Goal: Task Accomplishment & Management: Use online tool/utility

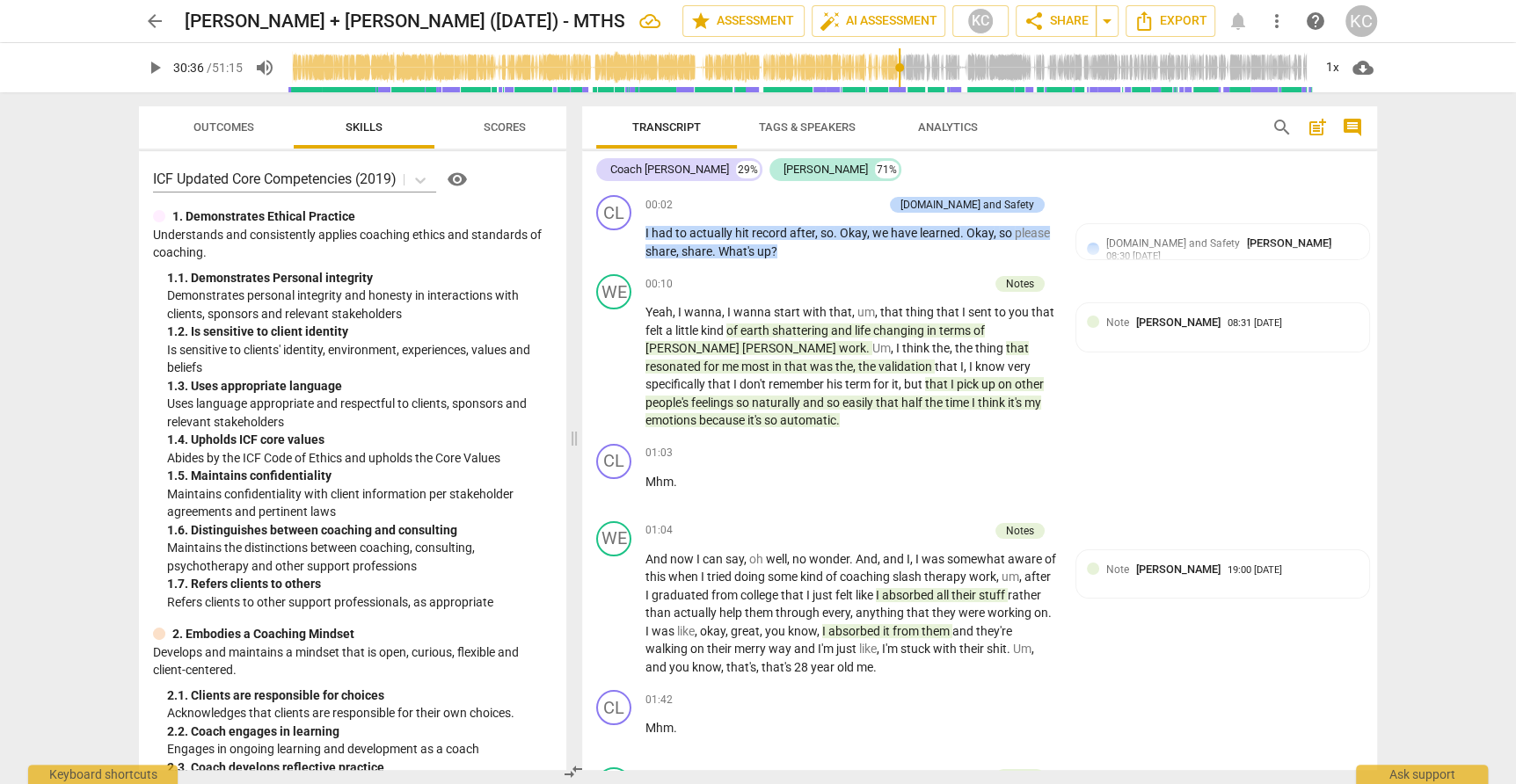
scroll to position [8516, 0]
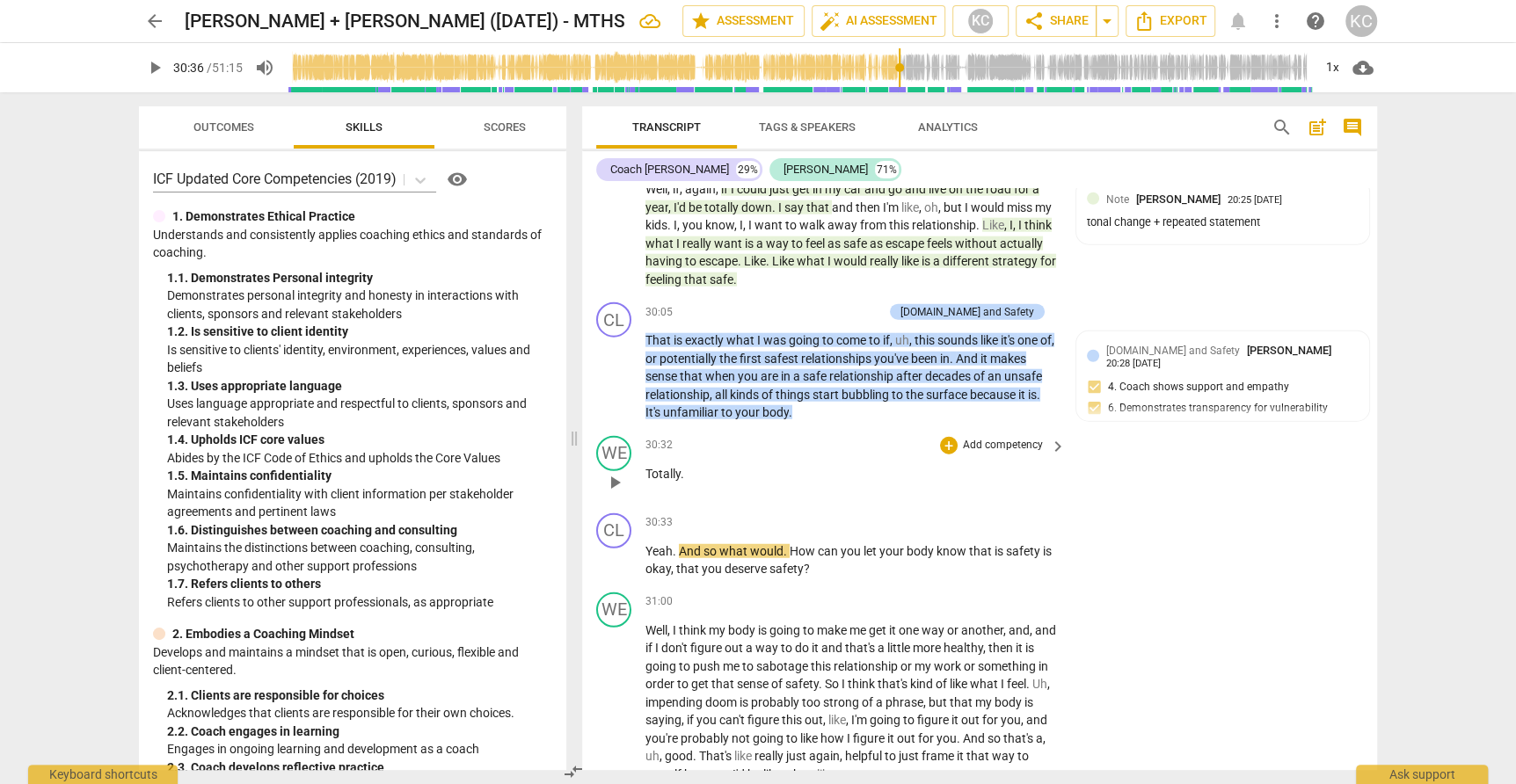
click at [608, 472] on span "play_arrow" at bounding box center [615, 482] width 21 height 21
click at [608, 472] on span "pause" at bounding box center [615, 482] width 21 height 21
type input "1833"
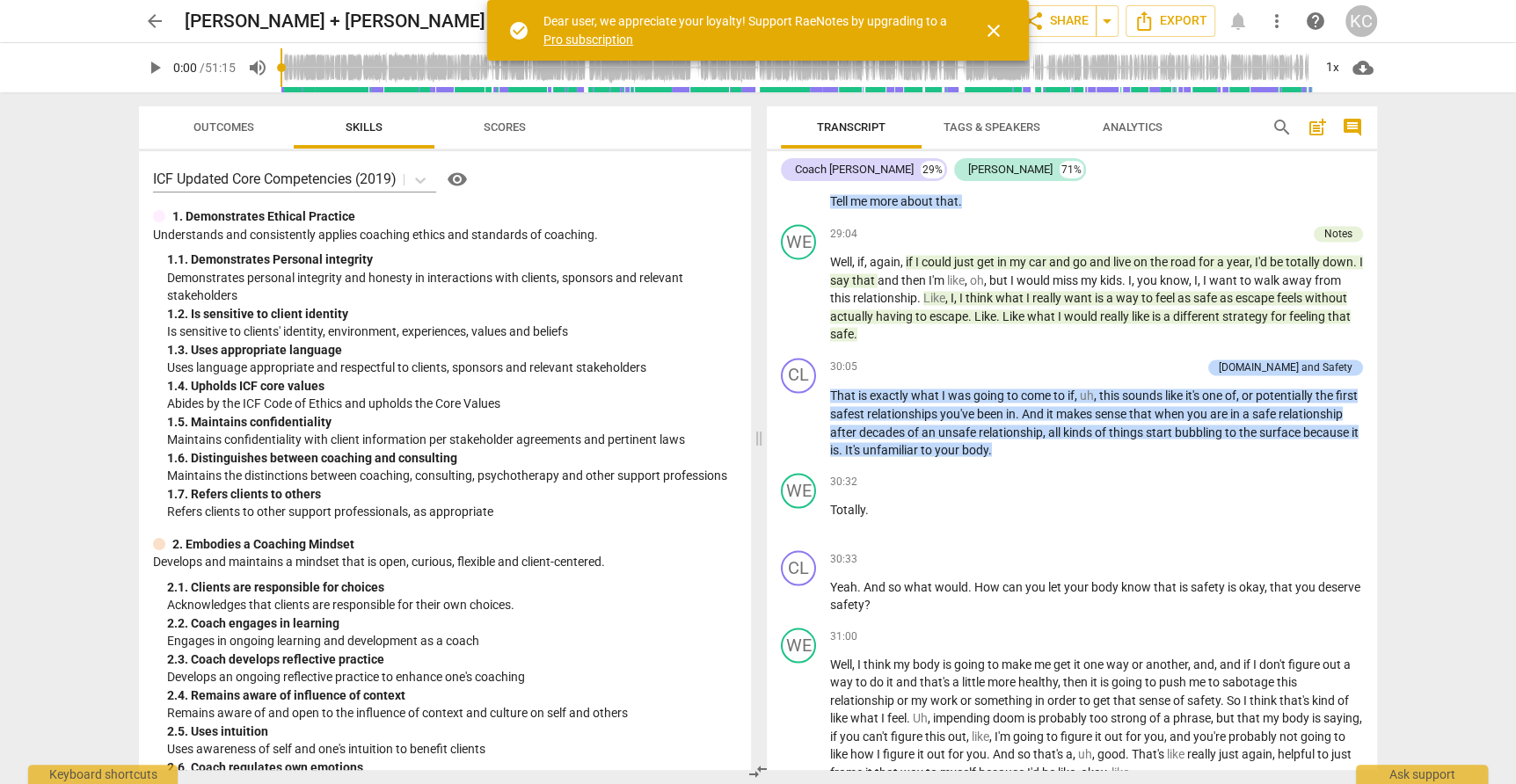
scroll to position [7348, 0]
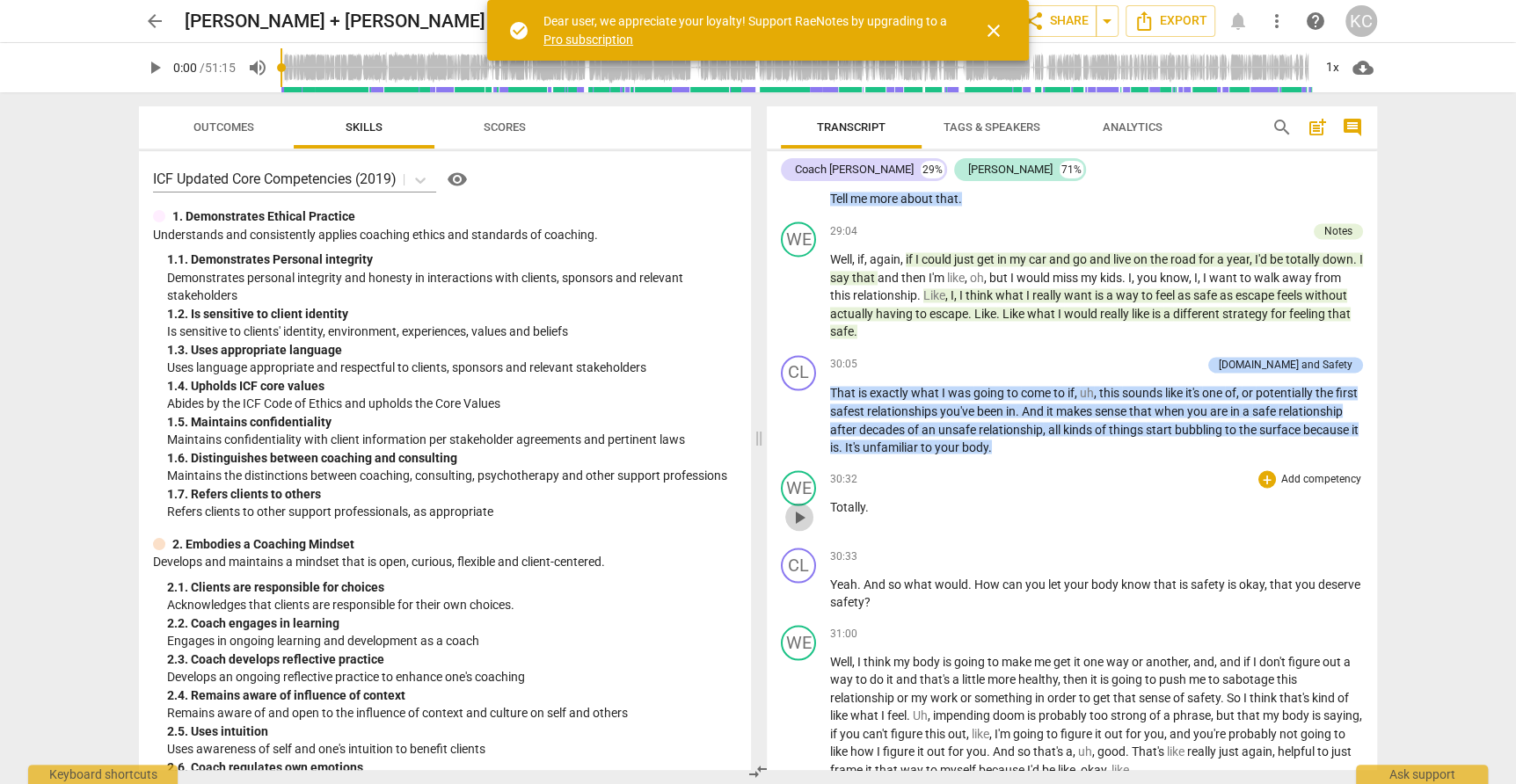
click at [802, 506] on span "play_arrow" at bounding box center [799, 517] width 21 height 21
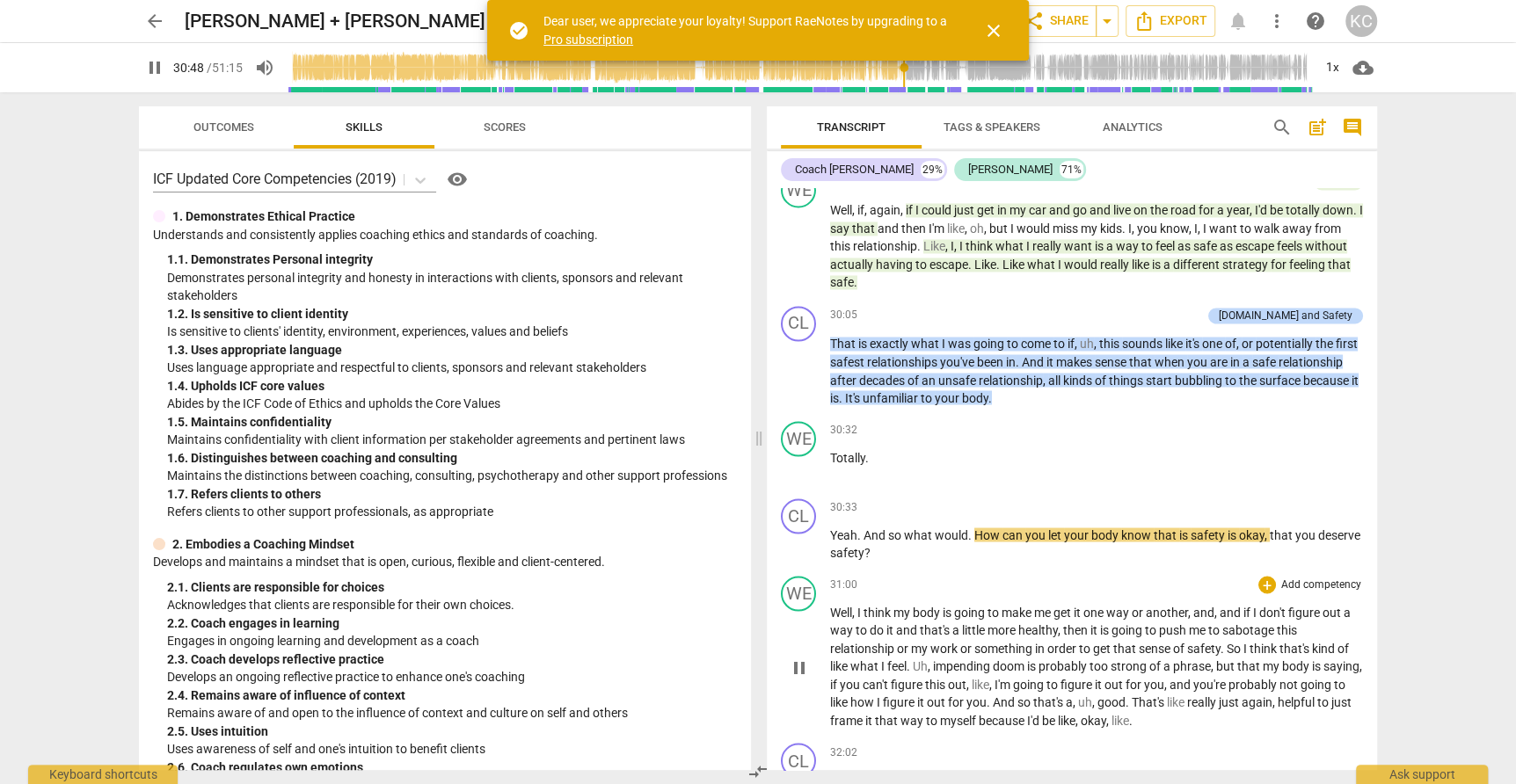
scroll to position [7403, 0]
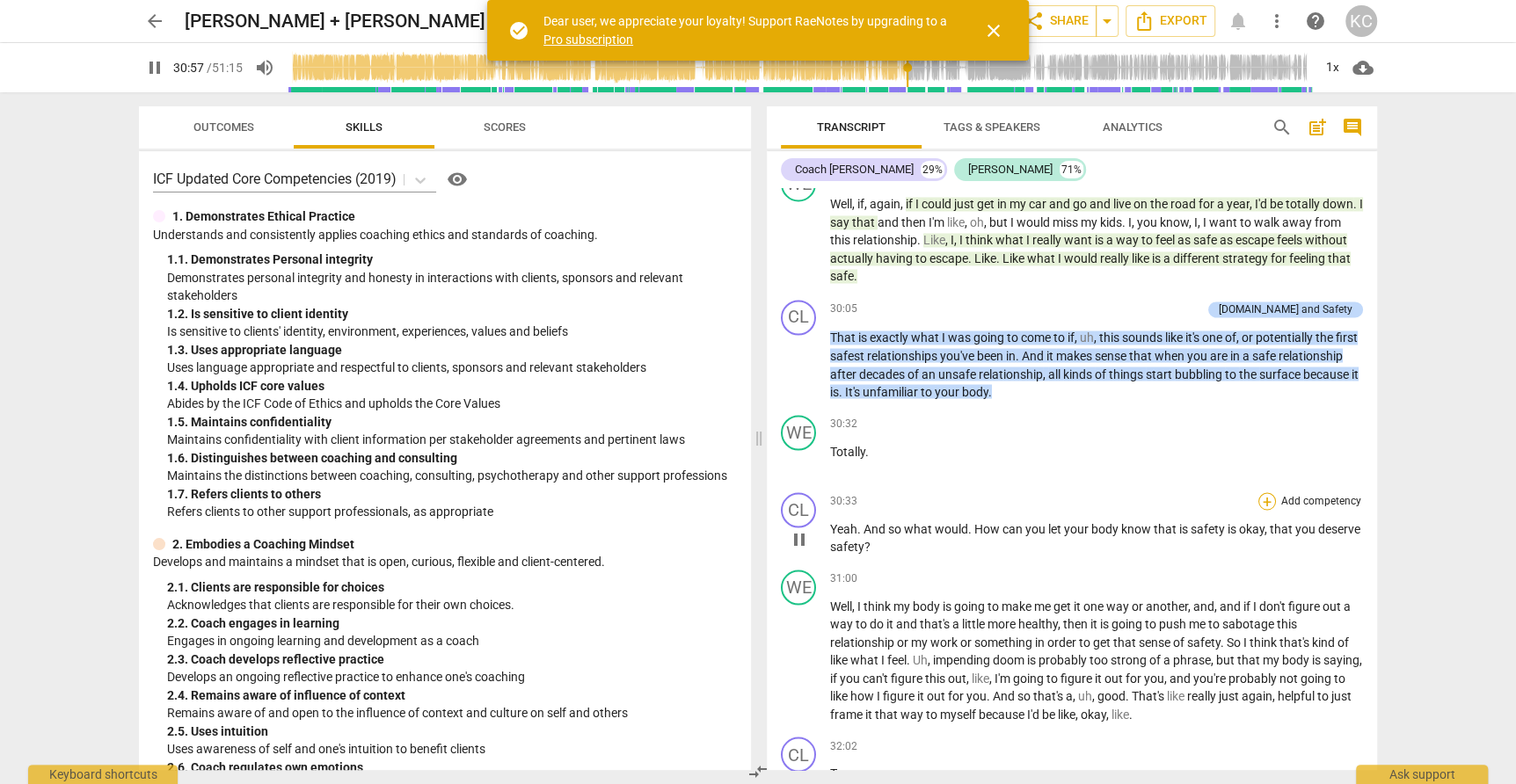
click at [1264, 492] on div "+" at bounding box center [1267, 501] width 18 height 18
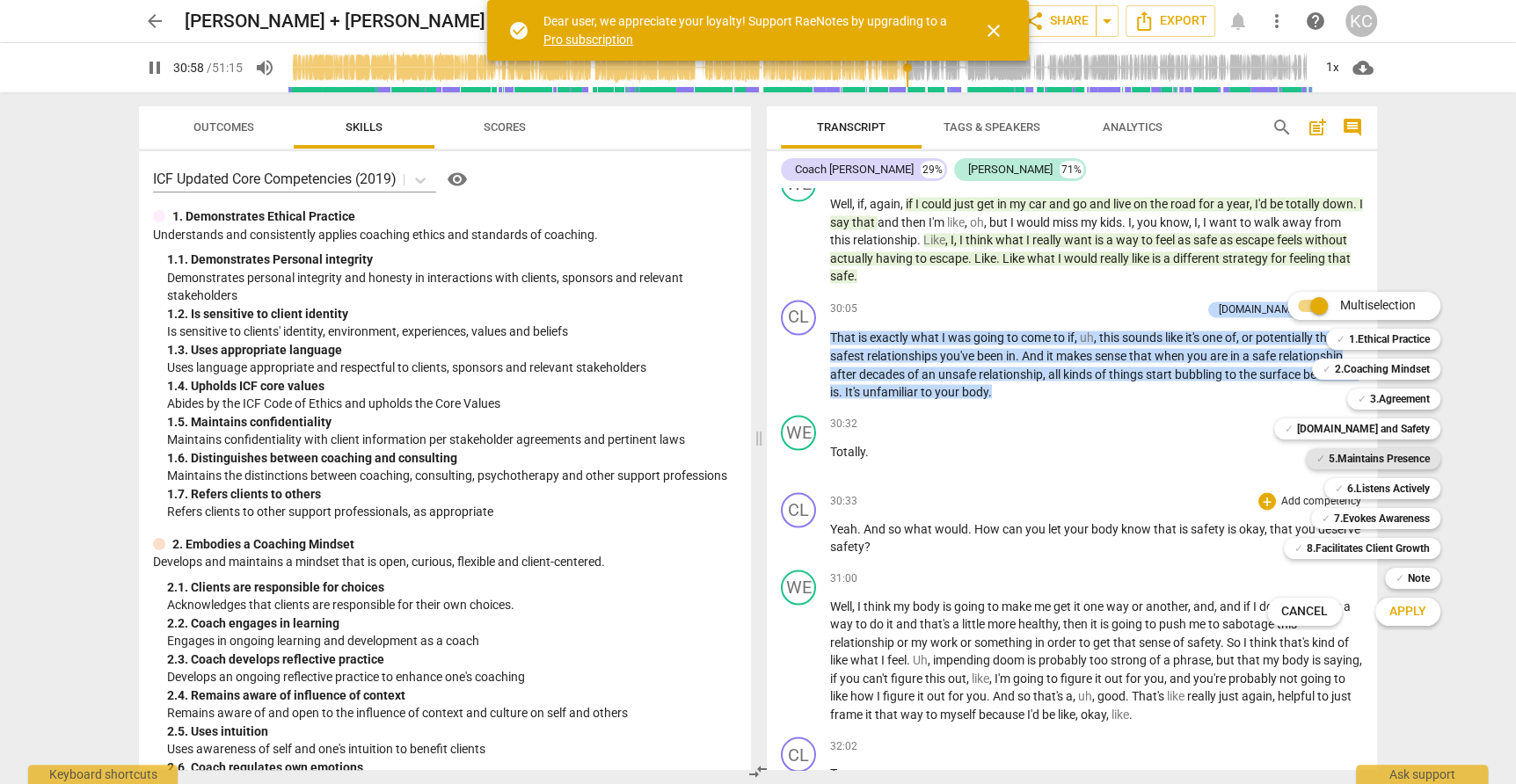
click at [1348, 465] on b "5.Maintains Presence" at bounding box center [1379, 459] width 101 height 21
click at [1337, 508] on b "7.Evokes Awareness" at bounding box center [1382, 519] width 96 height 21
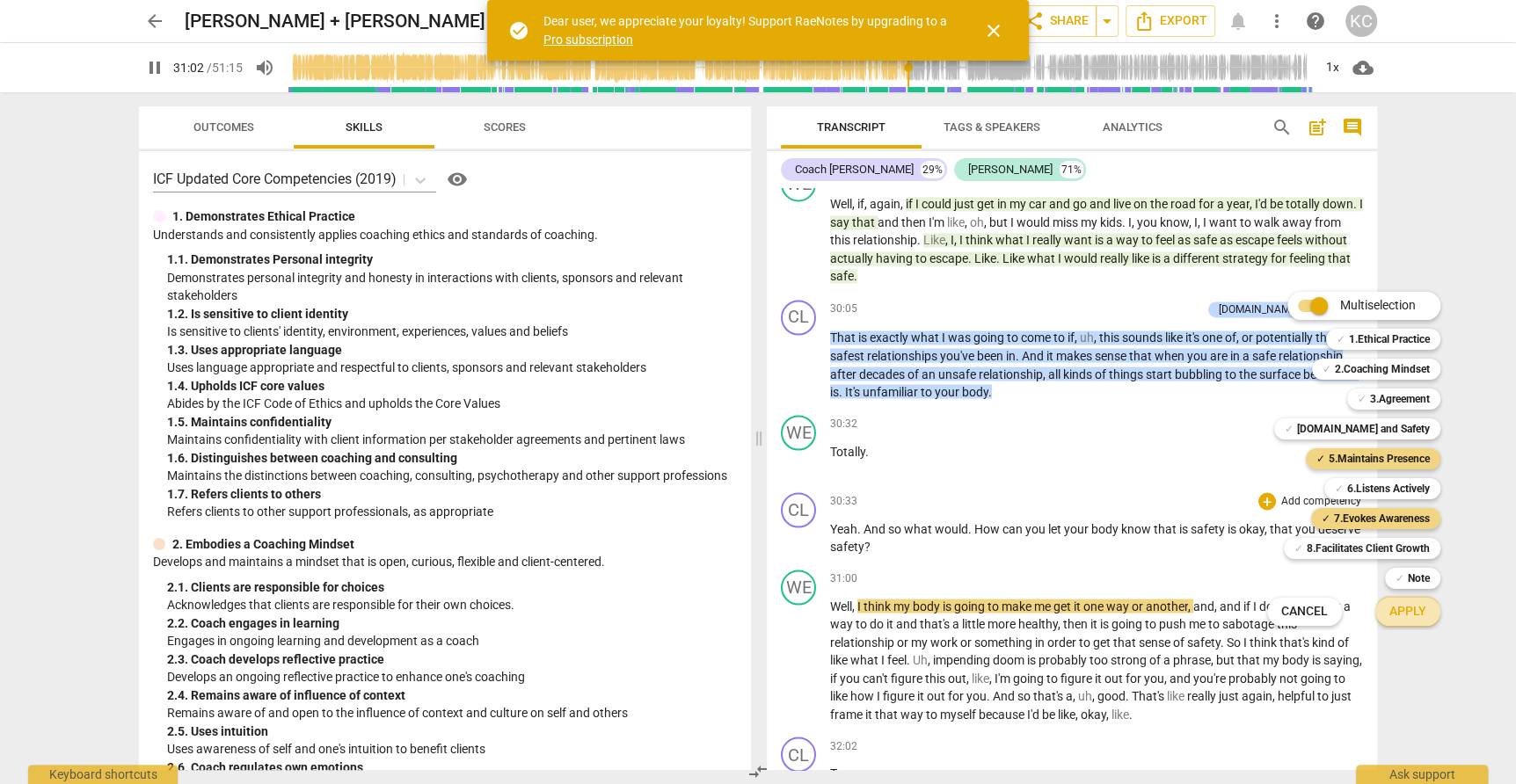
click at [1389, 616] on button "Apply" at bounding box center [1407, 612] width 65 height 32
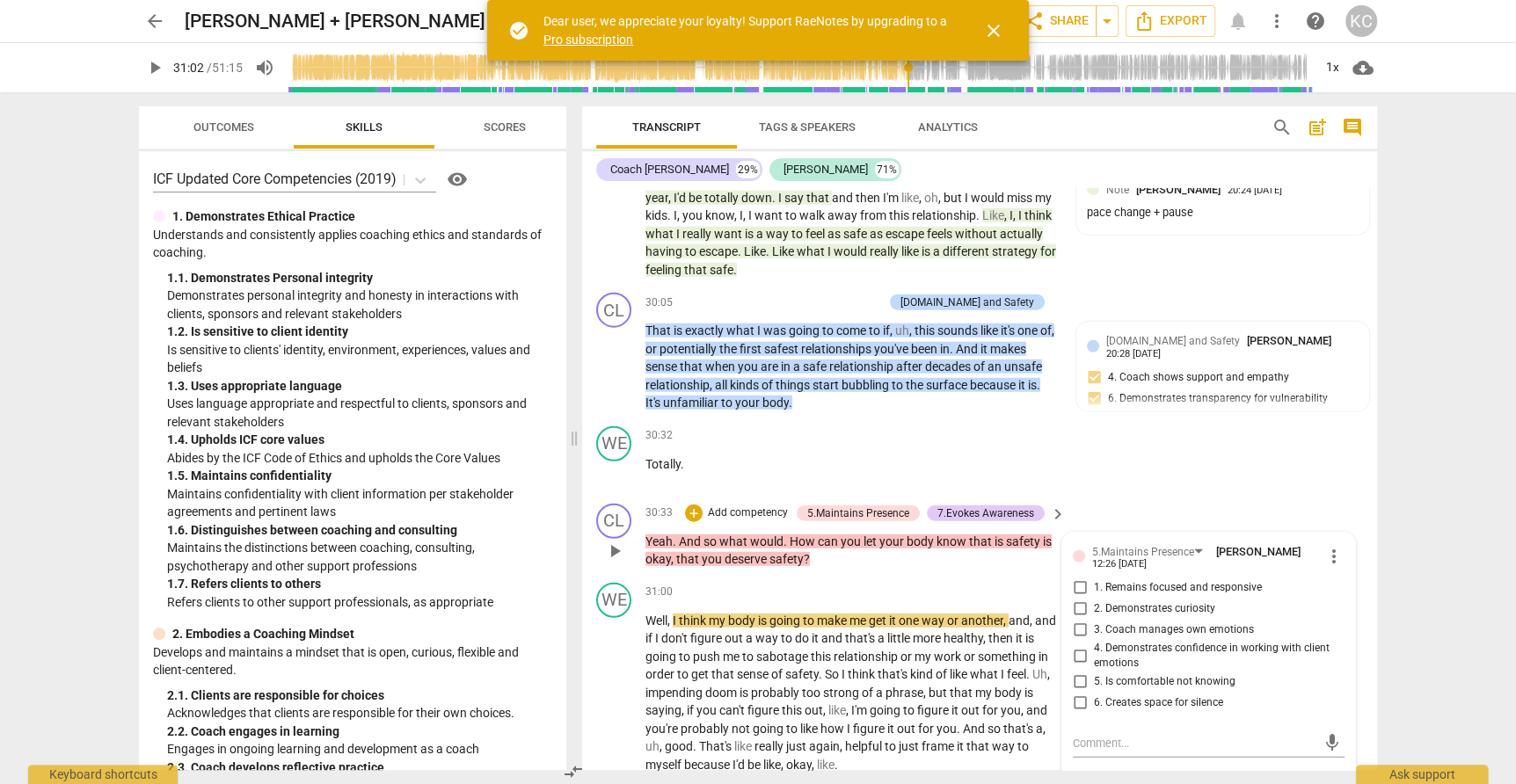
click at [763, 505] on p "Add competency" at bounding box center [748, 513] width 84 height 16
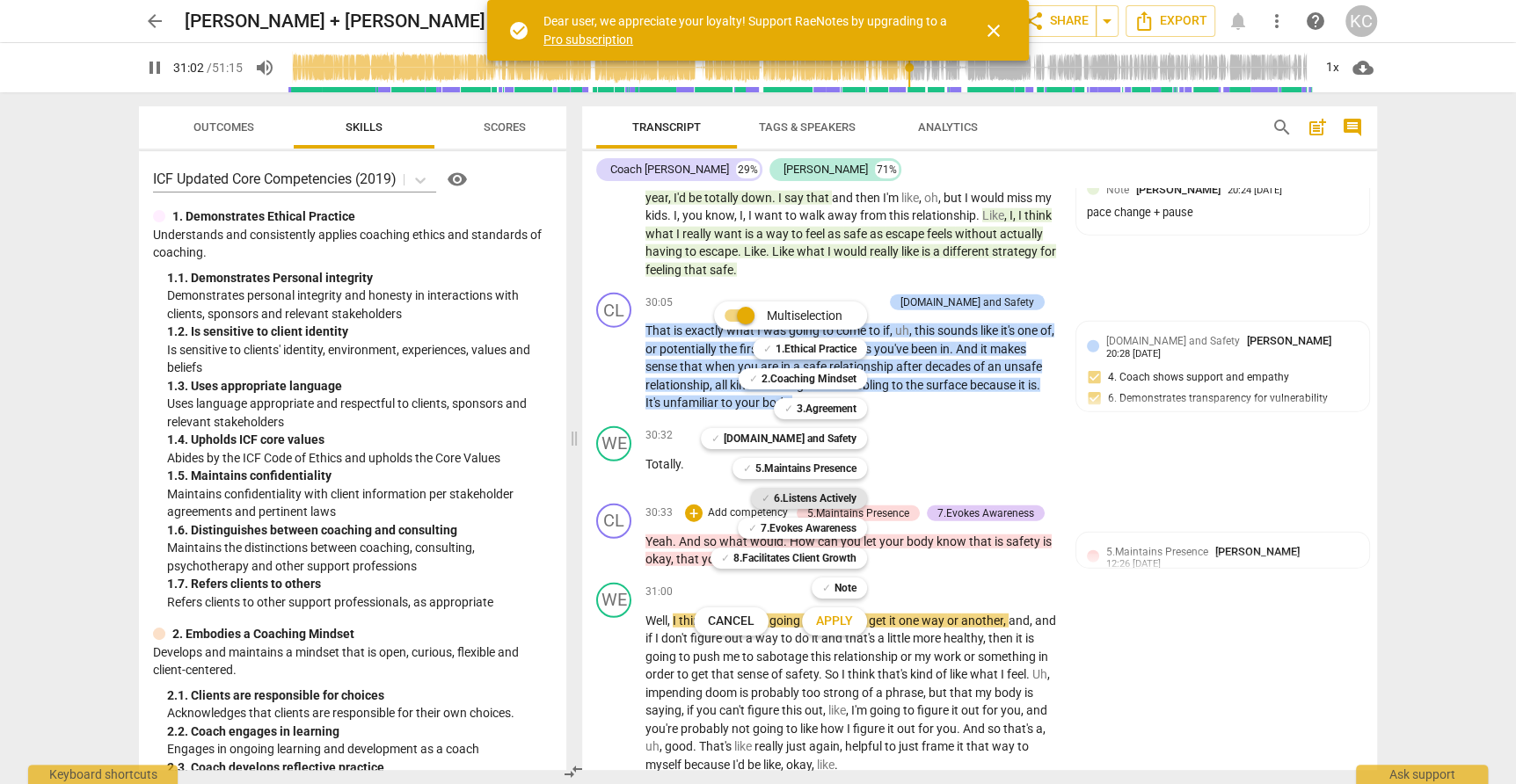
click at [792, 495] on b "6.Listens Actively" at bounding box center [815, 498] width 83 height 21
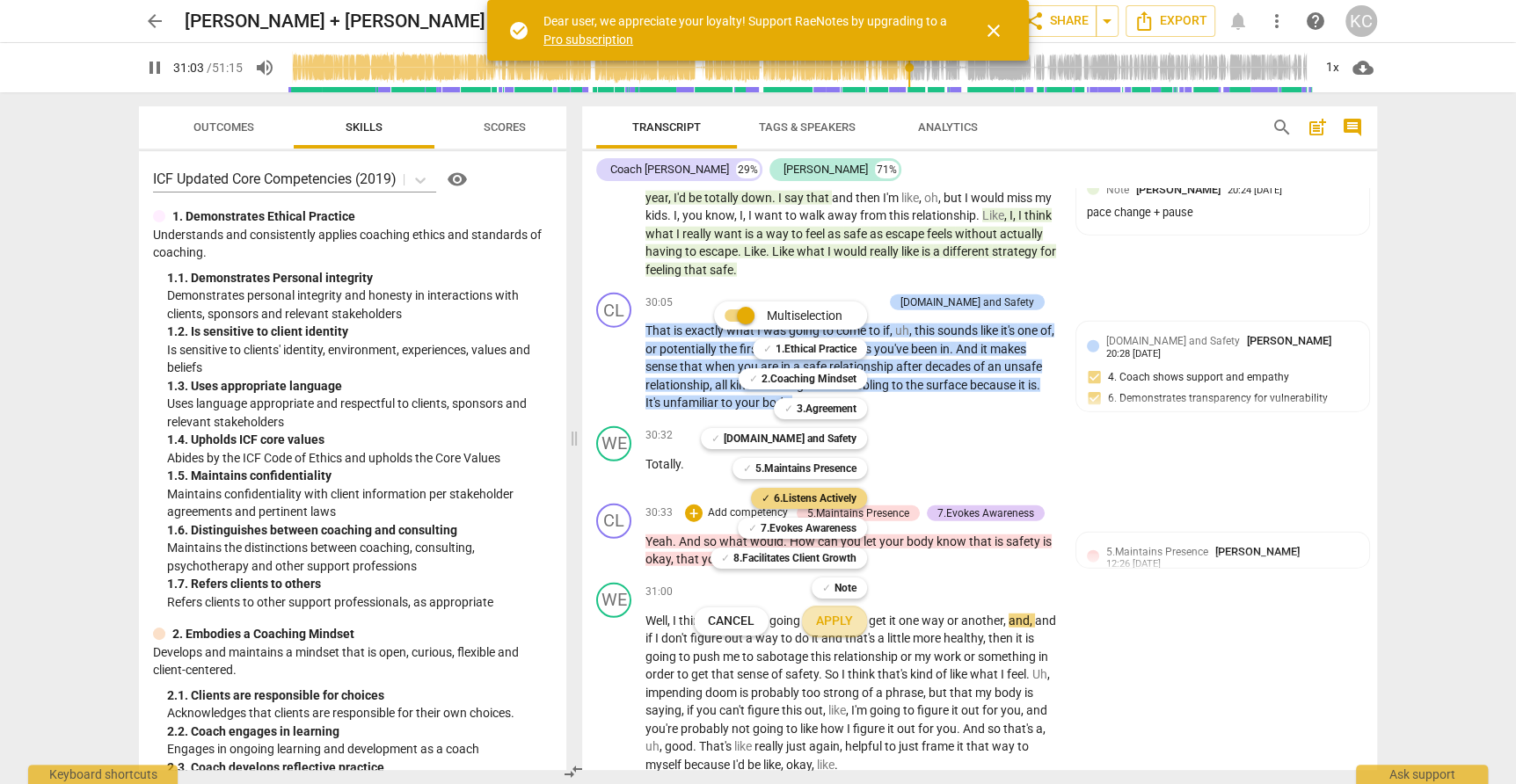
click at [834, 618] on span "Apply" at bounding box center [834, 621] width 36 height 18
type input "1864"
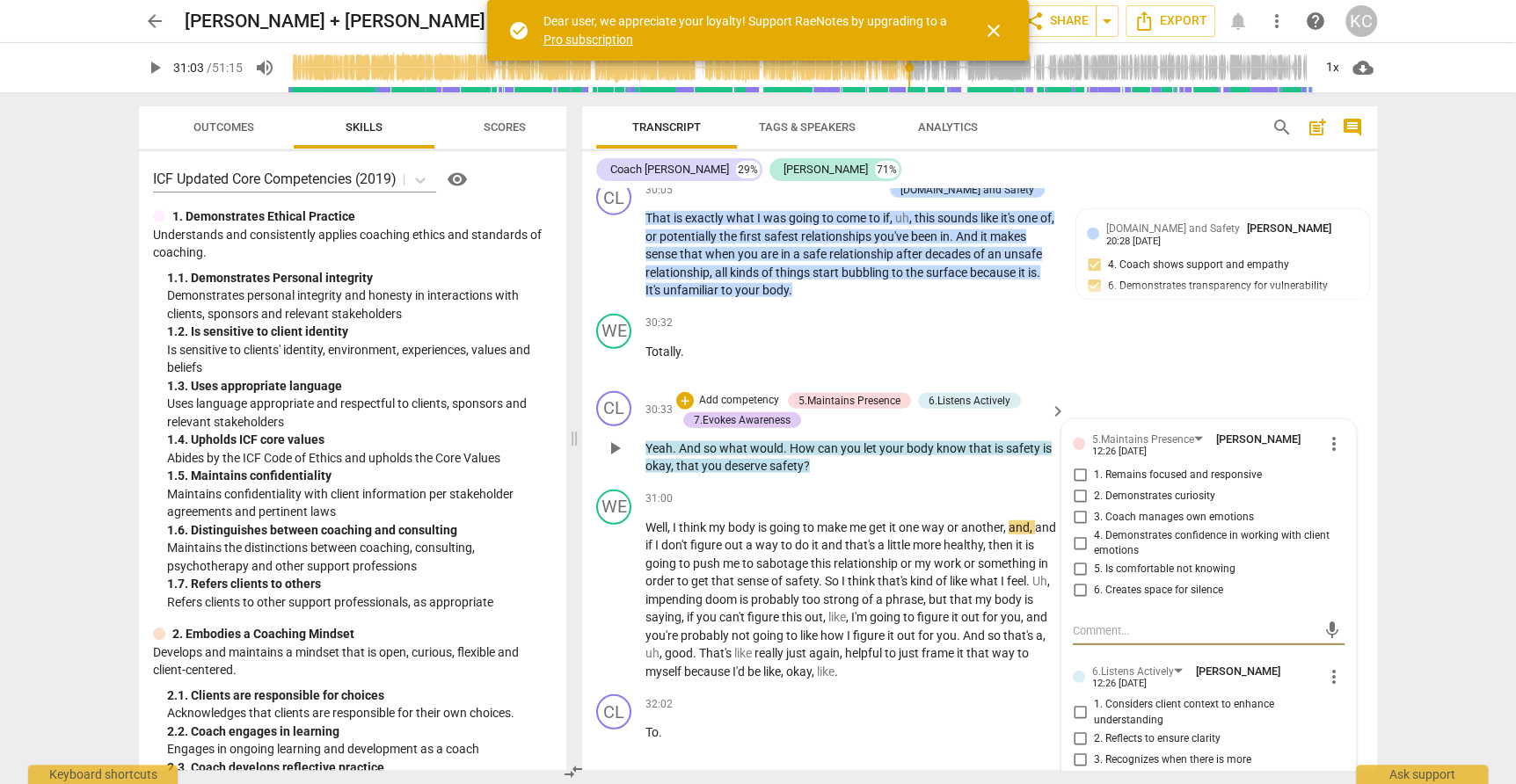
scroll to position [8668, 0]
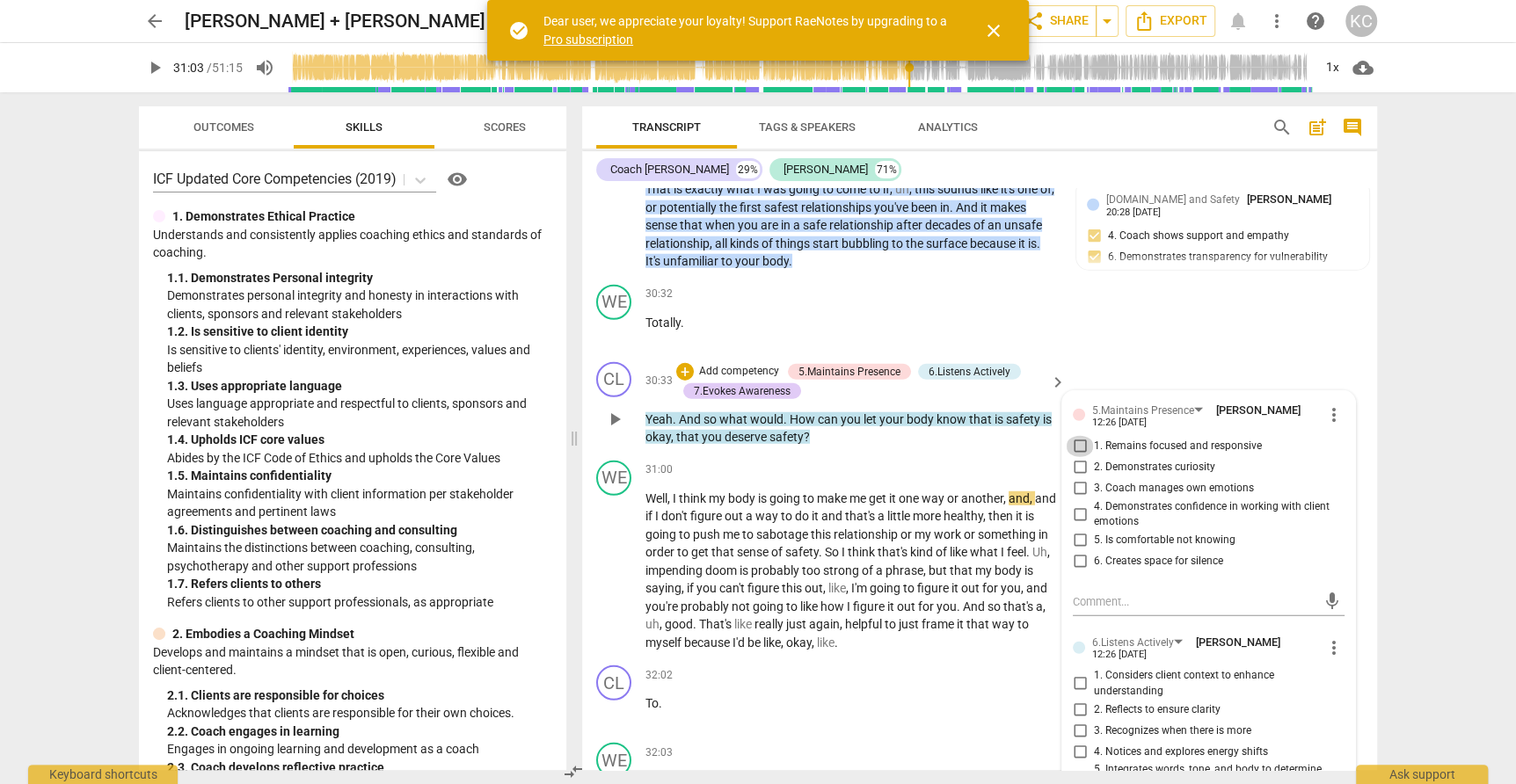
click at [1074, 436] on input "1. Remains focused and responsive" at bounding box center [1080, 447] width 28 height 21
checkbox input "true"
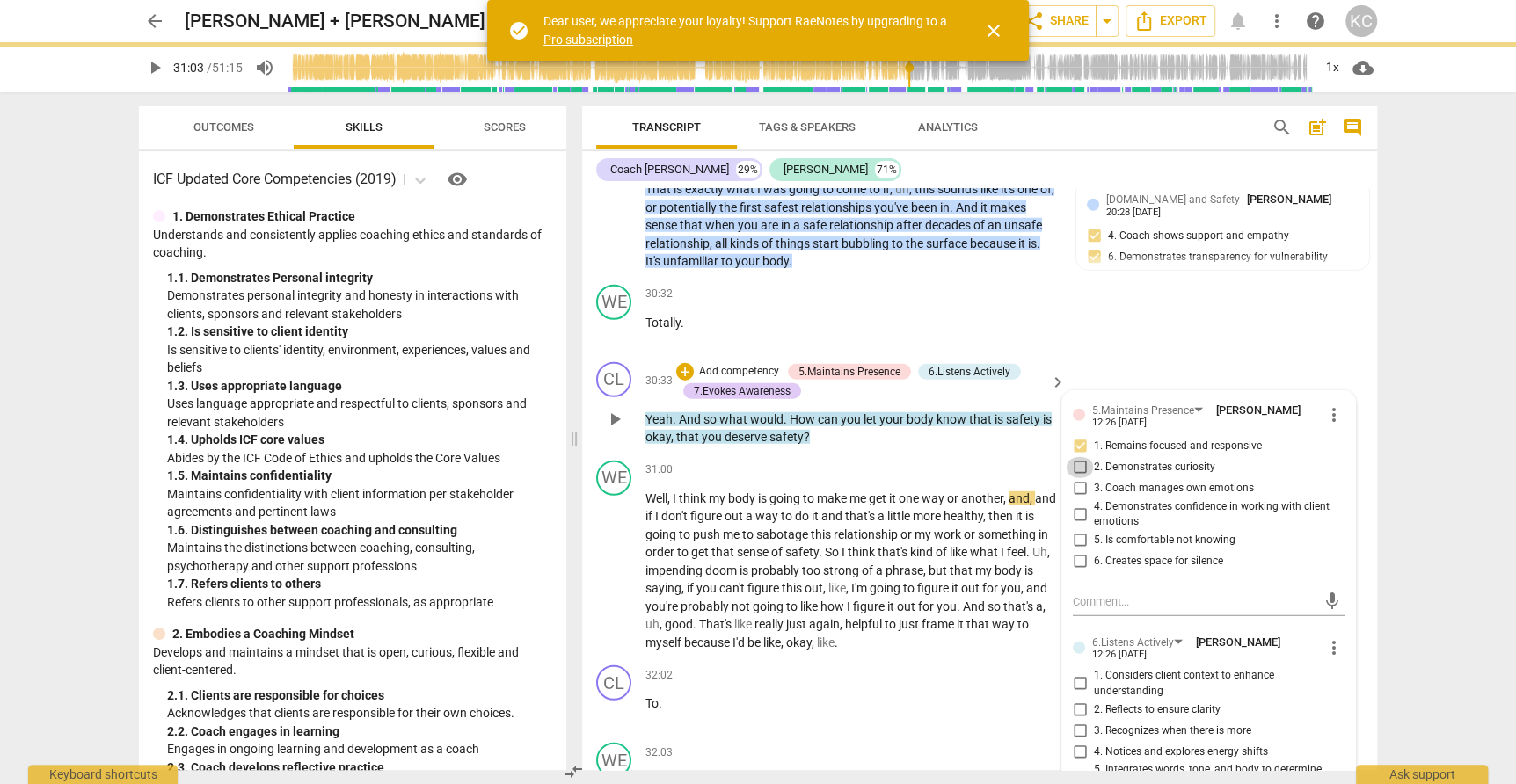
click at [1076, 457] on input "2. Demonstrates curiosity" at bounding box center [1080, 468] width 28 height 21
checkbox input "true"
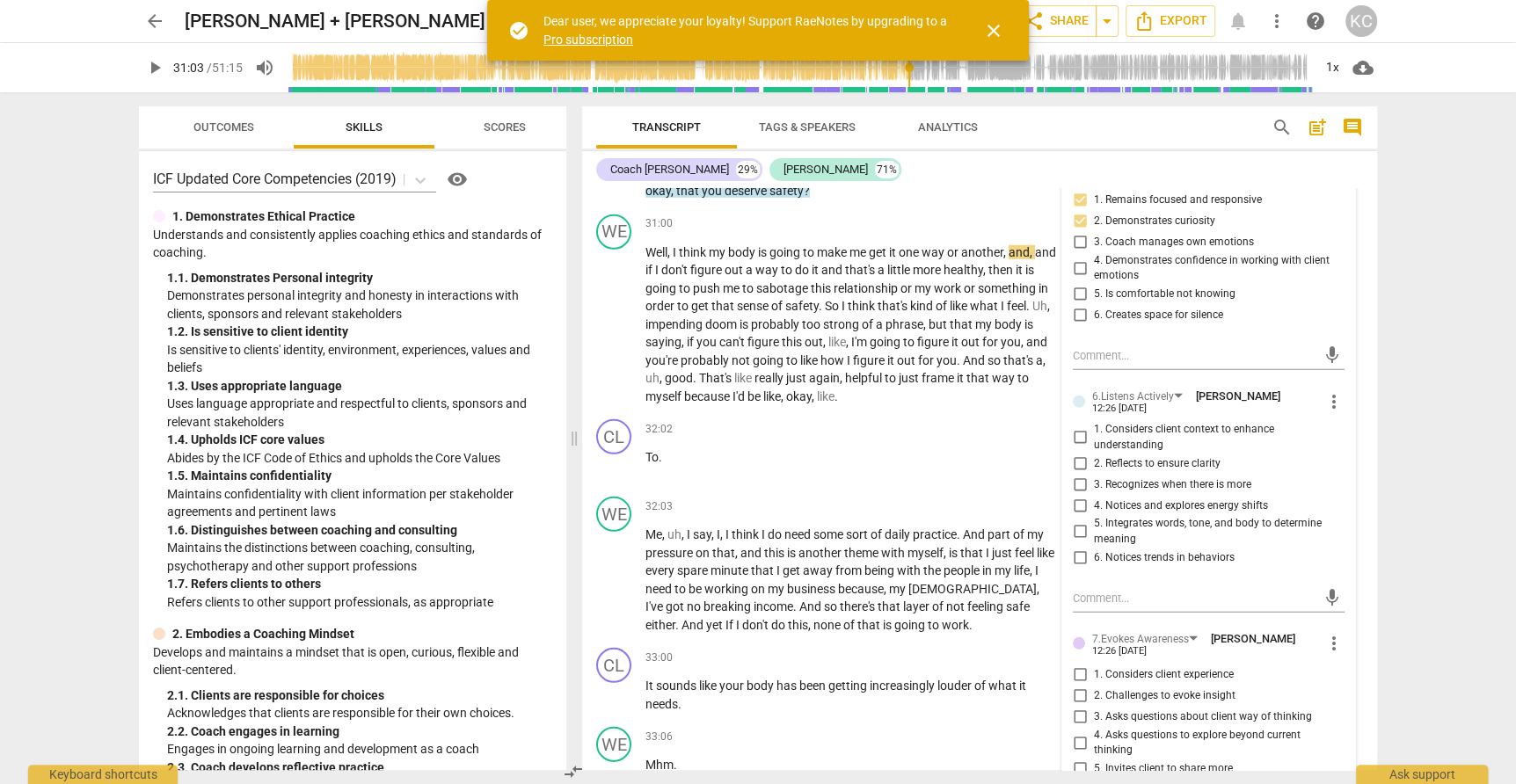
scroll to position [8919, 0]
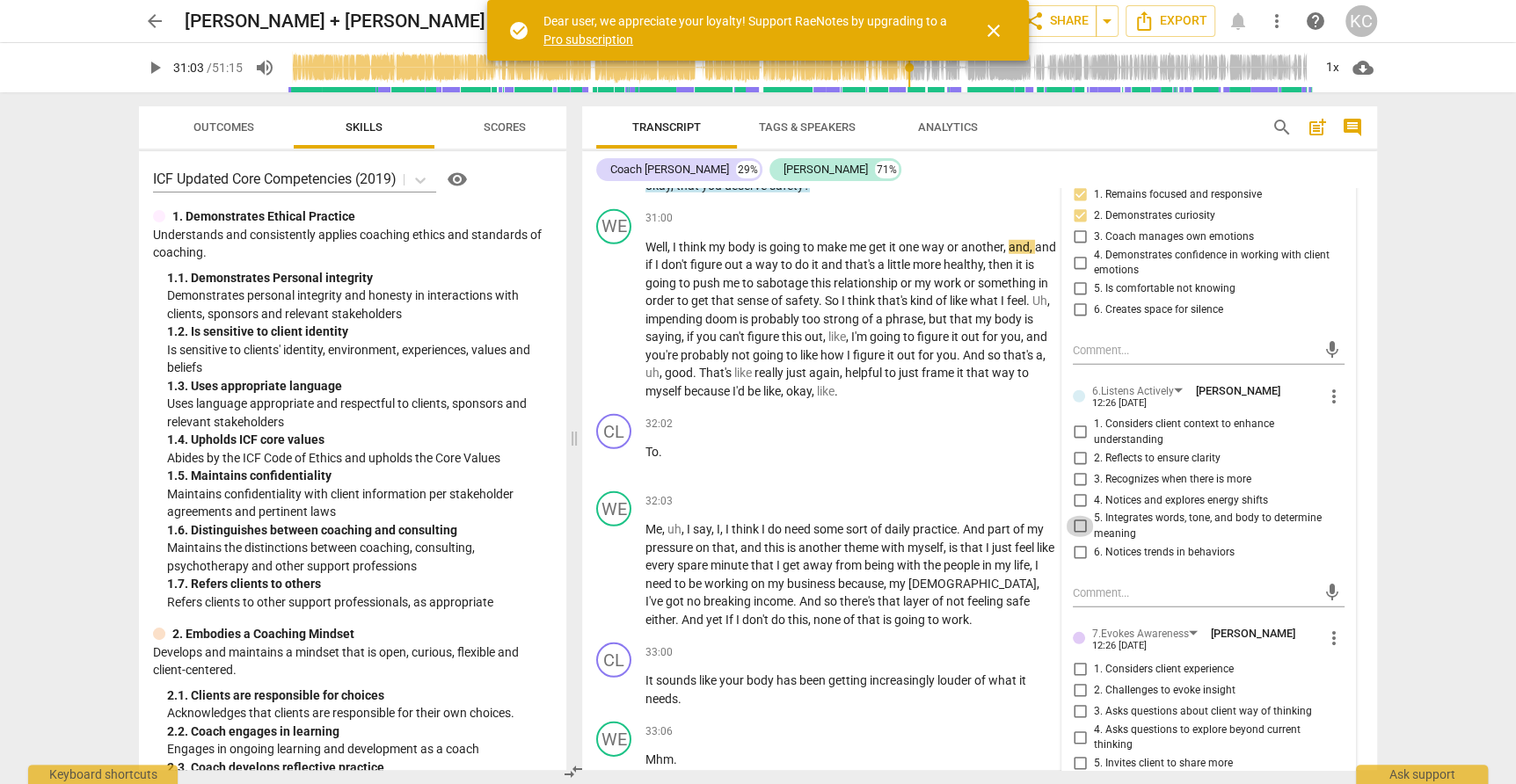
click at [1081, 516] on input "5. Integrates words, tone, and body to determine meaning" at bounding box center [1080, 527] width 28 height 21
checkbox input "true"
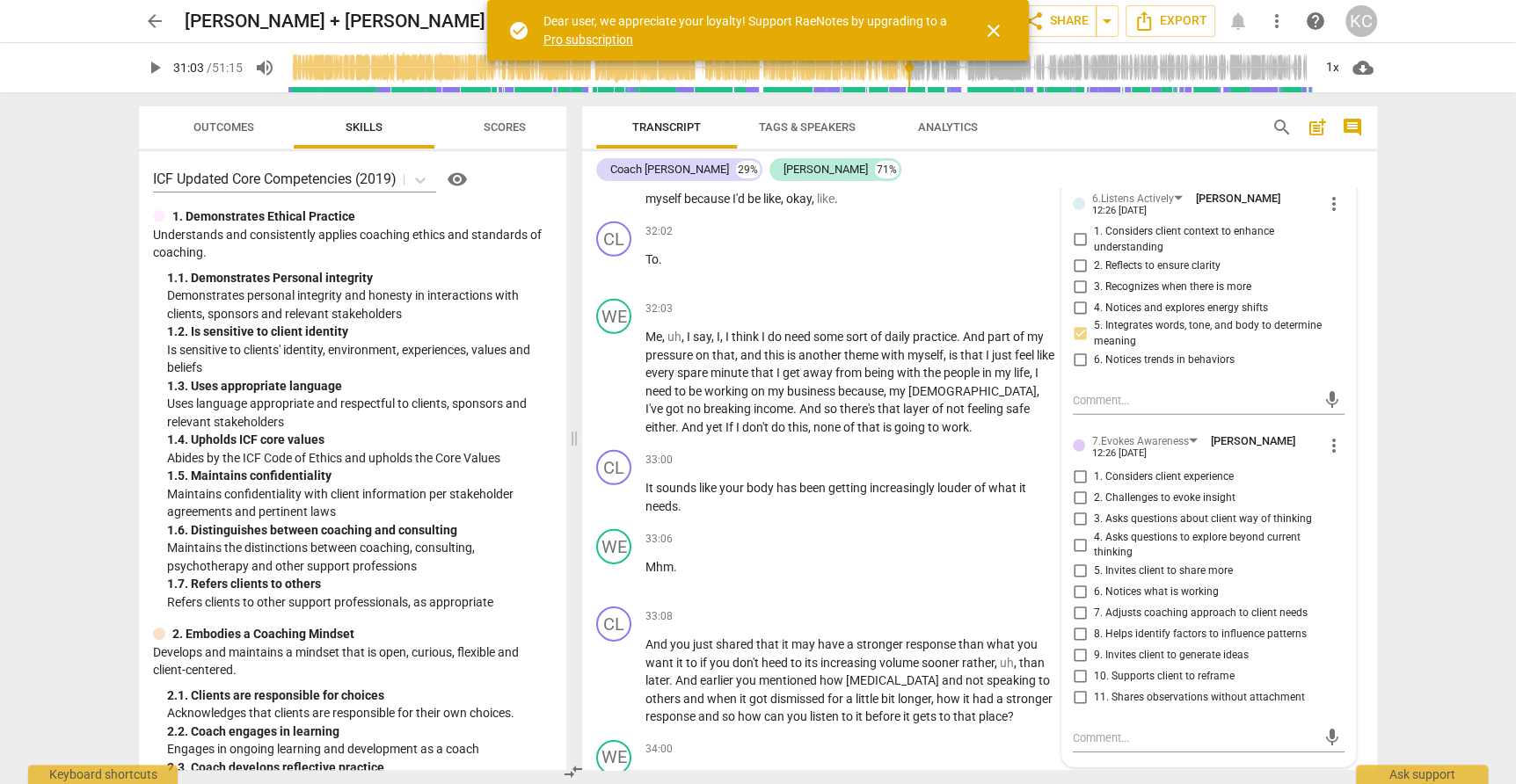
scroll to position [9115, 0]
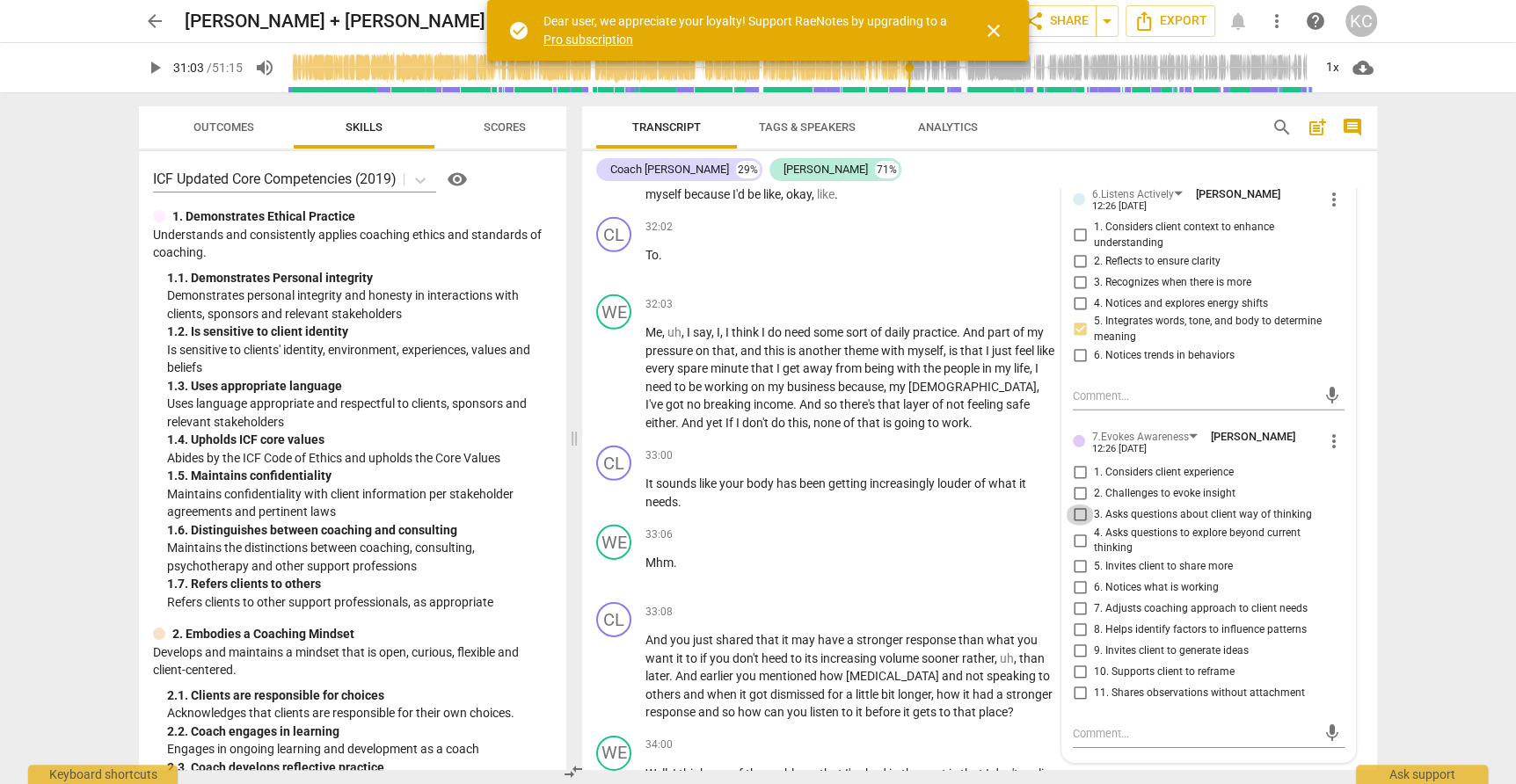
click at [1076, 505] on input "3. Asks questions about client way of thinking" at bounding box center [1080, 515] width 28 height 21
checkbox input "true"
click at [1075, 556] on input "5. Invites client to share more" at bounding box center [1080, 567] width 28 height 21
checkbox input "true"
click at [1093, 725] on textarea at bounding box center [1195, 733] width 244 height 17
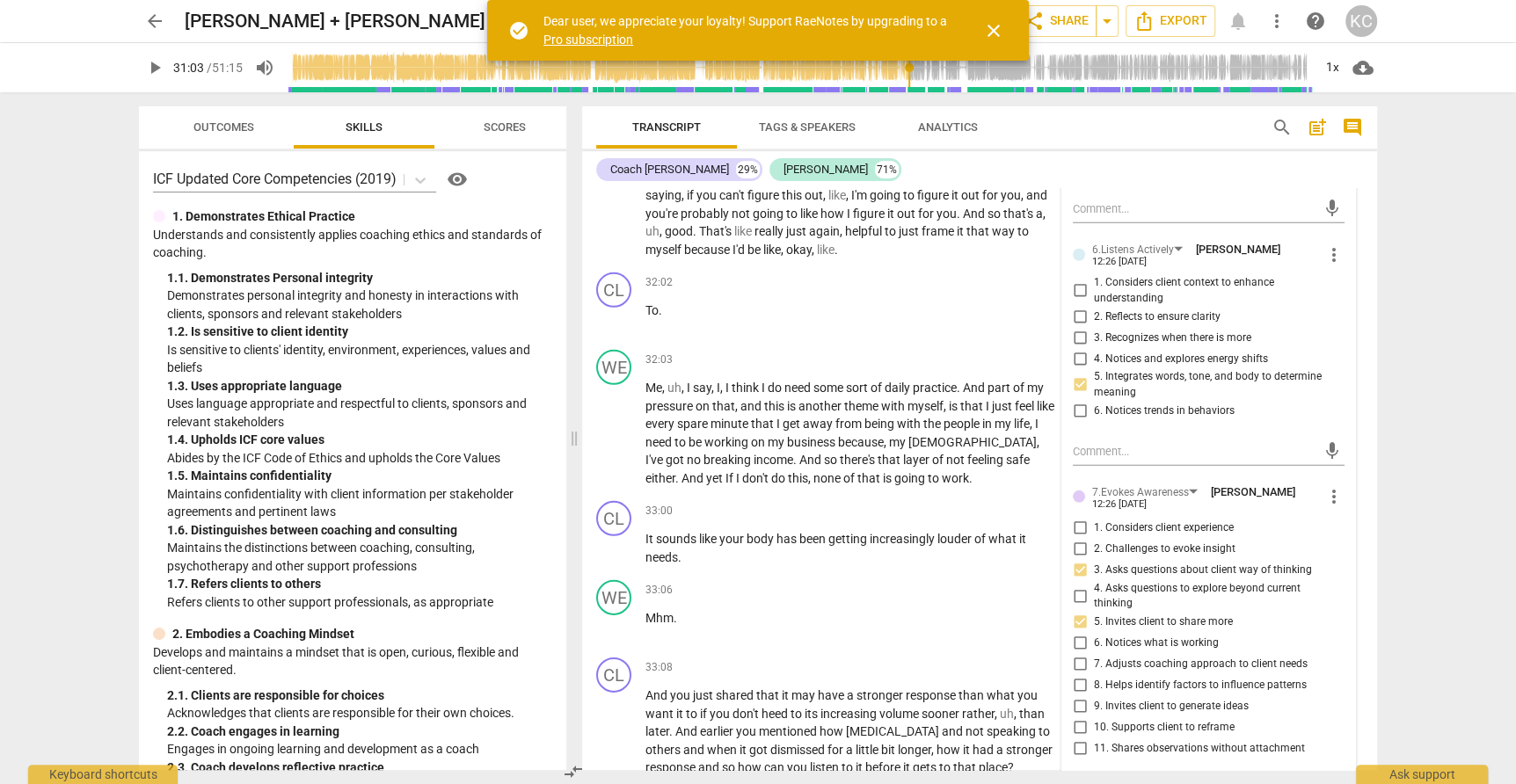
scroll to position [9081, 0]
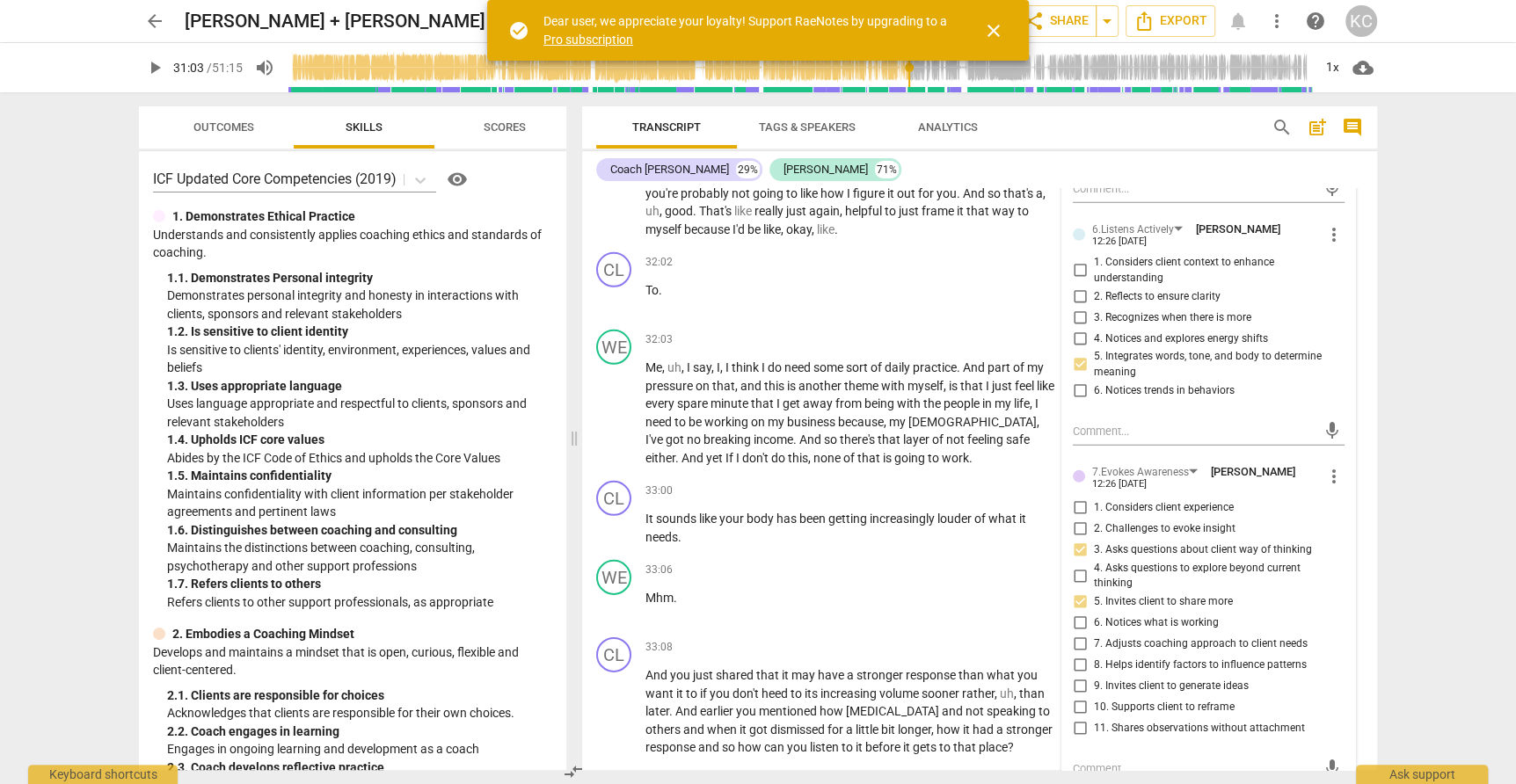
type textarea "+"
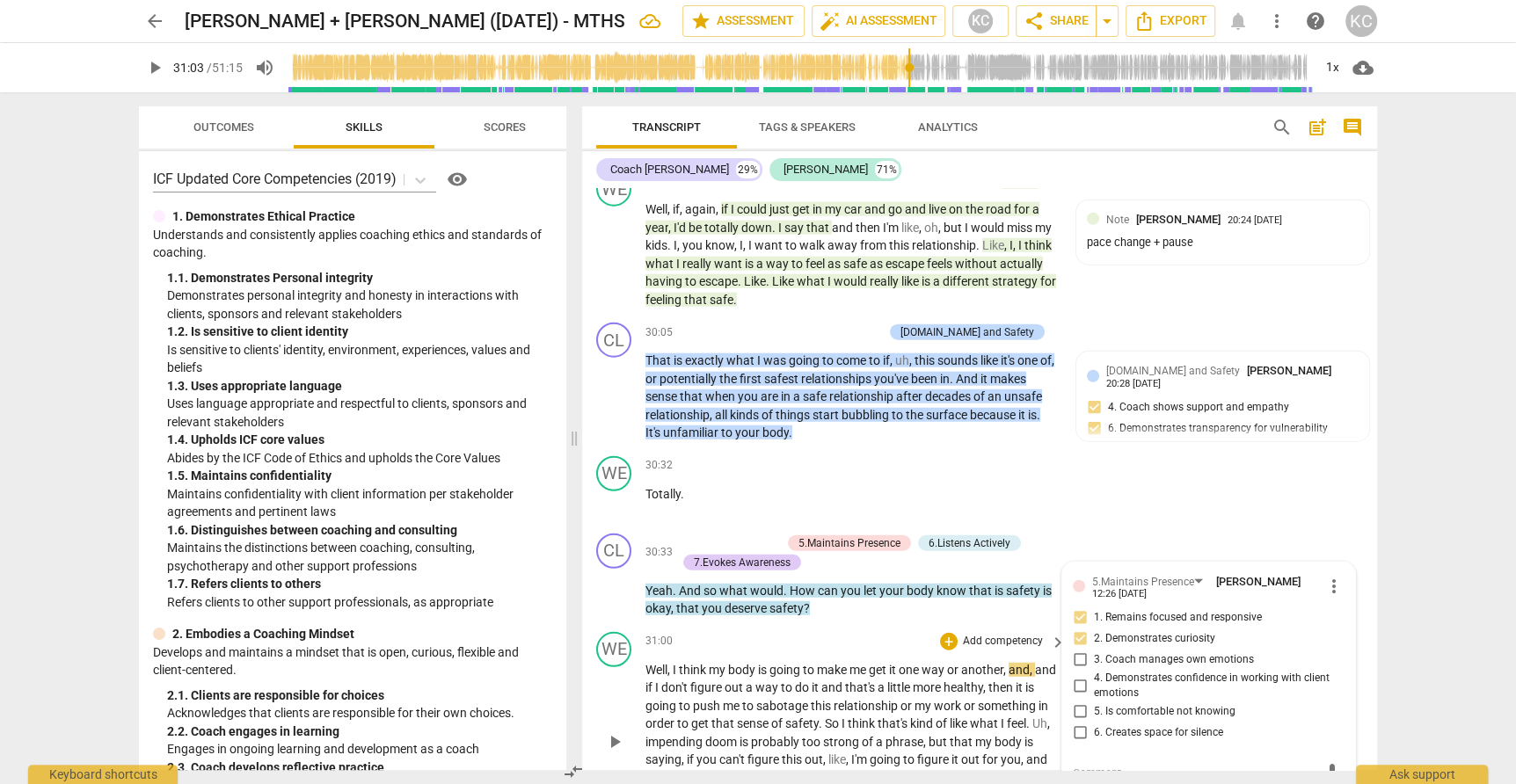
scroll to position [8497, 0]
type textarea "+"
click at [725, 679] on span "figure" at bounding box center [707, 686] width 35 height 14
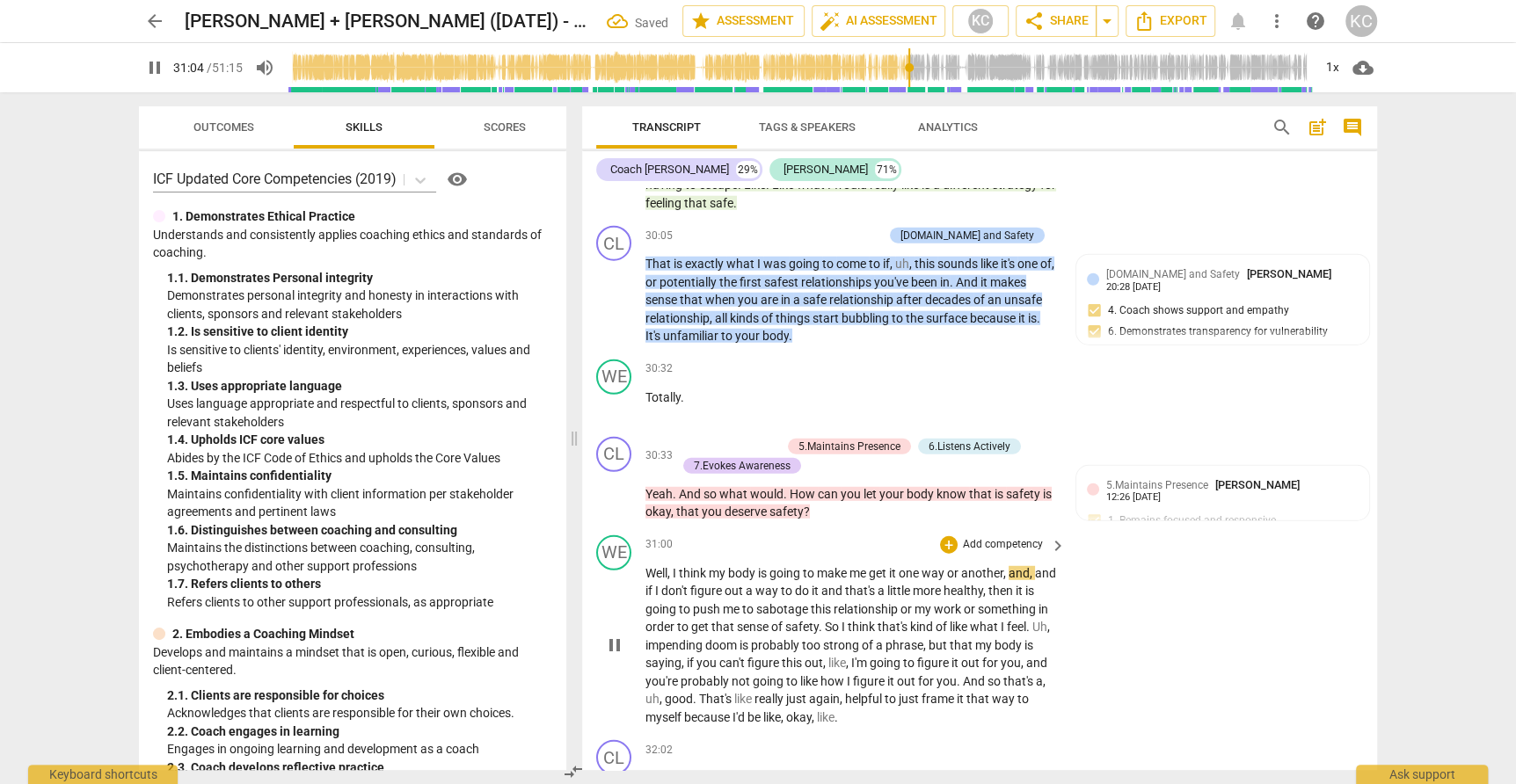
scroll to position [8619, 0]
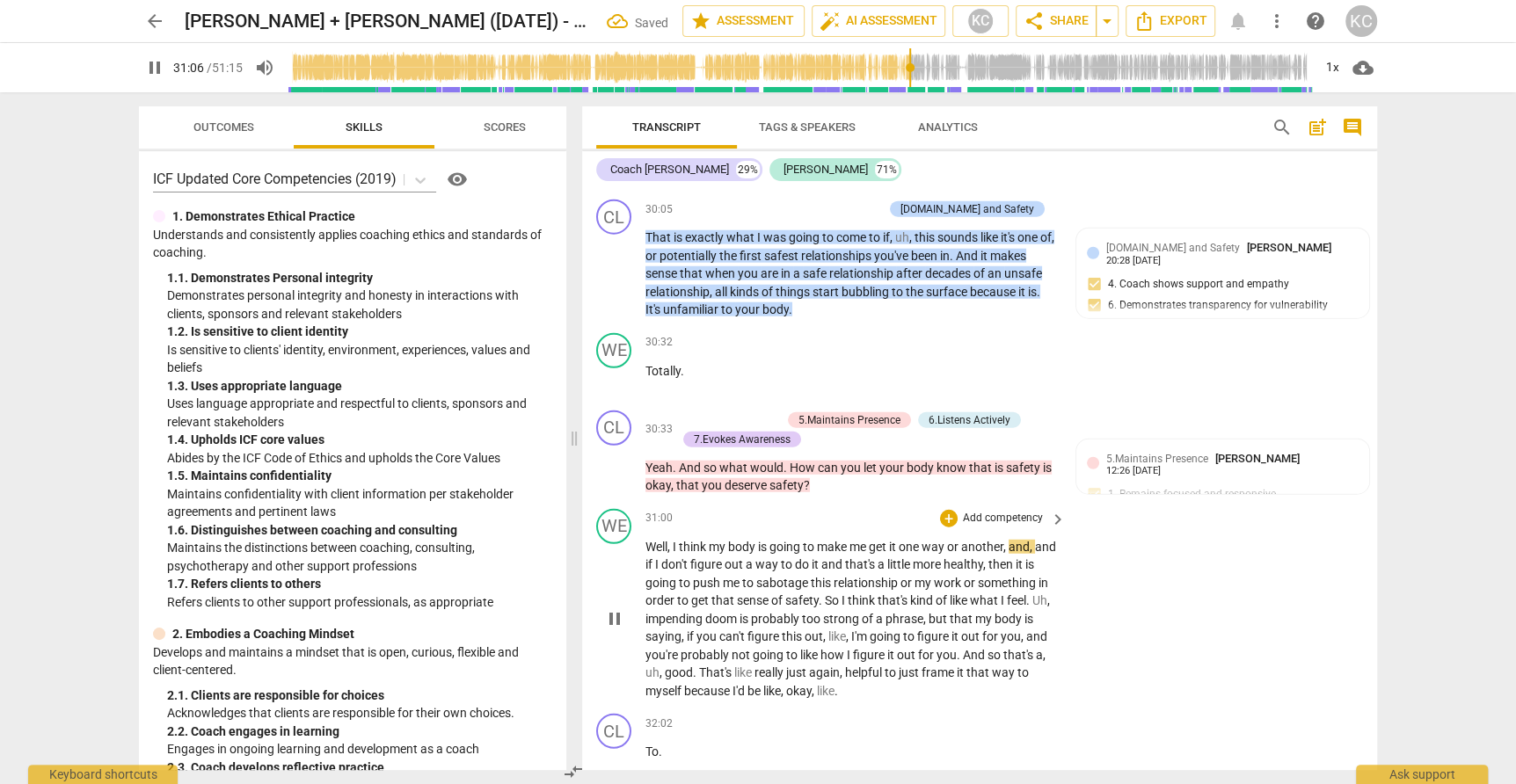
click at [666, 539] on span "Well" at bounding box center [656, 546] width 22 height 14
drag, startPoint x: 712, startPoint y: 500, endPoint x: 1006, endPoint y: 498, distance: 294.0
click at [1006, 537] on p "Well , I think my body is going to make me get it one way or another , and , an…" at bounding box center [851, 618] width 411 height 163
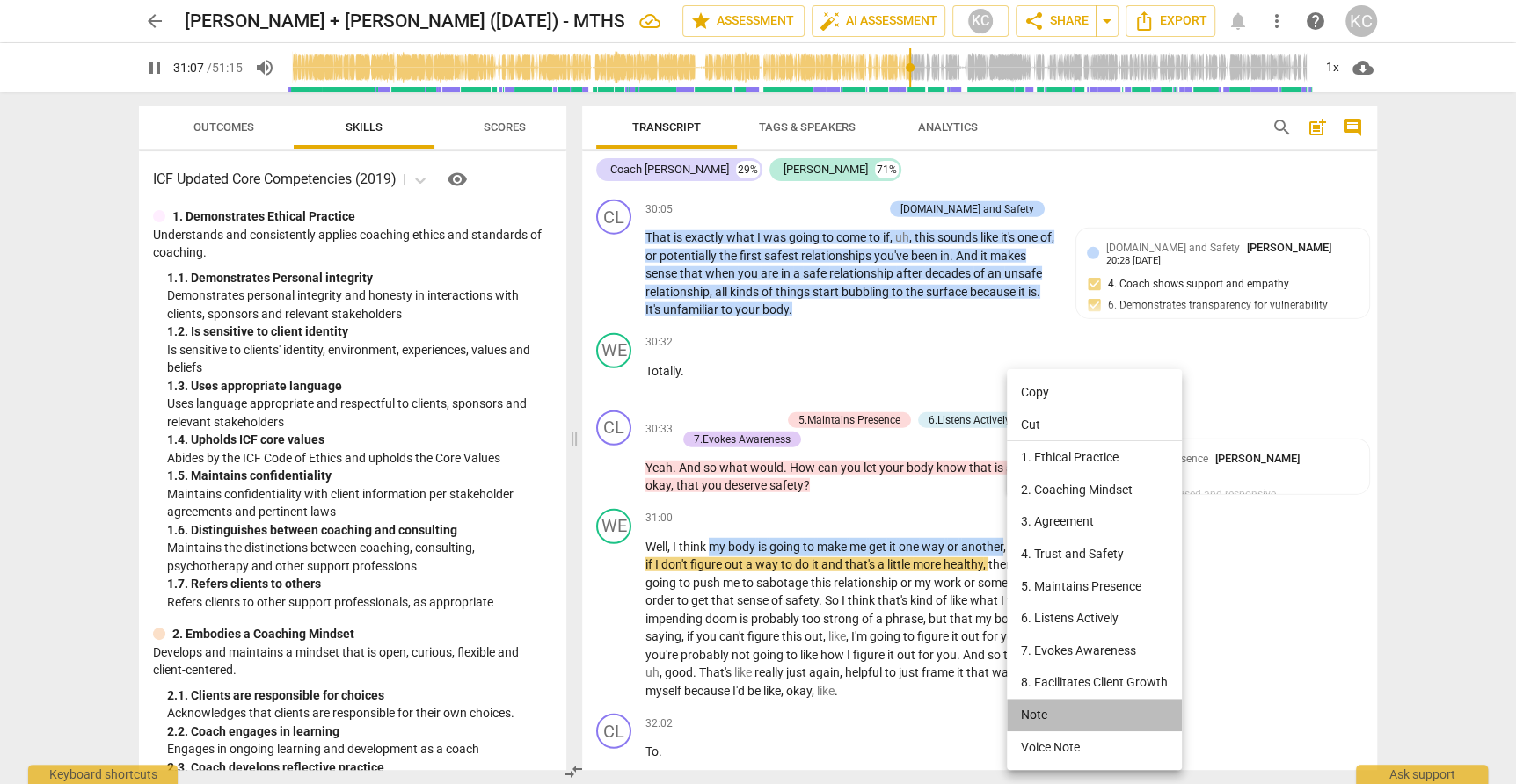
click at [1030, 707] on li "Note" at bounding box center [1094, 715] width 175 height 33
type input "1868"
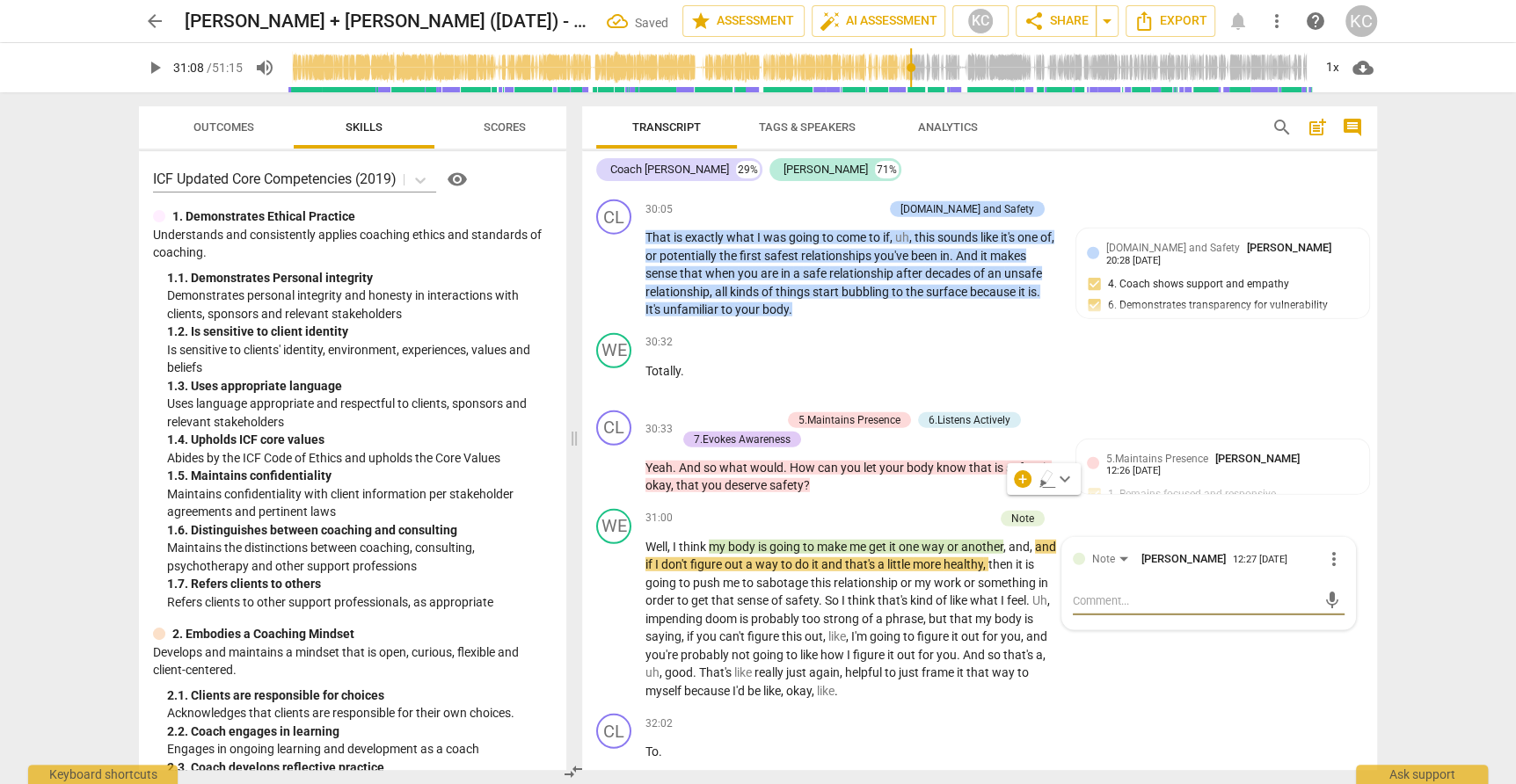
type textarea "l"
type textarea "la"
type textarea "lau"
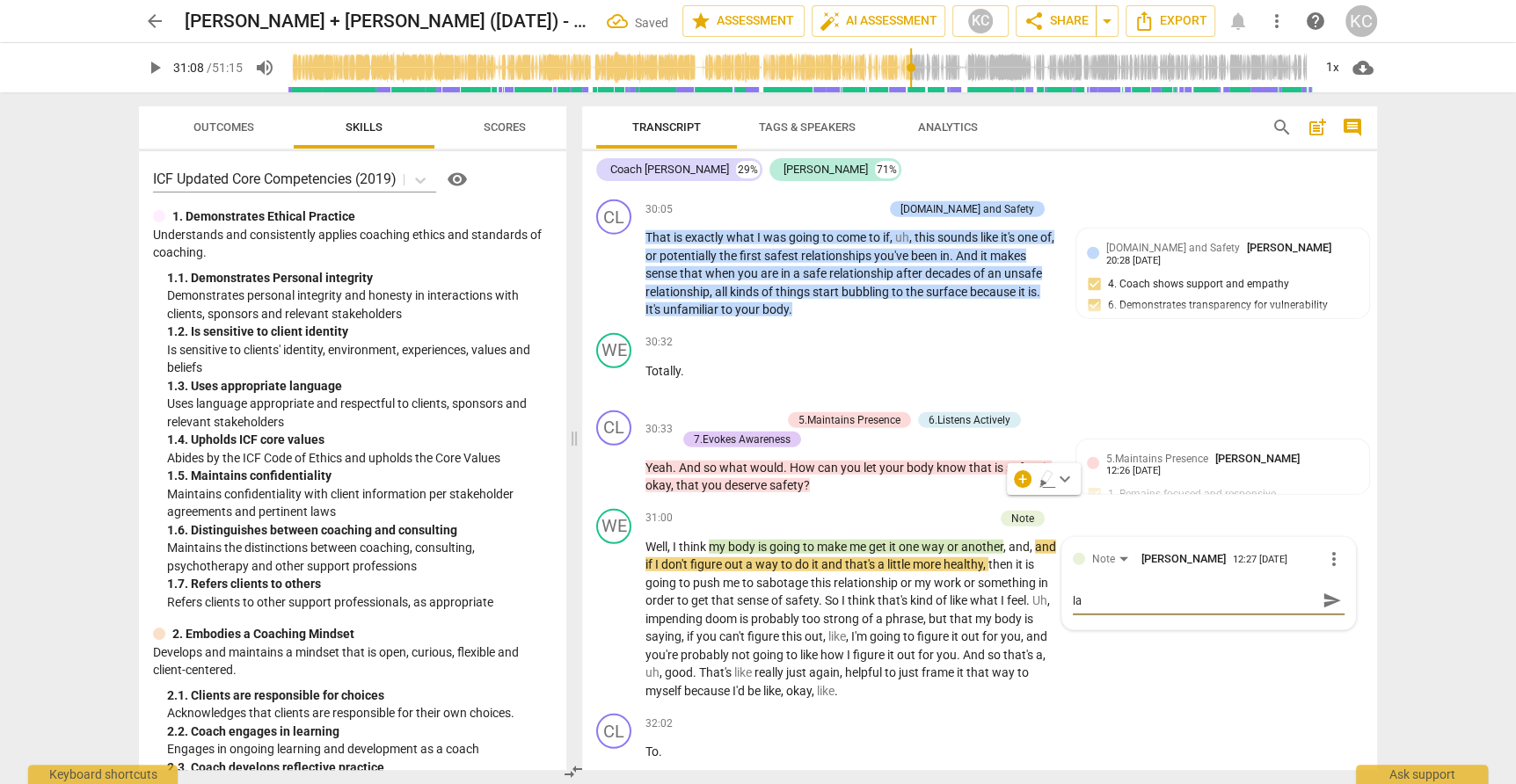
type textarea "lau"
type textarea "laug"
type textarea "laugh"
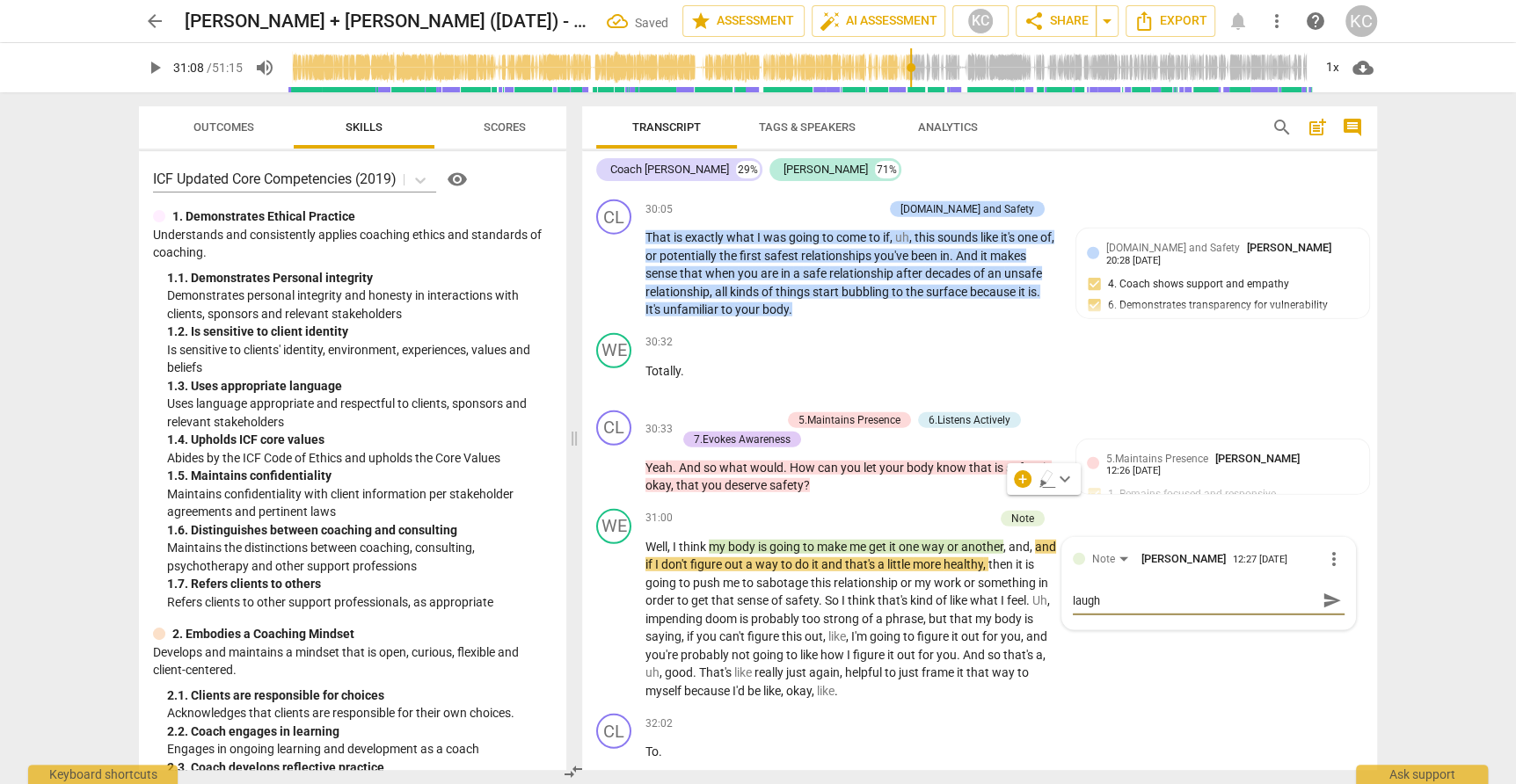
type textarea "laught"
type textarea "laughte"
type textarea "laughter"
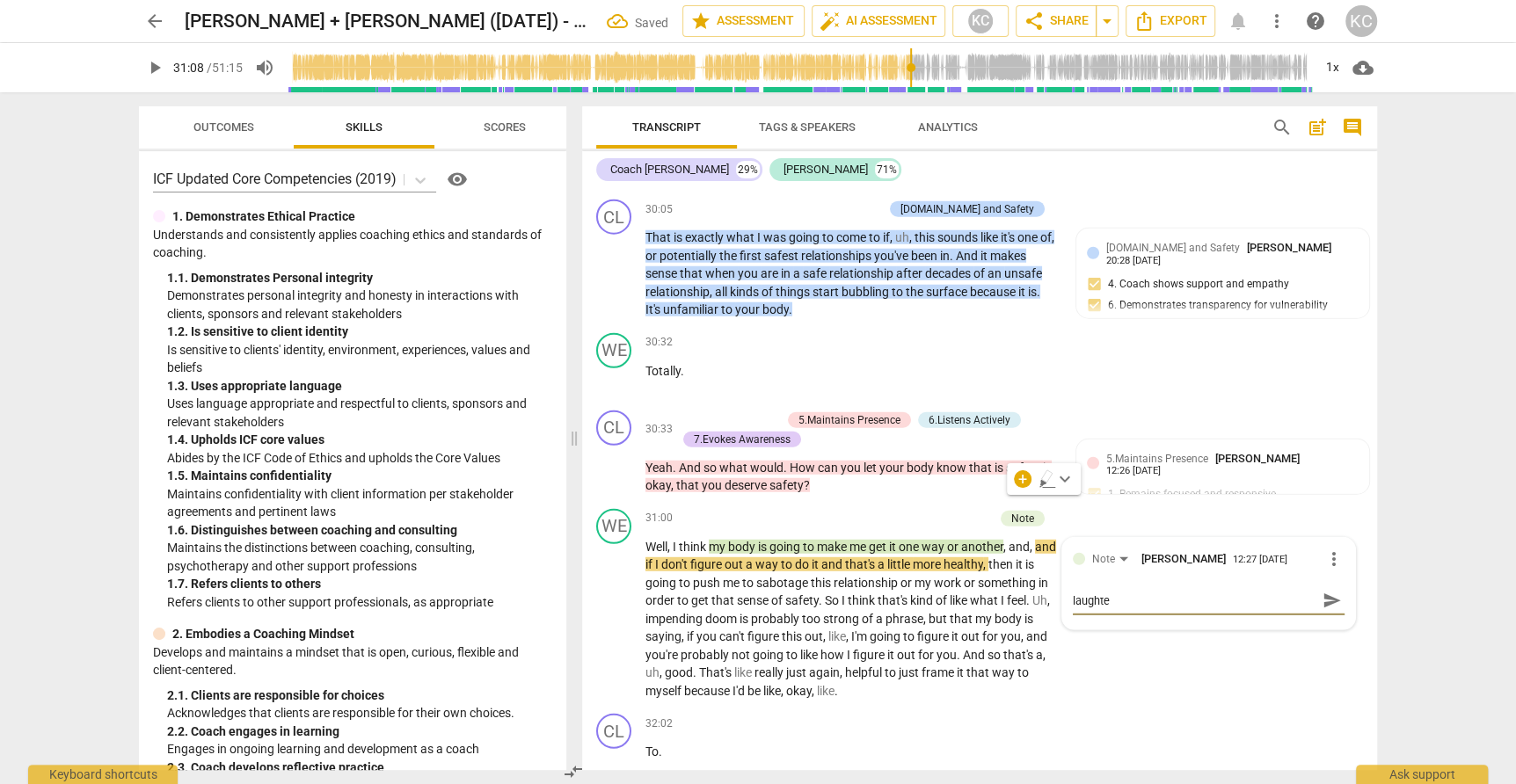
type textarea "laughter"
click at [1171, 643] on div "WE play_arrow pause 31:00 + Add competency Note keyboard_arrow_right Well , I t…" at bounding box center [979, 604] width 795 height 206
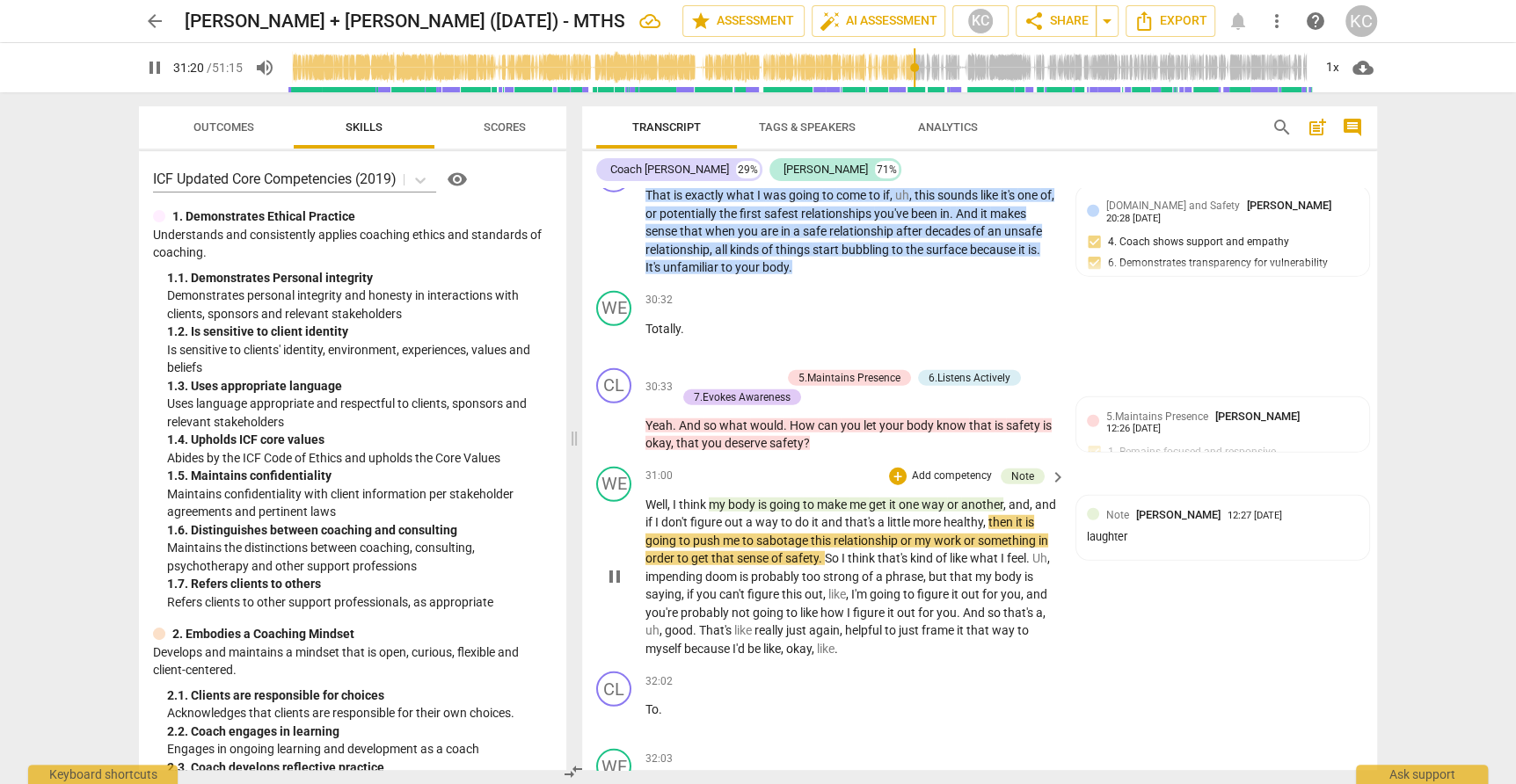
scroll to position [8665, 0]
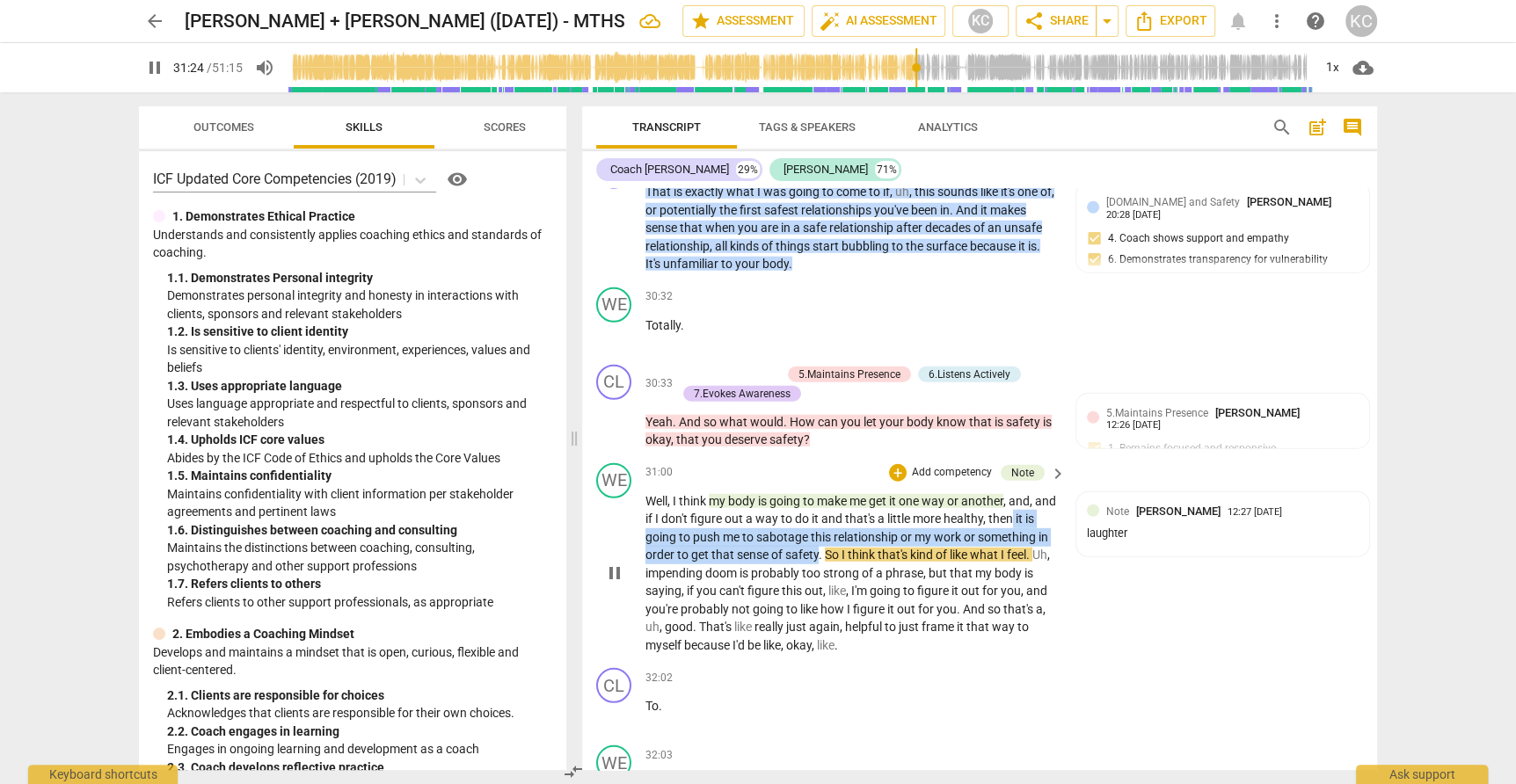
drag, startPoint x: 1038, startPoint y: 475, endPoint x: 830, endPoint y: 509, distance: 210.8
click at [830, 509] on p "Well , I think my body is going to make me get it one way or another , and , an…" at bounding box center [851, 573] width 411 height 163
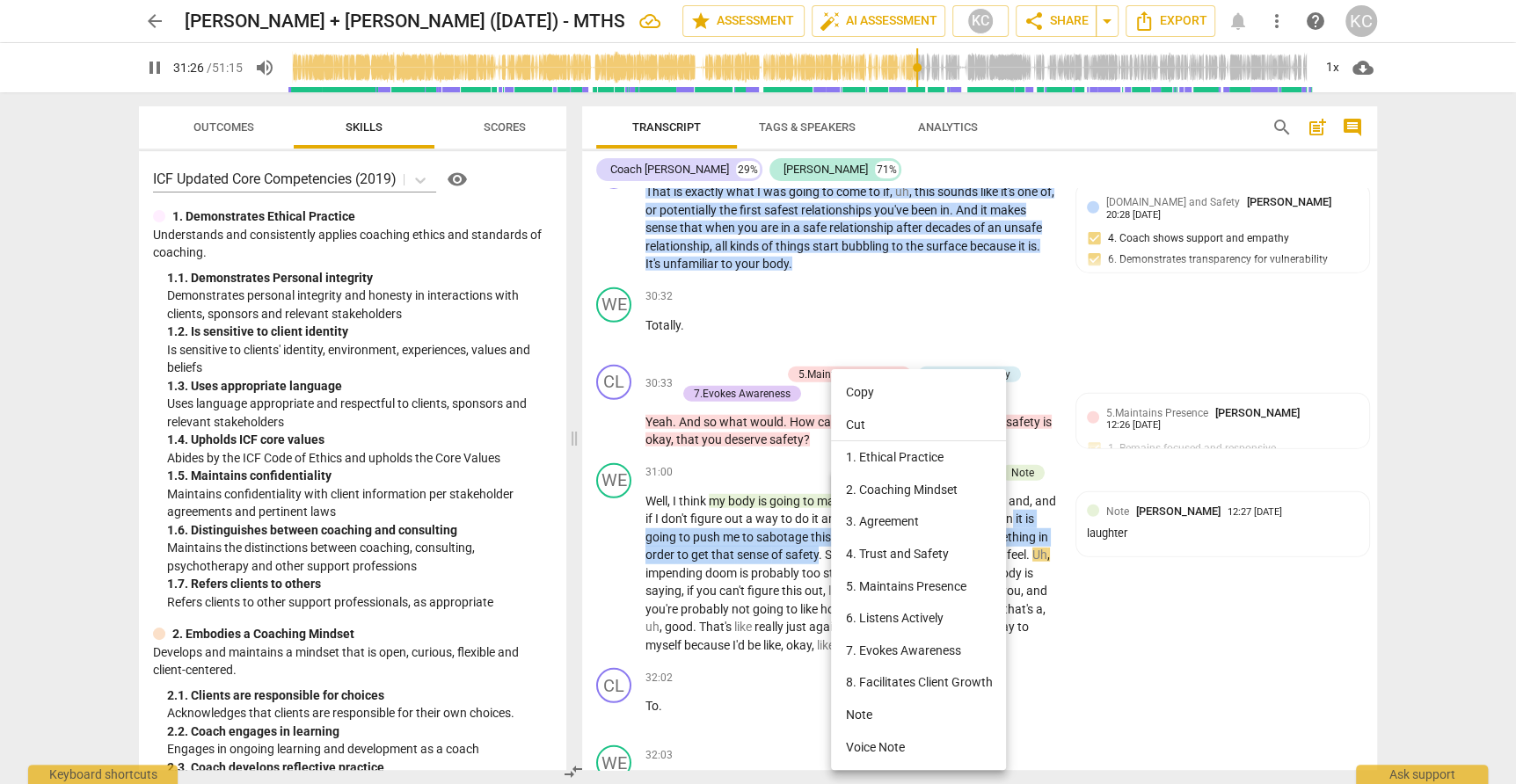
click at [865, 722] on li "Note" at bounding box center [918, 715] width 175 height 33
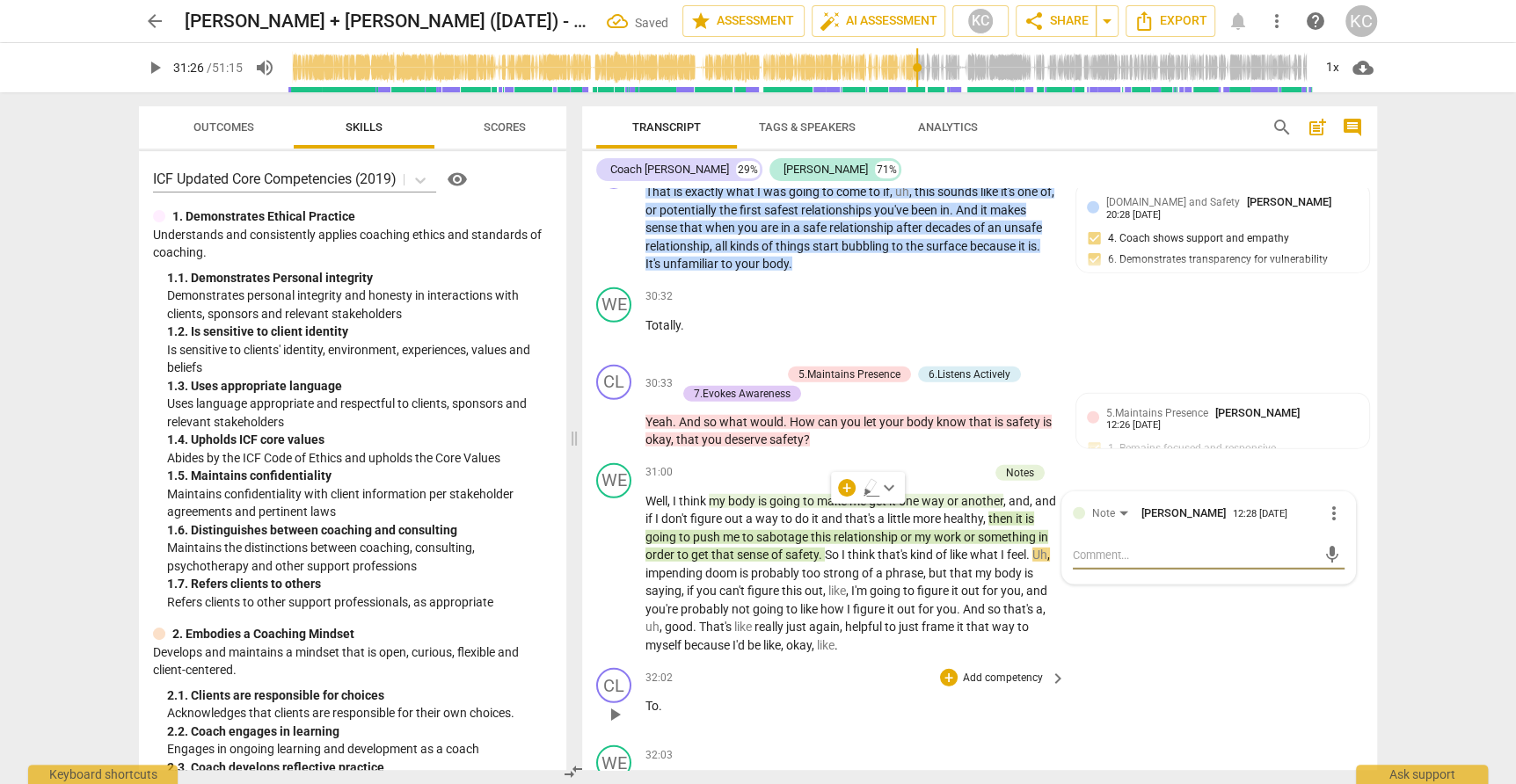
click at [1193, 681] on div "CL play_arrow pause 32:02 + Add competency keyboard_arrow_right To ." at bounding box center [979, 699] width 795 height 77
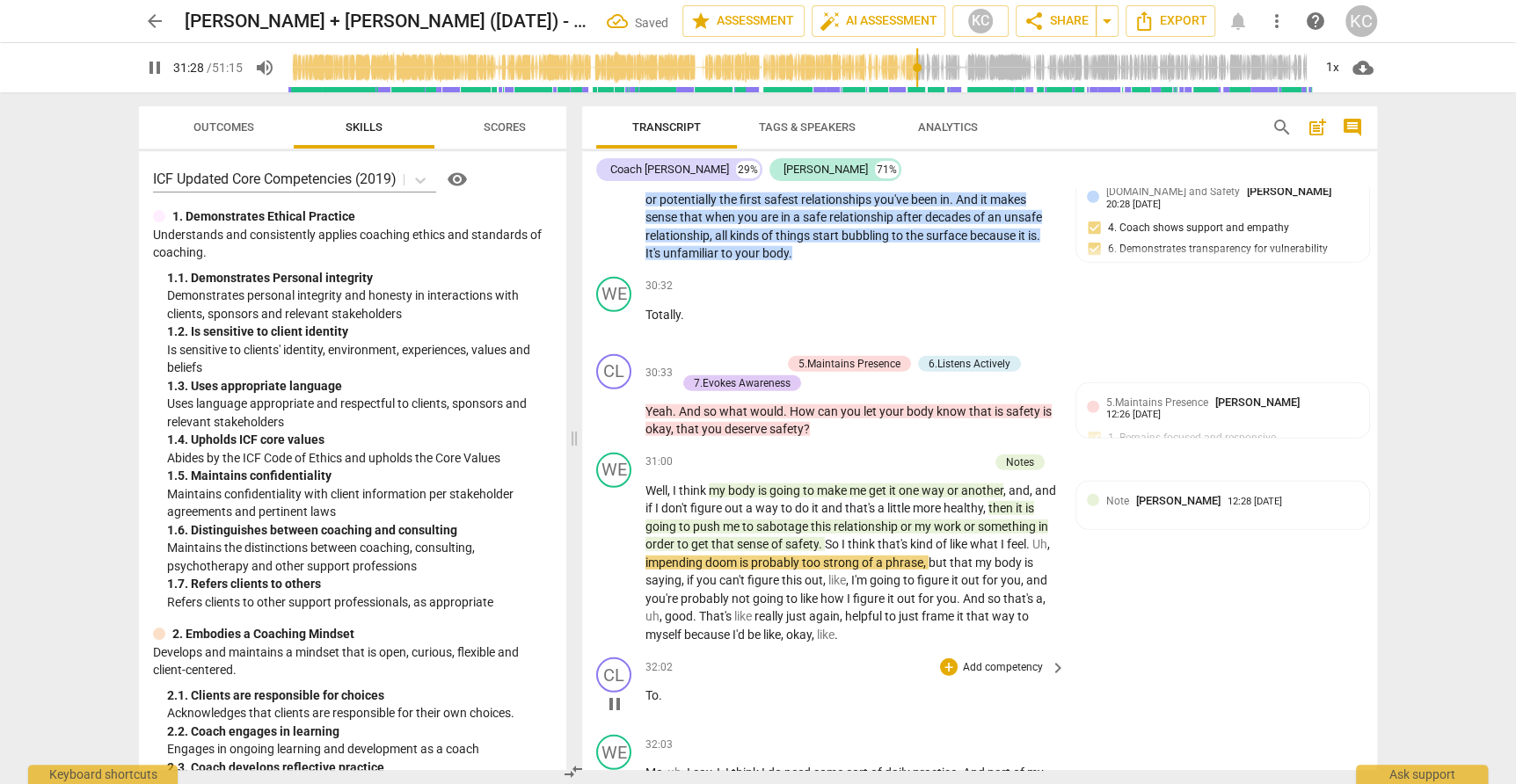
scroll to position [8677, 0]
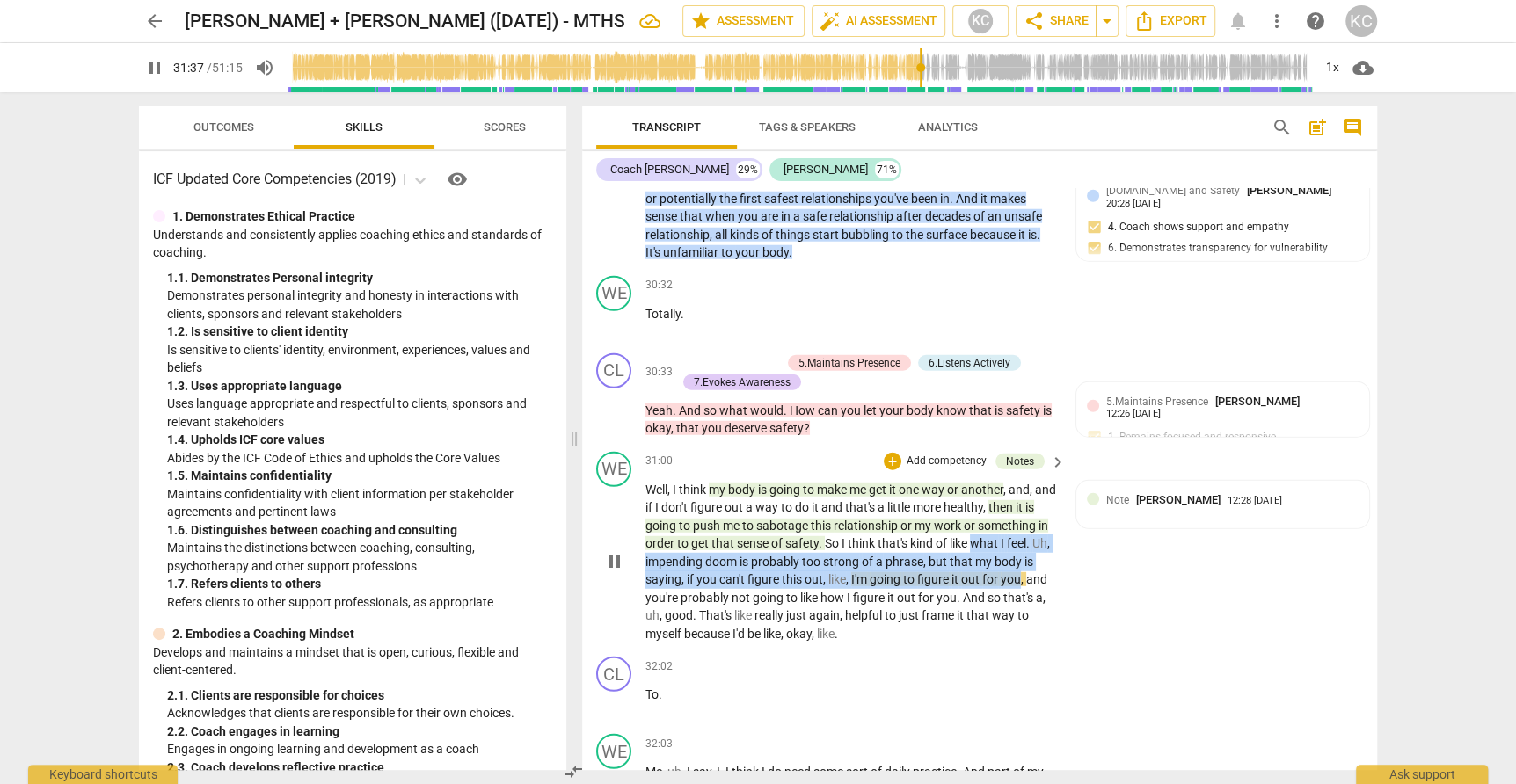
drag, startPoint x: 985, startPoint y: 496, endPoint x: 1021, endPoint y: 534, distance: 52.3
click at [1021, 534] on p "Well , I think my body is going to make me get it one way or another , and , an…" at bounding box center [851, 562] width 411 height 163
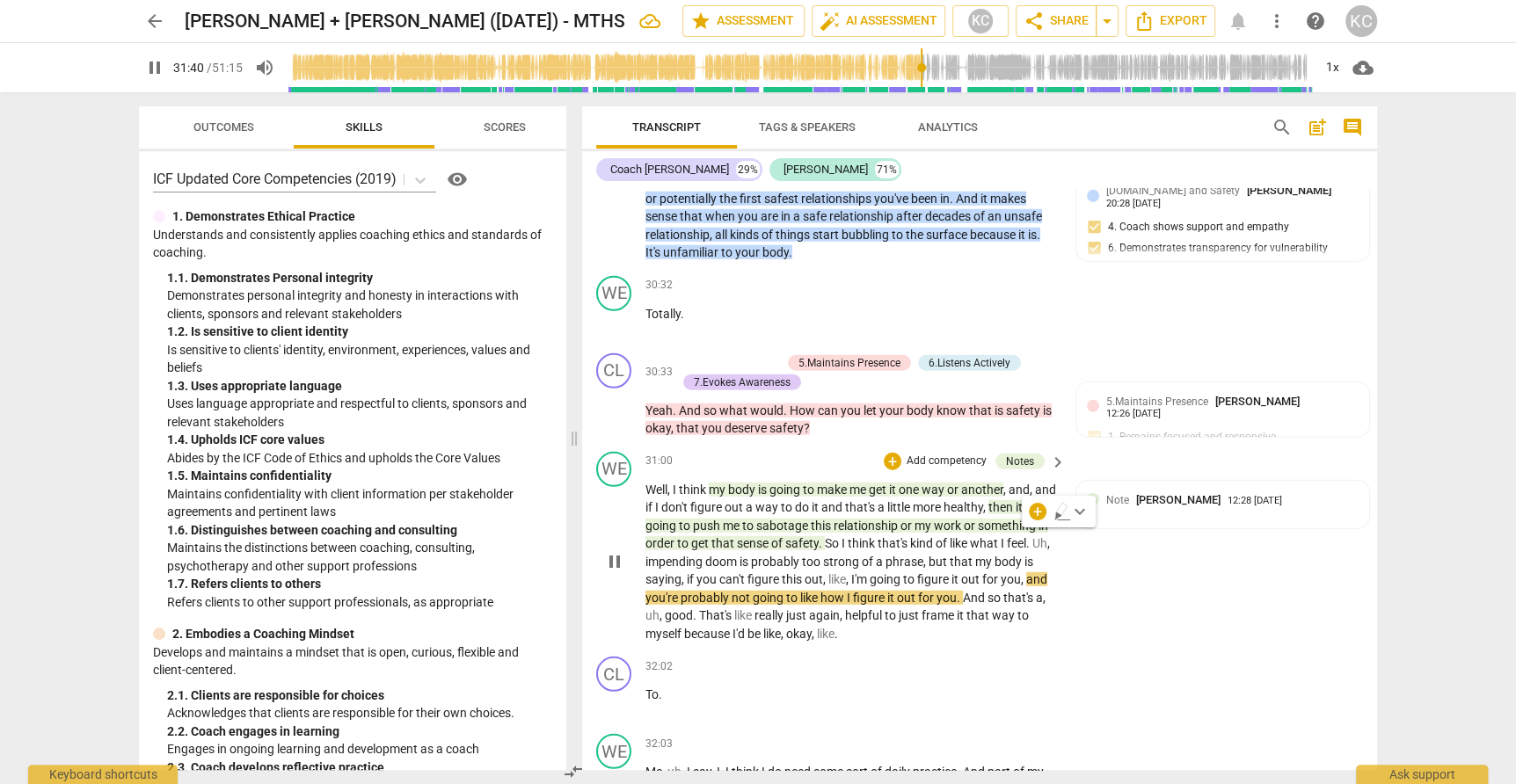
click at [969, 536] on span "like" at bounding box center [960, 543] width 20 height 14
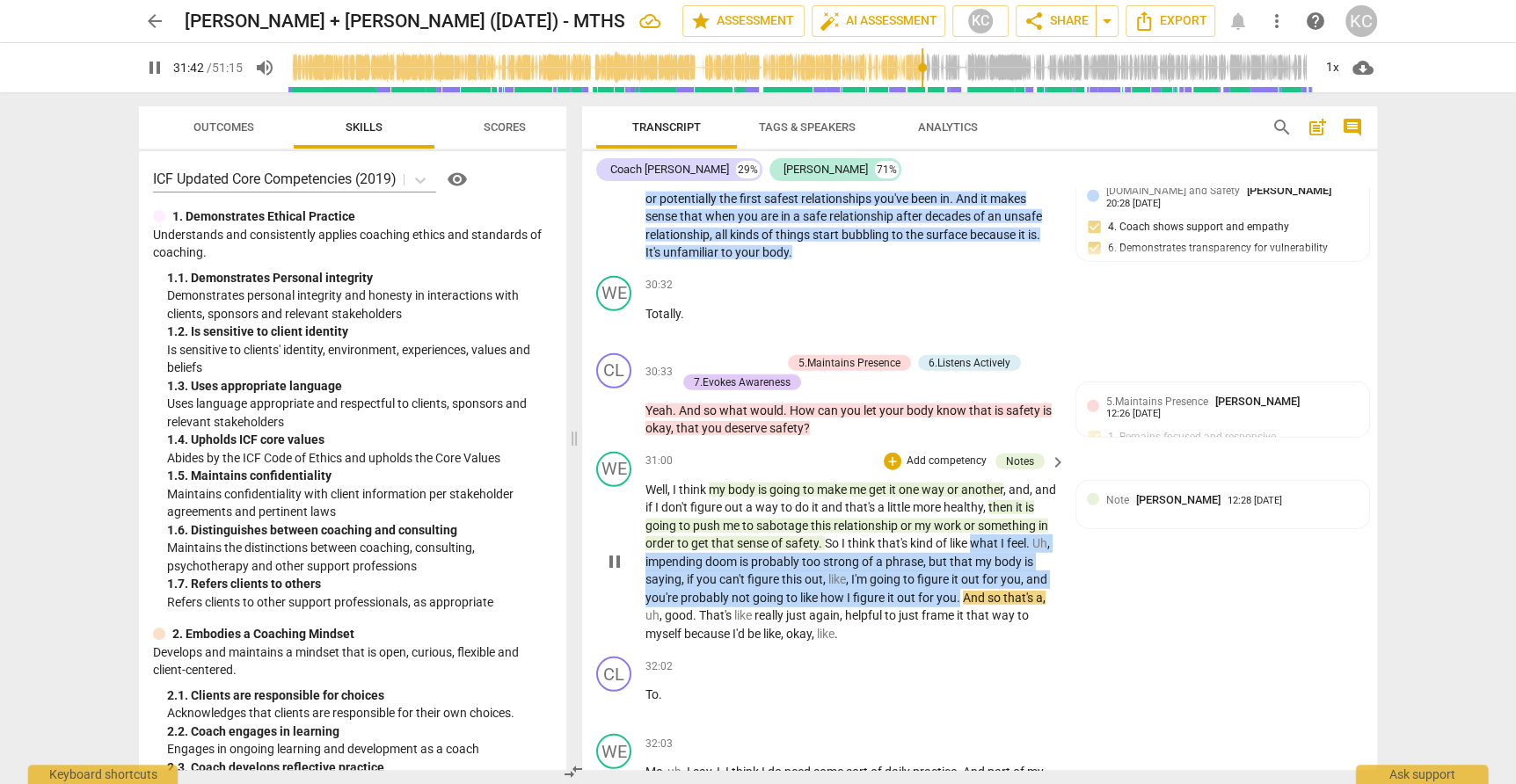
drag, startPoint x: 985, startPoint y: 496, endPoint x: 957, endPoint y: 547, distance: 58.2
click at [958, 547] on p "Well , I think my body is going to make me get it one way or another , and , an…" at bounding box center [851, 562] width 411 height 163
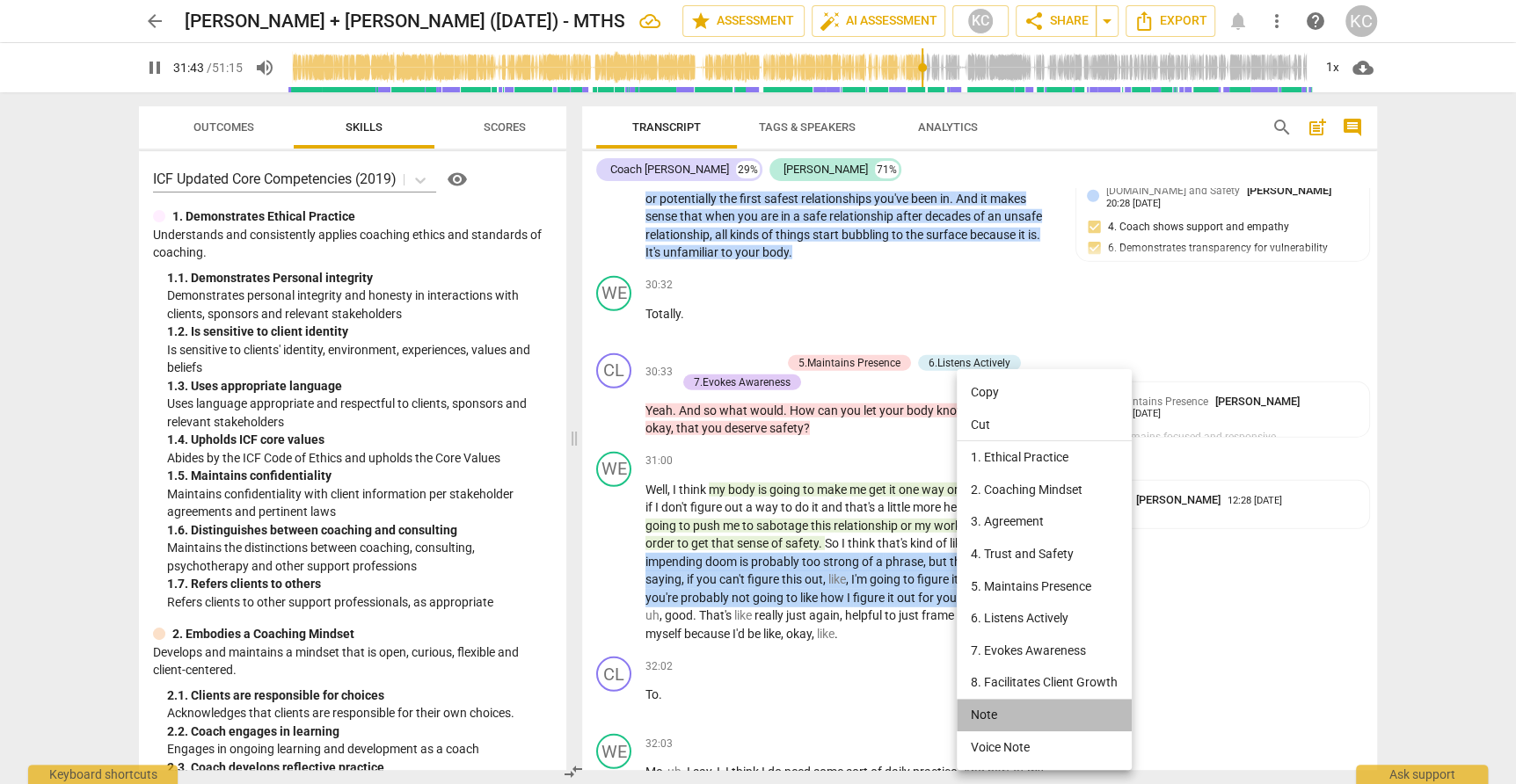
click at [975, 711] on li "Note" at bounding box center [1044, 715] width 175 height 33
type input "1904"
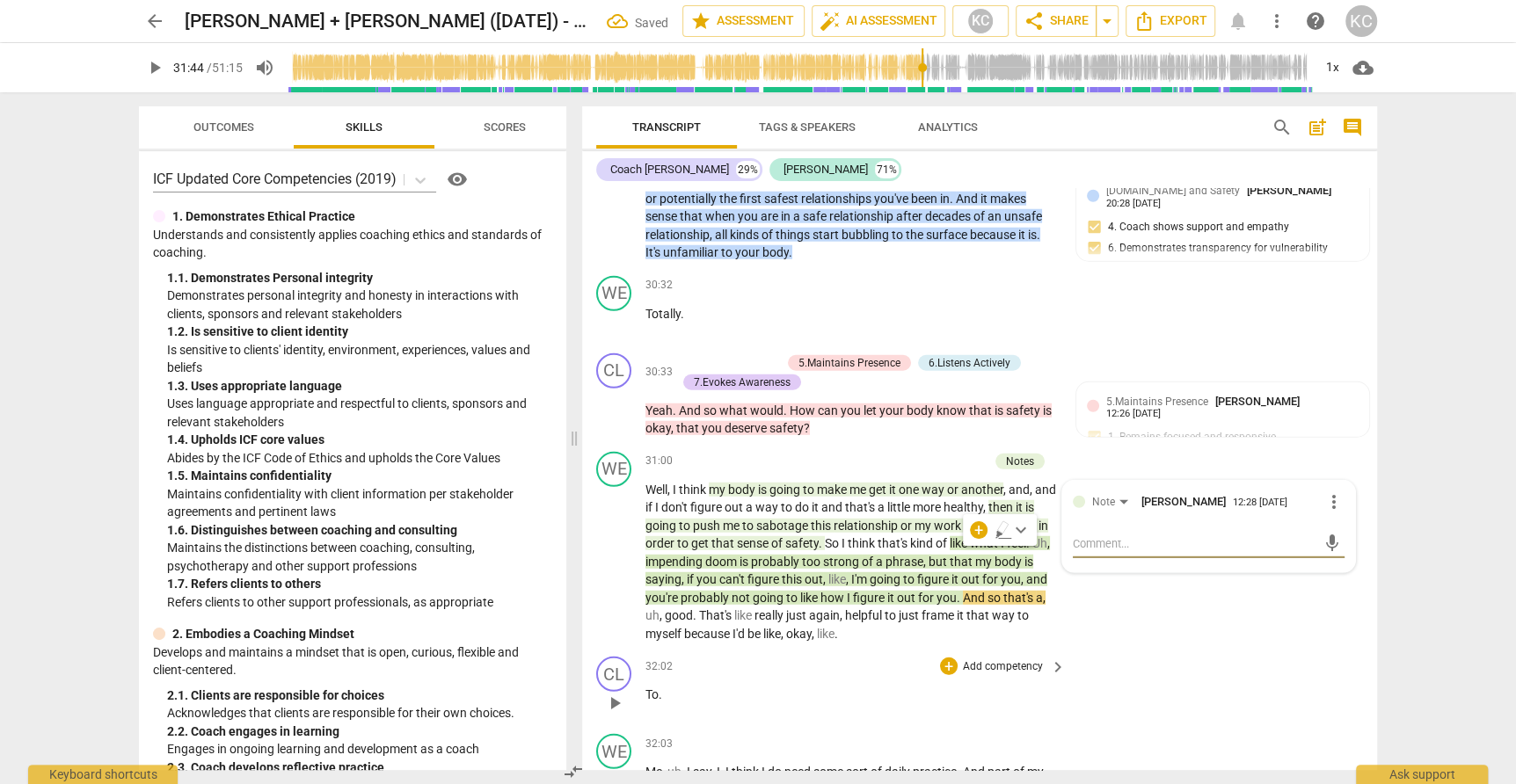
type textarea "m"
type textarea "ma"
type textarea "m"
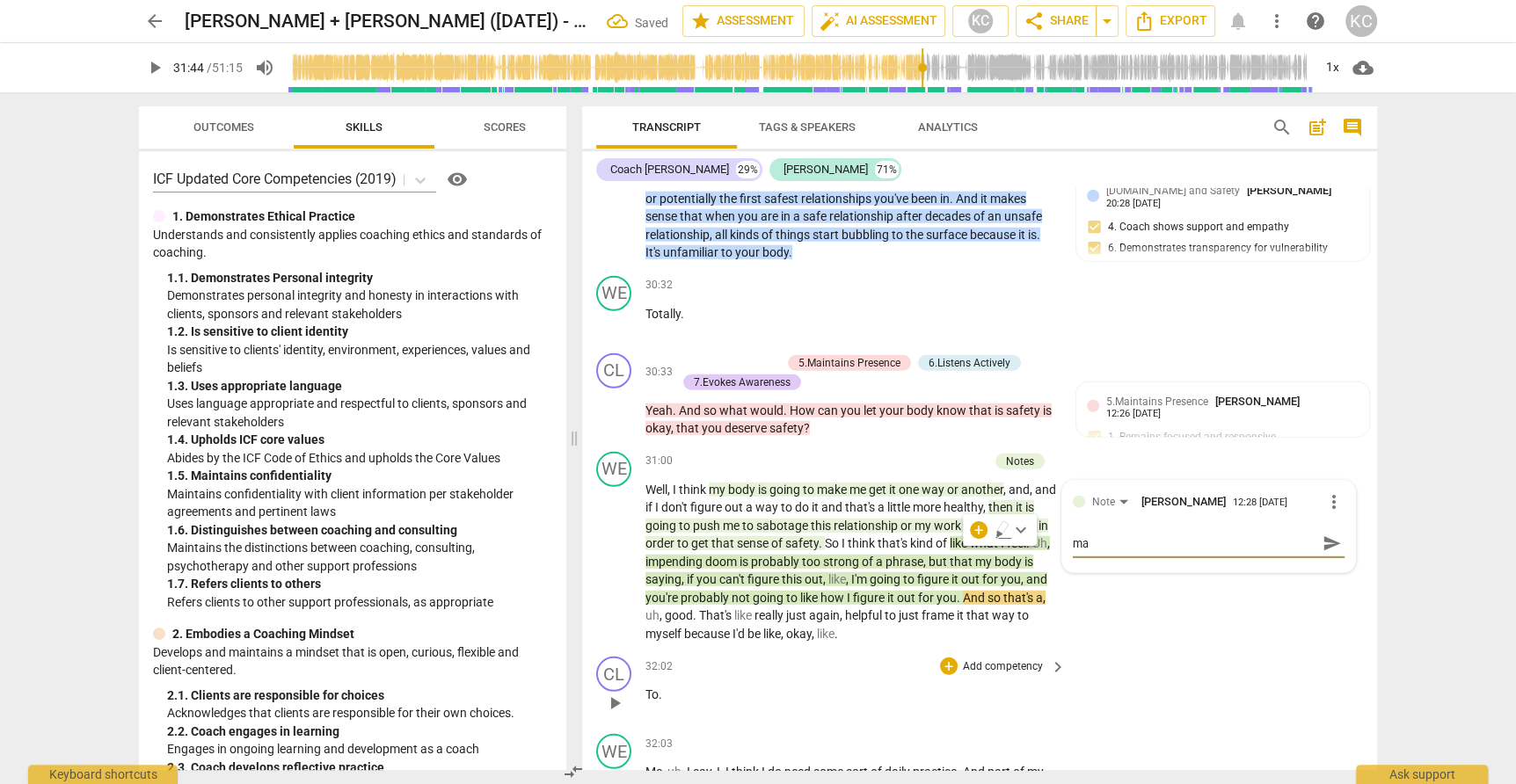
type textarea "m"
type textarea "me"
type textarea "met"
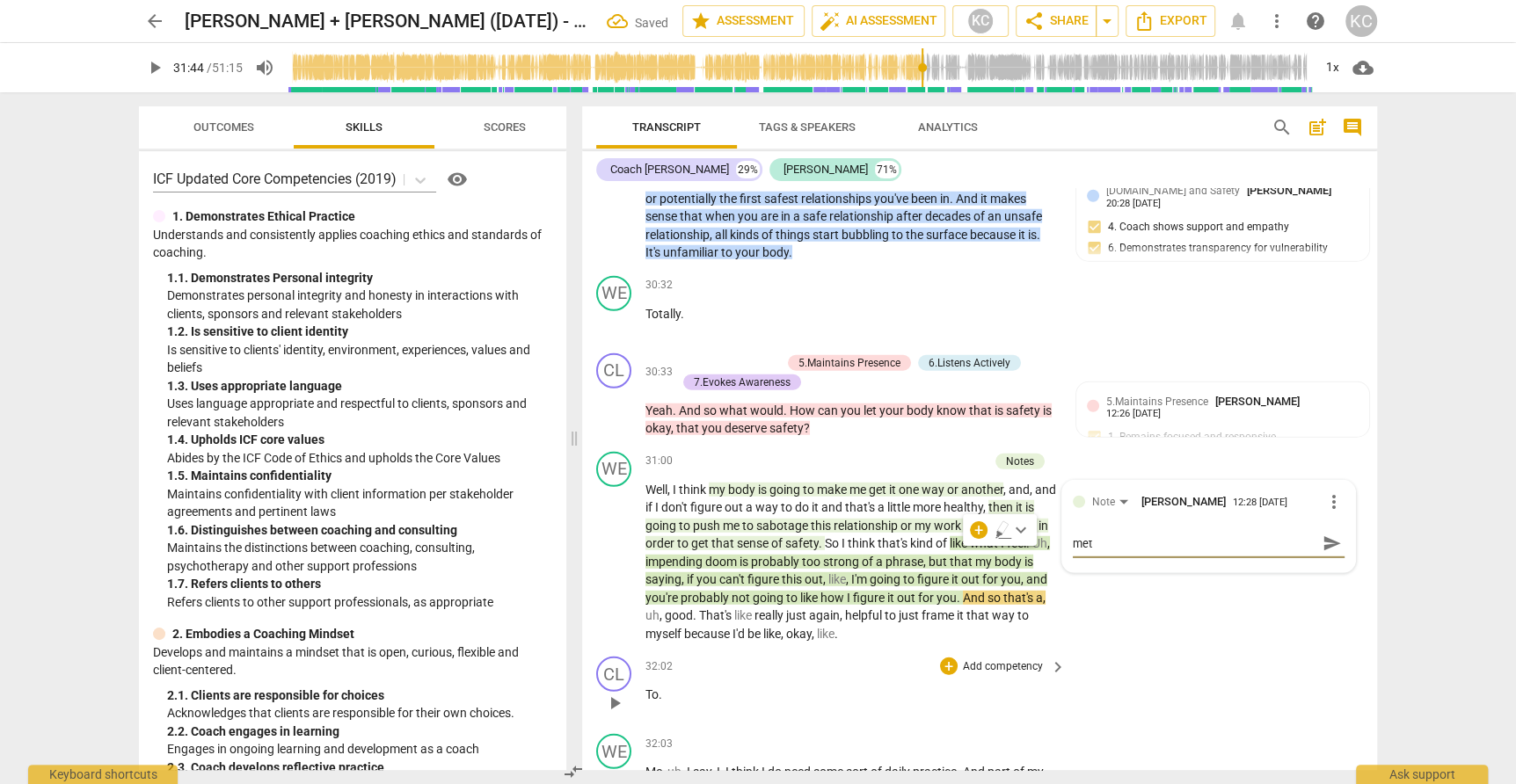
type textarea "meta"
type textarea "metap"
type textarea "metaph"
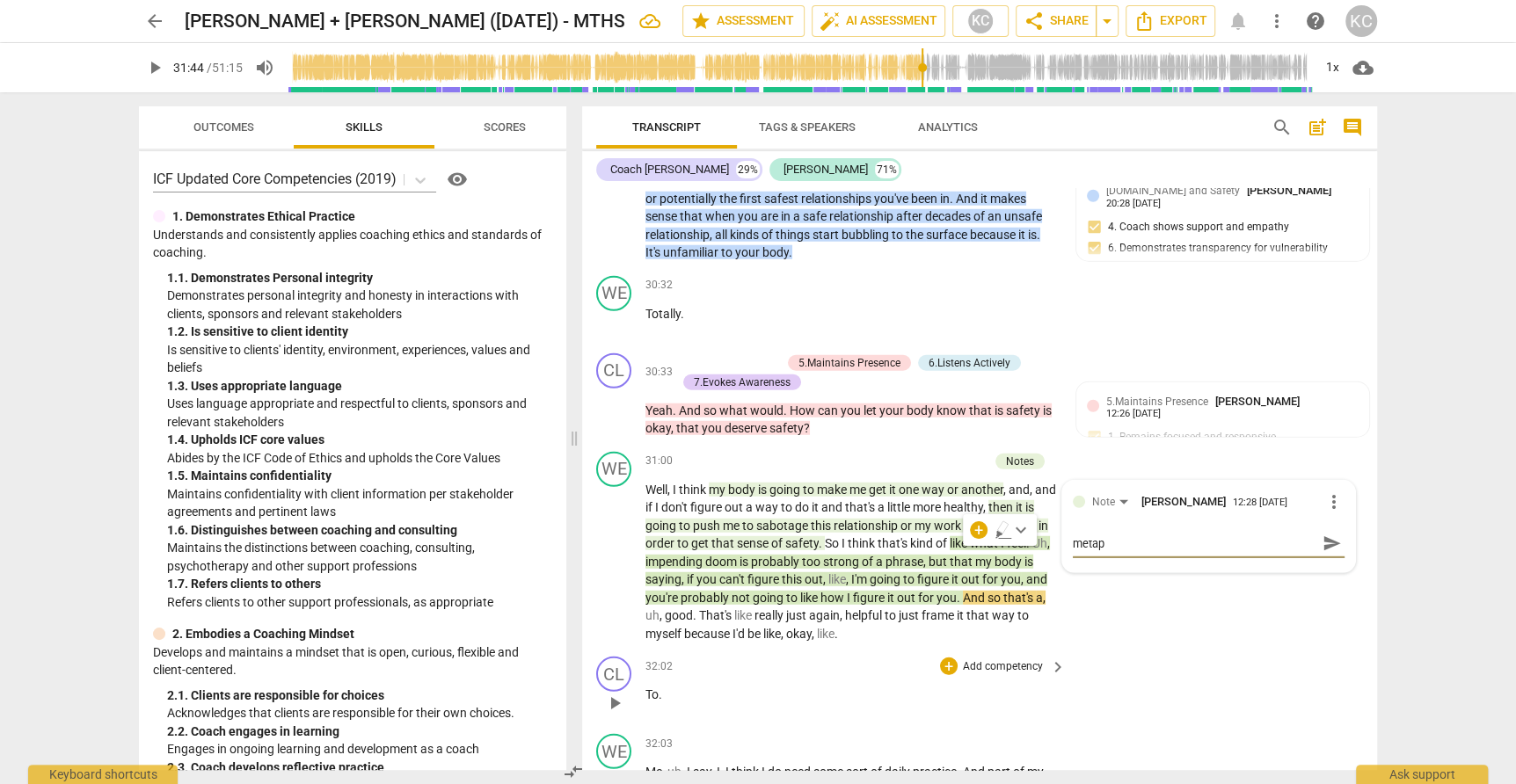
type textarea "metaph"
type textarea "metapho"
type textarea "metaphor"
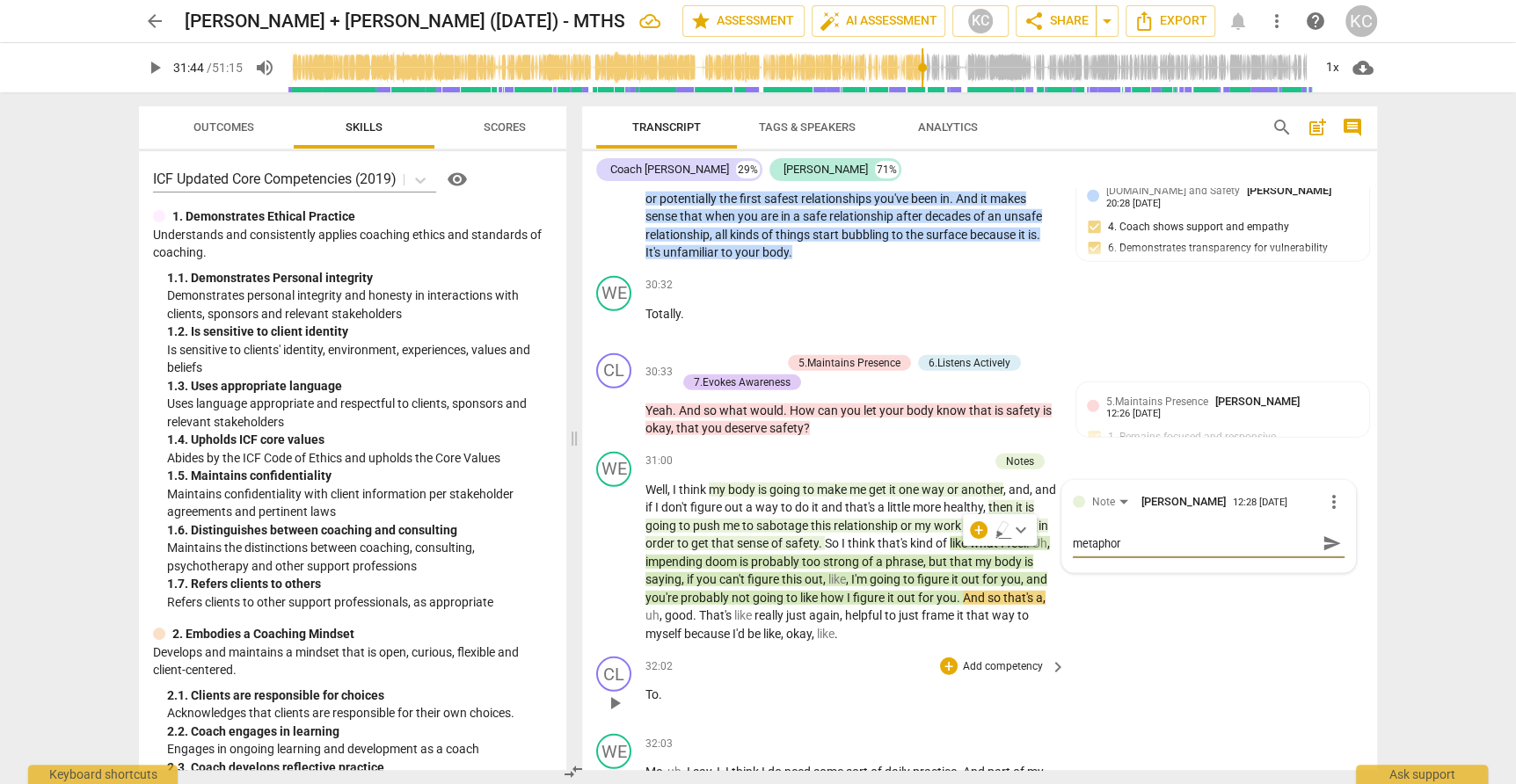
type textarea "metaphor"
type textarea "metaphor +"
type textarea "metaphor + l"
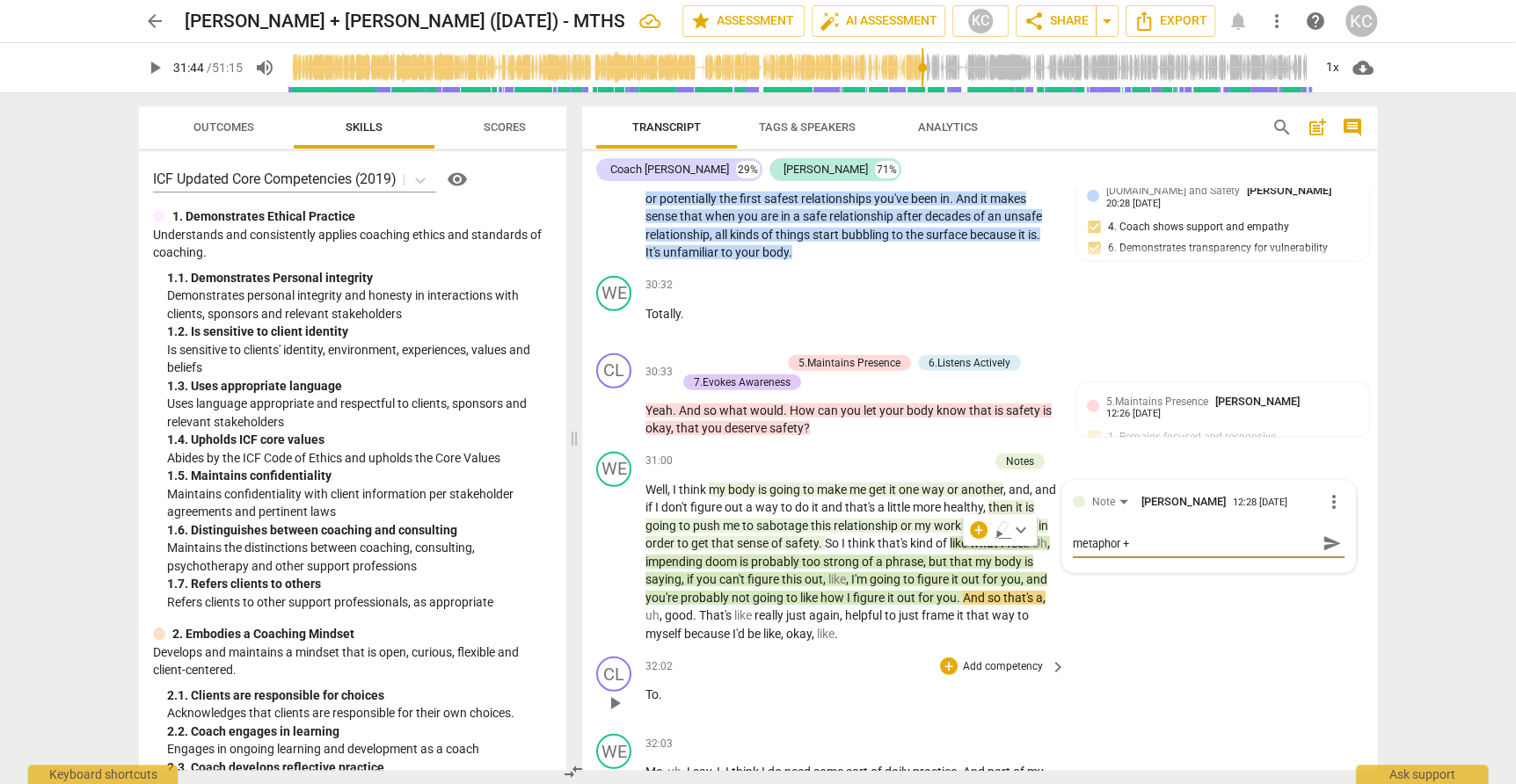
type textarea "metaphor + l"
type textarea "metaphor + la"
type textarea "metaphor + lau"
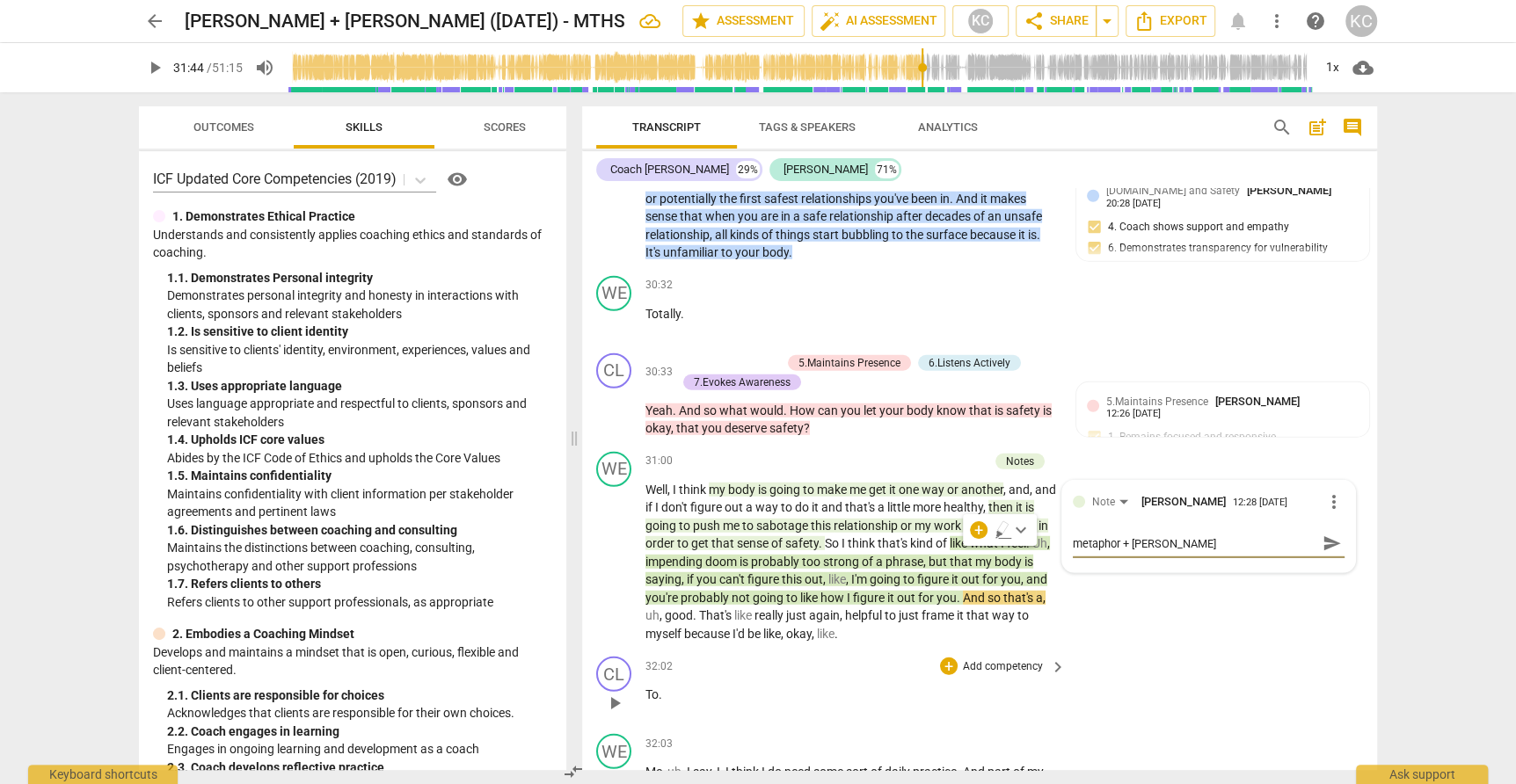
type textarea "metaphor + laug"
type textarea "metaphor + laugh"
type textarea "metaphor + laught"
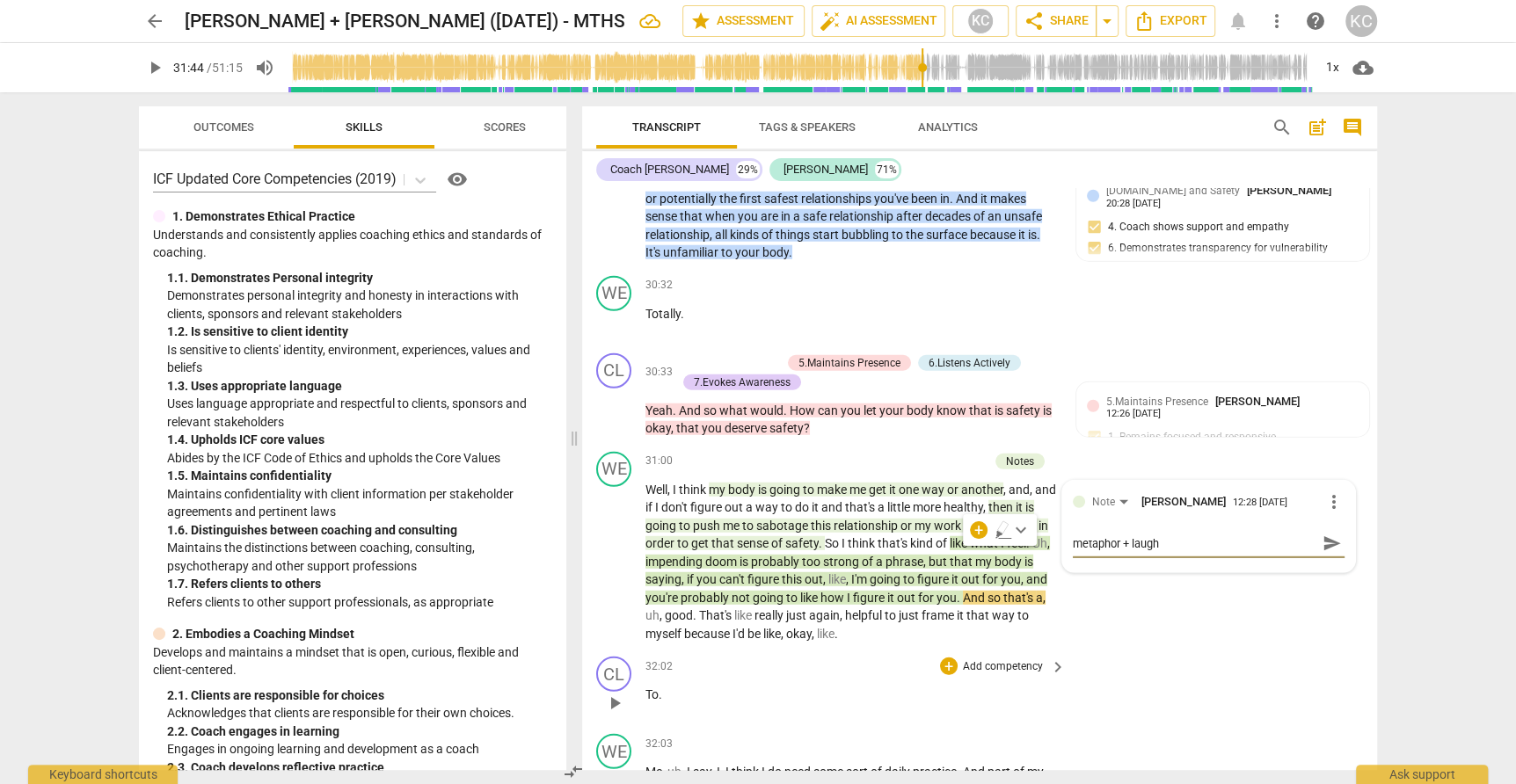
type textarea "metaphor + laught"
type textarea "metaphor + laughte"
type textarea "metaphor + laughter"
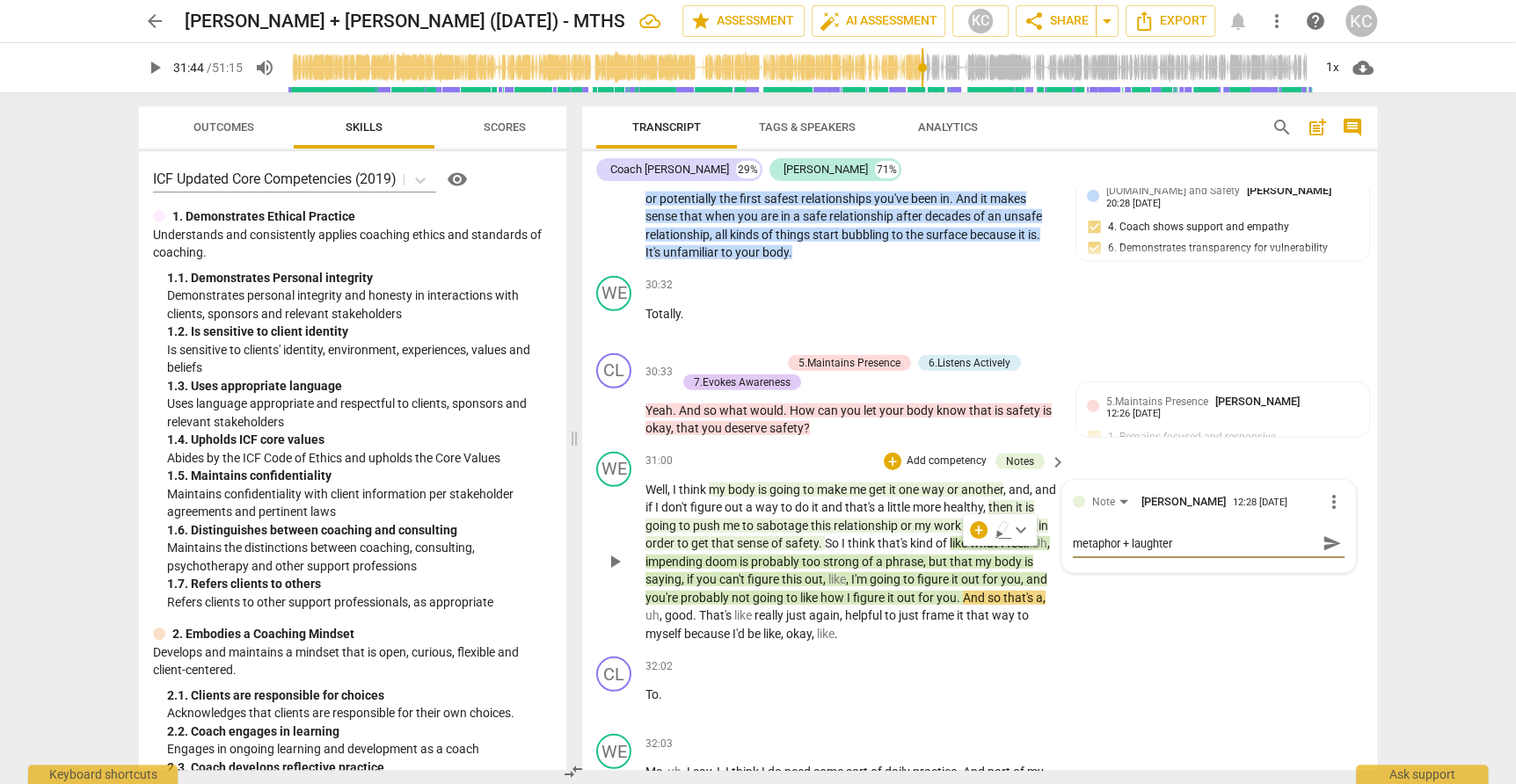
click at [1226, 581] on div "WE play_arrow pause 31:00 + Add competency Notes keyboard_arrow_right Well , I …" at bounding box center [979, 547] width 795 height 206
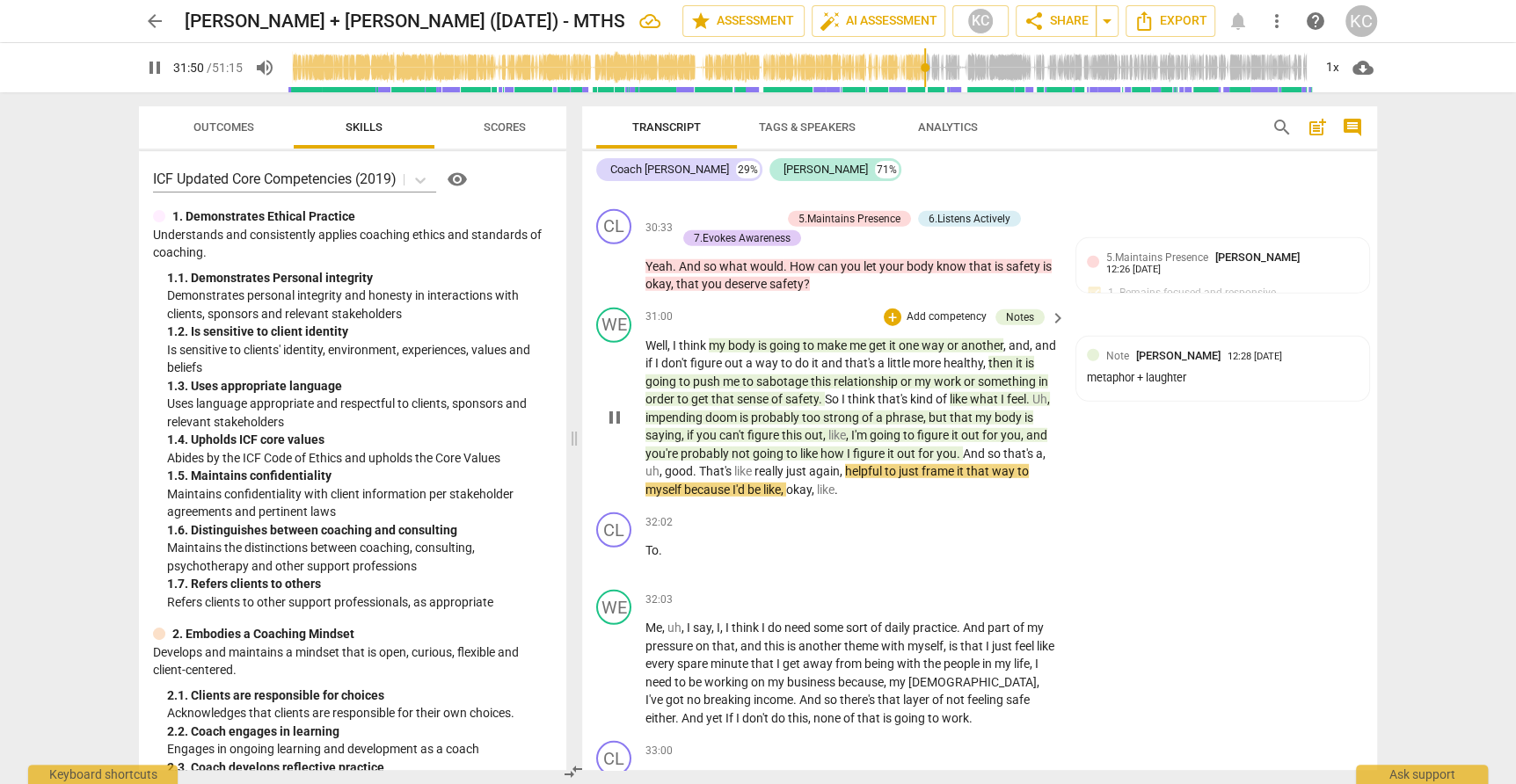
scroll to position [8831, 0]
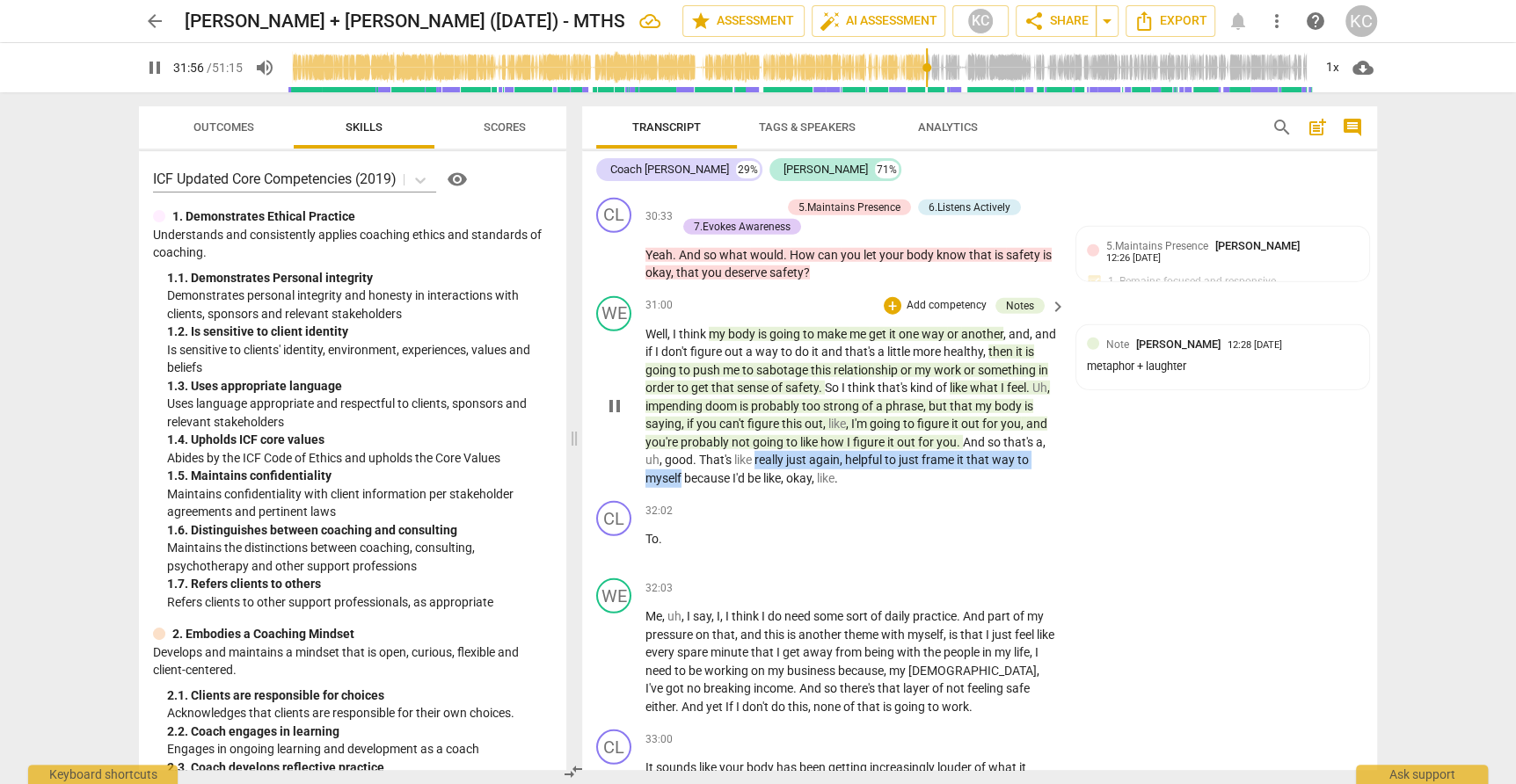
drag, startPoint x: 757, startPoint y: 415, endPoint x: 679, endPoint y: 430, distance: 79.4
click at [679, 430] on p "Well , I think my body is going to make me get it one way or another , and , an…" at bounding box center [851, 406] width 411 height 163
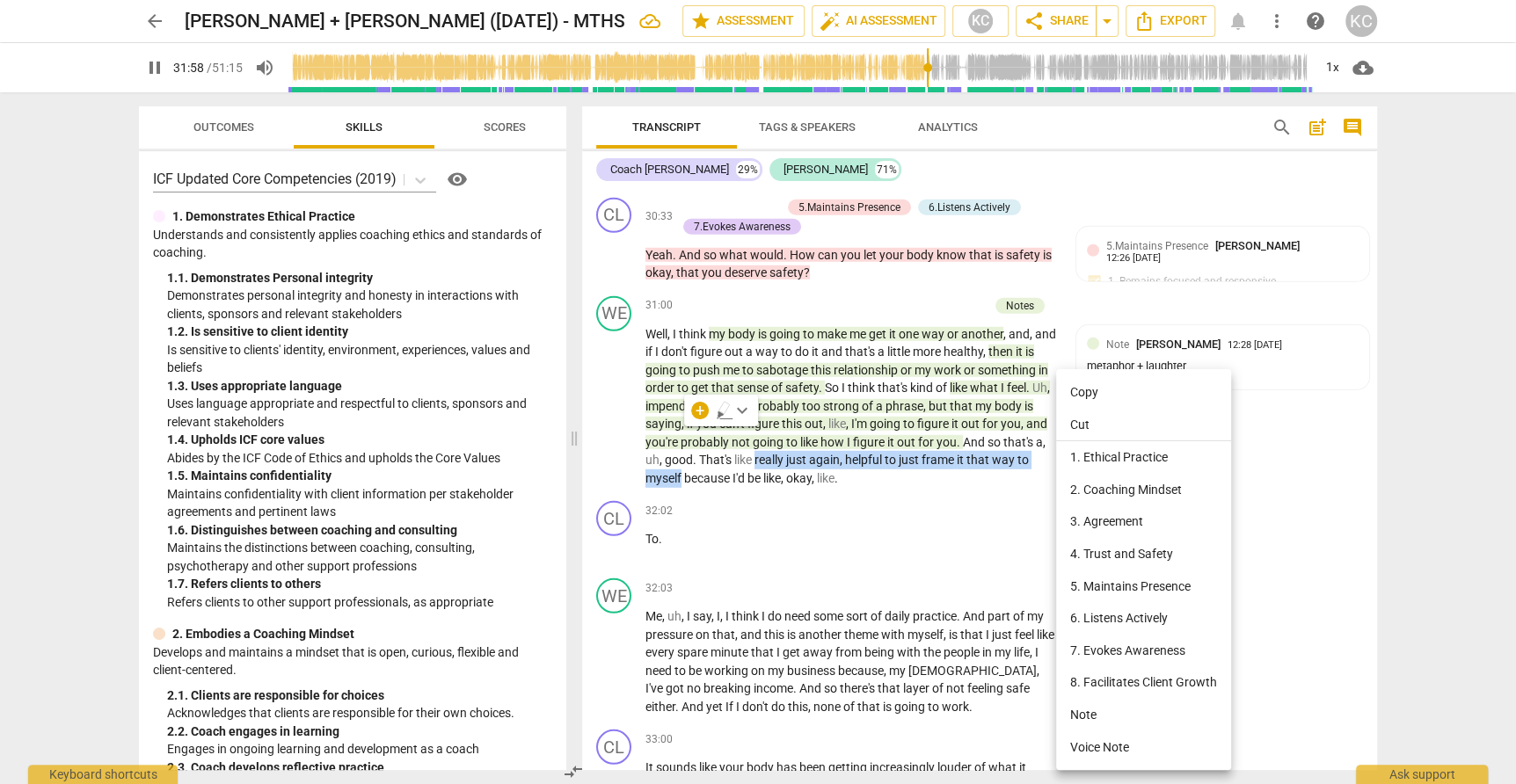
click at [1079, 718] on li "Note" at bounding box center [1143, 715] width 175 height 33
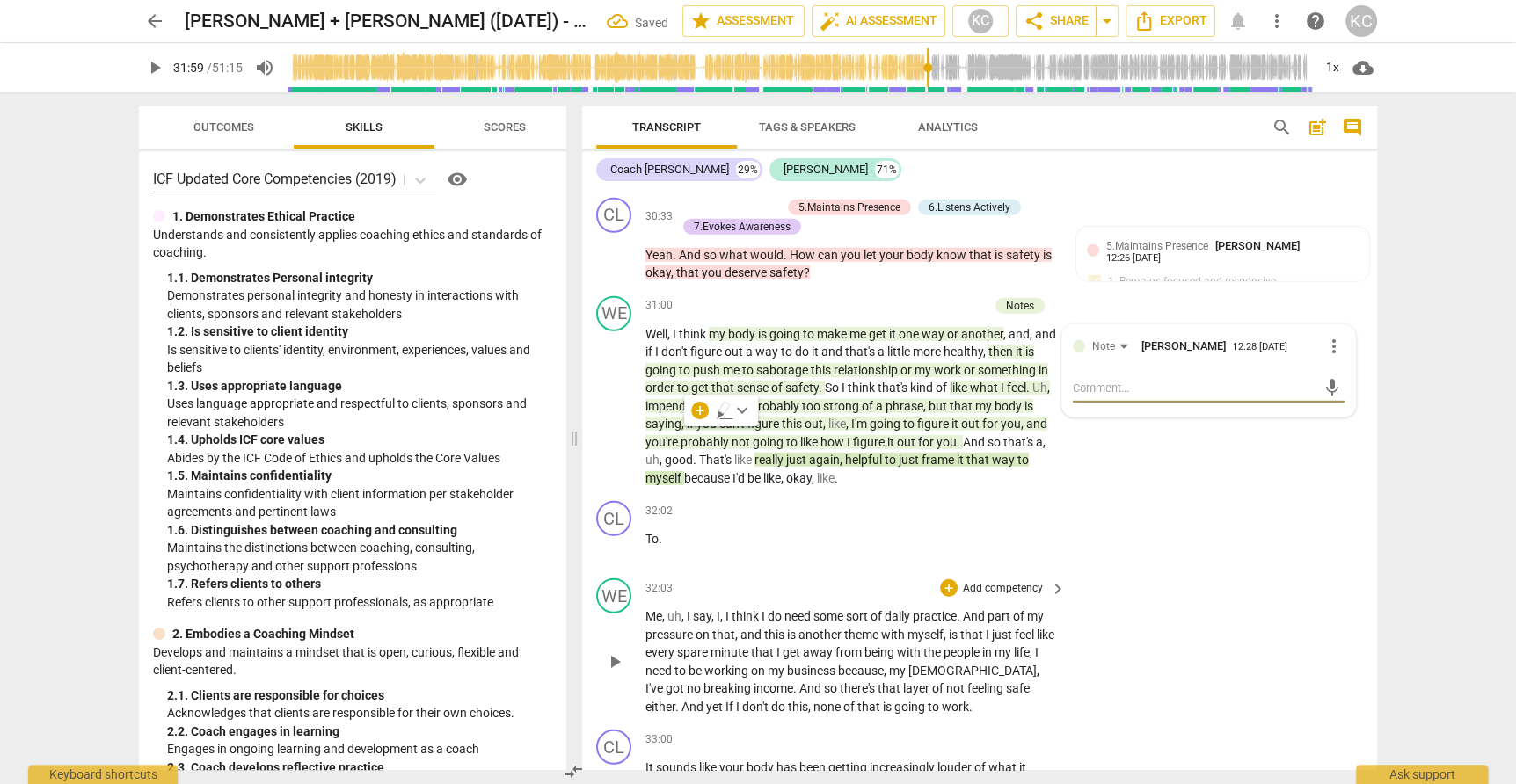
click at [1243, 660] on div "WE play_arrow pause 32:03 + Add competency keyboard_arrow_right Me , uh , I say…" at bounding box center [979, 647] width 795 height 151
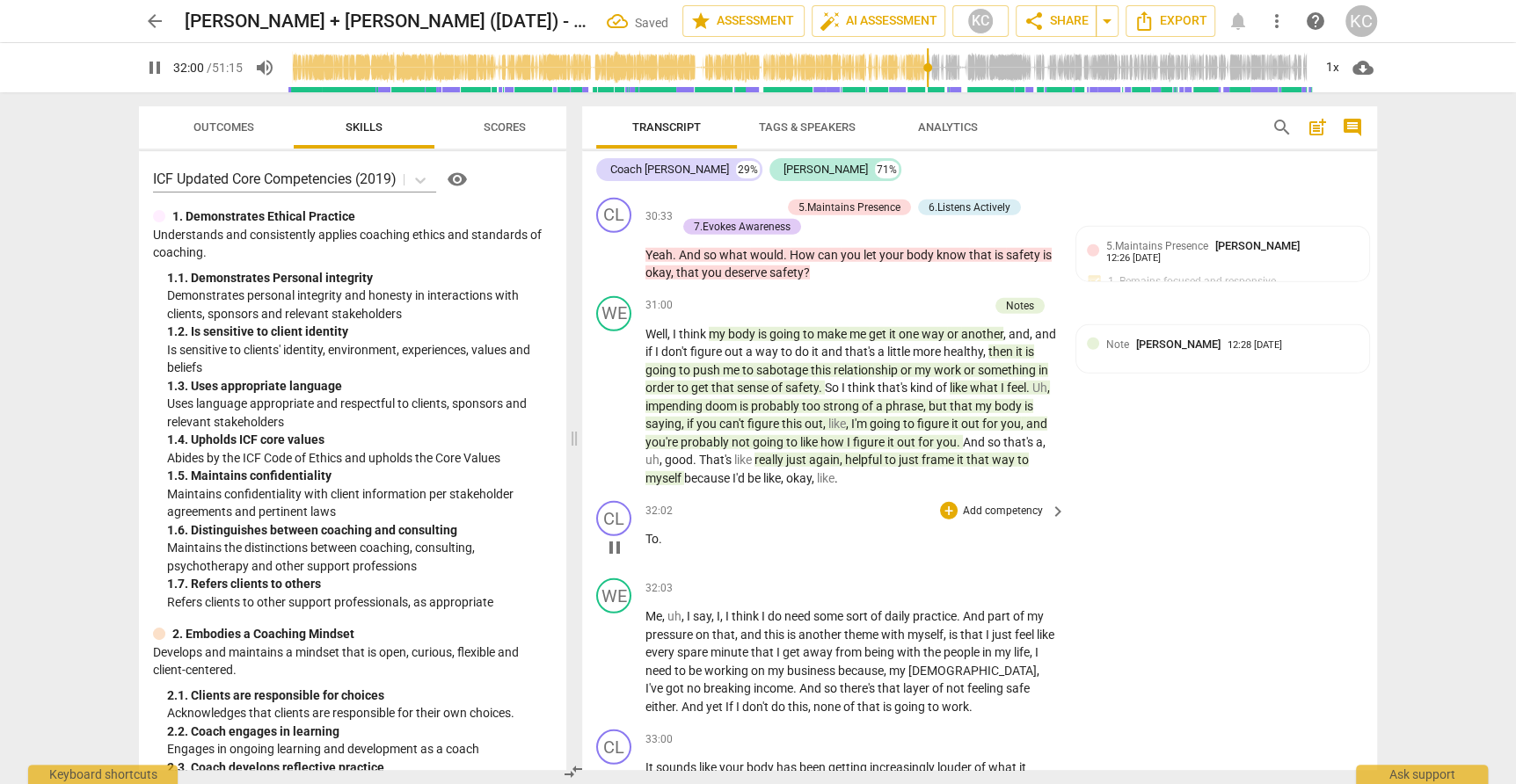
click at [646, 532] on span "To" at bounding box center [652, 539] width 13 height 14
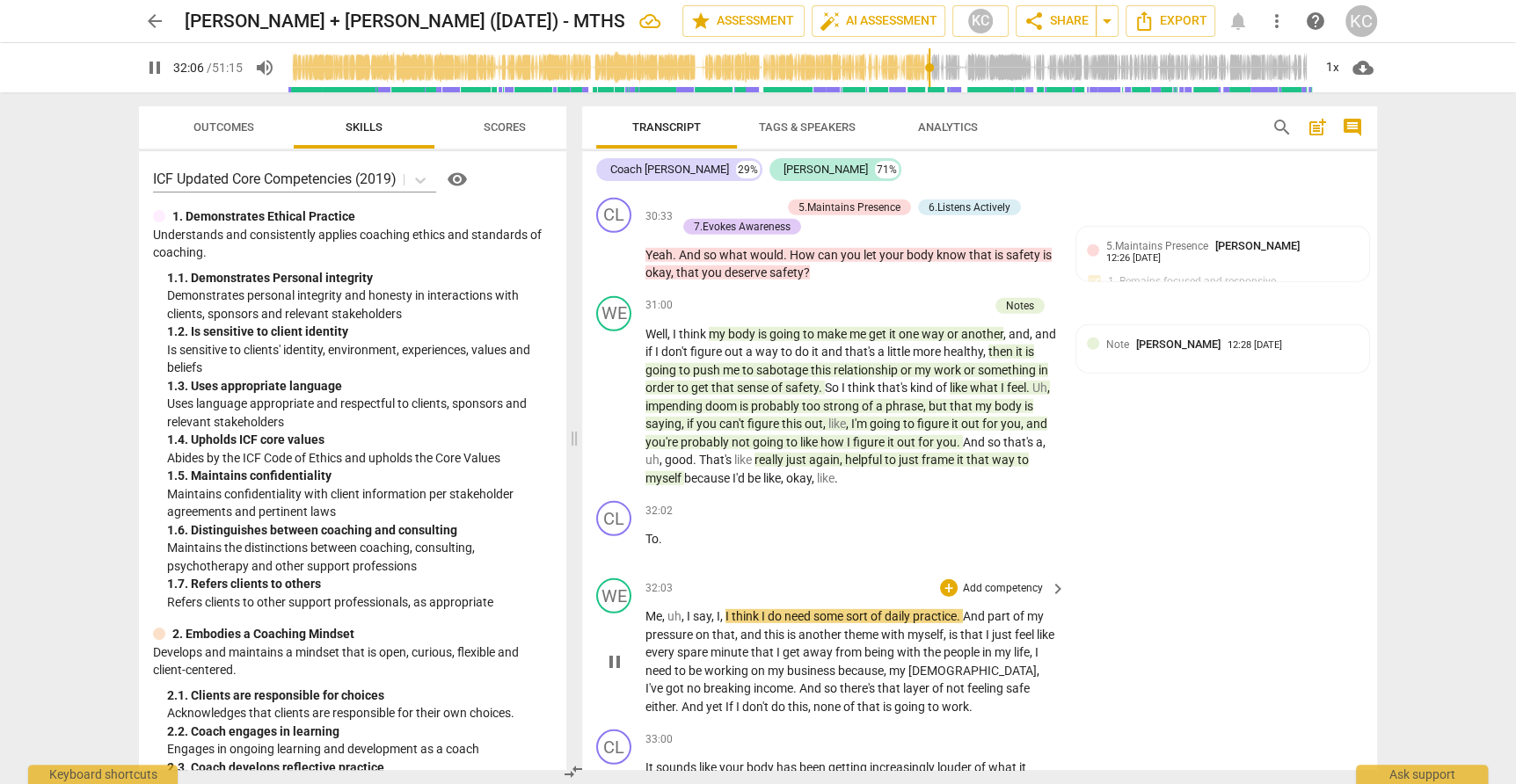
click at [643, 578] on div "WE play_arrow pause" at bounding box center [620, 647] width 49 height 137
click at [648, 609] on span "Me" at bounding box center [653, 616] width 17 height 14
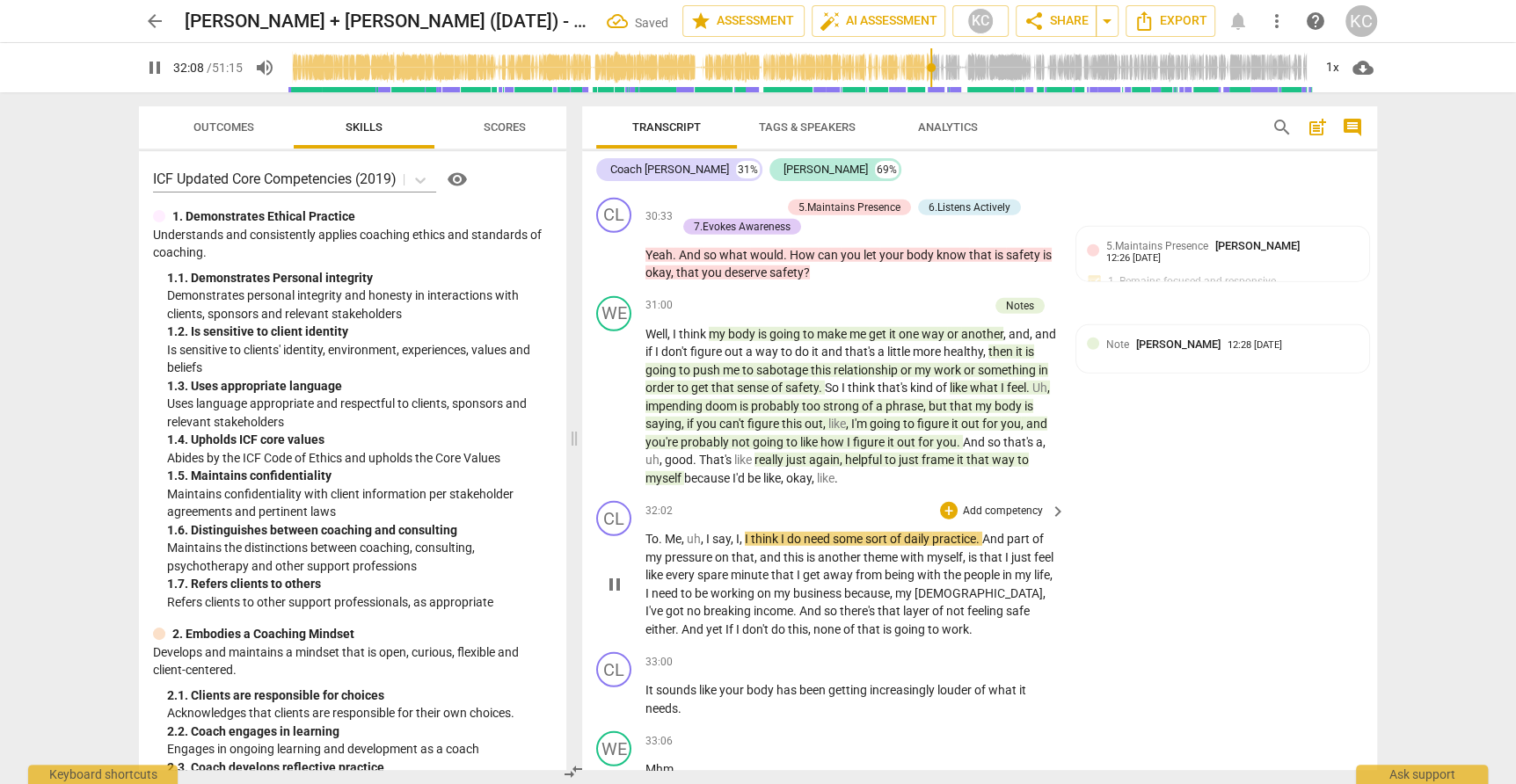
click at [689, 532] on span "uh" at bounding box center [693, 539] width 14 height 14
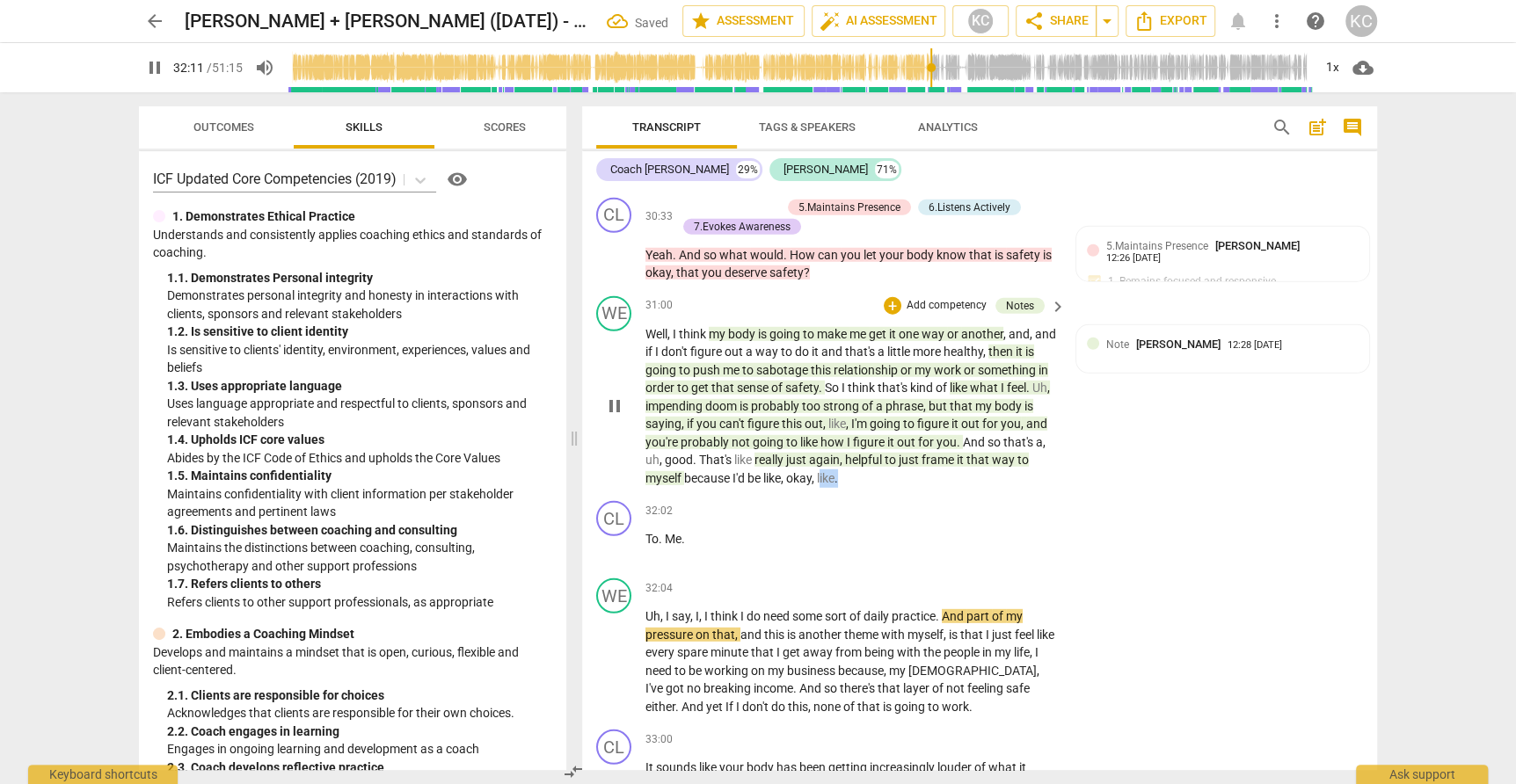
drag, startPoint x: 845, startPoint y: 431, endPoint x: 823, endPoint y: 430, distance: 22.0
click at [823, 430] on p "Well , I think my body is going to make me get it one way or another , and , an…" at bounding box center [851, 406] width 411 height 163
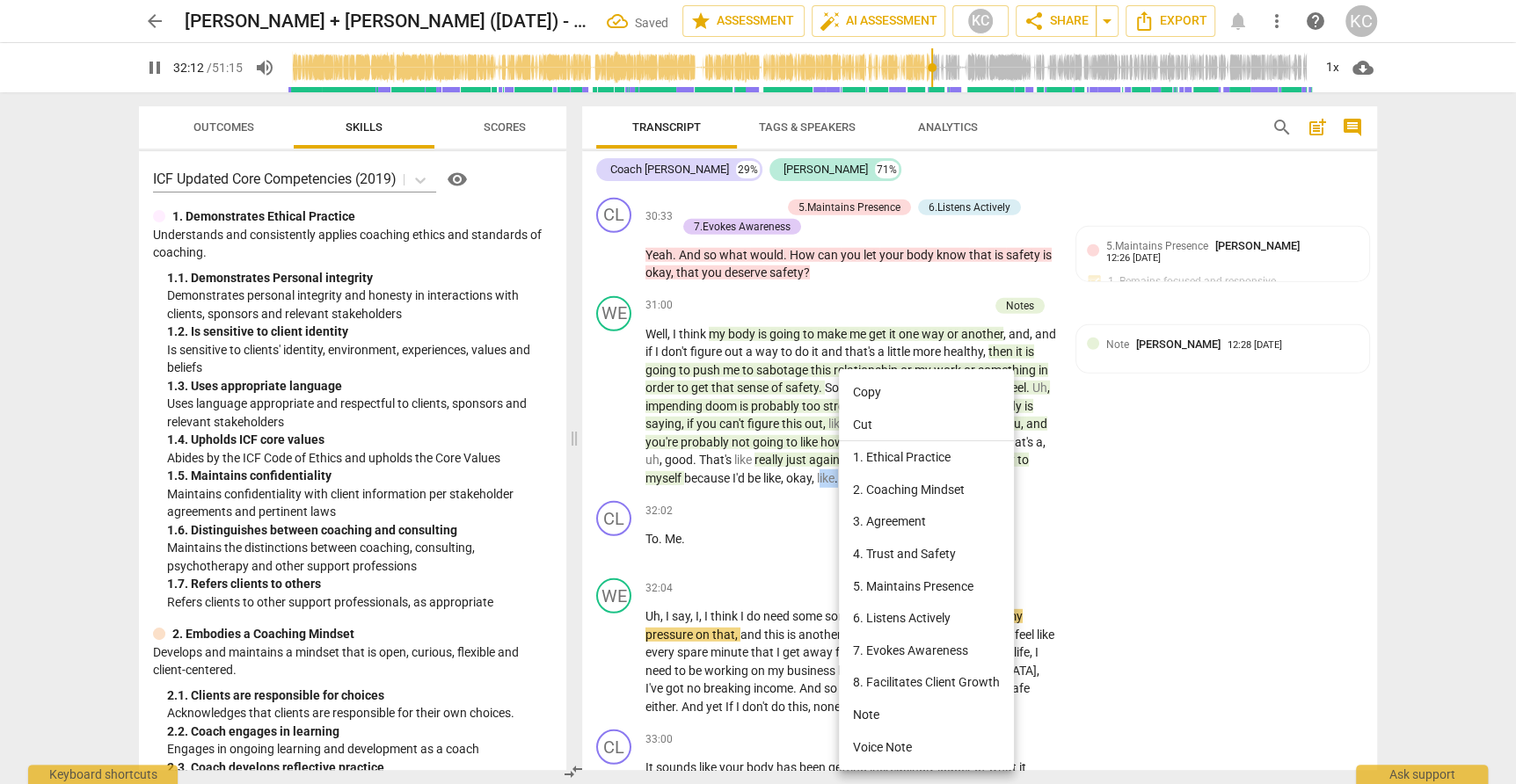
click at [879, 715] on li "Note" at bounding box center [926, 715] width 175 height 33
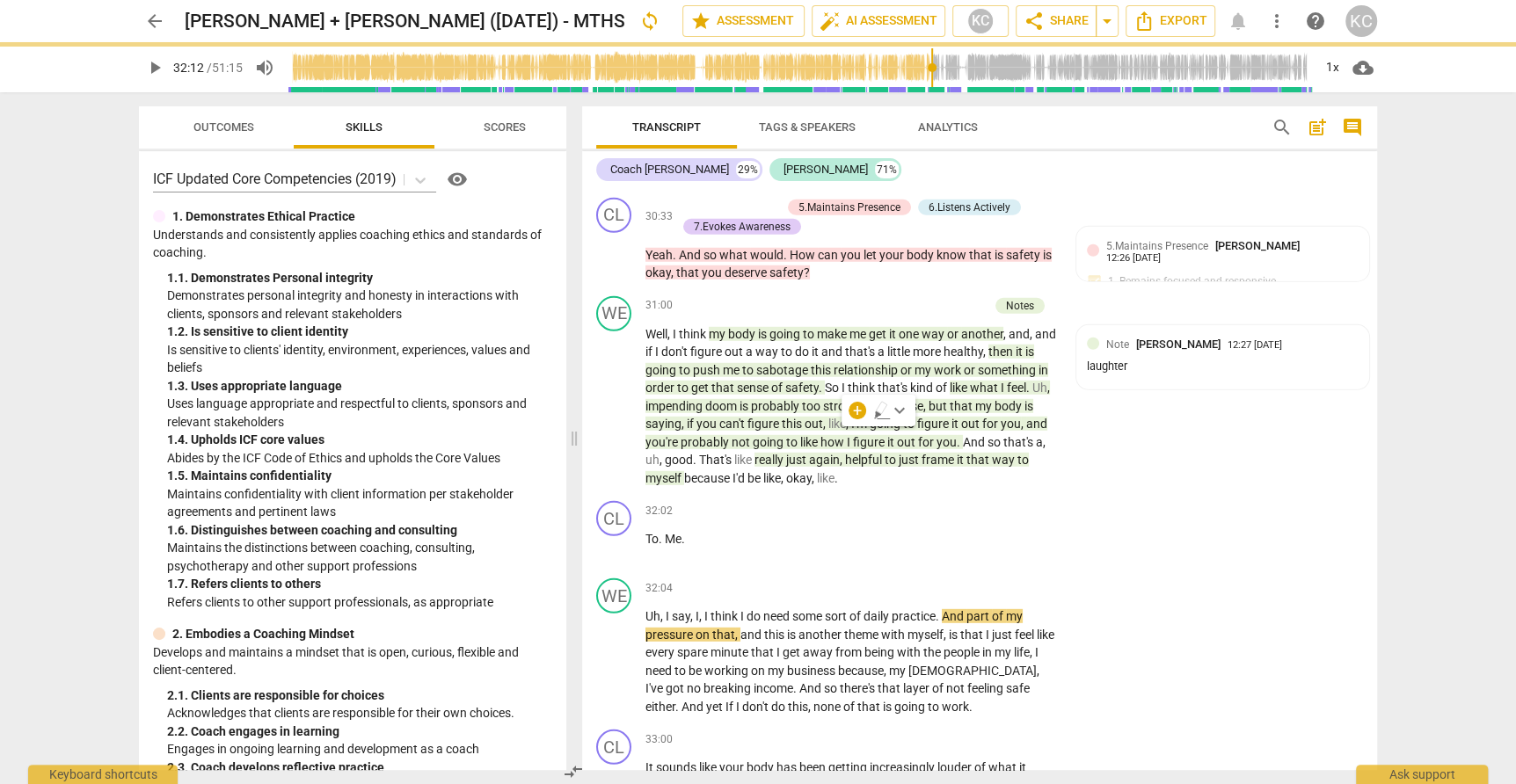
type input "1933"
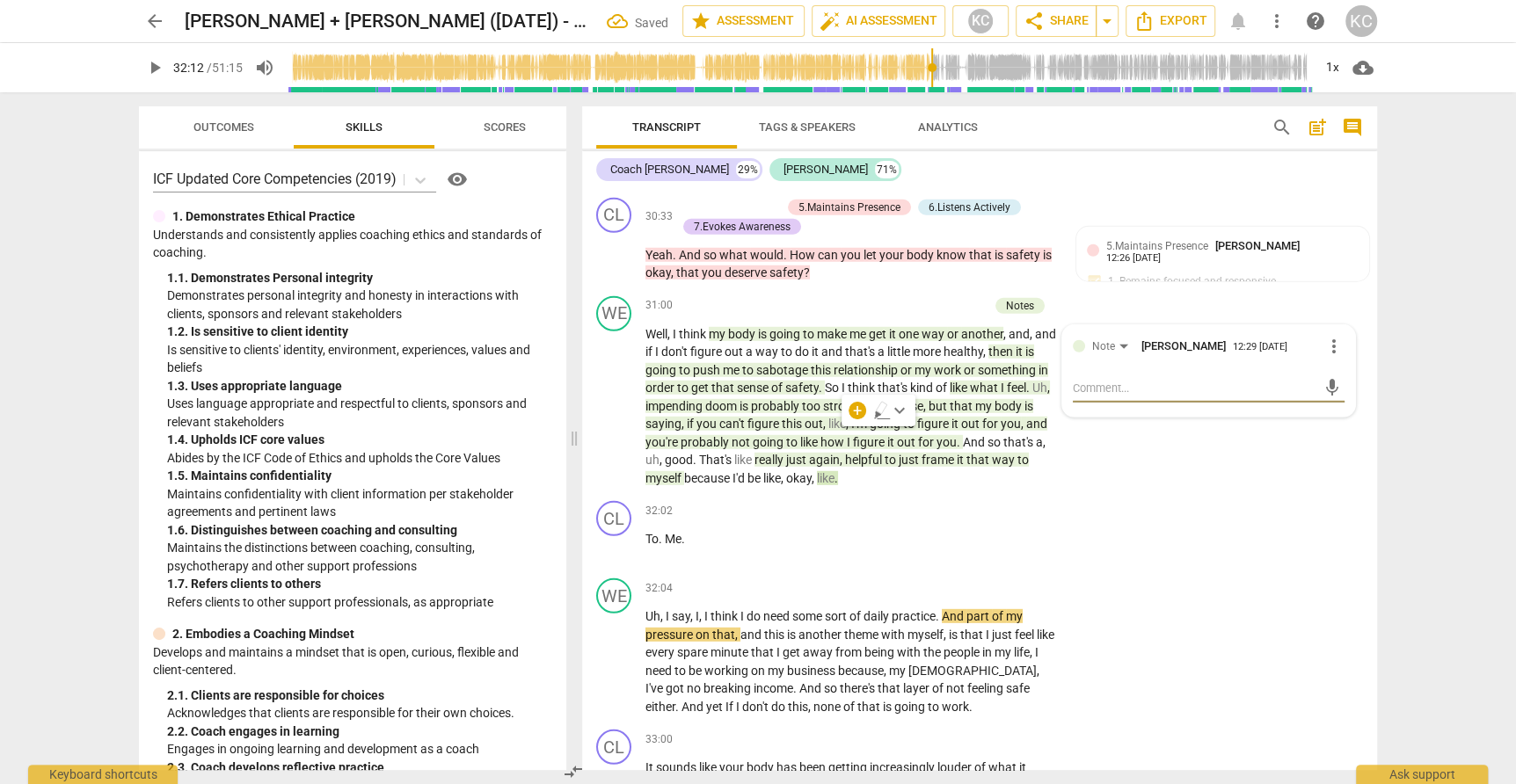
type textarea "b"
type textarea "br"
type textarea "bre"
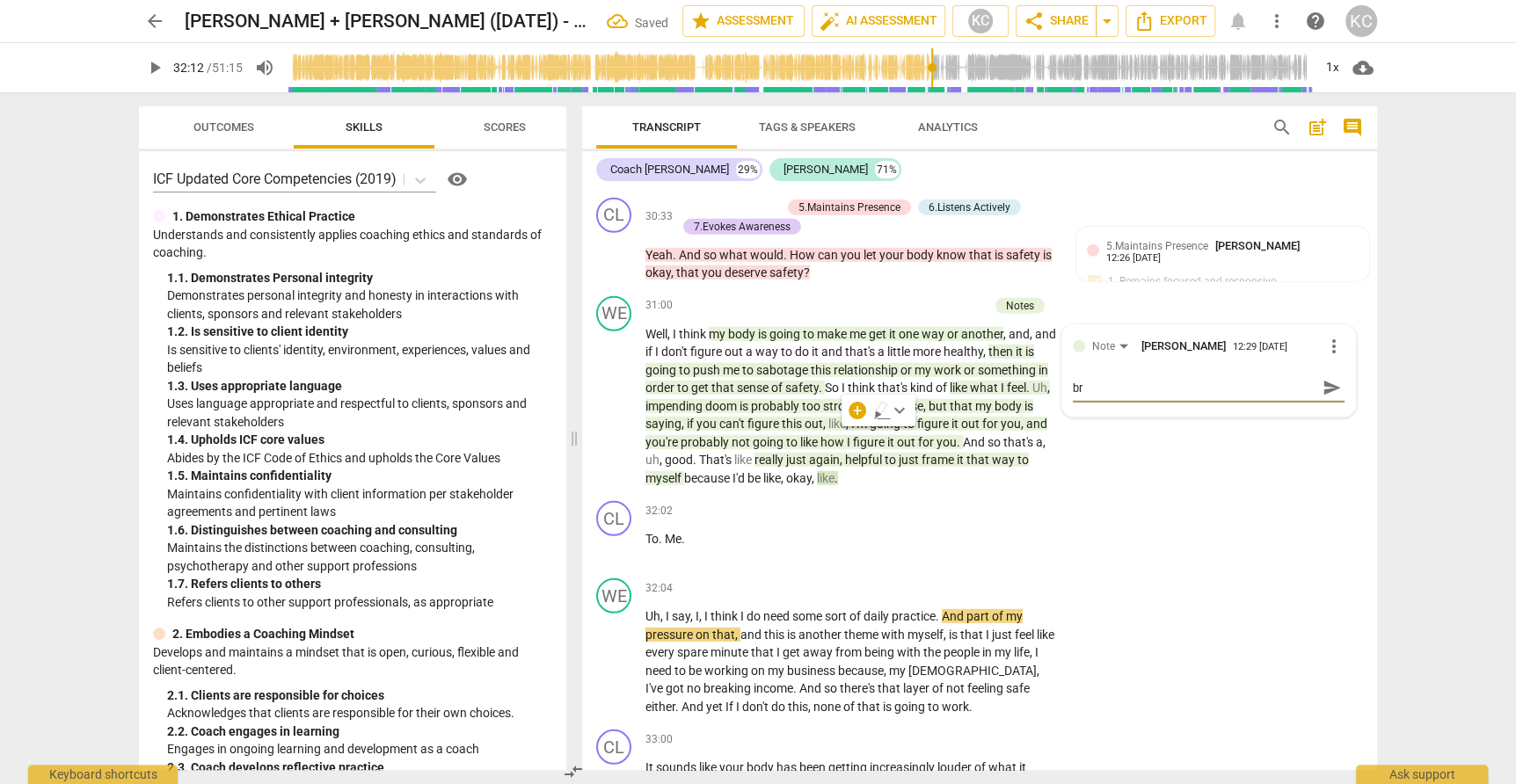
type textarea "bre"
type textarea "brea"
type textarea "breat"
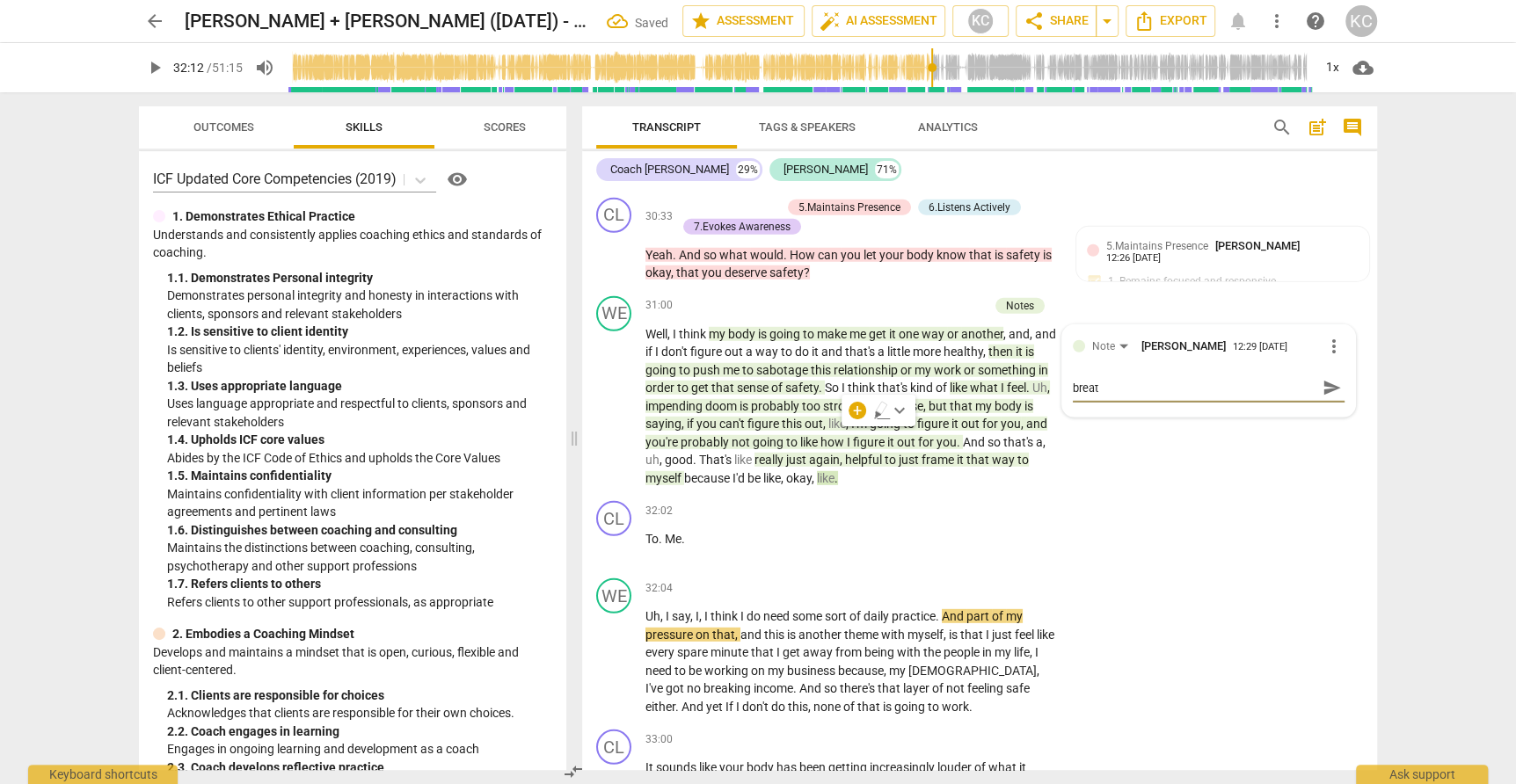
type textarea "breath"
click at [1299, 602] on div "WE play_arrow pause 32:04 + Add competency keyboard_arrow_right Uh , I say , I …" at bounding box center [979, 647] width 795 height 151
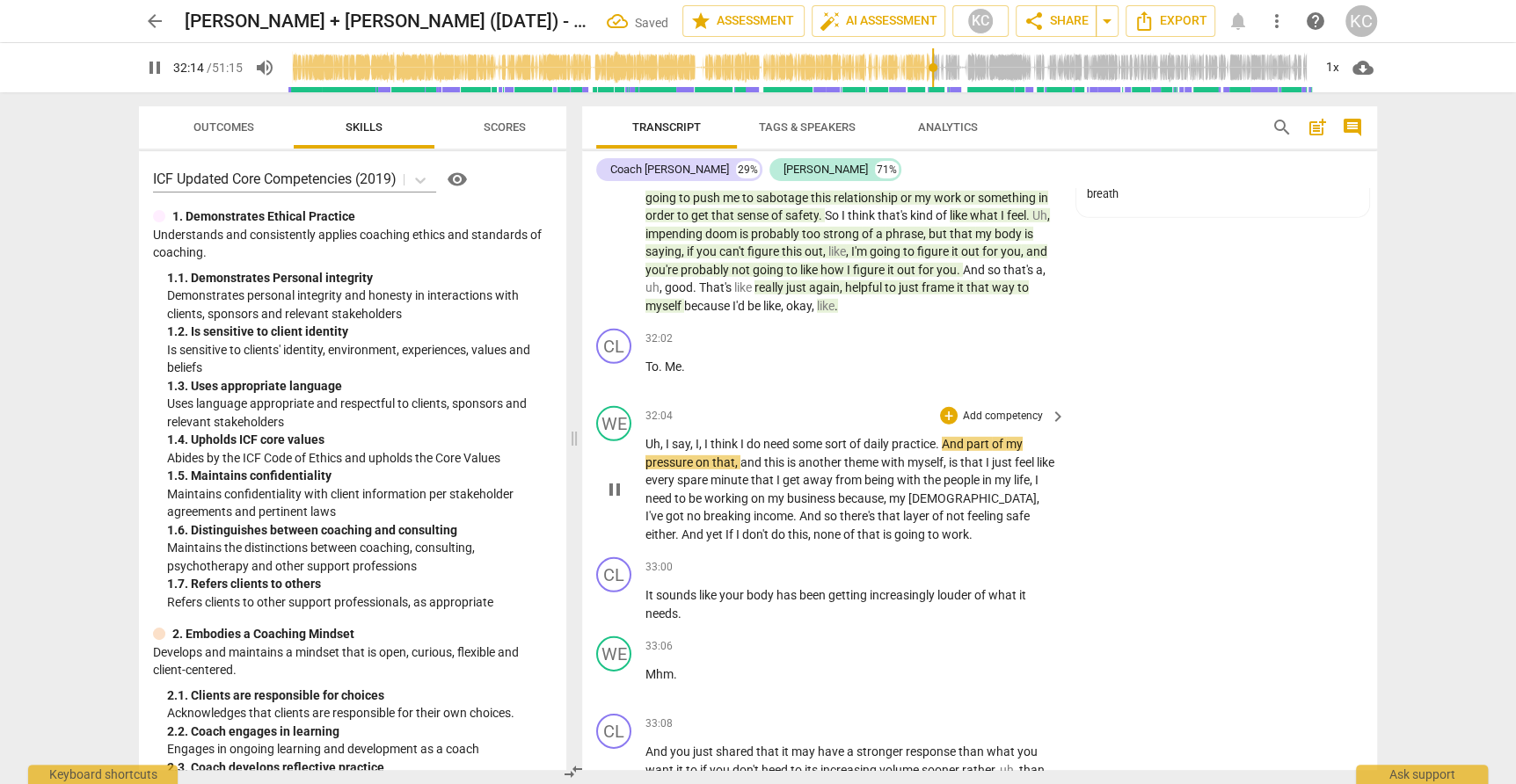
scroll to position [8982, 0]
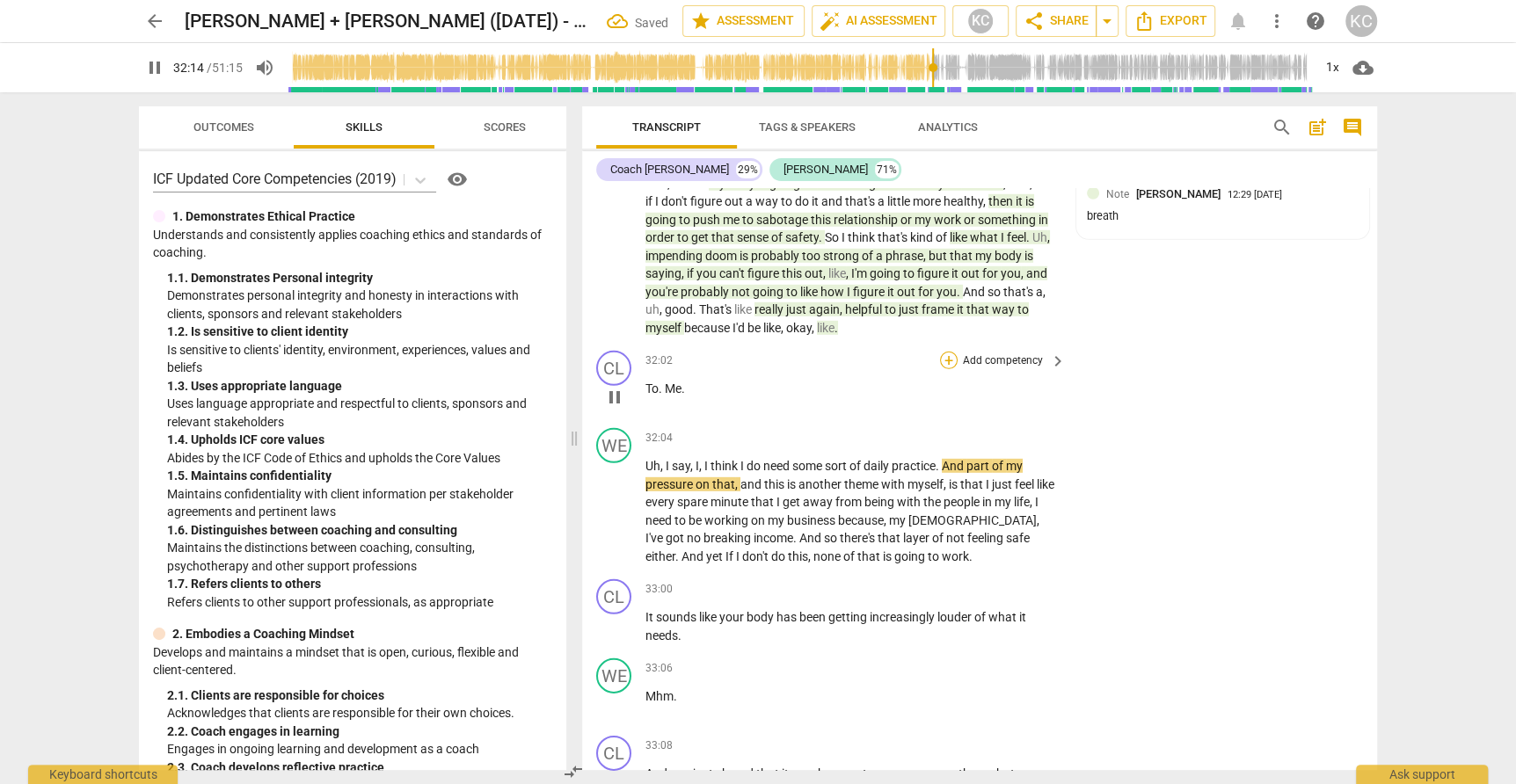
click at [955, 352] on div "+" at bounding box center [949, 360] width 18 height 18
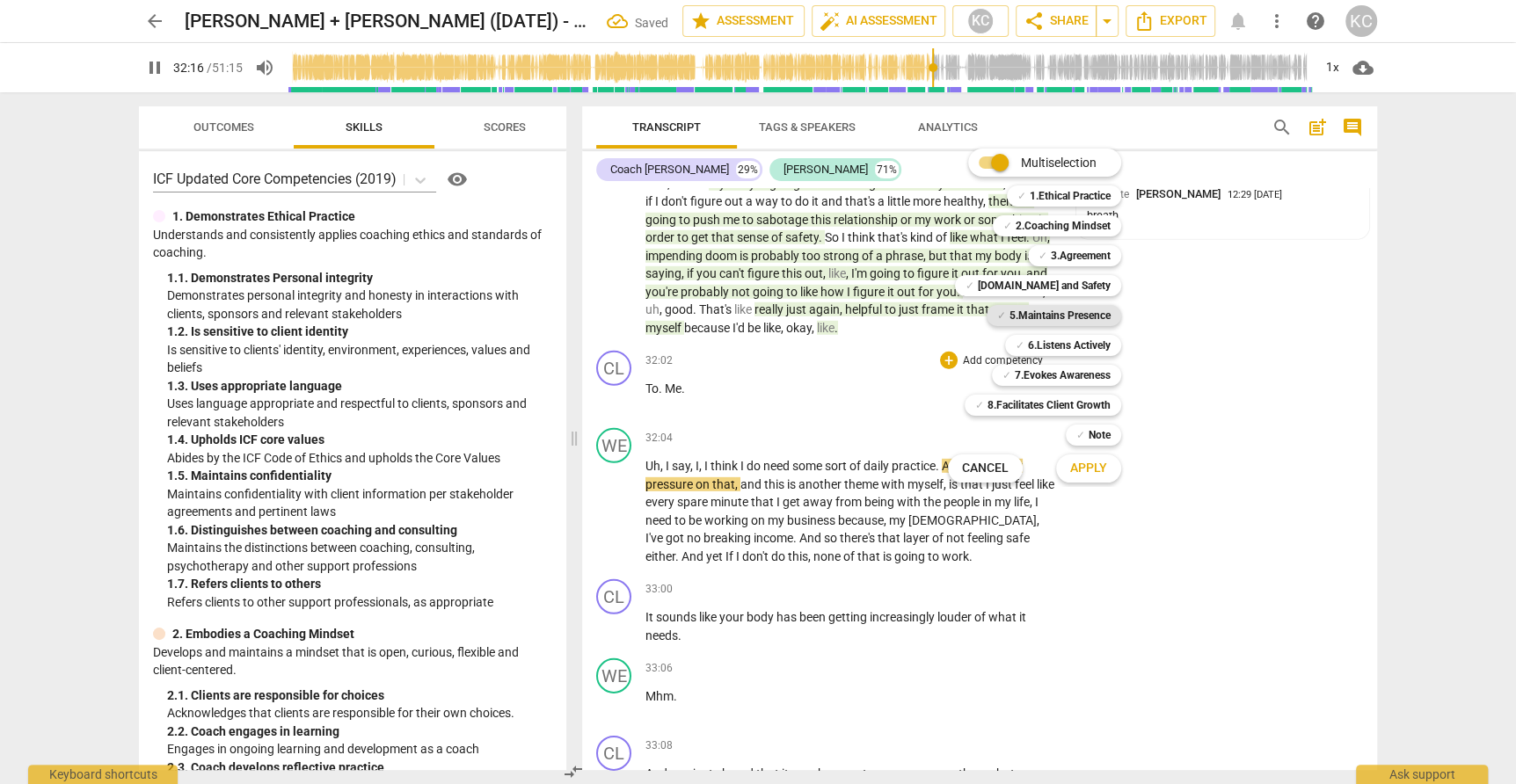
click at [1009, 313] on b "5.Maintains Presence" at bounding box center [1060, 316] width 101 height 21
click at [1093, 475] on span "Apply" at bounding box center [1088, 469] width 36 height 18
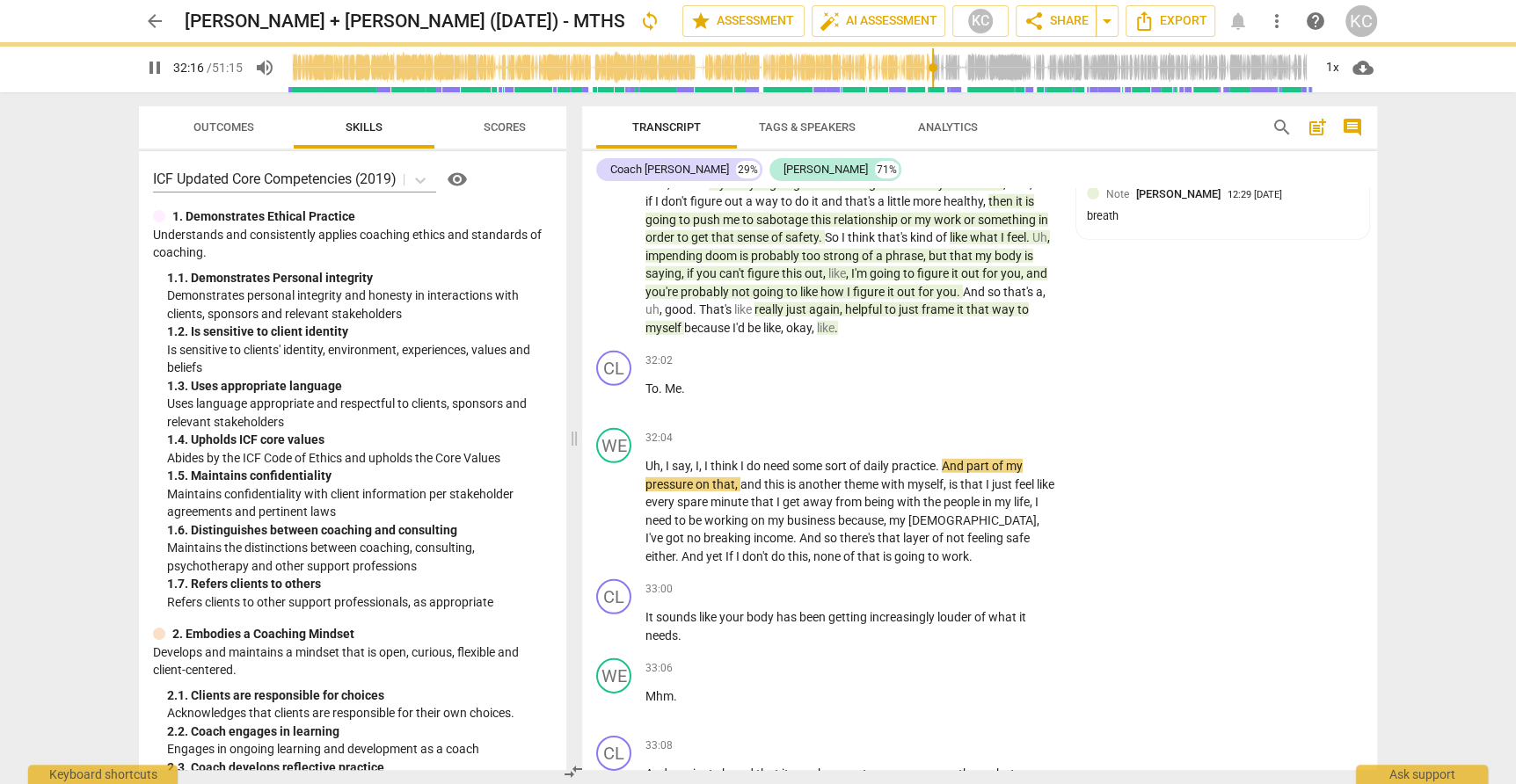
type input "1937"
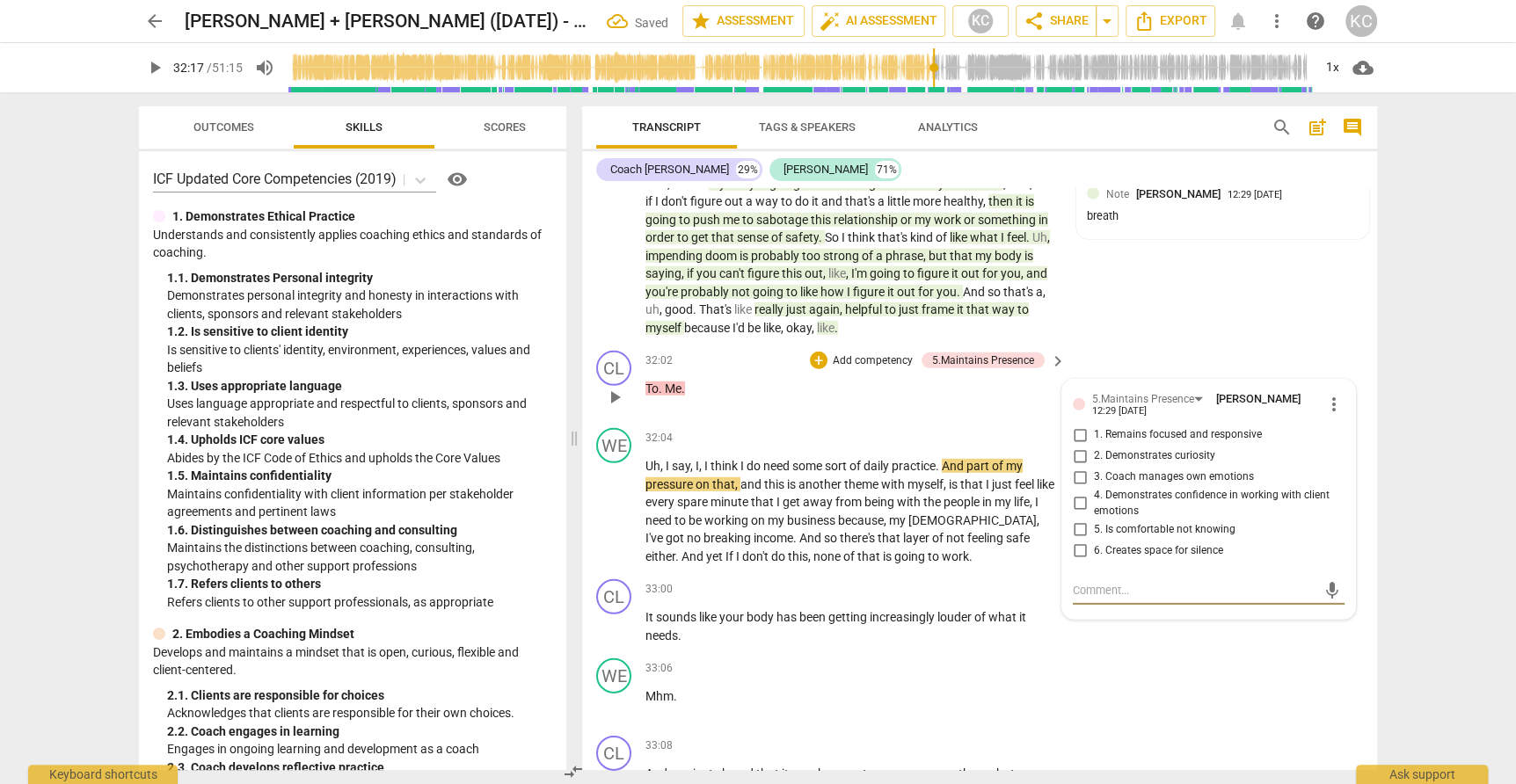
click at [1074, 424] on input "1. Remains focused and responsive" at bounding box center [1080, 435] width 28 height 21
checkbox input "true"
click at [1085, 539] on input "6. Creates space for silence" at bounding box center [1080, 550] width 28 height 21
checkbox input "true"
click at [1082, 582] on textarea at bounding box center [1195, 590] width 244 height 17
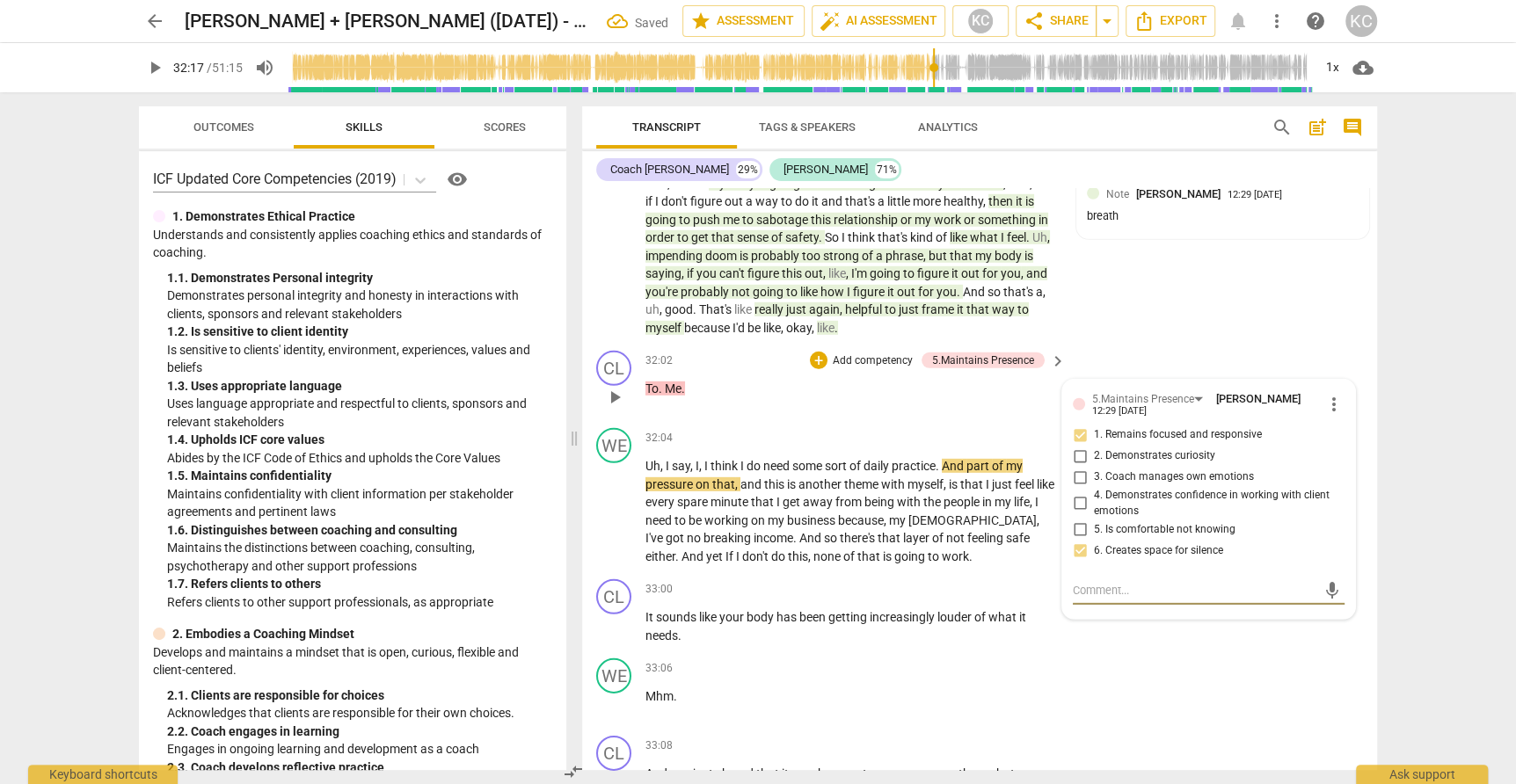
type textarea "G"
type textarea "Go"
type textarea "Goo"
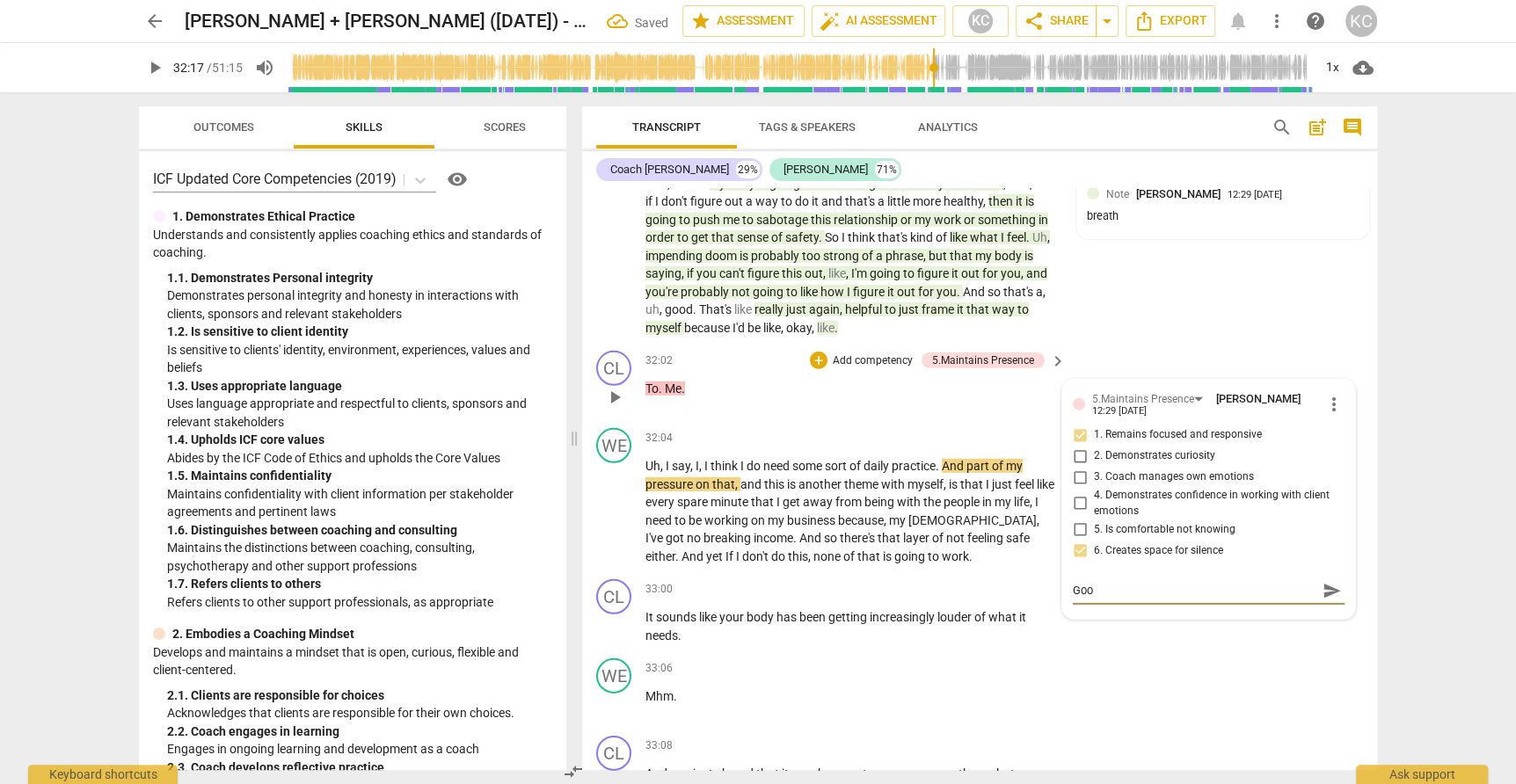
type textarea "Good"
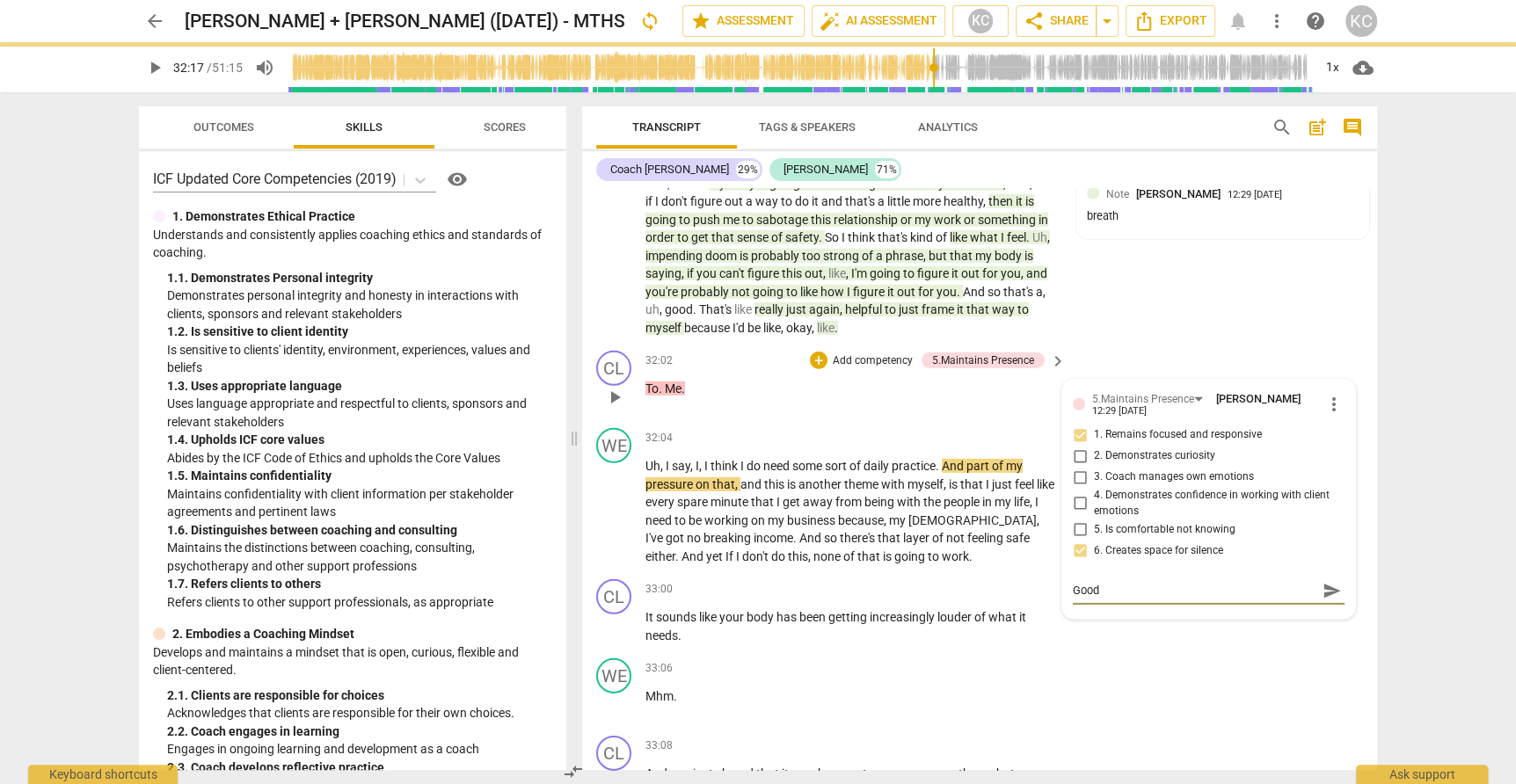
type textarea "Good h"
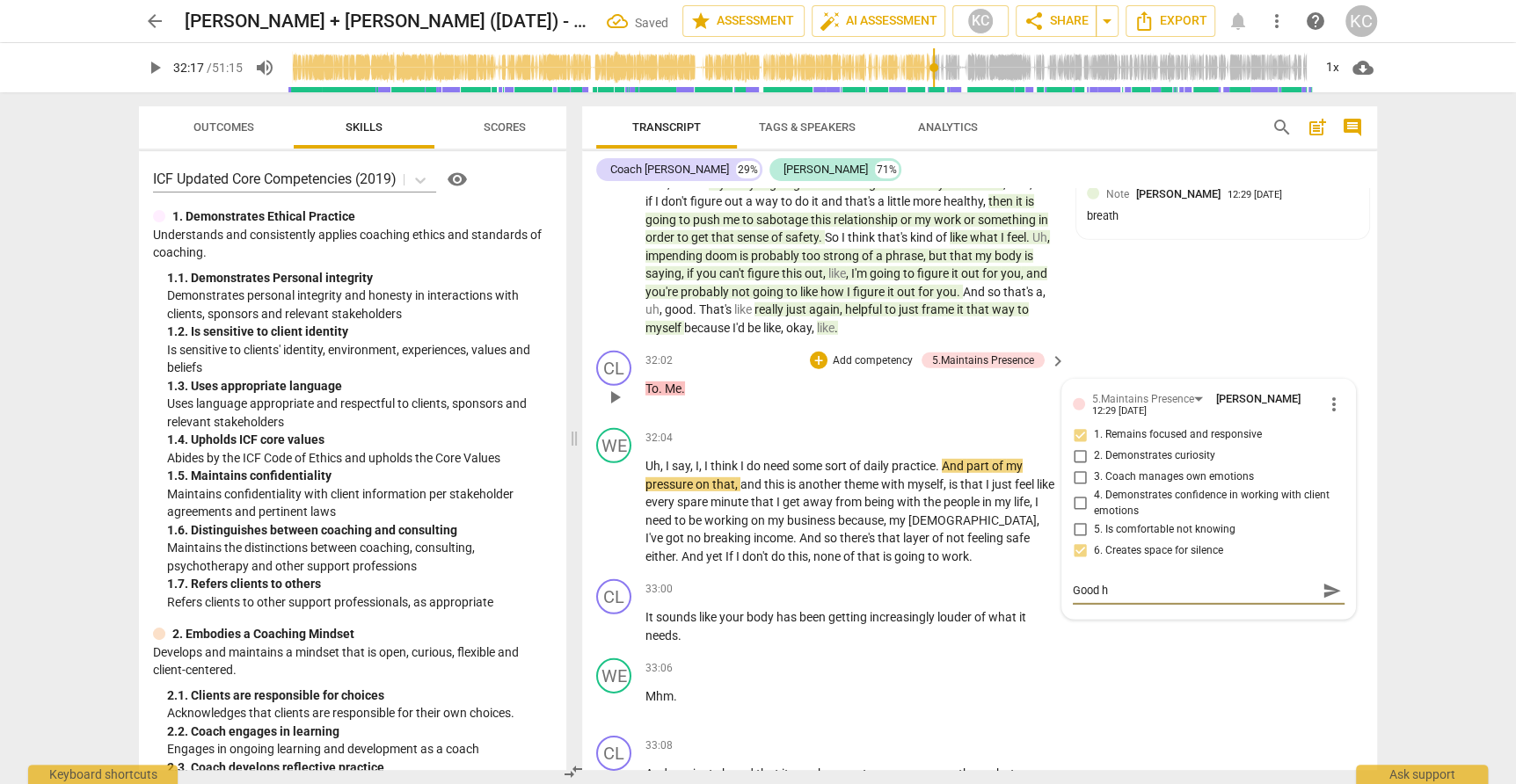
type textarea "Good ho"
type textarea "Good hol"
type textarea "Good hold"
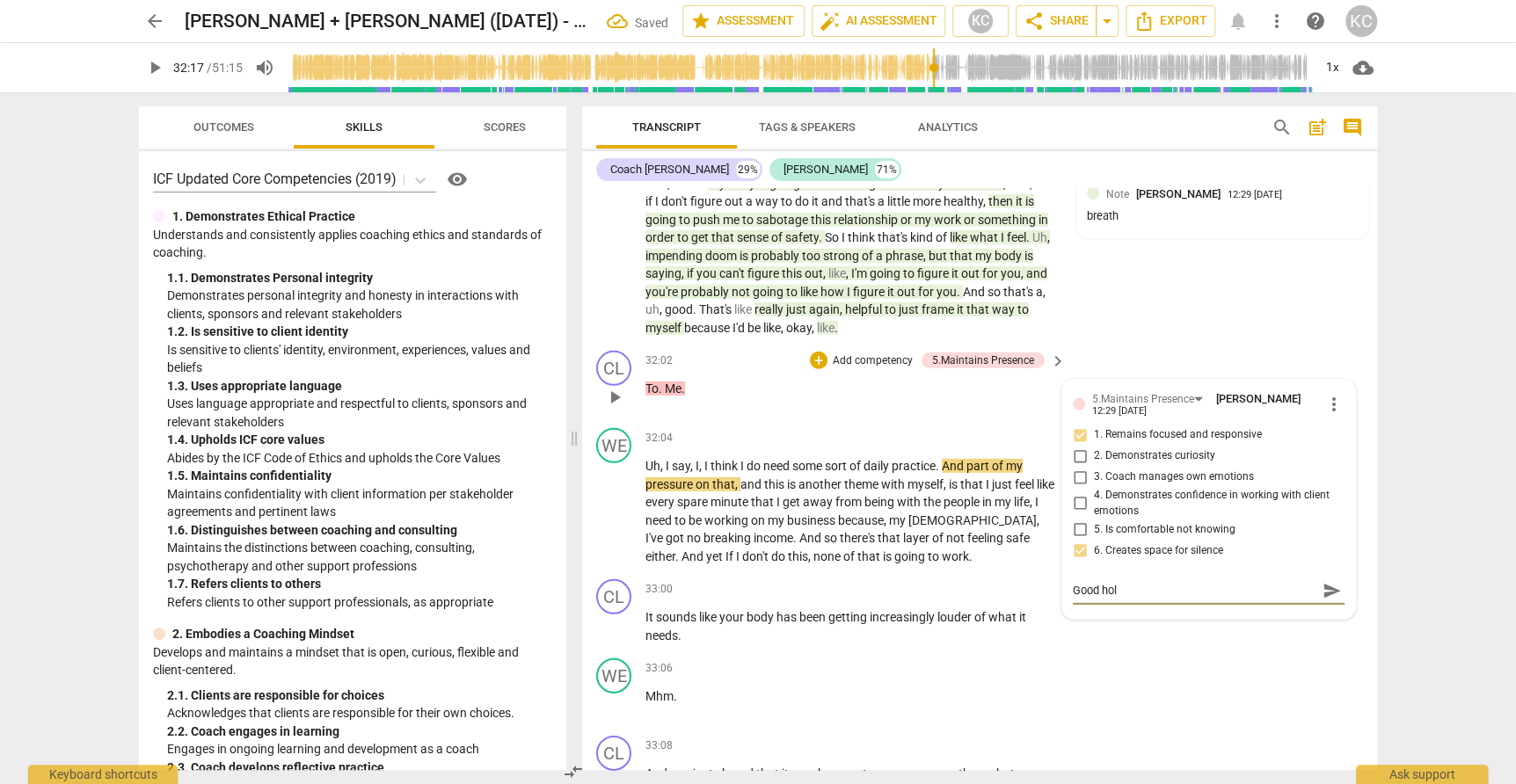
type textarea "Good hold"
type textarea "Good holdn"
type textarea "Good holdng"
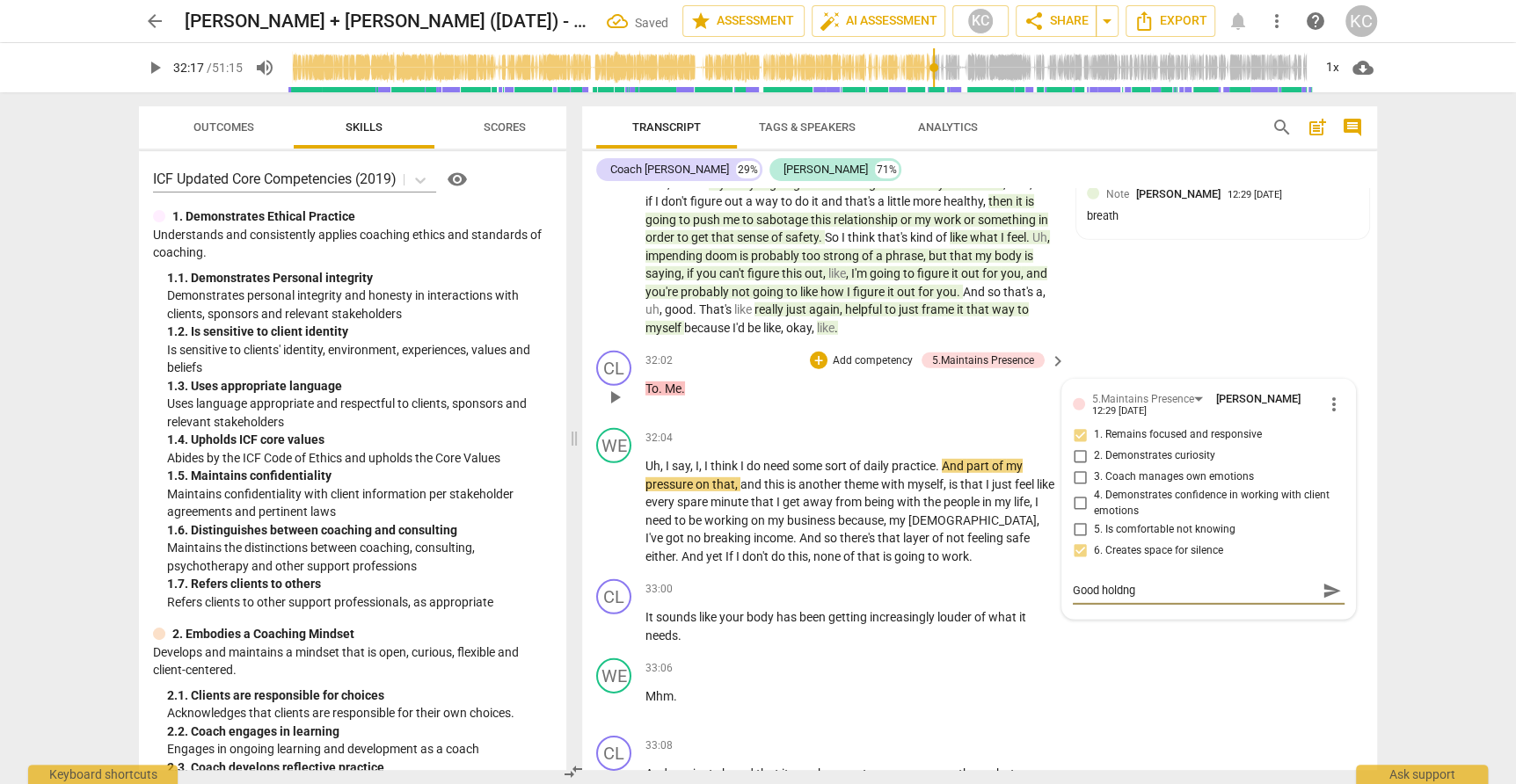
type textarea "Good holdn"
type textarea "Good hold"
type textarea "Good holdi"
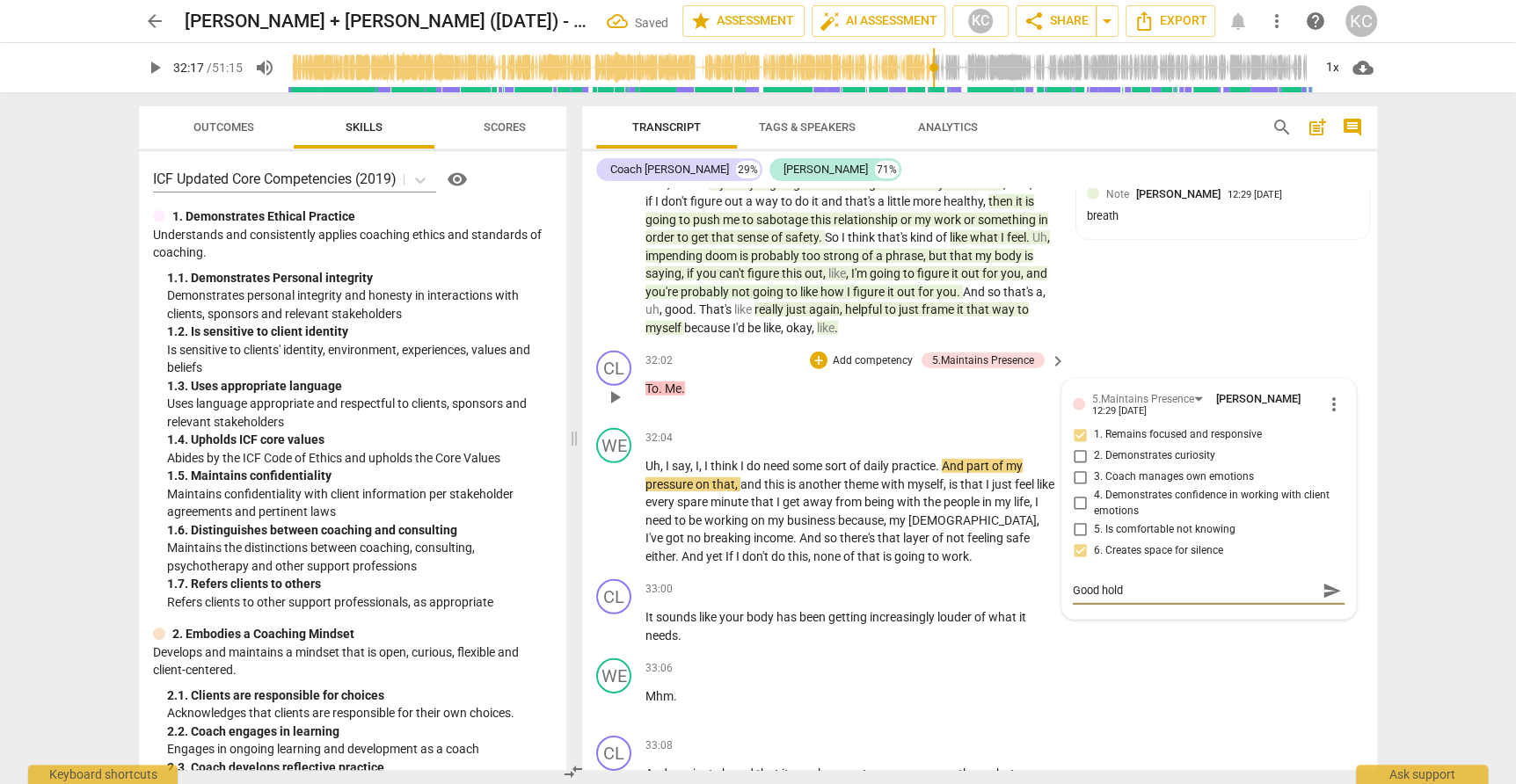
type textarea "Good holdi"
type textarea "Good holdin"
type textarea "Good holding"
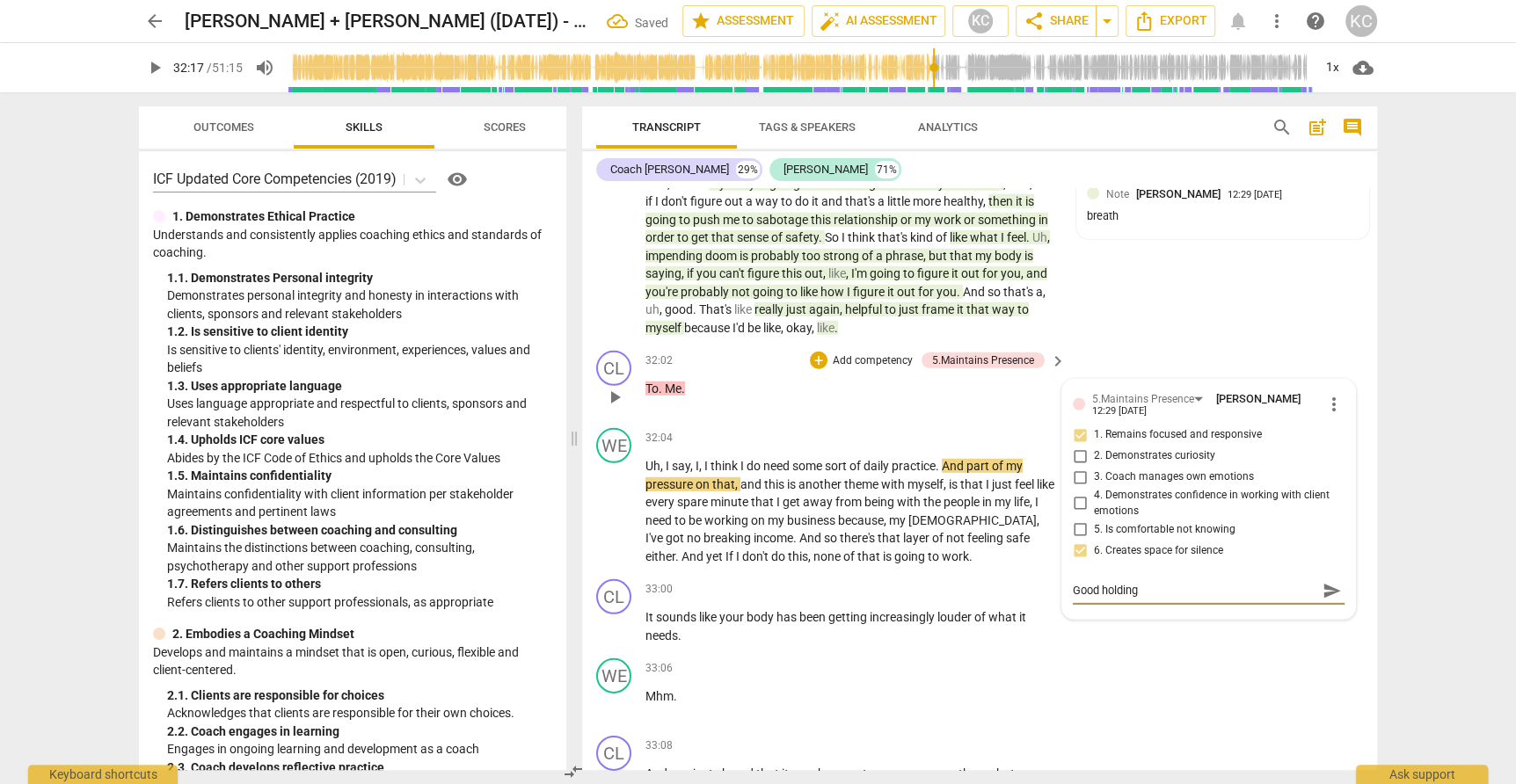
type textarea "Good holding"
type textarea "Good holding s"
type textarea "Good holding sp"
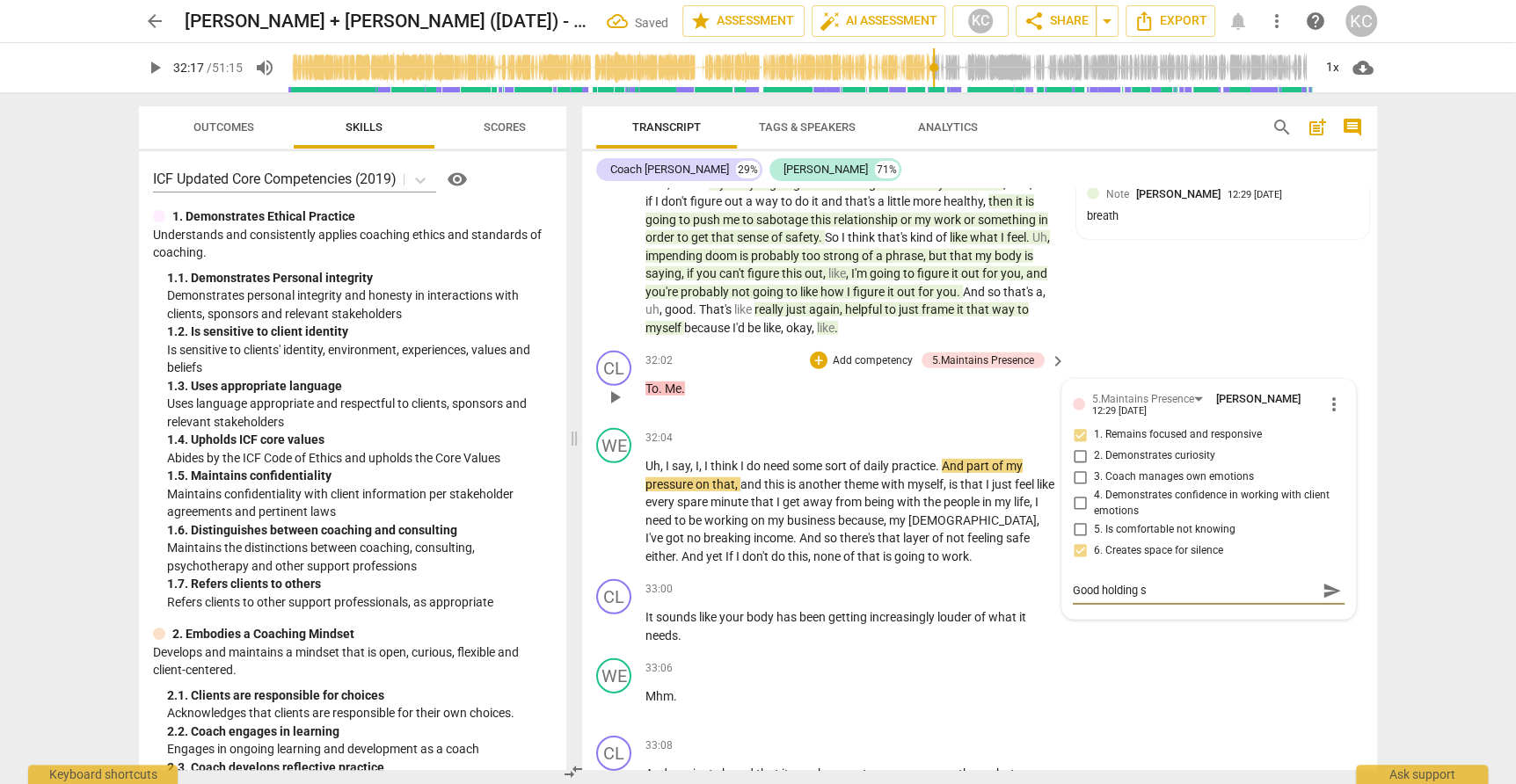
type textarea "Good holding sp"
type textarea "Good holding spa"
type textarea "Good holding spac"
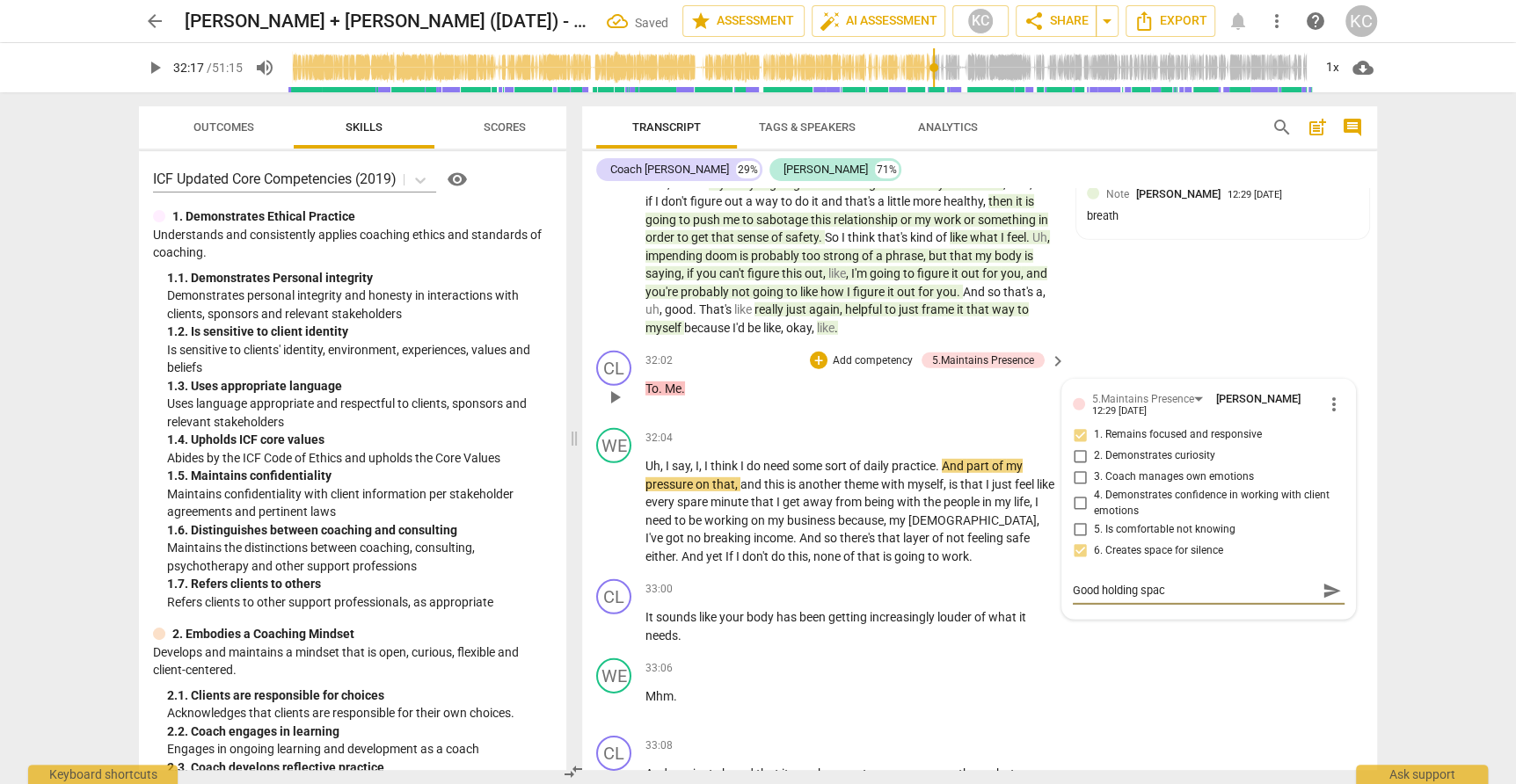
type textarea "Good holding space"
type textarea "Good holding space w"
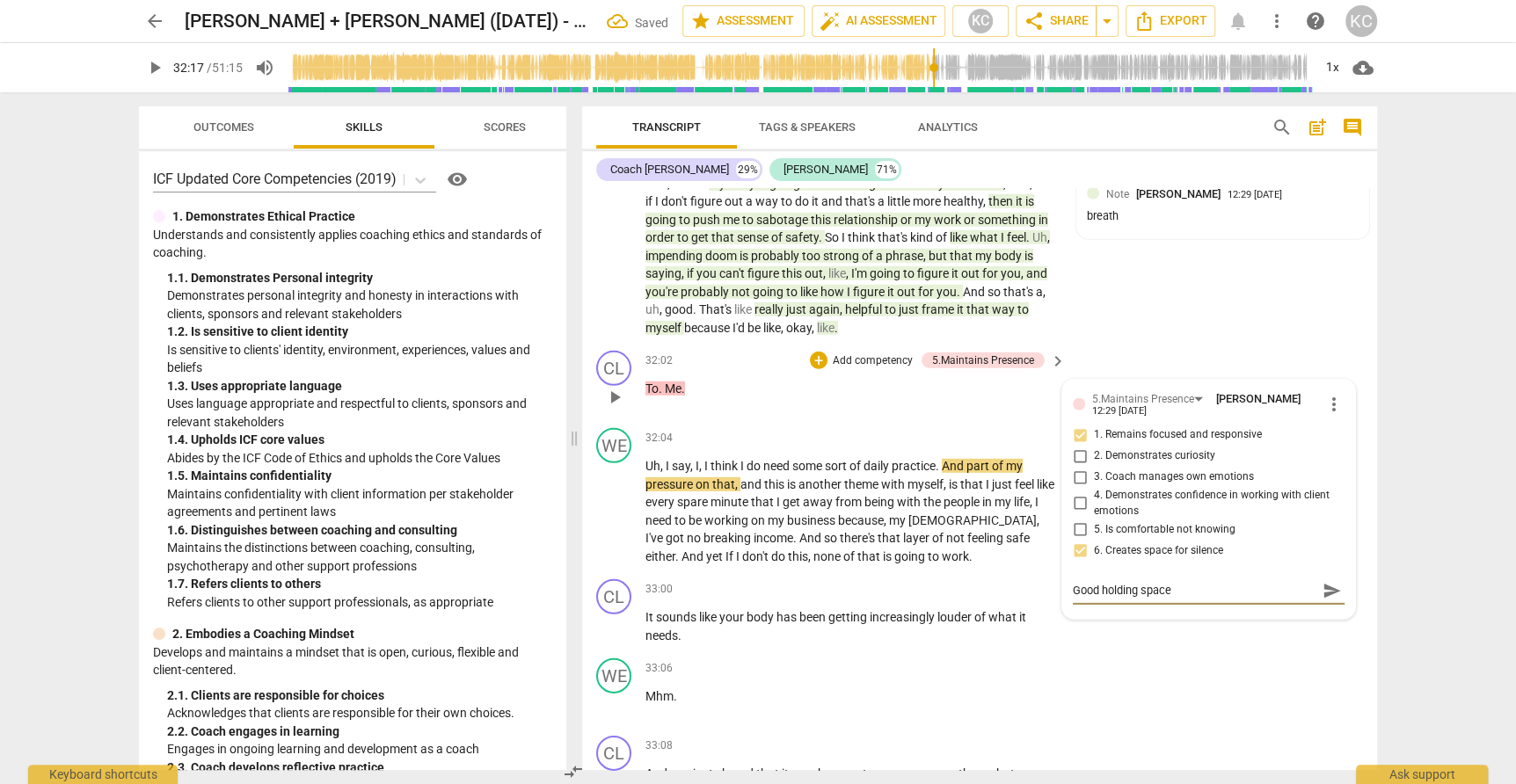
type textarea "Good holding space w"
type textarea "Good holding space wh"
type textarea "Good holding space whe"
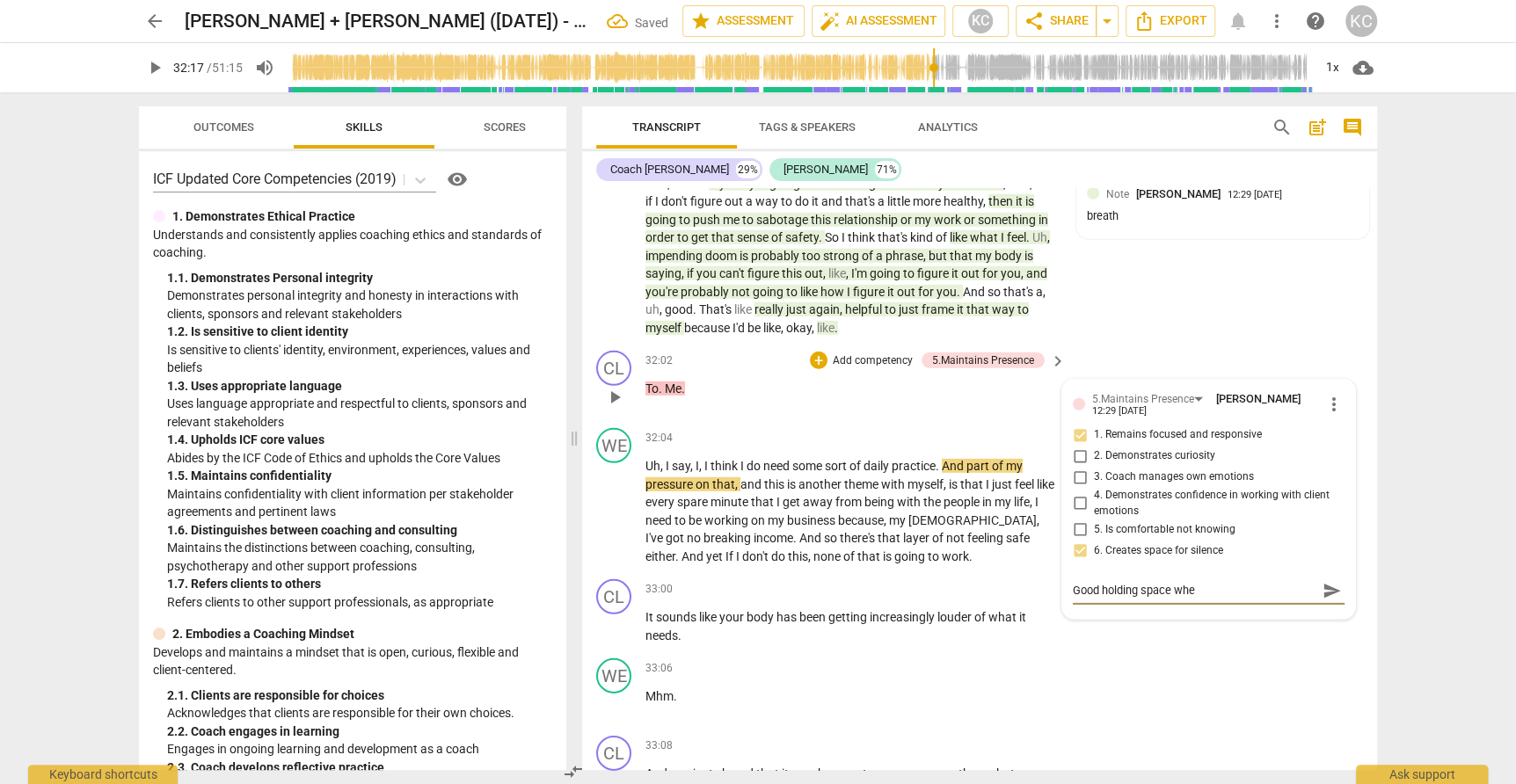
type textarea "Good holding space when"
type textarea "Good holding space when c"
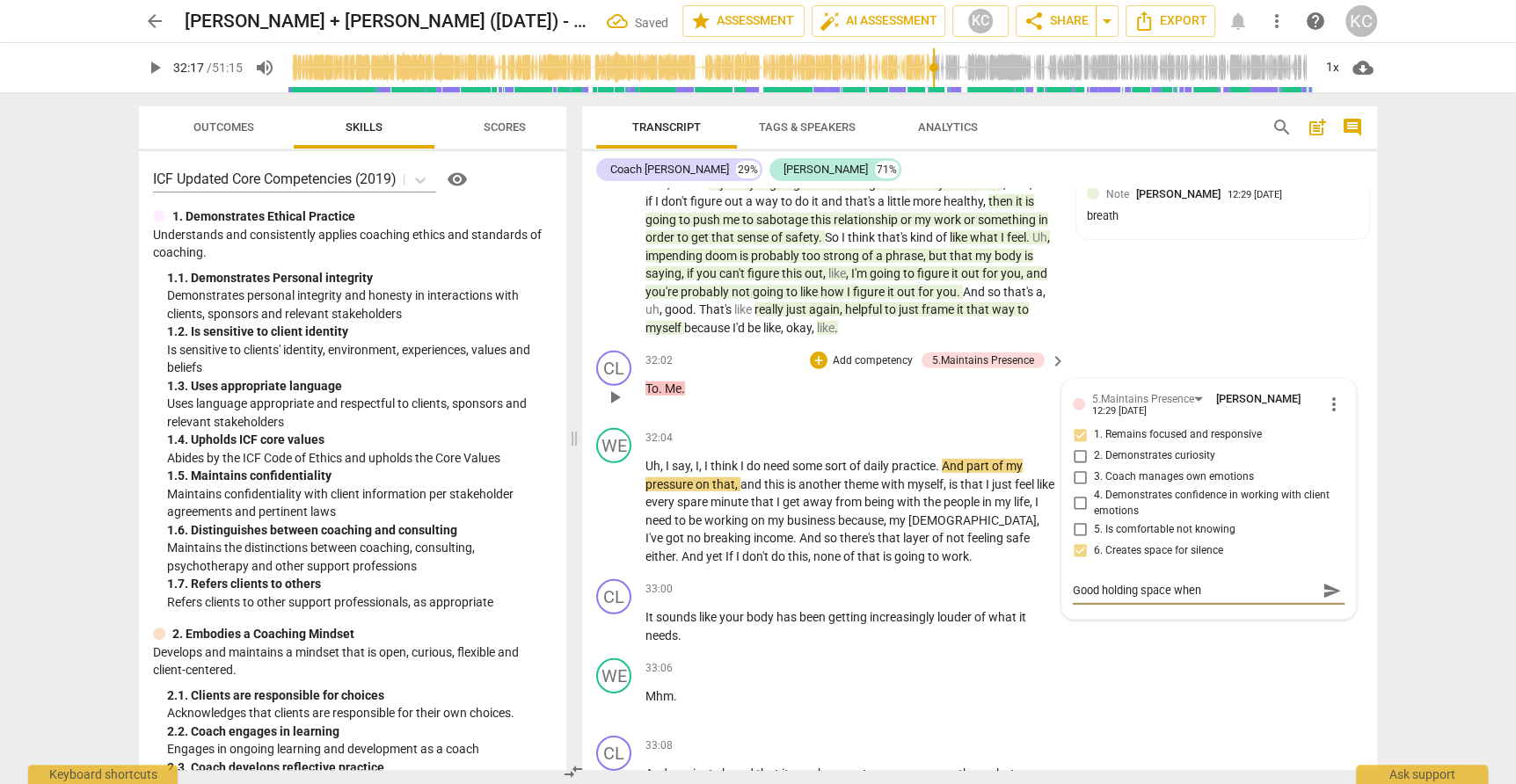
type textarea "Good holding space when c"
type textarea "Good holding space when cl"
type textarea "Good holding space when cli"
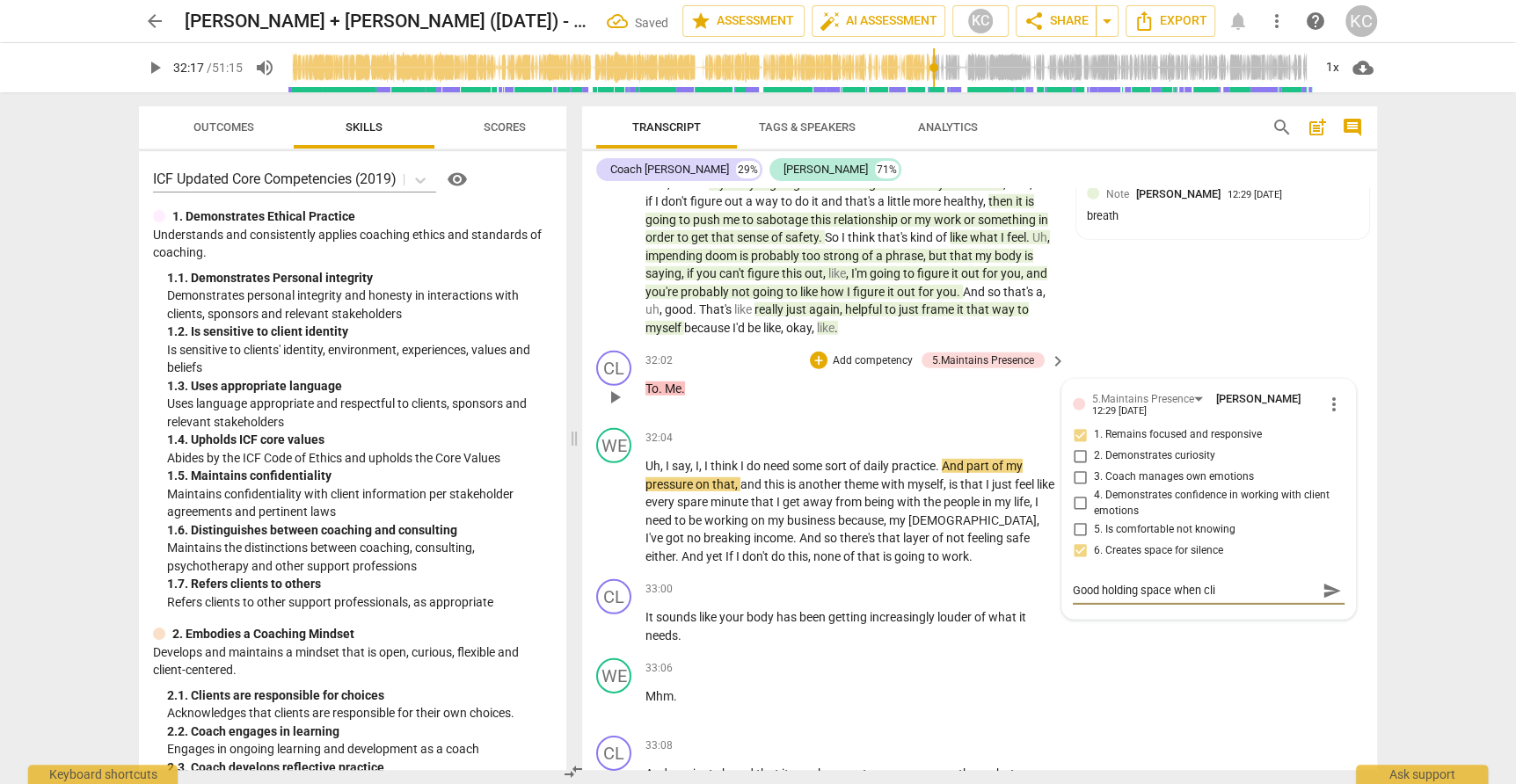
type textarea "Good holding space when clie"
type textarea "Good holding space when clien"
type textarea "Good holding space when client"
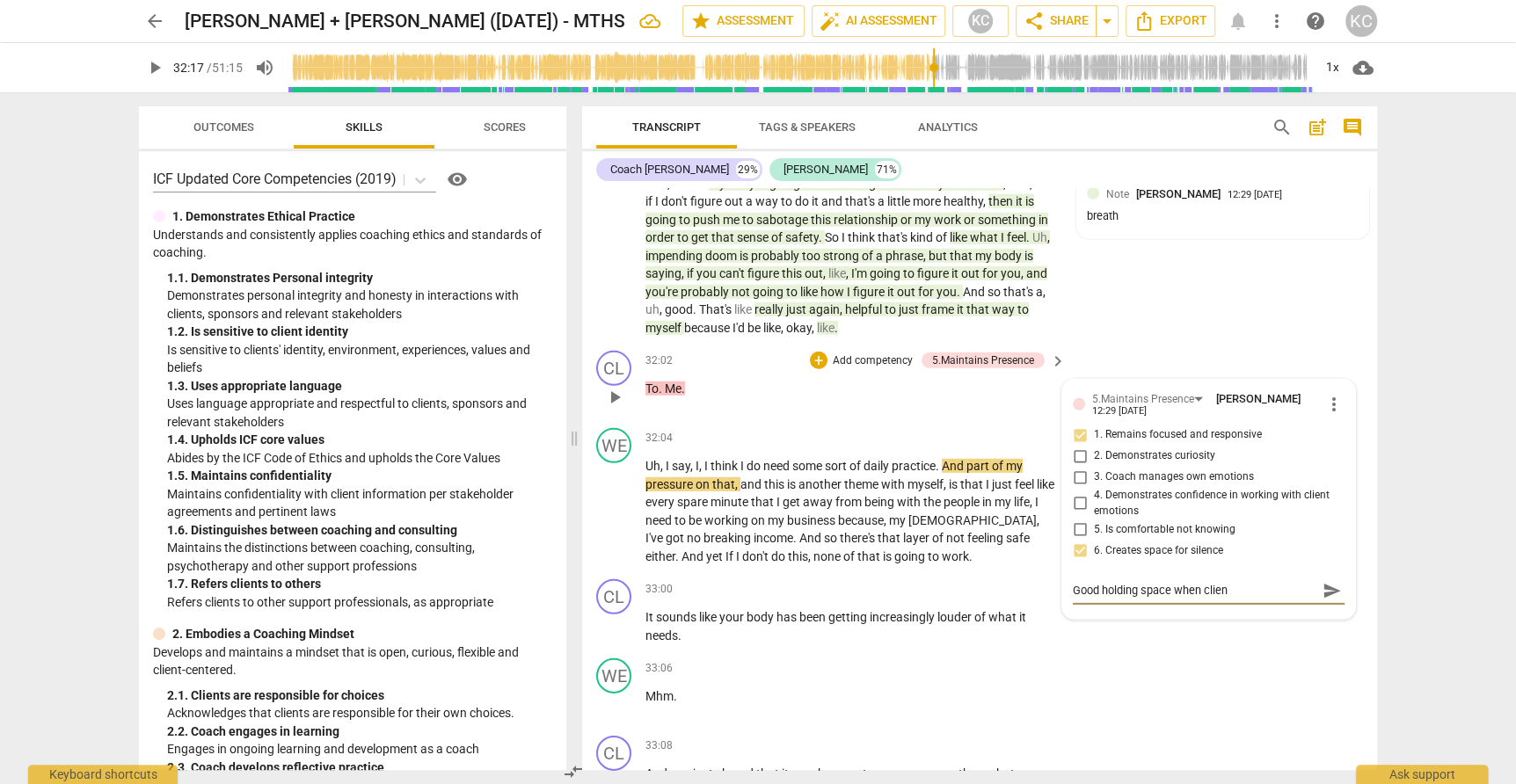
type textarea "Good holding space when client"
type textarea "Good holding space when client c"
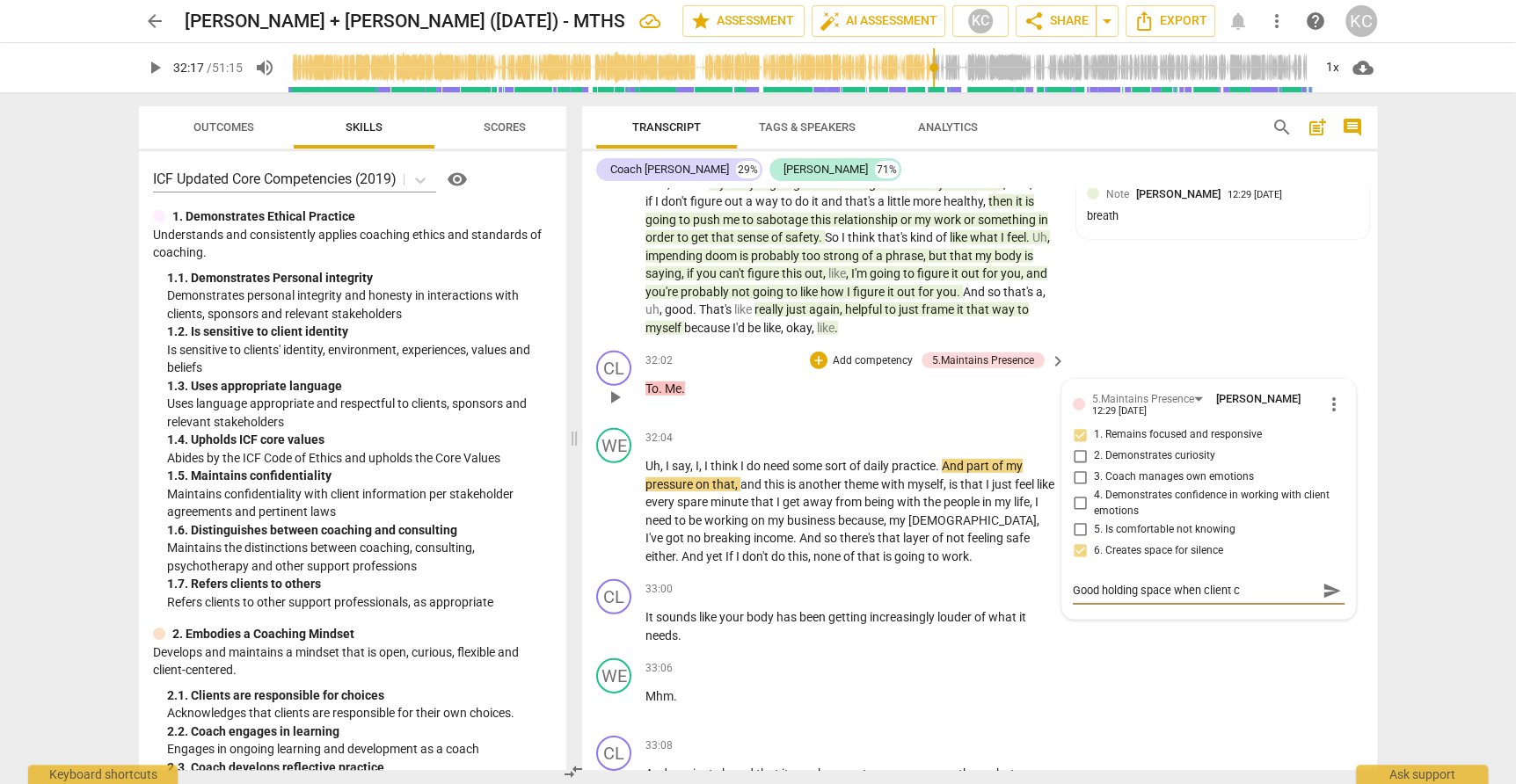
type textarea "Good holding space when client co"
type textarea "Good holding space when client con"
type textarea "Good holding space when client cont"
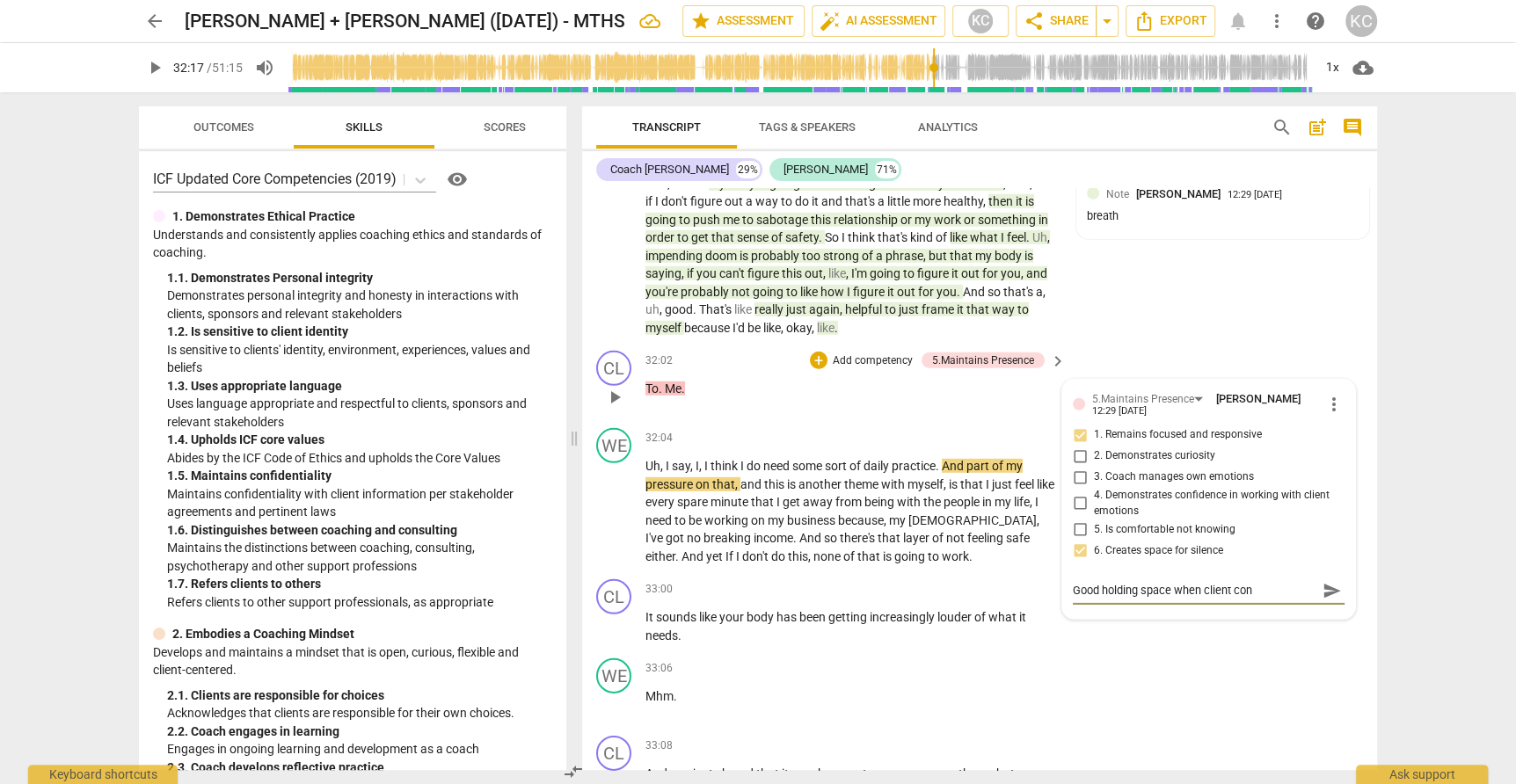
type textarea "Good holding space when client cont"
type textarea "Good holding space when client conti"
type textarea "Good holding space when client contin"
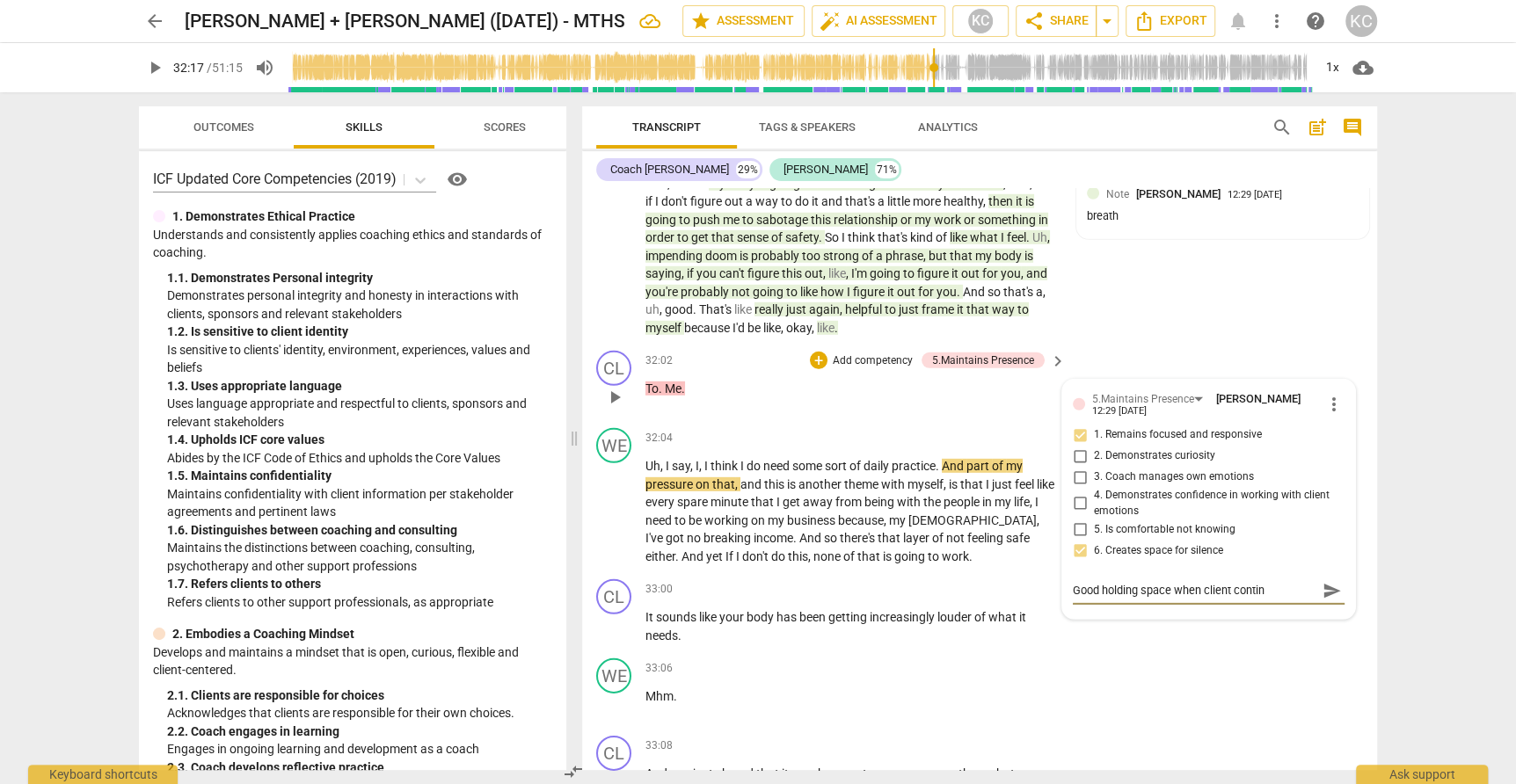
type textarea "Good holding space when client continu"
type textarea "Good holding space when client continue"
type textarea "Good holding space when client continued"
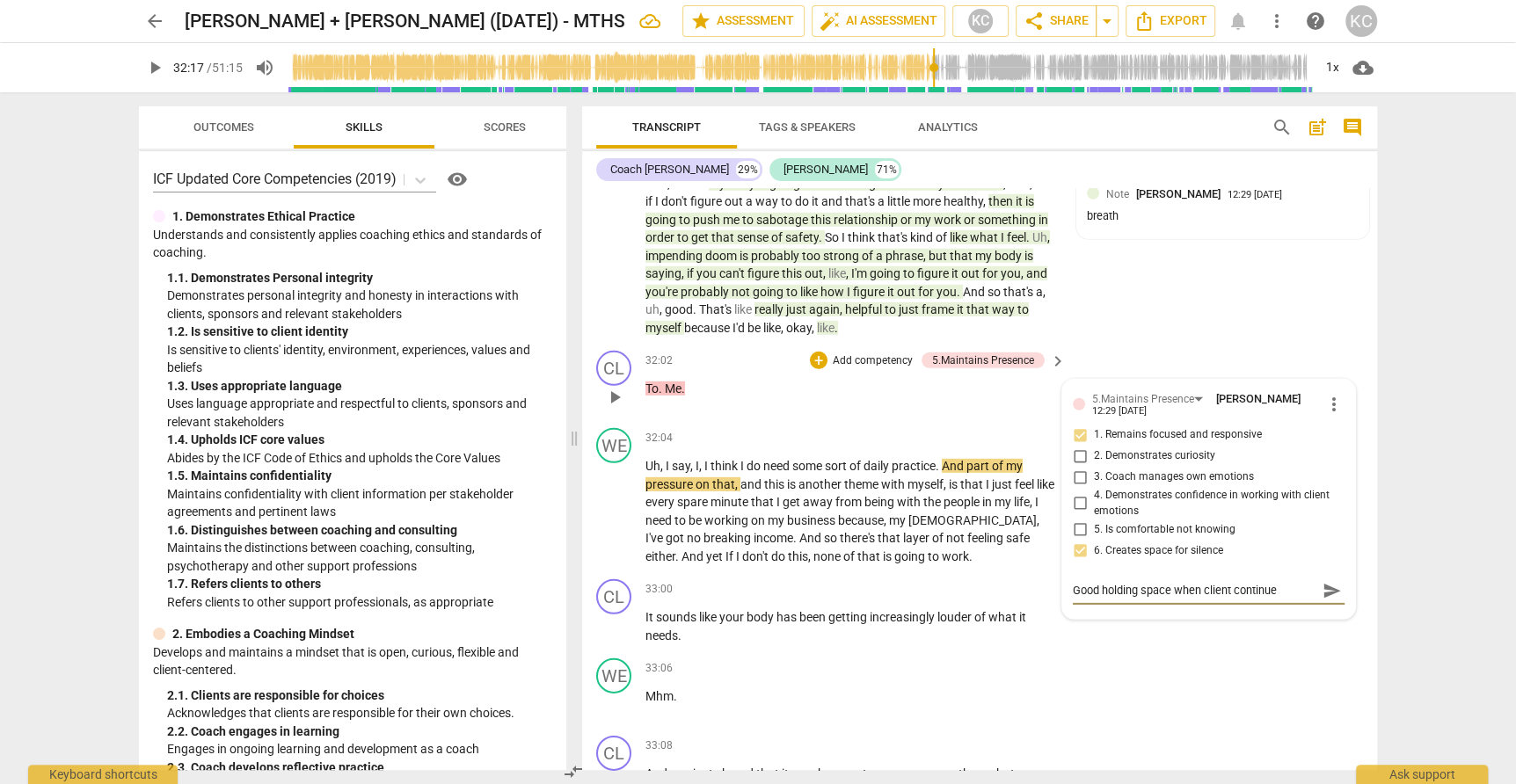
type textarea "Good holding space when client continued"
click at [1242, 651] on div "WE play_arrow pause 33:06 + Add competency keyboard_arrow_right Mhm ." at bounding box center [979, 690] width 795 height 77
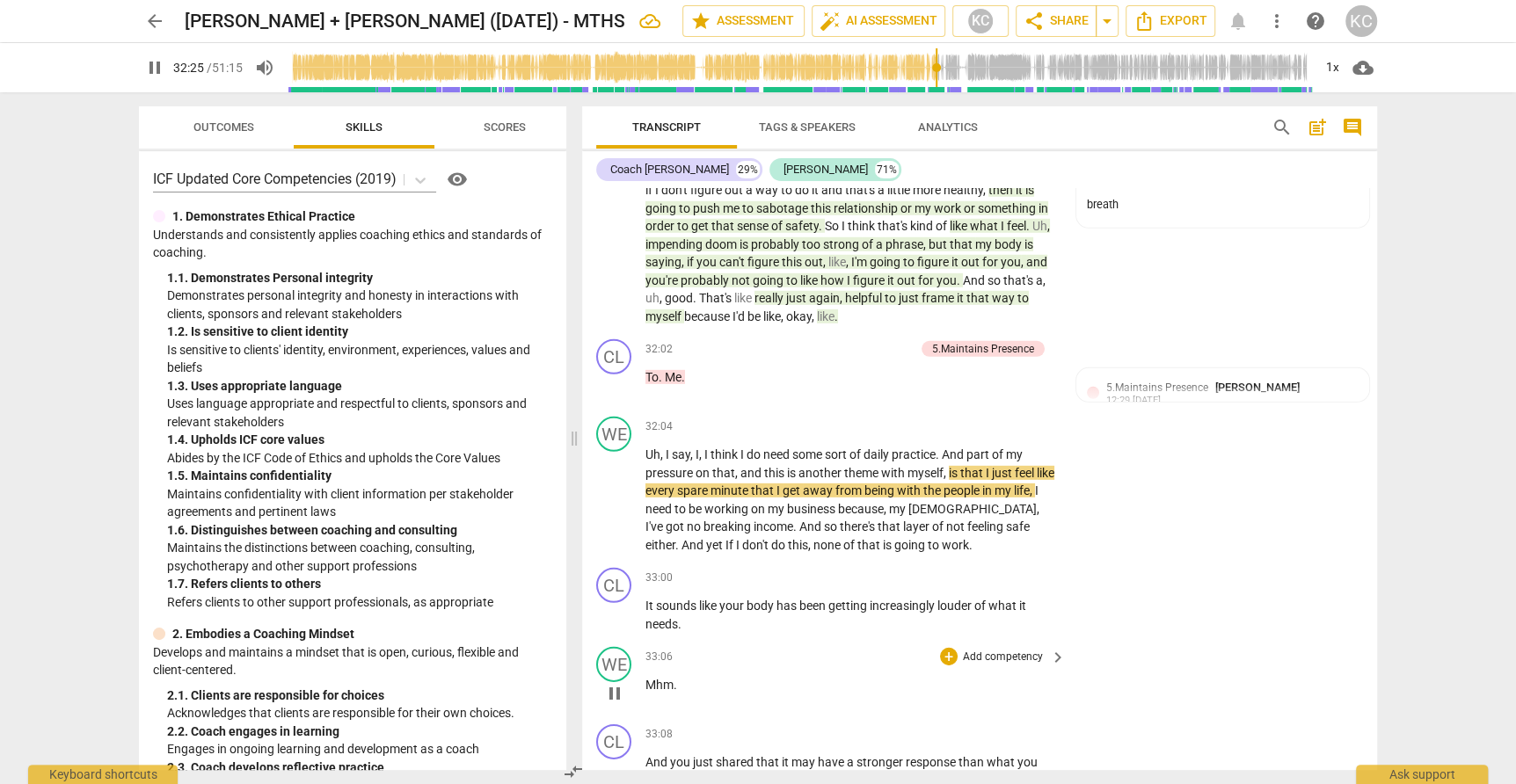
scroll to position [9000, 0]
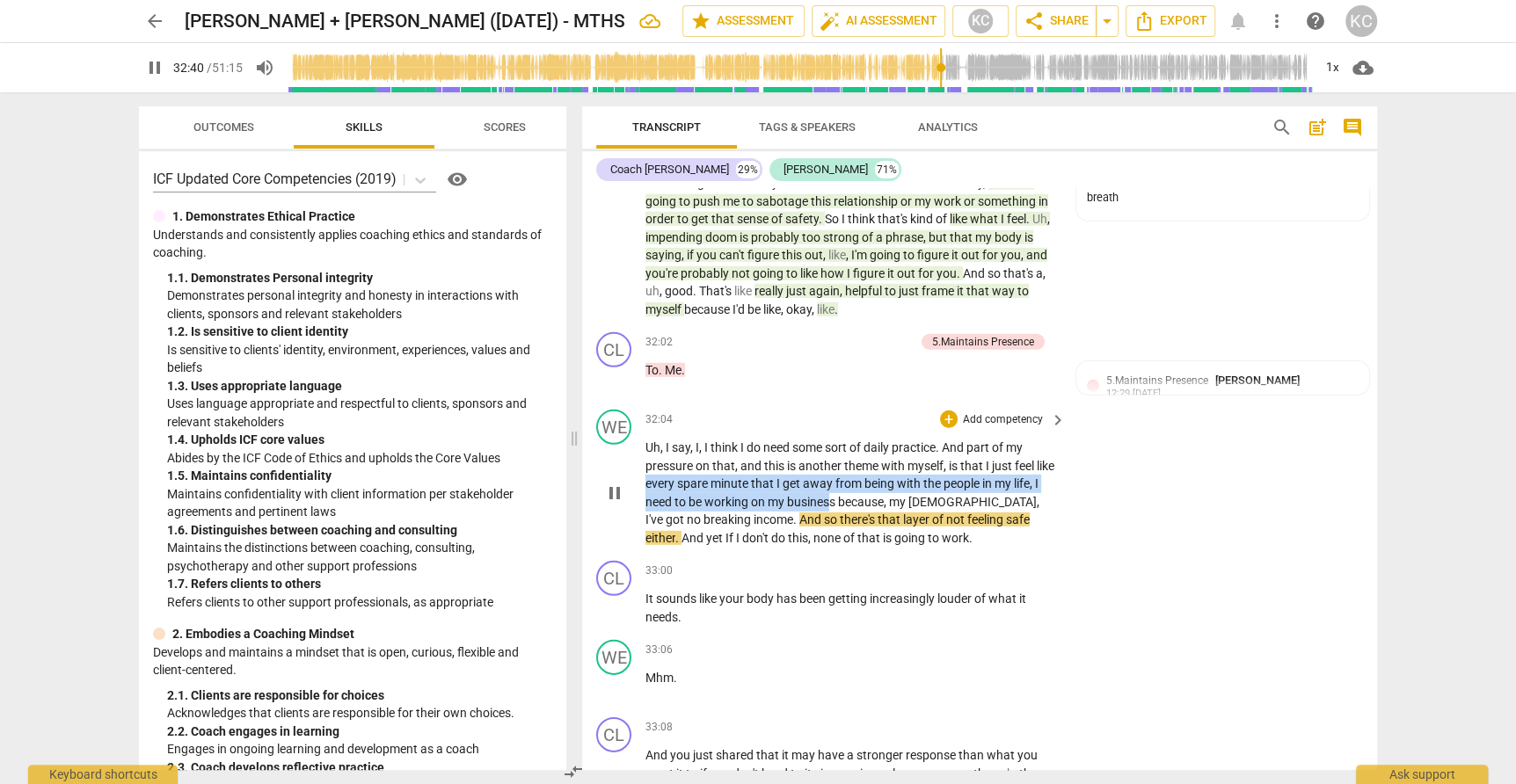
drag, startPoint x: 669, startPoint y: 438, endPoint x: 862, endPoint y: 457, distance: 193.9
click at [862, 457] on p "Uh , I say , I , I think I do need some sort of daily practice . And part of my…" at bounding box center [851, 492] width 411 height 108
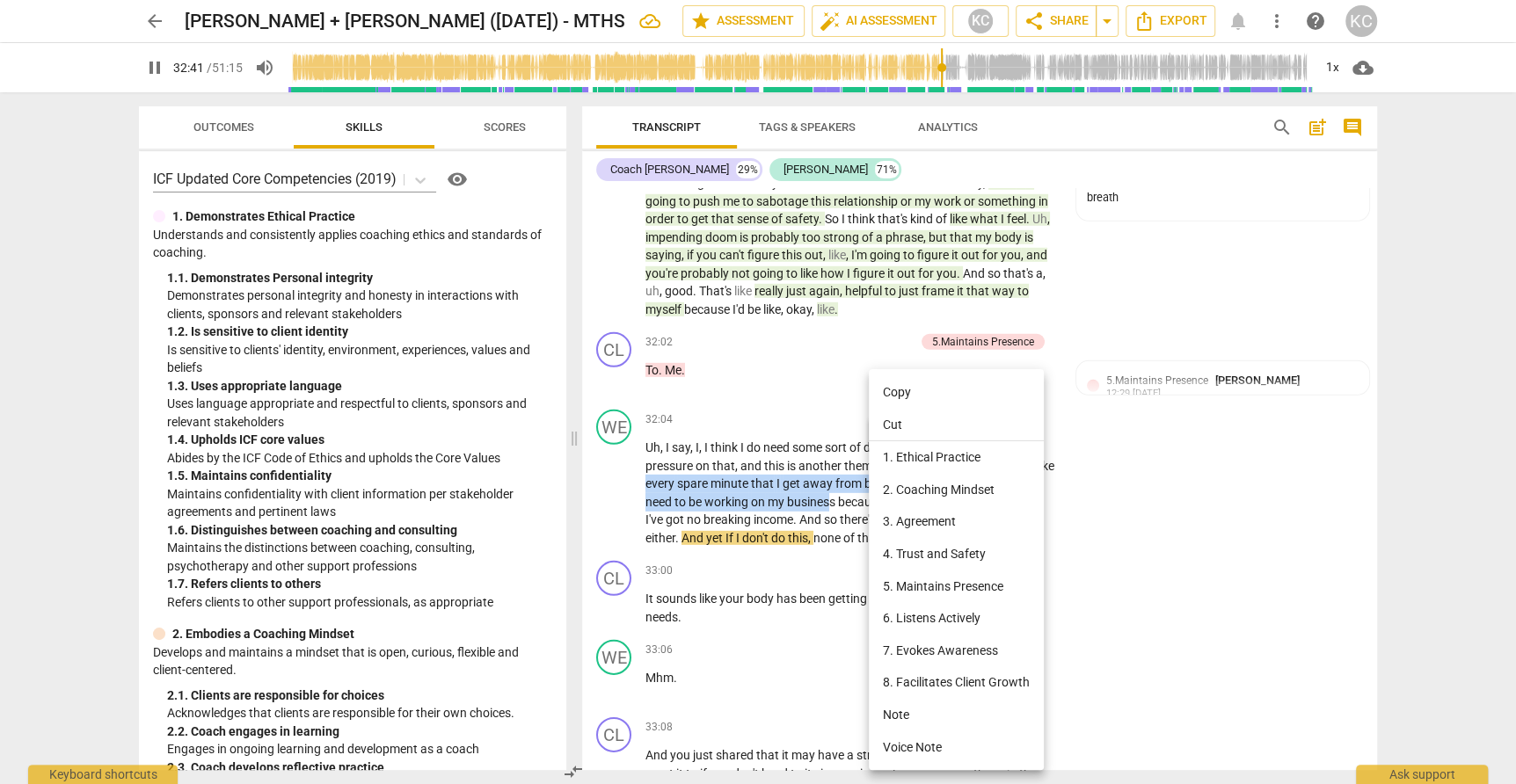
click at [884, 714] on li "Note" at bounding box center [956, 715] width 175 height 33
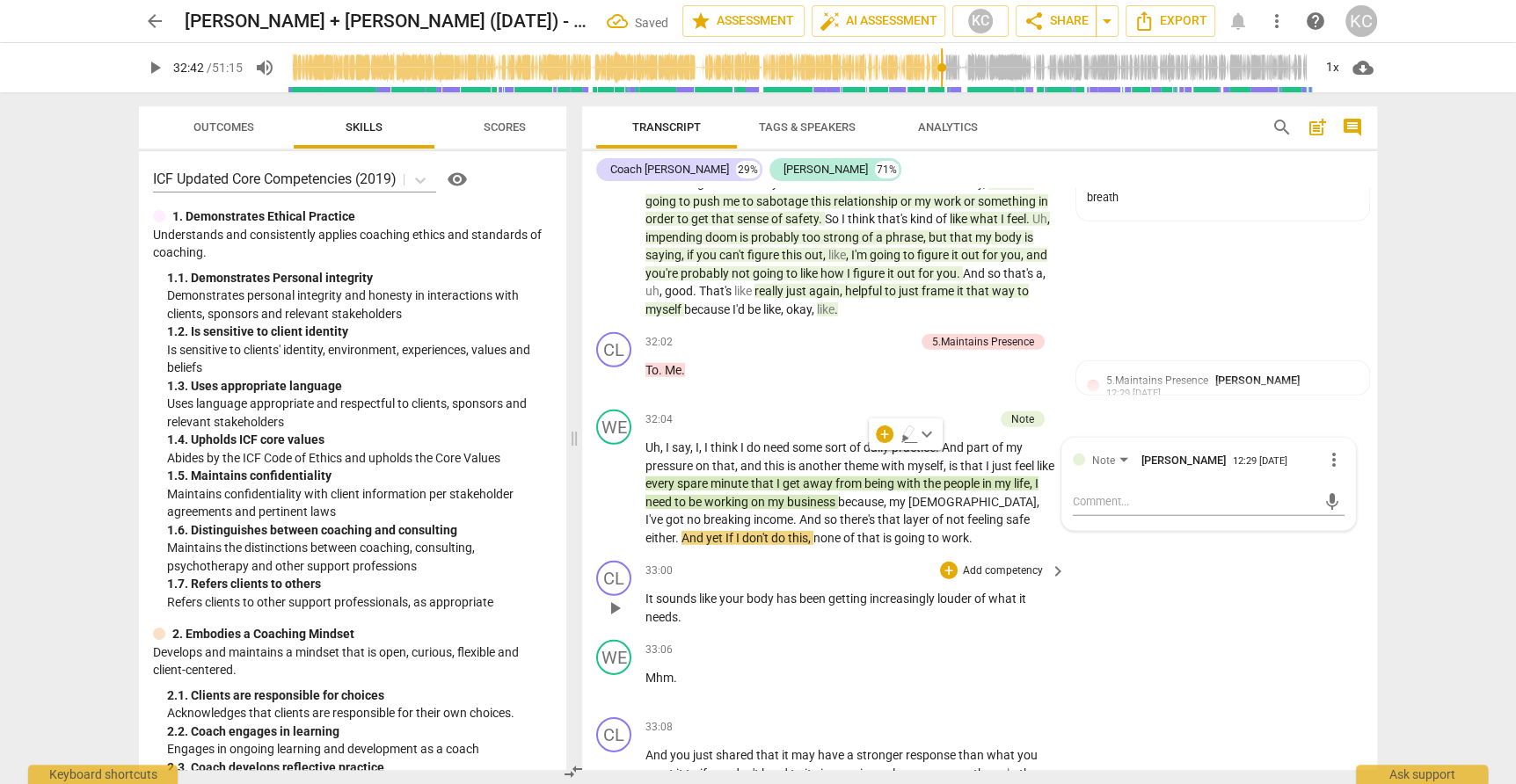
click at [838, 592] on span "getting" at bounding box center [848, 599] width 41 height 14
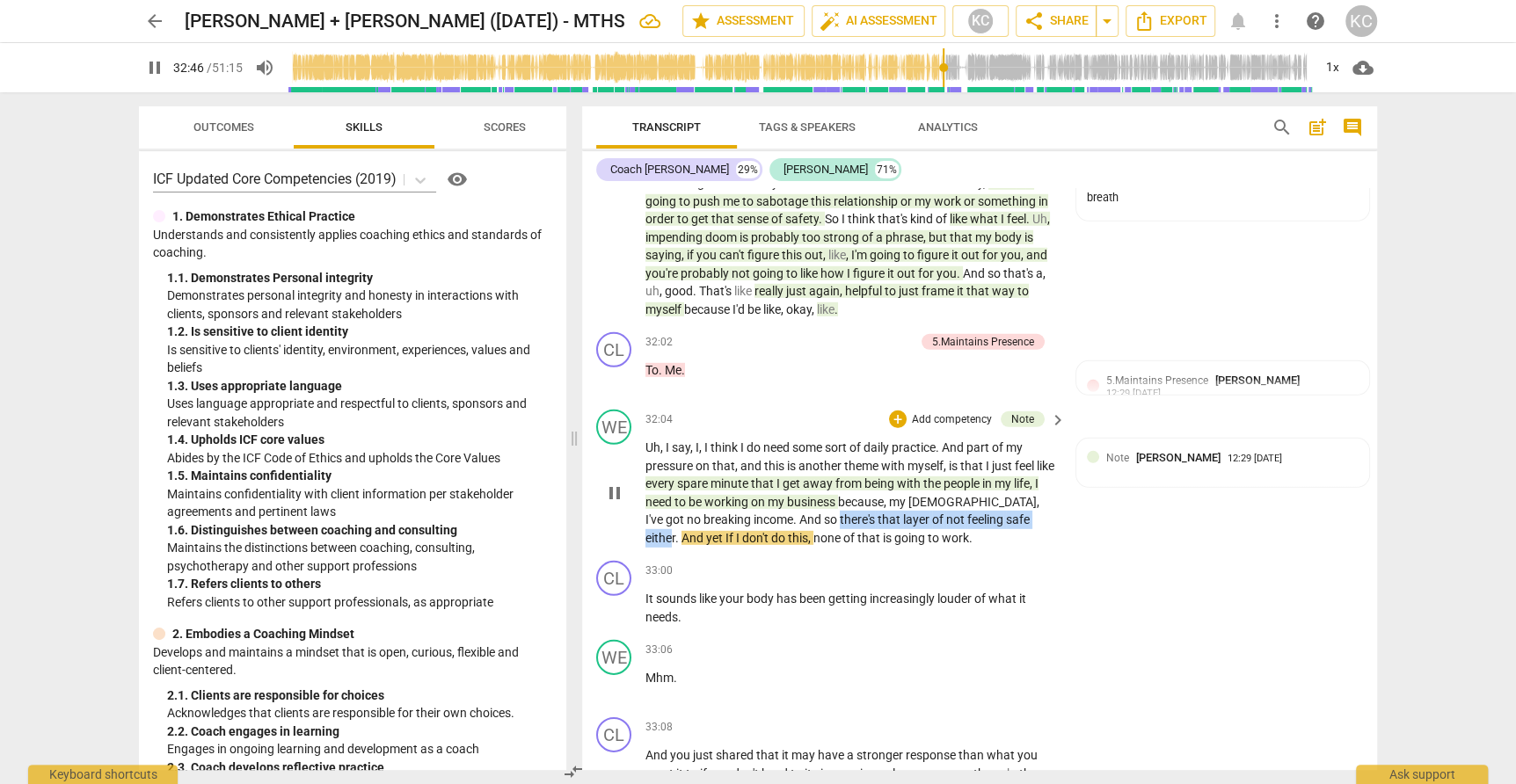
drag, startPoint x: 784, startPoint y: 474, endPoint x: 1004, endPoint y: 469, distance: 220.1
click at [1004, 469] on p "Uh , I say , I , I think I do need some sort of daily practice . And part of my…" at bounding box center [851, 492] width 411 height 108
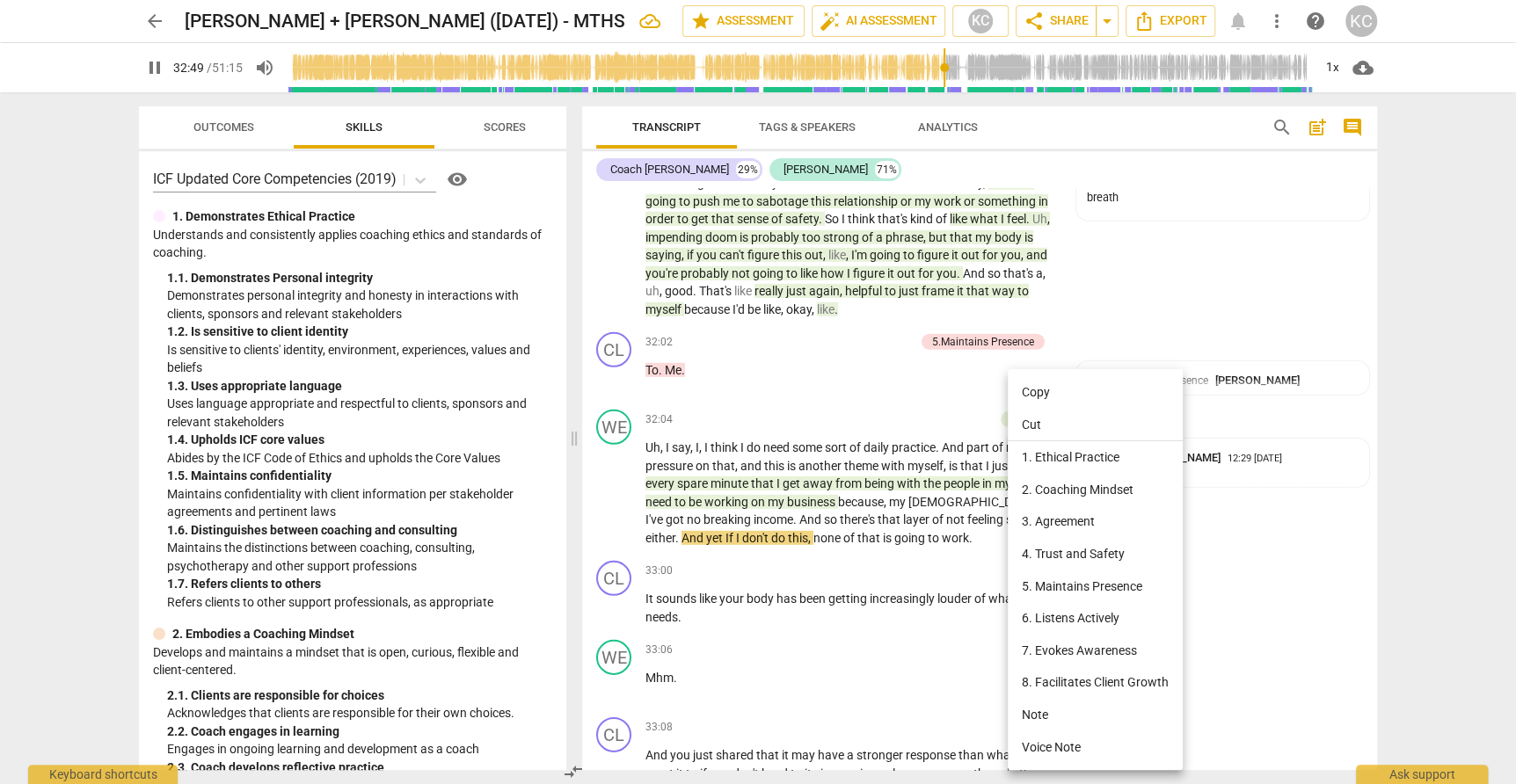
click at [797, 473] on div at bounding box center [758, 392] width 1516 height 784
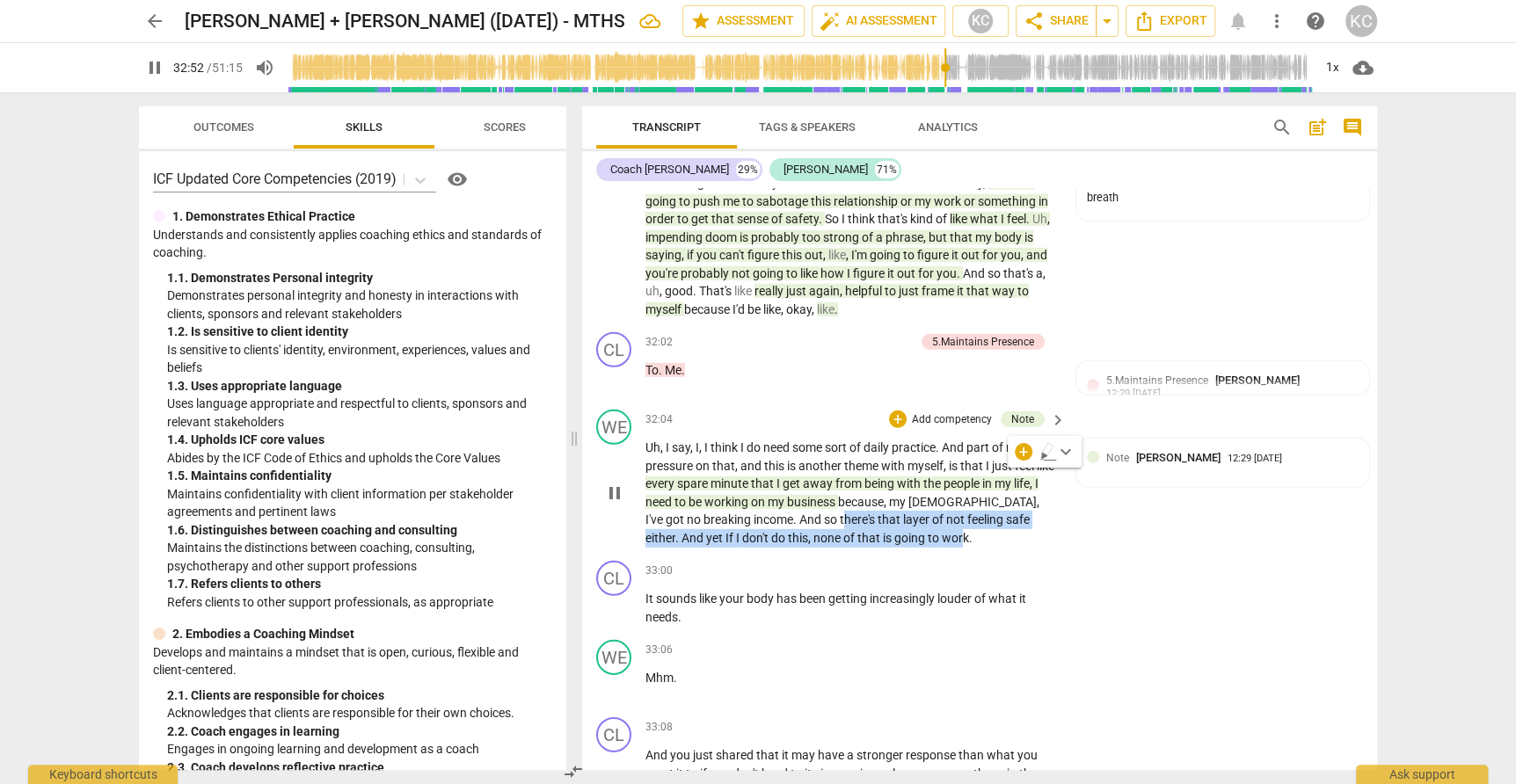
drag, startPoint x: 786, startPoint y: 474, endPoint x: 887, endPoint y: 500, distance: 104.3
click at [887, 500] on p "Uh , I say , I , I think I do need some sort of daily practice . And part of my…" at bounding box center [851, 492] width 411 height 108
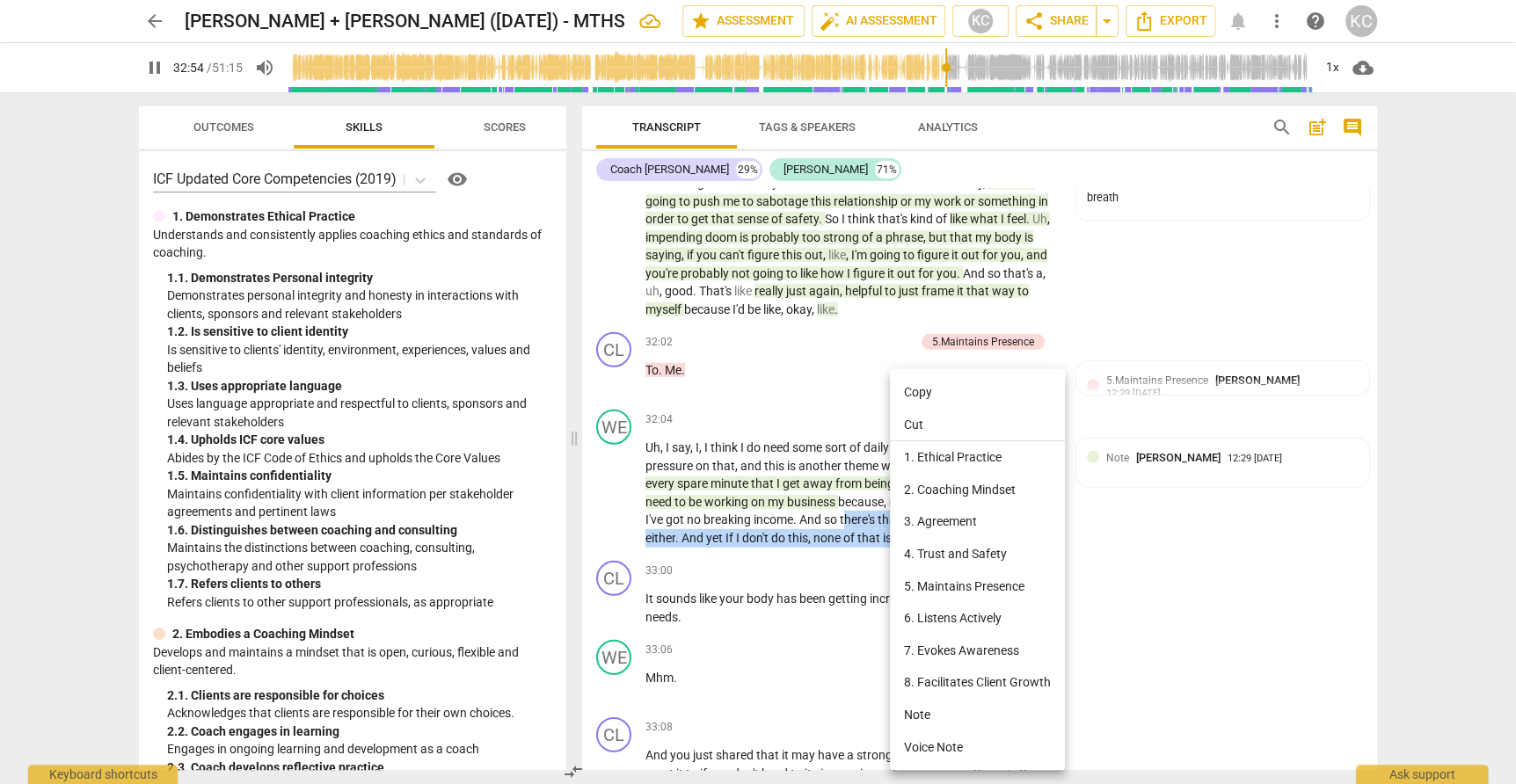
click at [920, 715] on li "Note" at bounding box center [977, 715] width 175 height 33
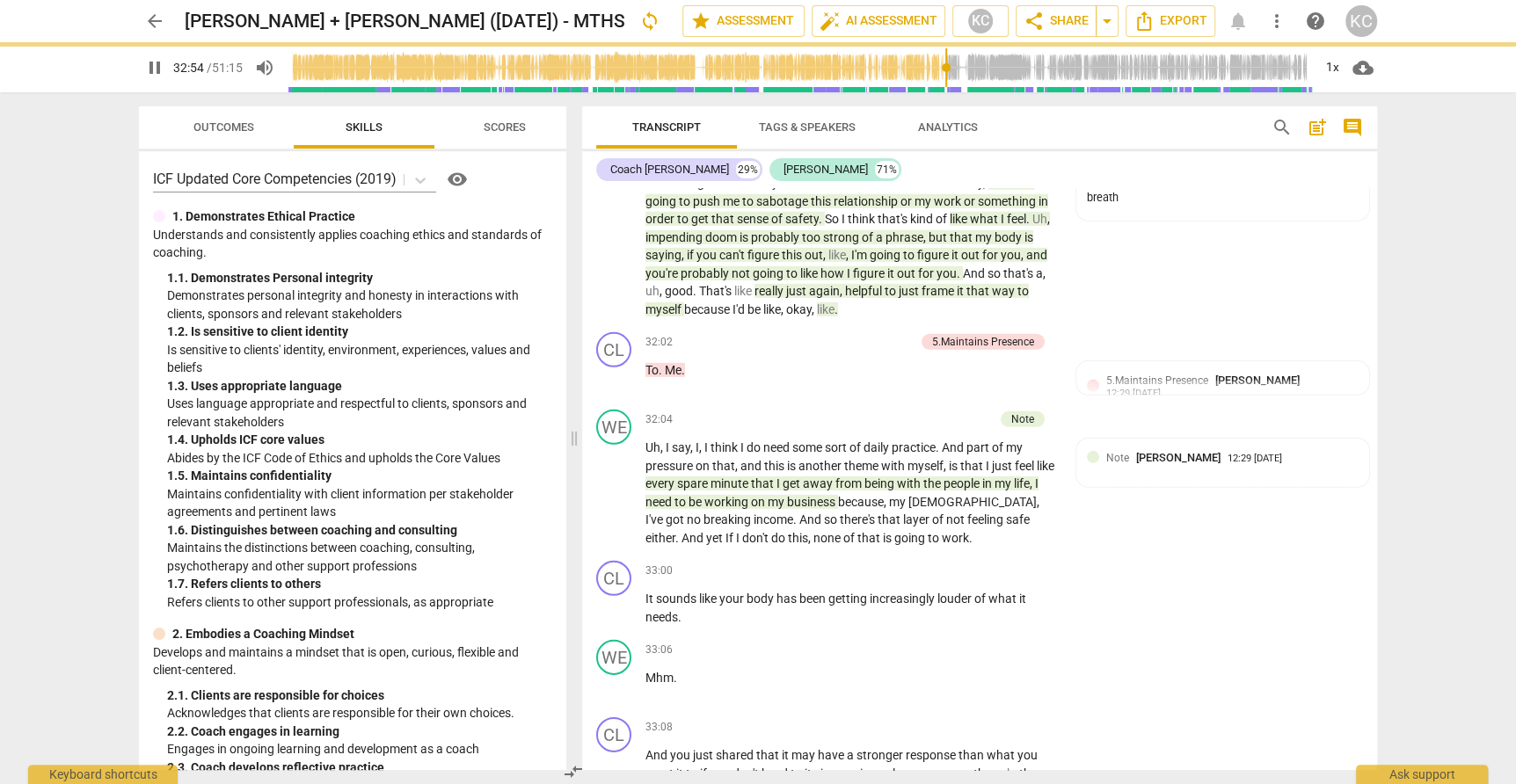
type input "1975"
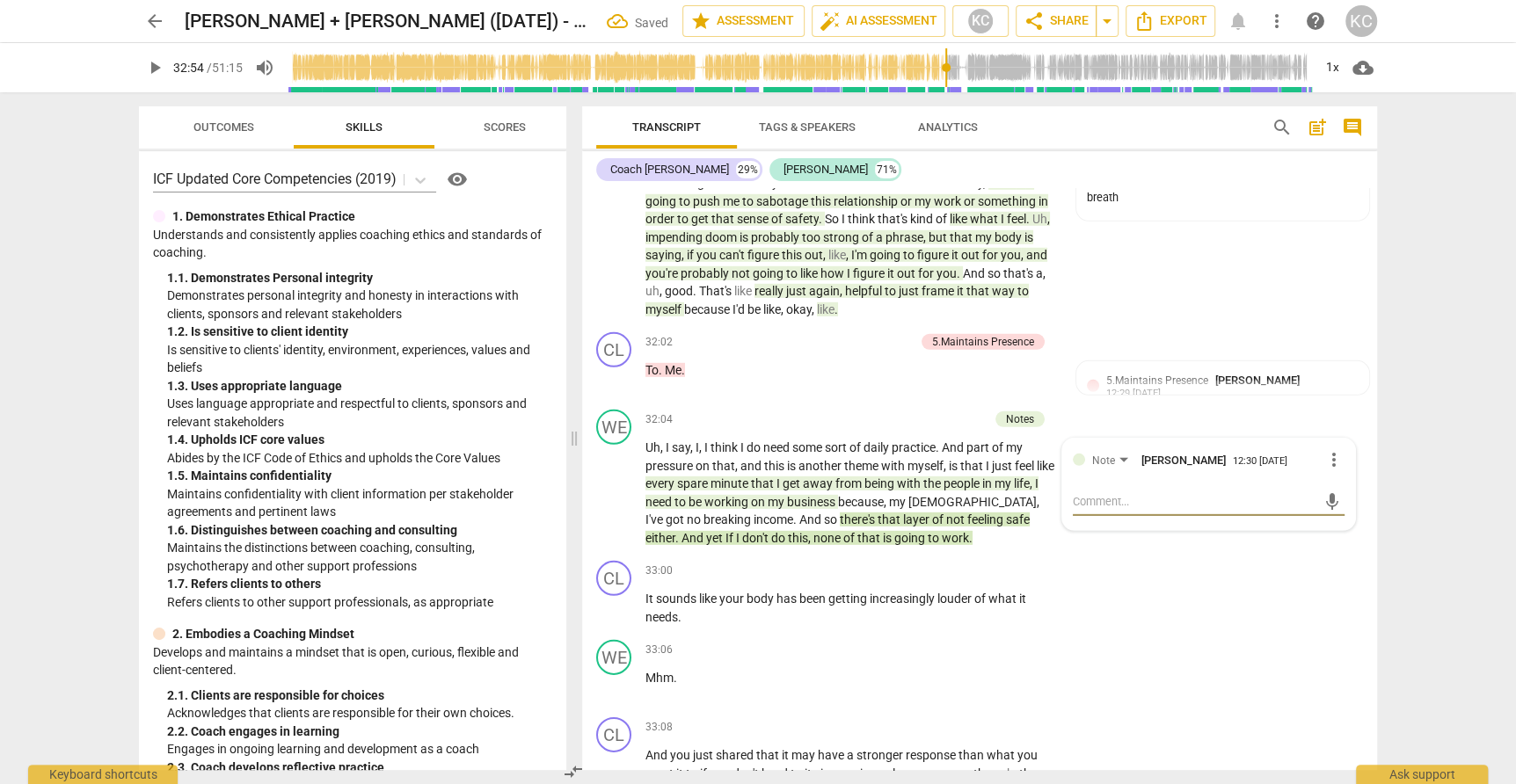
type textarea "v"
type textarea "va"
type textarea "val"
type textarea "valu"
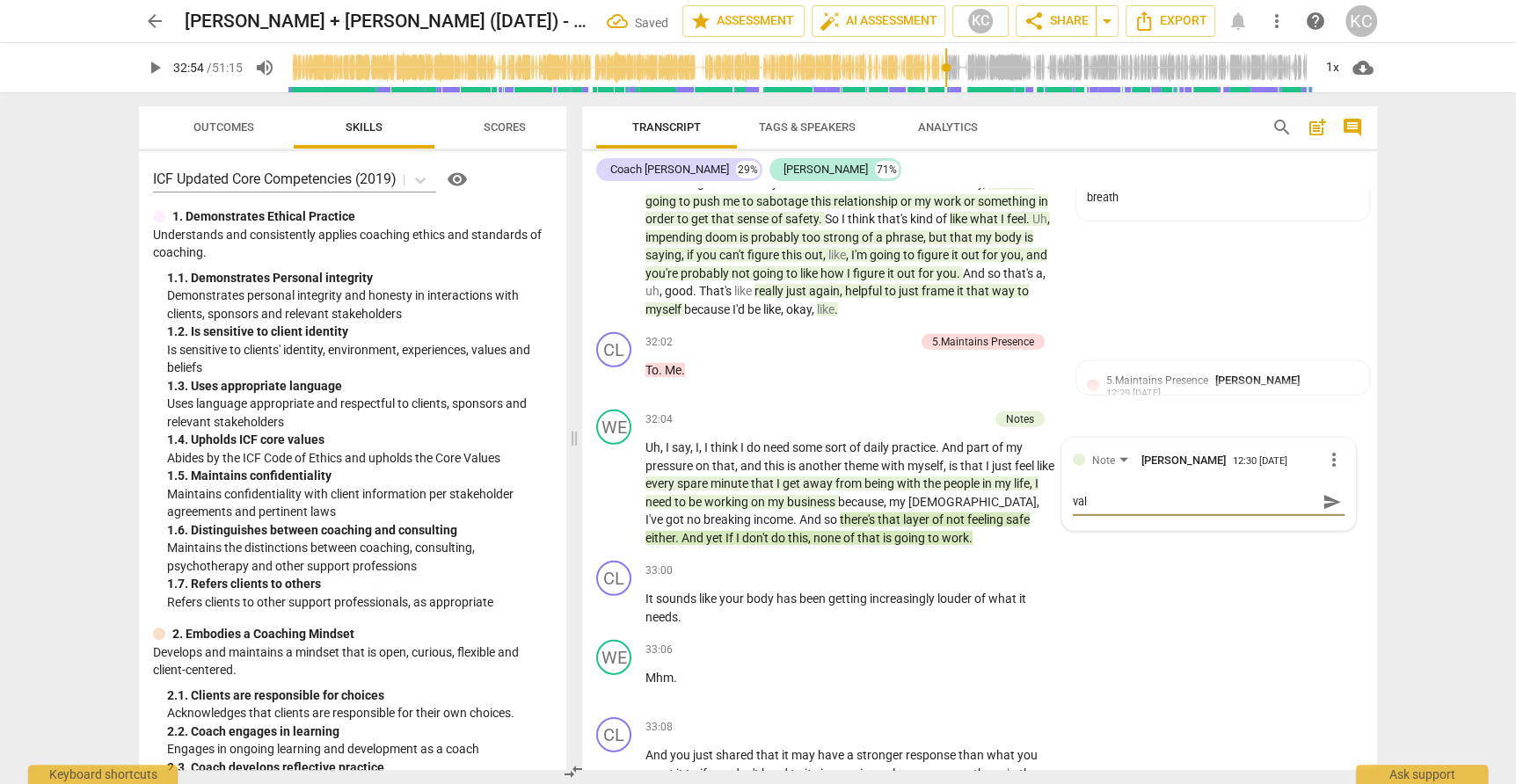
type textarea "valu"
type textarea "value"
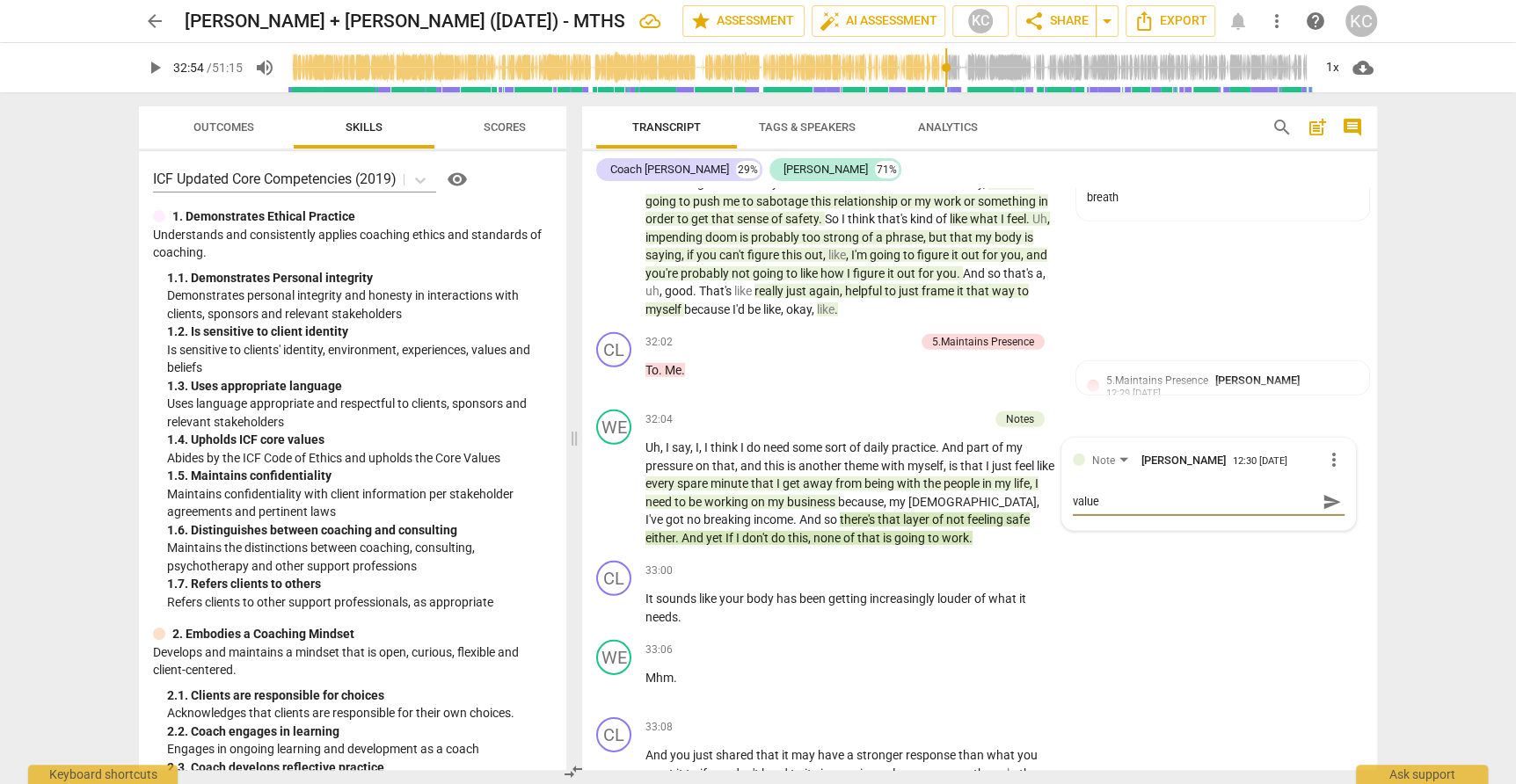
type textarea "value +"
type textarea "value + p"
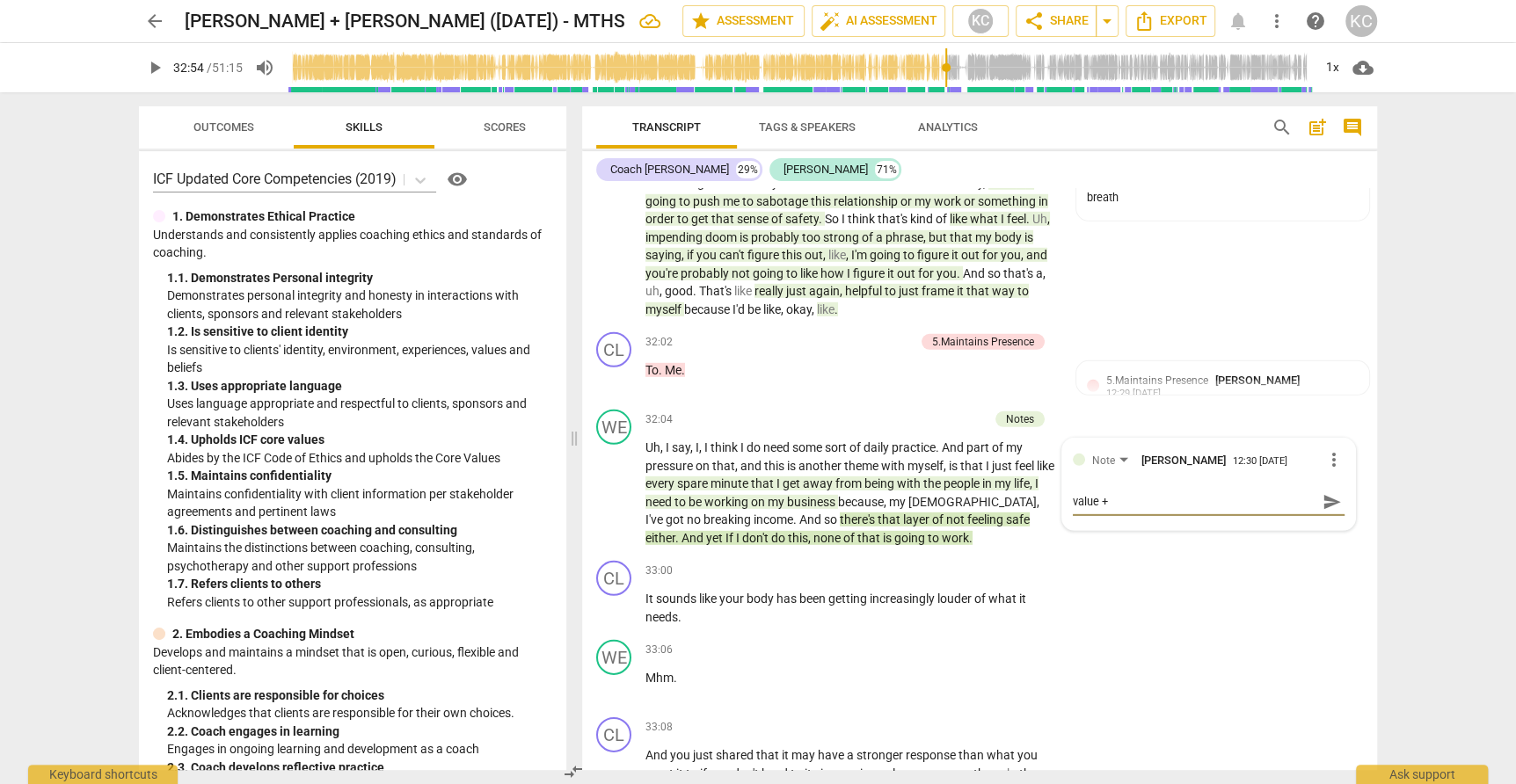
type textarea "value + p"
type textarea "value + pa"
type textarea "value + pau"
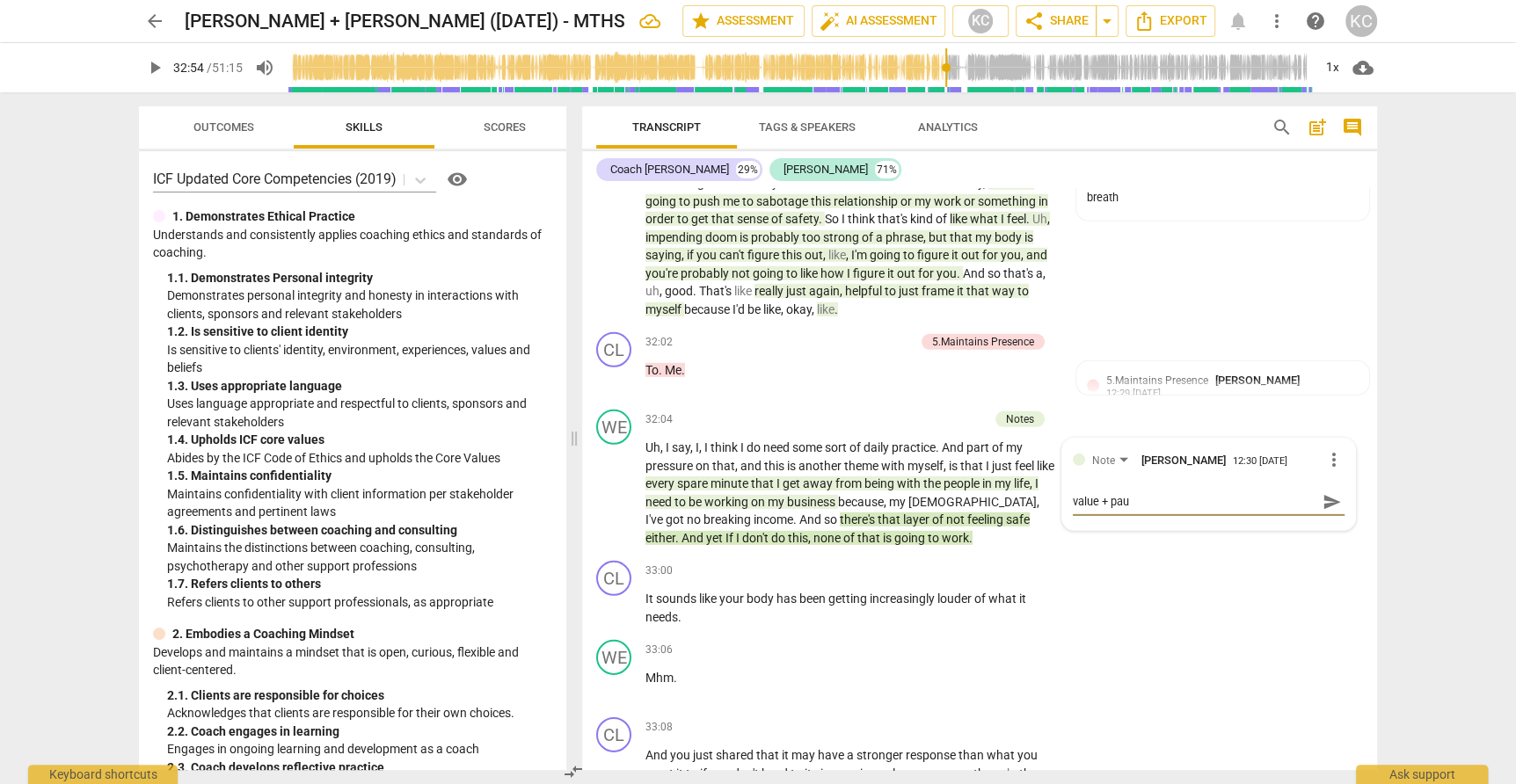
type textarea "value + paus"
type textarea "value + pause"
click at [1235, 633] on div "WE play_arrow pause 33:06 + Add competency keyboard_arrow_right Mhm ." at bounding box center [979, 671] width 795 height 77
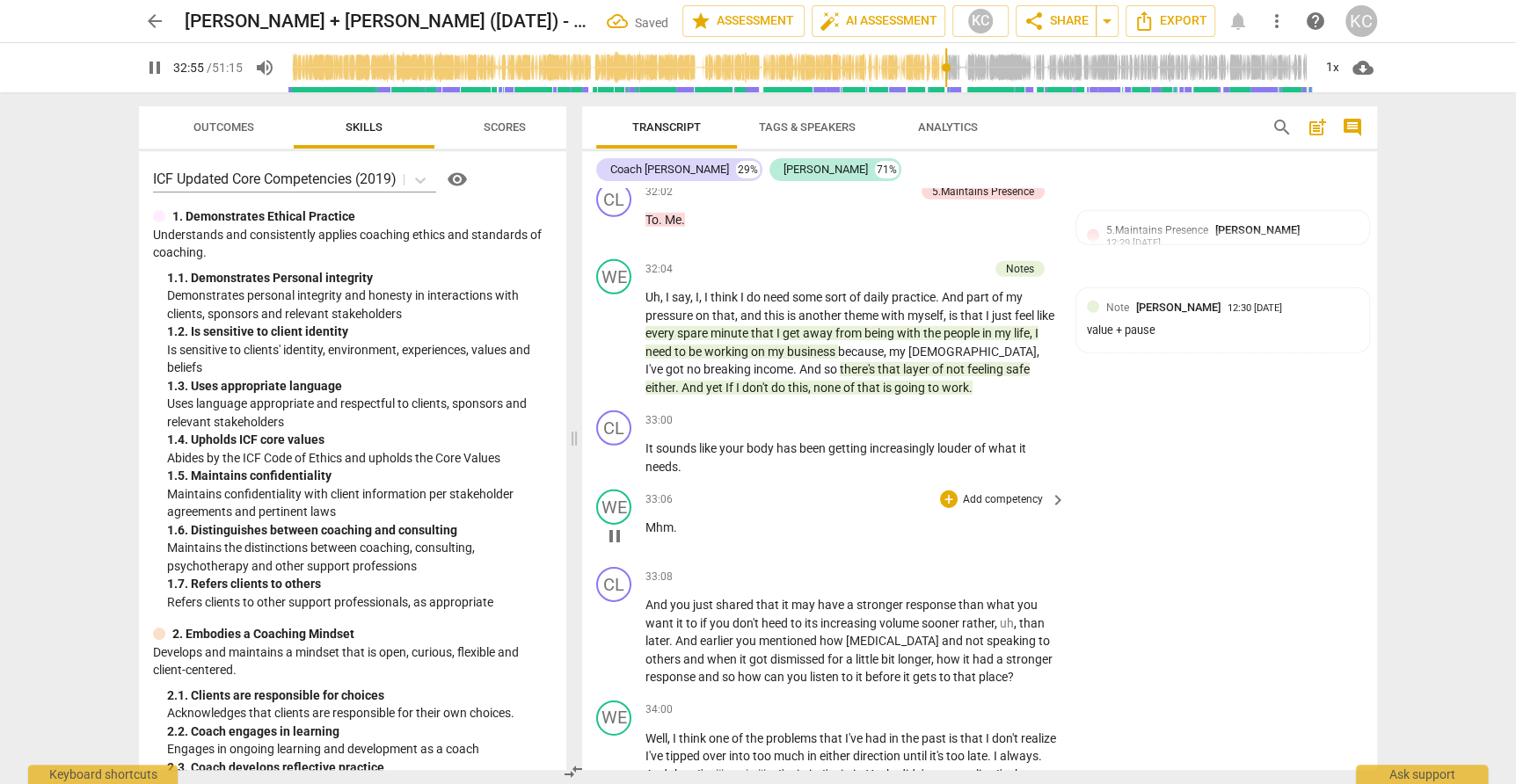
scroll to position [9152, 0]
click at [947, 410] on div "+" at bounding box center [949, 419] width 18 height 18
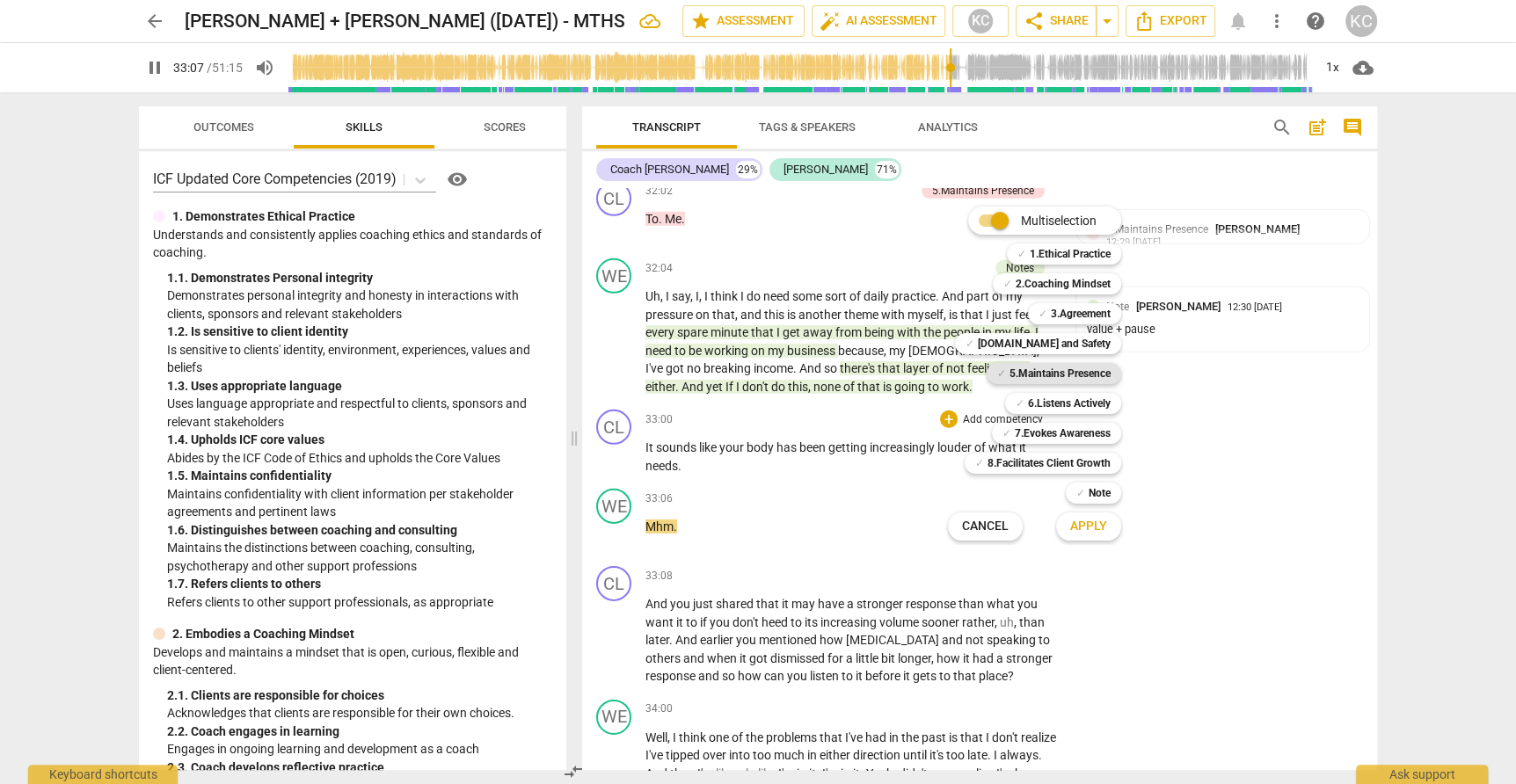
click at [1004, 371] on div "✓ 5.Maintains Presence" at bounding box center [1053, 374] width 134 height 21
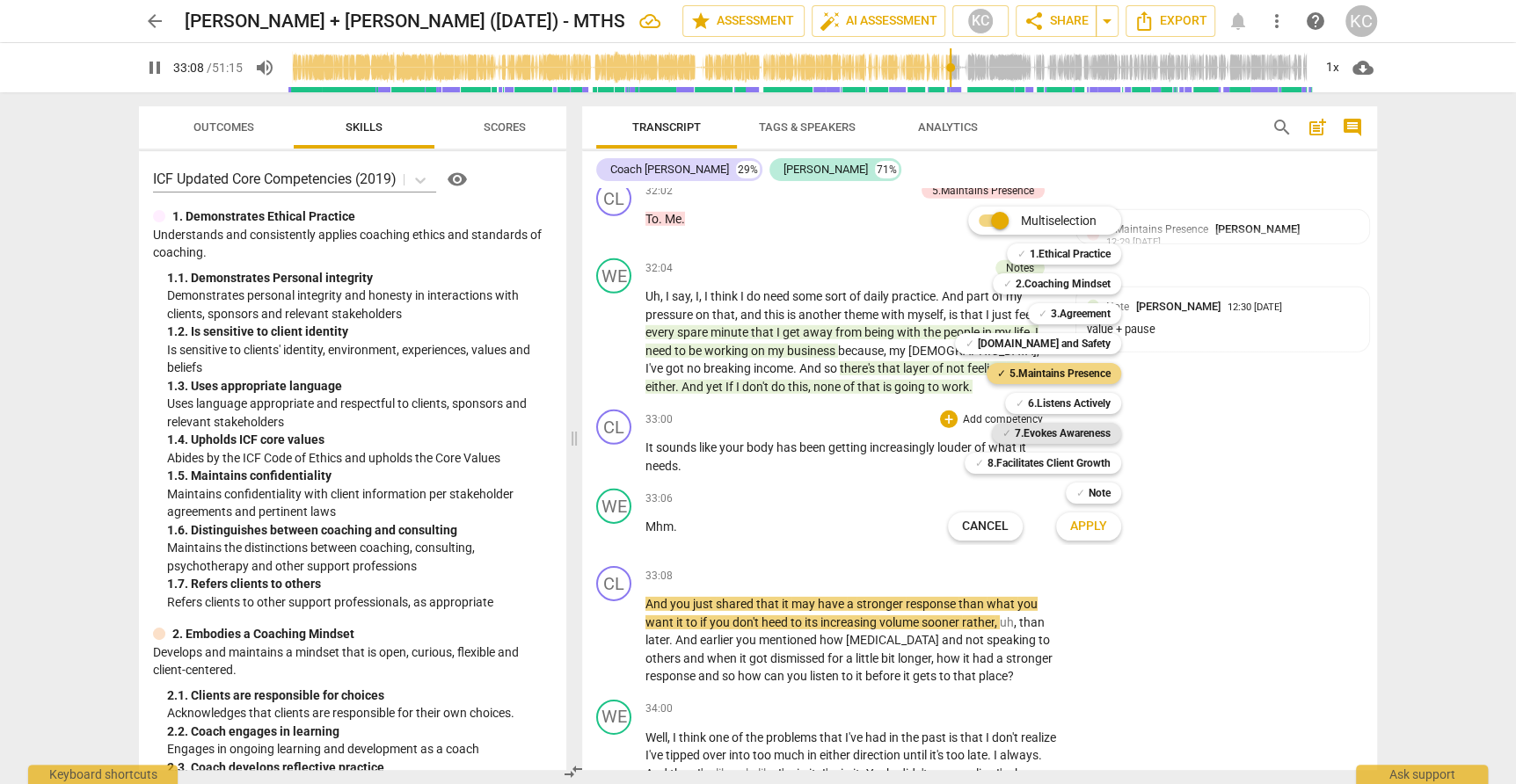
click at [1012, 426] on div "✓ 7.Evokes Awareness" at bounding box center [1056, 433] width 129 height 21
click at [1024, 408] on div "✓ 6.Listens Actively" at bounding box center [1063, 404] width 116 height 21
click at [1078, 533] on span "Apply" at bounding box center [1088, 527] width 36 height 18
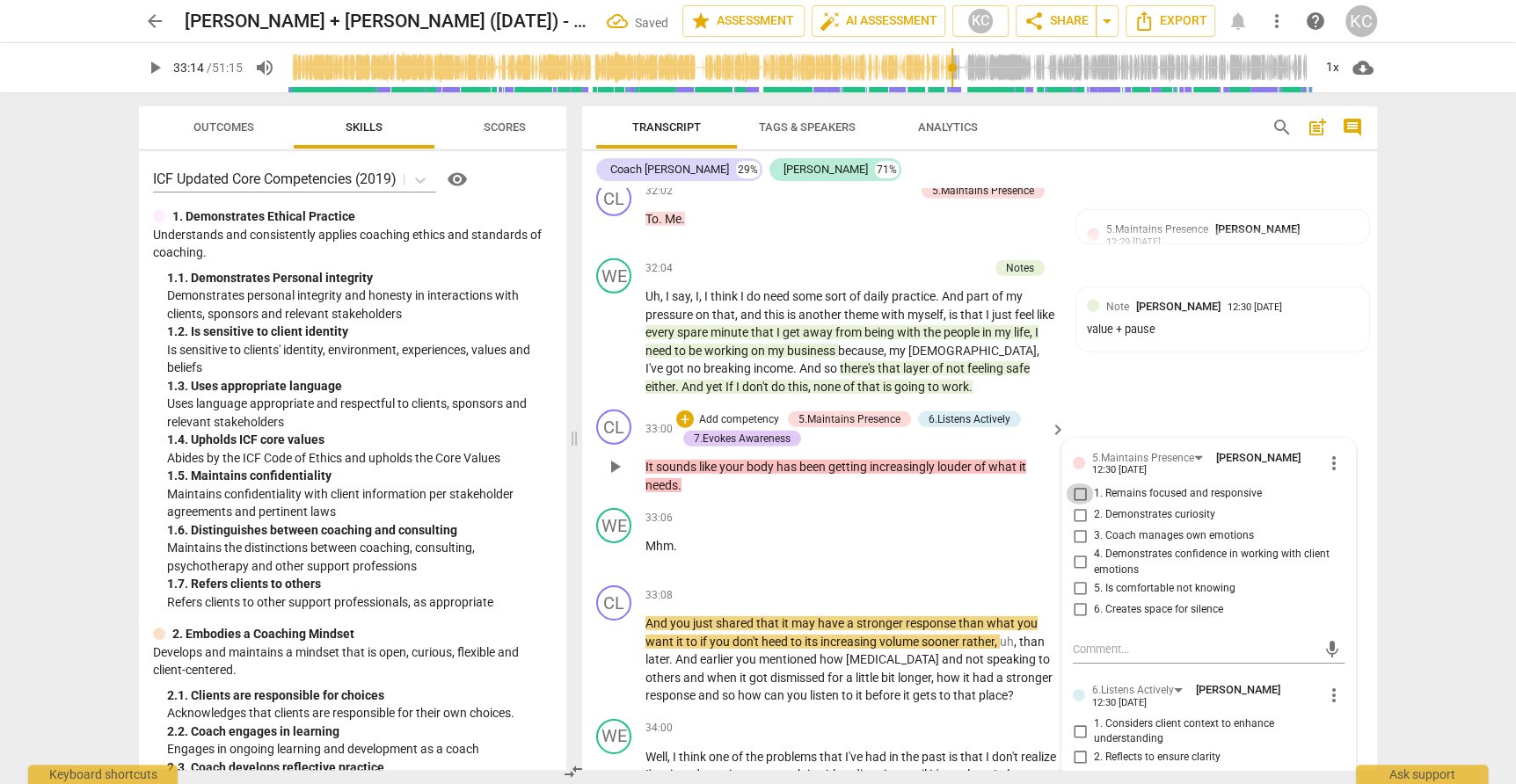
click at [1082, 483] on input "1. Remains focused and responsive" at bounding box center [1080, 494] width 28 height 21
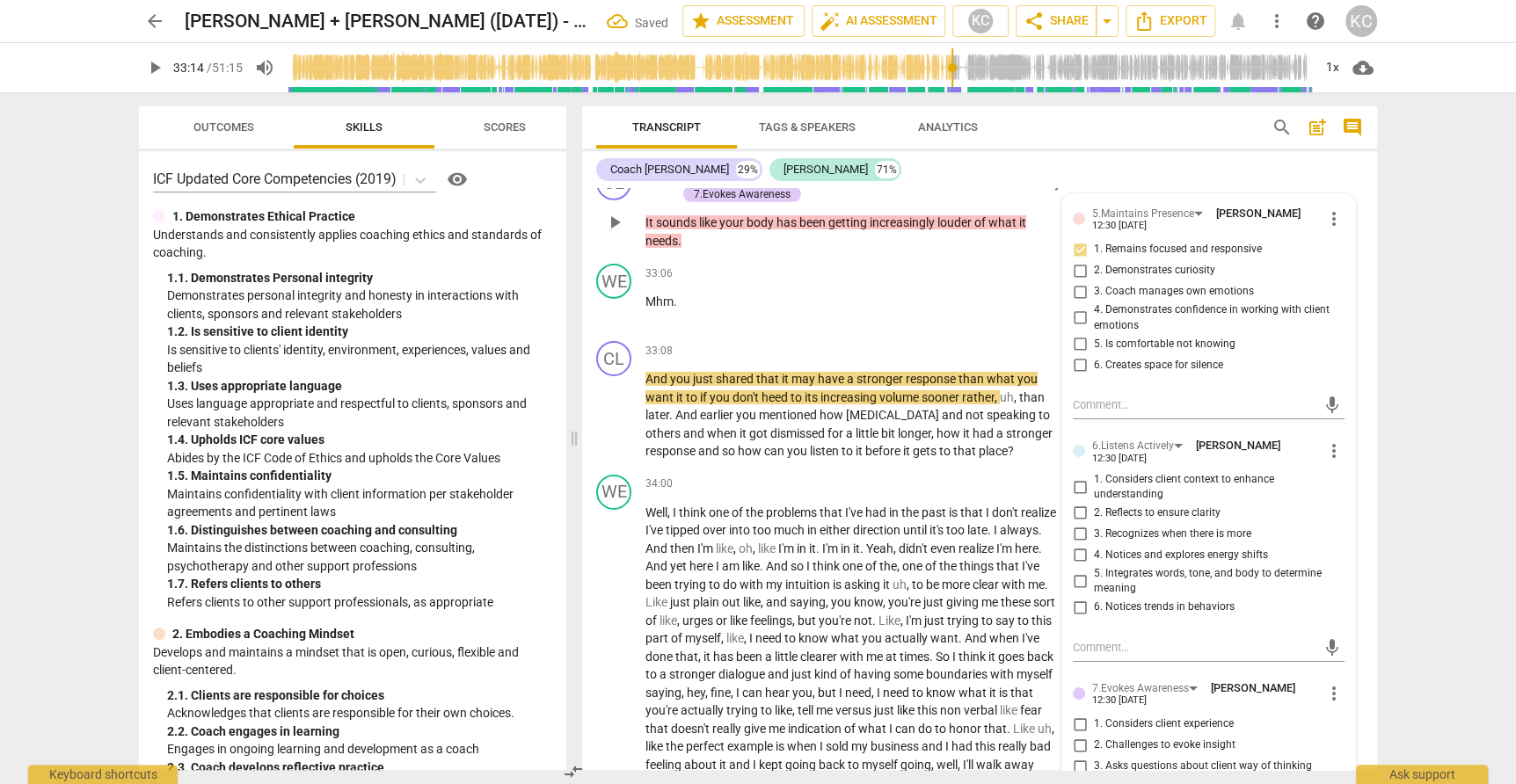
scroll to position [9399, 0]
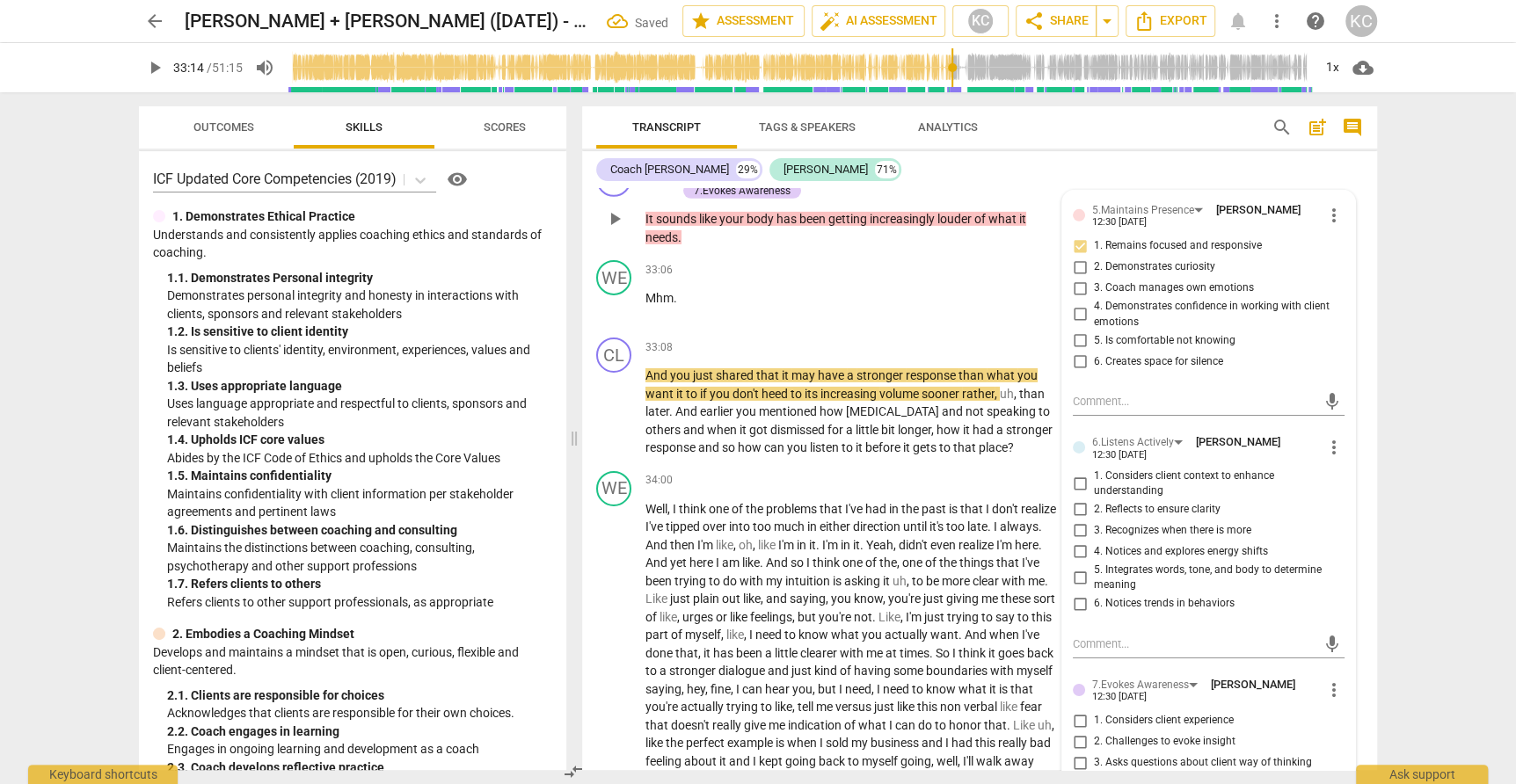
click at [1080, 351] on input "6. Creates space for silence" at bounding box center [1080, 361] width 28 height 21
click at [1081, 567] on input "5. Integrates words, tone, and body to determine meaning" at bounding box center [1080, 578] width 28 height 21
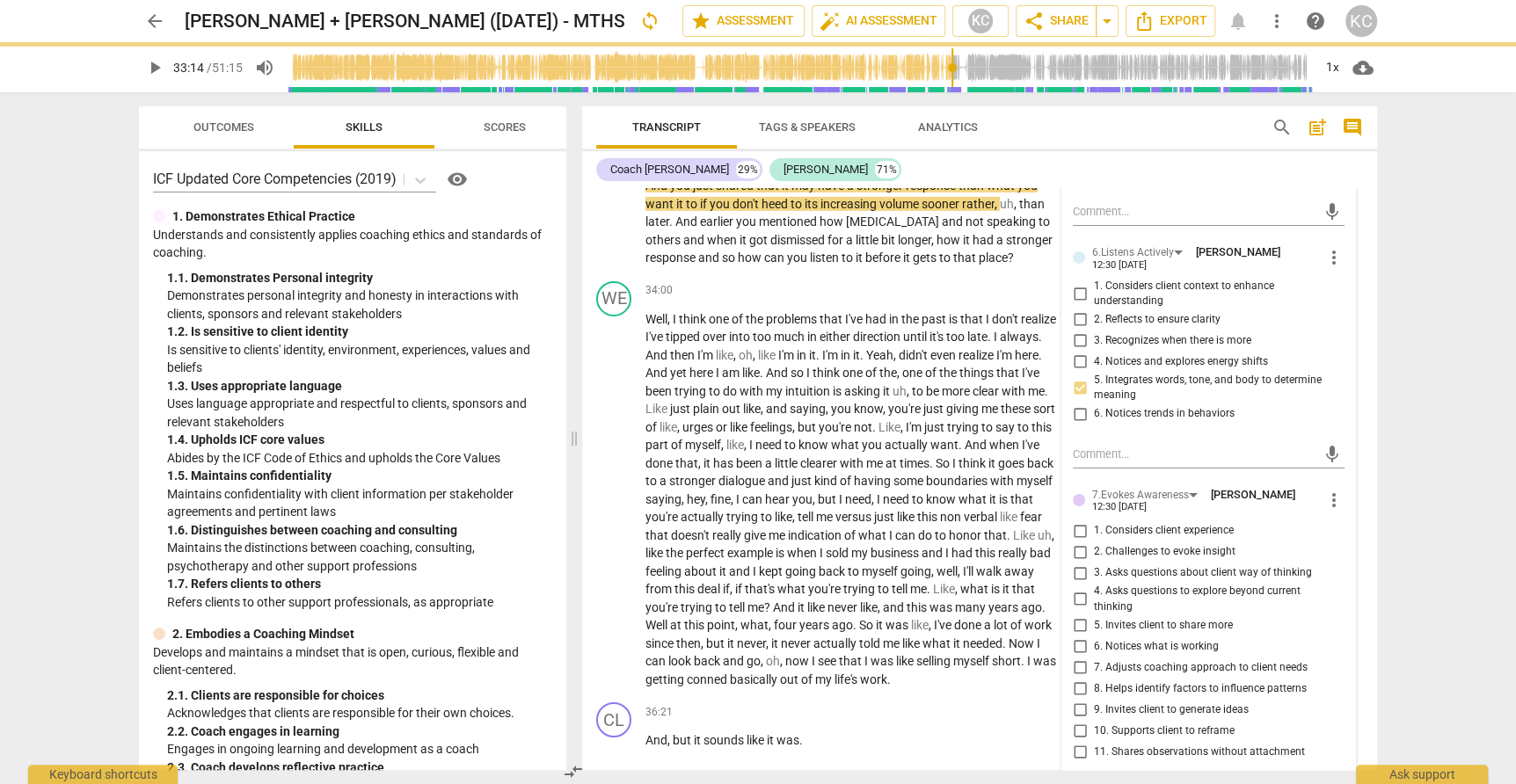
scroll to position [9606, 0]
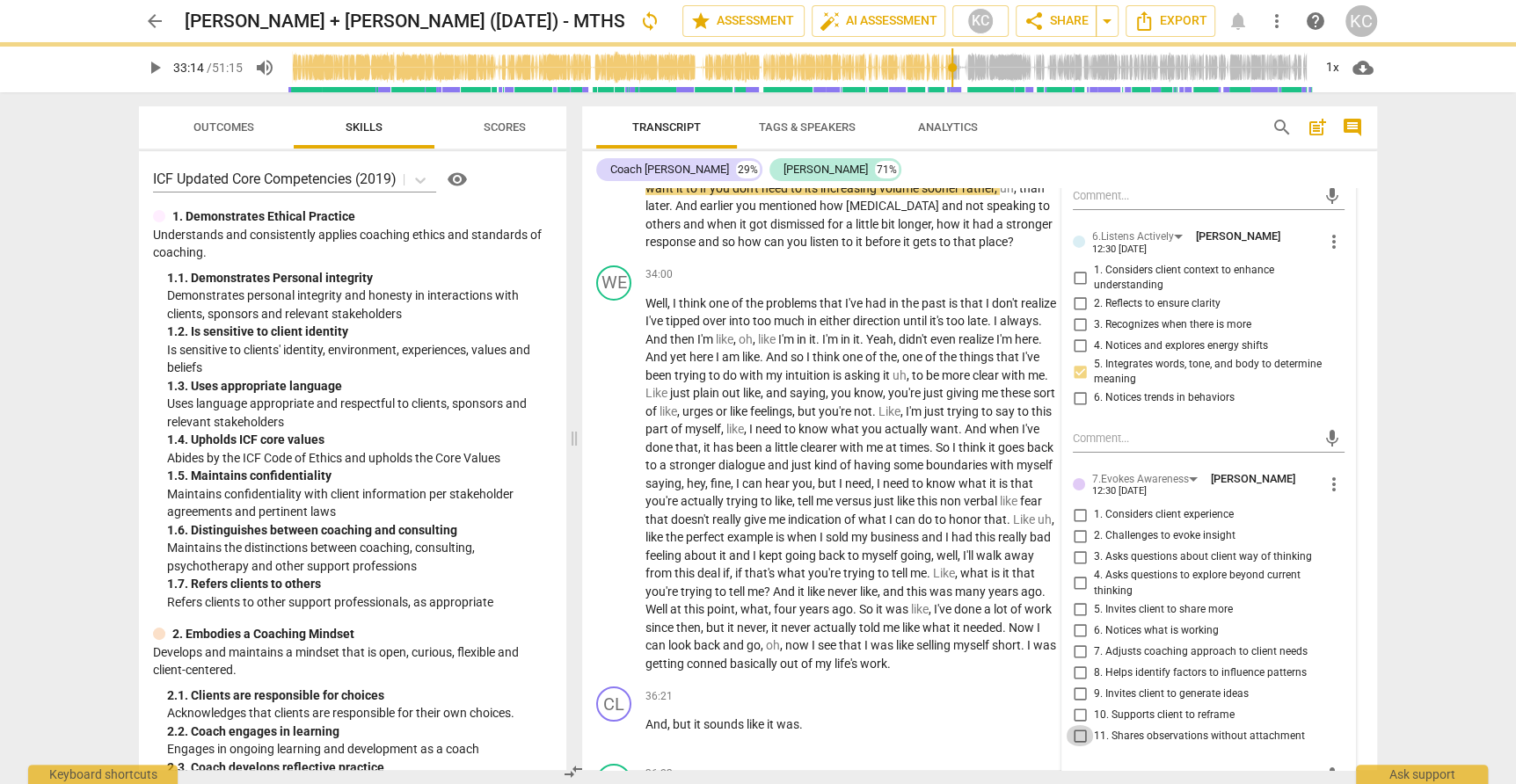
click at [1085, 725] on input "11. Shares observations without attachment" at bounding box center [1080, 736] width 28 height 21
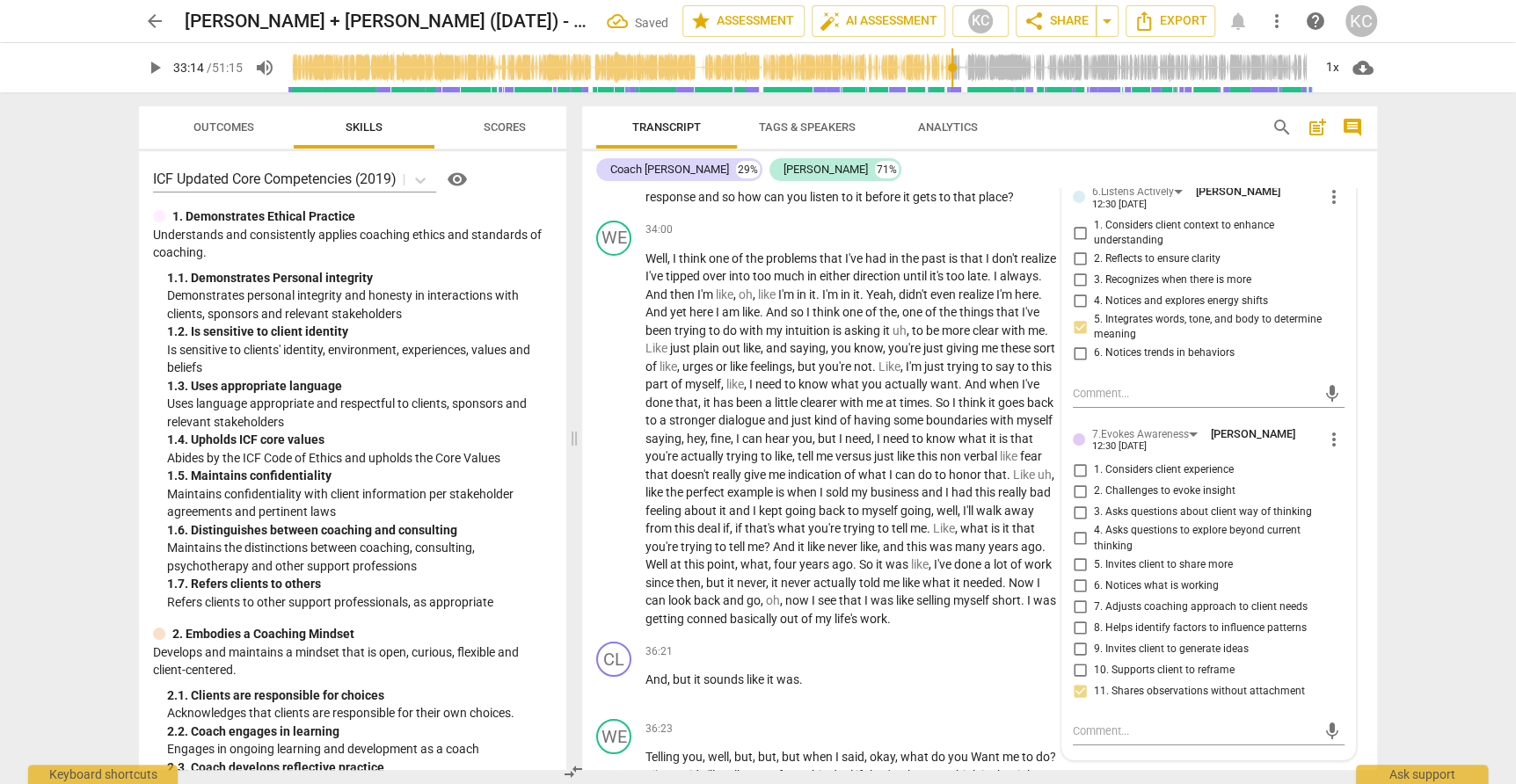
scroll to position [9654, 0]
click at [1084, 719] on textarea at bounding box center [1195, 727] width 244 height 17
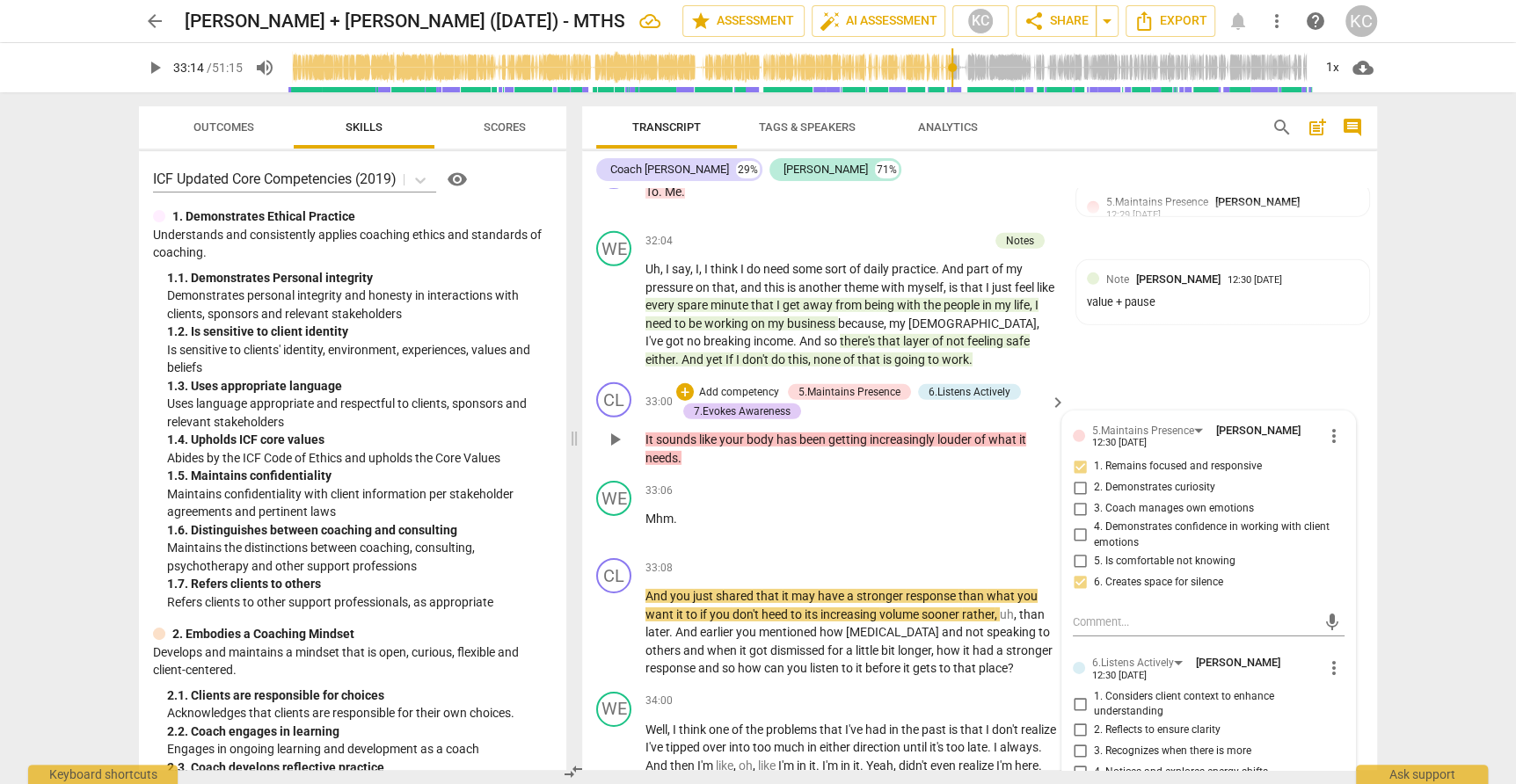
scroll to position [9176, 0]
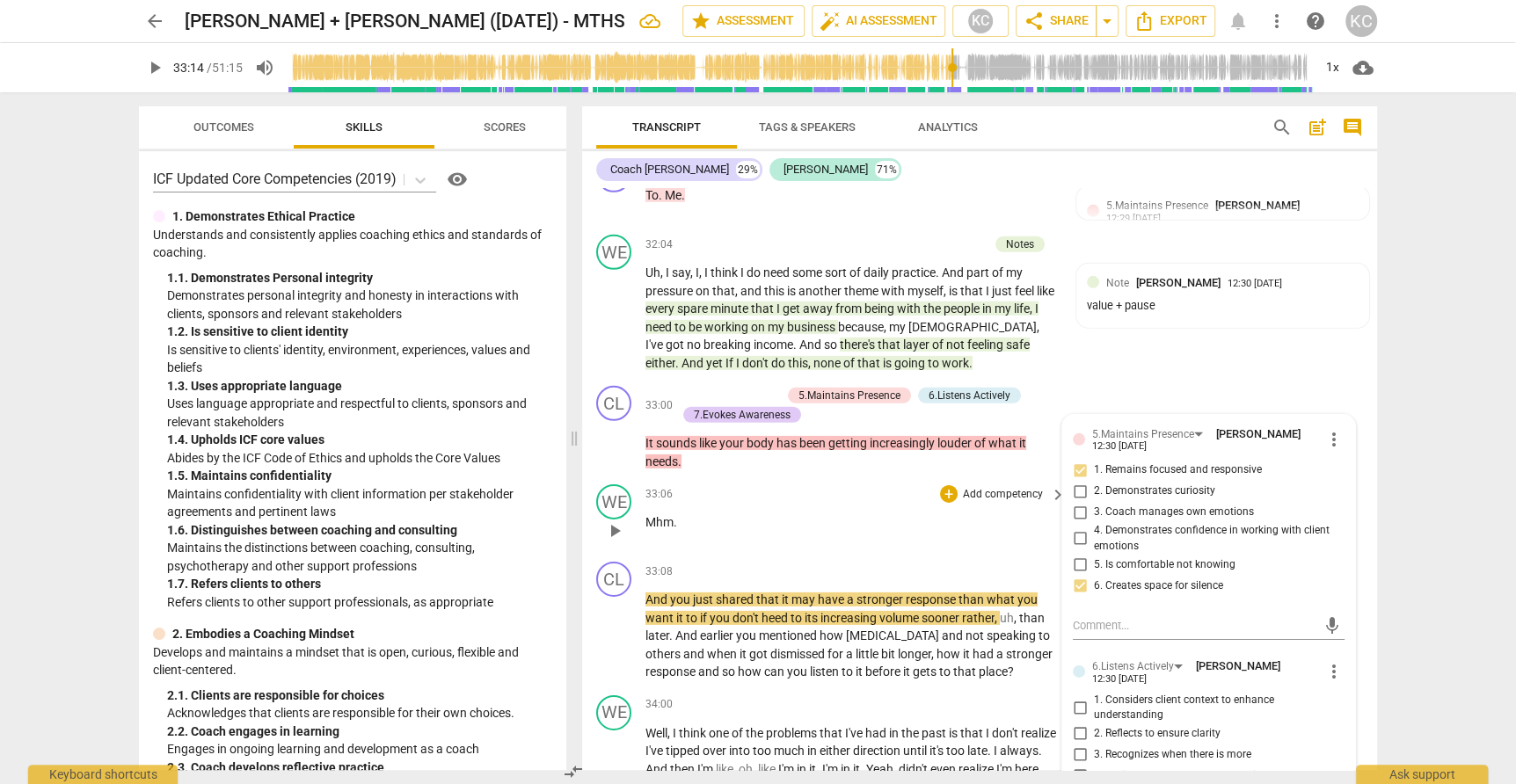
click at [763, 505] on div "WE play_arrow pause 33:06 + Add competency keyboard_arrow_right Mhm ." at bounding box center [979, 515] width 795 height 77
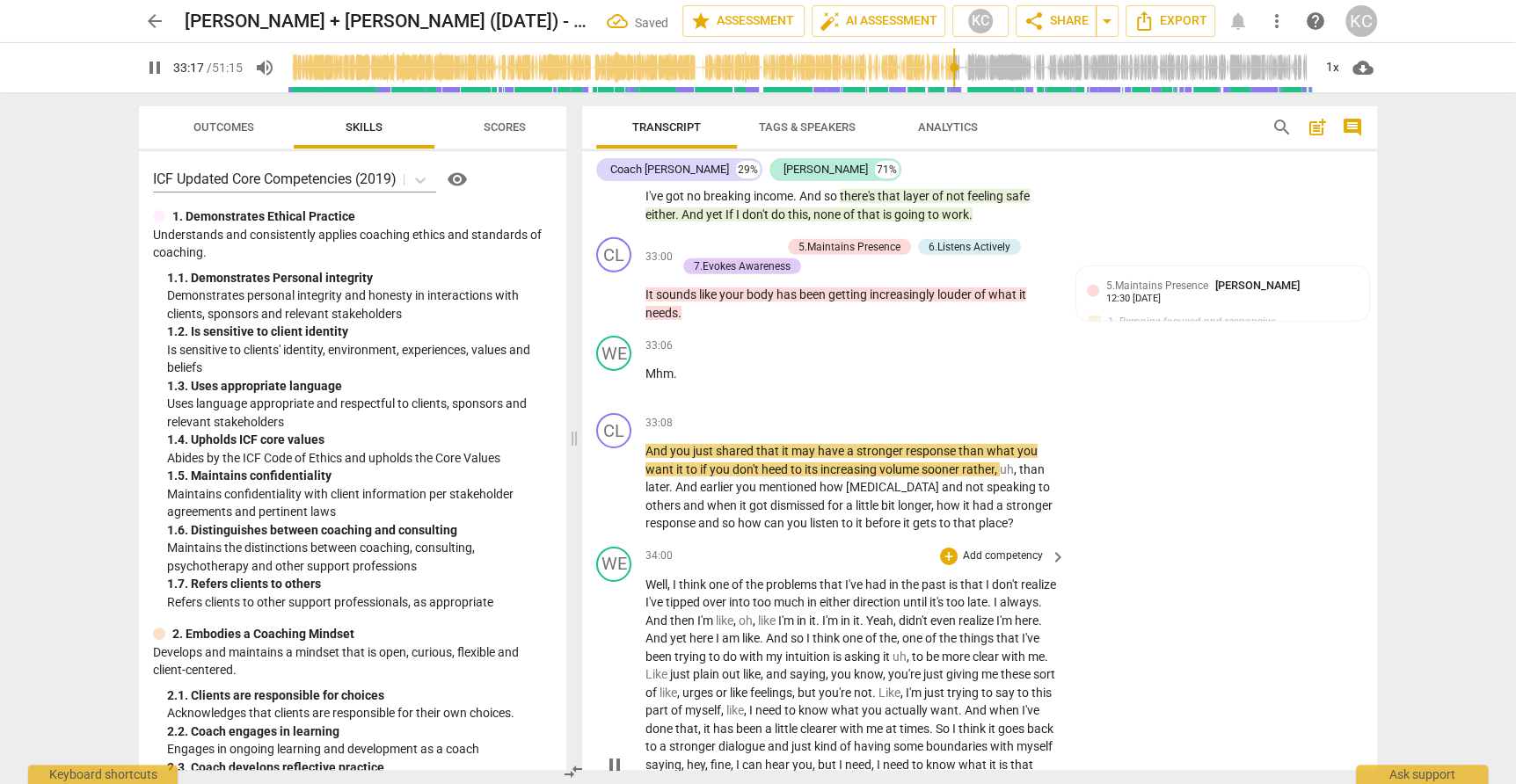
scroll to position [9339, 0]
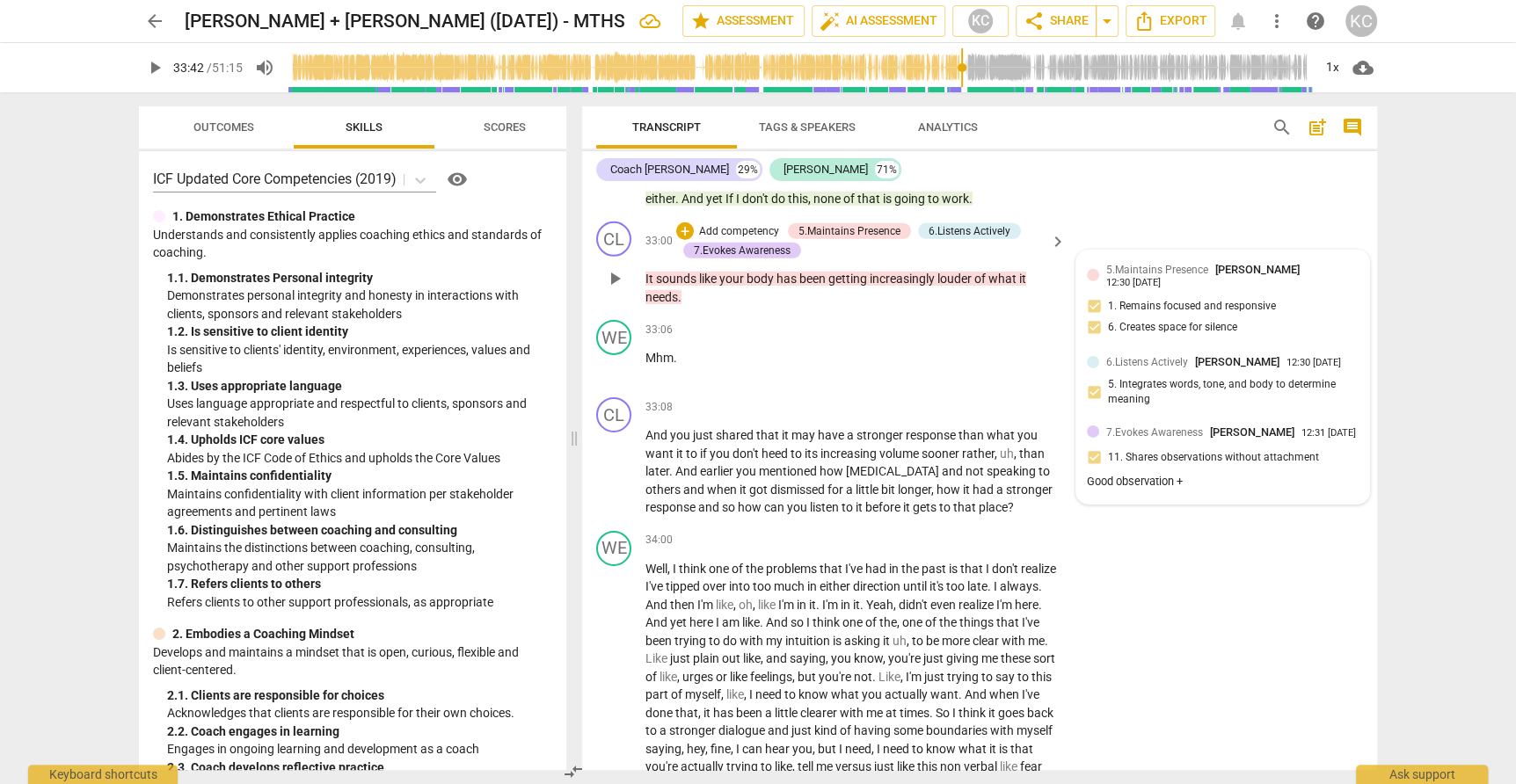
click at [1242, 261] on div "5.Maintains Presence Kamal Chaballout 12:30 09-03-2025 1. Remains focused and r…" at bounding box center [1222, 303] width 272 height 85
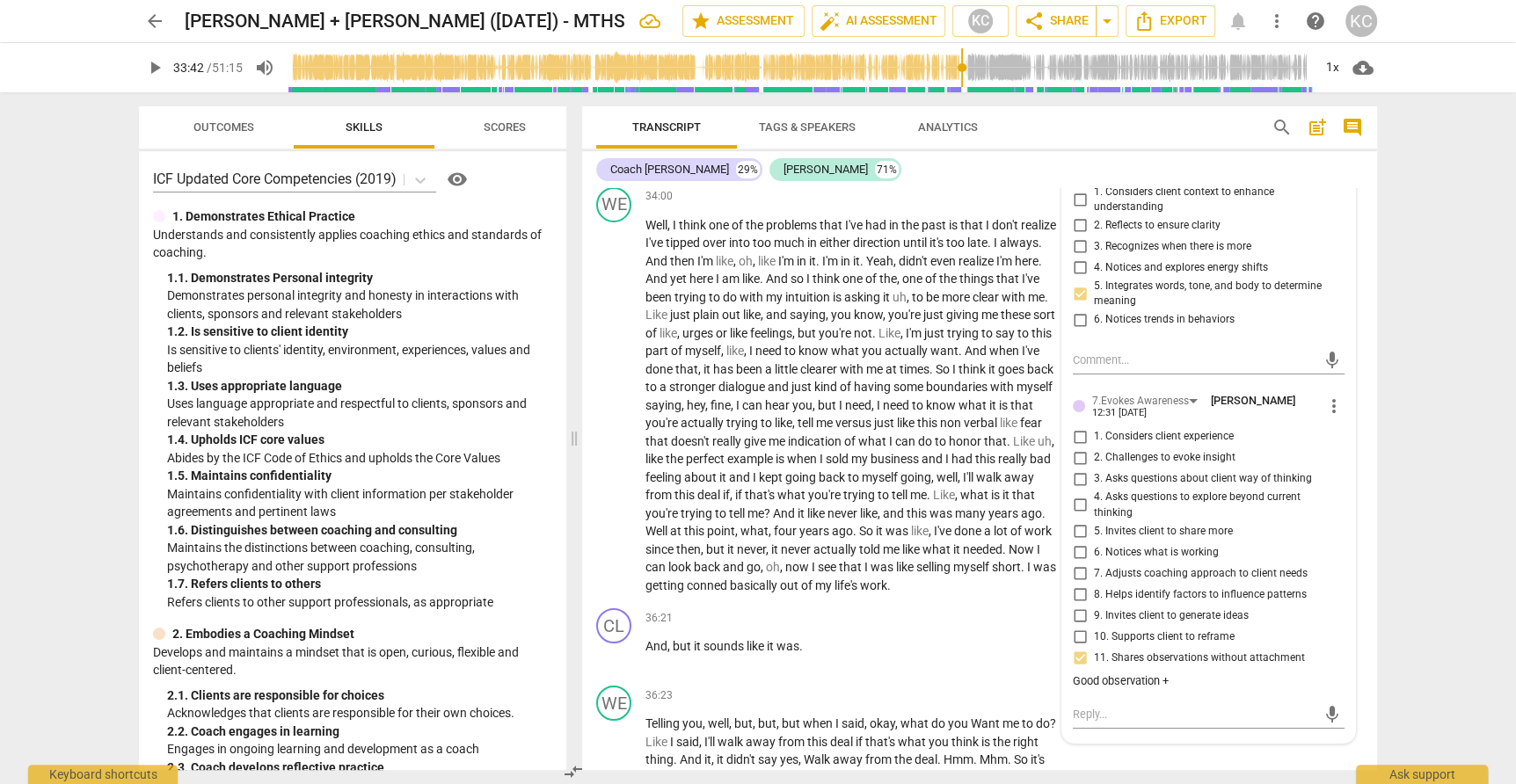
scroll to position [9690, 0]
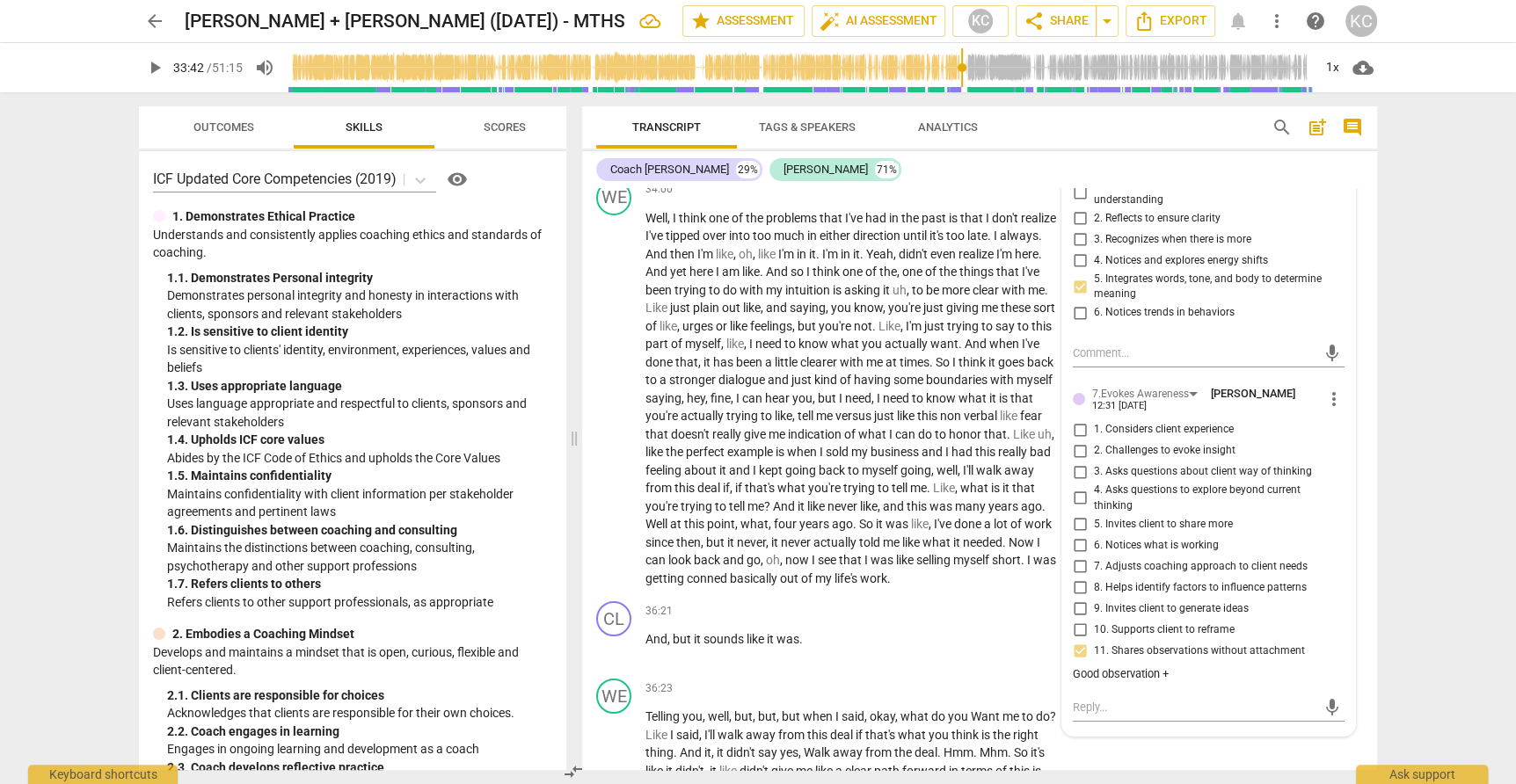
click at [1339, 389] on span "more_vert" at bounding box center [1334, 400] width 21 height 21
click at [1345, 356] on li "Edit" at bounding box center [1353, 352] width 61 height 34
click at [1173, 676] on textarea "Good observation +" at bounding box center [1208, 684] width 272 height 17
click at [1204, 748] on div "WE play_arrow pause 36:23 + Add competency keyboard_arrow_right Telling you , w…" at bounding box center [979, 748] width 795 height 151
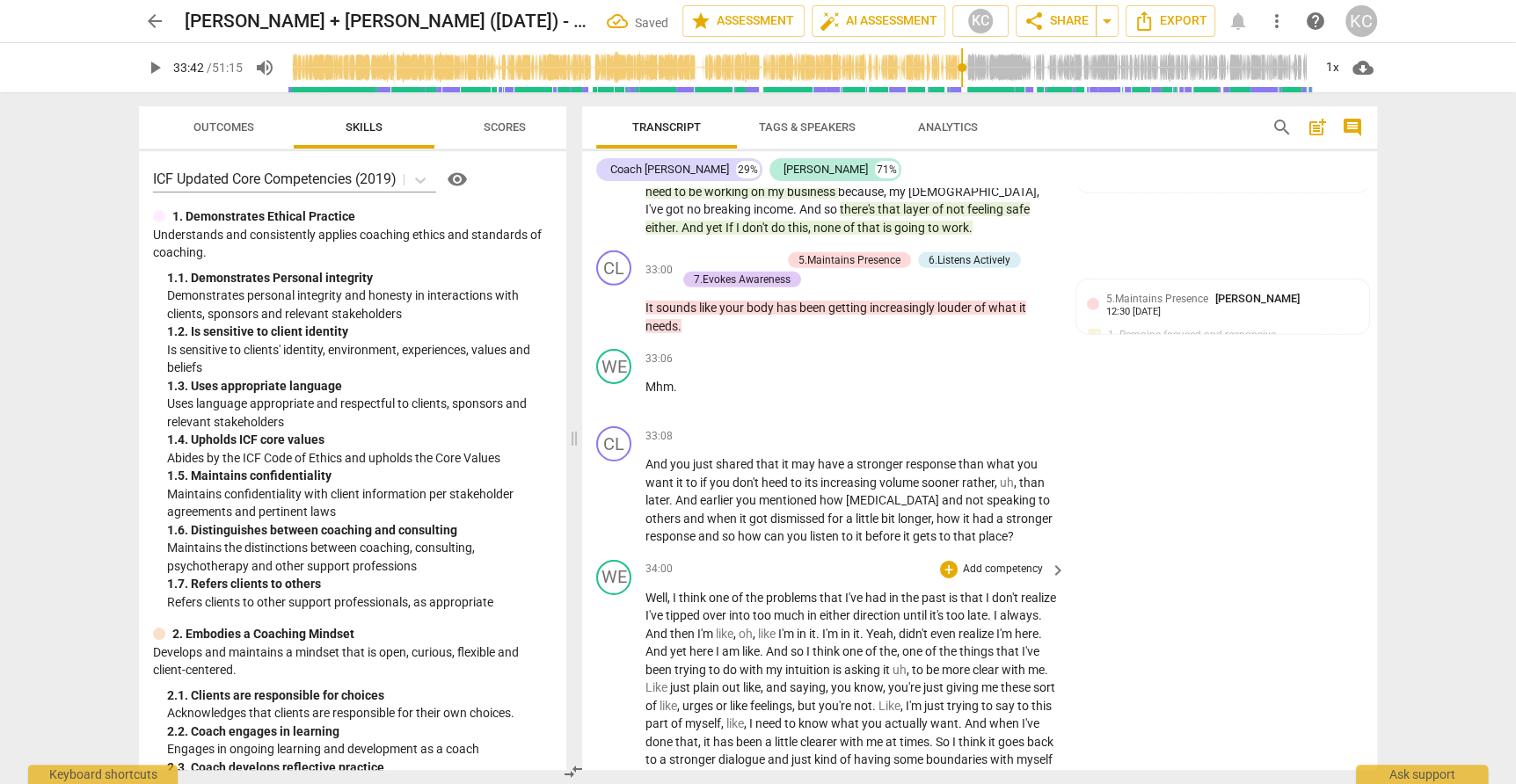
scroll to position [9292, 0]
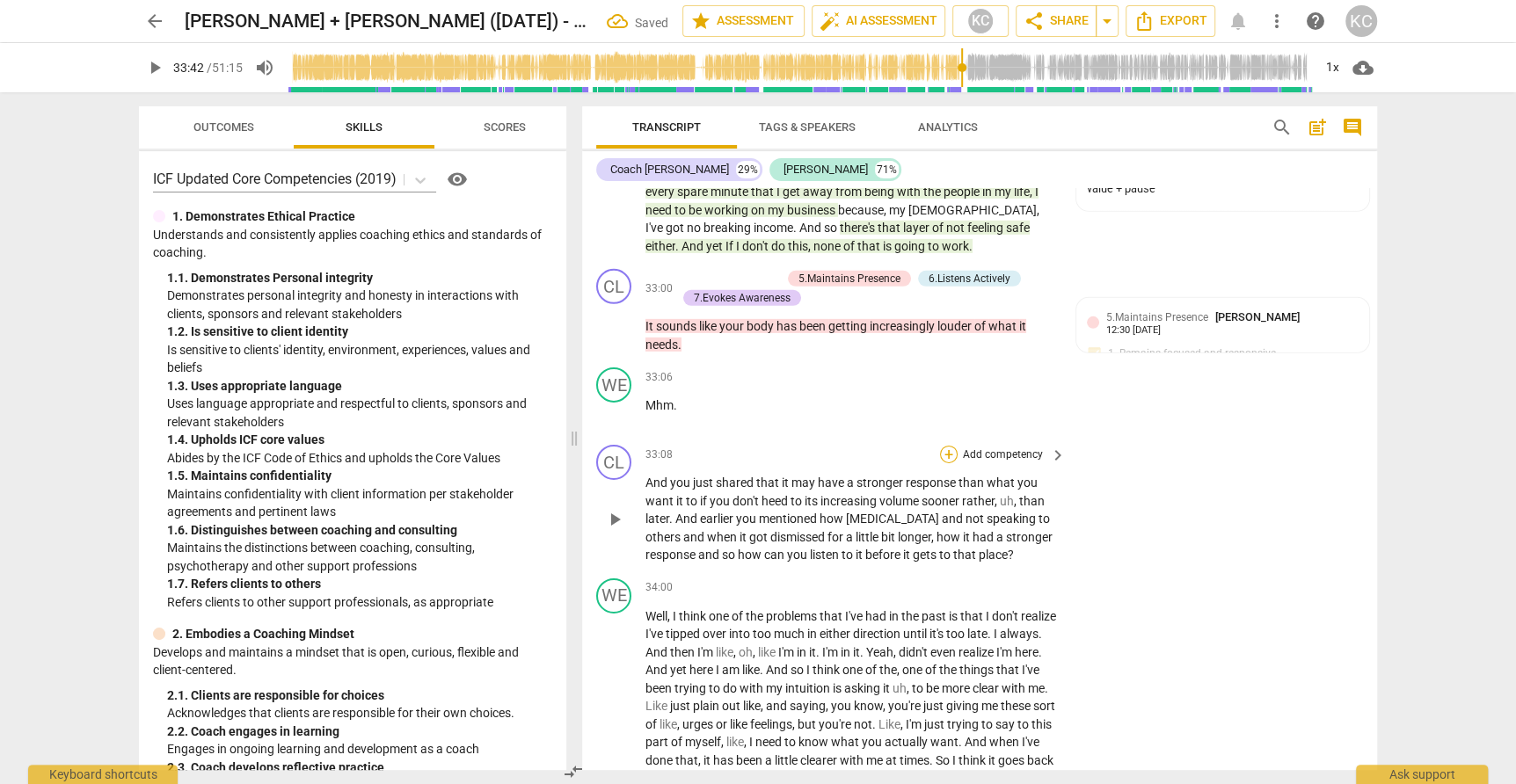
click at [952, 446] on div "+" at bounding box center [949, 455] width 18 height 18
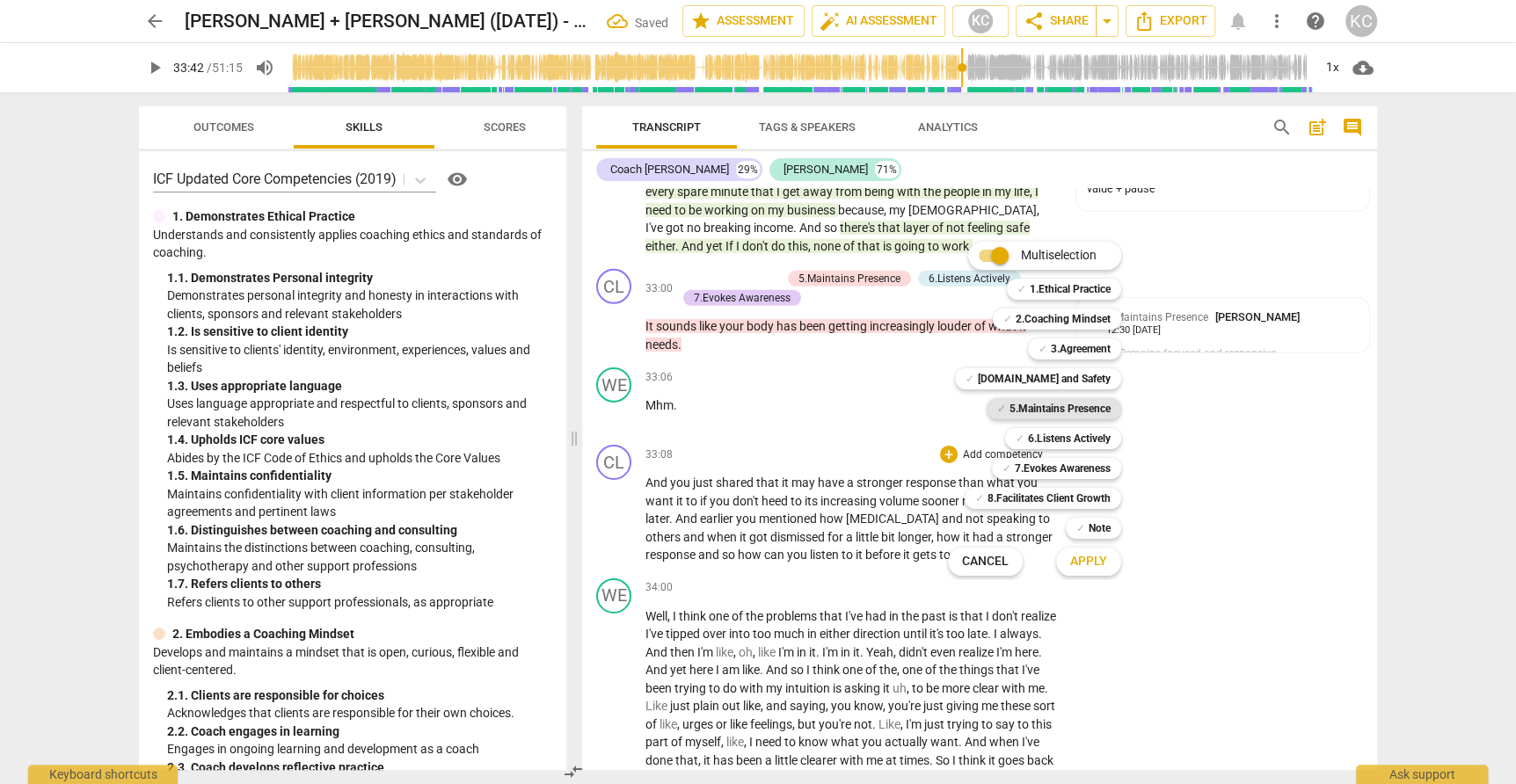
click at [1009, 412] on b "5.Maintains Presence" at bounding box center [1060, 408] width 101 height 21
click at [1028, 437] on b "6.Listens Actively" at bounding box center [1069, 439] width 83 height 21
click at [1030, 477] on b "7.Evokes Awareness" at bounding box center [1063, 469] width 96 height 21
click at [1080, 561] on span "Apply" at bounding box center [1088, 562] width 36 height 18
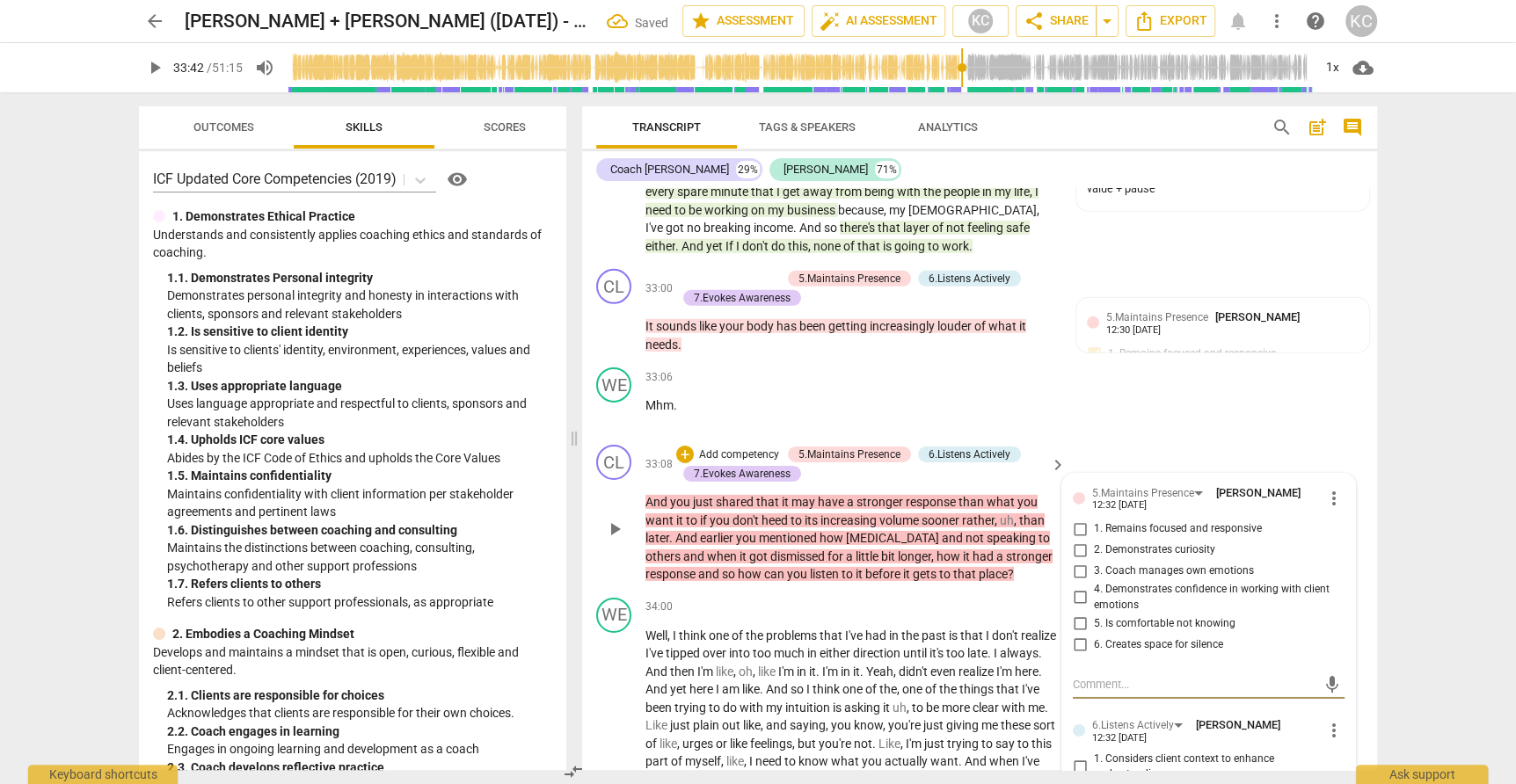
click at [1077, 519] on input "1. Remains focused and responsive" at bounding box center [1080, 529] width 28 height 21
click at [1074, 539] on input "2. Demonstrates curiosity" at bounding box center [1080, 550] width 28 height 21
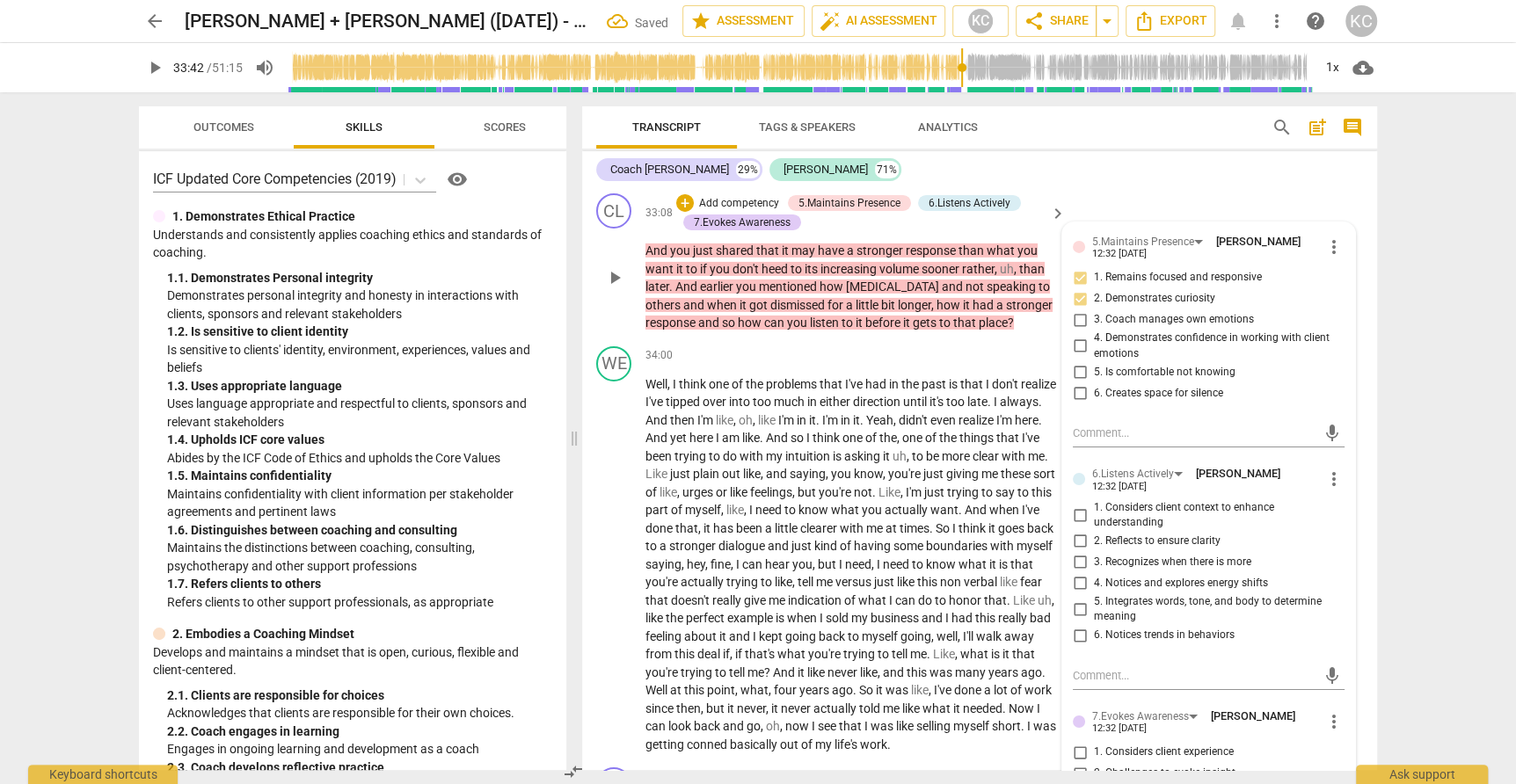
scroll to position [9550, 0]
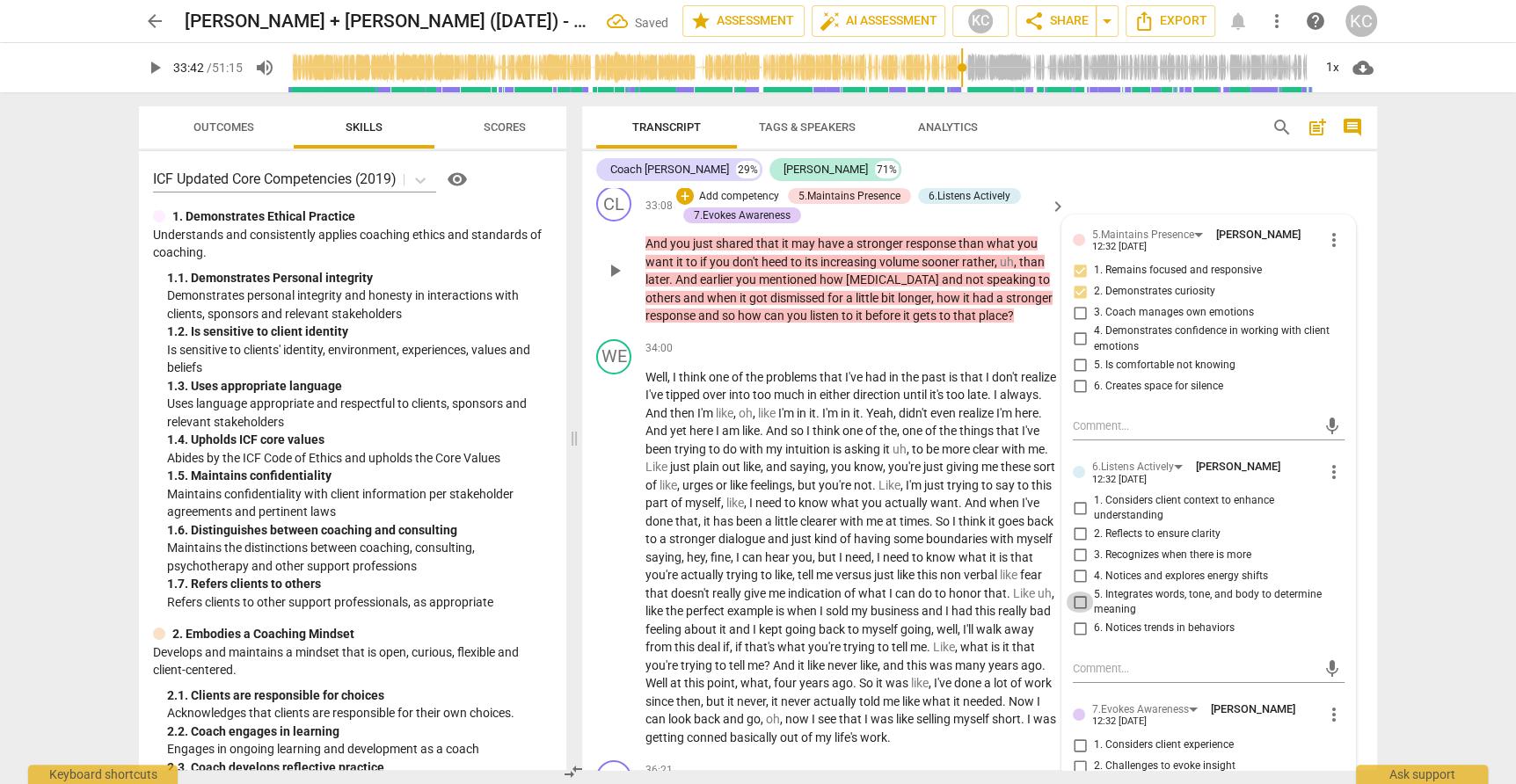
click at [1082, 592] on input "5. Integrates words, tone, and body to determine meaning" at bounding box center [1080, 602] width 28 height 21
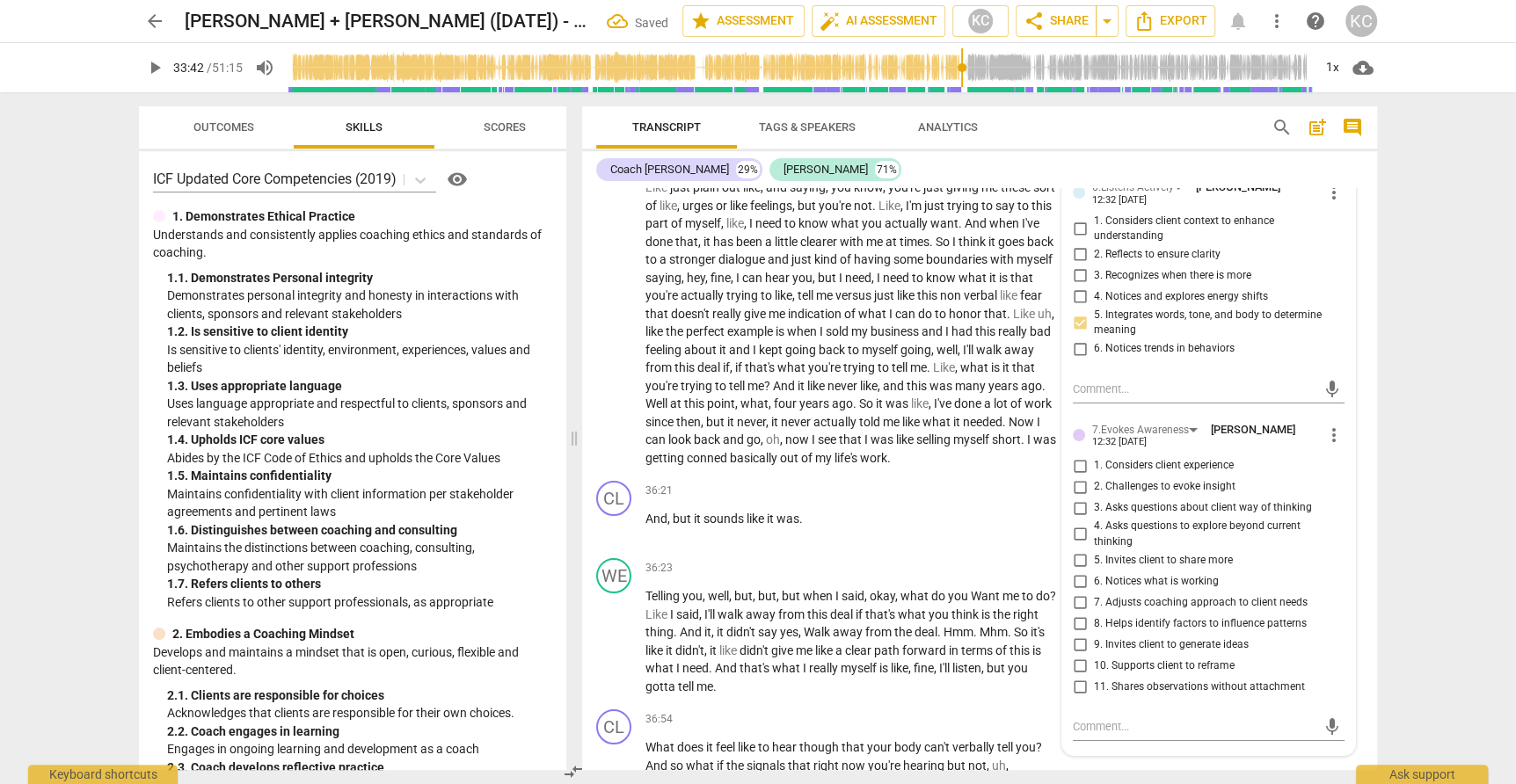
scroll to position [9832, 0]
click at [1076, 496] on input "3. Asks questions about client way of thinking" at bounding box center [1080, 506] width 28 height 21
click at [1080, 547] on input "5. Invites client to share more" at bounding box center [1080, 558] width 28 height 21
click at [1082, 675] on input "11. Shares observations without attachment" at bounding box center [1080, 685] width 28 height 21
click at [1080, 590] on input "7. Adjusts coaching approach to client needs" at bounding box center [1080, 601] width 28 height 21
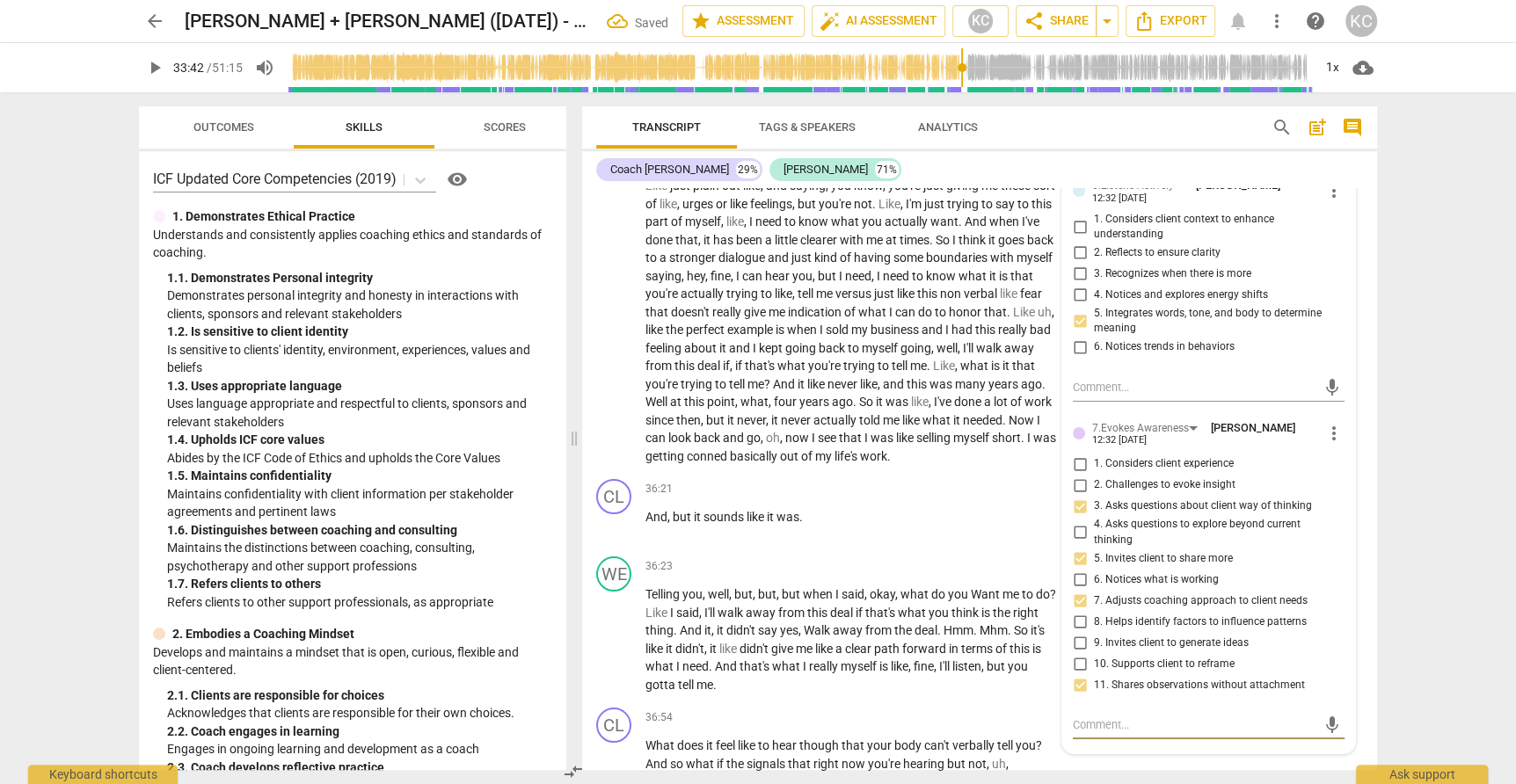
click at [1079, 716] on textarea at bounding box center [1195, 724] width 244 height 17
click at [1189, 746] on div "CL play_arrow pause 36:54 + Add competency keyboard_arrow_right What does it fe…" at bounding box center [979, 749] width 795 height 98
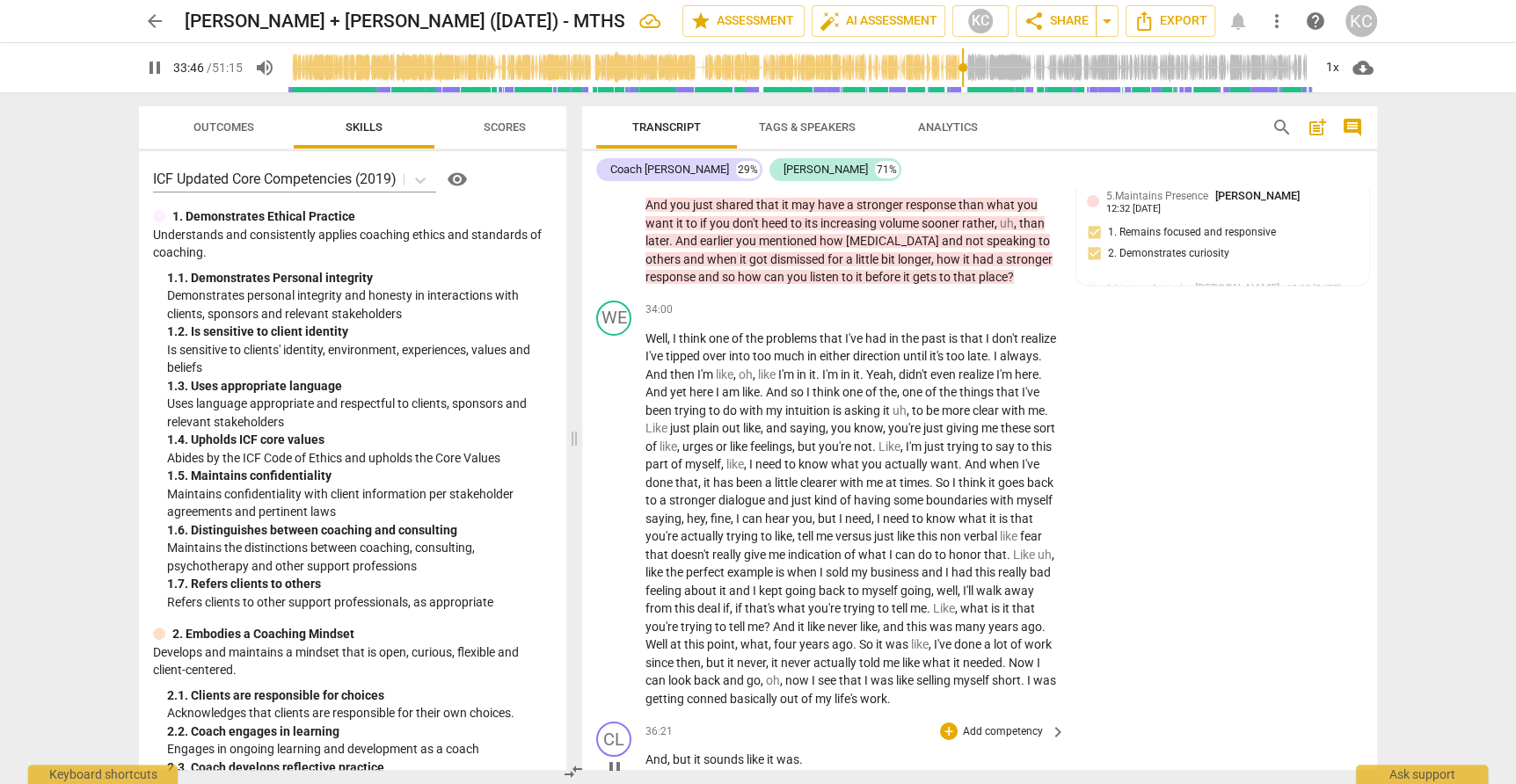
scroll to position [9591, 0]
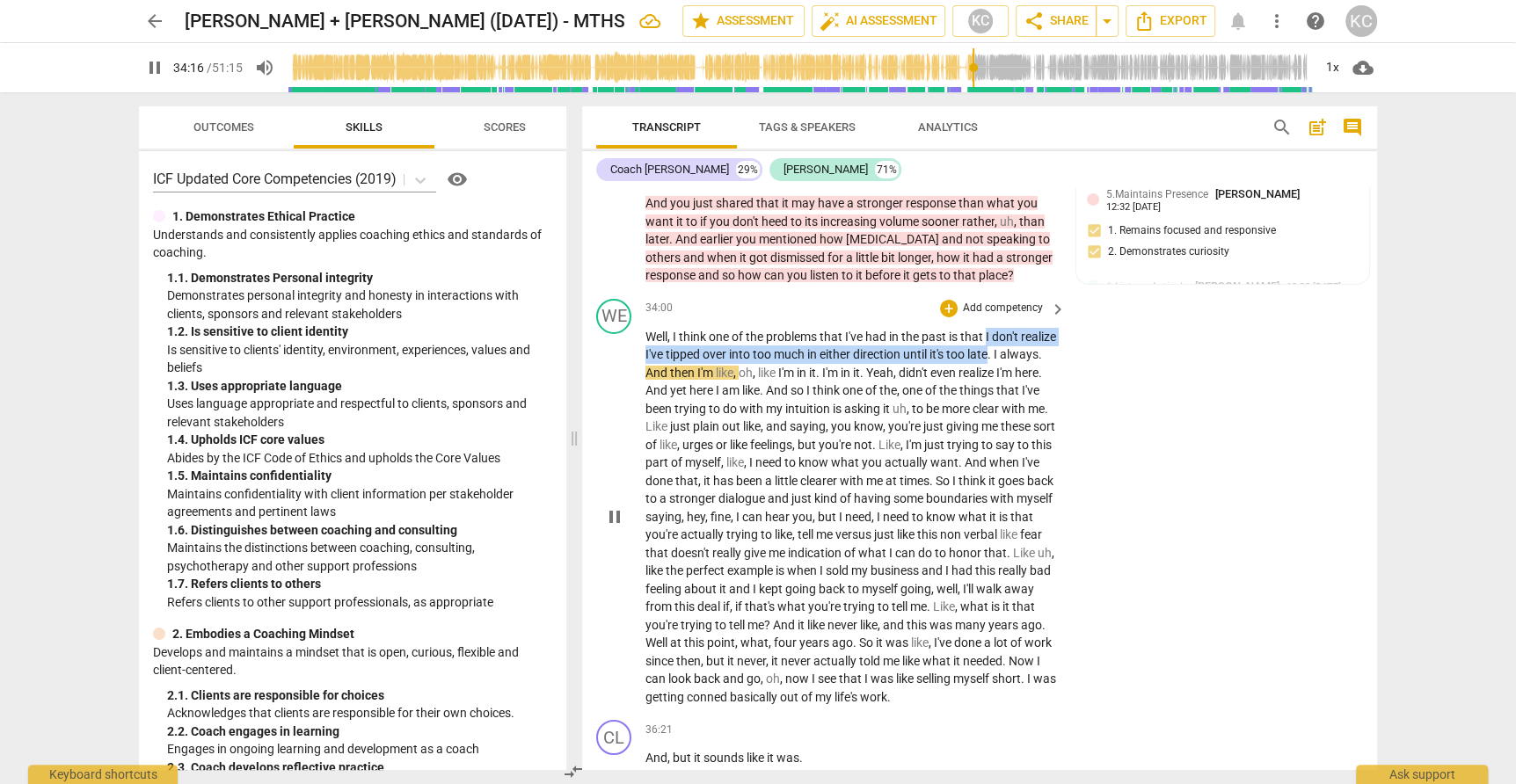
drag, startPoint x: 988, startPoint y: 291, endPoint x: 1031, endPoint y: 309, distance: 46.6
click at [1031, 327] on p "Well , I think one of the problems that I've had in the past is that I don't re…" at bounding box center [851, 517] width 411 height 379
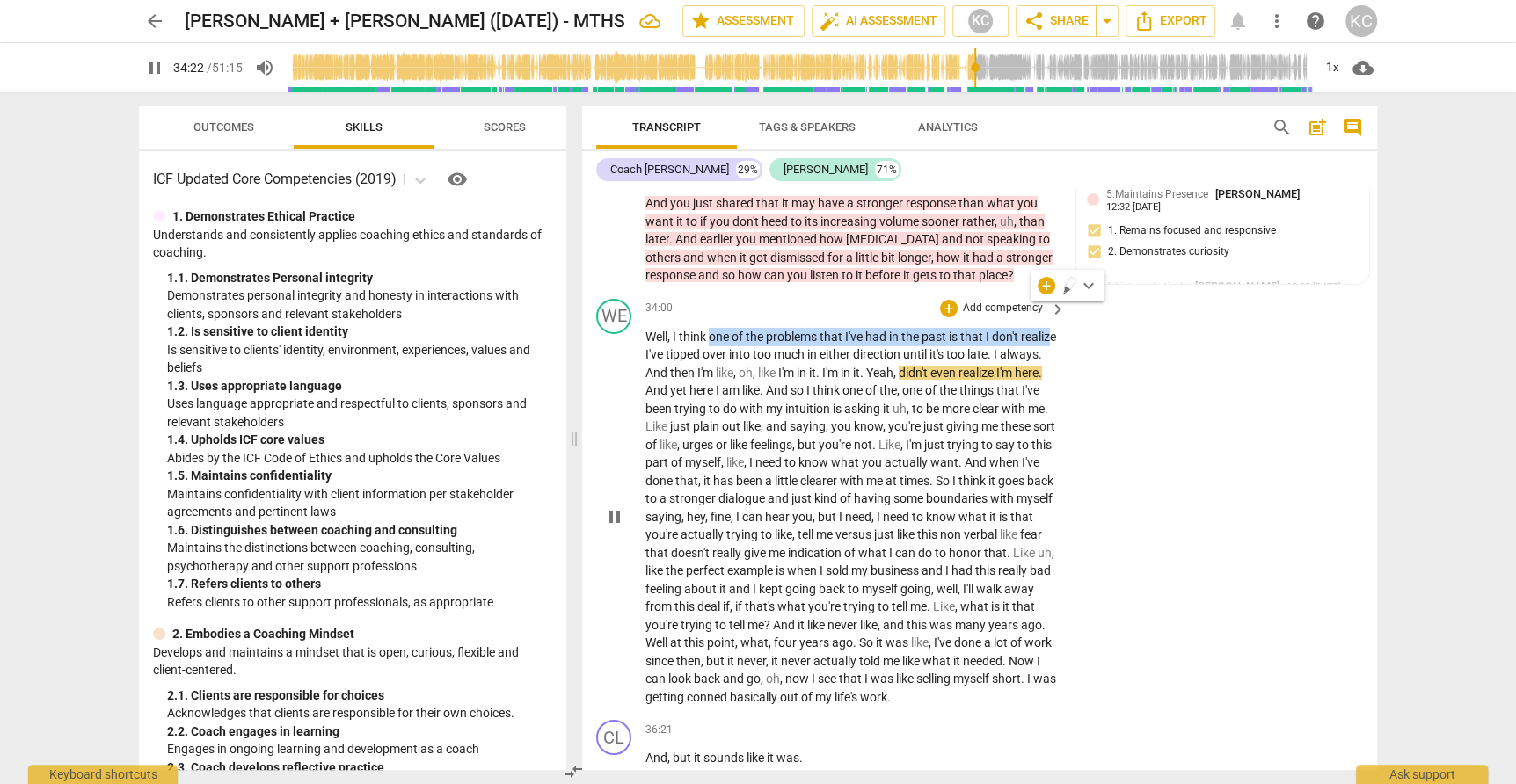
drag, startPoint x: 709, startPoint y: 291, endPoint x: 671, endPoint y: 316, distance: 45.5
click at [672, 327] on p "Well , I think one of the problems that I've had in the past is that I don't re…" at bounding box center [851, 517] width 411 height 379
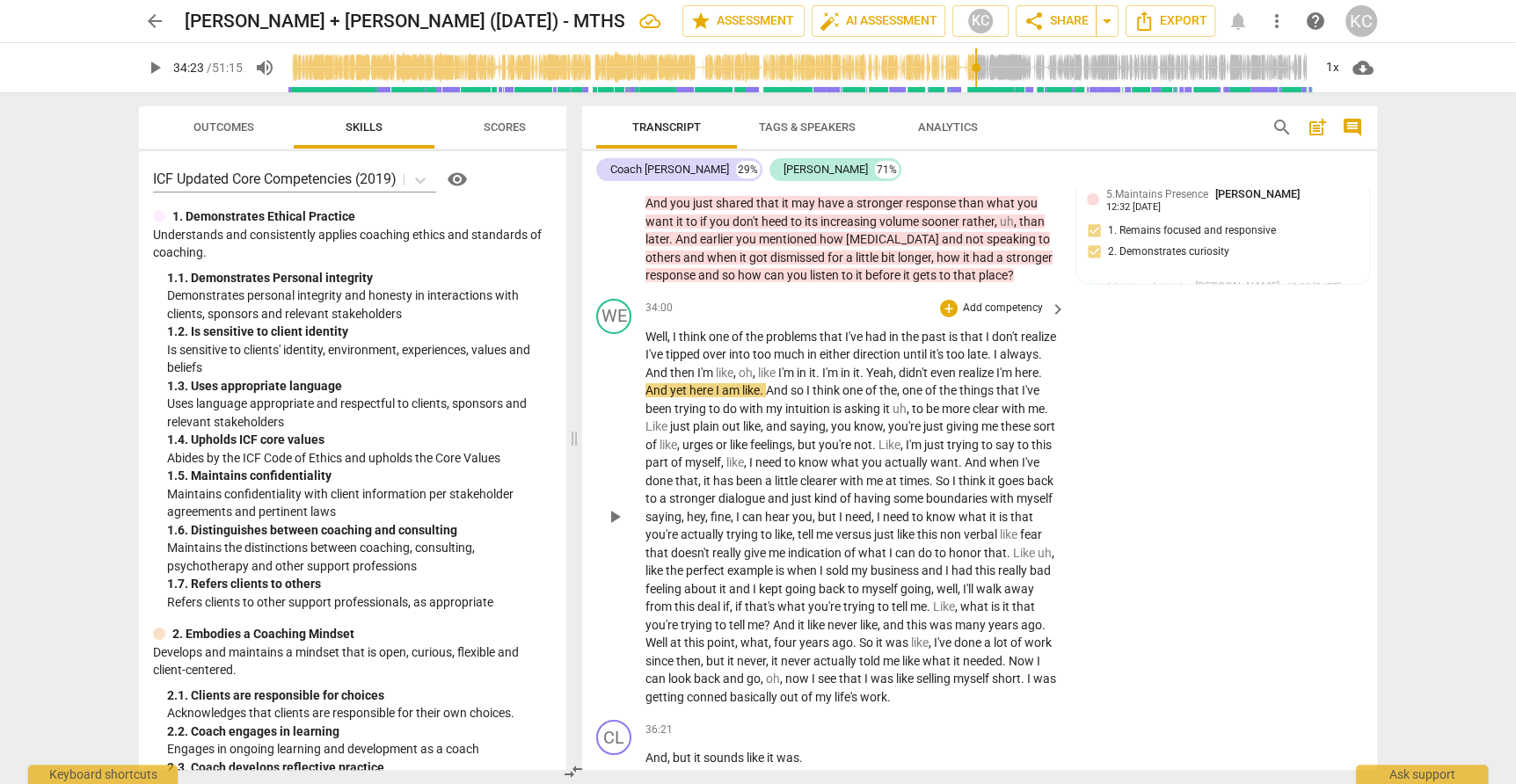
click at [702, 347] on span "tipped" at bounding box center [684, 354] width 36 height 14
click at [1000, 347] on span "always" at bounding box center [1018, 354] width 38 height 14
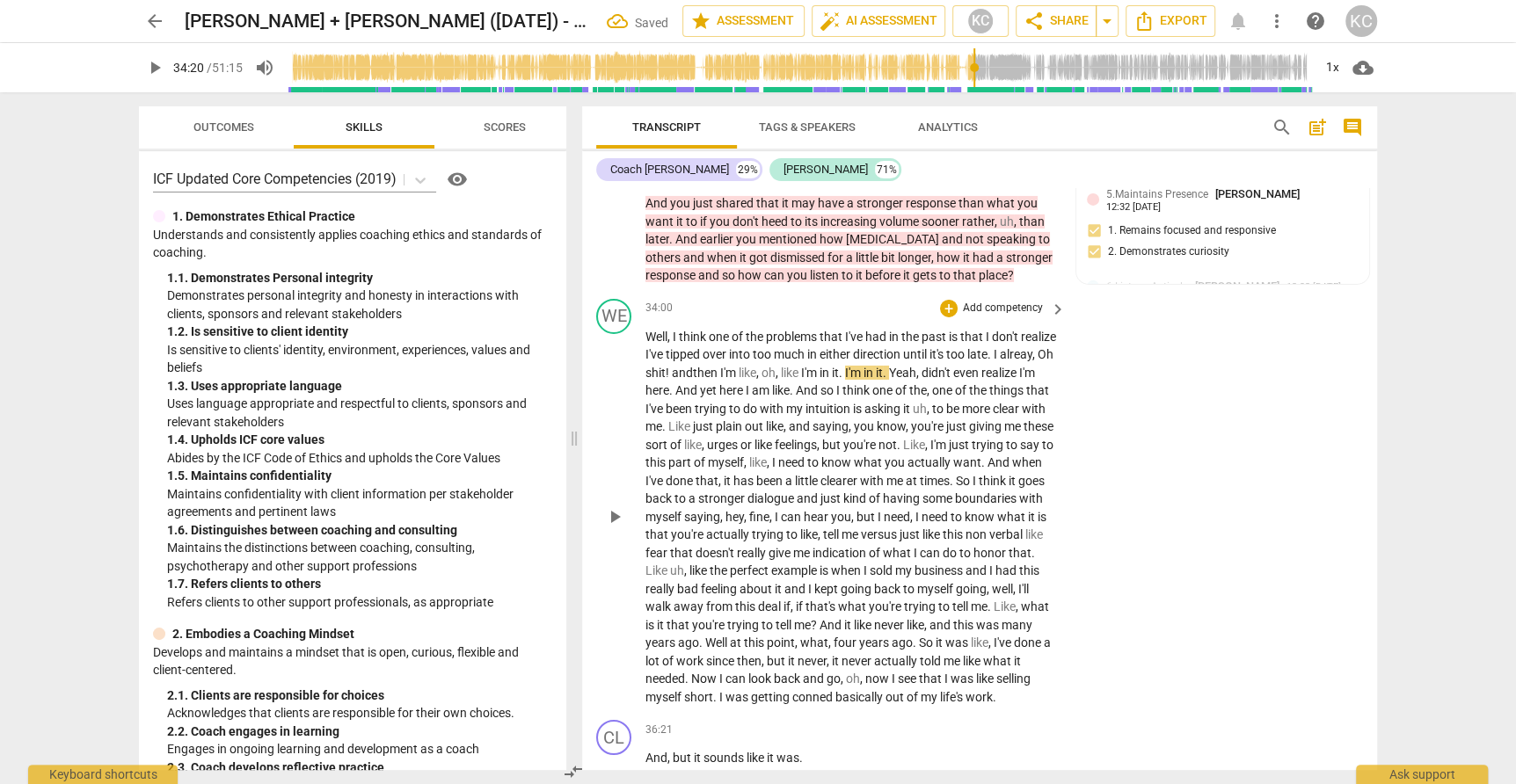
click at [820, 366] on span "I'm" at bounding box center [810, 373] width 19 height 14
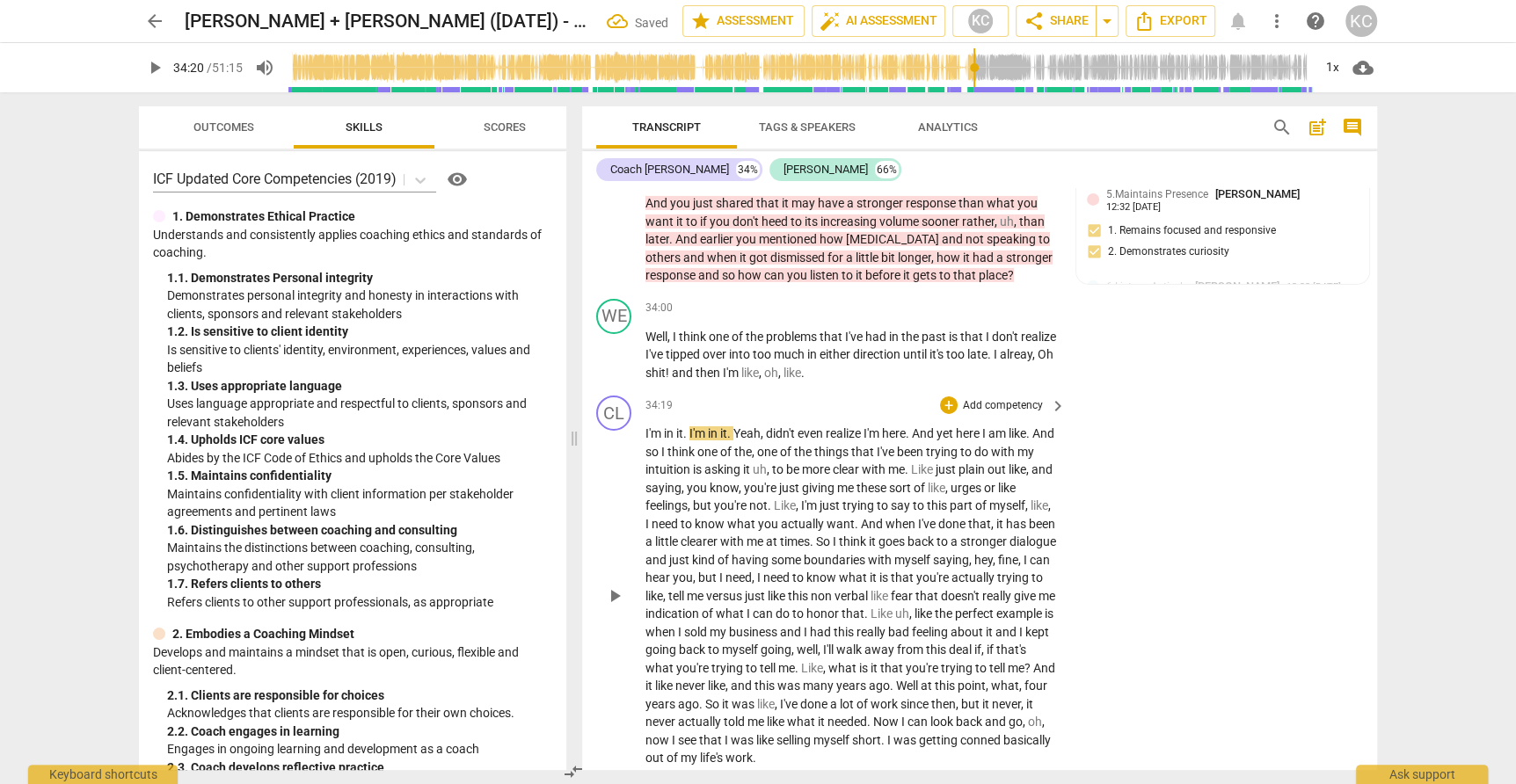
click at [689, 426] on span "." at bounding box center [685, 433] width 6 height 14
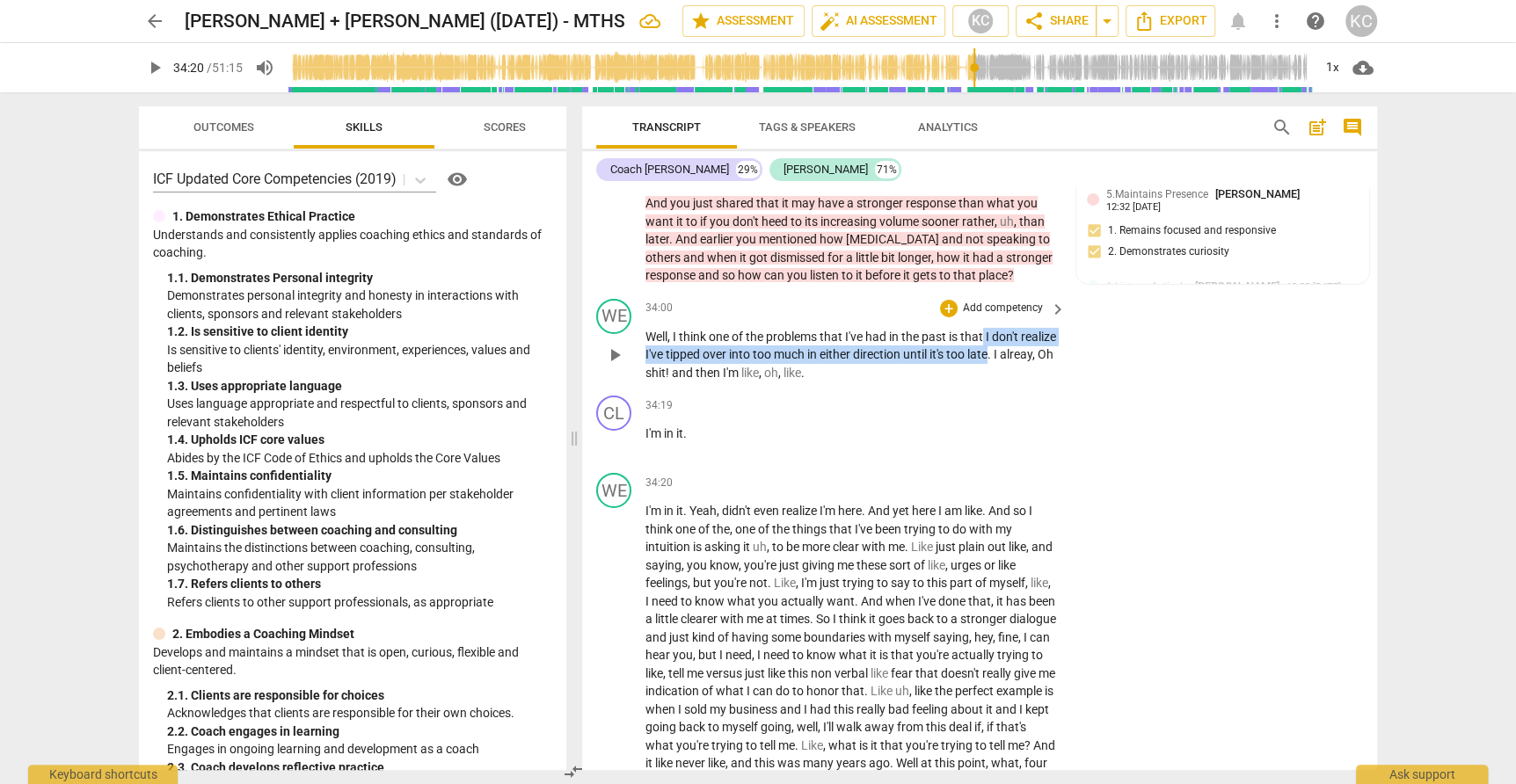
drag, startPoint x: 985, startPoint y: 292, endPoint x: 1028, endPoint y: 303, distance: 44.4
click at [1028, 327] on p "Well , I think one of the problems that I've had in the past is that I don't re…" at bounding box center [851, 354] width 411 height 54
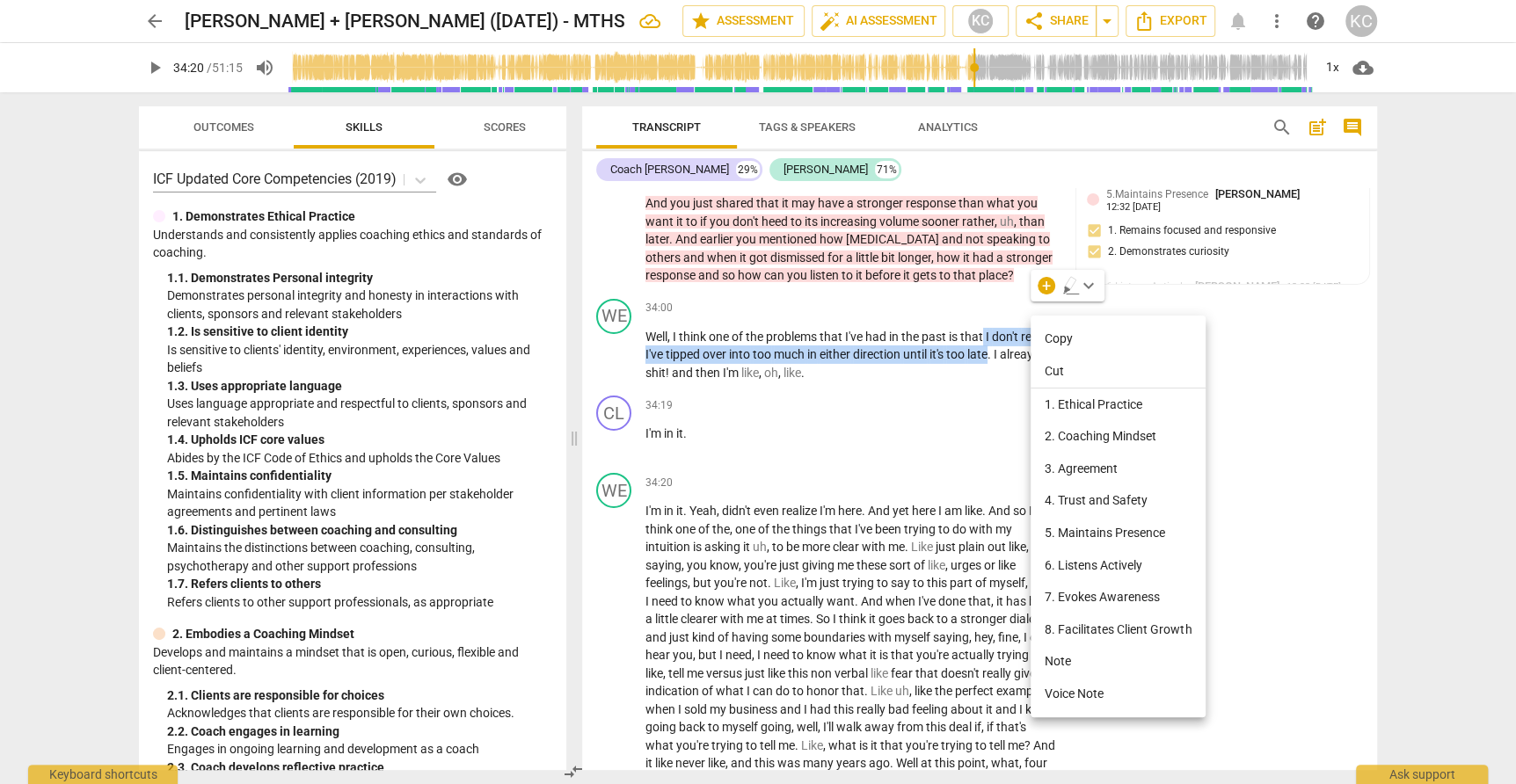
click at [1050, 655] on li "Note" at bounding box center [1118, 661] width 175 height 33
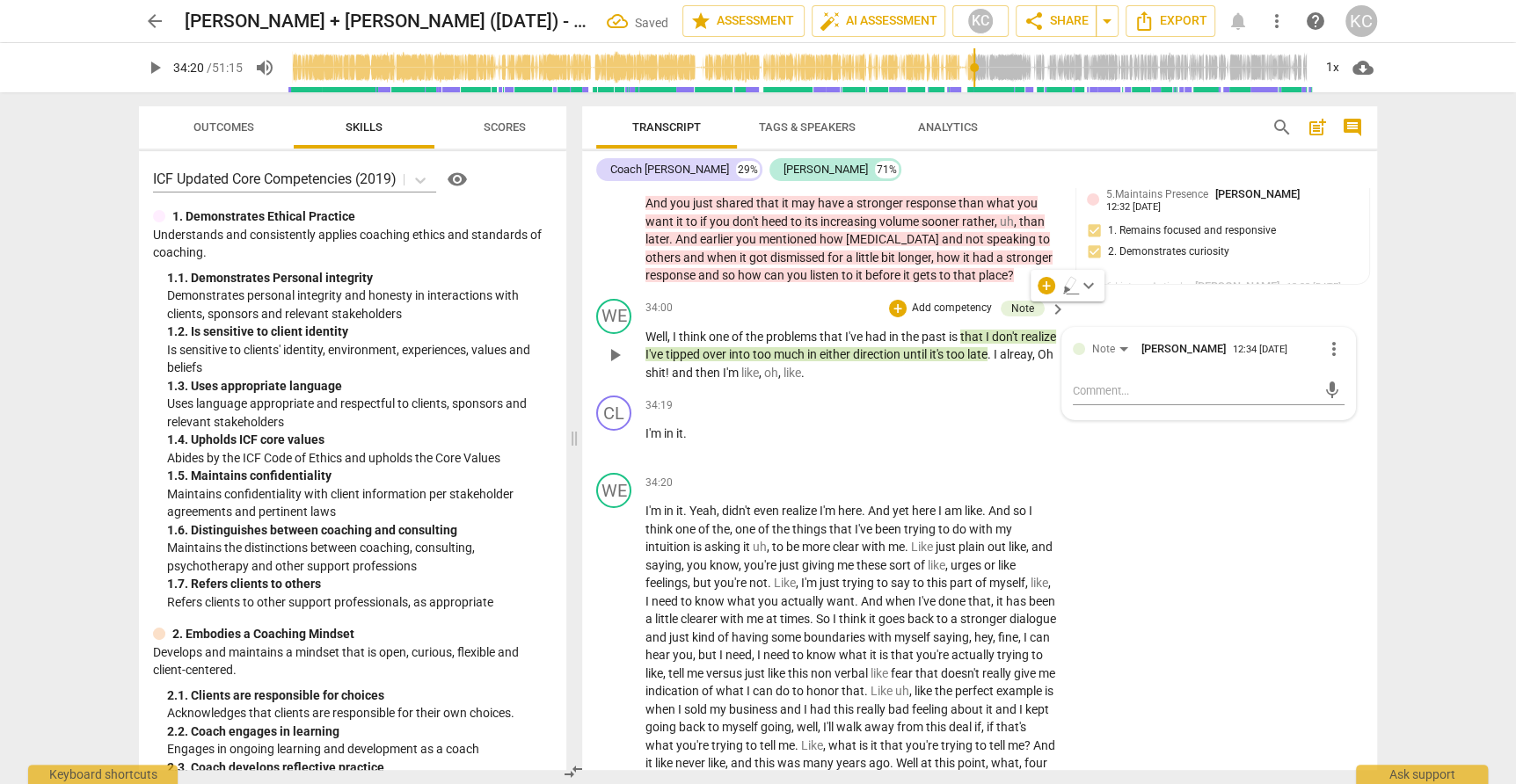
click at [1000, 347] on span "alreay" at bounding box center [1016, 354] width 33 height 14
click at [1125, 338] on div "Note Kamal Chaballout 12:34 09-03-2025" at bounding box center [1222, 352] width 272 height 28
click at [1233, 475] on div "WE play_arrow pause 34:20 + Add competency keyboard_arrow_right I'm in it . Yea…" at bounding box center [979, 659] width 795 height 386
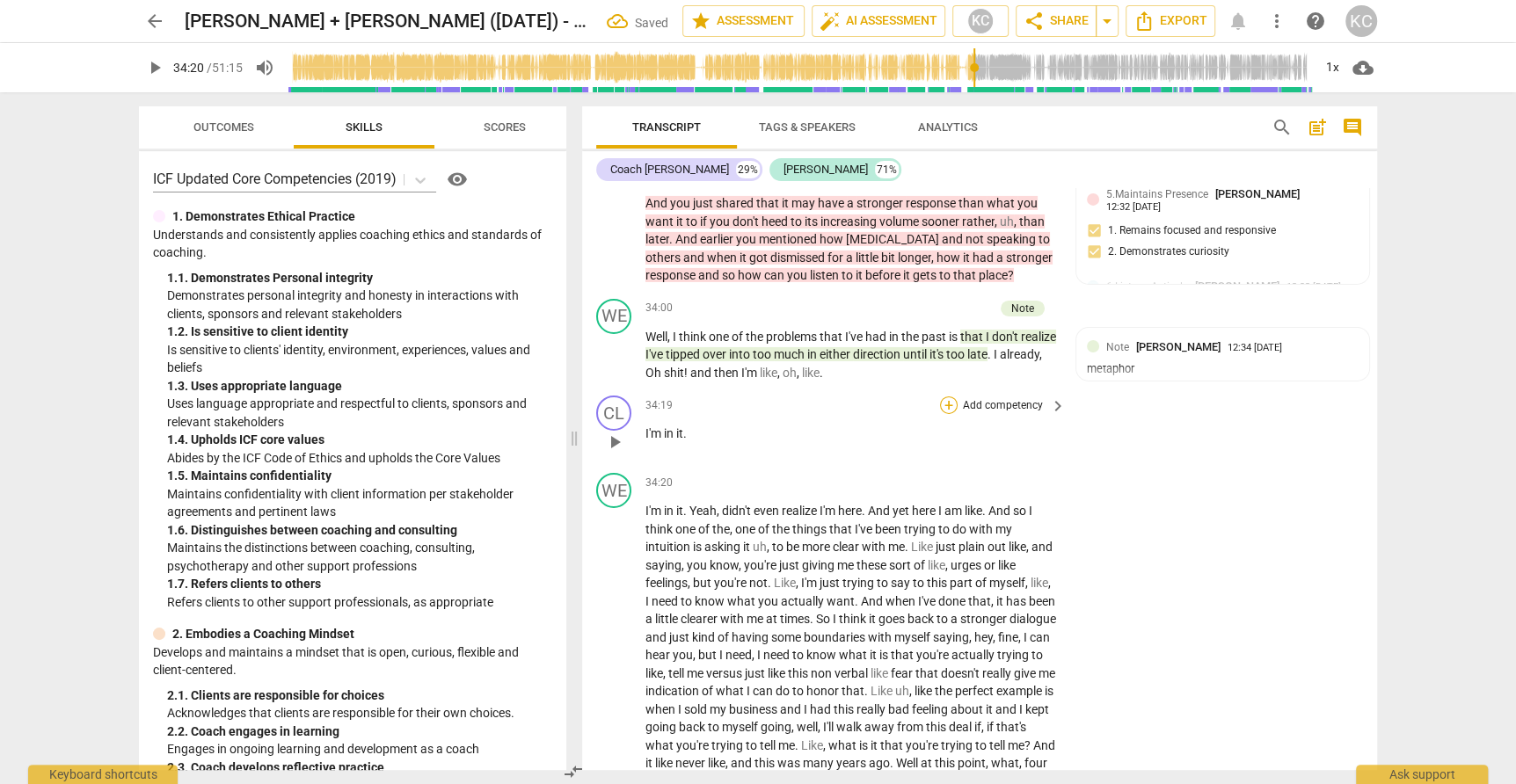
click at [944, 396] on div "+" at bounding box center [949, 405] width 18 height 18
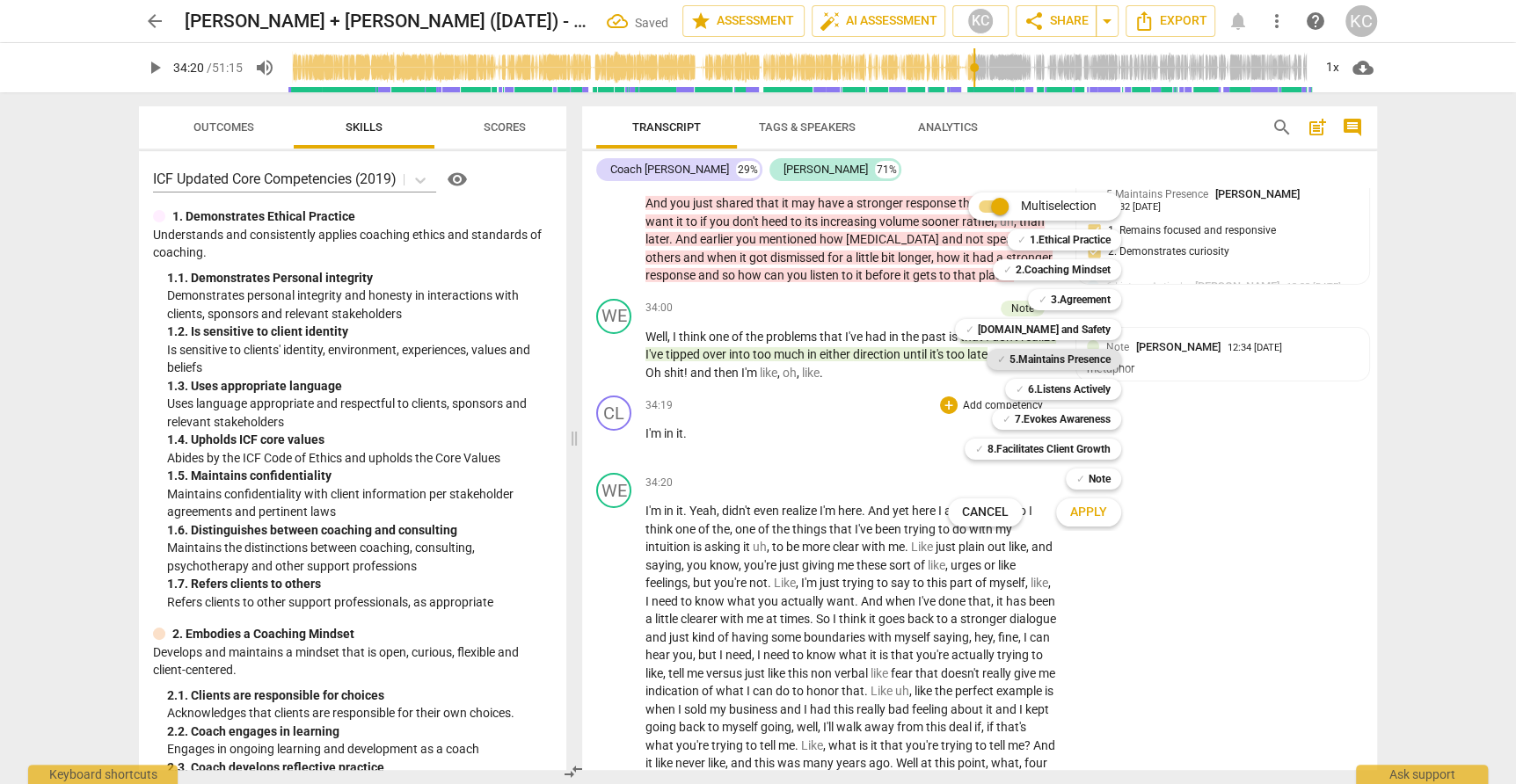
click at [999, 358] on span "✓" at bounding box center [1001, 360] width 9 height 21
click at [1071, 507] on span "Apply" at bounding box center [1088, 513] width 36 height 18
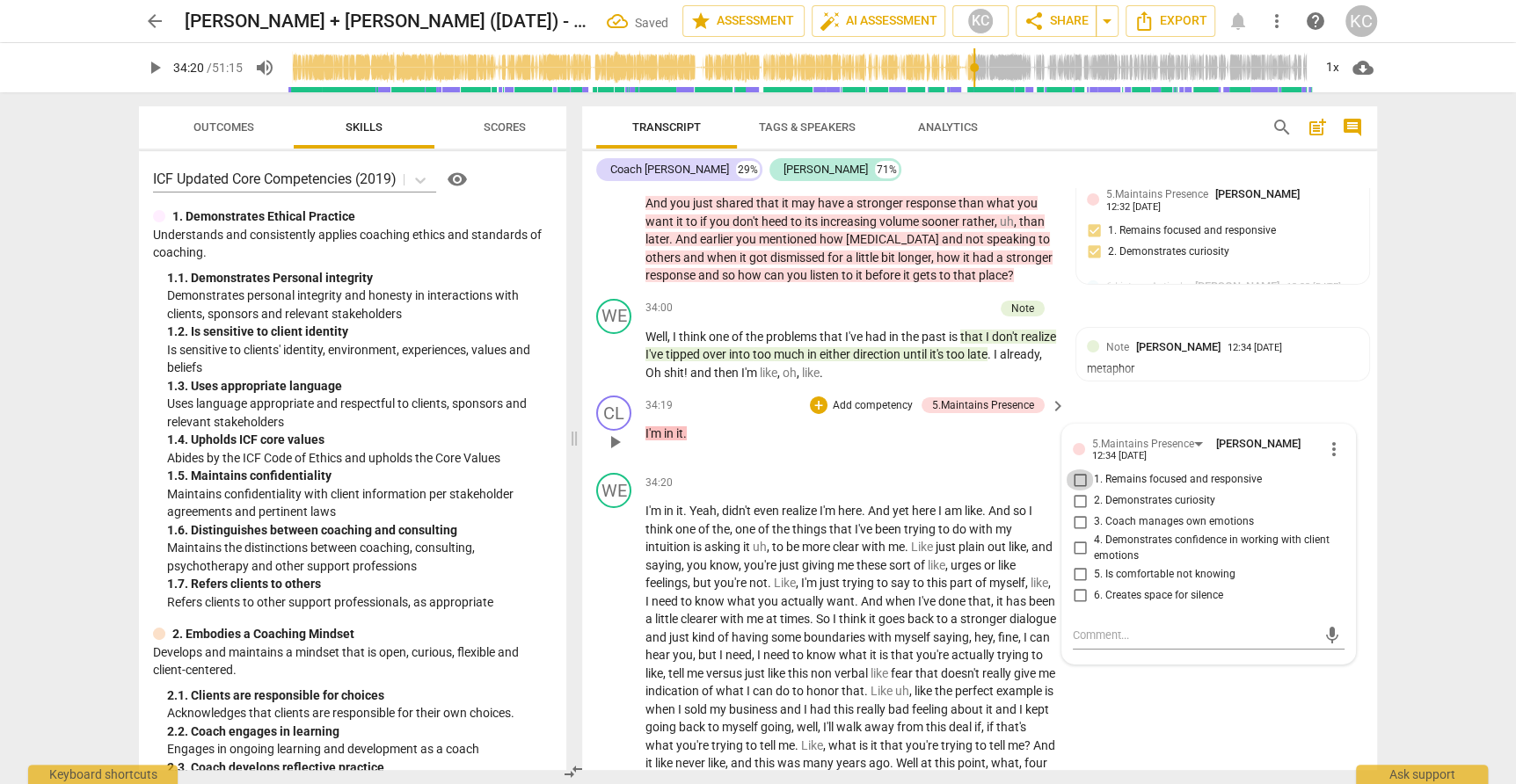
click at [1074, 469] on input "1. Remains focused and responsive" at bounding box center [1080, 480] width 28 height 21
click at [1100, 626] on textarea at bounding box center [1195, 634] width 244 height 17
click at [863, 398] on p "Add competency" at bounding box center [872, 406] width 84 height 16
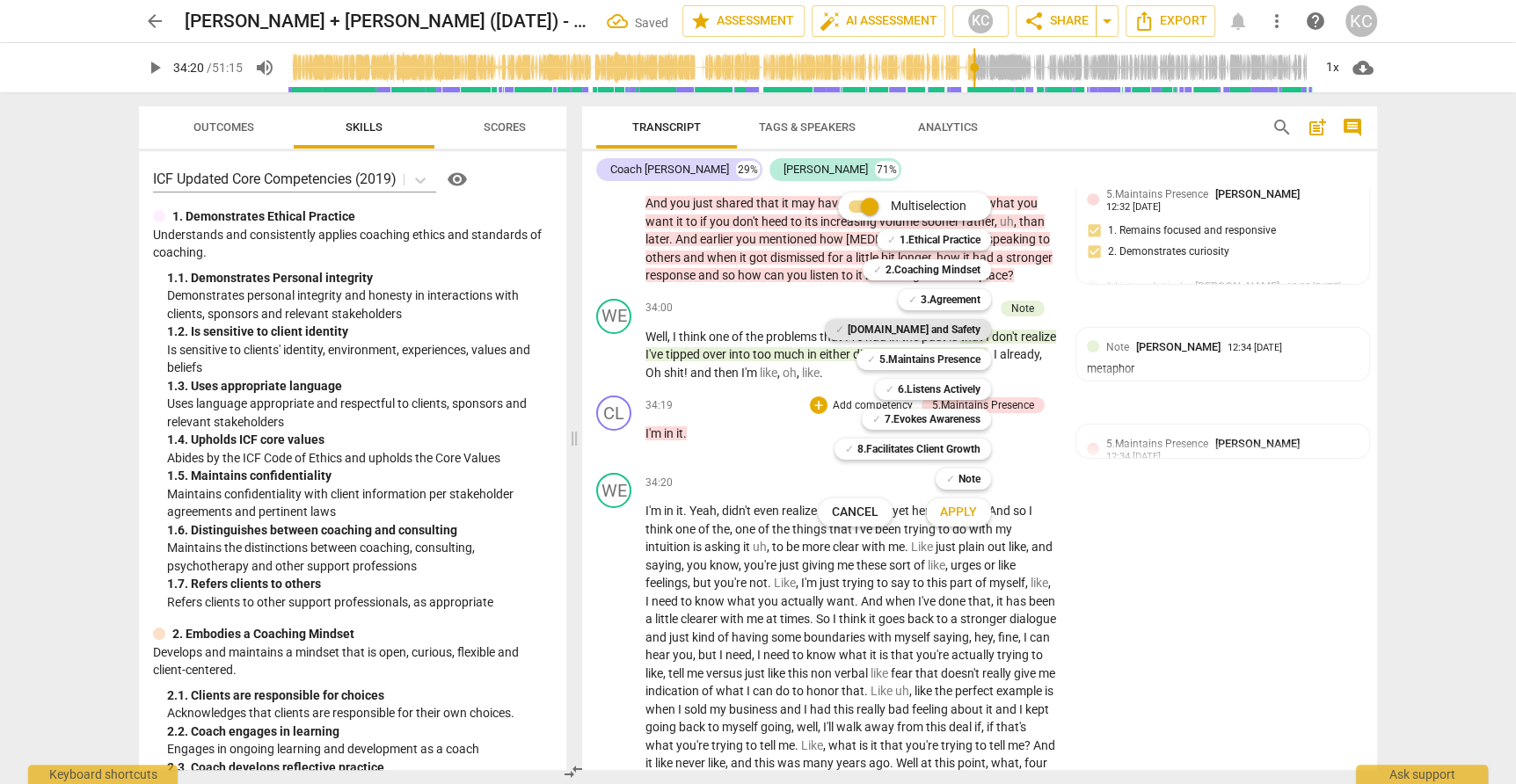
click at [935, 335] on b "[DOMAIN_NAME] and Safety" at bounding box center [913, 330] width 133 height 21
click at [953, 502] on button "Apply" at bounding box center [958, 513] width 65 height 32
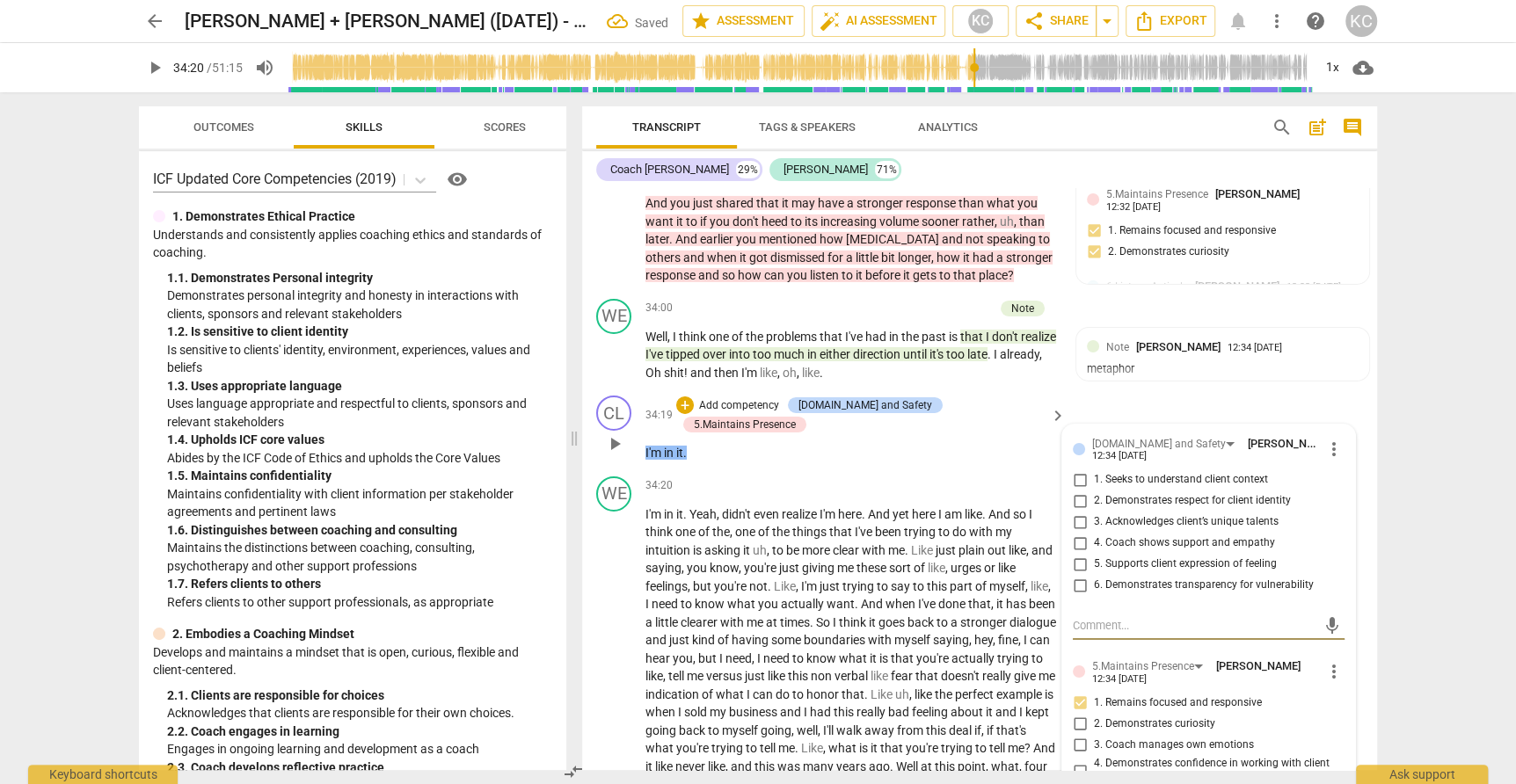
click at [1078, 469] on input "1. Seeks to understand client context" at bounding box center [1080, 480] width 28 height 21
click at [1078, 490] on input "2. Demonstrates respect for client identity" at bounding box center [1080, 501] width 28 height 21
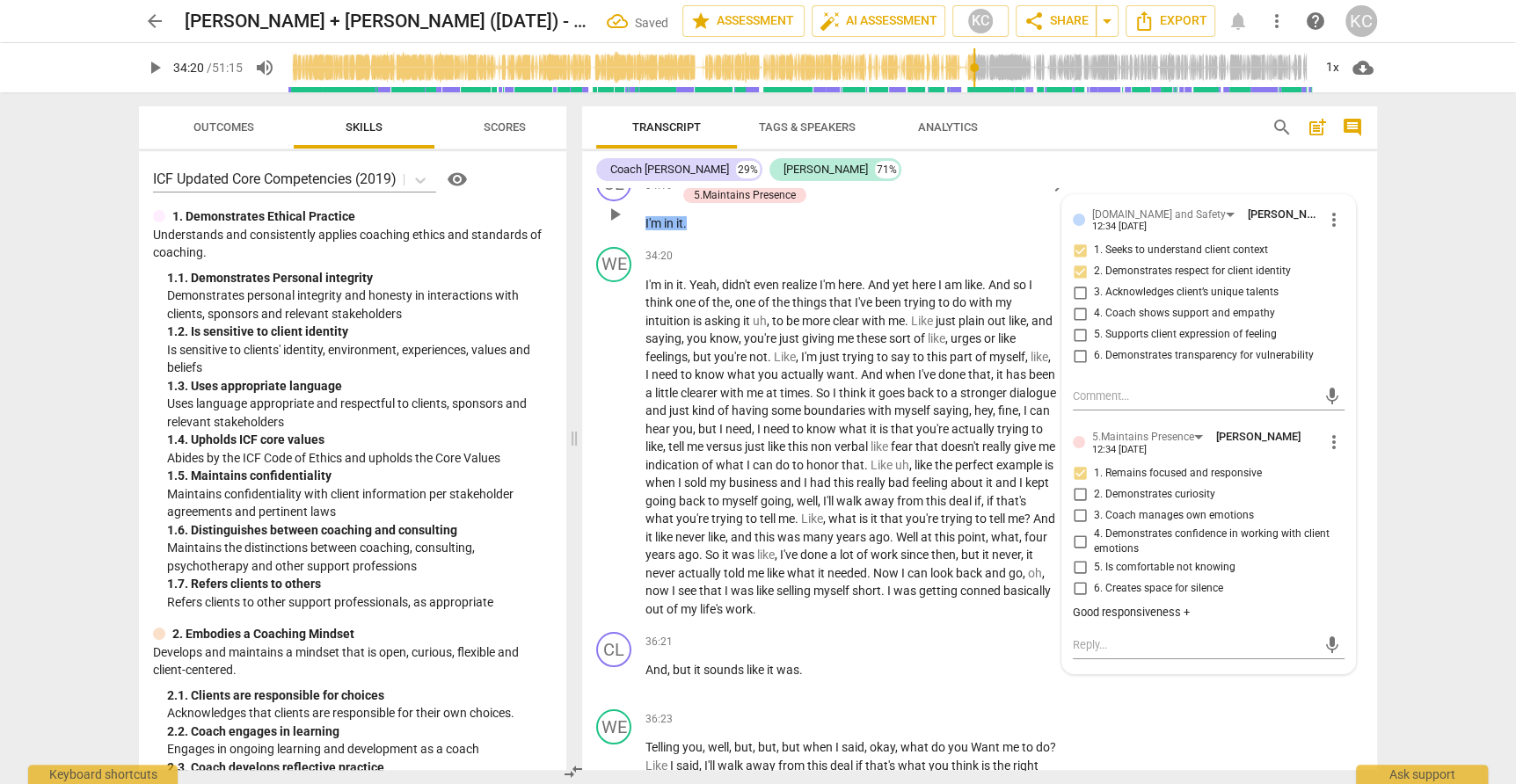
scroll to position [9822, 0]
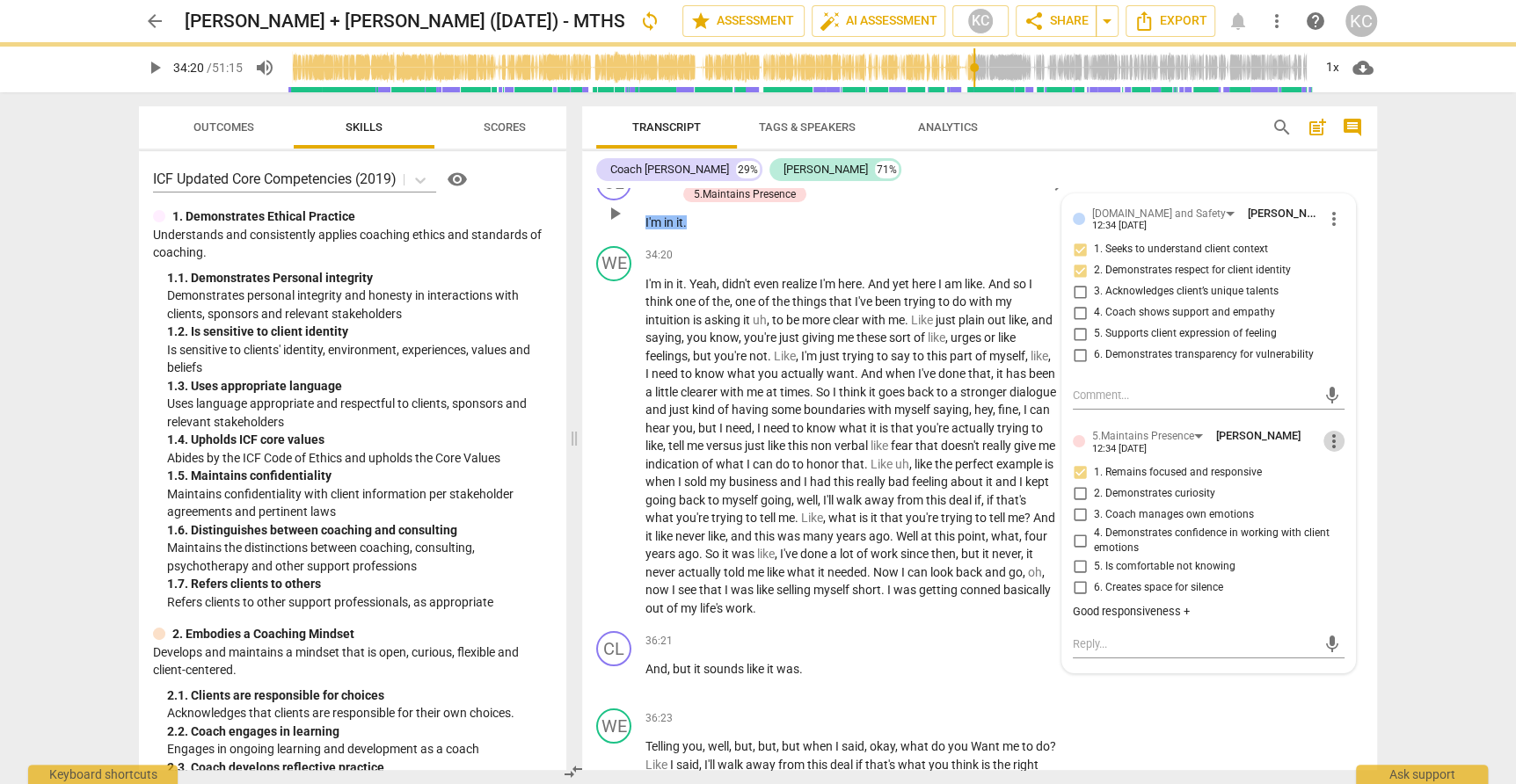
click at [1337, 431] on span "more_vert" at bounding box center [1334, 441] width 21 height 21
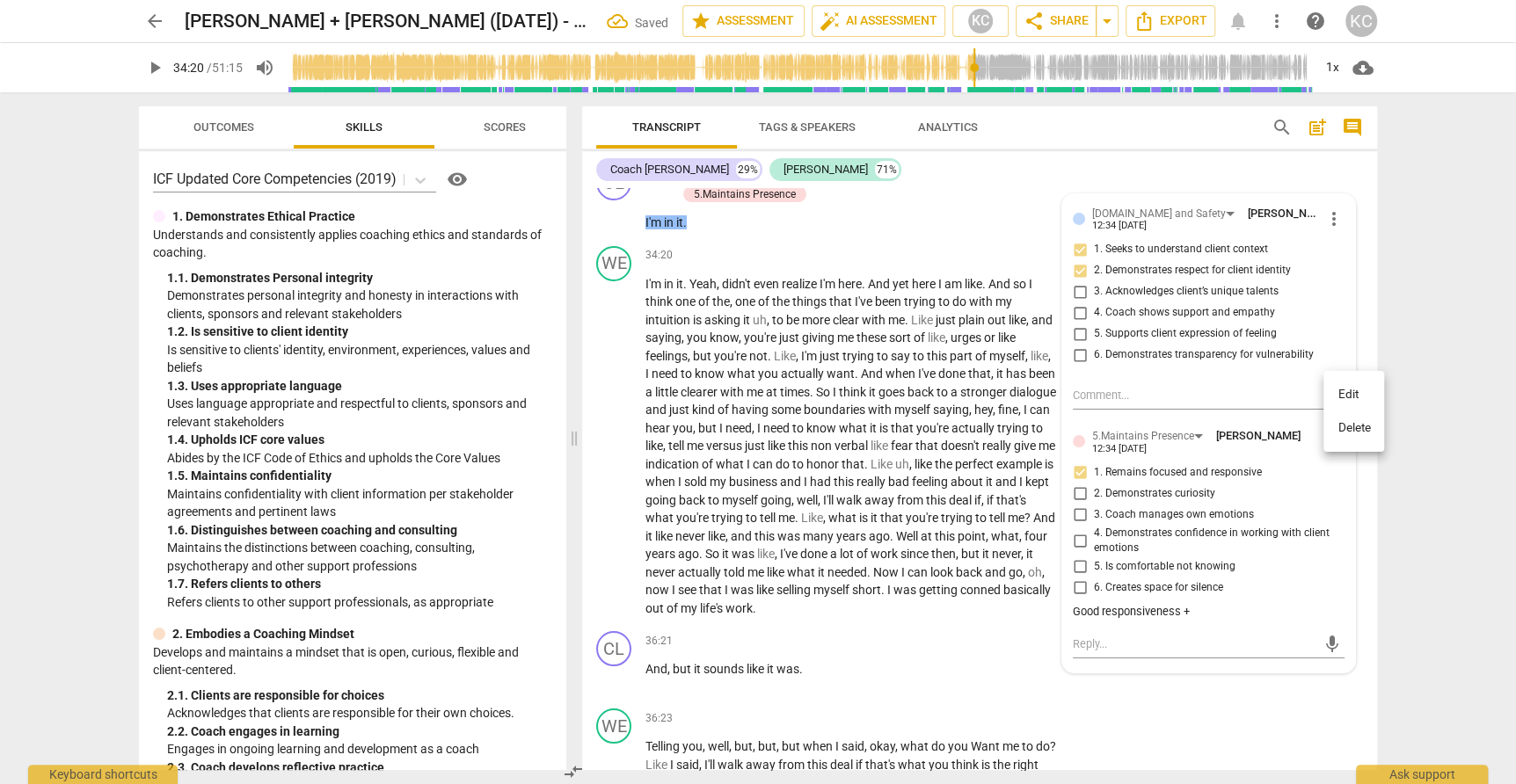
click at [1342, 398] on li "Edit" at bounding box center [1353, 395] width 61 height 34
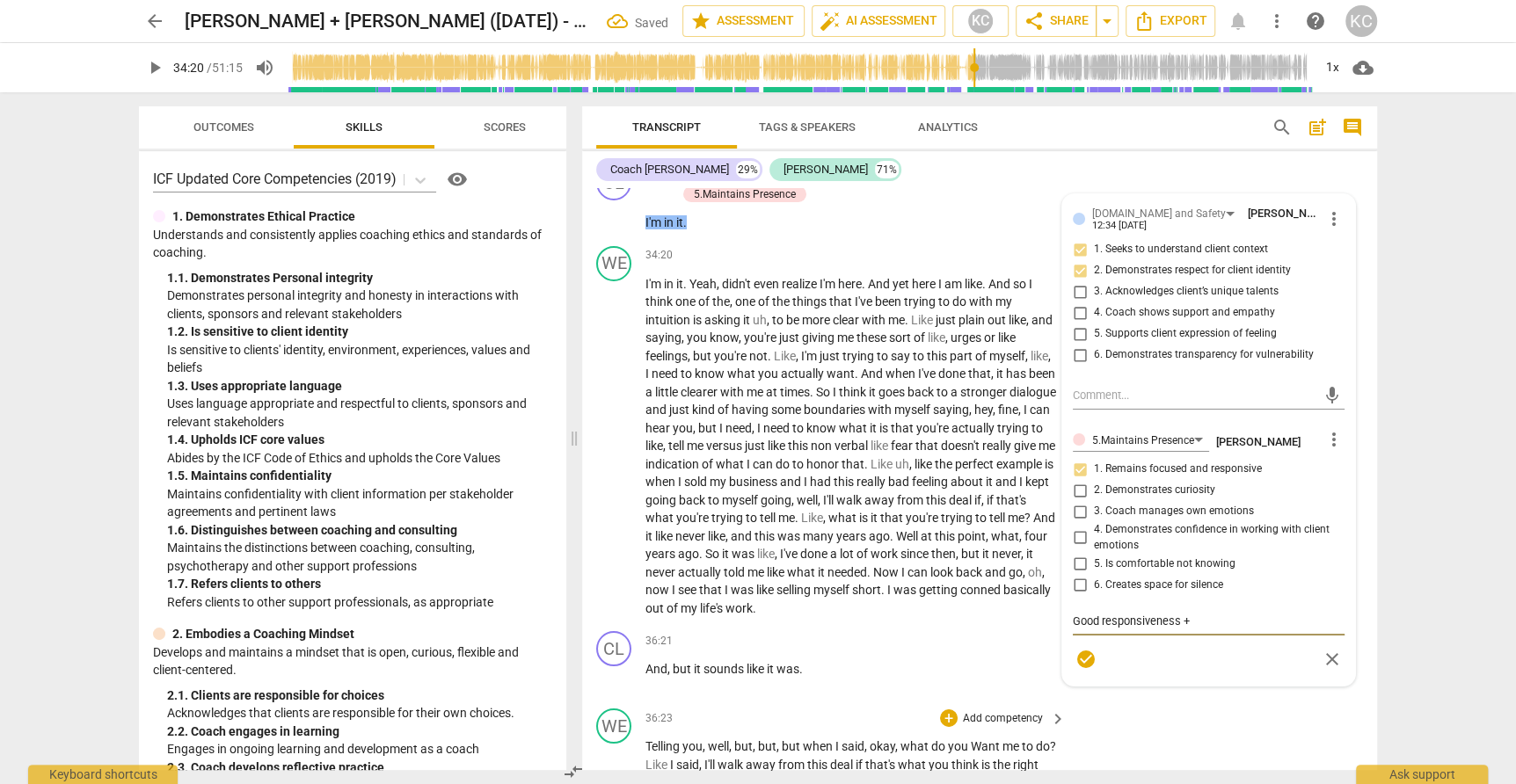
drag, startPoint x: 1179, startPoint y: 576, endPoint x: 1258, endPoint y: 664, distance: 118.3
click at [1181, 612] on textarea "Good responsiveness +" at bounding box center [1208, 620] width 272 height 17
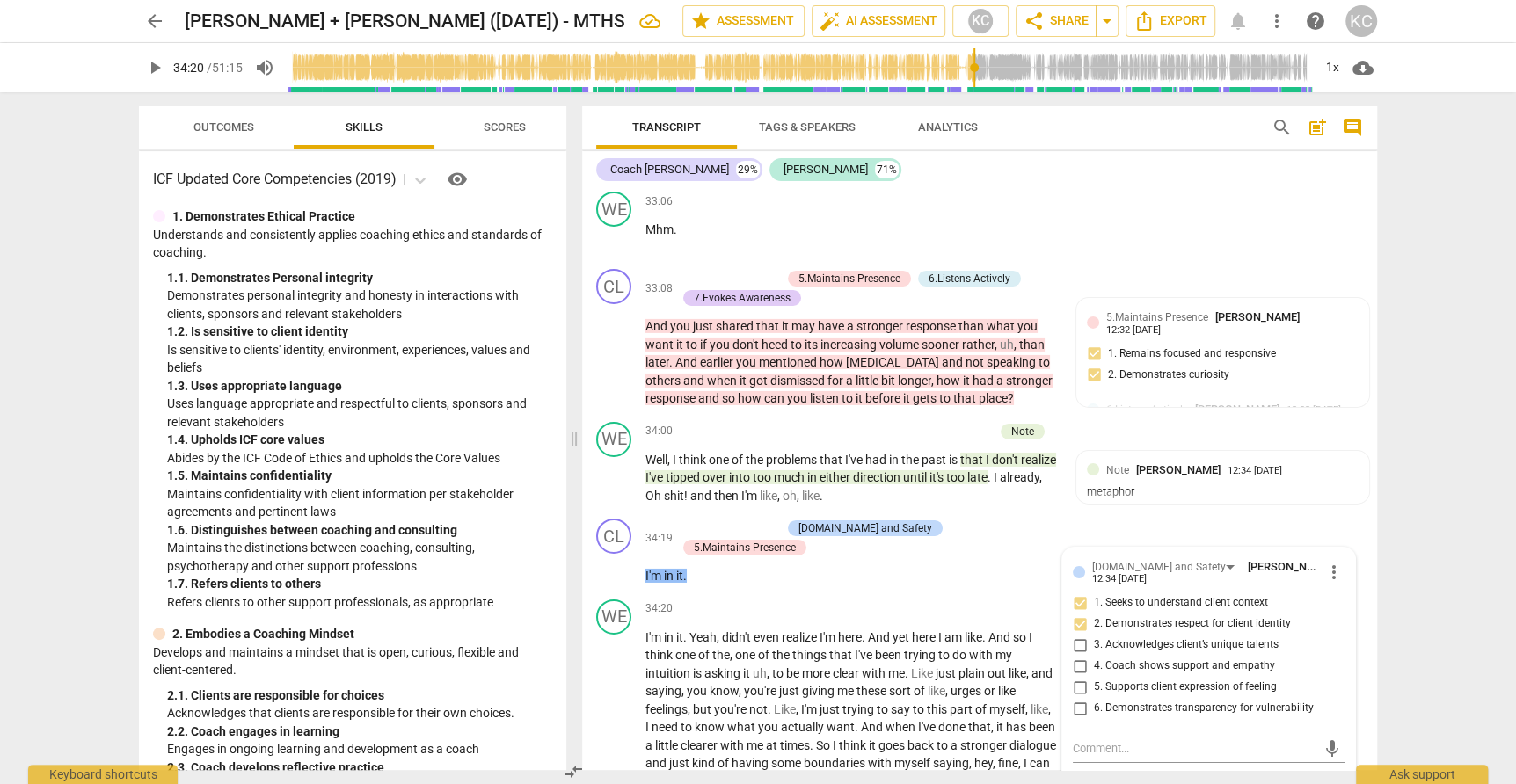
scroll to position [9501, 0]
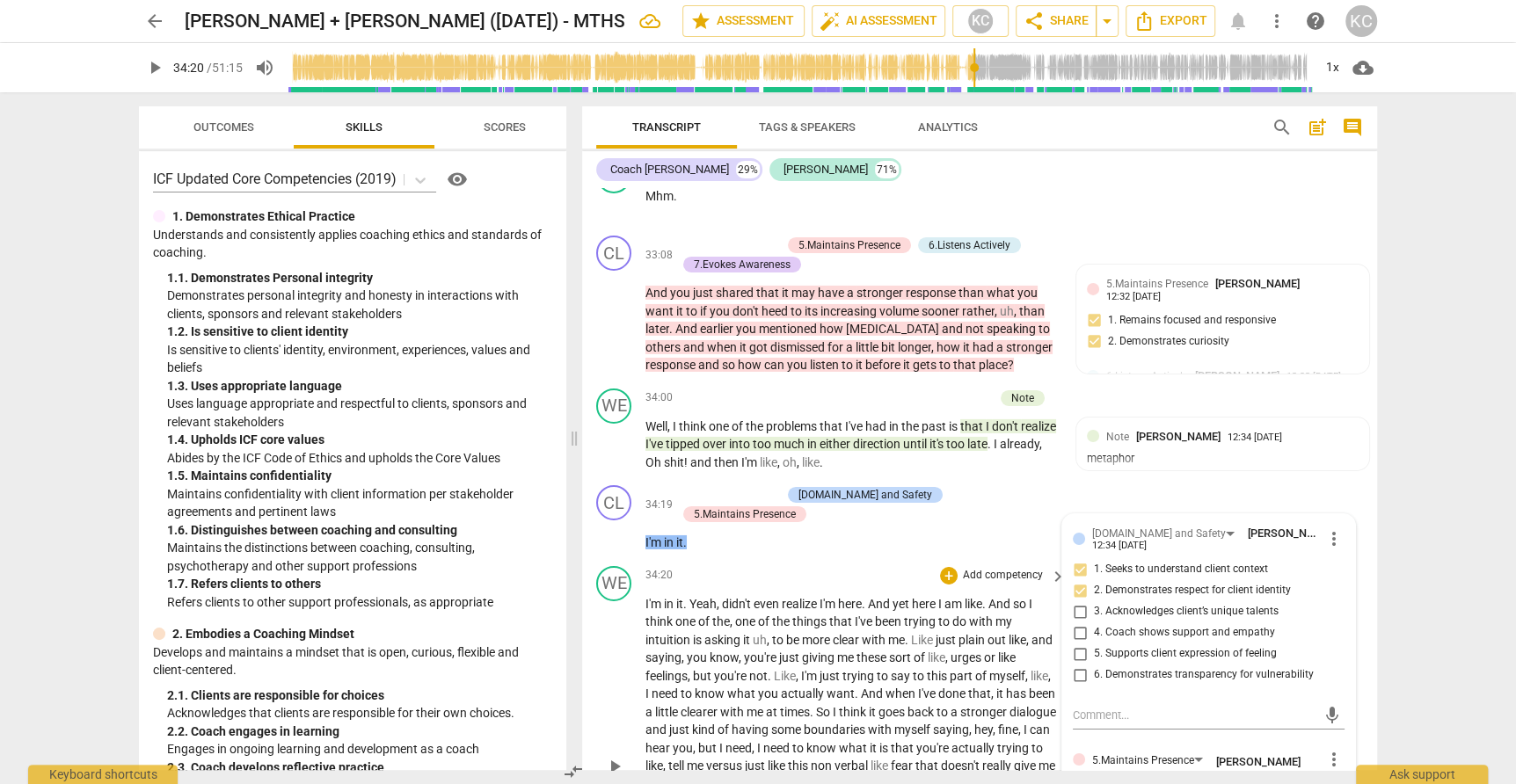
click at [739, 566] on div "34:20 + Add competency keyboard_arrow_right" at bounding box center [856, 576] width 422 height 20
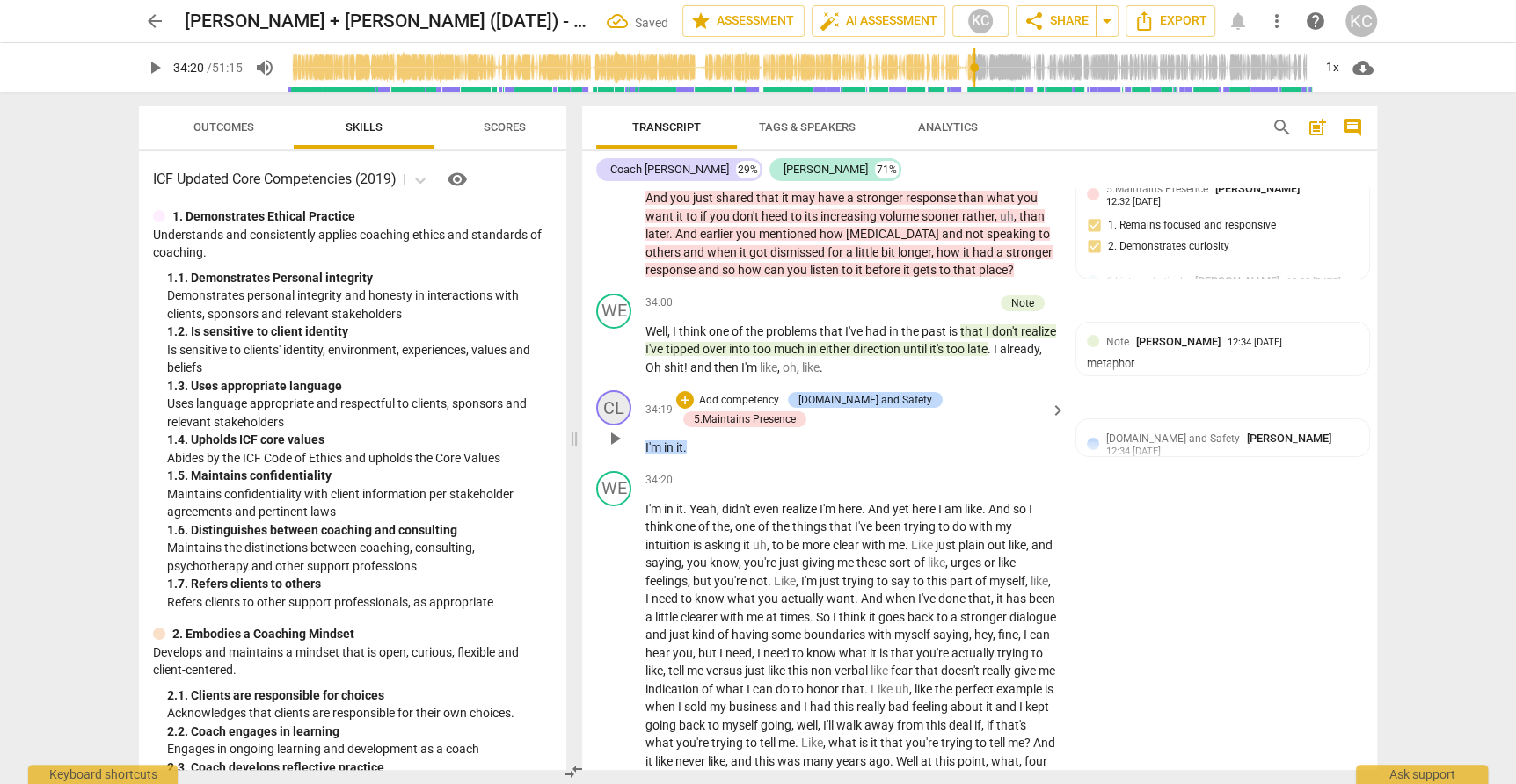
scroll to position [9595, 0]
click at [611, 430] on span "play_arrow" at bounding box center [615, 440] width 21 height 21
click at [615, 430] on span "pause" at bounding box center [615, 440] width 21 height 21
click at [614, 663] on span "play_arrow" at bounding box center [615, 674] width 21 height 21
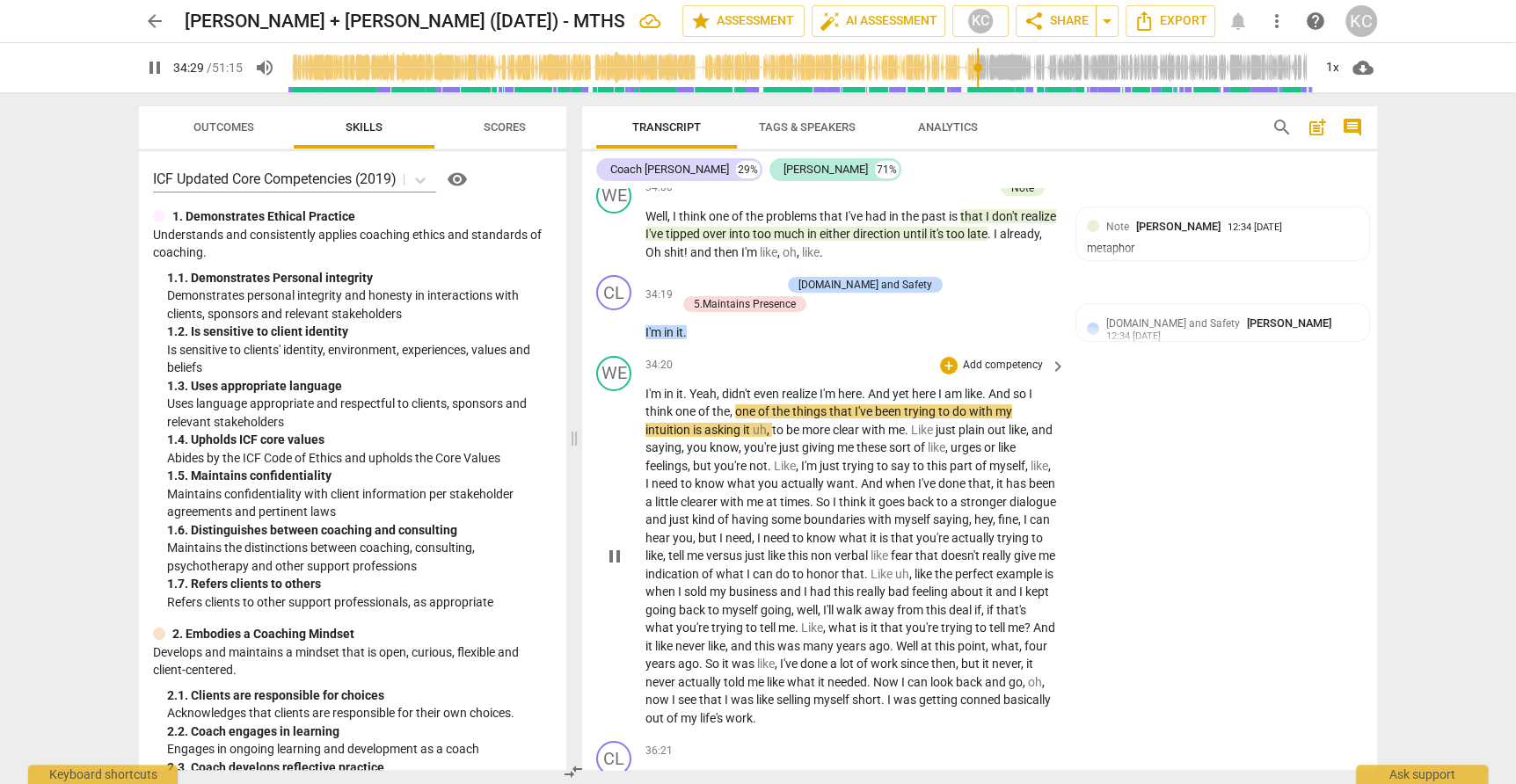
scroll to position [9736, 0]
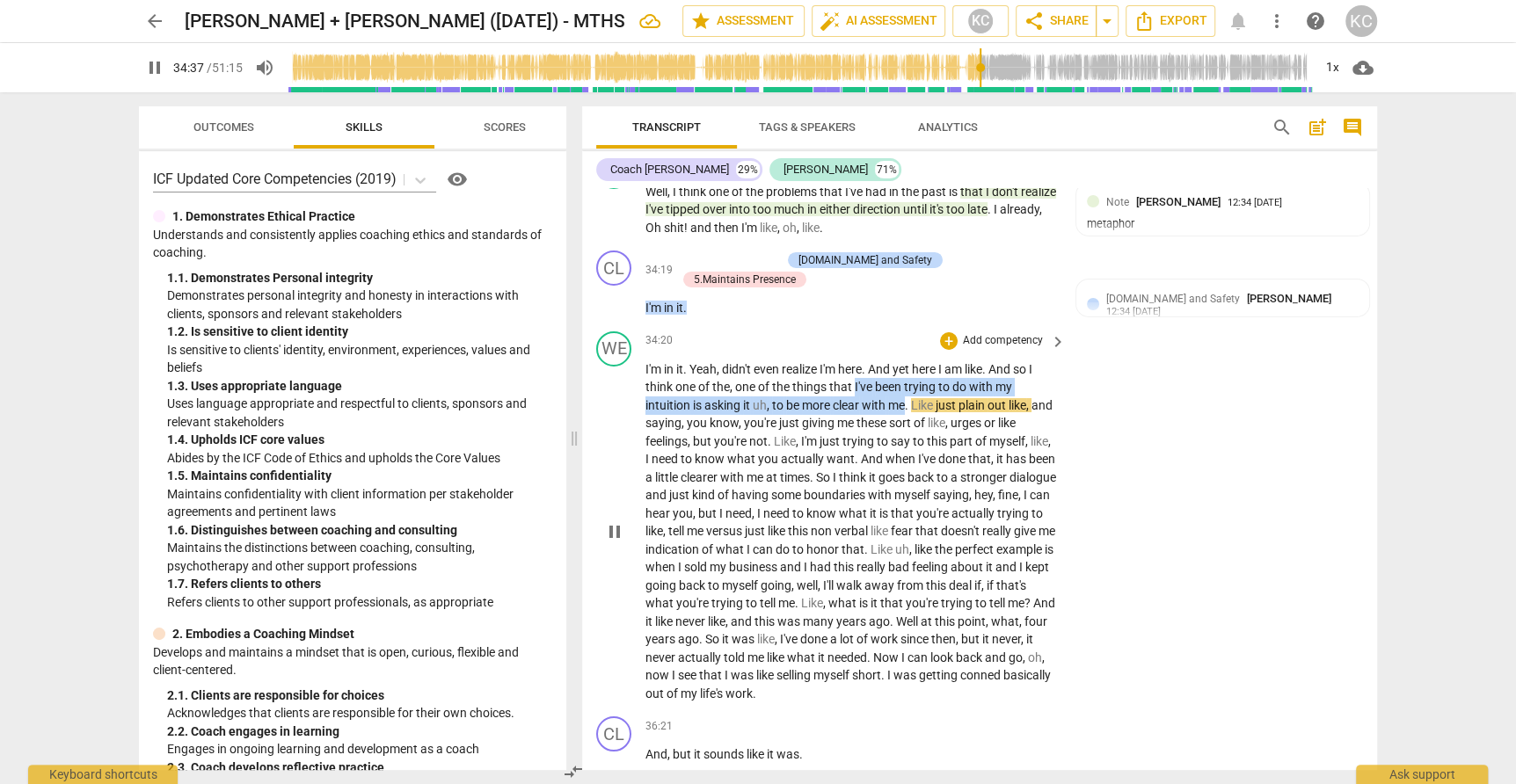
drag, startPoint x: 854, startPoint y: 335, endPoint x: 907, endPoint y: 359, distance: 58.2
click at [907, 360] on p "I'm in it . Yeah , didn't even realize I'm here . And yet here I am like . And …" at bounding box center [851, 531] width 411 height 343
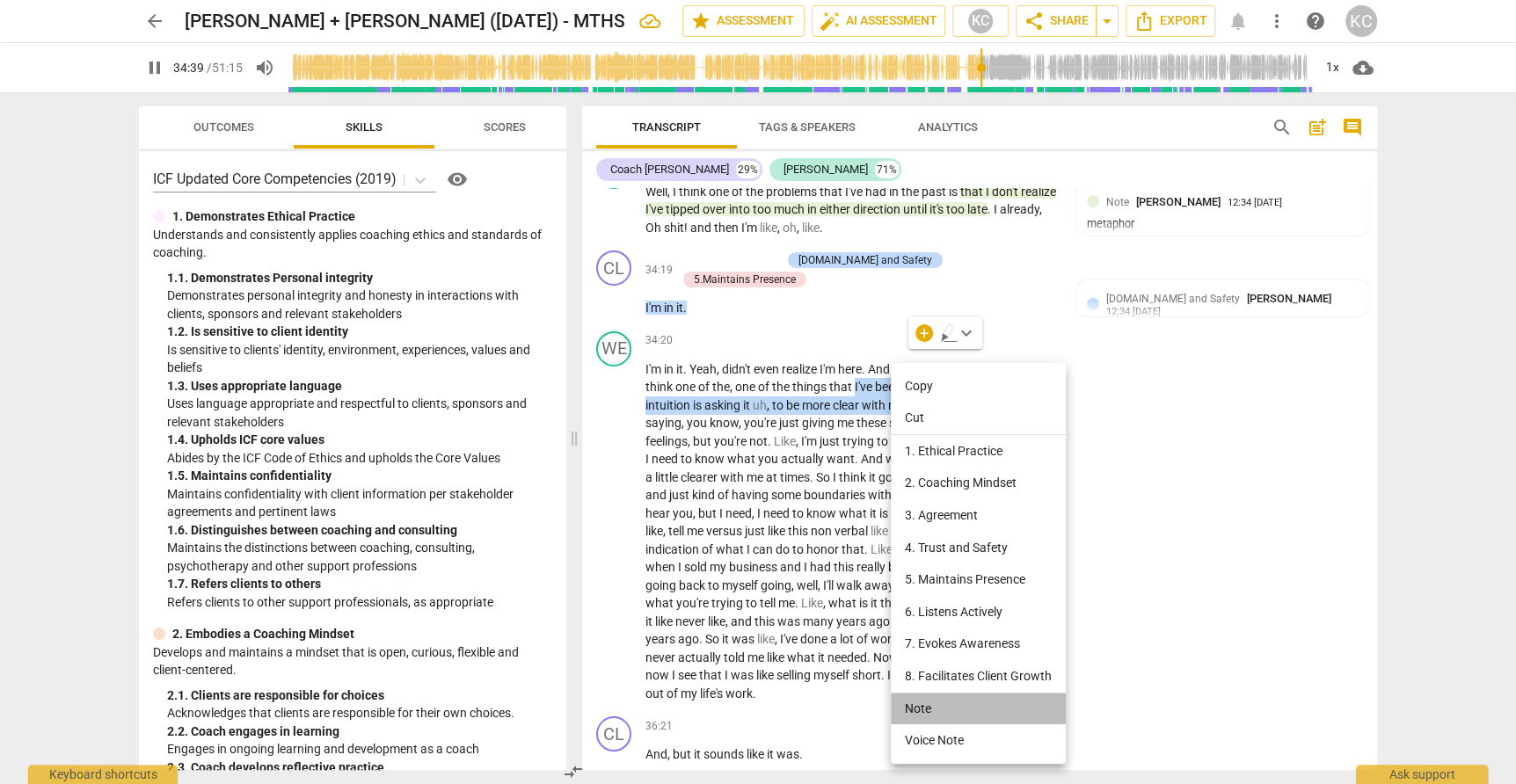
click at [932, 703] on li "Note" at bounding box center [978, 708] width 175 height 33
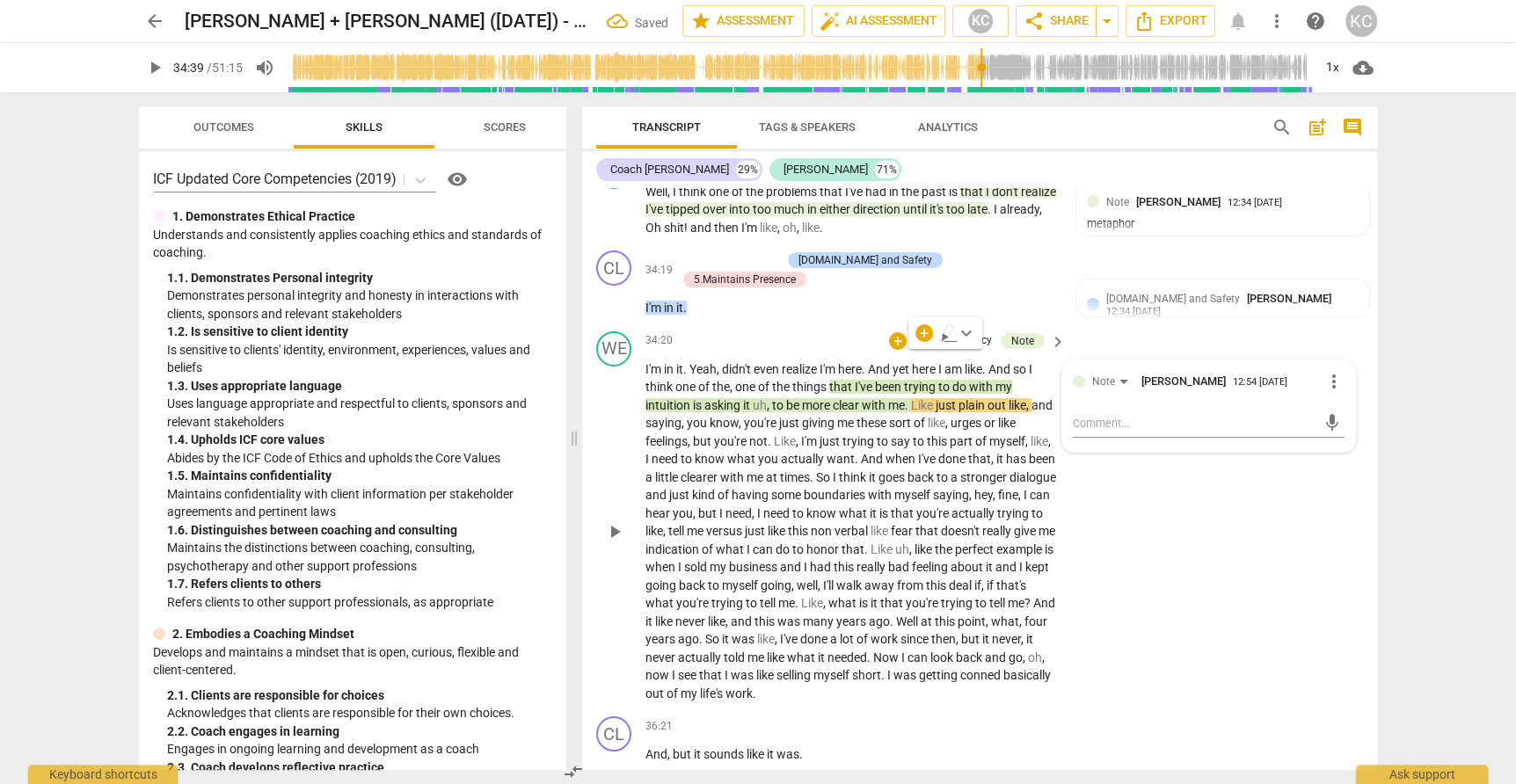
click at [1141, 646] on div "WE play_arrow pause 34:20 + Add competency Note keyboard_arrow_right I'm in it …" at bounding box center [979, 517] width 795 height 386
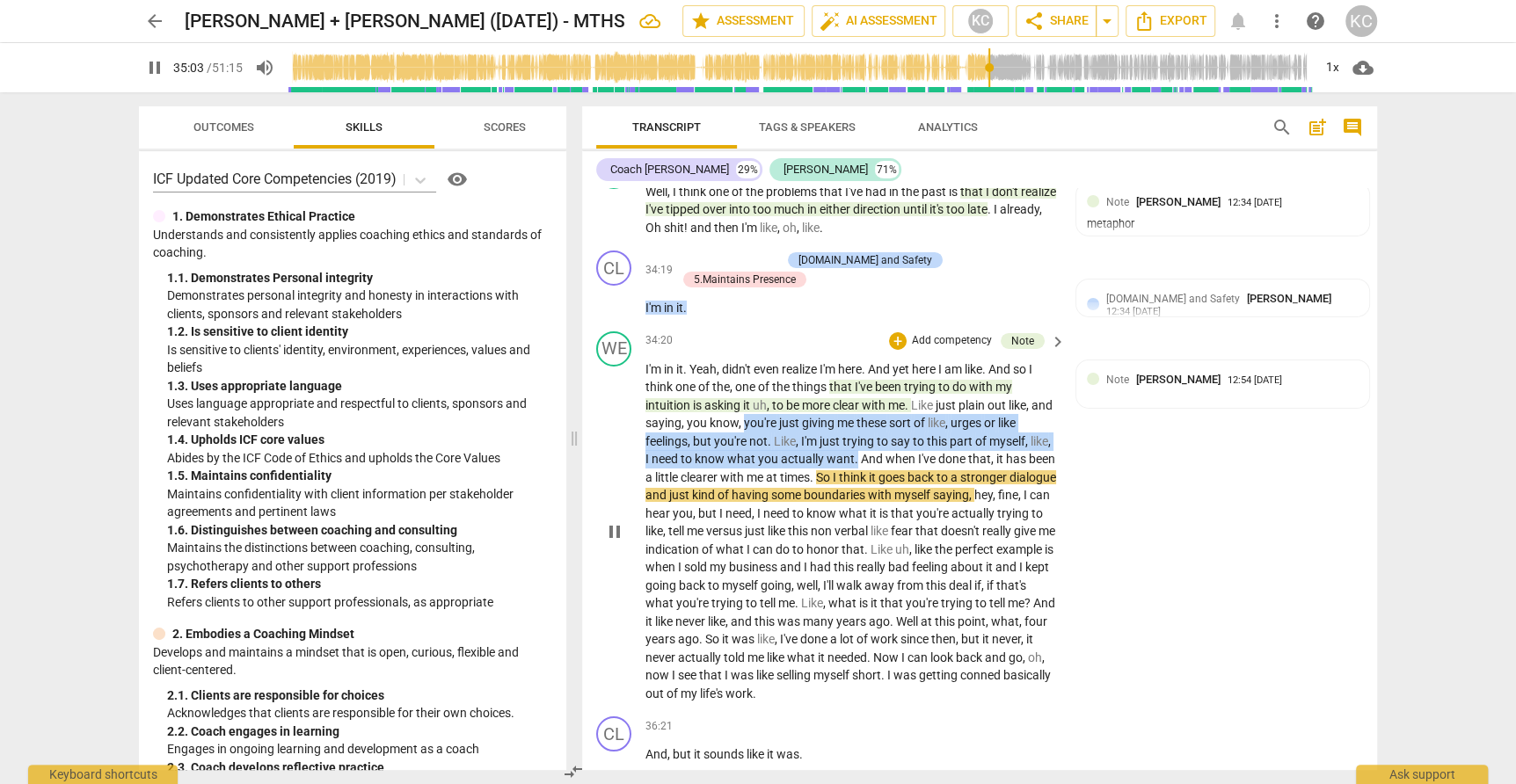
drag, startPoint x: 766, startPoint y: 374, endPoint x: 855, endPoint y: 404, distance: 93.9
click at [855, 404] on p "I'm in it . Yeah , didn't even realize I'm here . And yet here I am like . And …" at bounding box center [851, 531] width 411 height 343
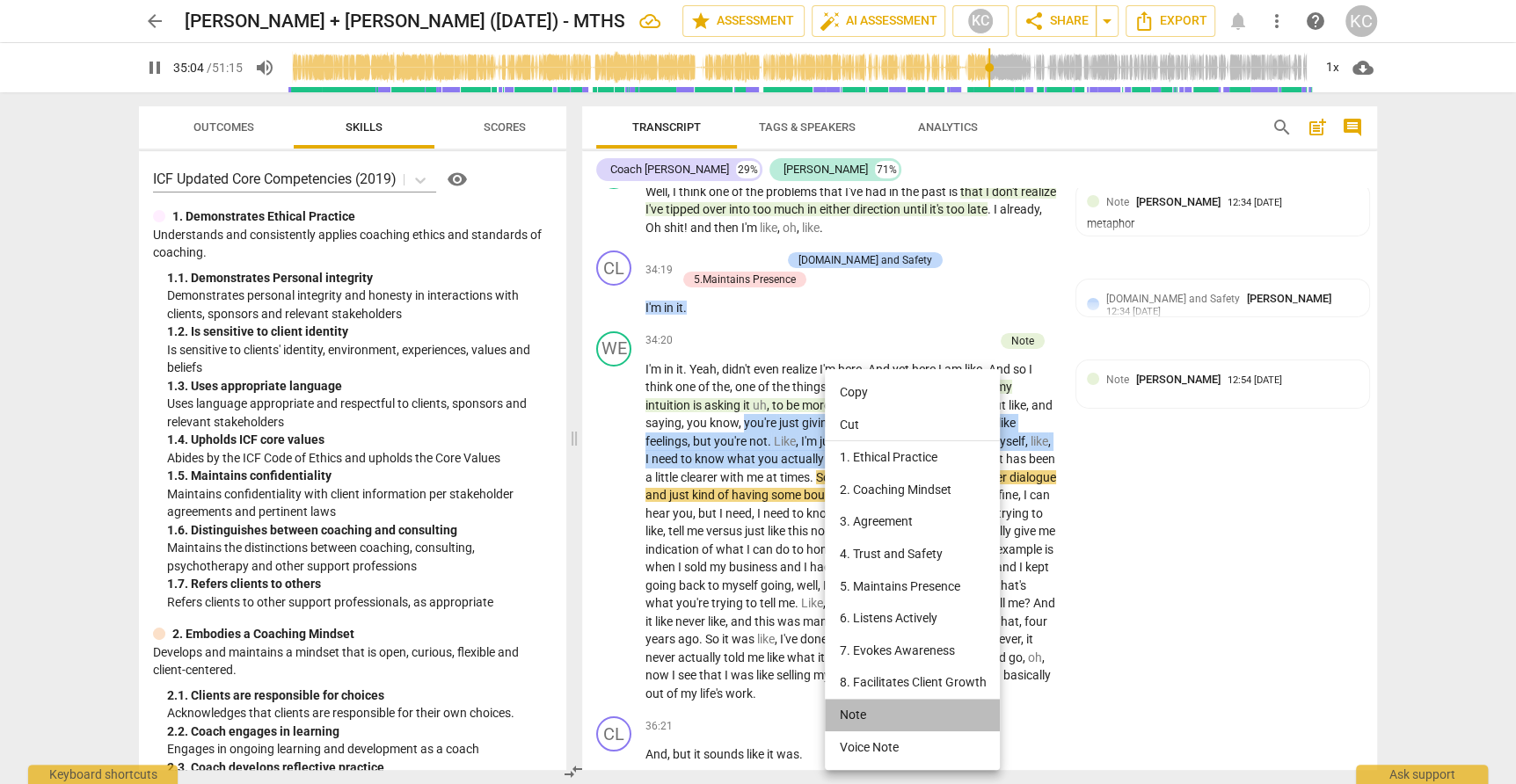
click at [868, 706] on li "Note" at bounding box center [912, 715] width 175 height 33
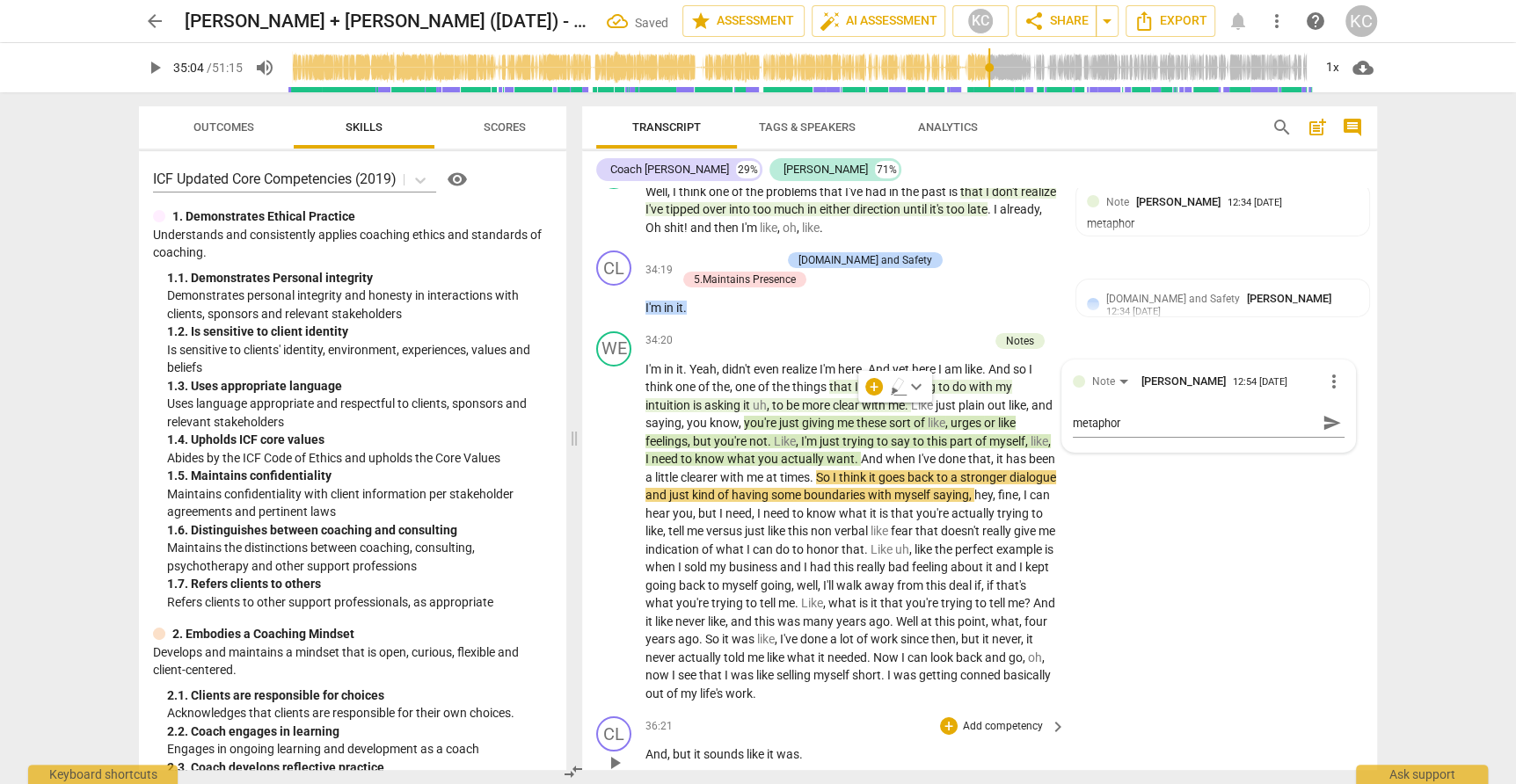
click at [1220, 709] on div "CL play_arrow pause 36:21 + Add competency keyboard_arrow_right And , but it so…" at bounding box center [979, 748] width 795 height 77
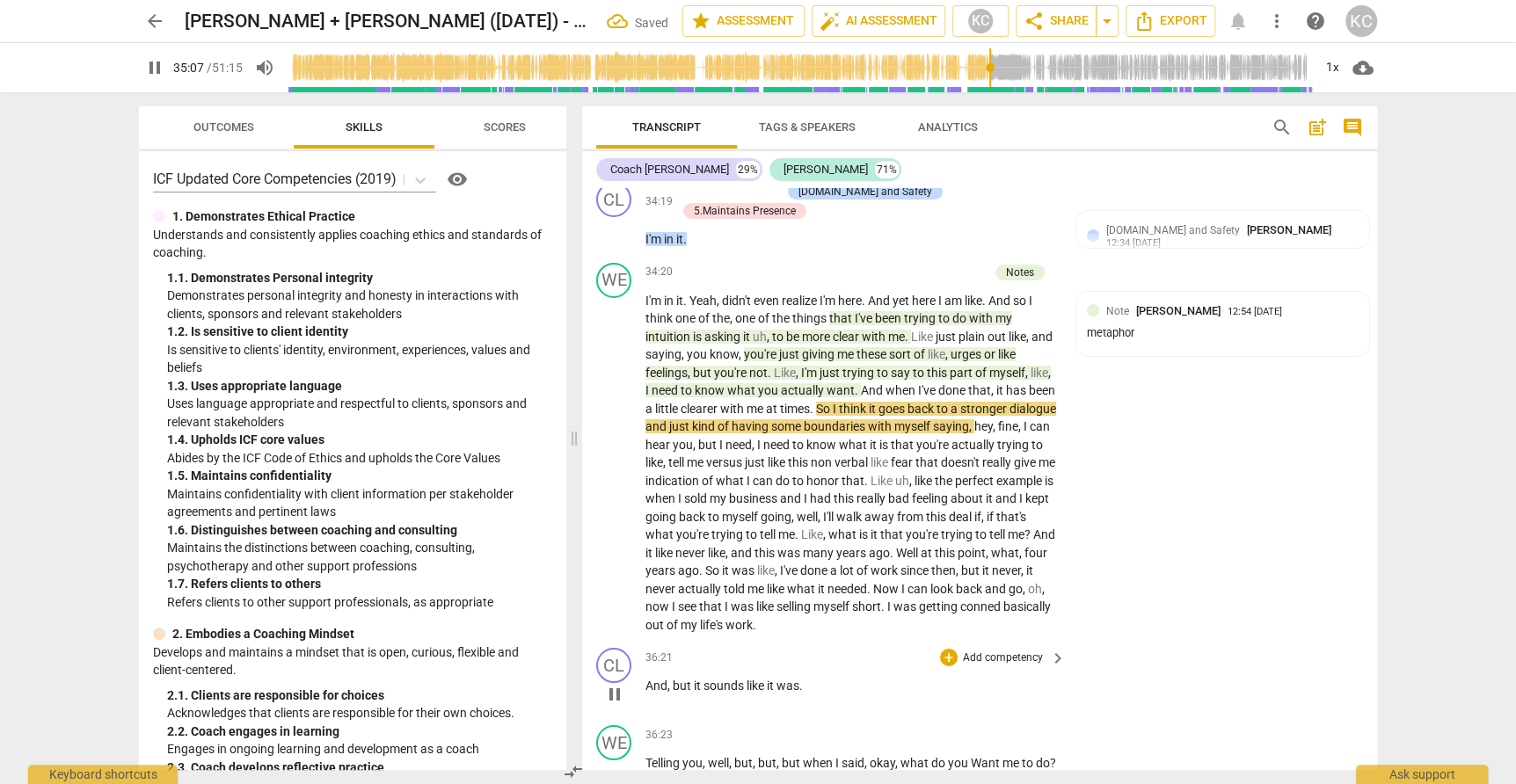
scroll to position [9835, 0]
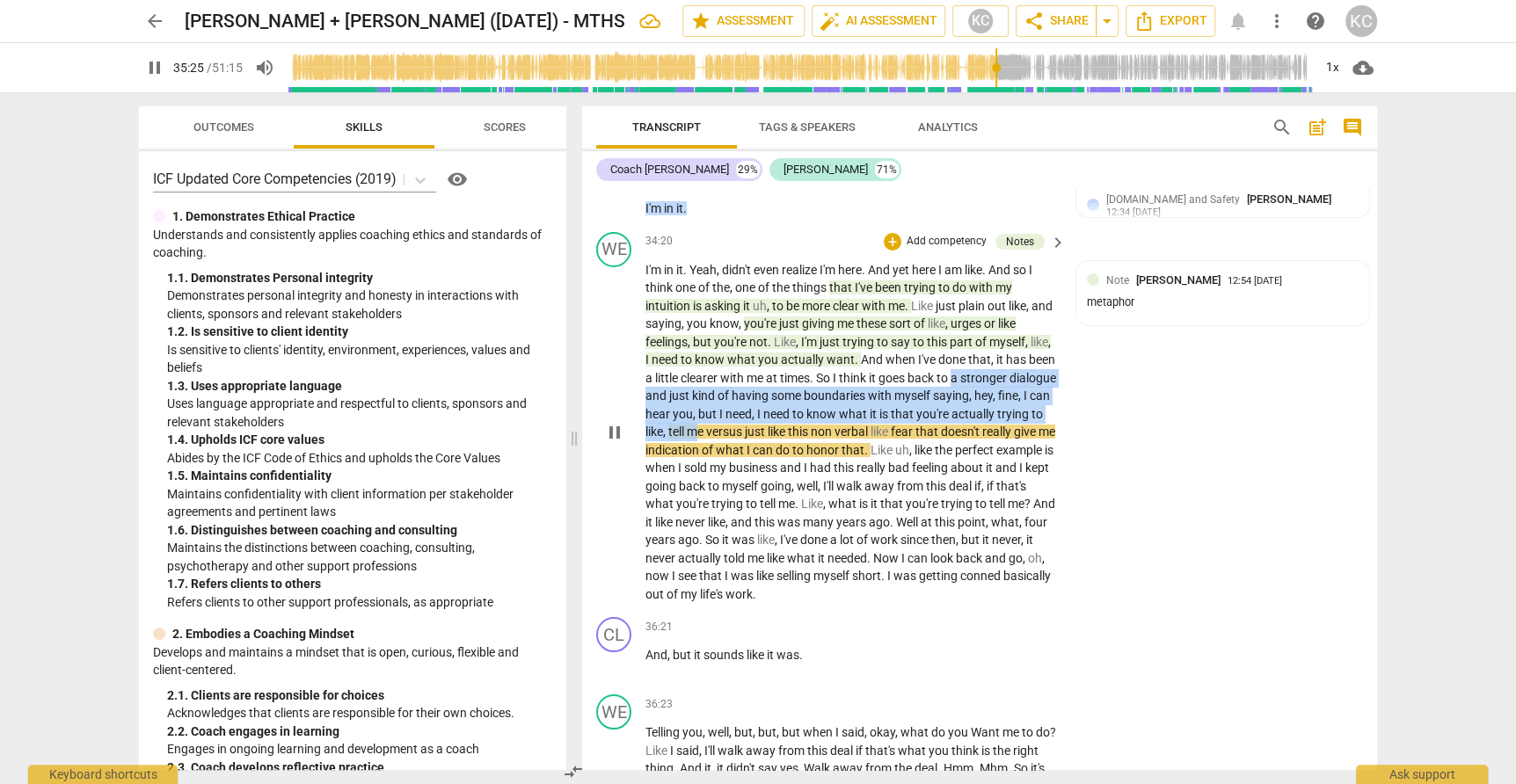
drag, startPoint x: 955, startPoint y: 328, endPoint x: 750, endPoint y: 379, distance: 211.2
click at [750, 379] on p "I'm in it . Yeah , didn't even realize I'm here . And yet here I am like . And …" at bounding box center [851, 432] width 411 height 343
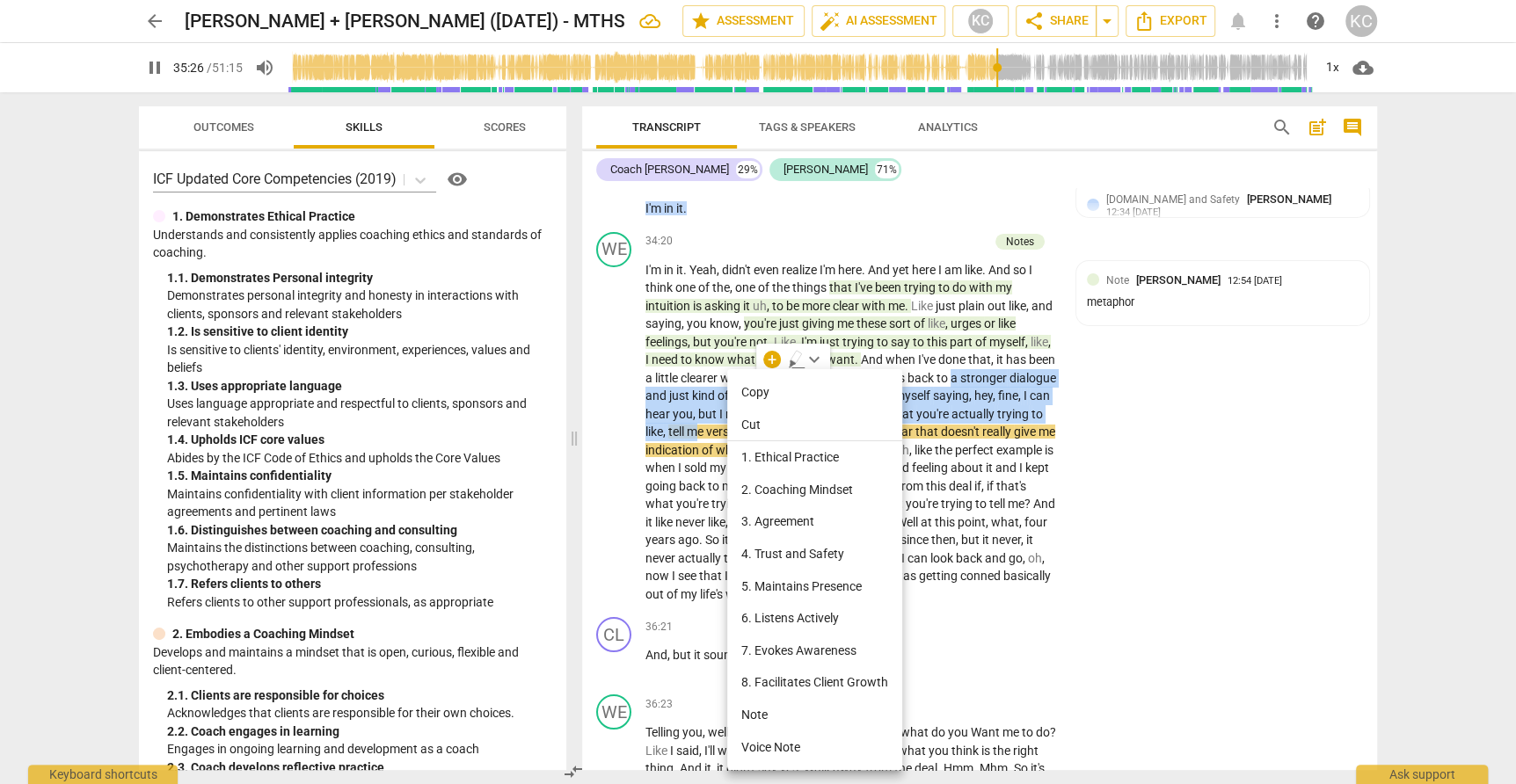
click at [753, 723] on li "Note" at bounding box center [815, 715] width 175 height 33
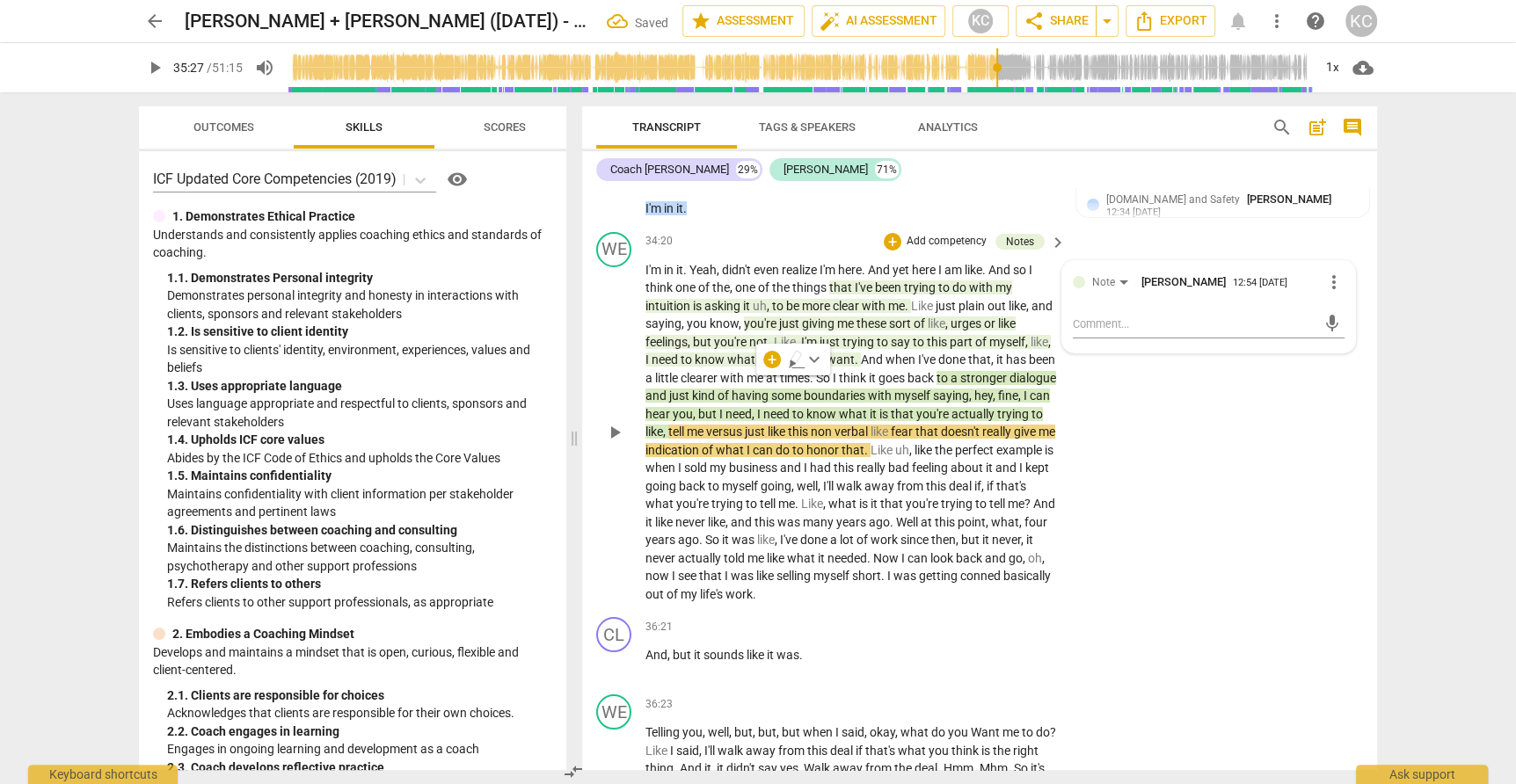
click at [1274, 554] on div "WE play_arrow pause 34:20 + Add competency Notes keyboard_arrow_right I'm in it…" at bounding box center [979, 418] width 795 height 386
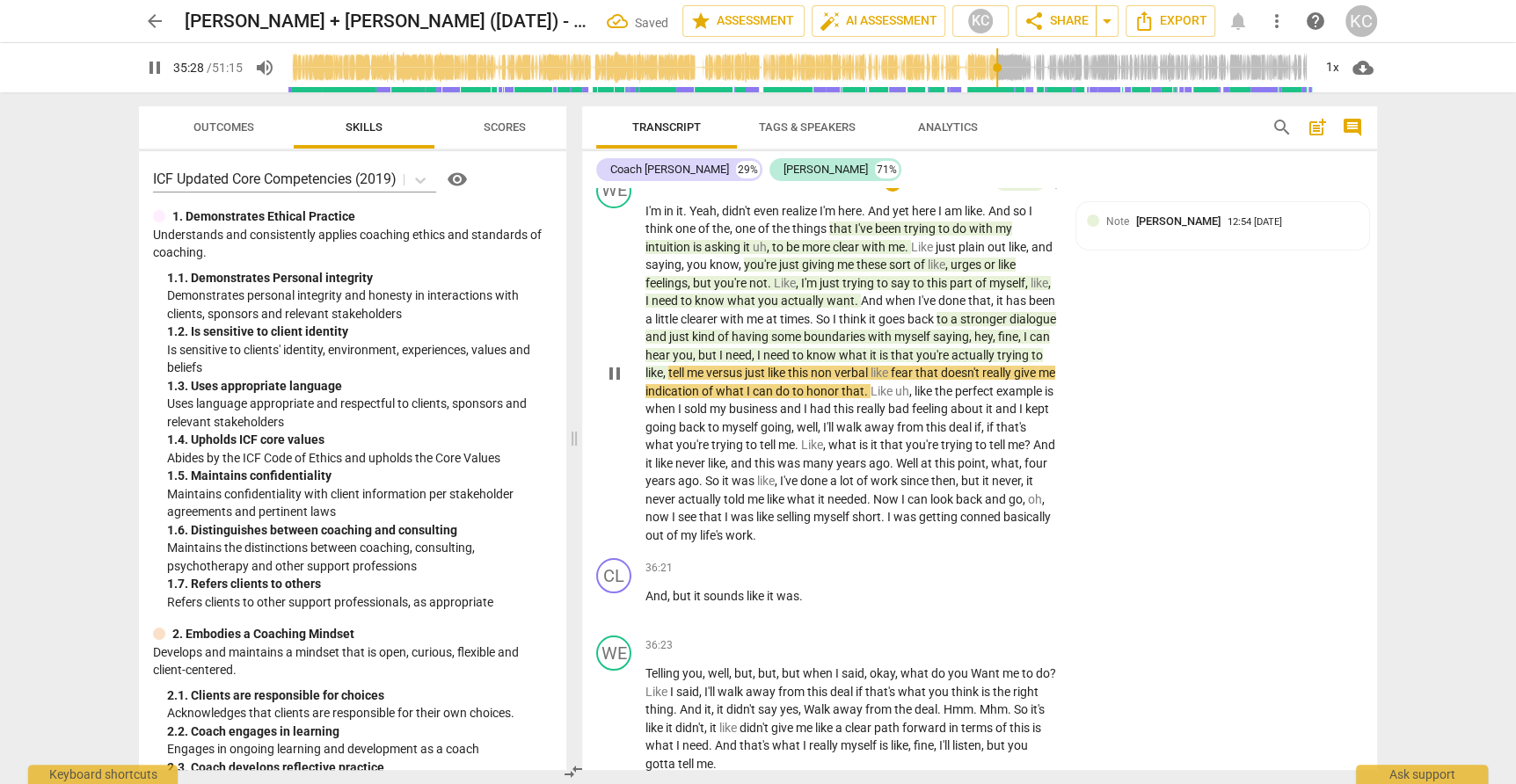
scroll to position [9899, 0]
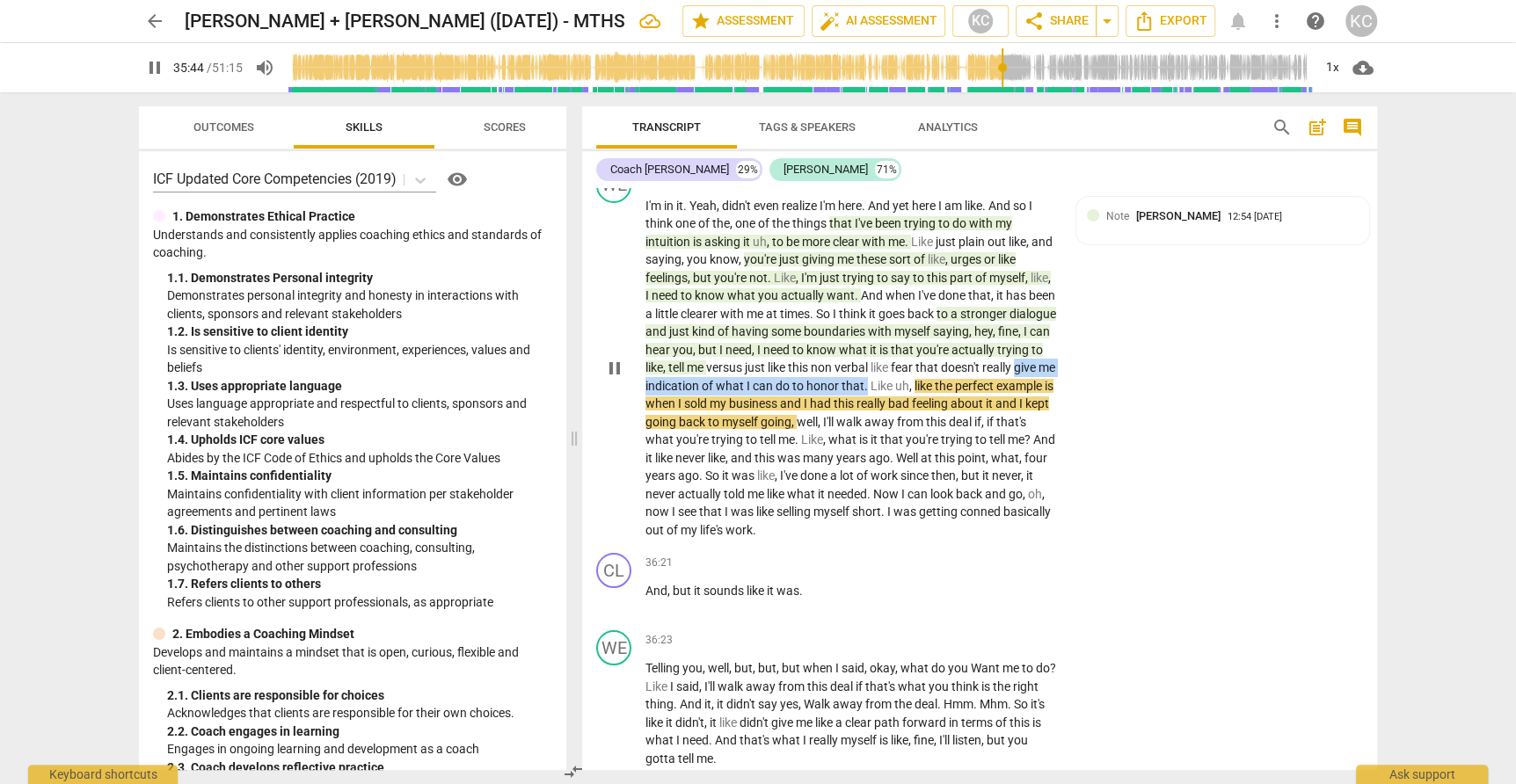
drag, startPoint x: 677, startPoint y: 335, endPoint x: 944, endPoint y: 327, distance: 267.1
click at [944, 327] on p "I'm in it . Yeah , didn't even realize I'm here . And yet here I am like . And …" at bounding box center [851, 368] width 411 height 343
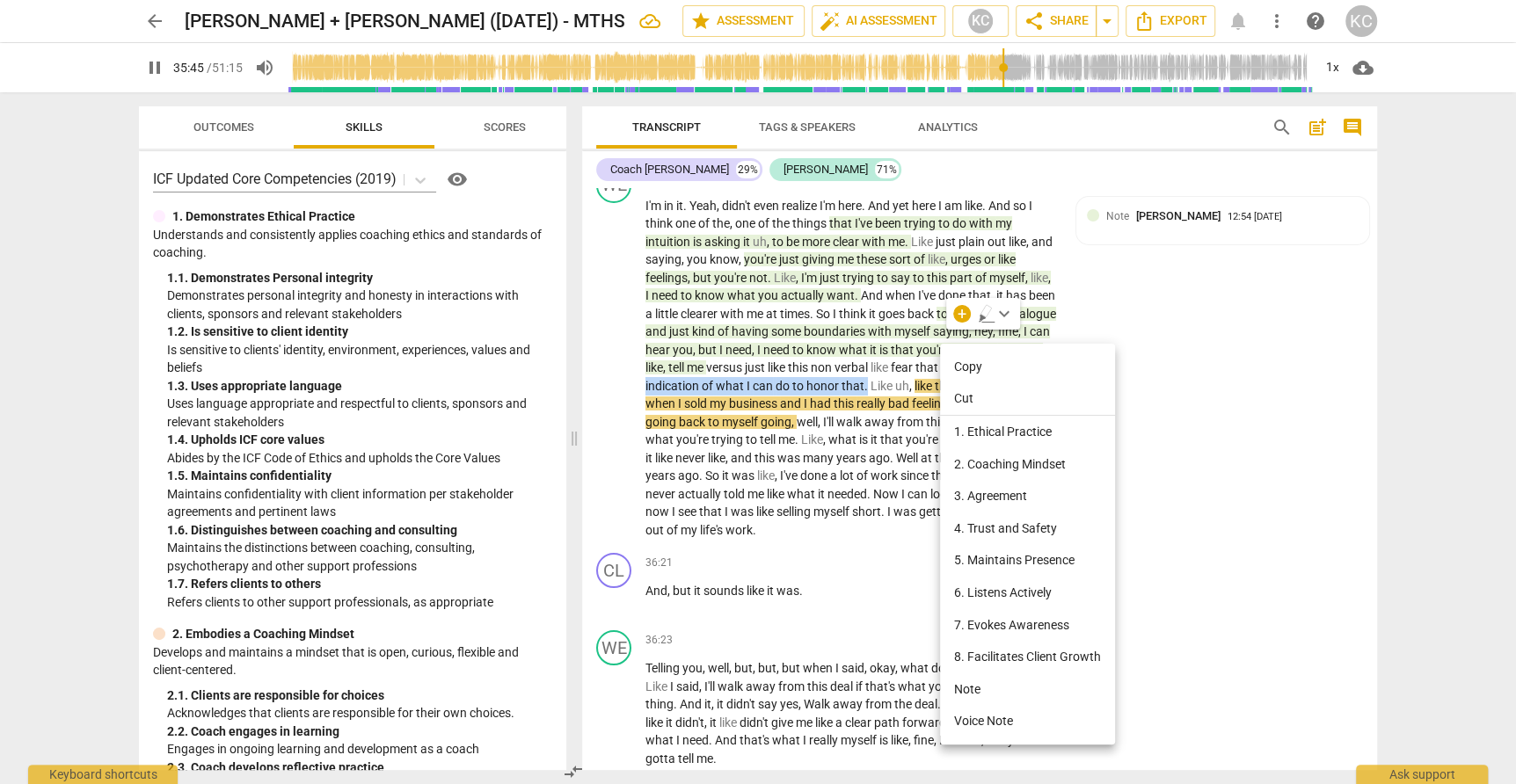
click at [966, 685] on li "Note" at bounding box center [1027, 690] width 175 height 33
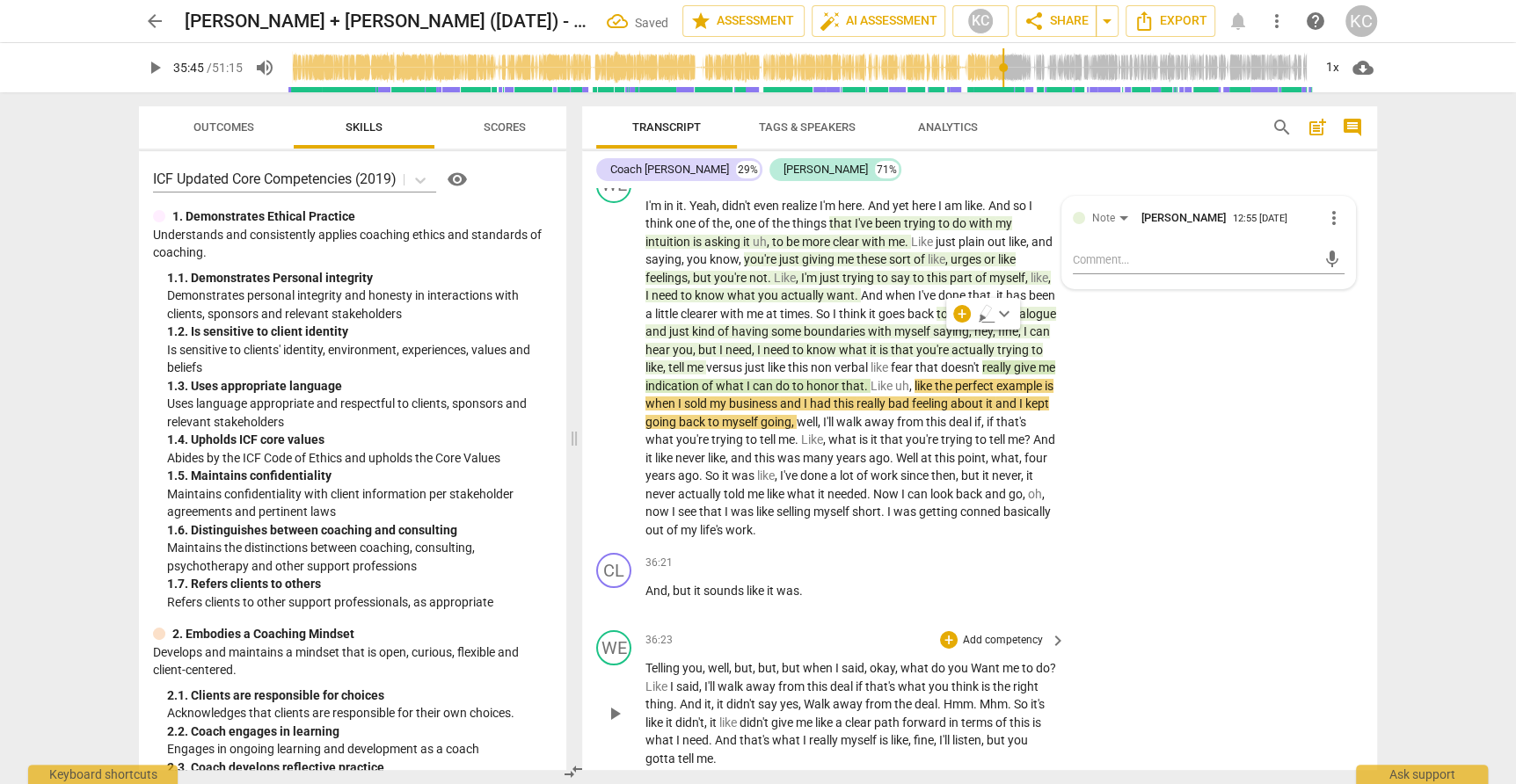
click at [1185, 623] on div "WE play_arrow pause 36:23 + Add competency keyboard_arrow_right Telling you , w…" at bounding box center [979, 699] width 795 height 151
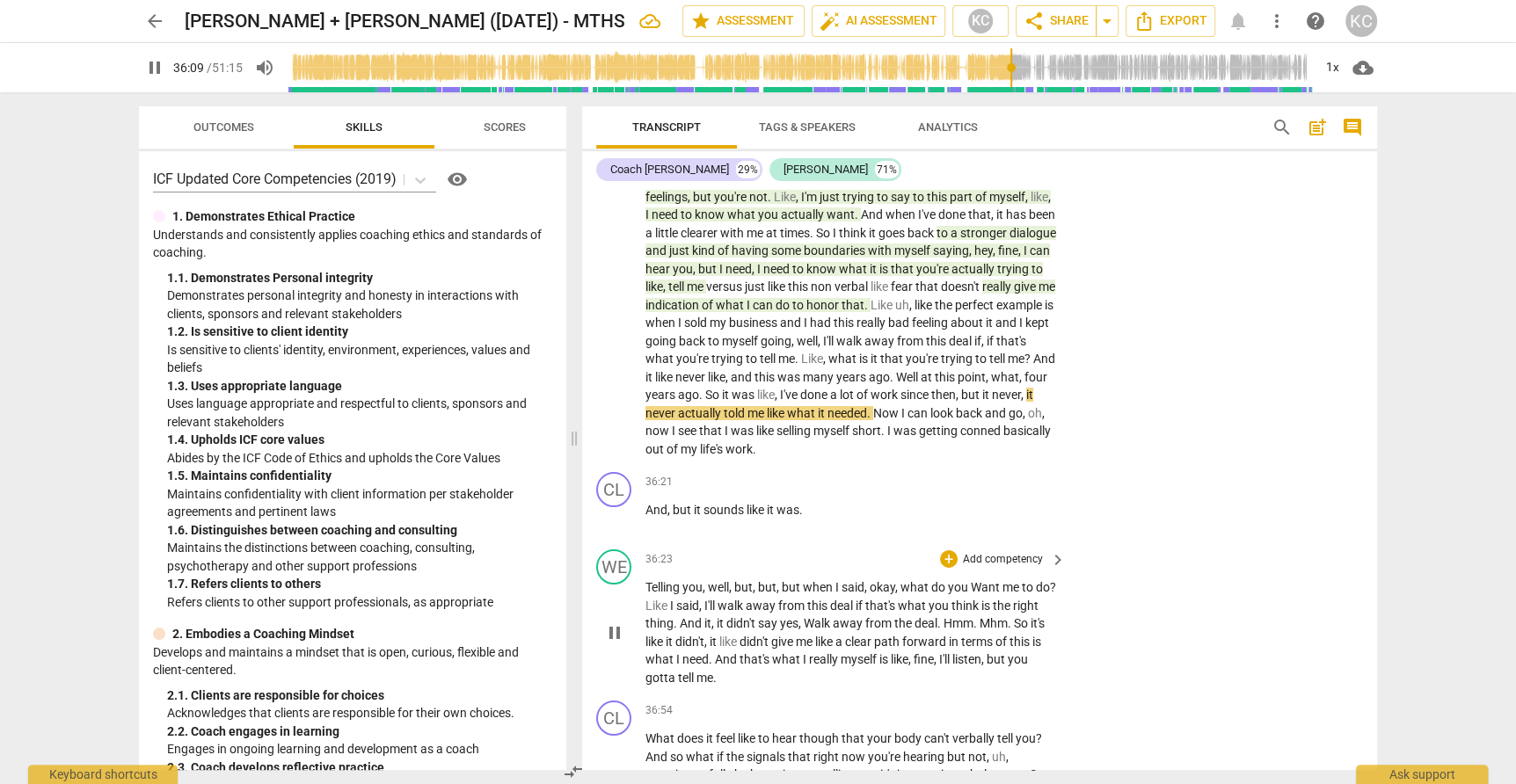
scroll to position [9992, 0]
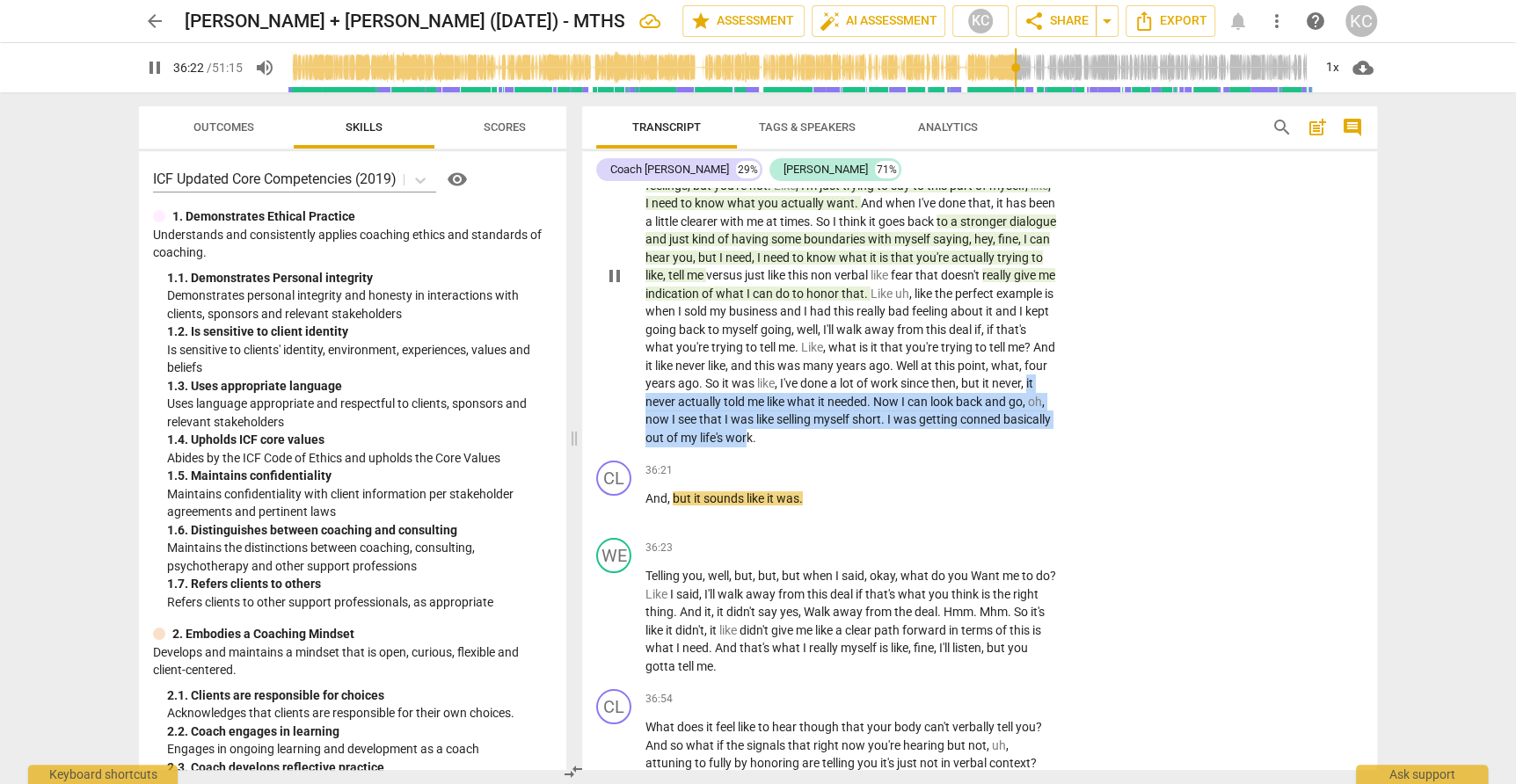
drag, startPoint x: 709, startPoint y: 352, endPoint x: 843, endPoint y: 385, distance: 138.0
click at [843, 385] on p "I'm in it . Yeah , didn't even realize I'm here . And yet here I am like . And …" at bounding box center [851, 276] width 411 height 343
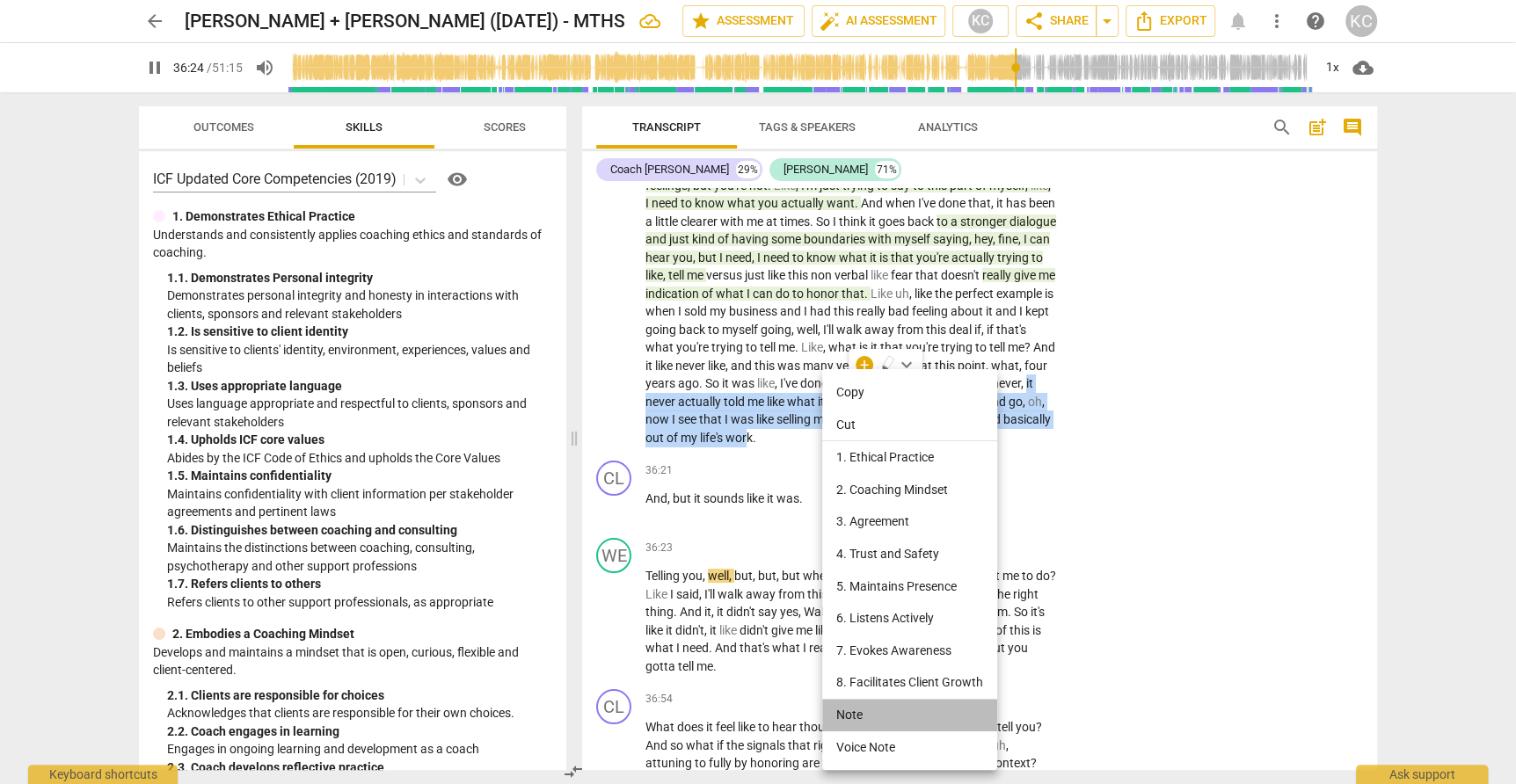
click at [848, 713] on li "Note" at bounding box center [909, 715] width 175 height 33
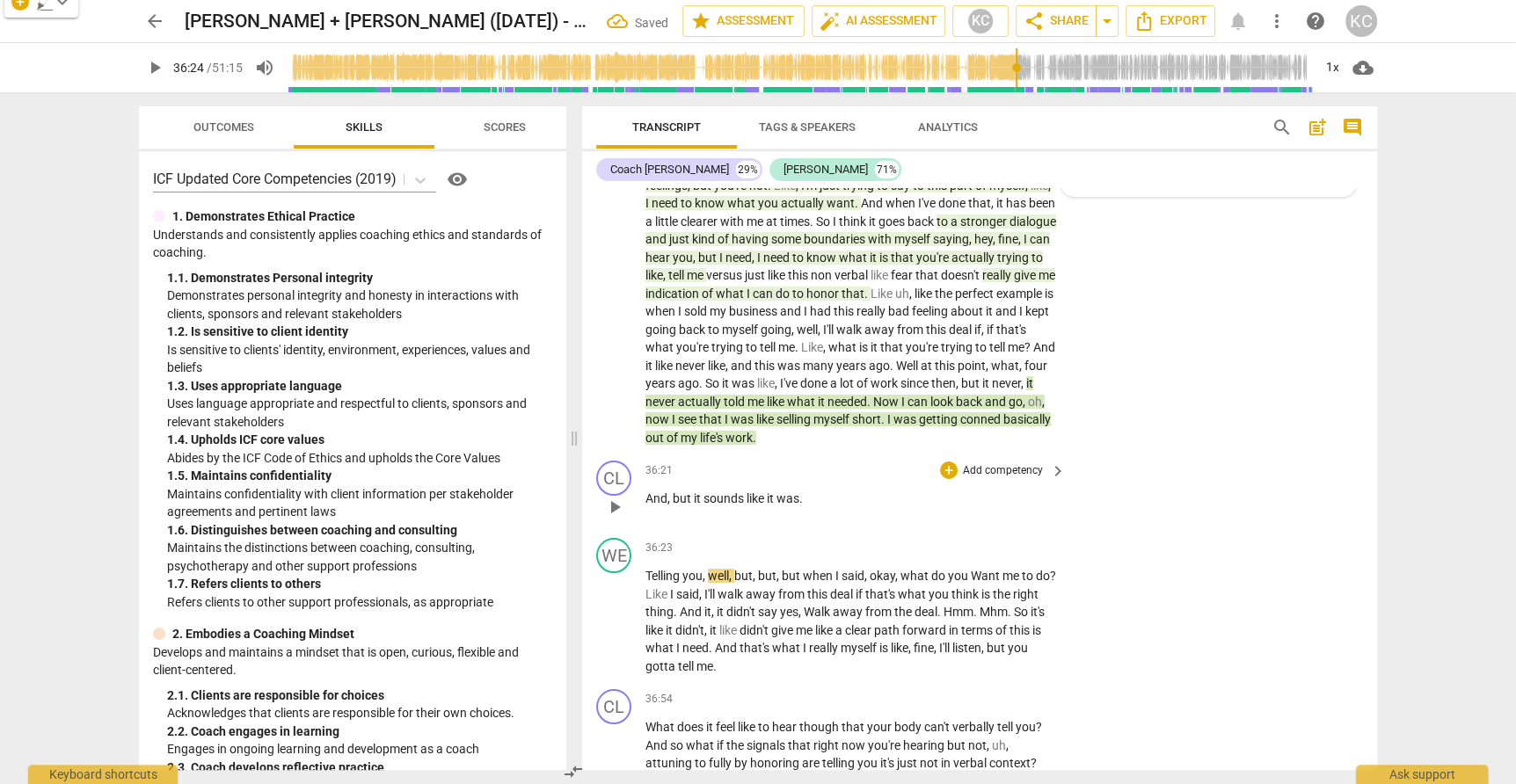
click at [648, 491] on span "And" at bounding box center [656, 498] width 22 height 14
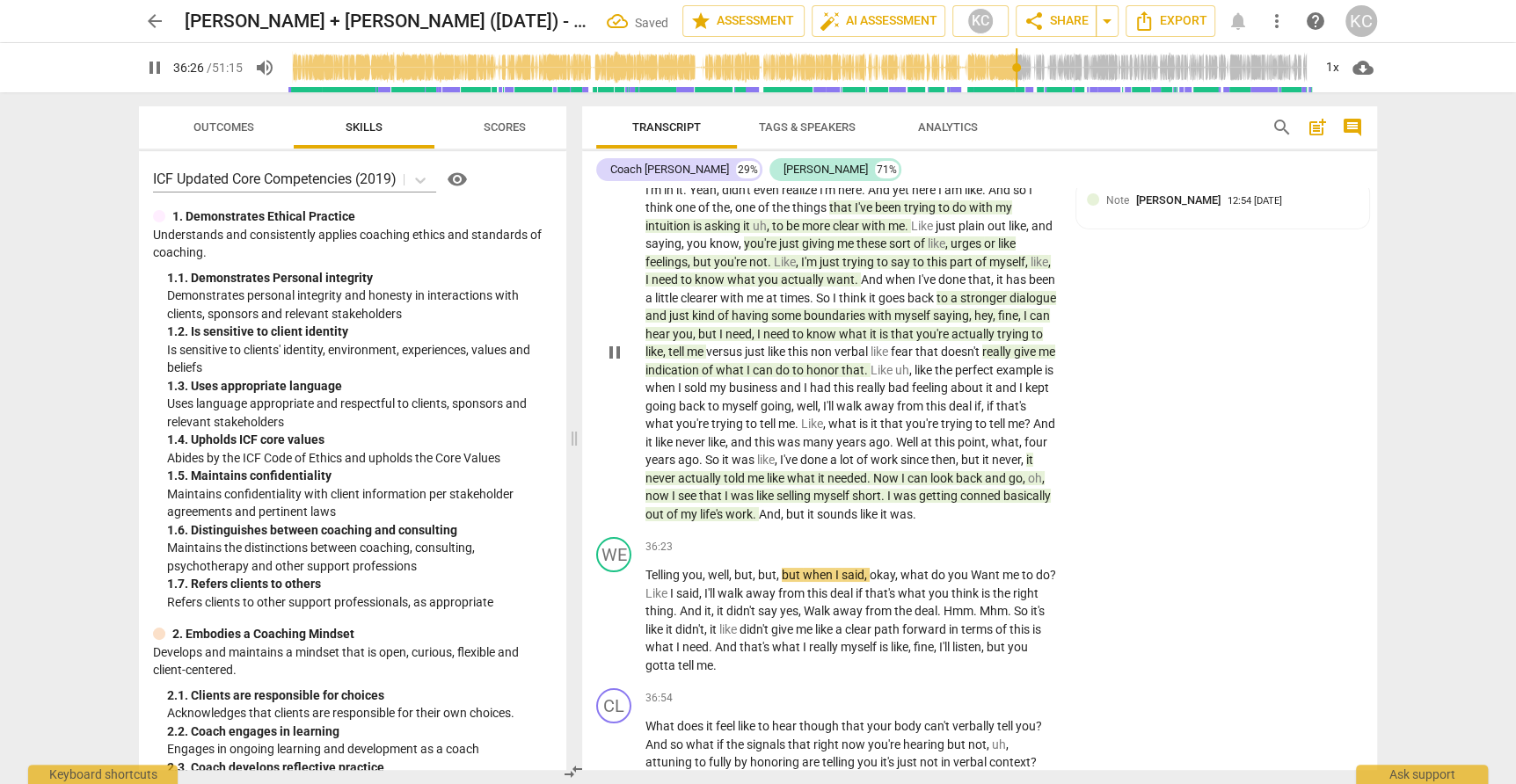
click at [786, 507] on span "," at bounding box center [783, 514] width 5 height 14
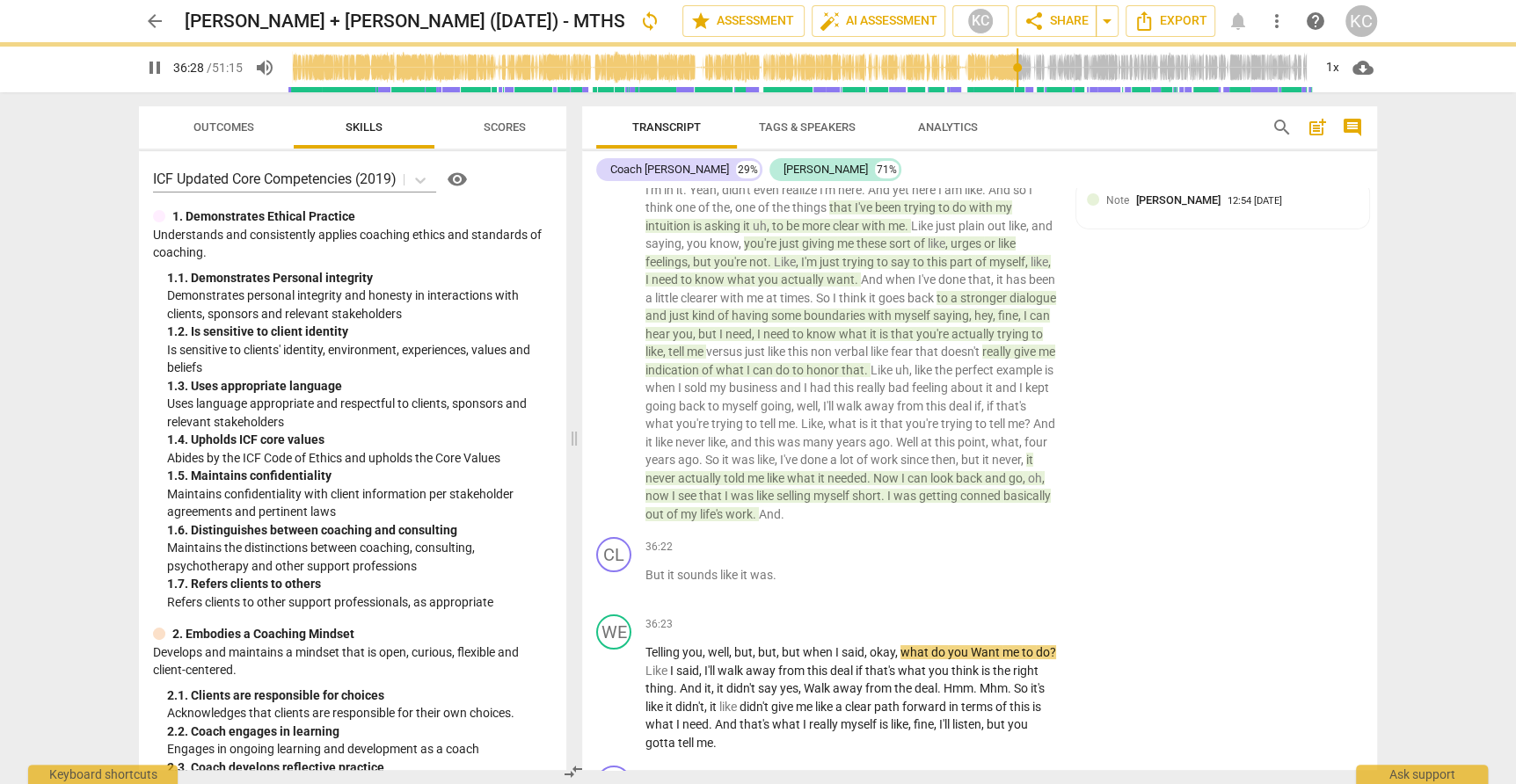
scroll to position [9992, 0]
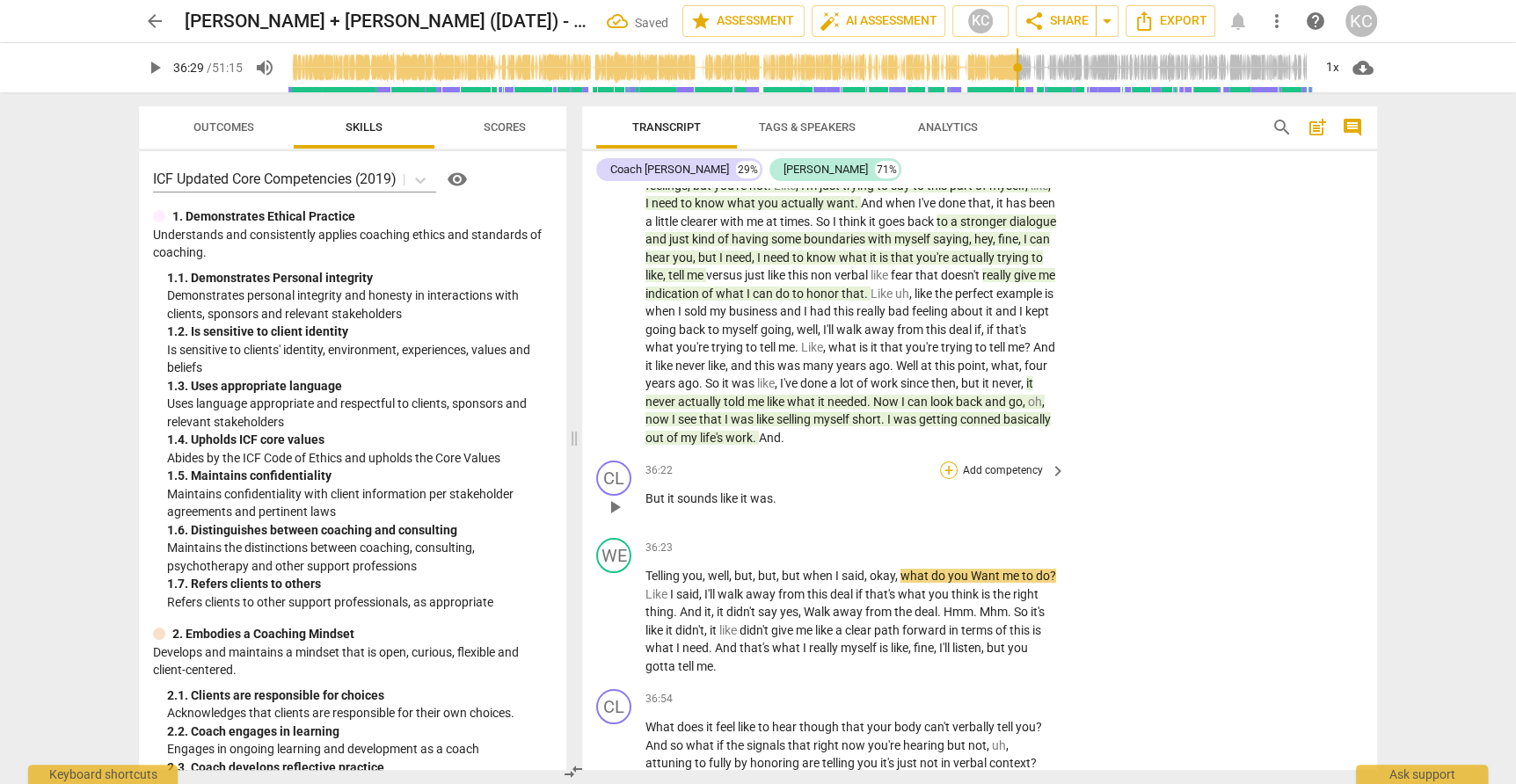
click at [942, 462] on div "+" at bounding box center [949, 471] width 18 height 18
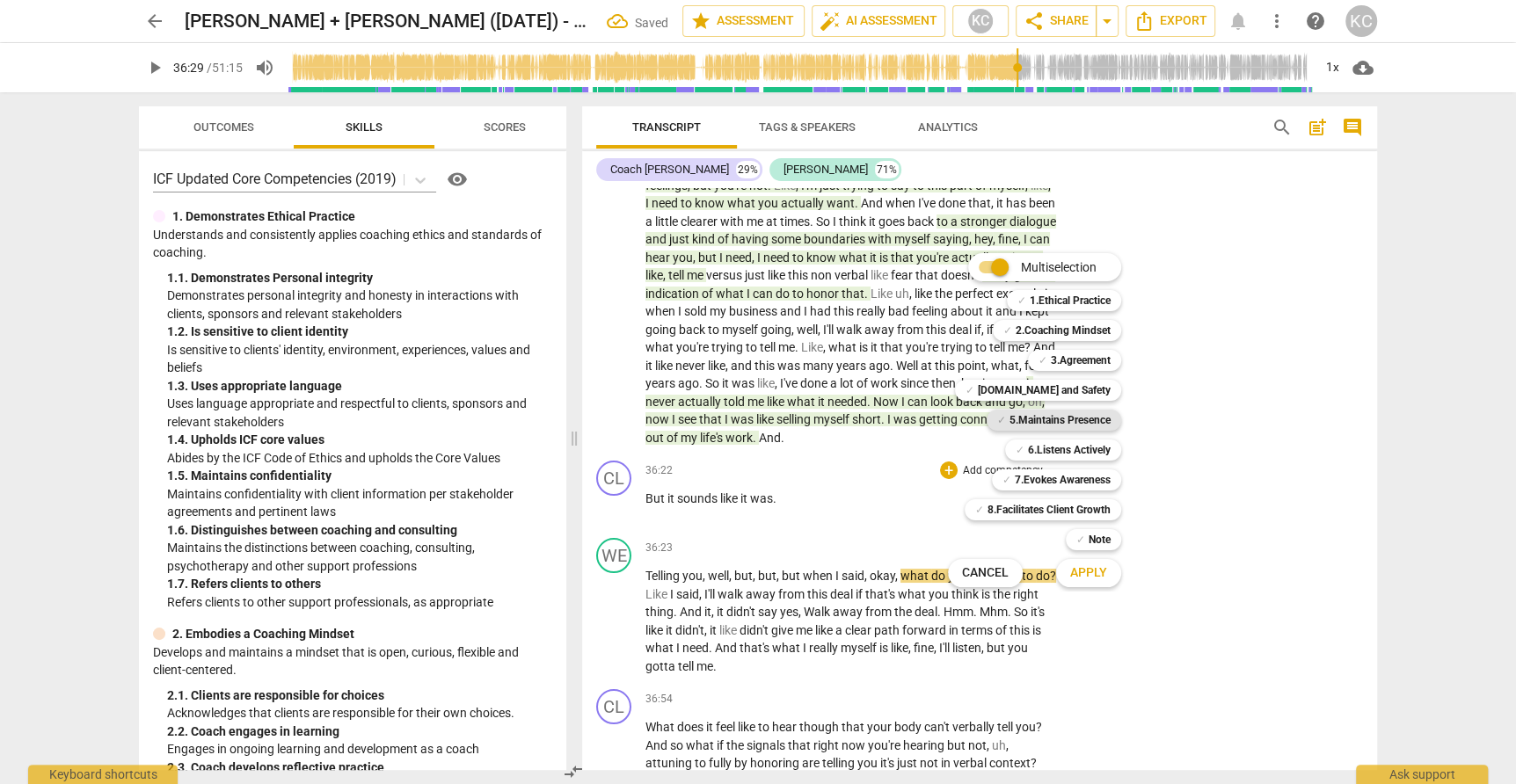
click at [997, 420] on span "✓" at bounding box center [1001, 420] width 9 height 21
click at [1079, 578] on span "Apply" at bounding box center [1088, 573] width 36 height 18
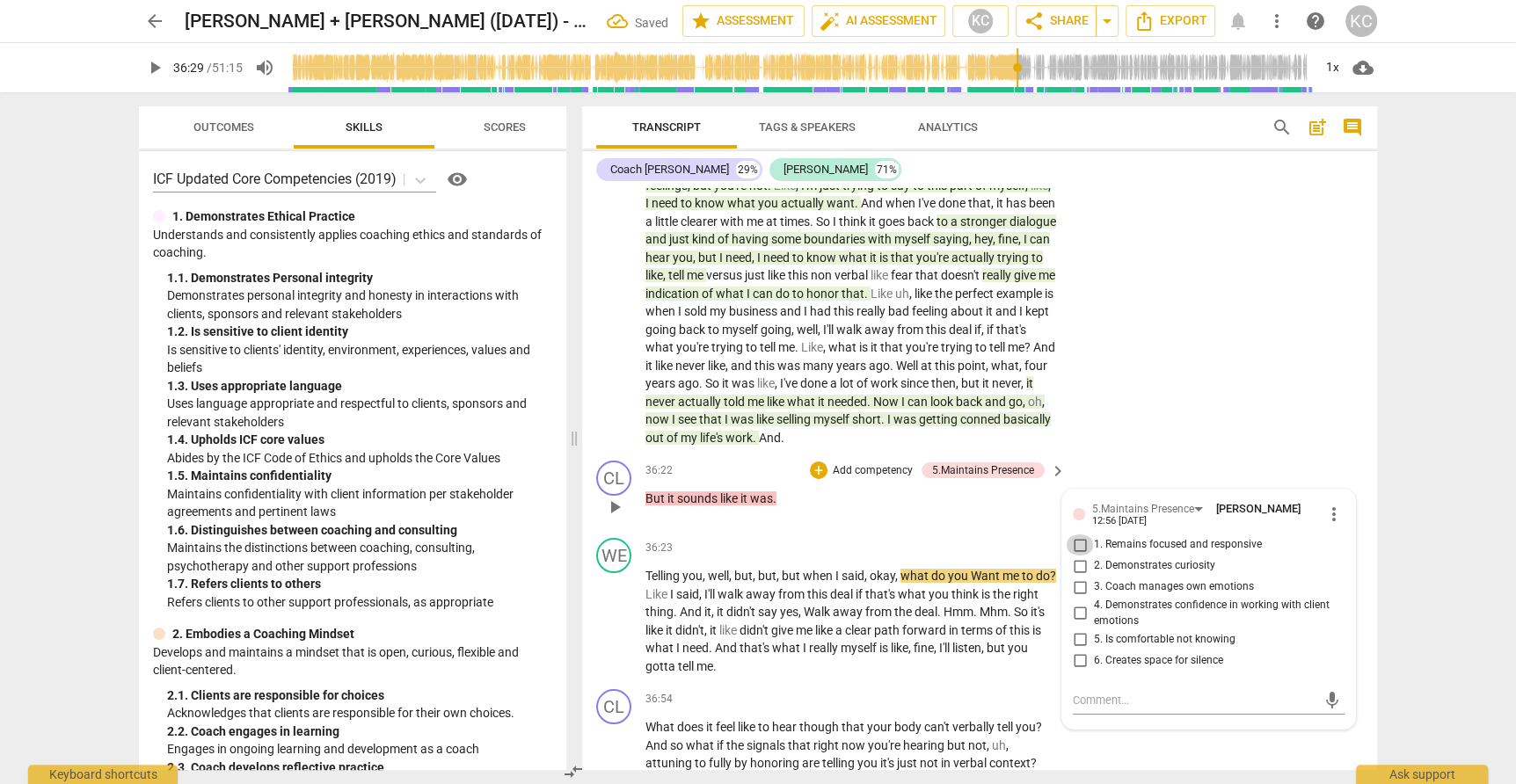
click at [1072, 535] on input "1. Remains focused and responsive" at bounding box center [1080, 546] width 28 height 21
click at [1097, 691] on textarea at bounding box center [1195, 699] width 244 height 17
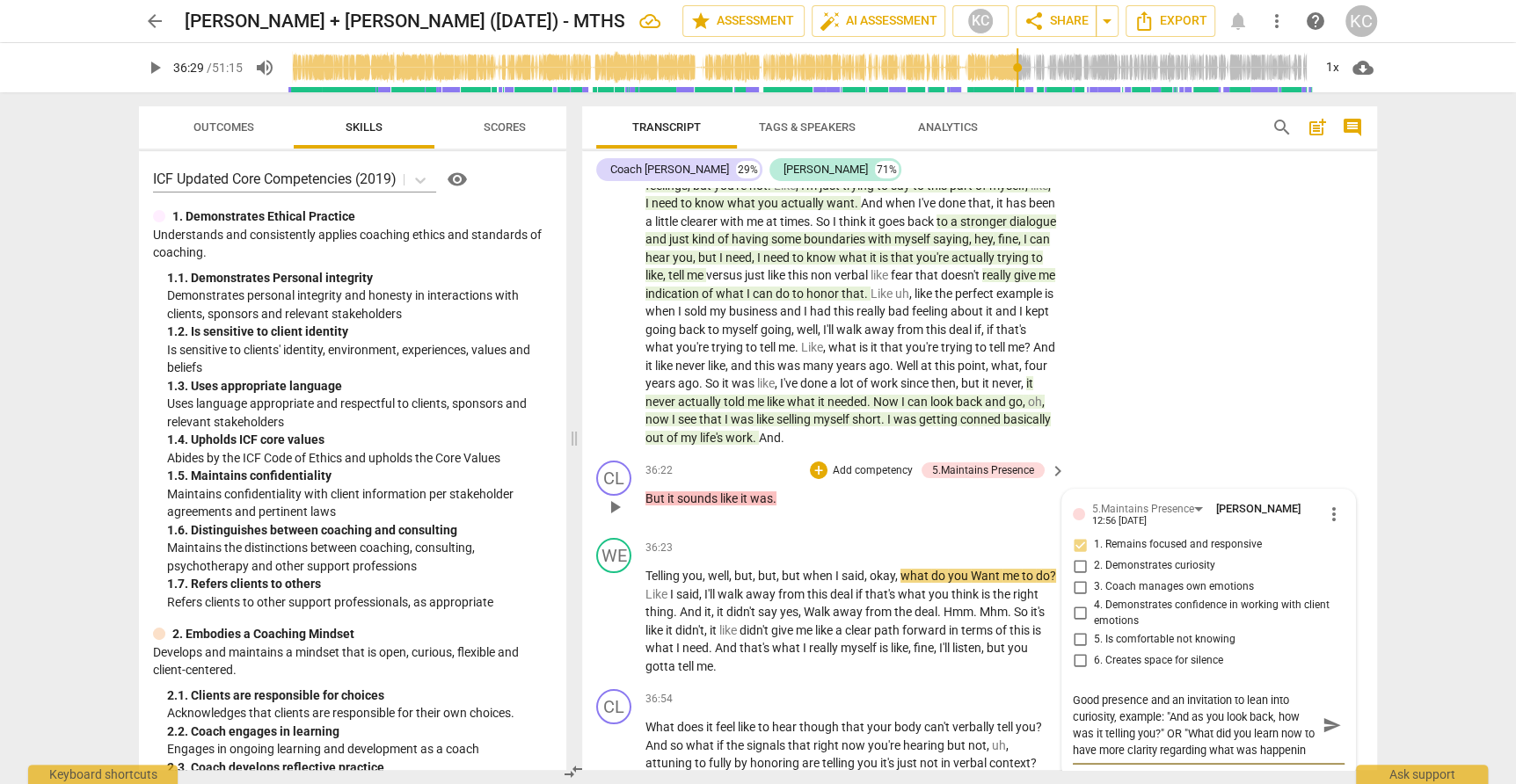
scroll to position [15, 0]
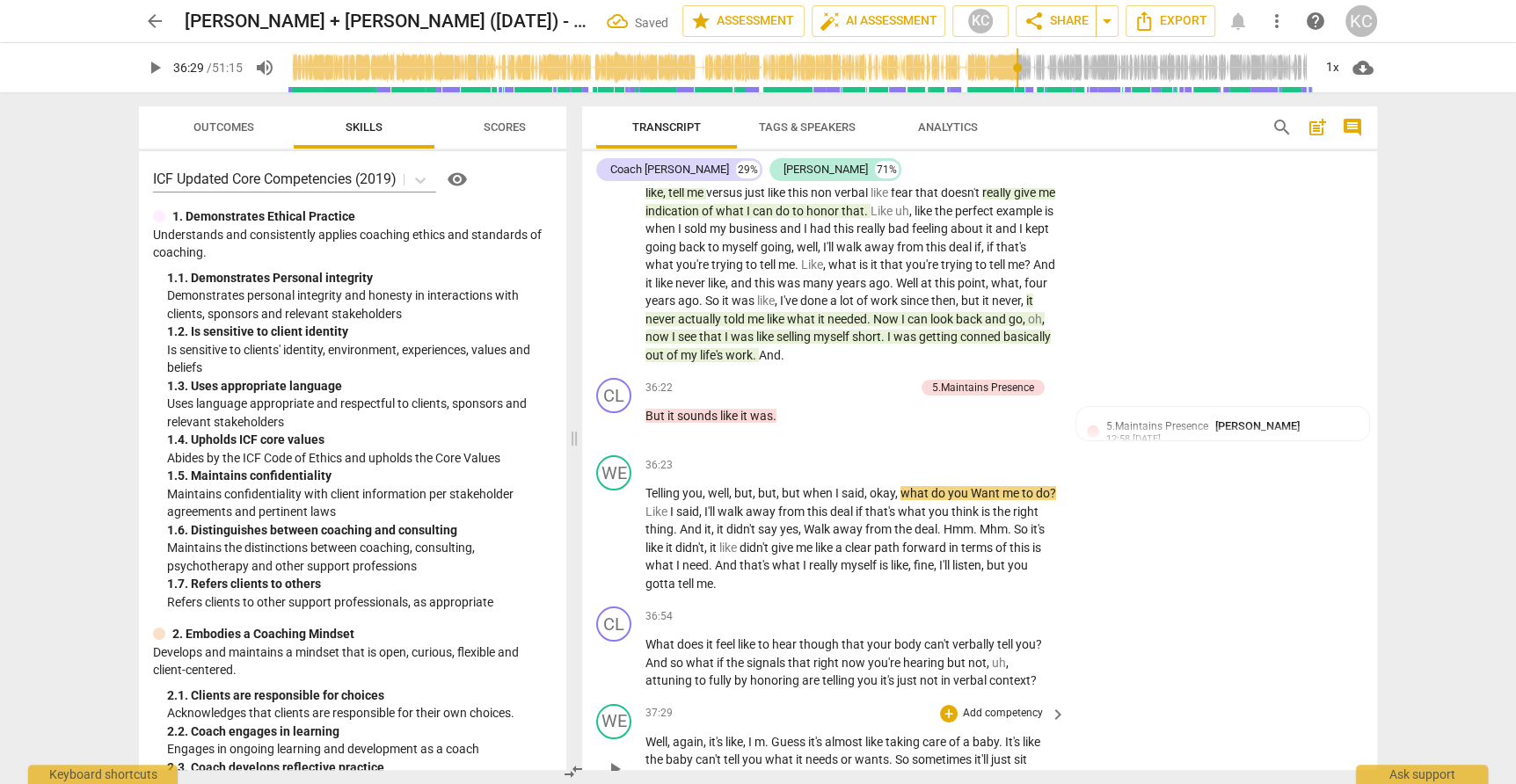
scroll to position [10097, 0]
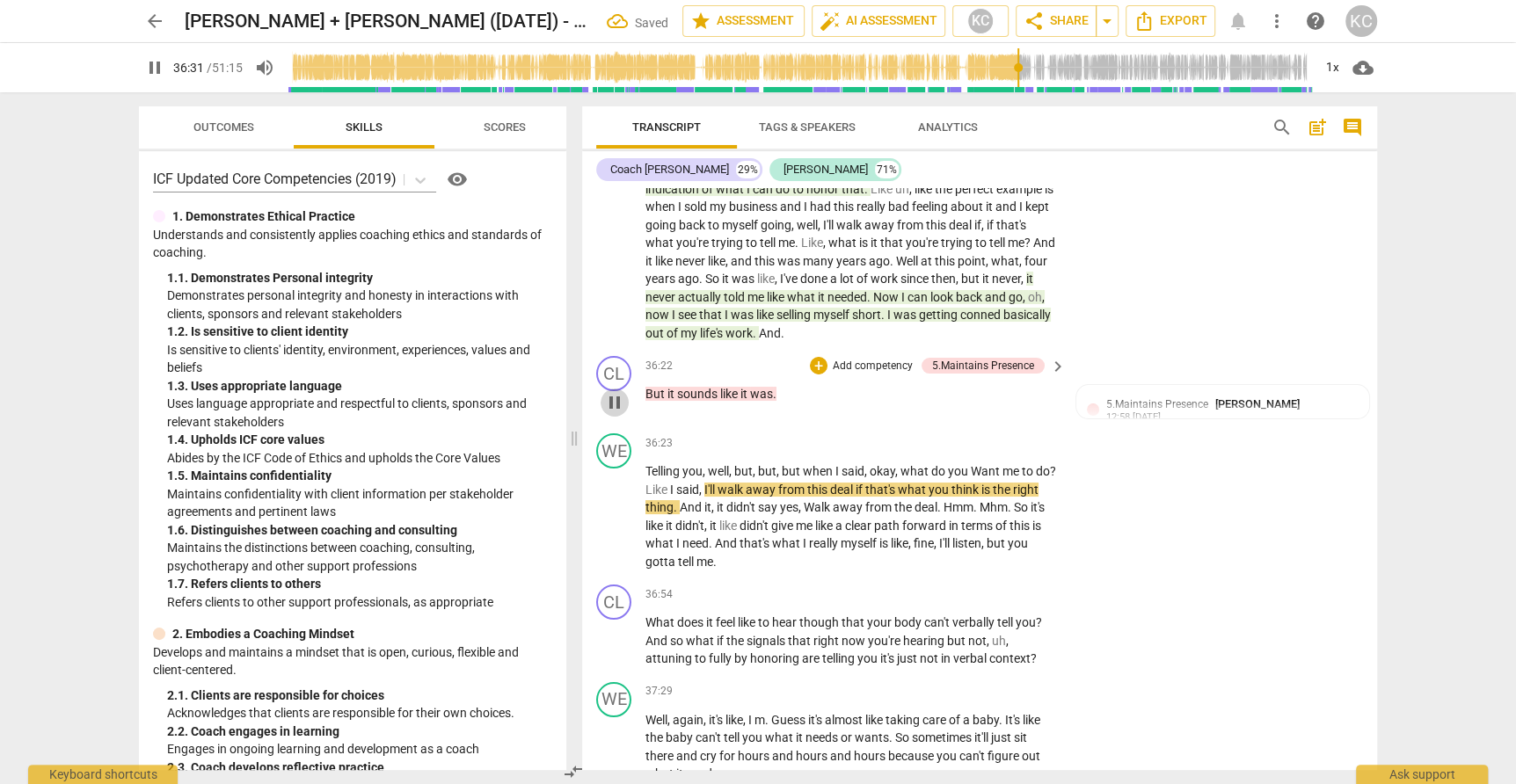
click at [616, 392] on span "pause" at bounding box center [615, 403] width 21 height 21
click at [616, 392] on span "play_arrow" at bounding box center [615, 403] width 21 height 21
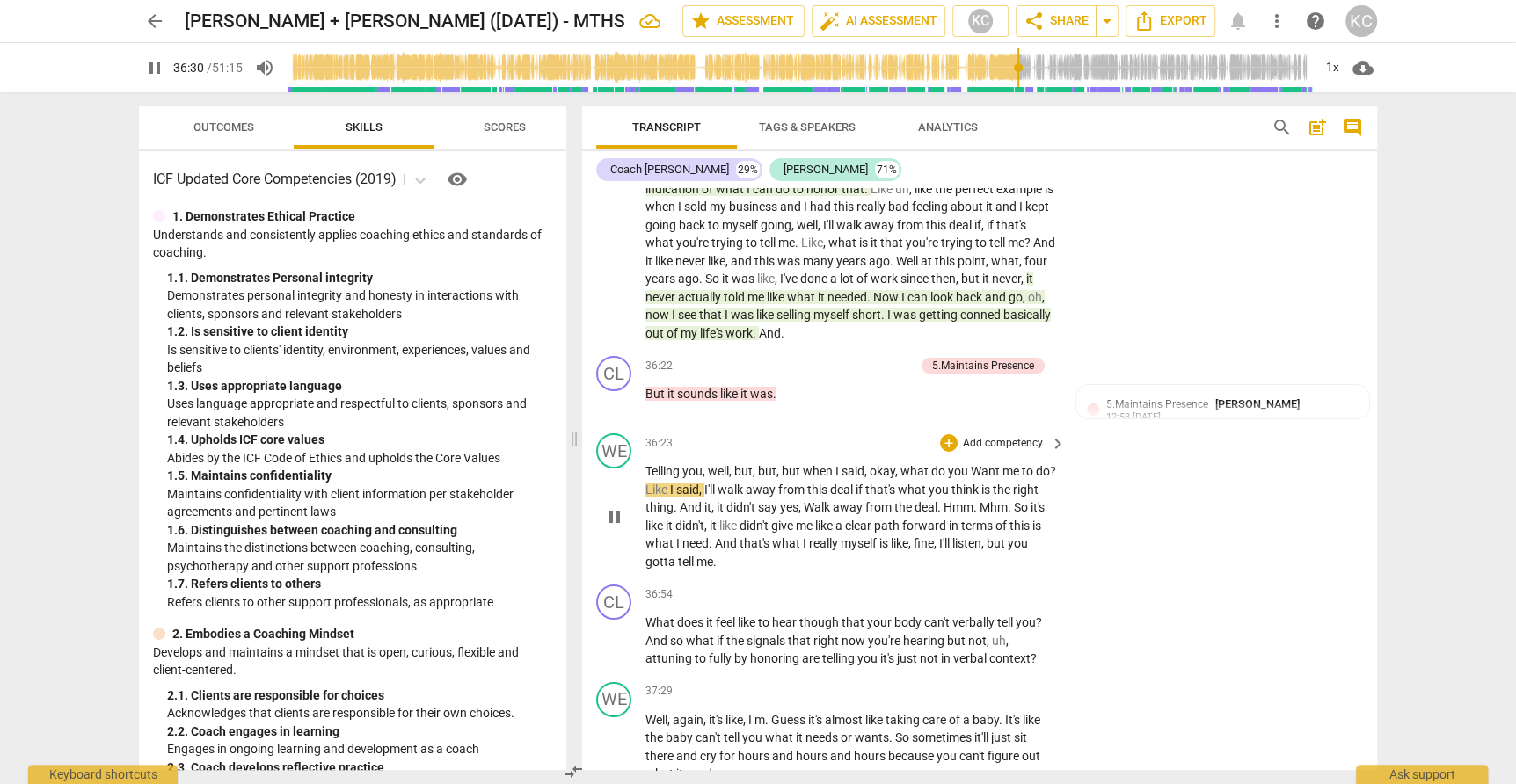
click at [1054, 465] on span "?" at bounding box center [1052, 472] width 6 height 14
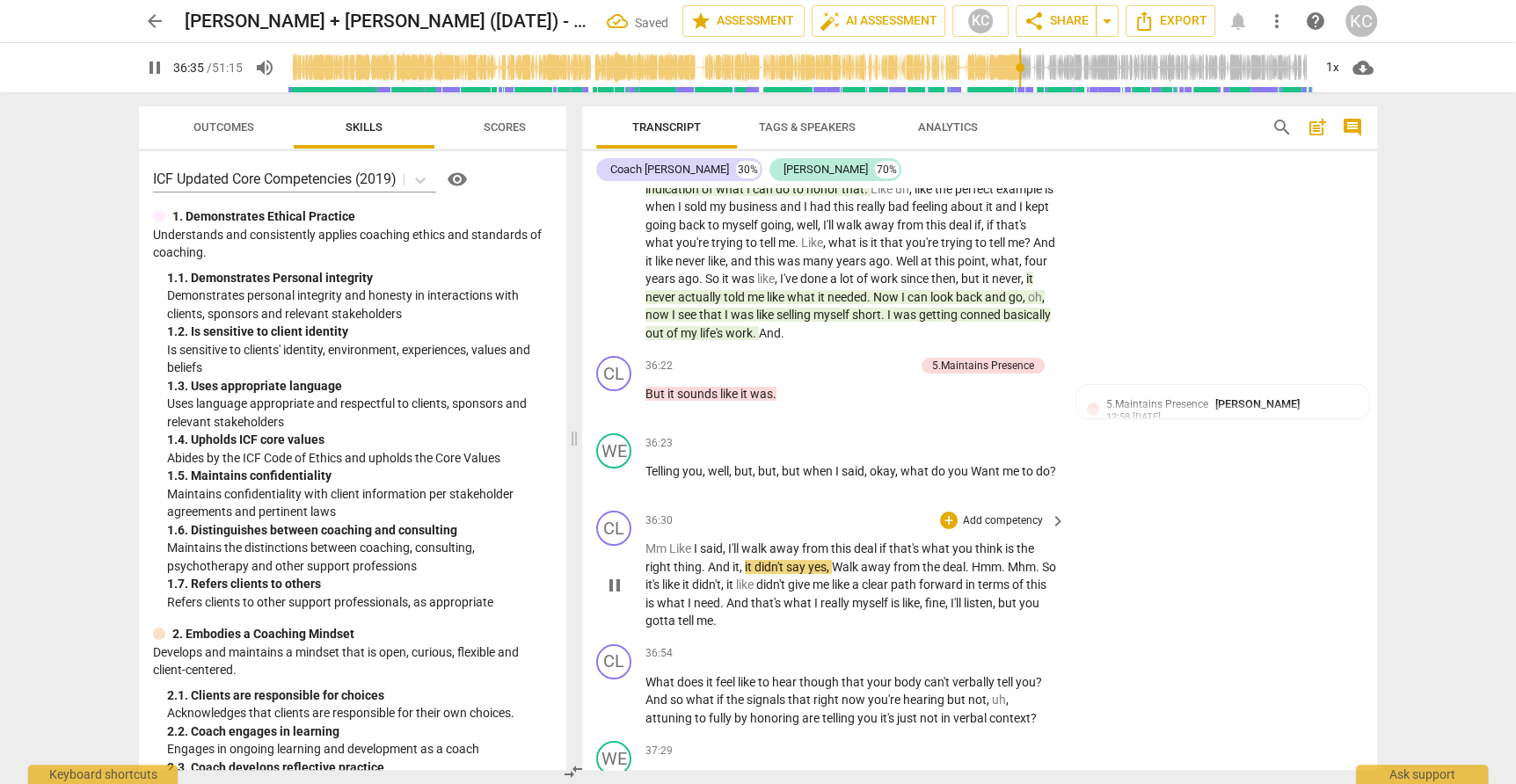
click at [668, 541] on span "Mm" at bounding box center [657, 548] width 24 height 14
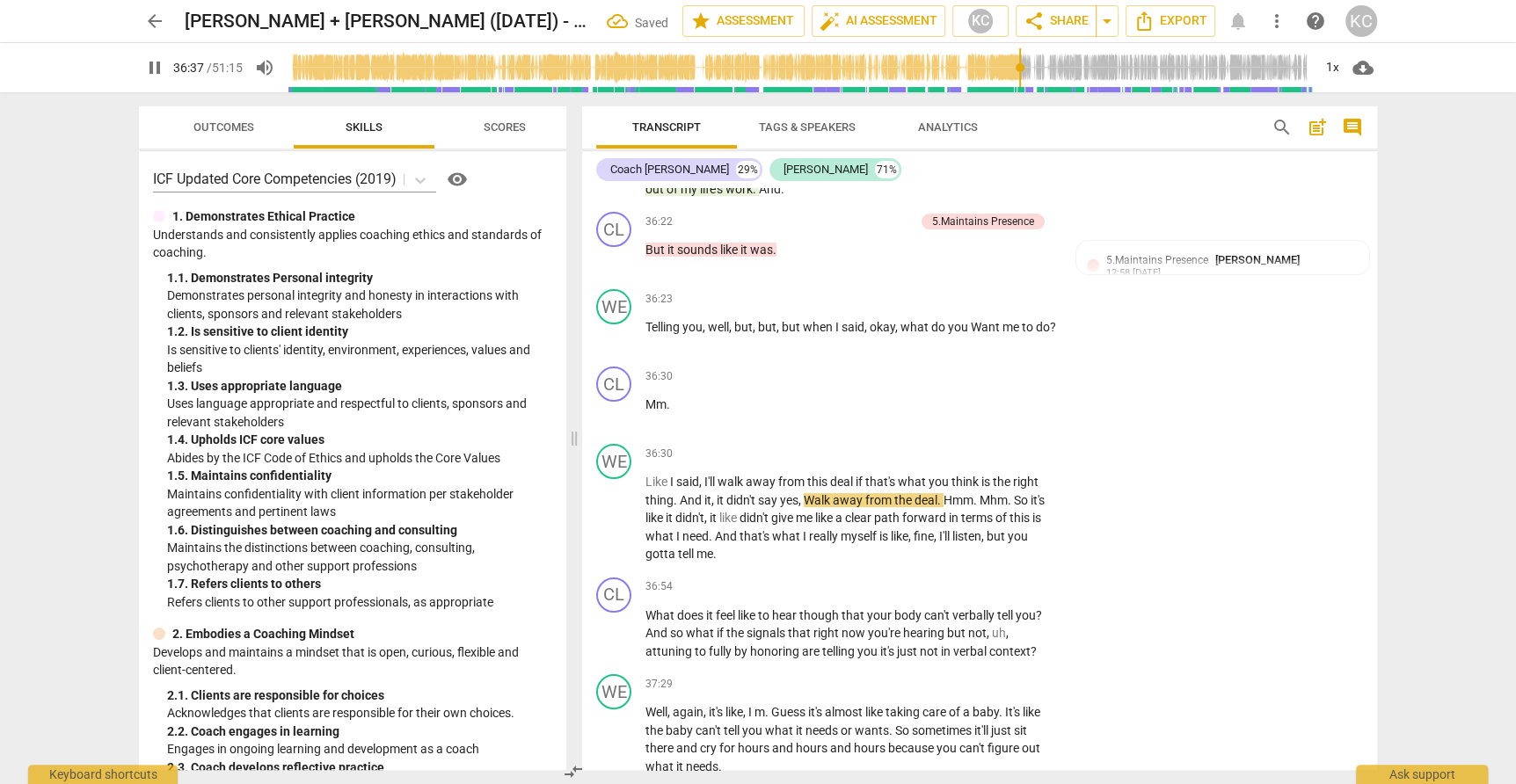
scroll to position [10243, 0]
click at [944, 491] on span "." at bounding box center [940, 498] width 6 height 14
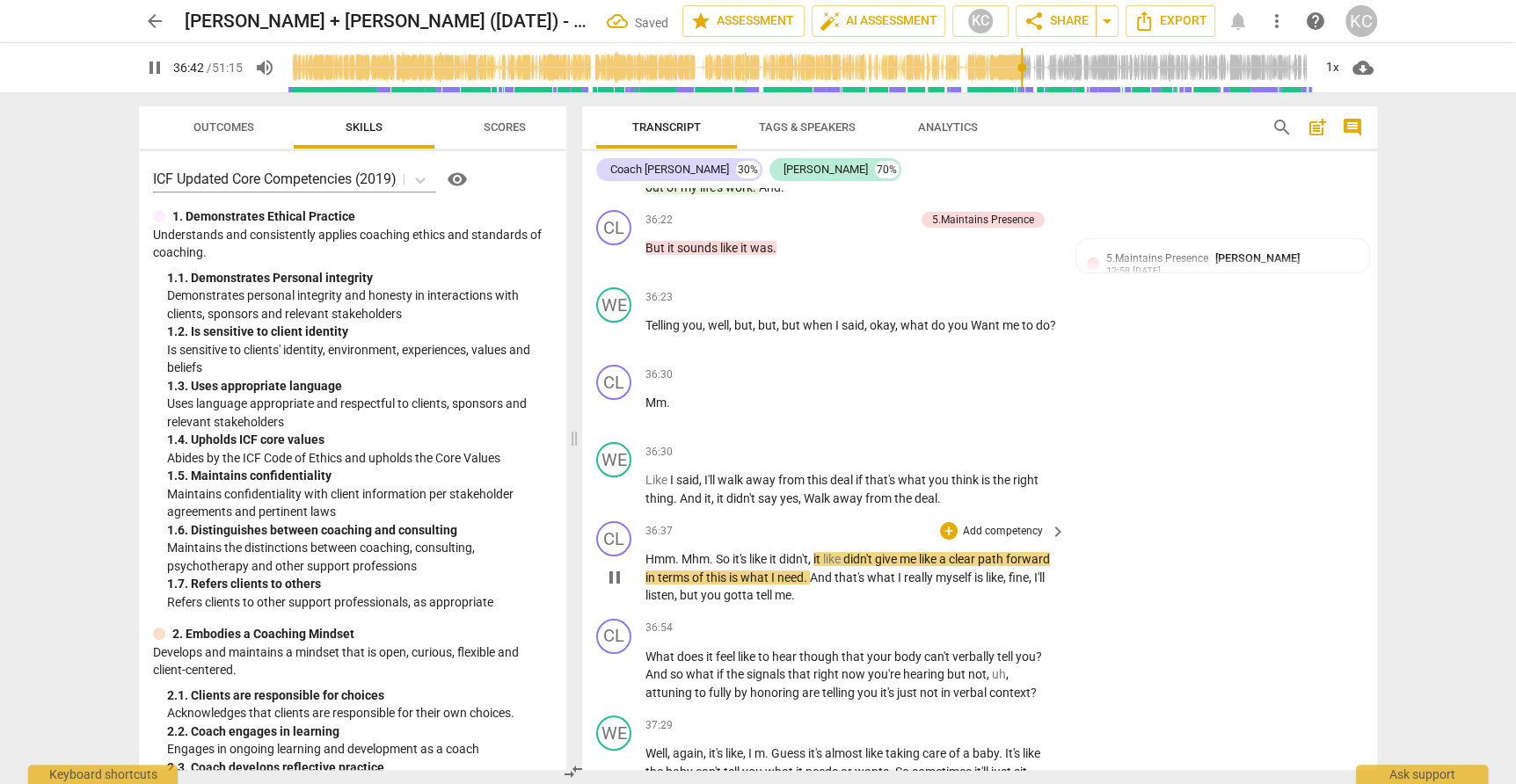
click at [716, 552] on span "." at bounding box center [712, 559] width 6 height 14
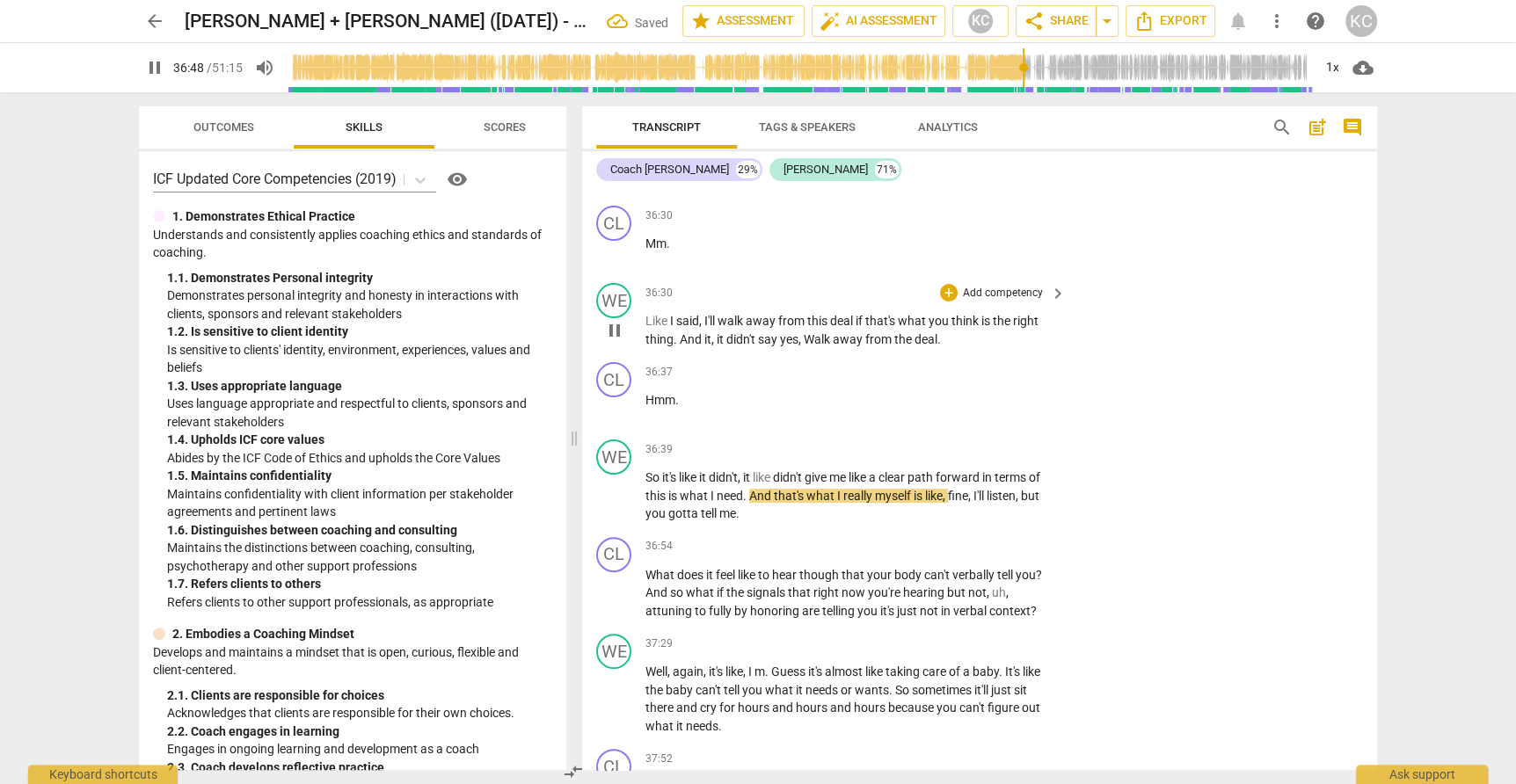
scroll to position [10414, 0]
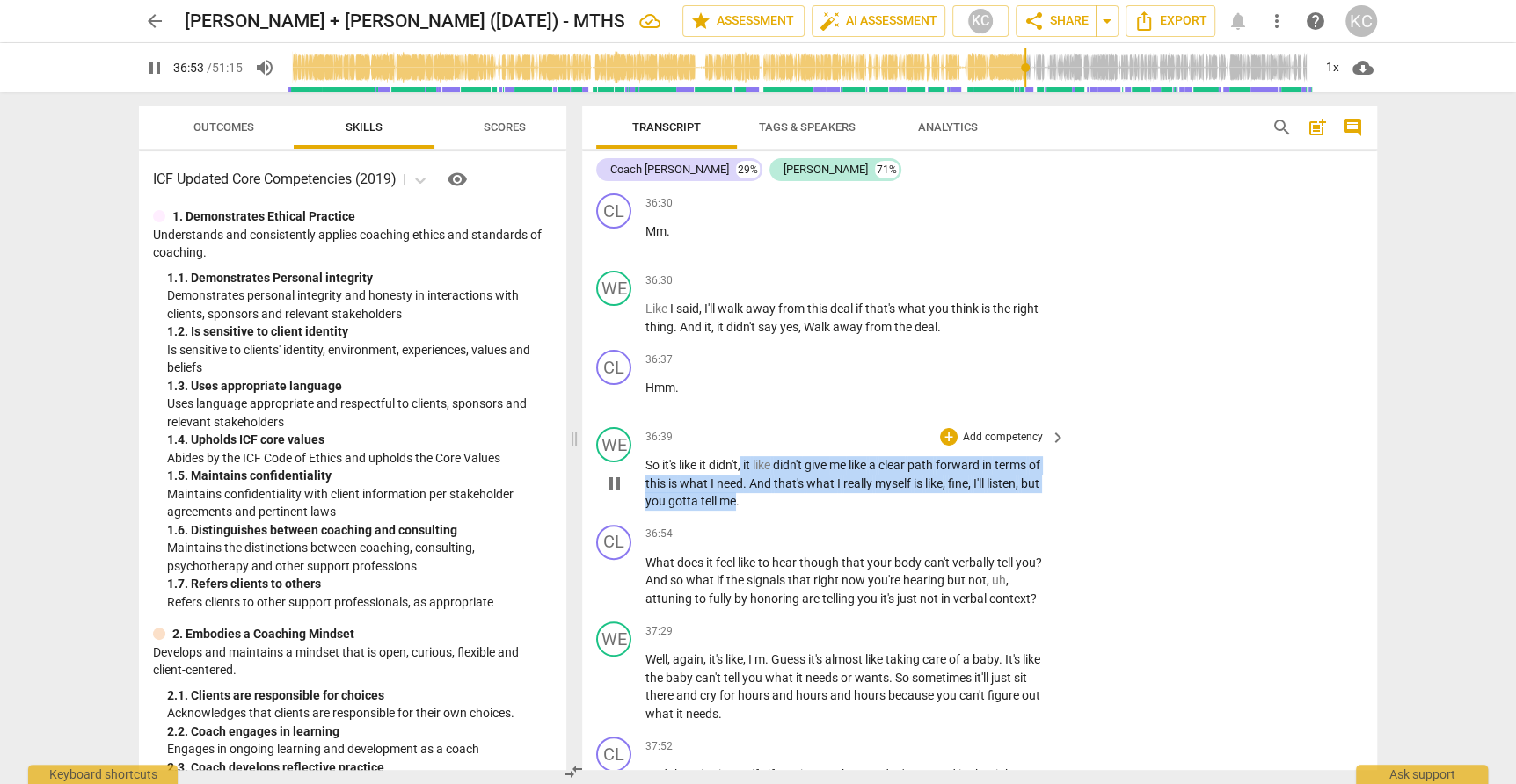
drag, startPoint x: 744, startPoint y: 414, endPoint x: 737, endPoint y: 449, distance: 35.7
click at [737, 457] on p "So it's like it didn't , it like didn't give me like a clear path forward in te…" at bounding box center [851, 483] width 411 height 54
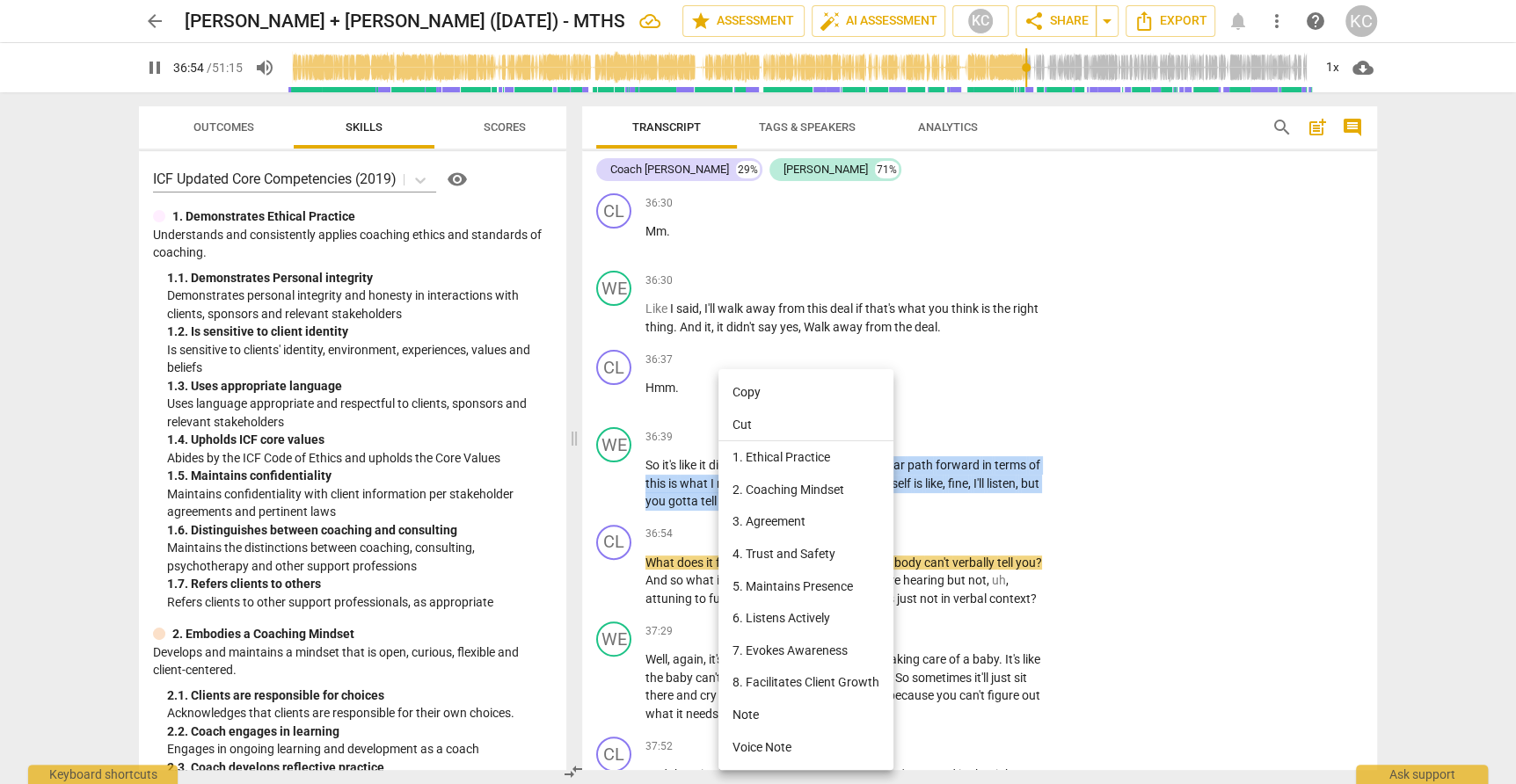
click at [758, 707] on li "Note" at bounding box center [806, 715] width 175 height 33
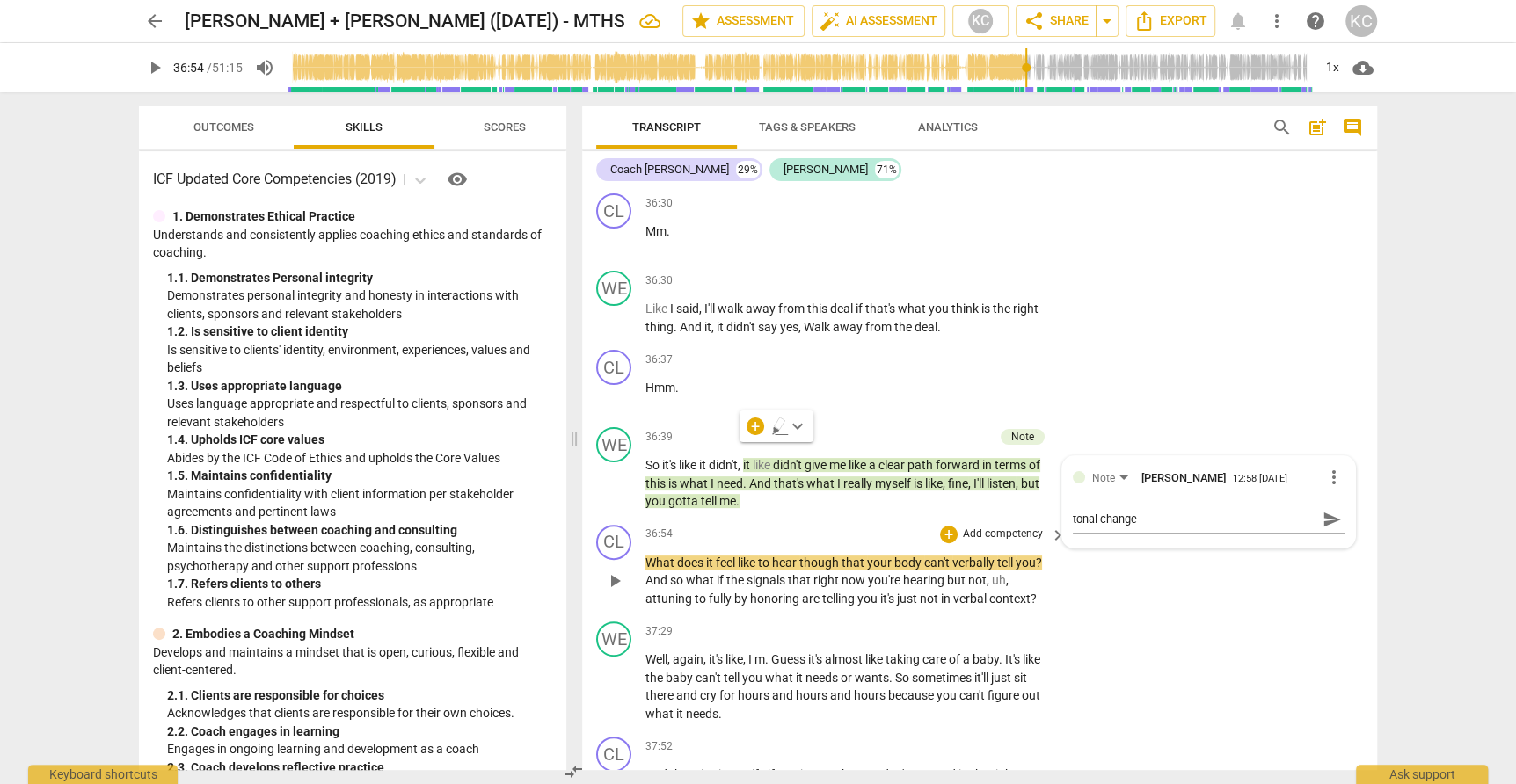
click at [1287, 556] on div "CL play_arrow pause 36:54 + Add competency keyboard_arrow_right What does it fe…" at bounding box center [979, 567] width 795 height 98
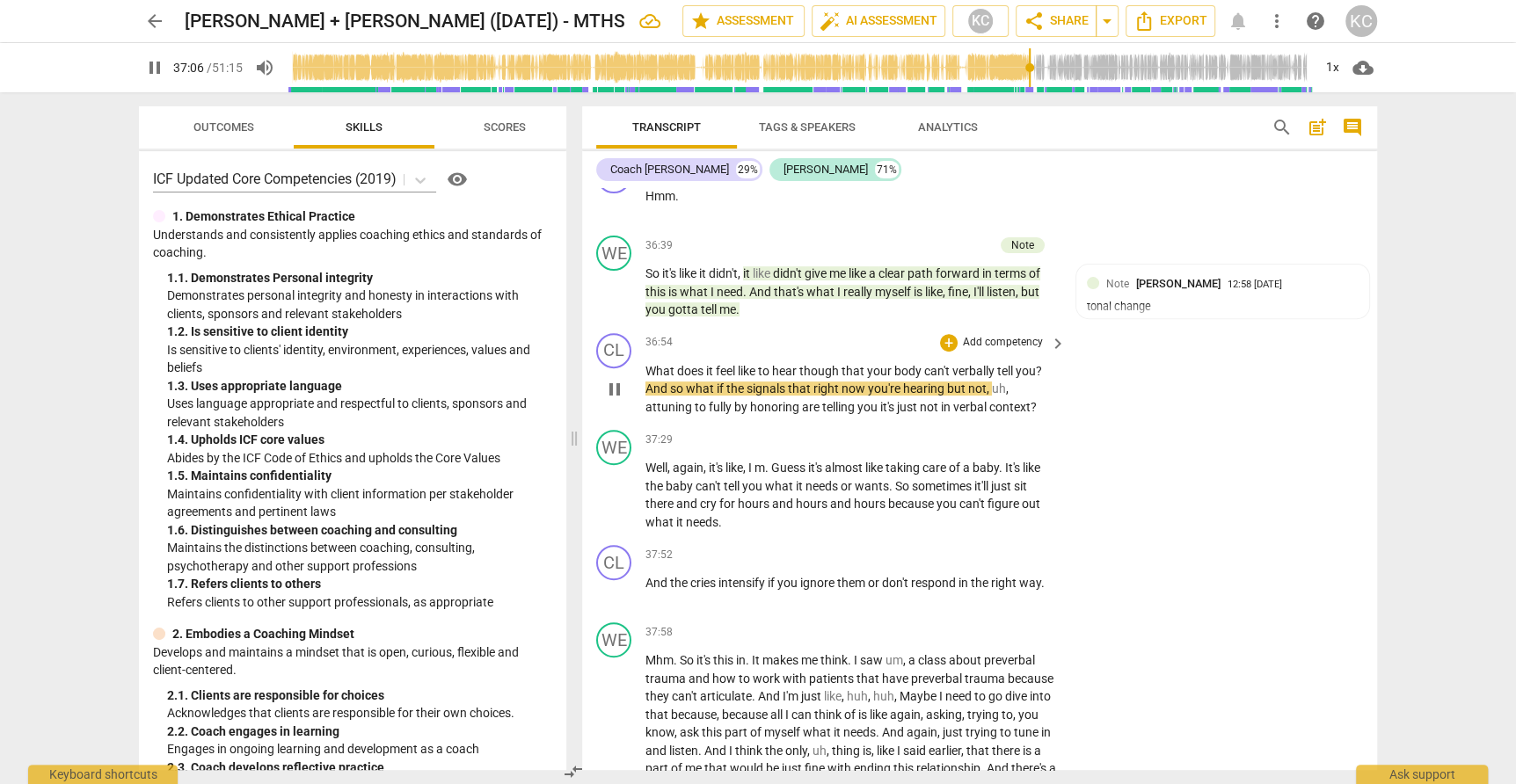
scroll to position [10581, 0]
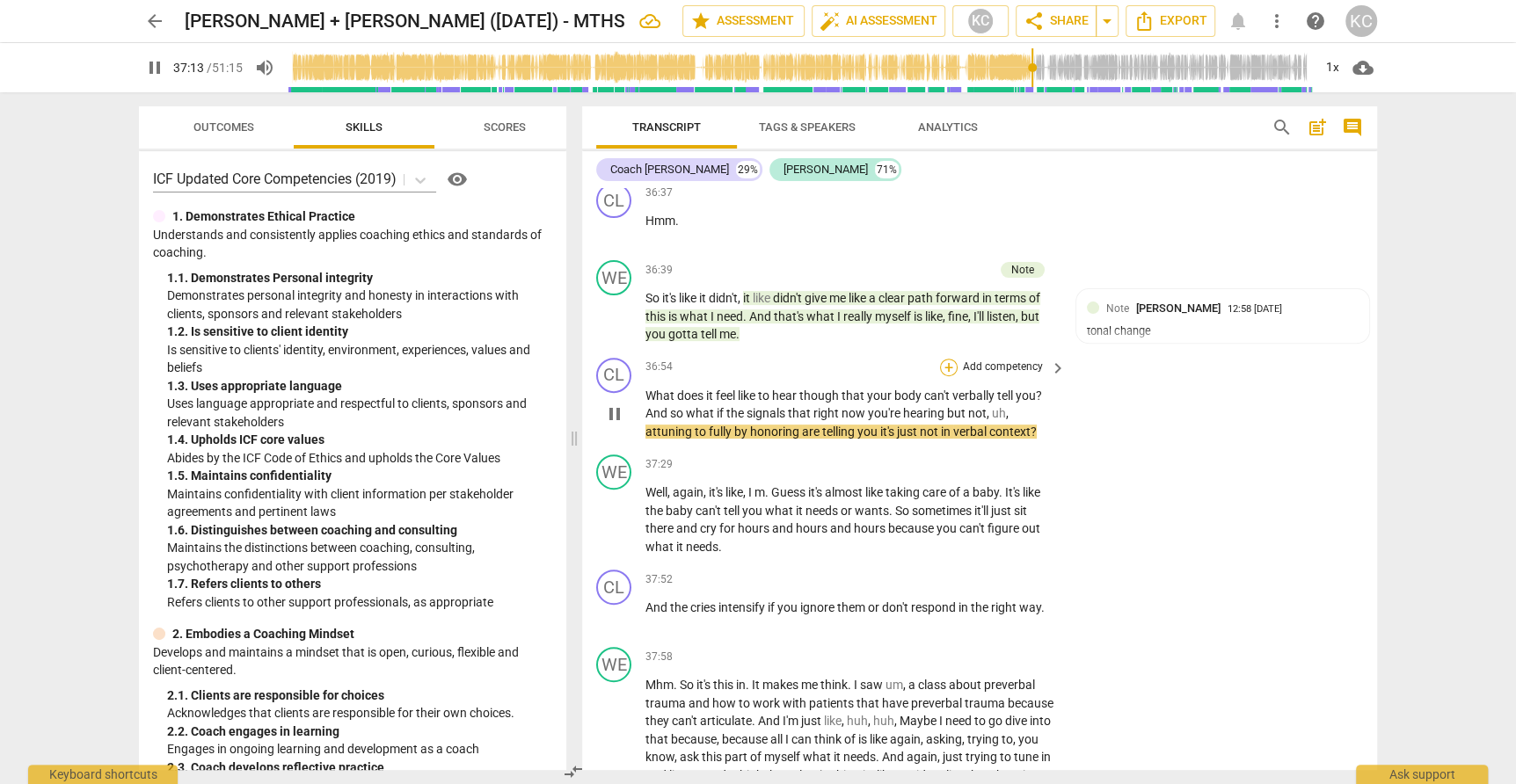
click at [947, 359] on div "+" at bounding box center [949, 368] width 18 height 18
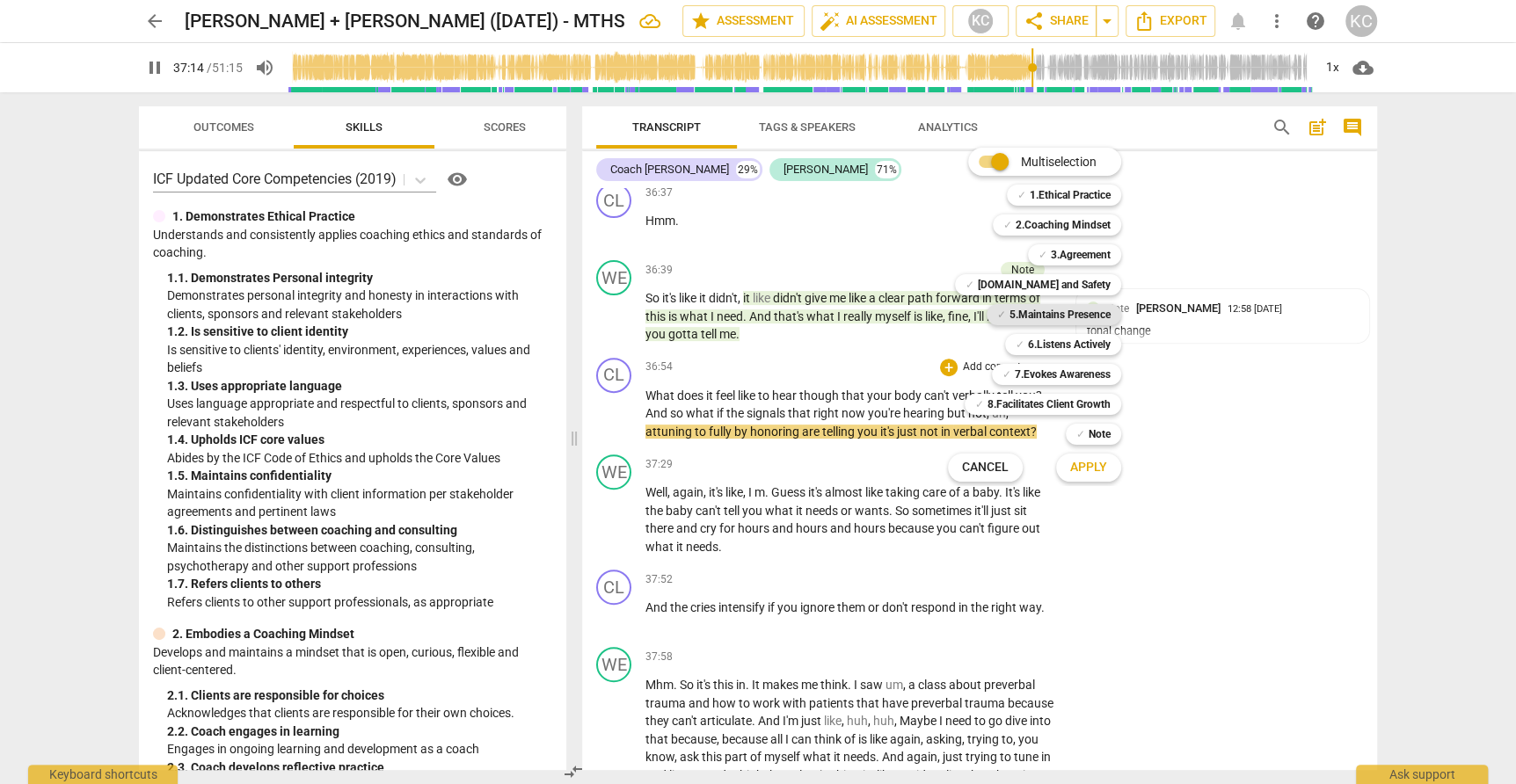
click at [1030, 311] on b "5.Maintains Presence" at bounding box center [1060, 315] width 101 height 21
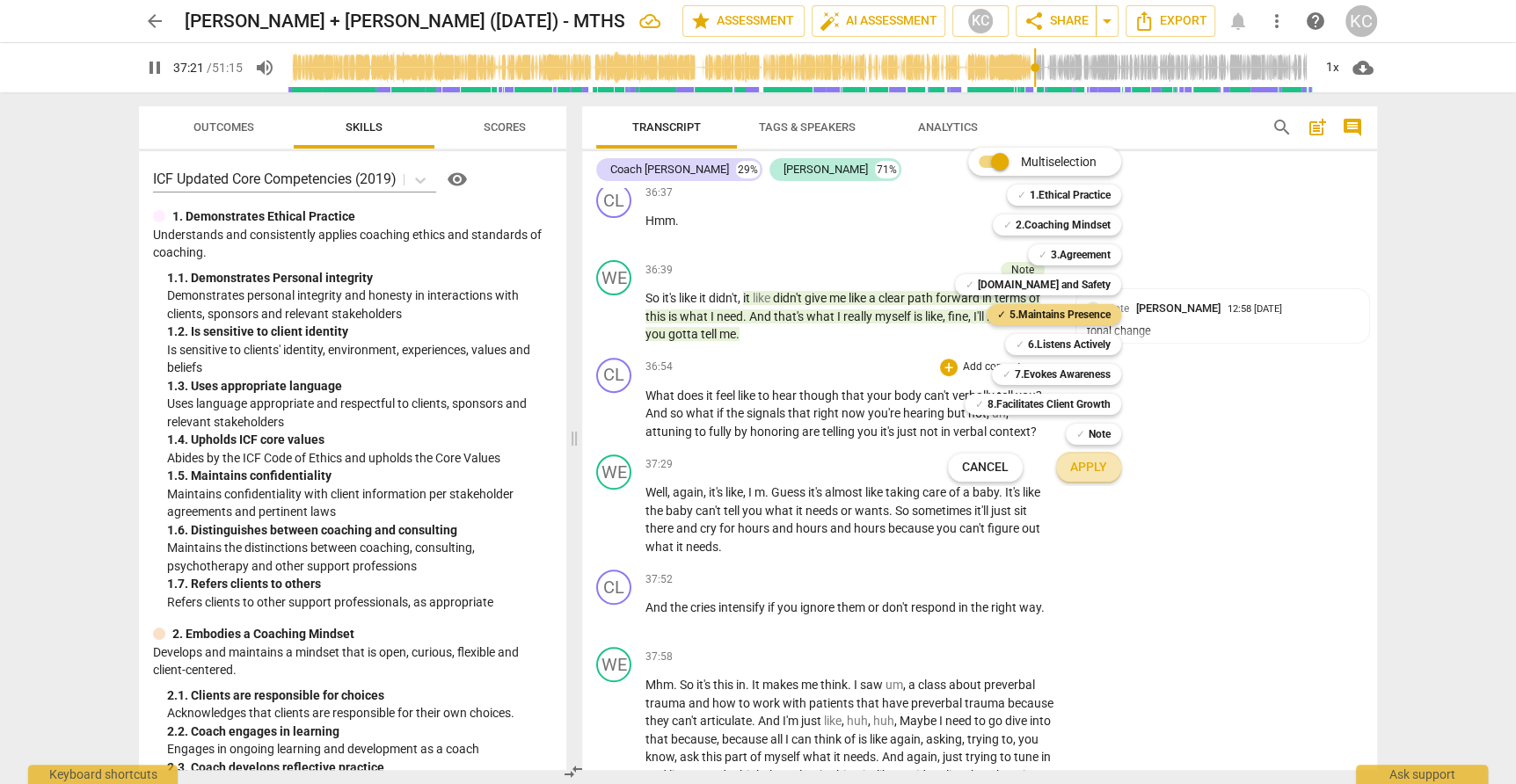
click at [1071, 473] on span "Apply" at bounding box center [1088, 468] width 36 height 18
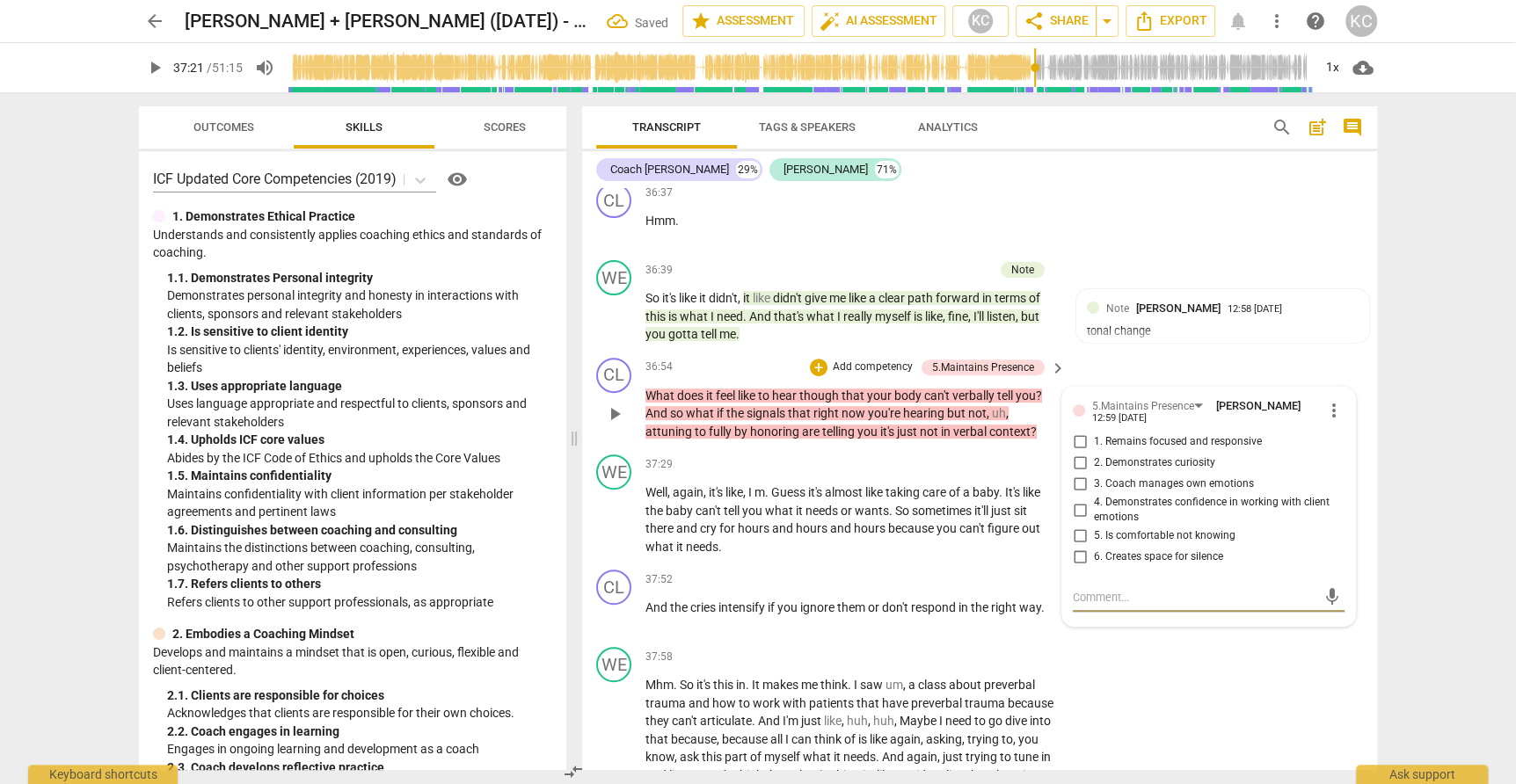
click at [1076, 432] on input "1. Remains focused and responsive" at bounding box center [1080, 442] width 28 height 21
click at [1082, 589] on textarea at bounding box center [1195, 597] width 244 height 17
click at [1082, 453] on input "2. Demonstrates curiosity" at bounding box center [1080, 464] width 28 height 21
click at [1082, 589] on textarea at bounding box center [1195, 597] width 244 height 17
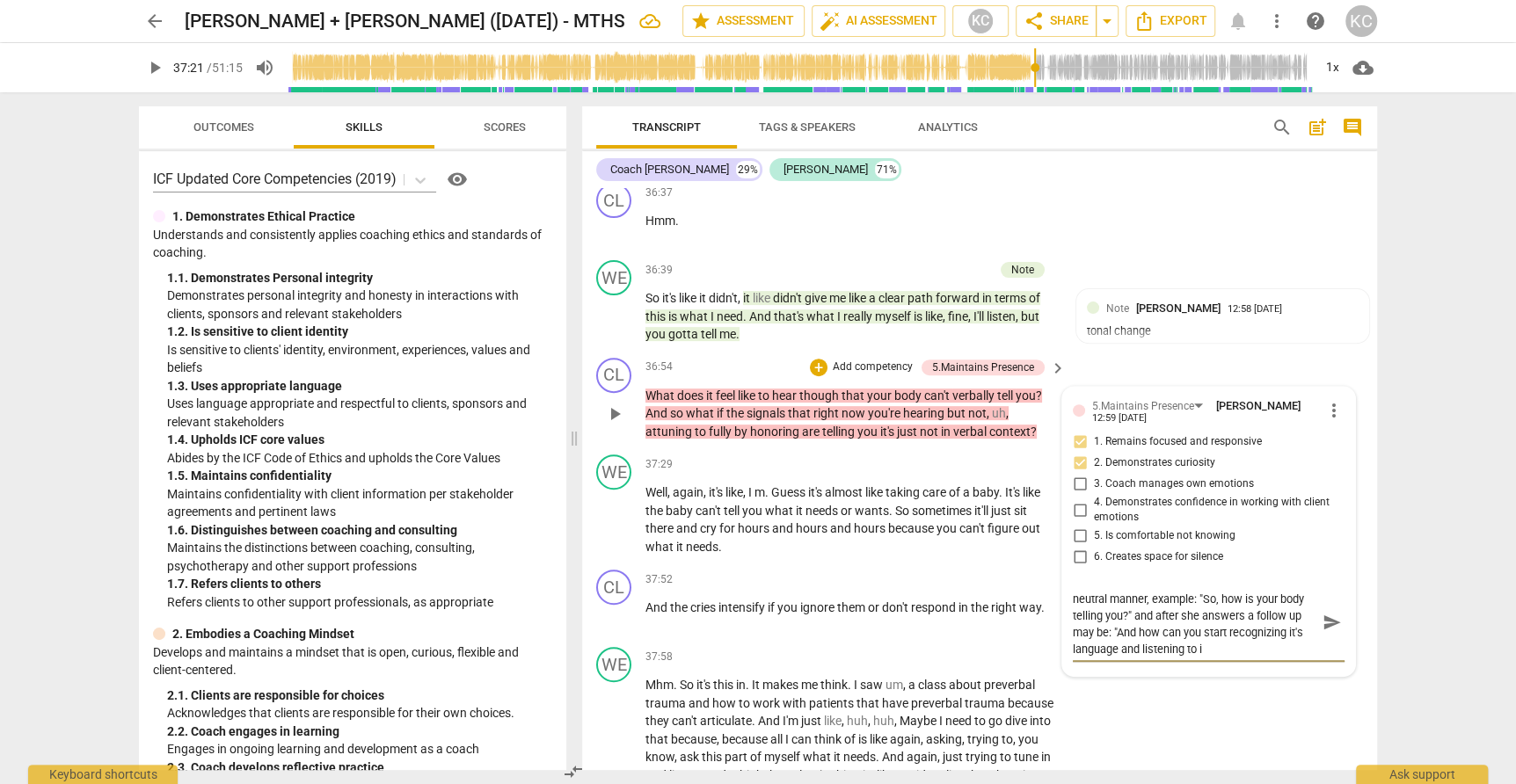
scroll to position [0, 0]
click at [1211, 708] on div "WE play_arrow pause 37:58 + Add competency keyboard_arrow_right Mhm . So it's t…" at bounding box center [979, 742] width 795 height 206
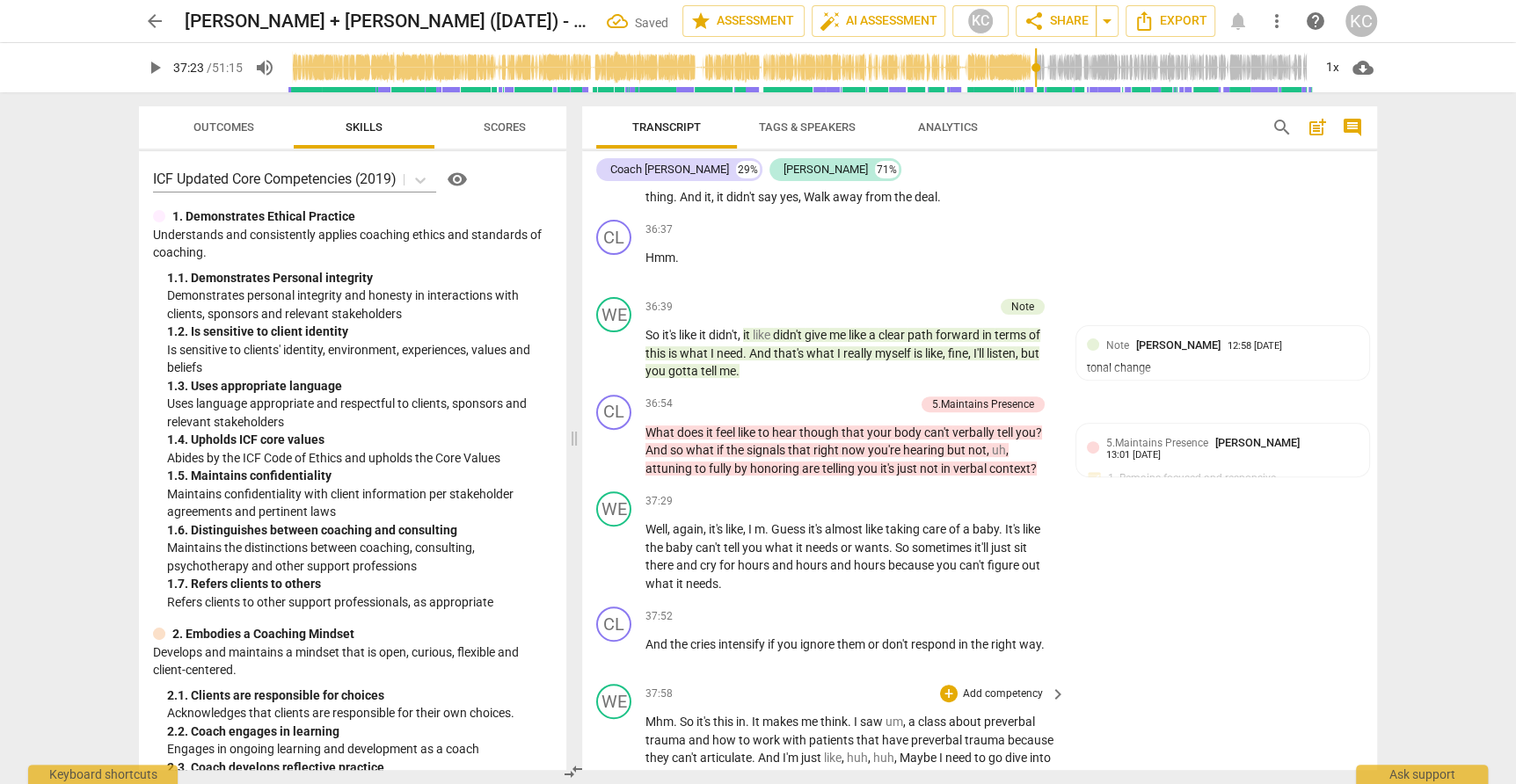
scroll to position [10535, 0]
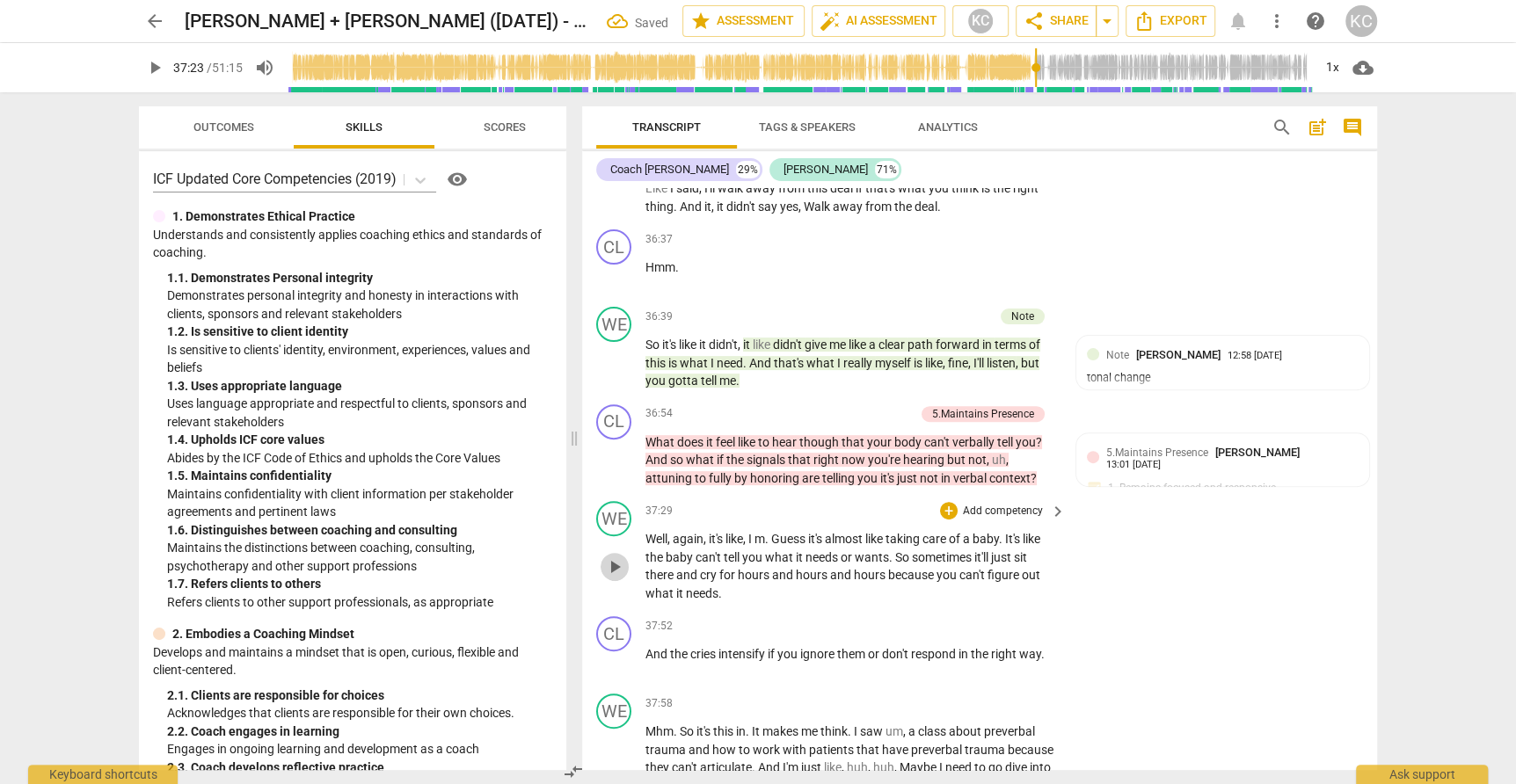
click at [625, 556] on span "play_arrow" at bounding box center [615, 567] width 21 height 21
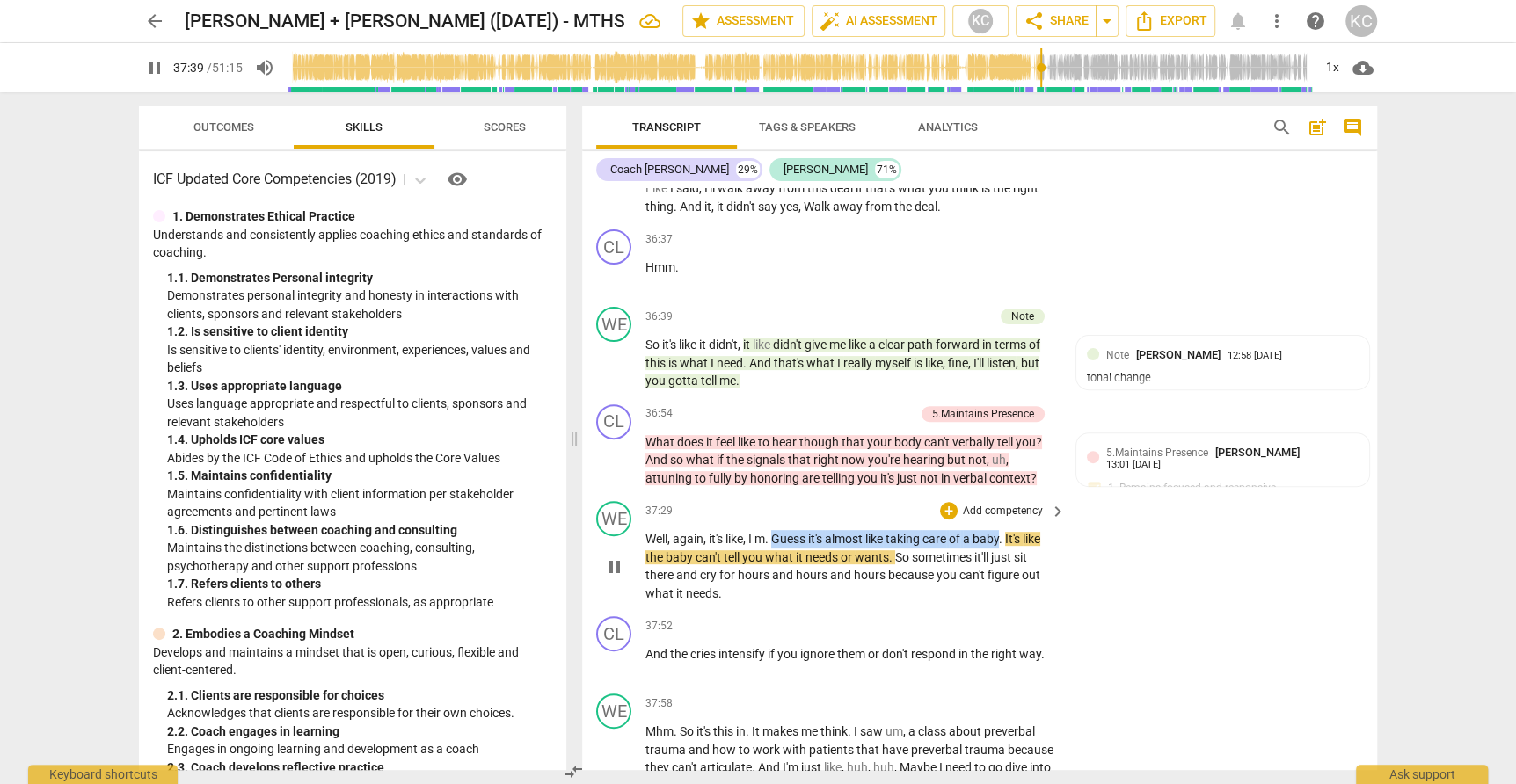
drag, startPoint x: 775, startPoint y: 486, endPoint x: 1006, endPoint y: 486, distance: 231.0
click at [1006, 530] on p "Well , again , it's like , I m . Guess it's almost like taking care of a baby .…" at bounding box center [851, 566] width 411 height 72
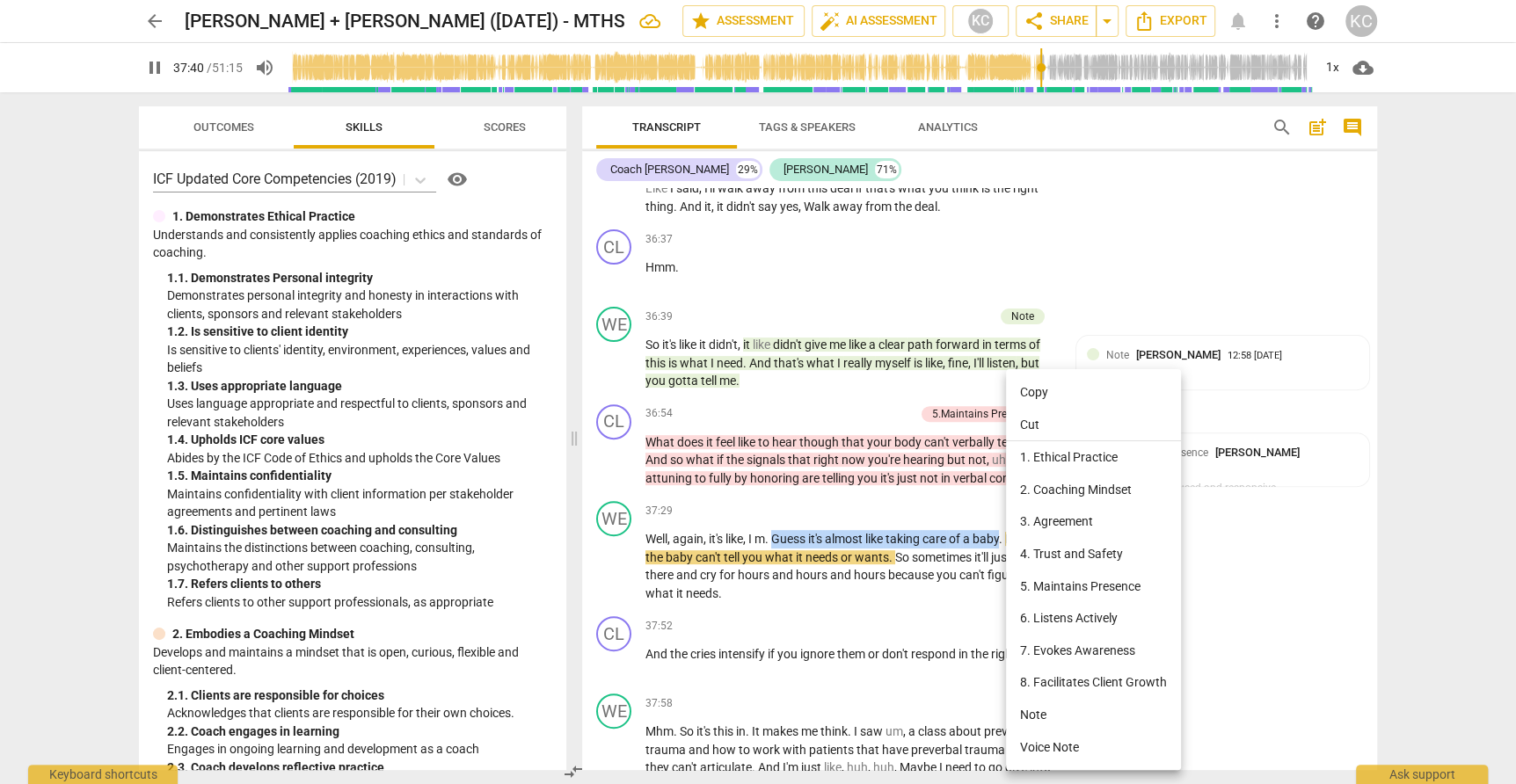
click at [1034, 722] on li "Note" at bounding box center [1093, 715] width 175 height 33
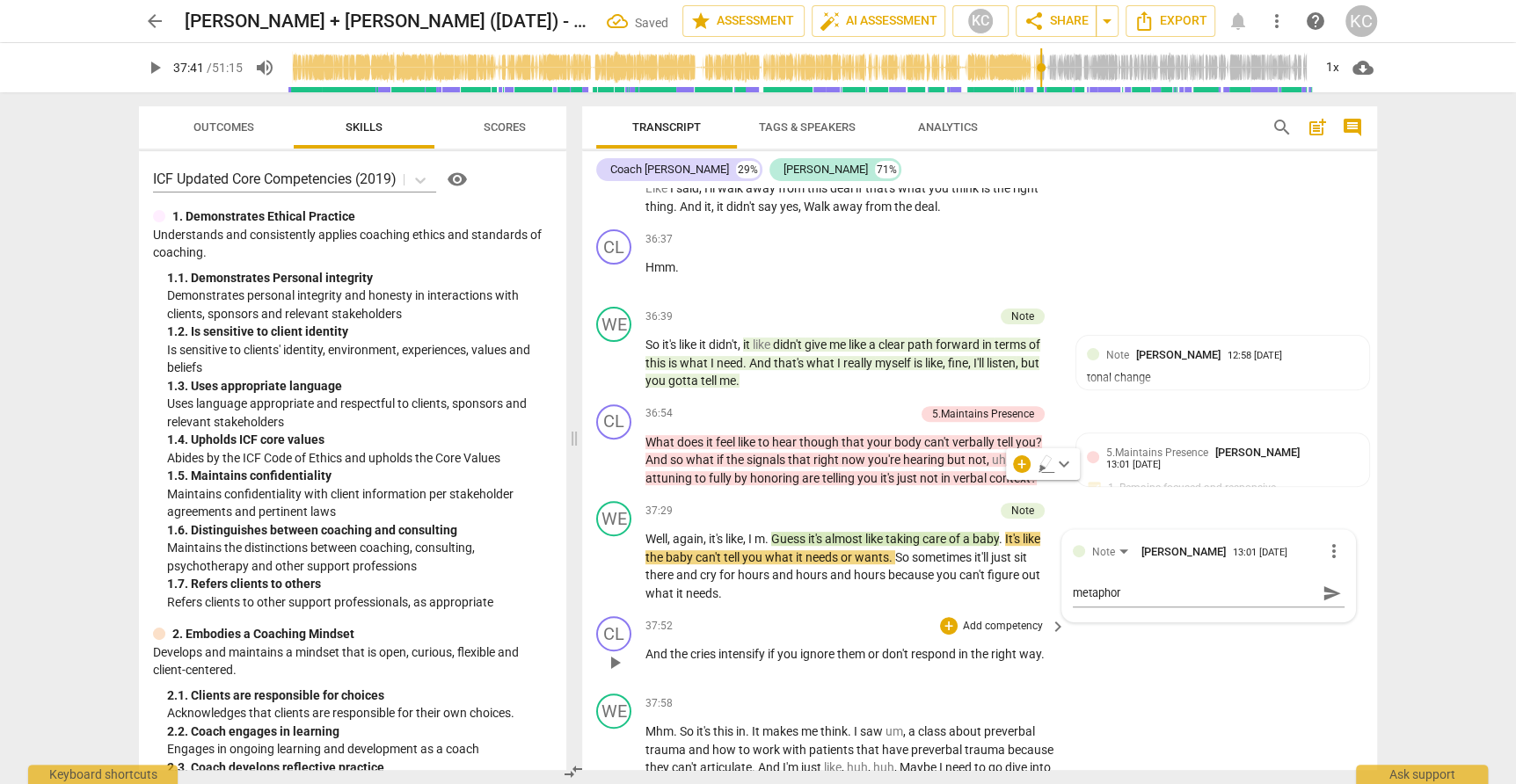
click at [1222, 630] on div "CL play_arrow pause 37:52 + Add competency keyboard_arrow_right And the cries i…" at bounding box center [979, 647] width 795 height 77
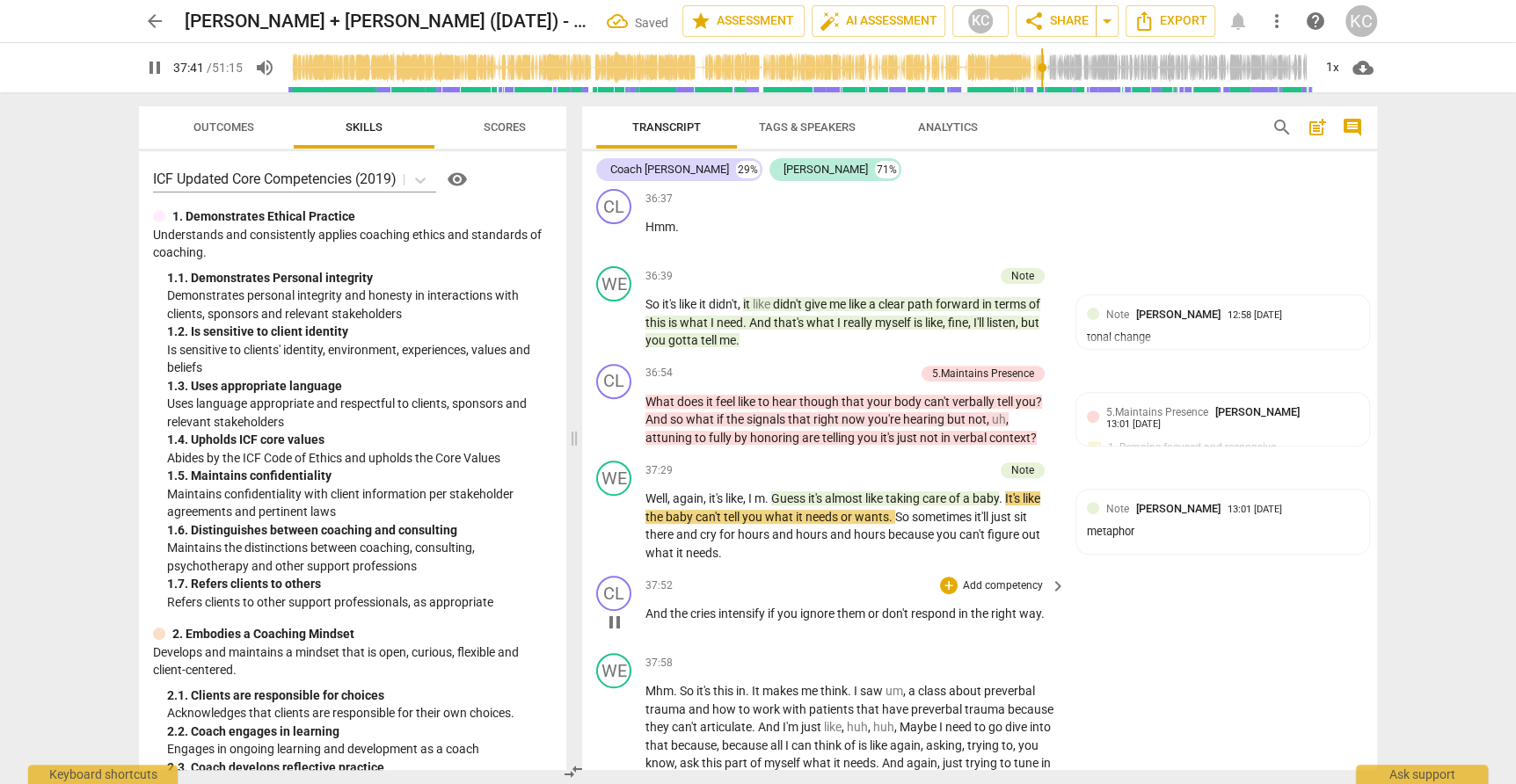
scroll to position [10578, 0]
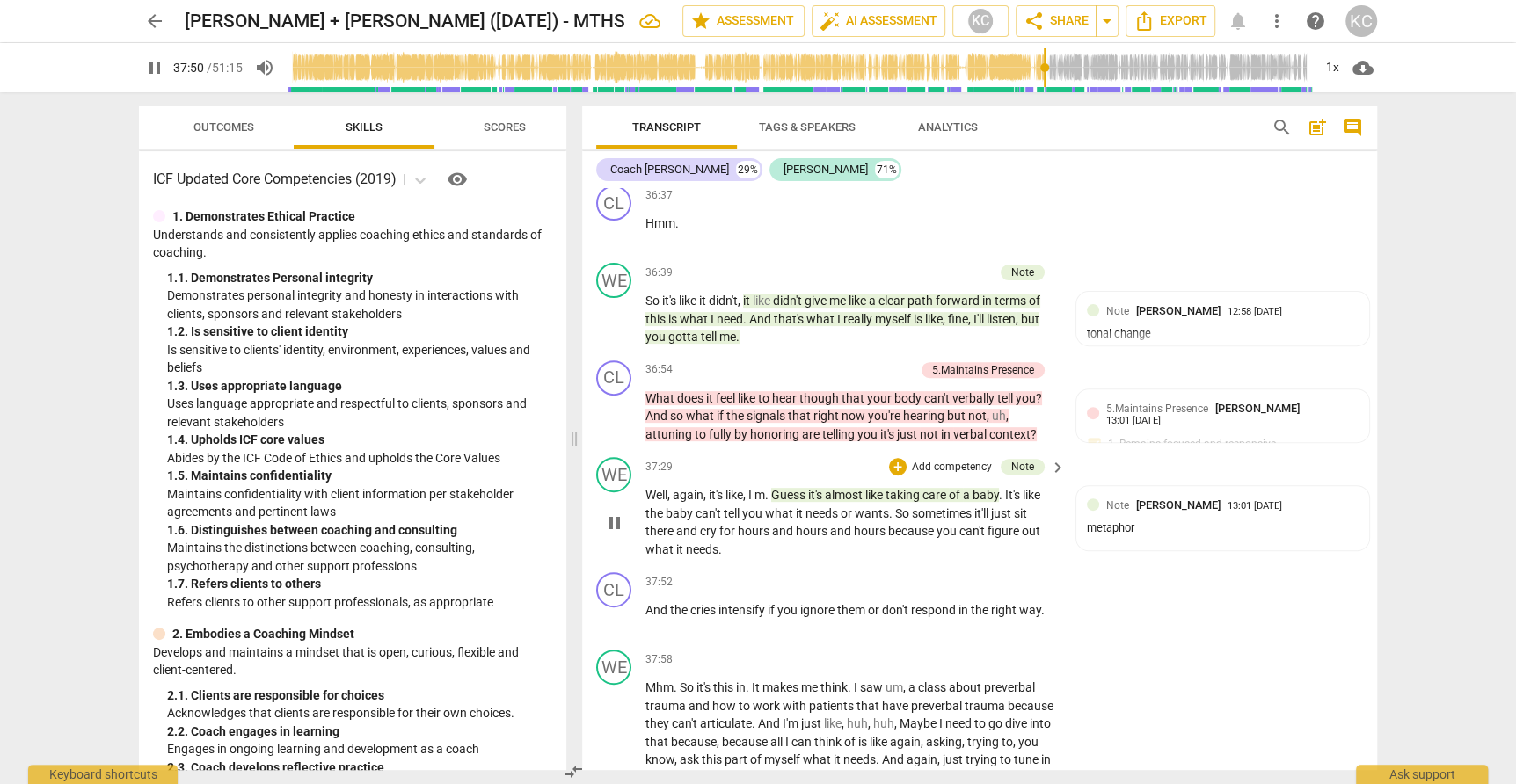
click at [985, 524] on span "can't" at bounding box center [974, 531] width 28 height 14
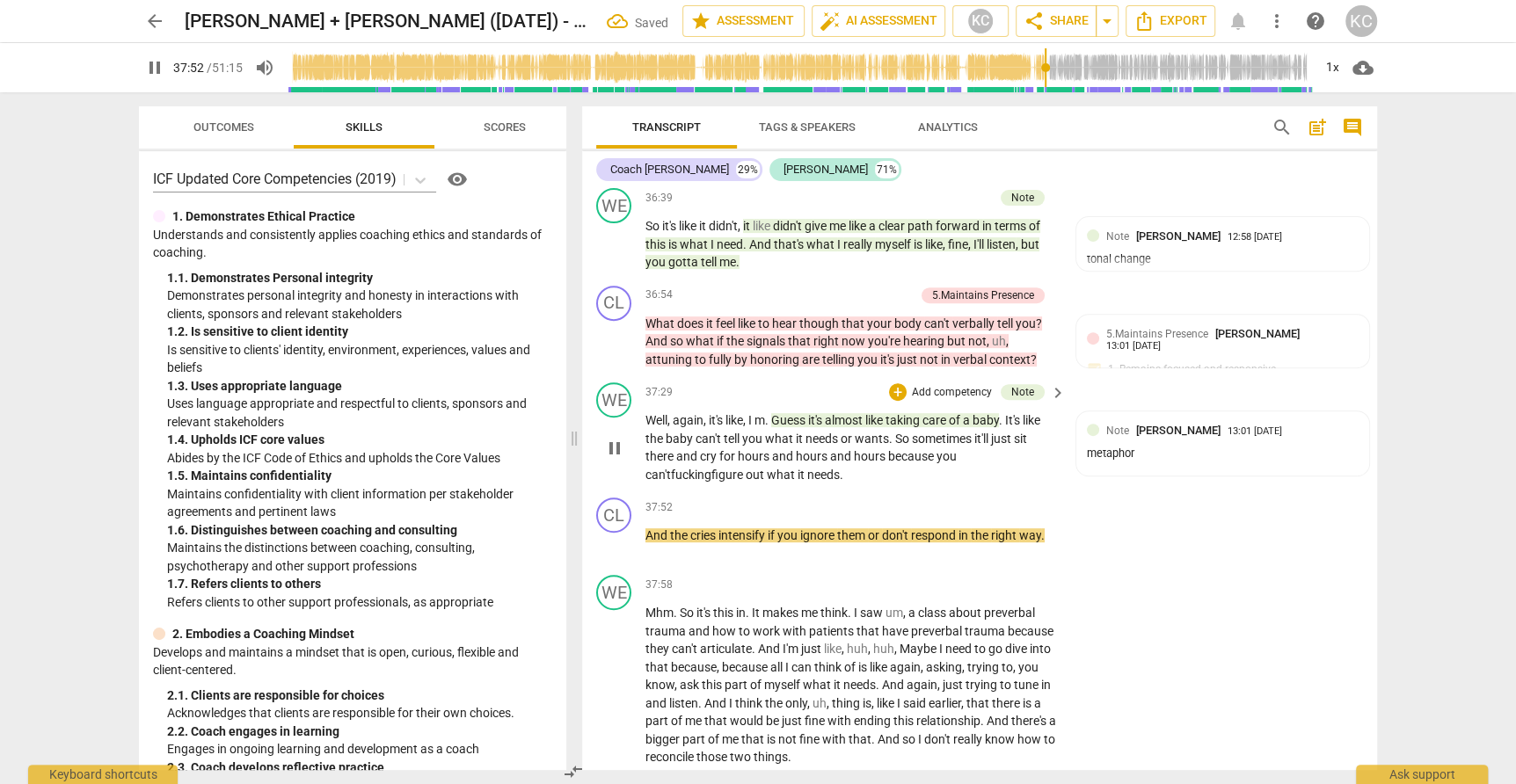
scroll to position [10664, 0]
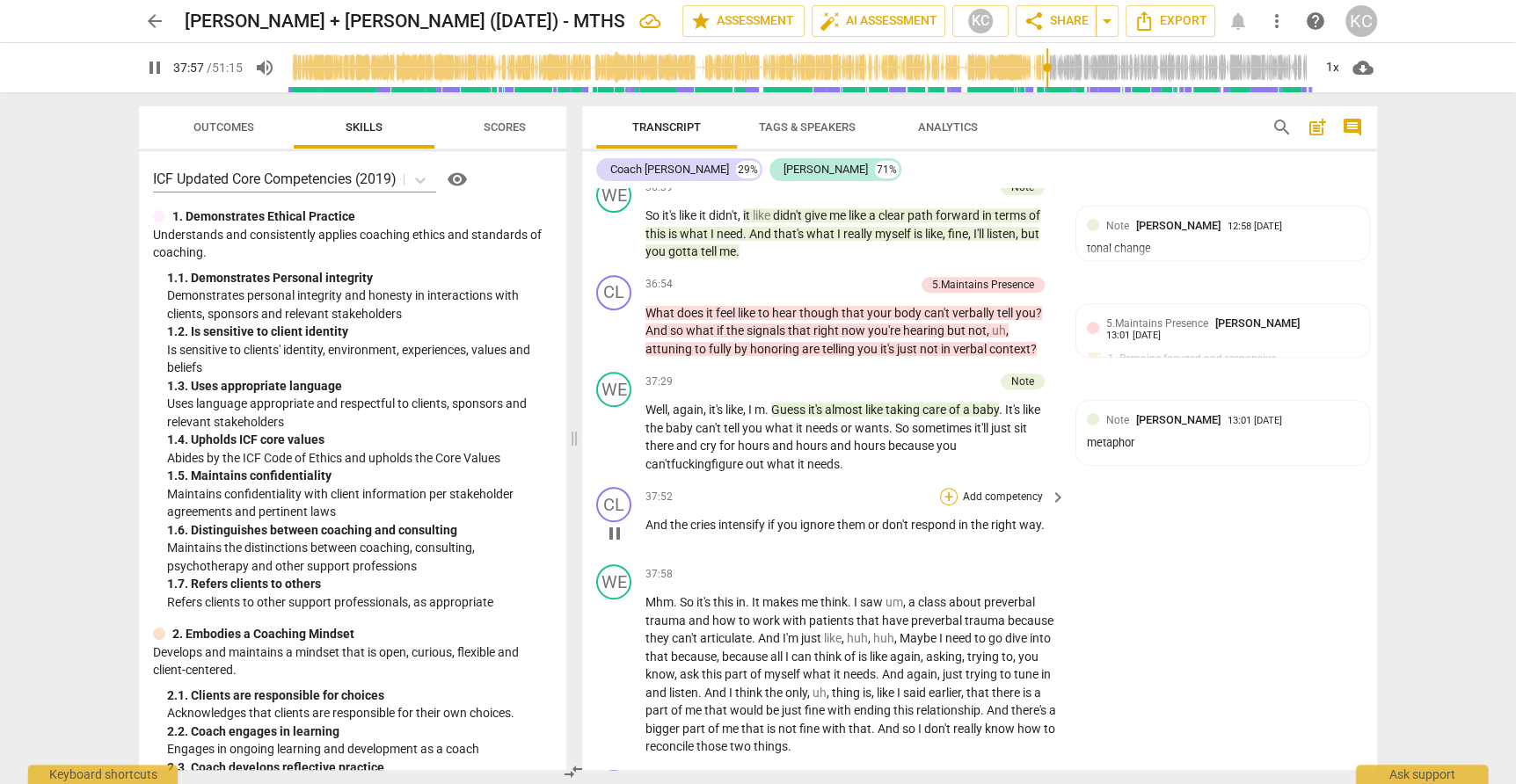
click at [952, 488] on div "+" at bounding box center [949, 497] width 18 height 18
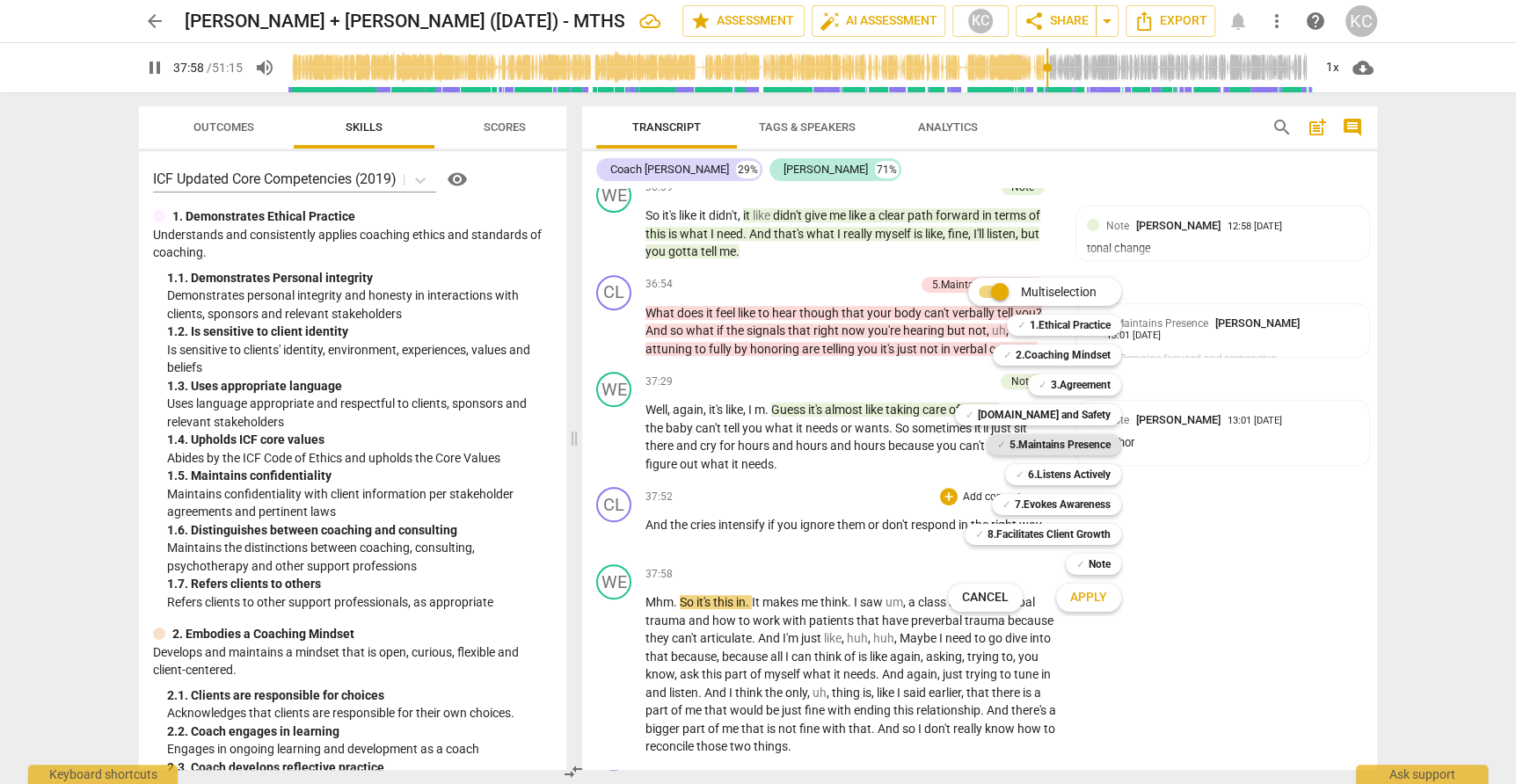
click at [1009, 440] on b "5.Maintains Presence" at bounding box center [1060, 445] width 101 height 21
click at [1075, 598] on span "Apply" at bounding box center [1088, 598] width 36 height 18
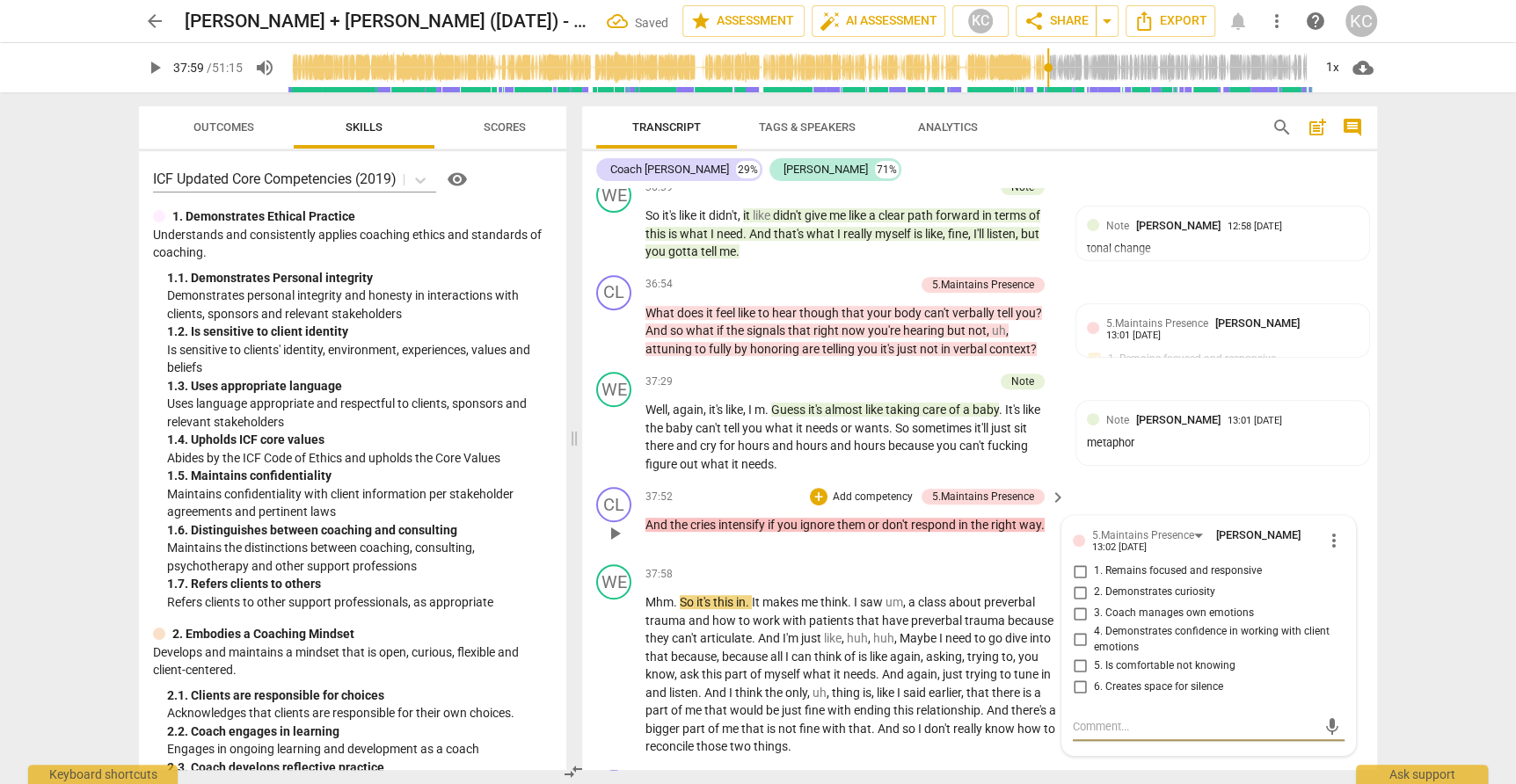
click at [883, 489] on p "Add competency" at bounding box center [872, 497] width 84 height 16
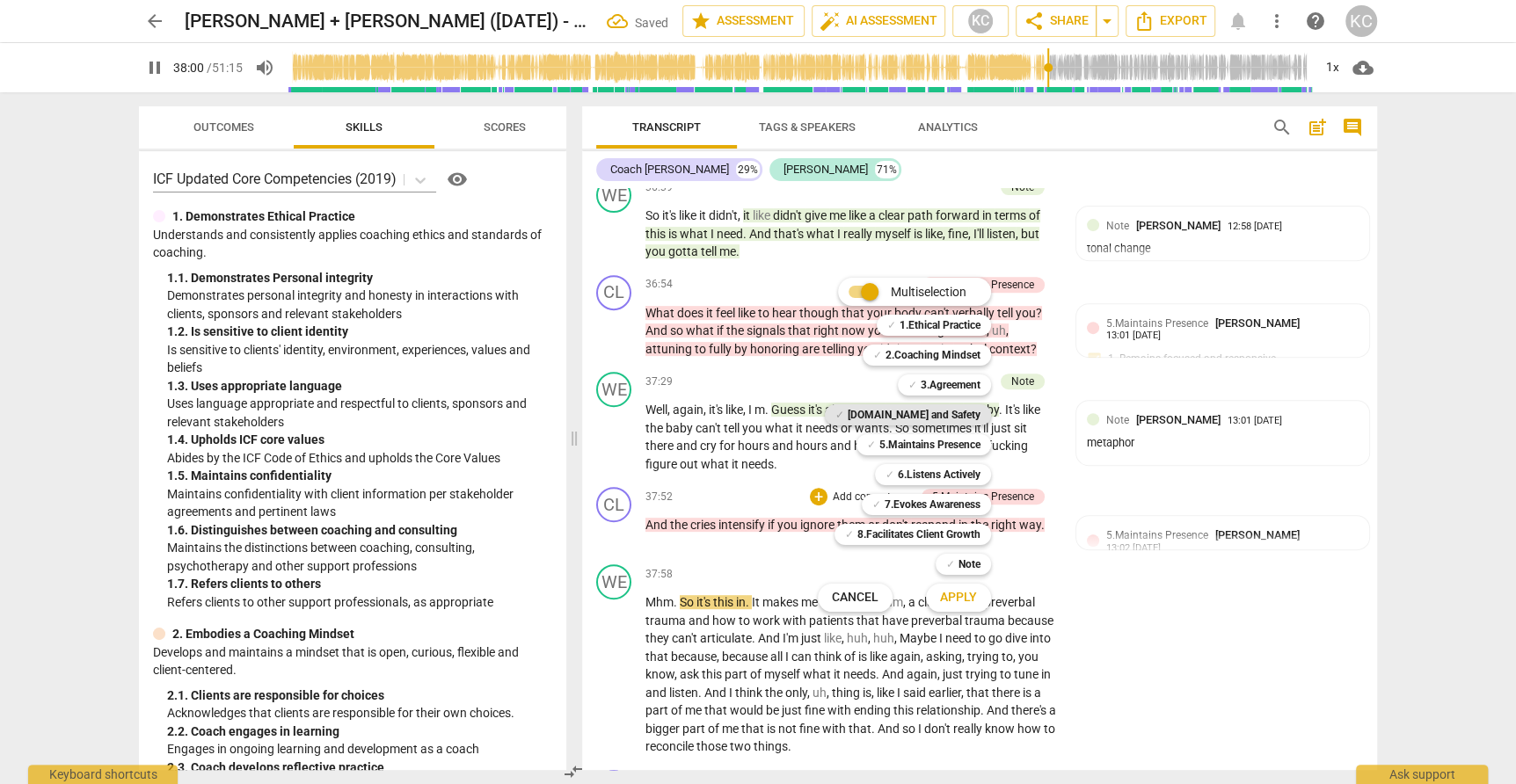
click at [921, 420] on b "[DOMAIN_NAME] and Safety" at bounding box center [913, 415] width 133 height 21
click at [956, 589] on span "Apply" at bounding box center [958, 598] width 36 height 18
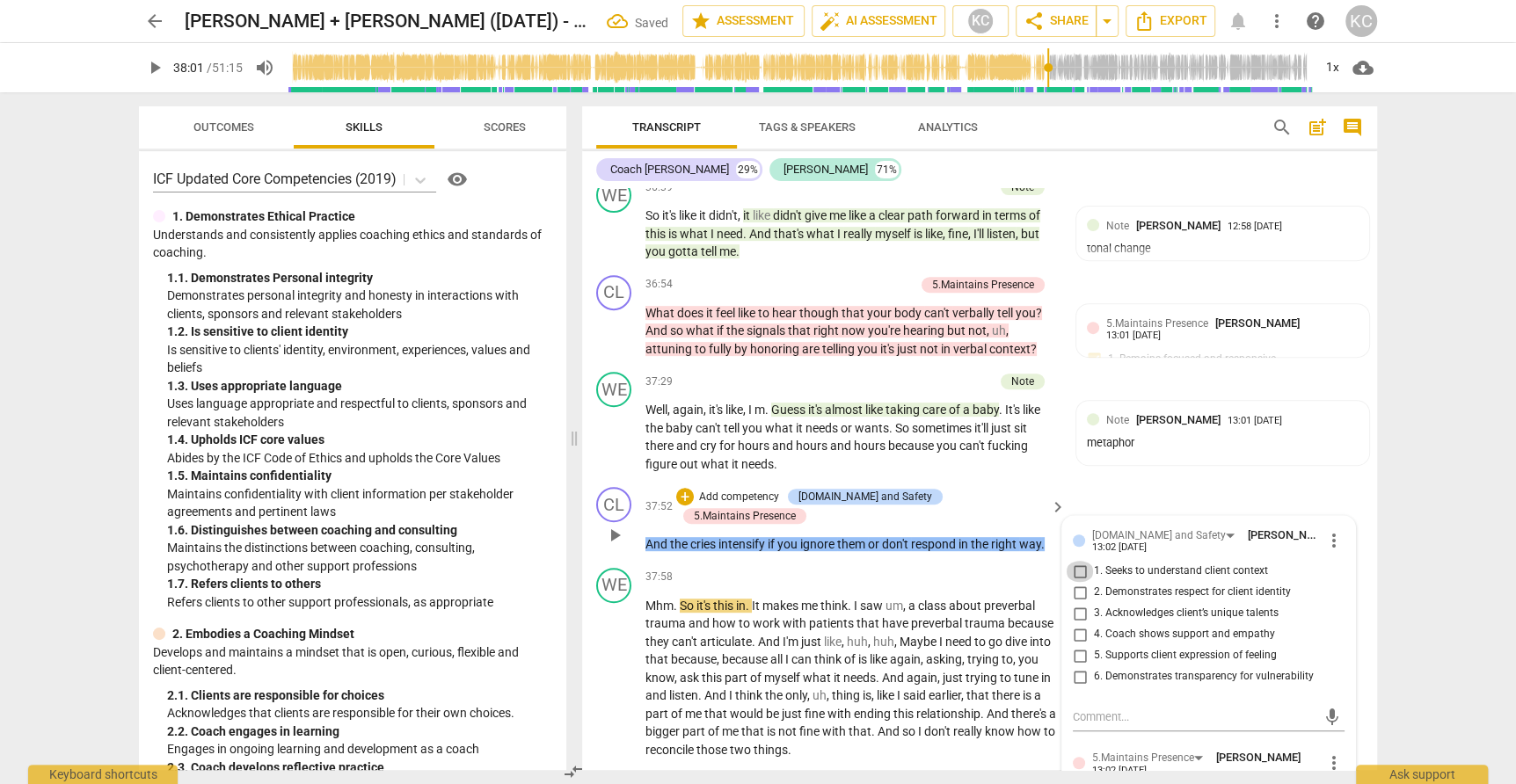
click at [1078, 561] on input "1. Seeks to understand client context" at bounding box center [1080, 571] width 28 height 21
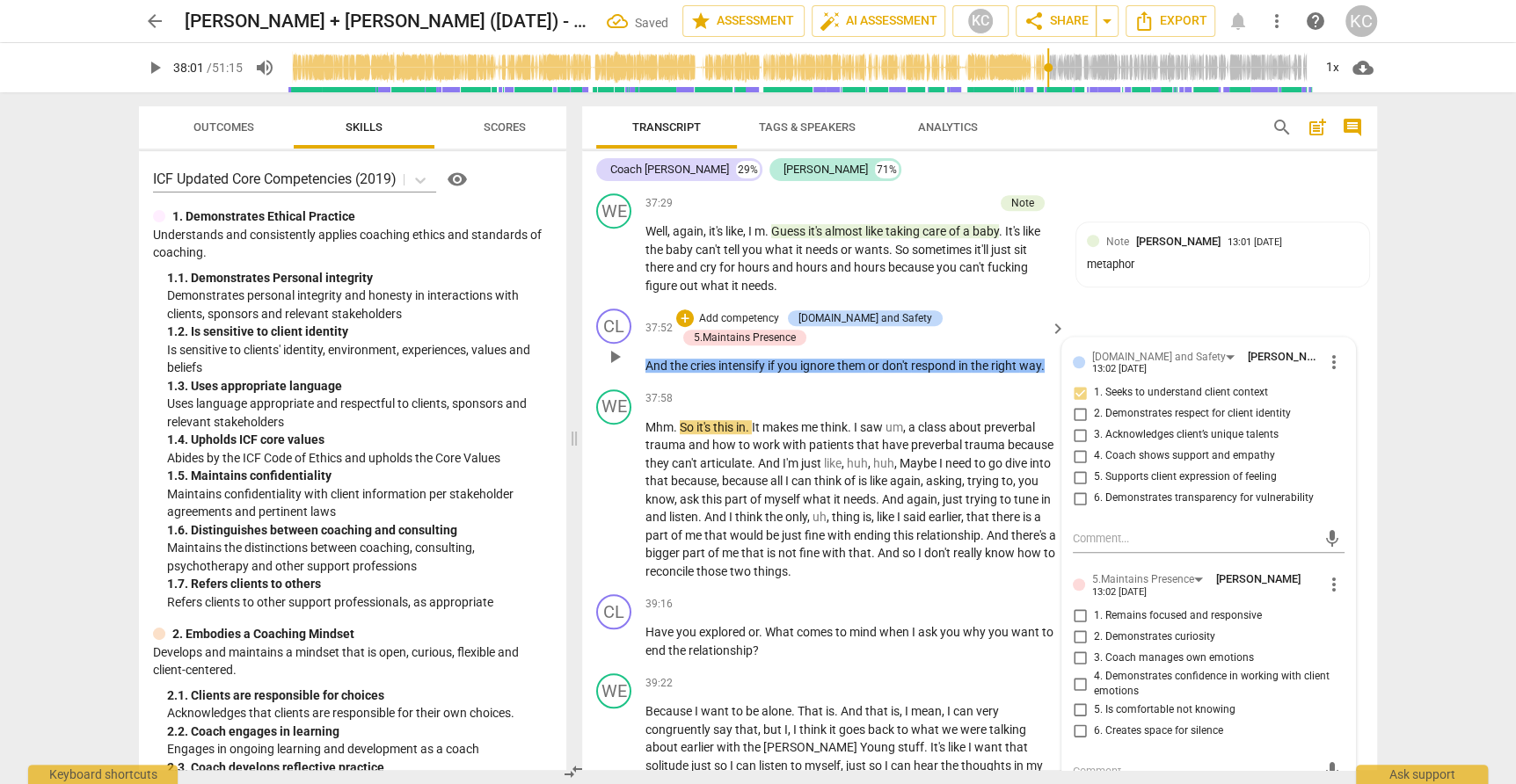
scroll to position [10850, 0]
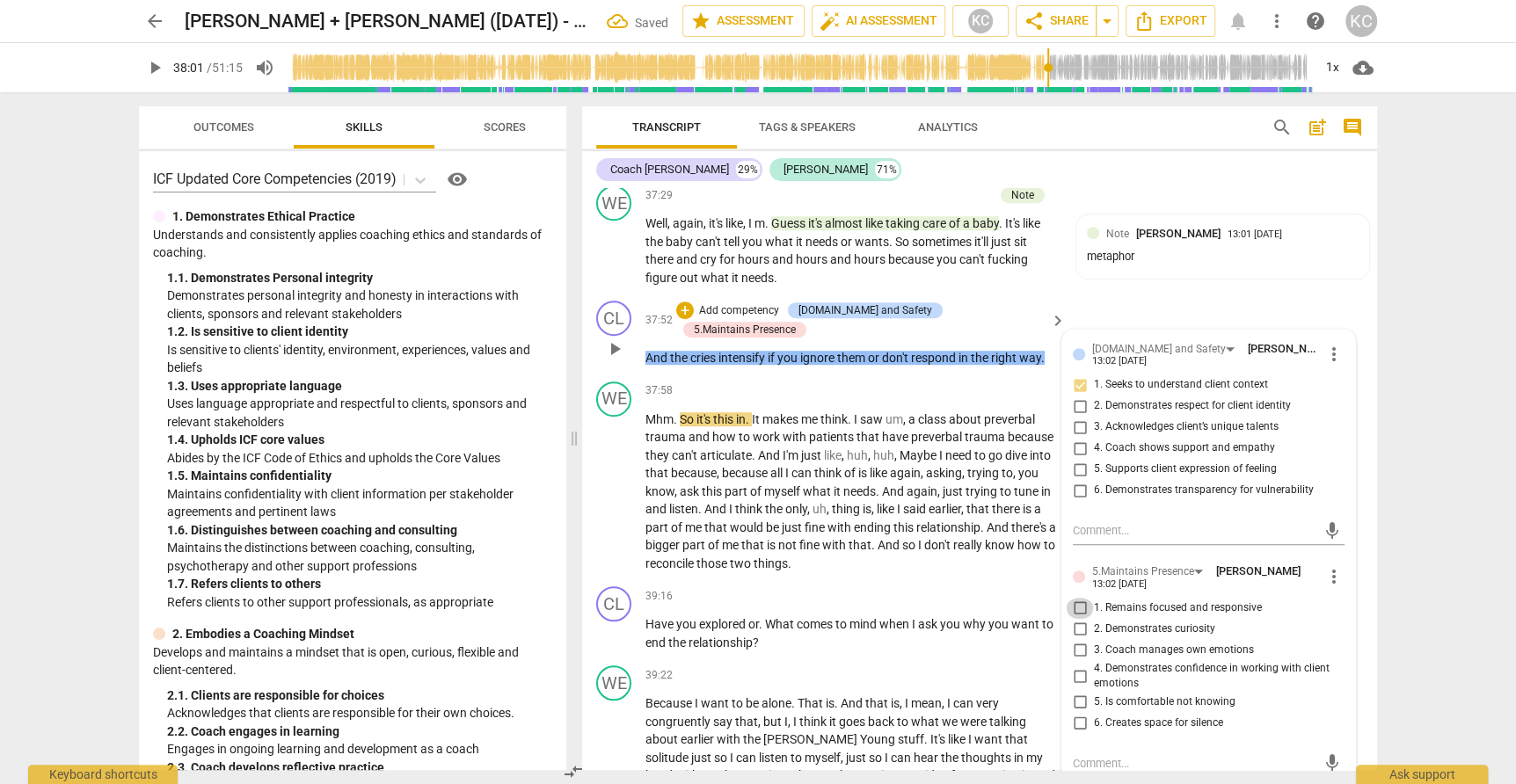
click at [1081, 598] on input "1. Remains focused and responsive" at bounding box center [1080, 609] width 28 height 21
click at [1098, 755] on textarea at bounding box center [1195, 763] width 244 height 17
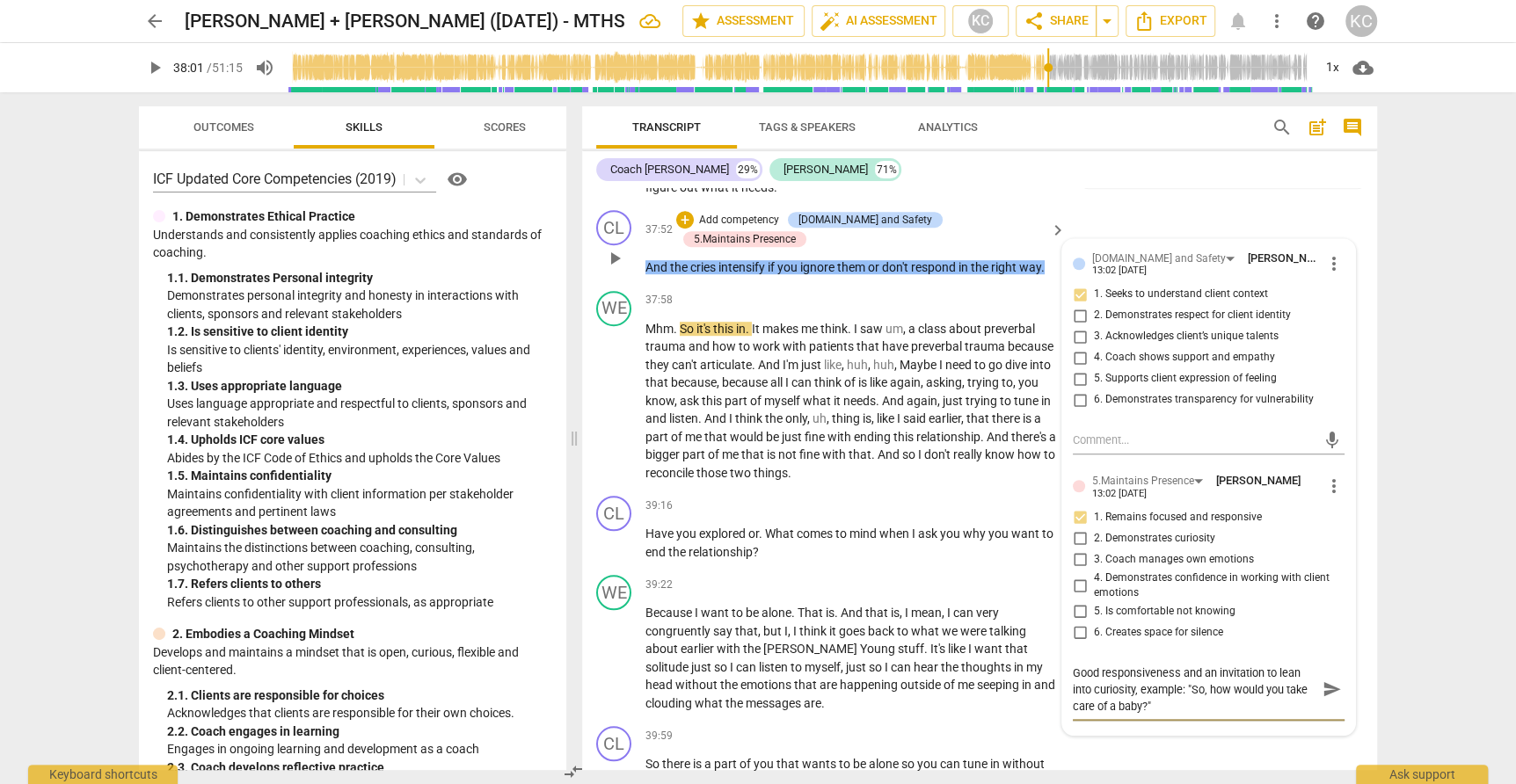
scroll to position [10955, 0]
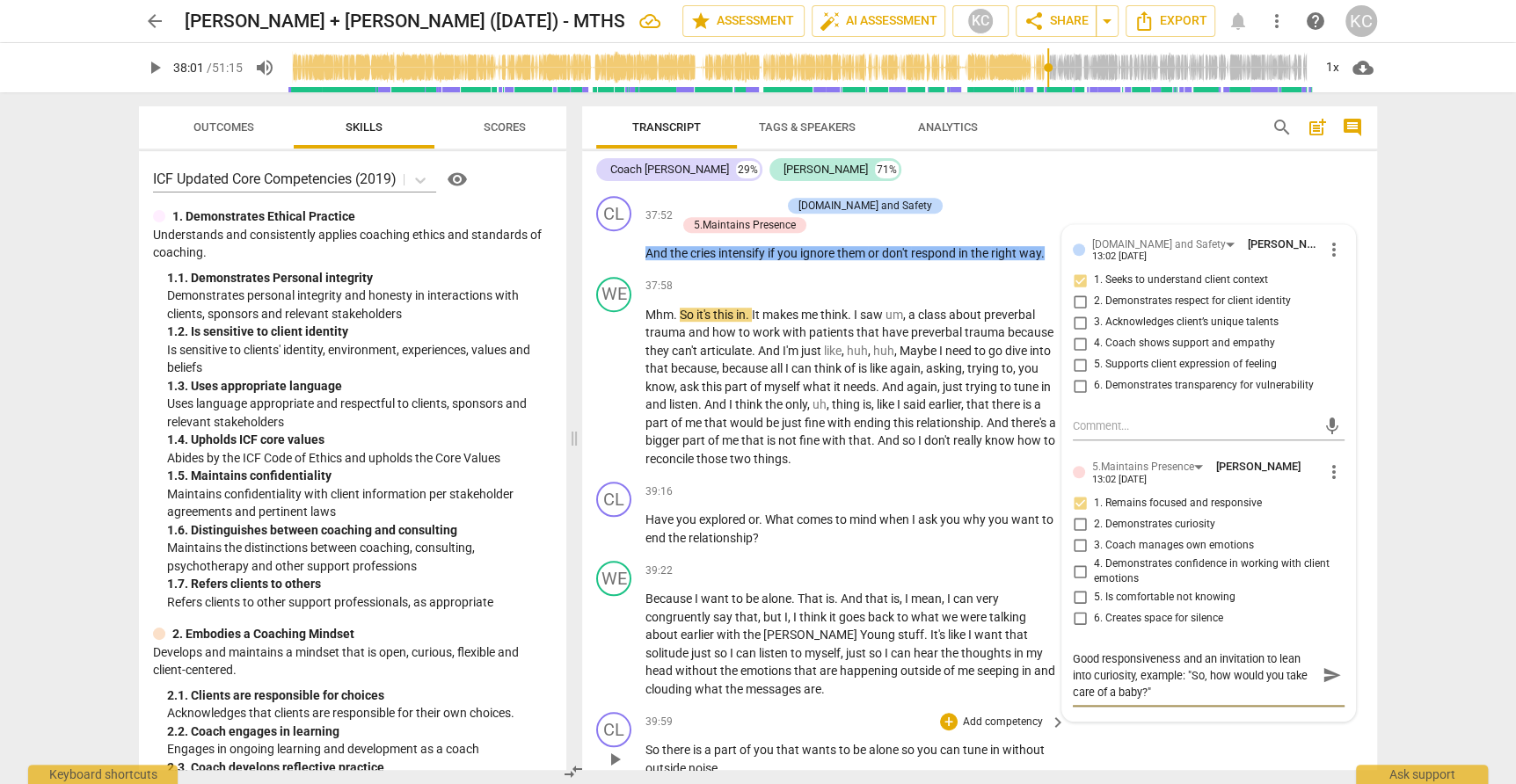
click at [1152, 708] on div "CL play_arrow pause 39:59 + Add competency keyboard_arrow_right So there is a p…" at bounding box center [979, 744] width 795 height 79
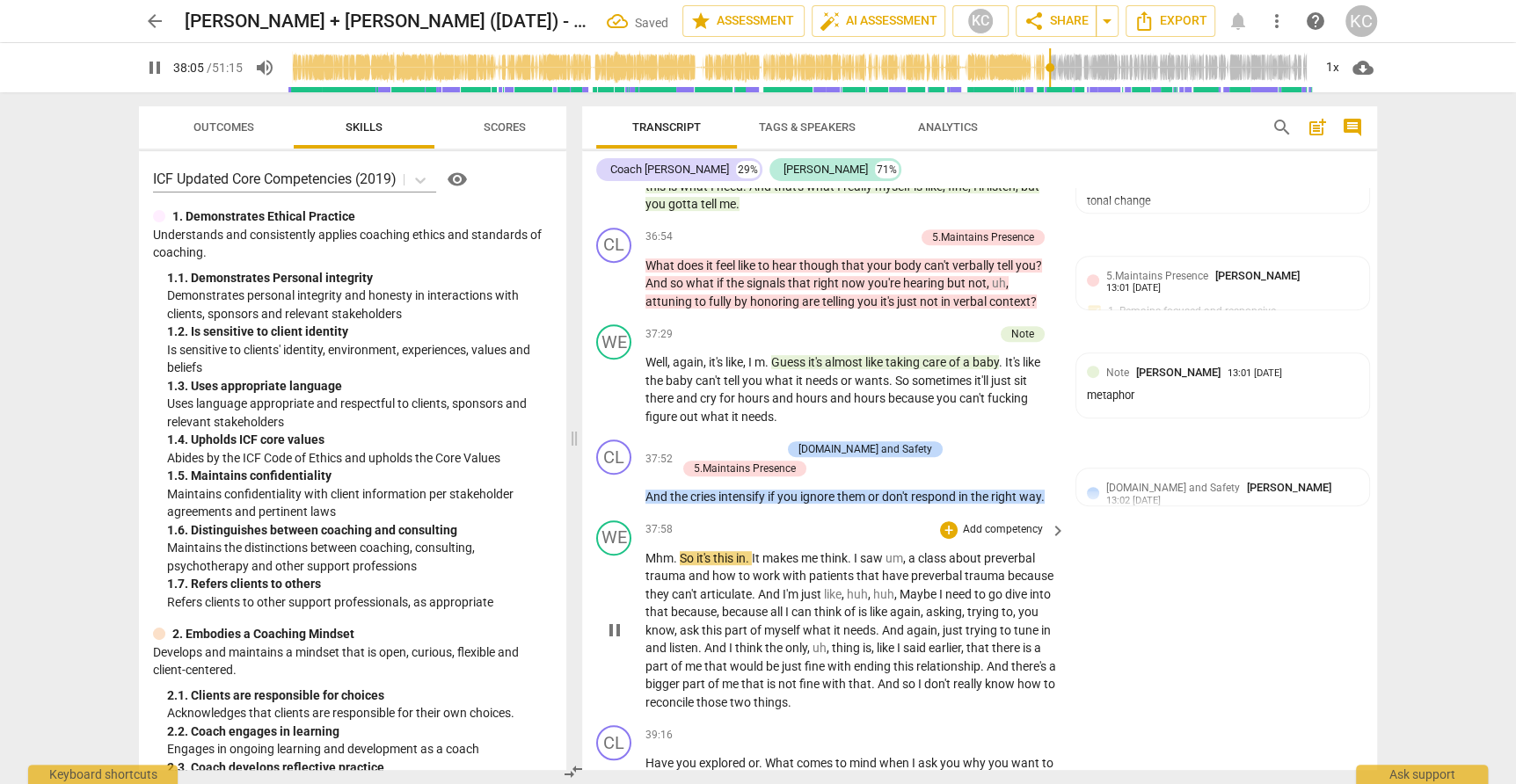
scroll to position [10717, 0]
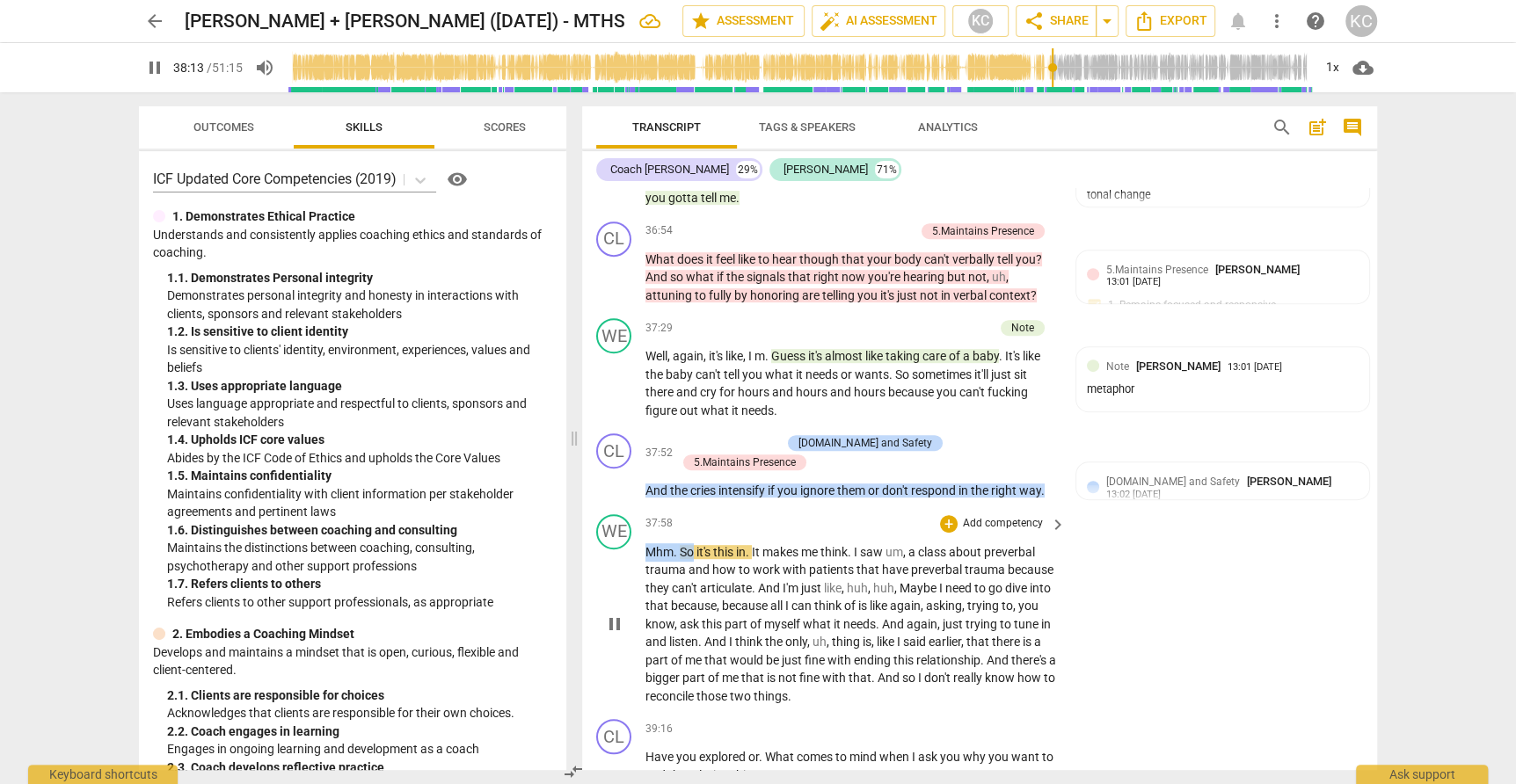
drag, startPoint x: 647, startPoint y: 496, endPoint x: 689, endPoint y: 490, distance: 42.4
click at [689, 543] on p "Mhm . So it's this in . It makes me think . I saw um , a class about preverbal …" at bounding box center [851, 624] width 411 height 163
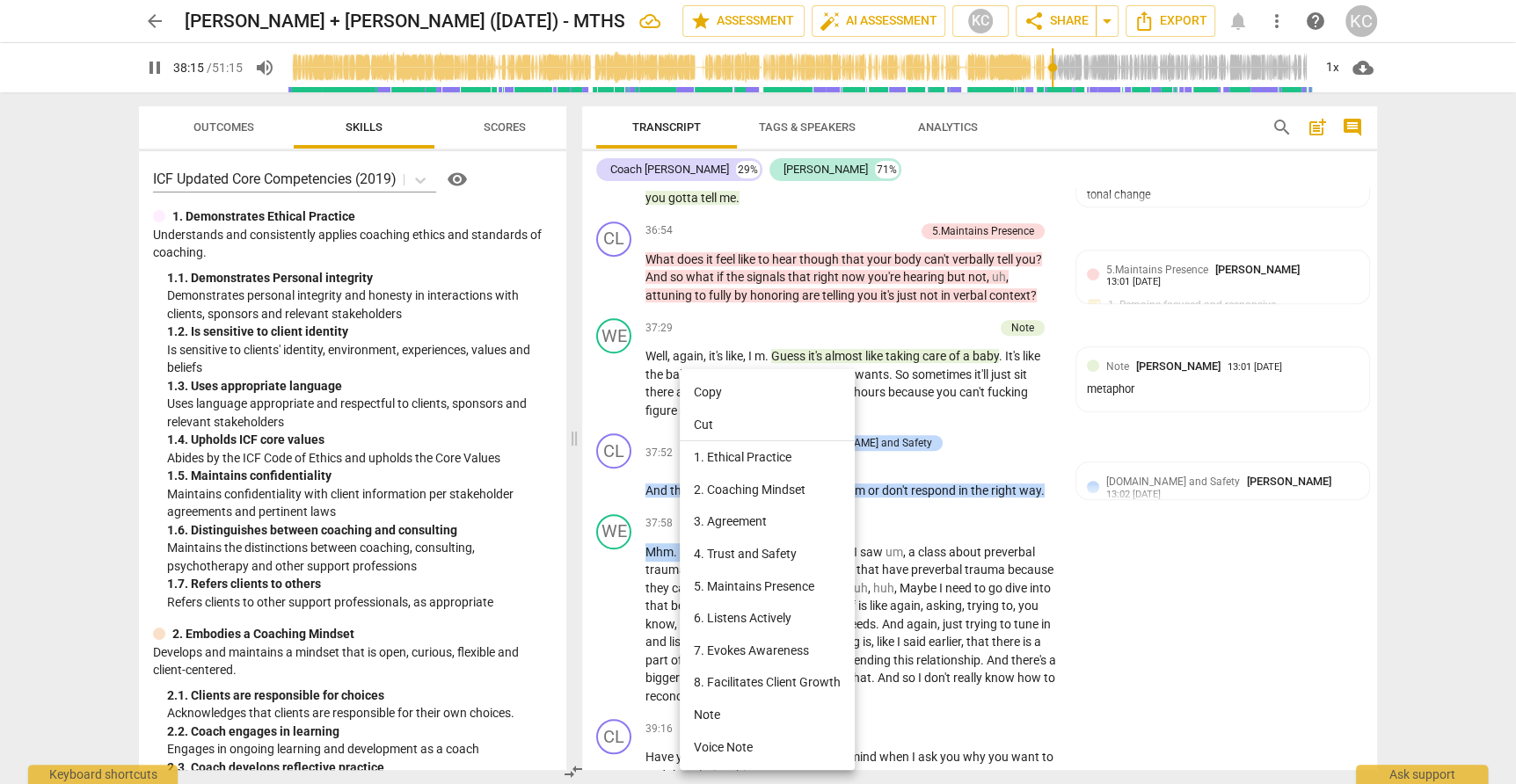
click at [717, 720] on li "Note" at bounding box center [766, 715] width 175 height 33
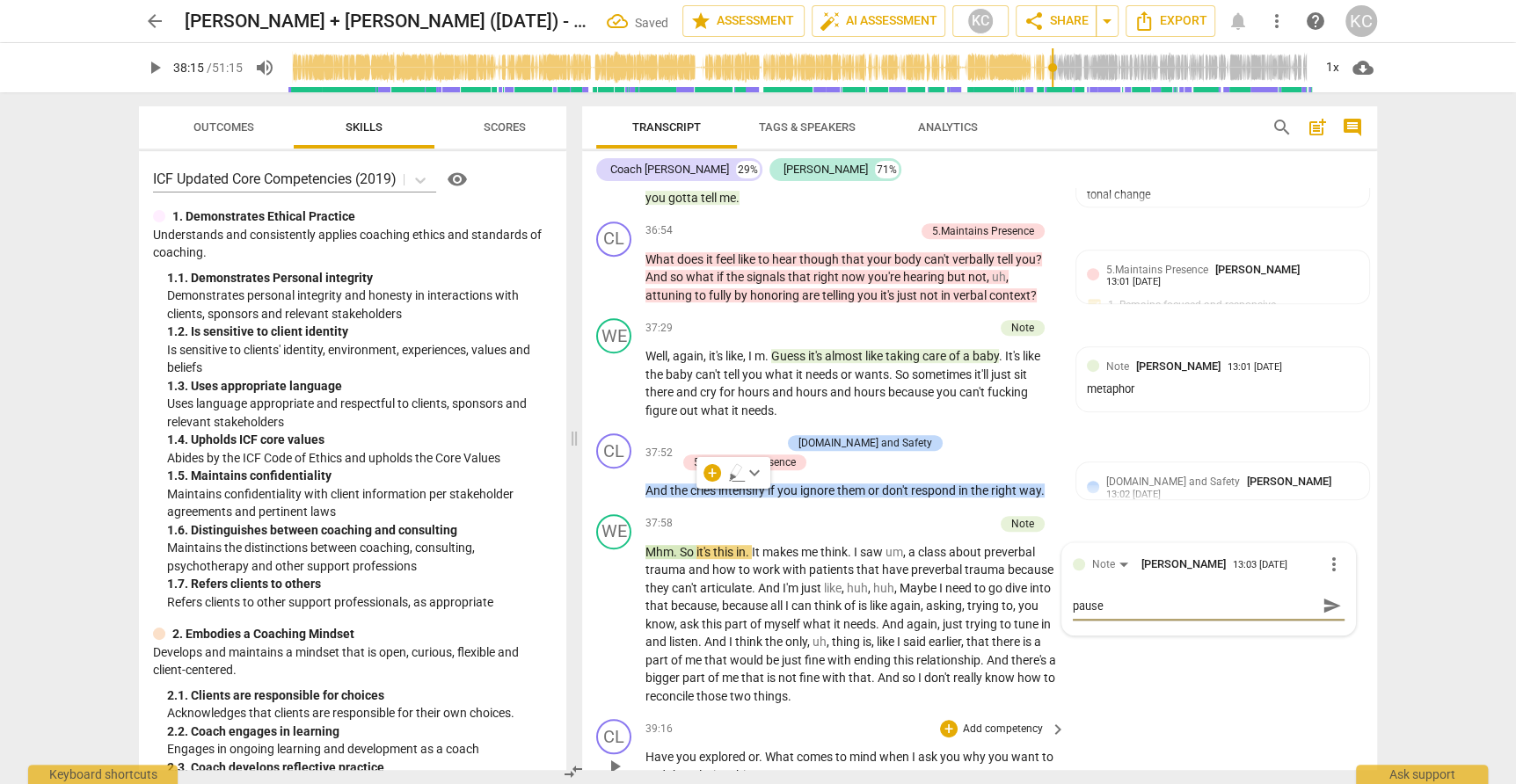
click at [1174, 712] on div "CL play_arrow pause 39:16 + Add competency keyboard_arrow_right Have you explor…" at bounding box center [979, 751] width 795 height 79
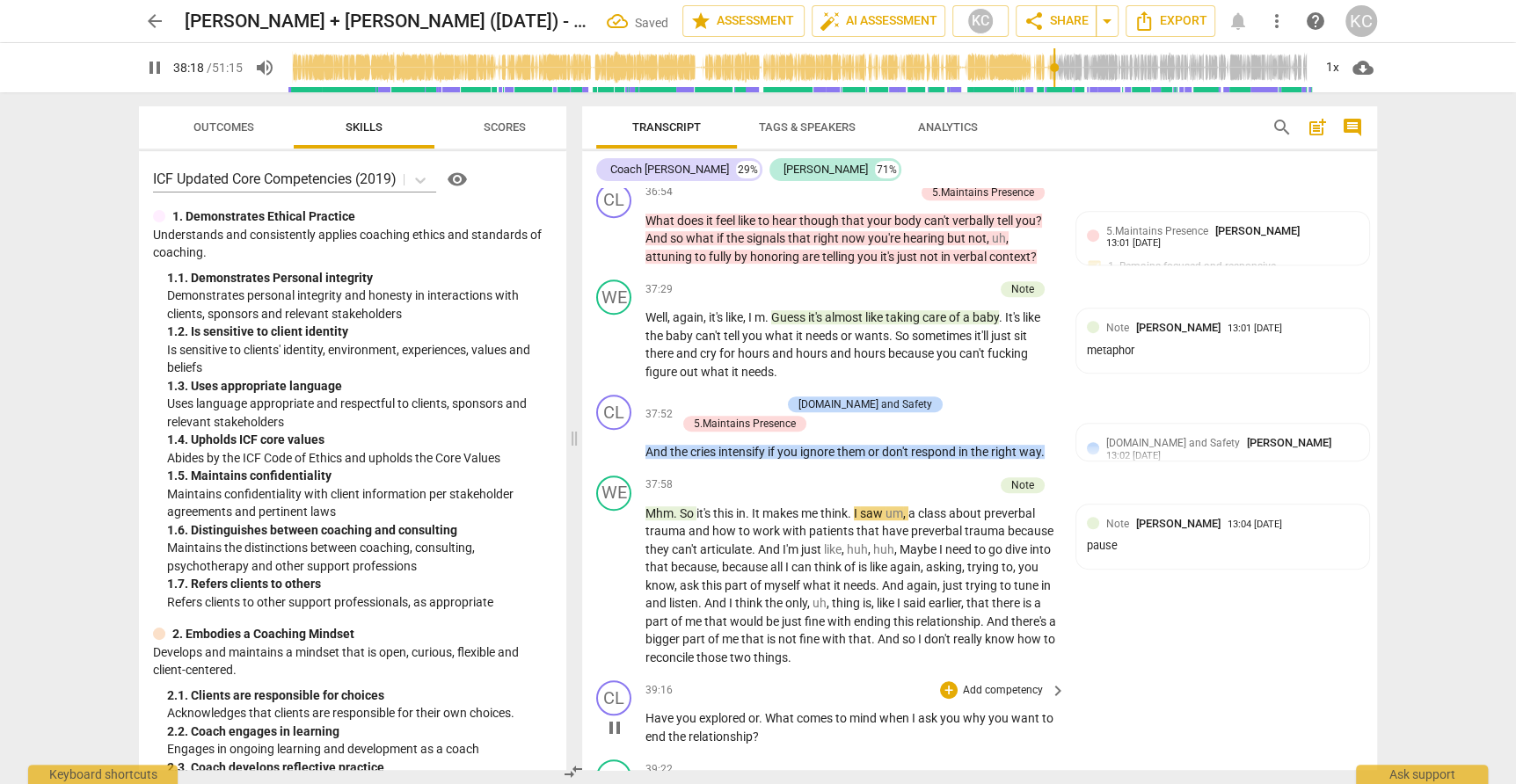
scroll to position [10766, 0]
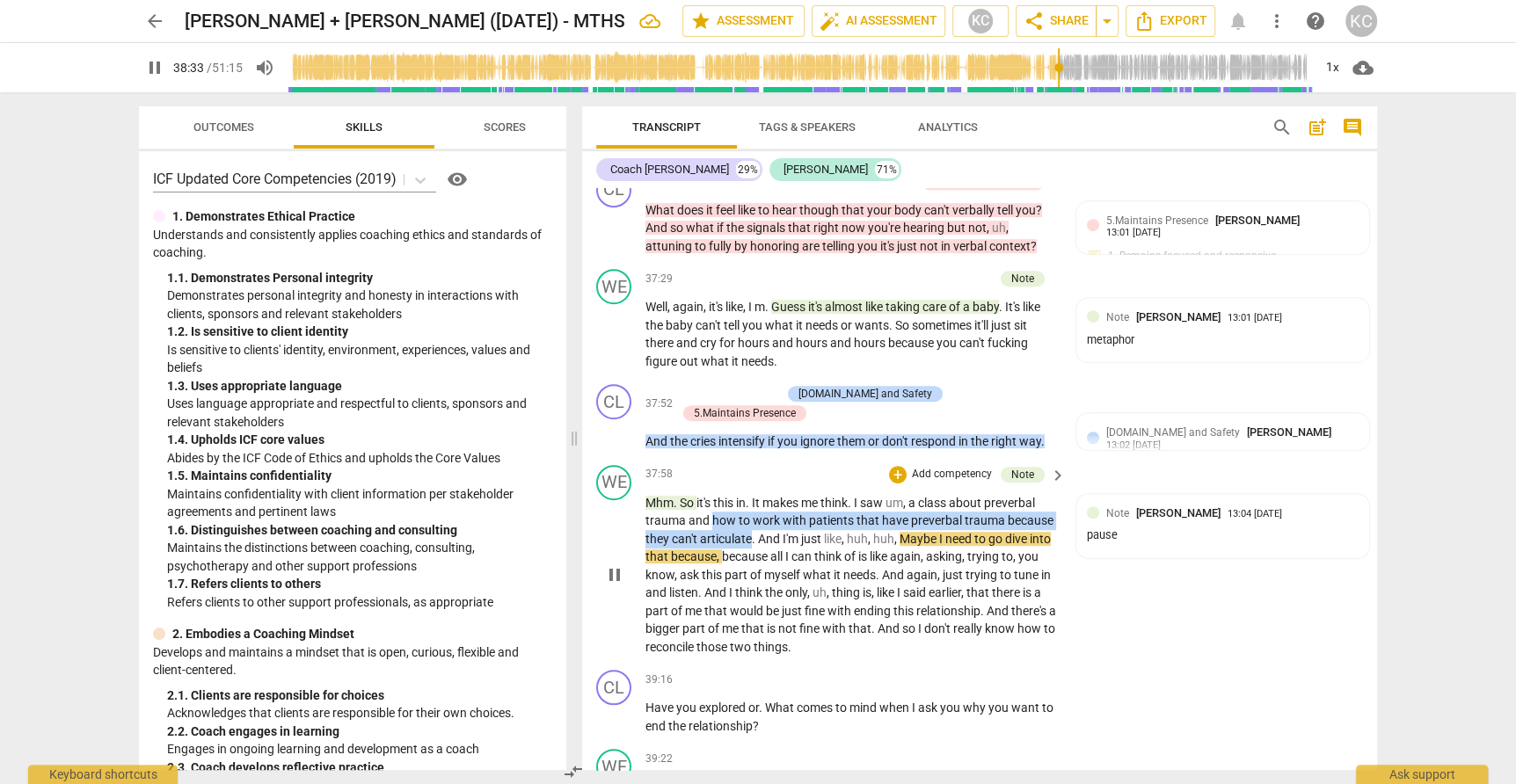
drag, startPoint x: 715, startPoint y: 465, endPoint x: 749, endPoint y: 480, distance: 37.2
click at [749, 494] on p "Mhm . So it's this in . It makes me think . I saw um , a class about preverbal …" at bounding box center [851, 575] width 411 height 163
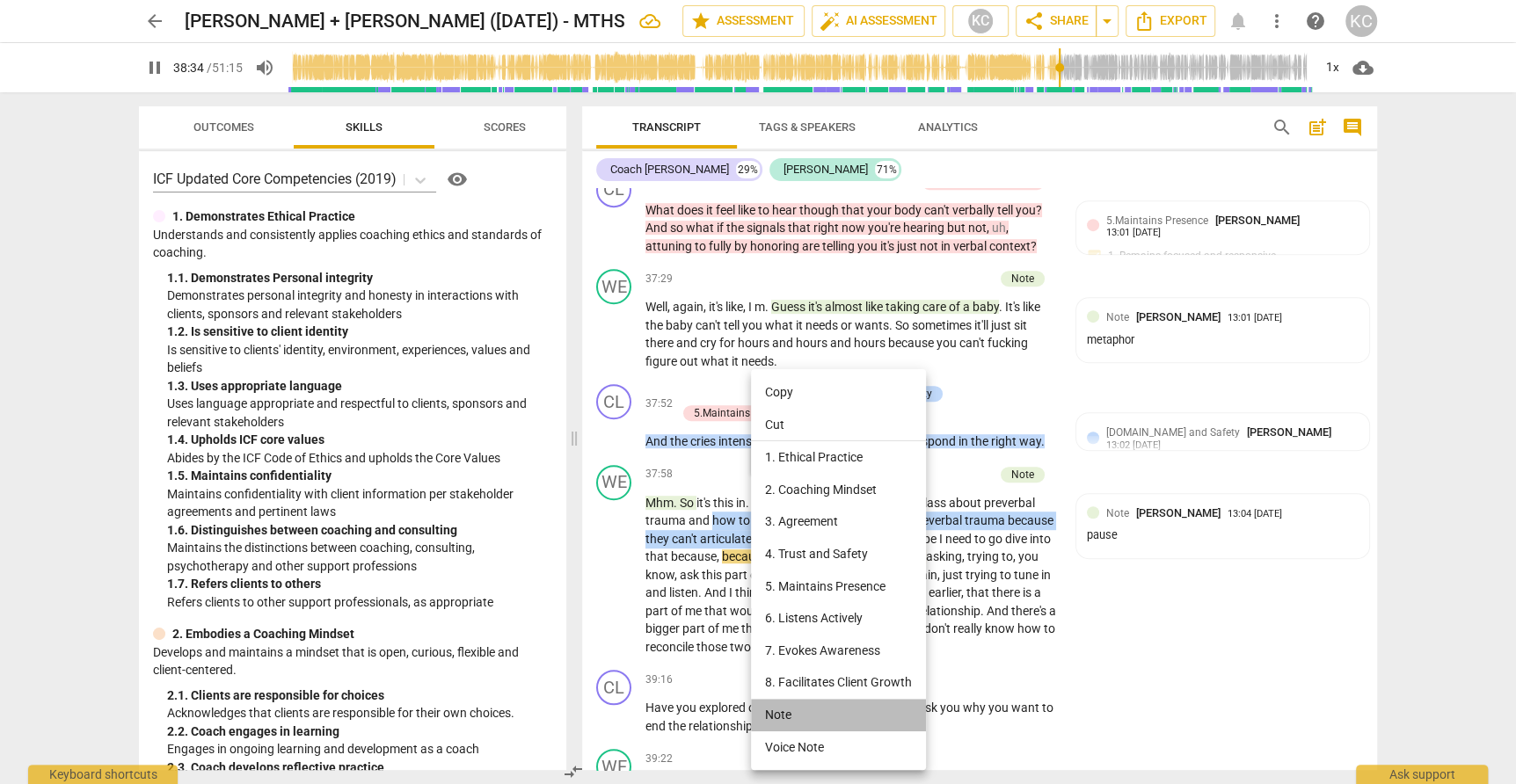
click at [790, 707] on li "Note" at bounding box center [838, 715] width 175 height 33
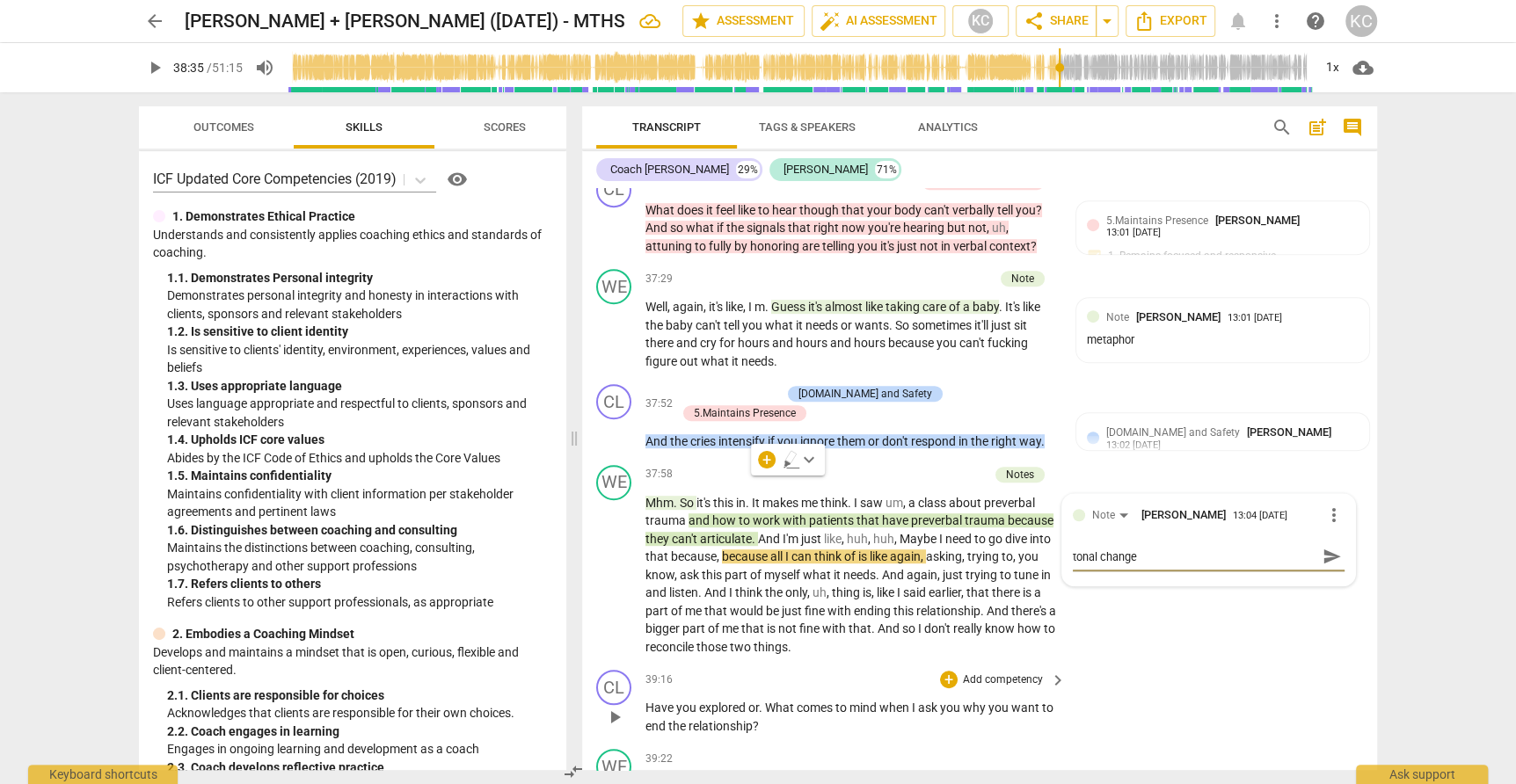
click at [1183, 663] on div "CL play_arrow pause 39:16 + Add competency keyboard_arrow_right Have you explor…" at bounding box center [979, 702] width 795 height 79
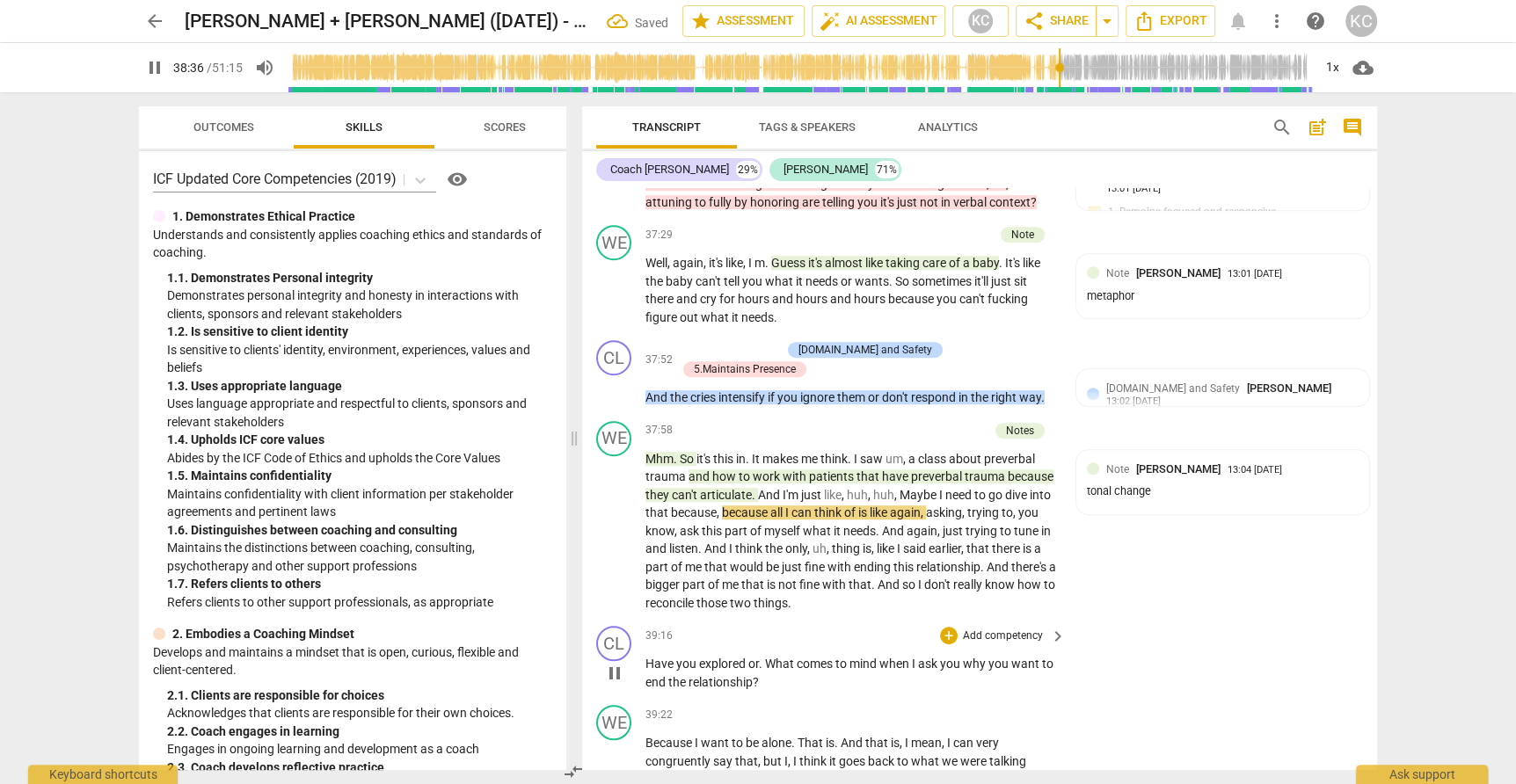
scroll to position [10822, 0]
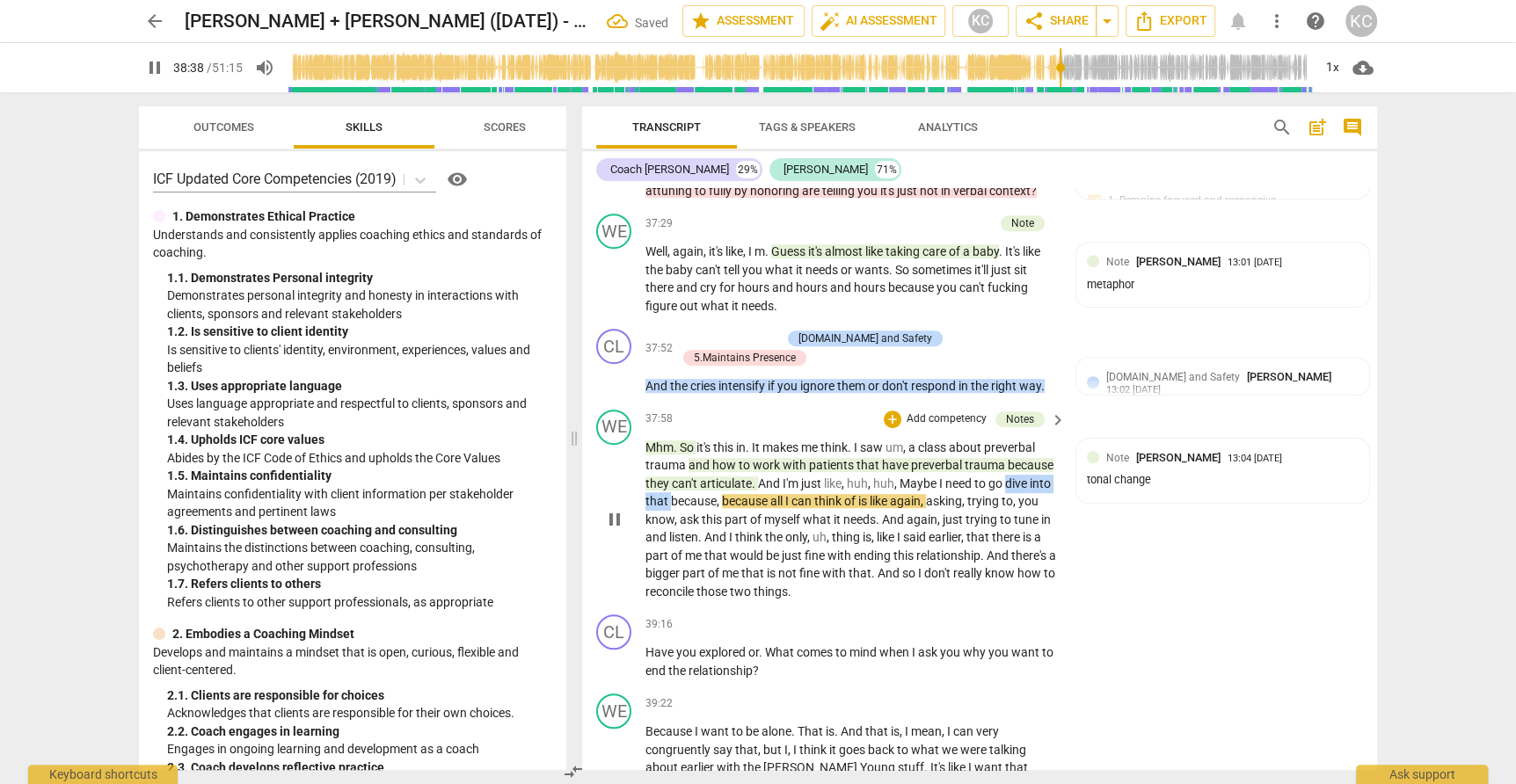
drag, startPoint x: 1006, startPoint y: 428, endPoint x: 669, endPoint y: 448, distance: 337.6
click at [669, 447] on p "Mhm . So it's this in . It makes me think . I saw um , a class about preverbal …" at bounding box center [851, 520] width 411 height 163
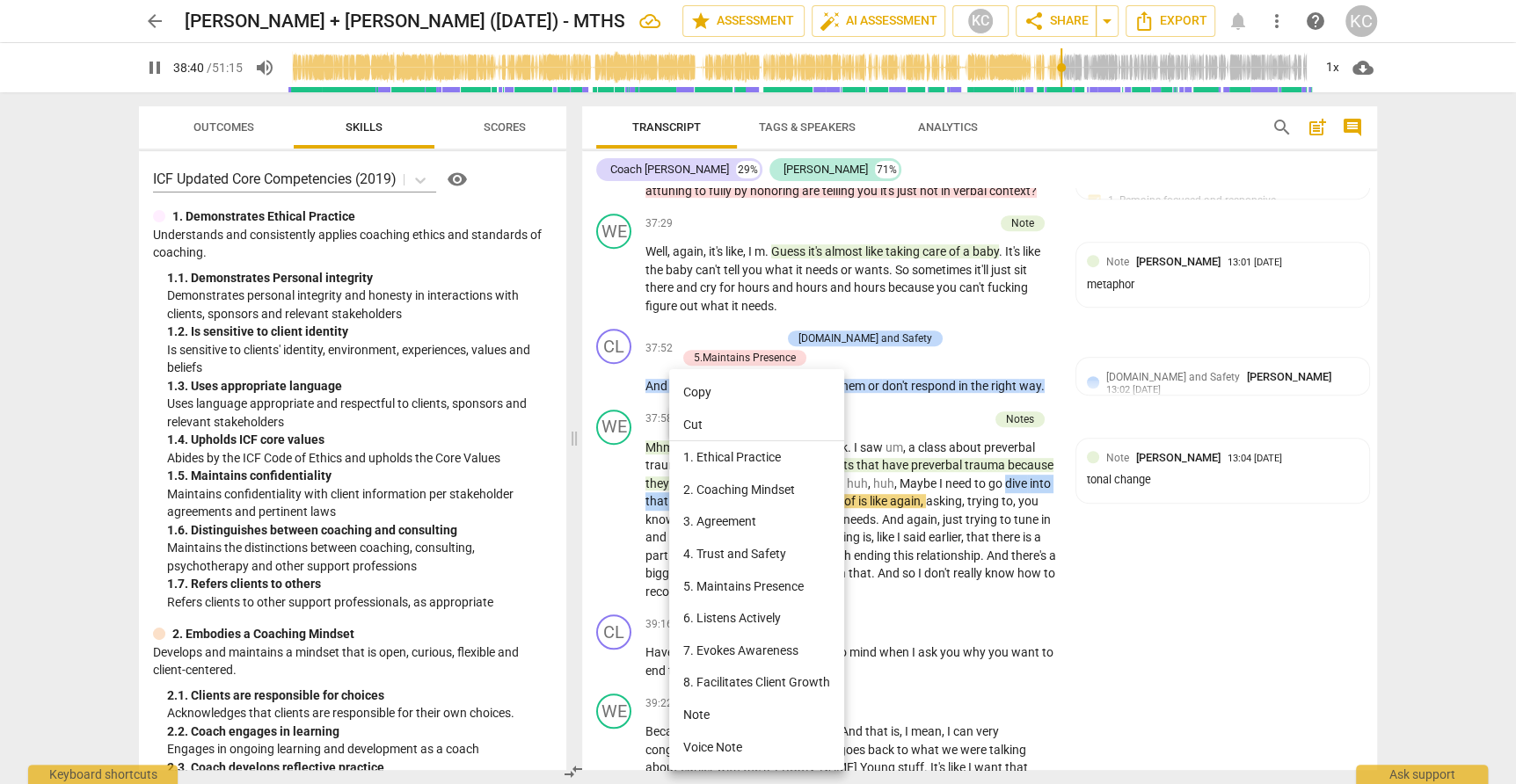
click at [692, 718] on li "Note" at bounding box center [757, 715] width 175 height 33
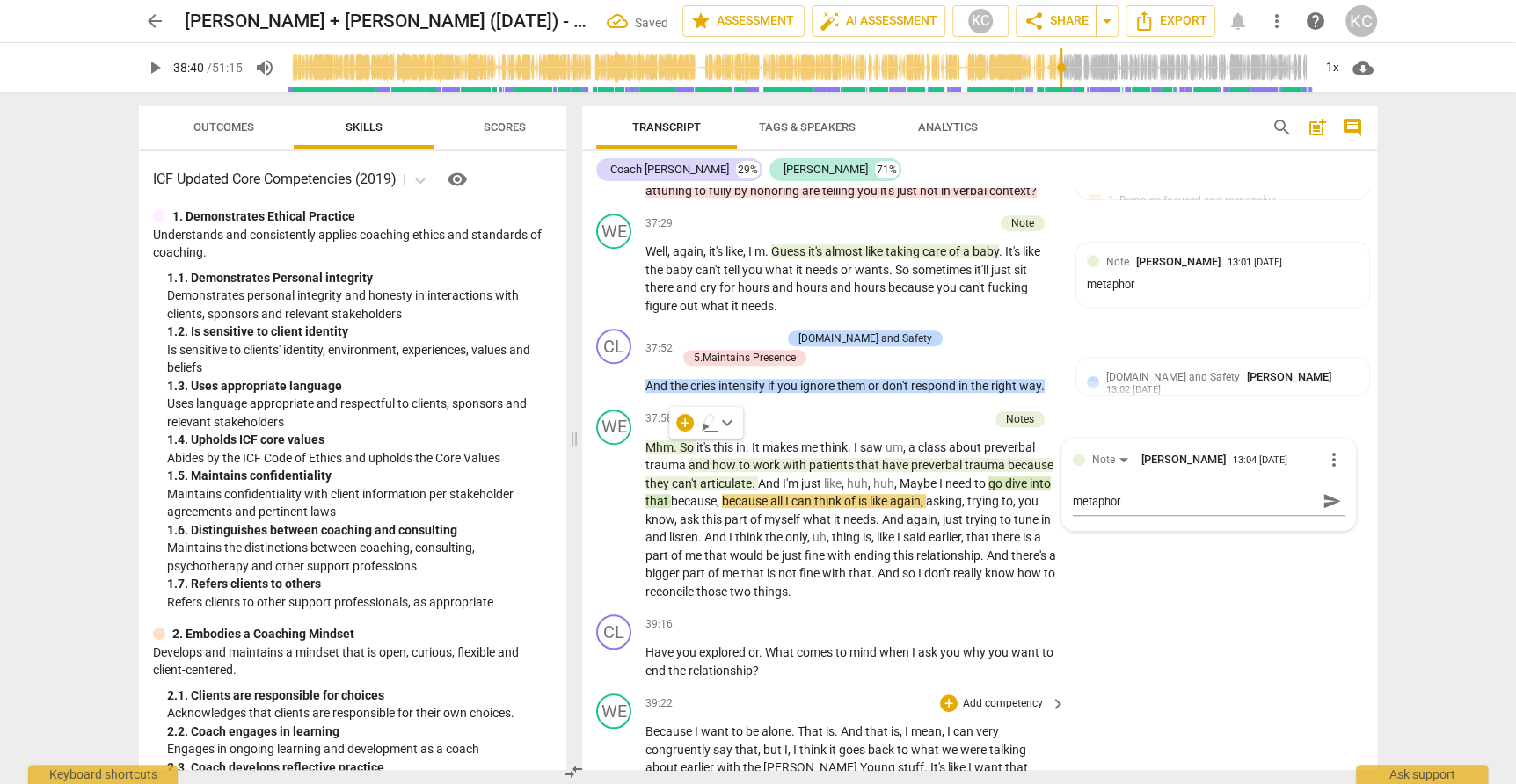
click at [1191, 686] on div "WE play_arrow pause 39:22 + Add competency keyboard_arrow_right Because I want …" at bounding box center [979, 762] width 795 height 151
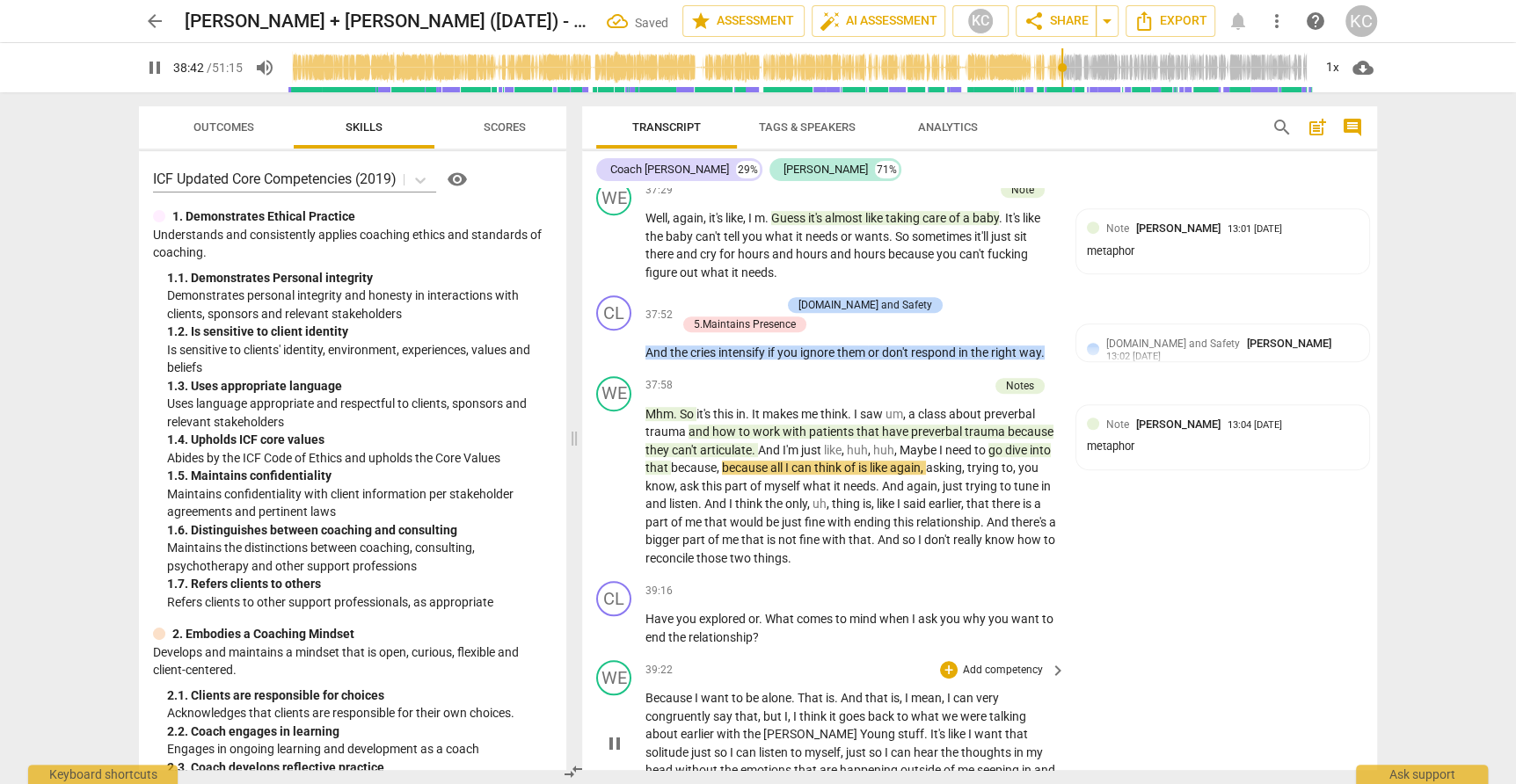
scroll to position [10857, 0]
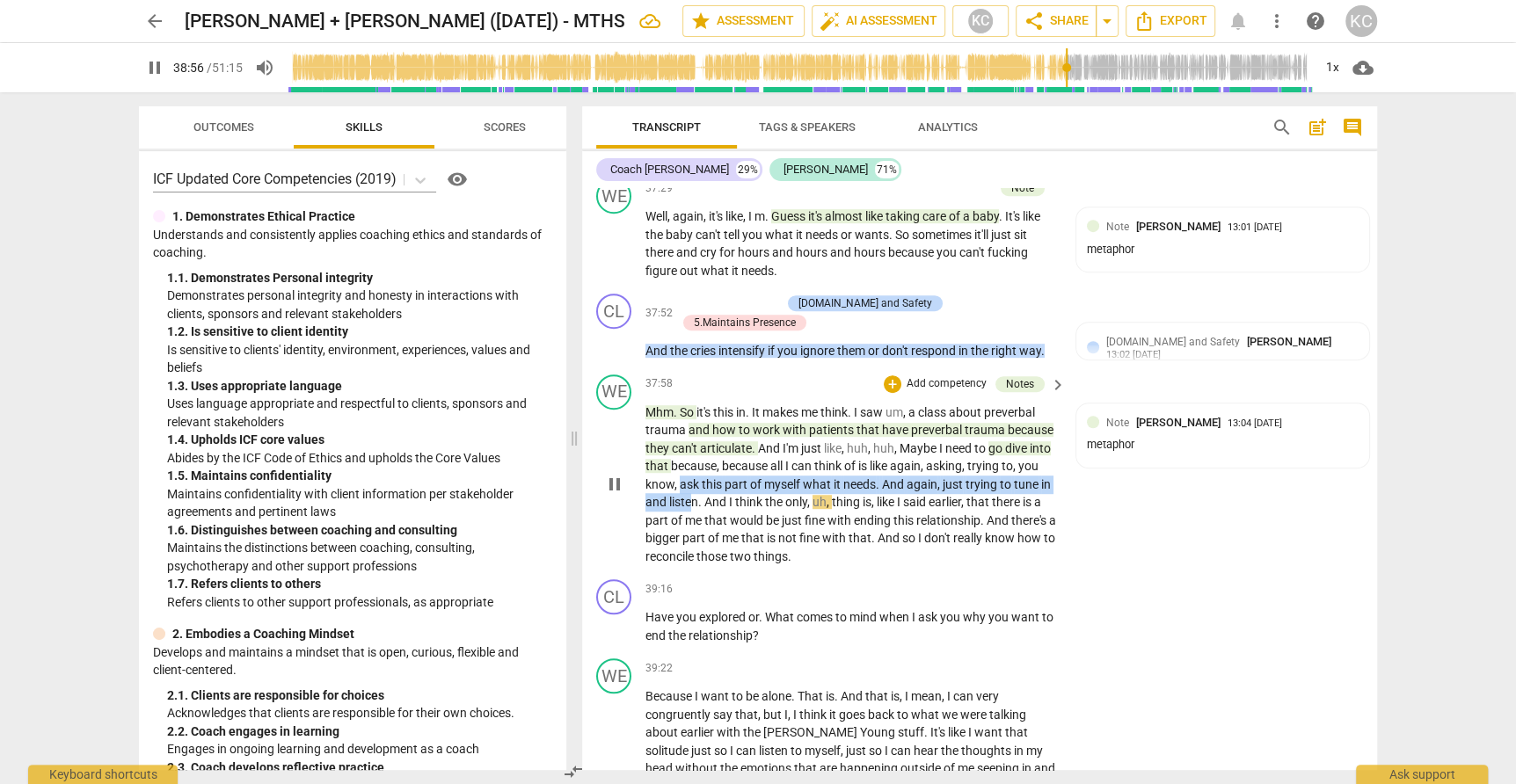
drag, startPoint x: 681, startPoint y: 432, endPoint x: 689, endPoint y: 440, distance: 11.3
click at [689, 440] on p "Mhm . So it's this in . It makes me think . I saw um , a class about preverbal …" at bounding box center [851, 484] width 411 height 163
click at [695, 495] on span "listen" at bounding box center [684, 502] width 29 height 14
drag, startPoint x: 682, startPoint y: 430, endPoint x: 693, endPoint y: 449, distance: 22.0
click at [693, 449] on p "Mhm . So it's this in . It makes me think . I saw um , a class about preverbal …" at bounding box center [851, 484] width 411 height 163
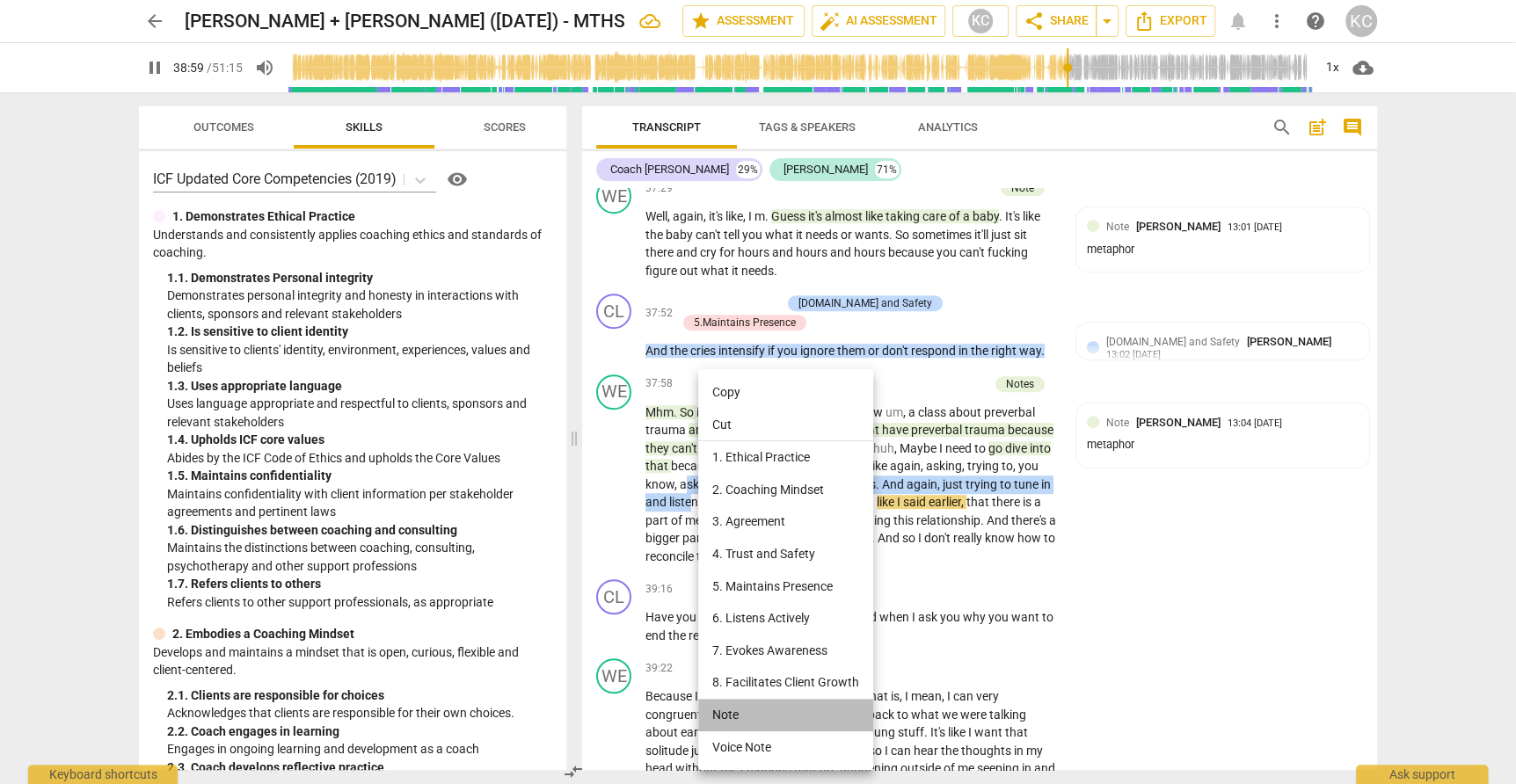
click at [727, 718] on li "Note" at bounding box center [785, 715] width 175 height 33
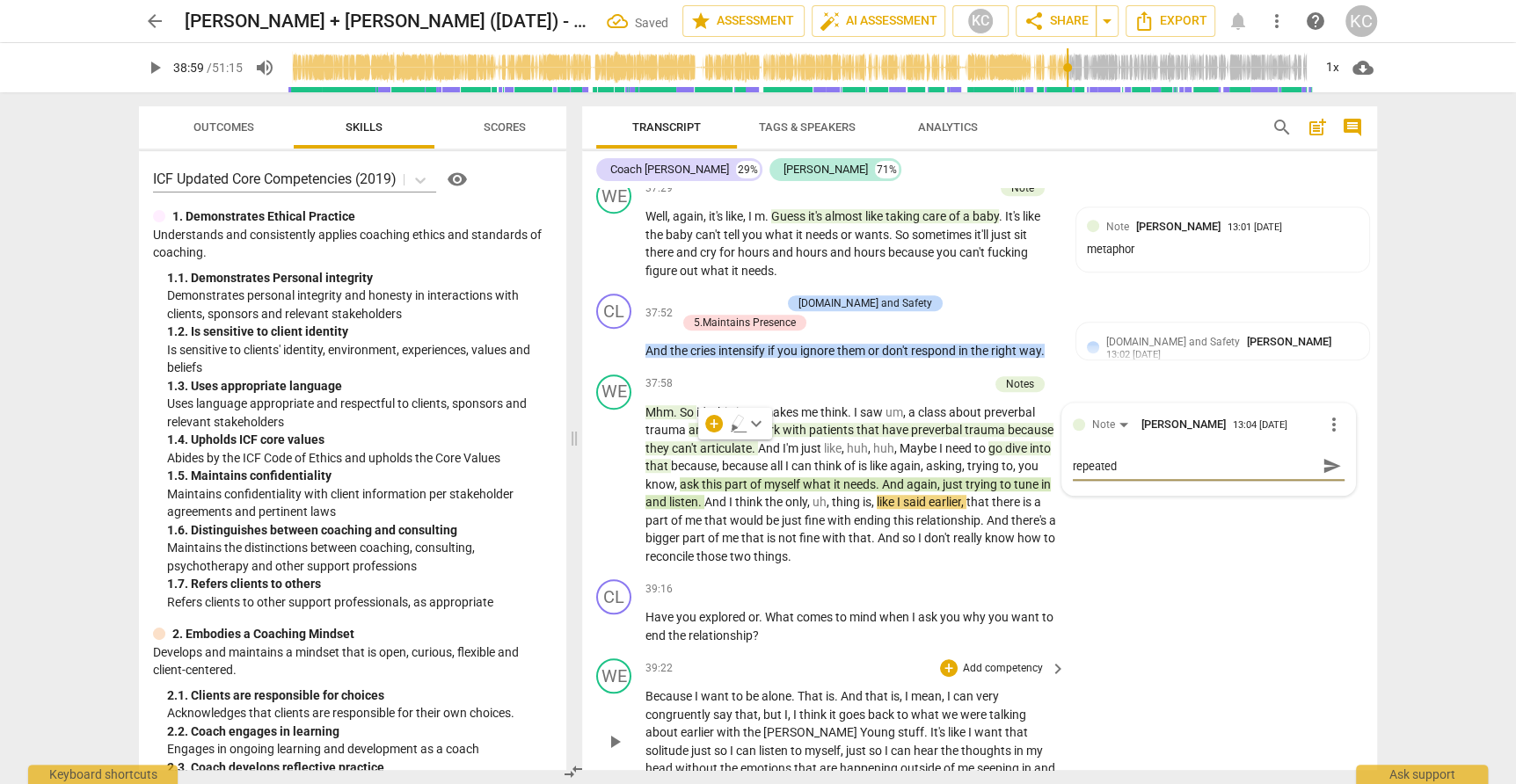
click at [1179, 651] on div "WE play_arrow pause 39:22 + Add competency keyboard_arrow_right Because I want …" at bounding box center [979, 727] width 795 height 151
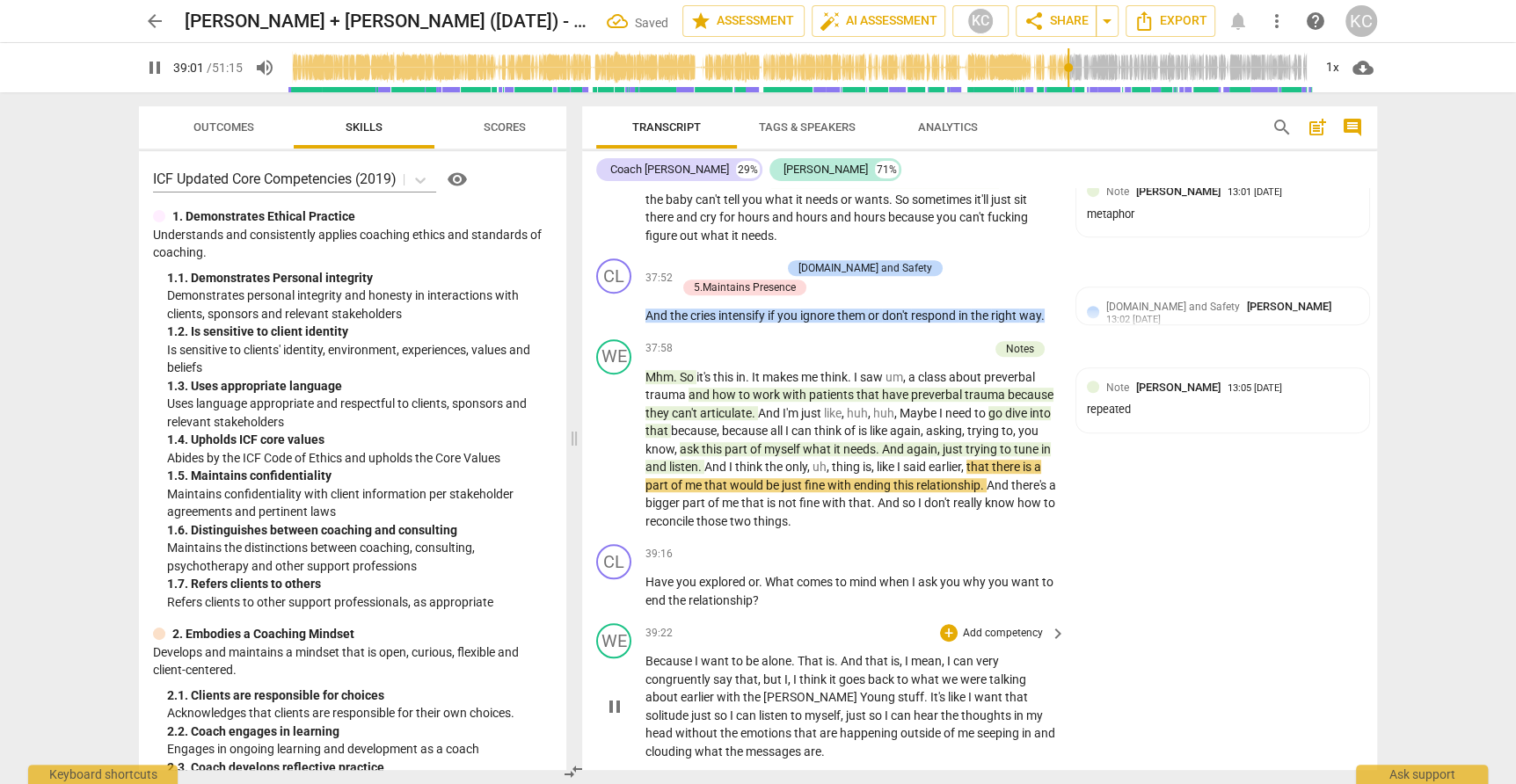
scroll to position [10906, 0]
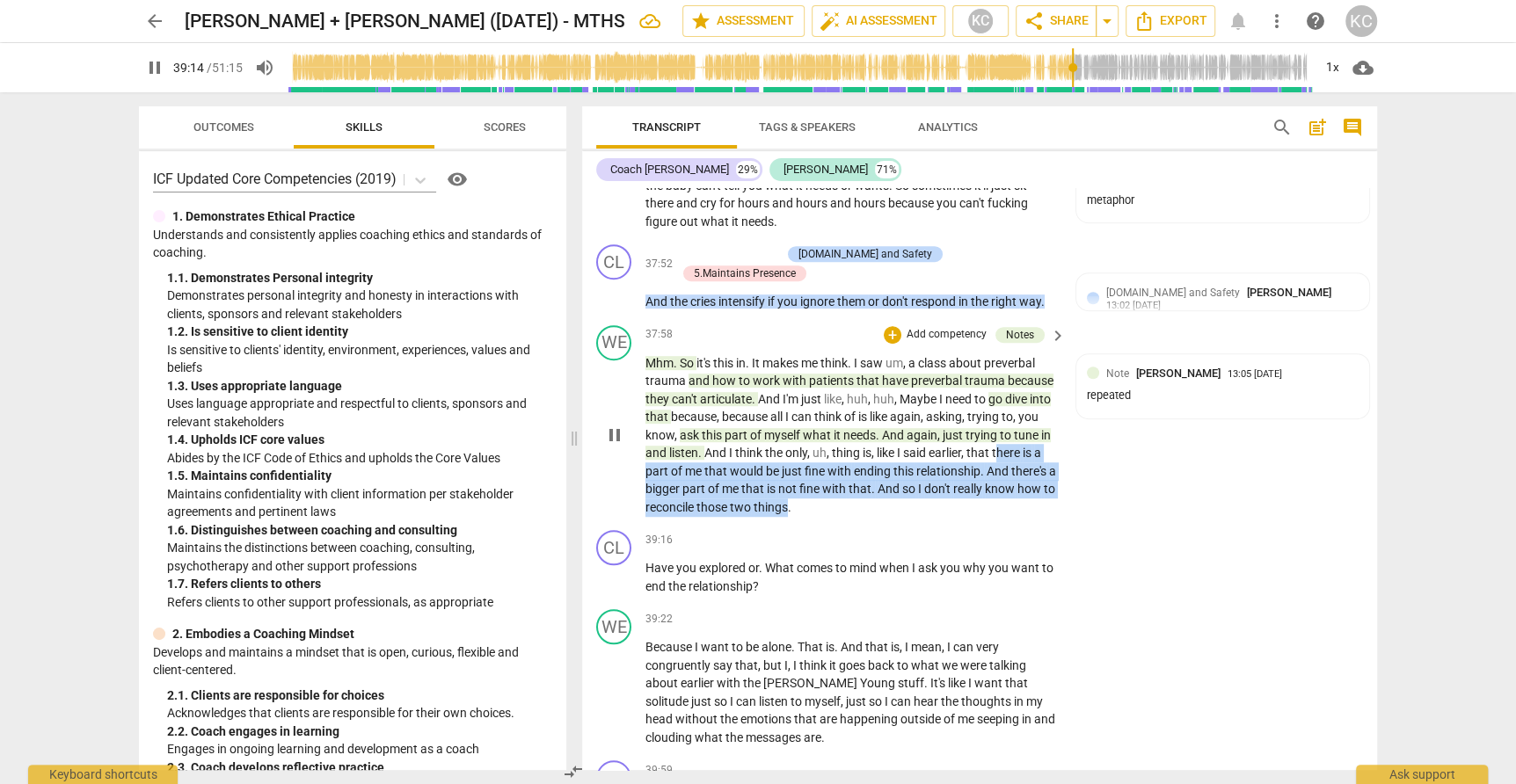
drag, startPoint x: 998, startPoint y: 397, endPoint x: 804, endPoint y: 453, distance: 201.9
click at [804, 453] on p "Mhm . So it's this in . It makes me think . I saw um , a class about preverbal …" at bounding box center [851, 435] width 411 height 163
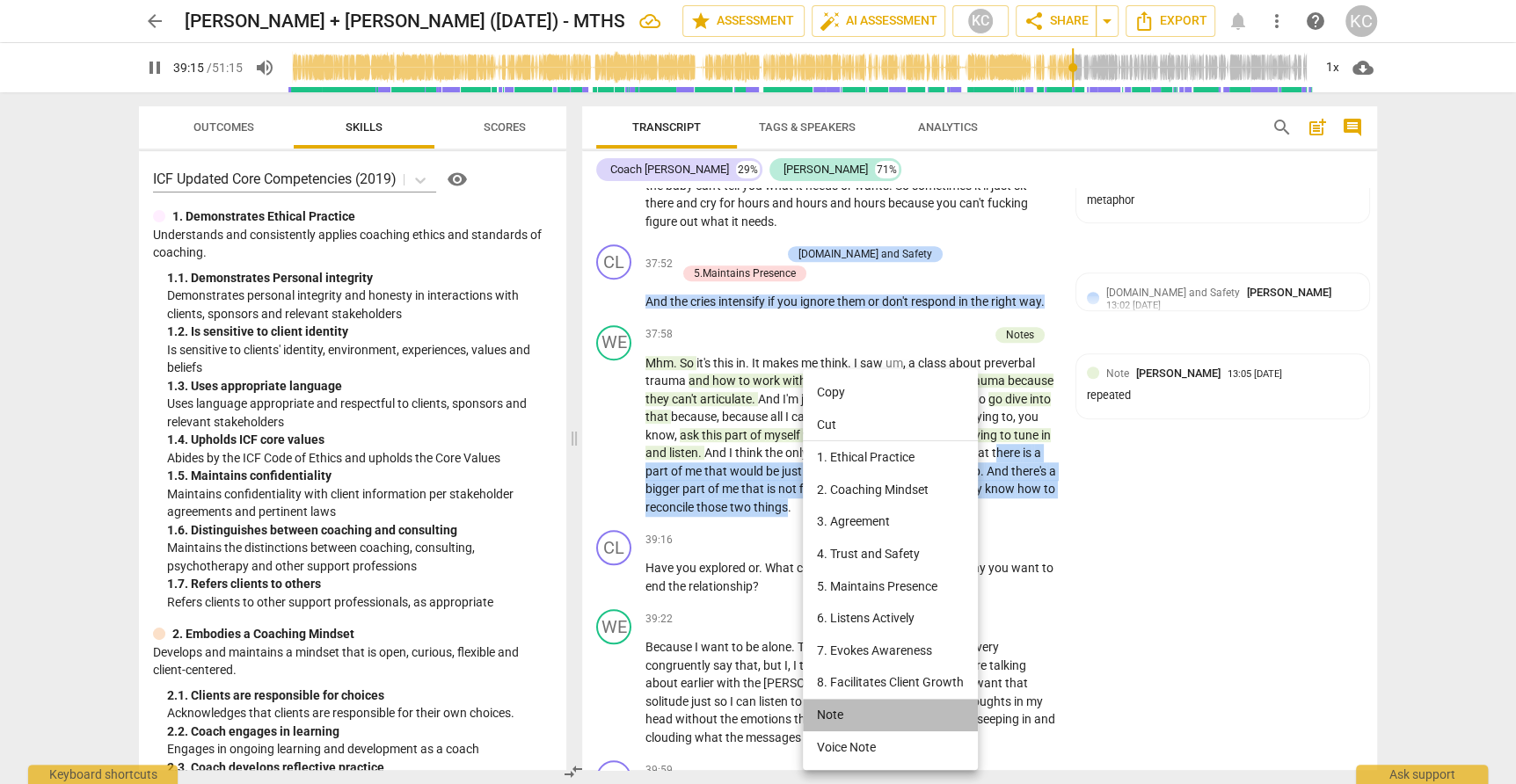
click at [823, 707] on li "Note" at bounding box center [890, 715] width 175 height 33
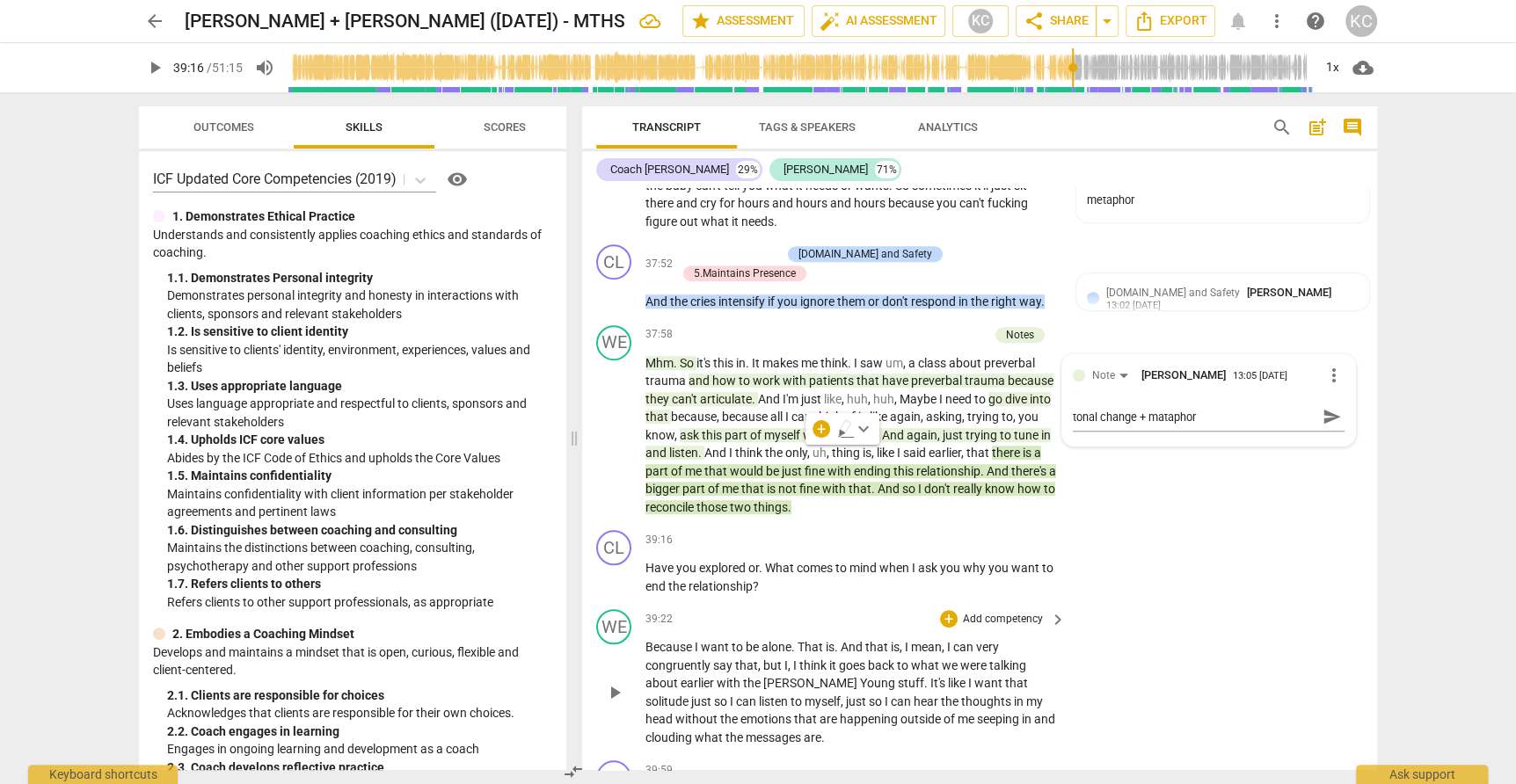
click at [1225, 608] on div "WE play_arrow pause 39:22 + Add competency keyboard_arrow_right Because I want …" at bounding box center [979, 678] width 795 height 151
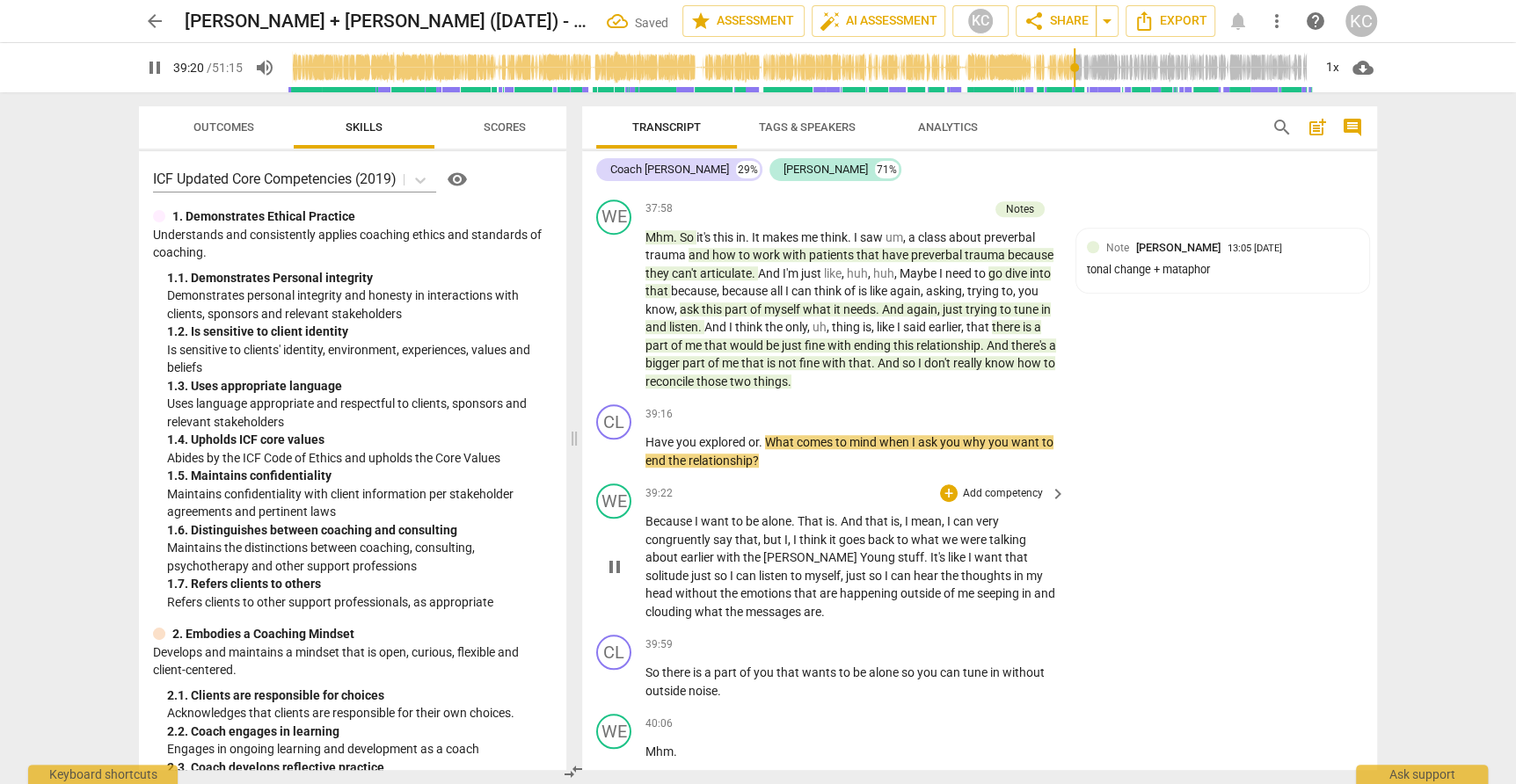
scroll to position [11034, 0]
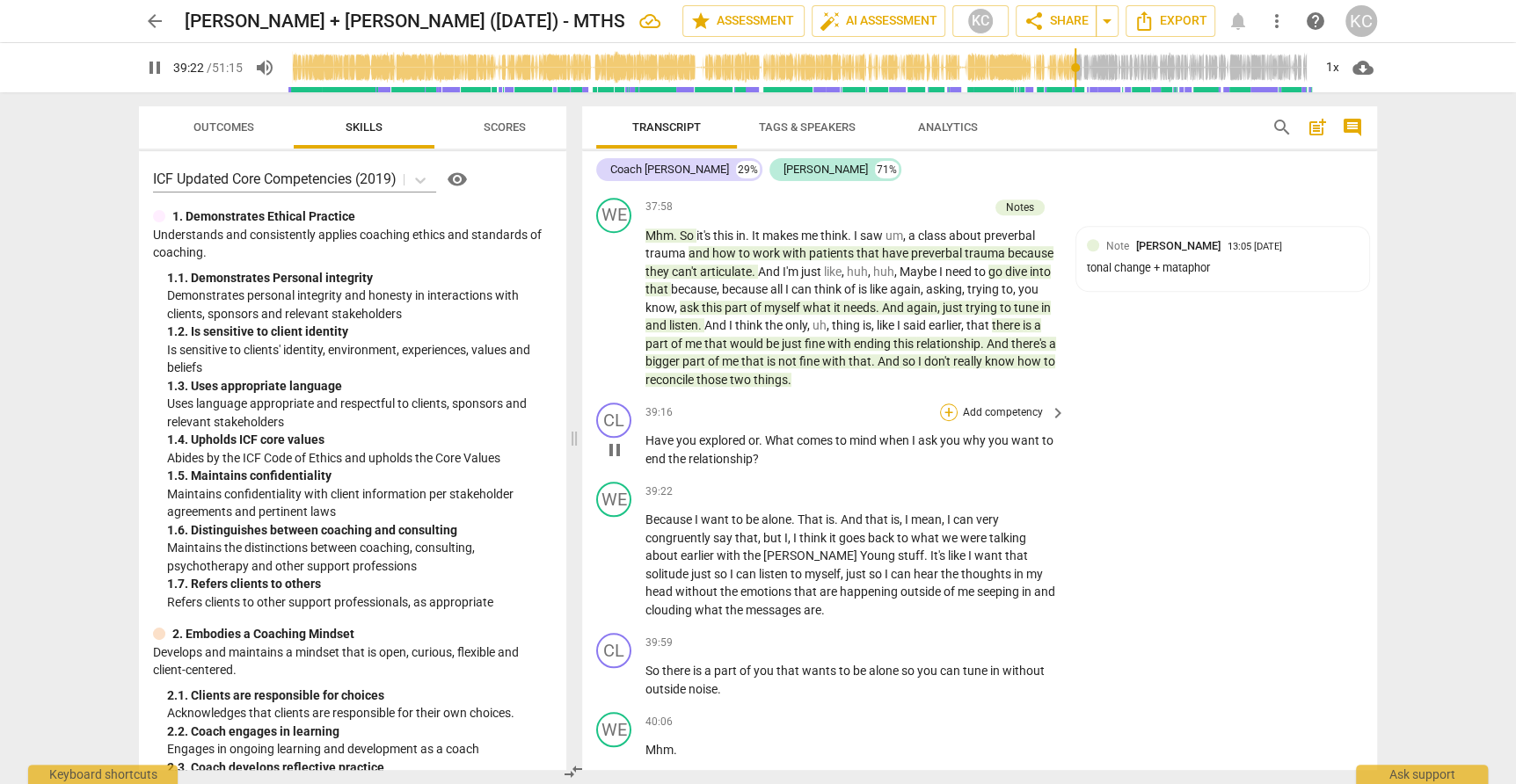
click at [949, 403] on div "+" at bounding box center [949, 412] width 18 height 18
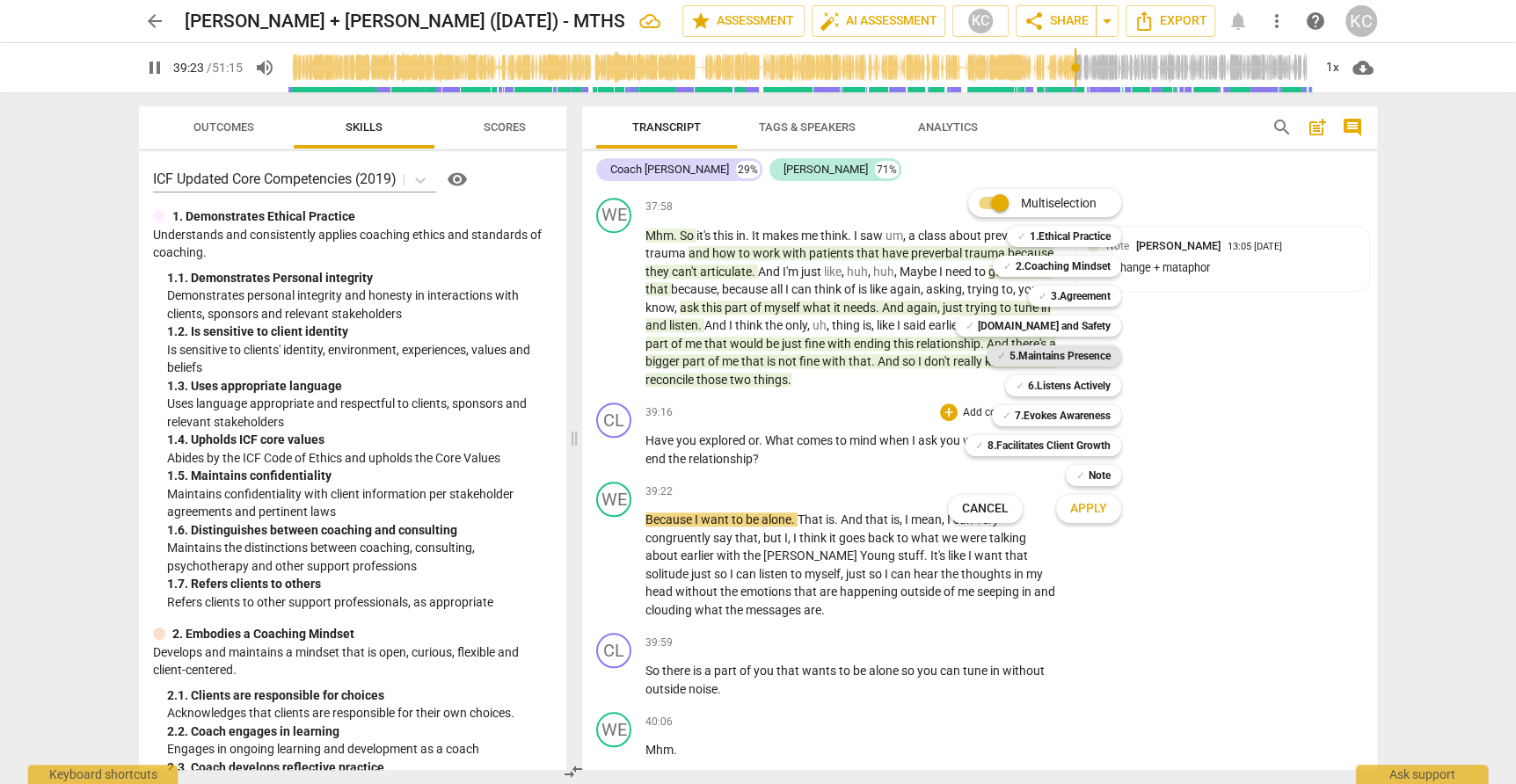
click at [1016, 360] on b "5.Maintains Presence" at bounding box center [1060, 356] width 101 height 21
click at [1019, 422] on b "7.Evokes Awareness" at bounding box center [1063, 416] width 96 height 21
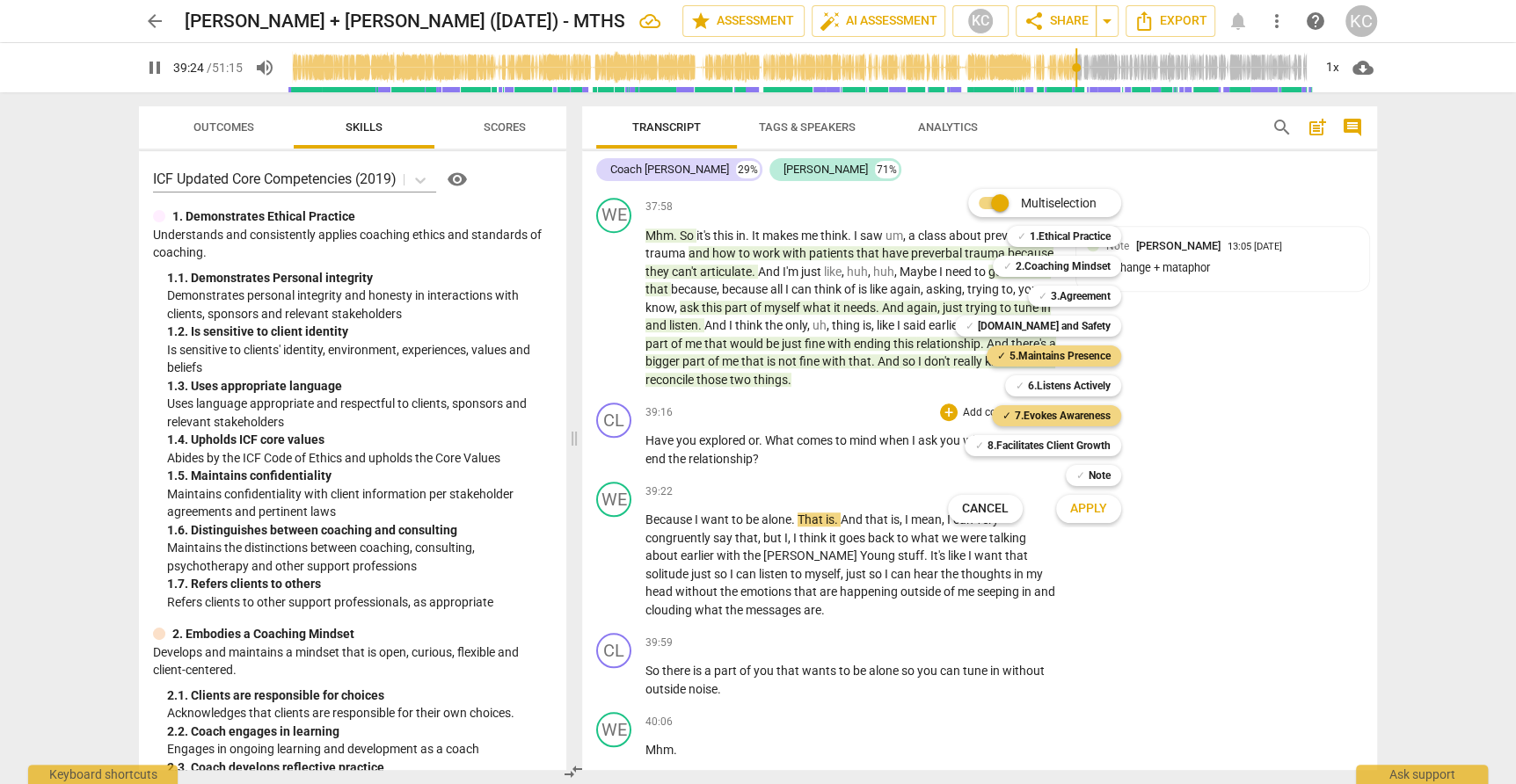
click at [1079, 502] on span "Apply" at bounding box center [1088, 509] width 36 height 18
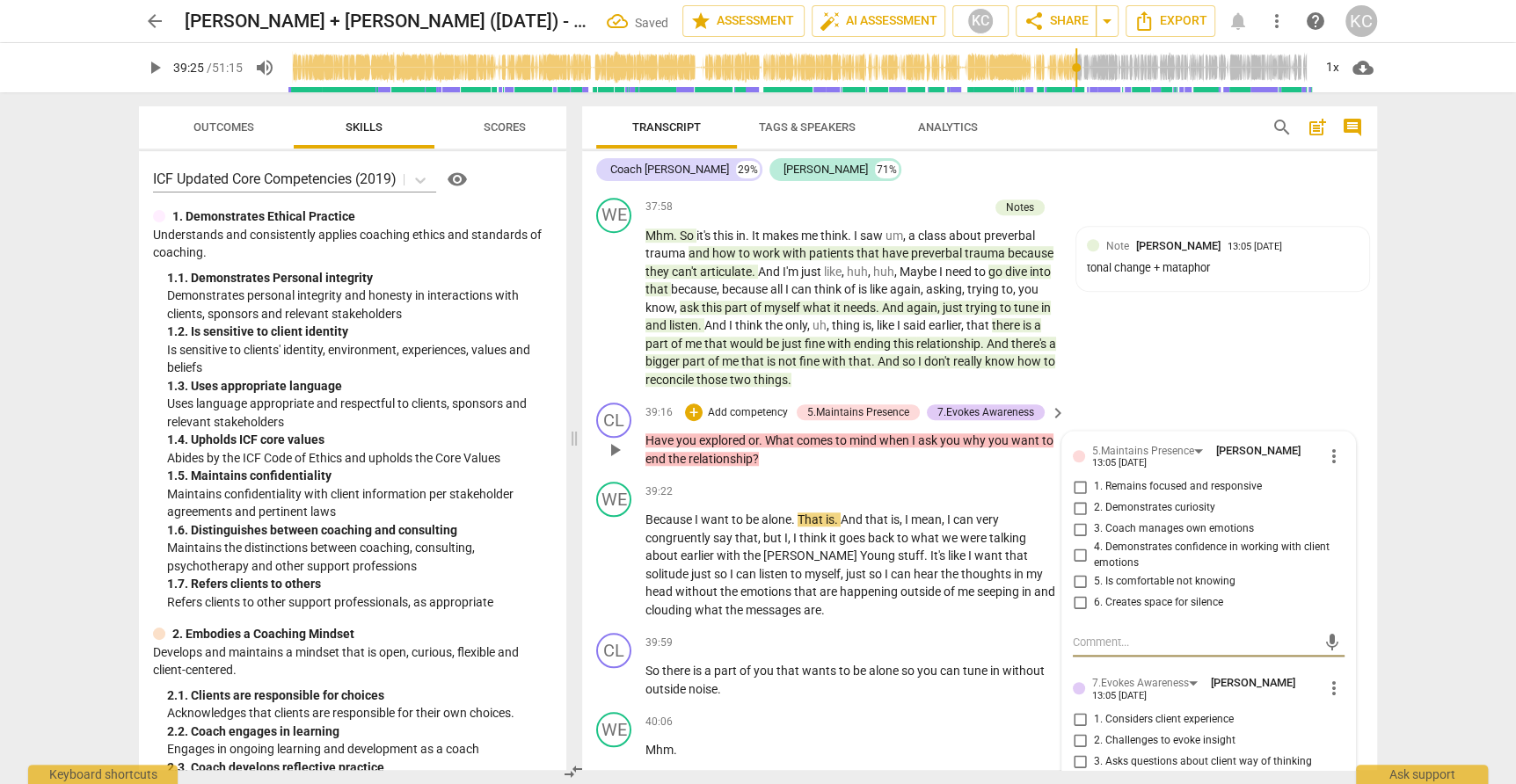
click at [1077, 476] on input "1. Remains focused and responsive" at bounding box center [1080, 487] width 28 height 21
click at [1076, 497] on input "2. Demonstrates curiosity" at bounding box center [1080, 508] width 28 height 21
click at [1076, 519] on input "3. Coach manages own emotions" at bounding box center [1080, 529] width 28 height 21
click at [1078, 545] on input "4. Demonstrates confidence in working with client emotions" at bounding box center [1080, 555] width 28 height 21
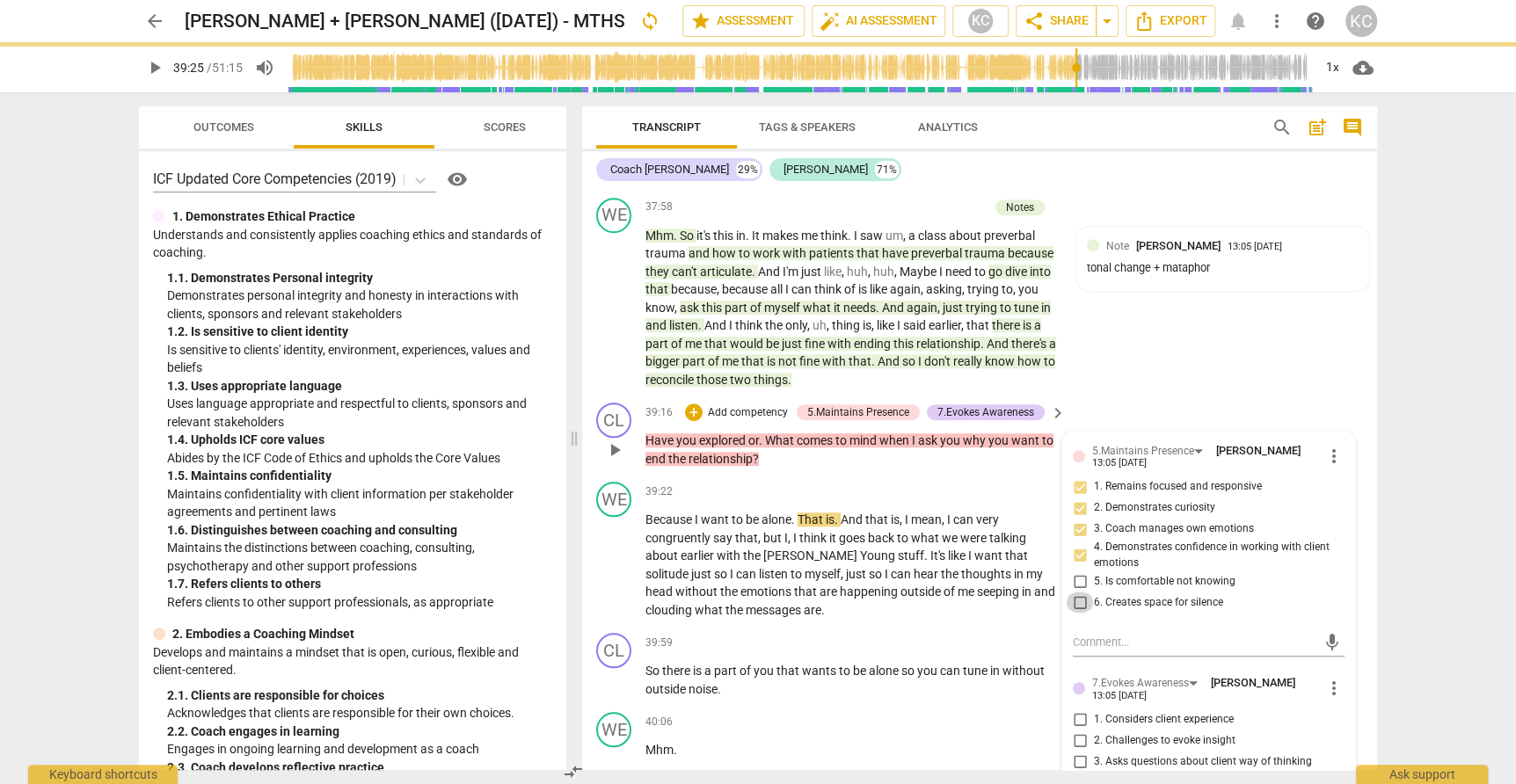
click at [1082, 592] on input "6. Creates space for silence" at bounding box center [1080, 602] width 28 height 21
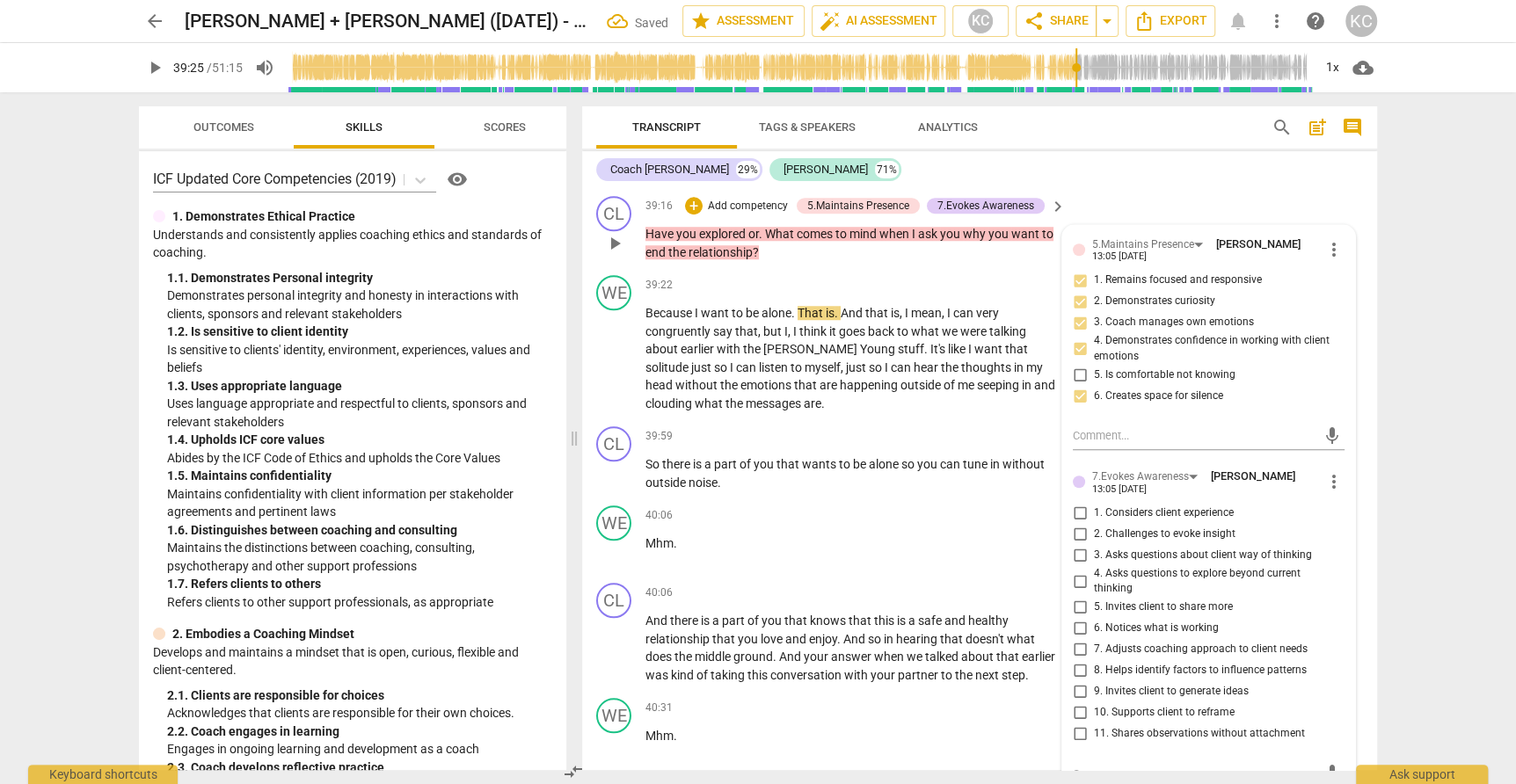
scroll to position [11254, 0]
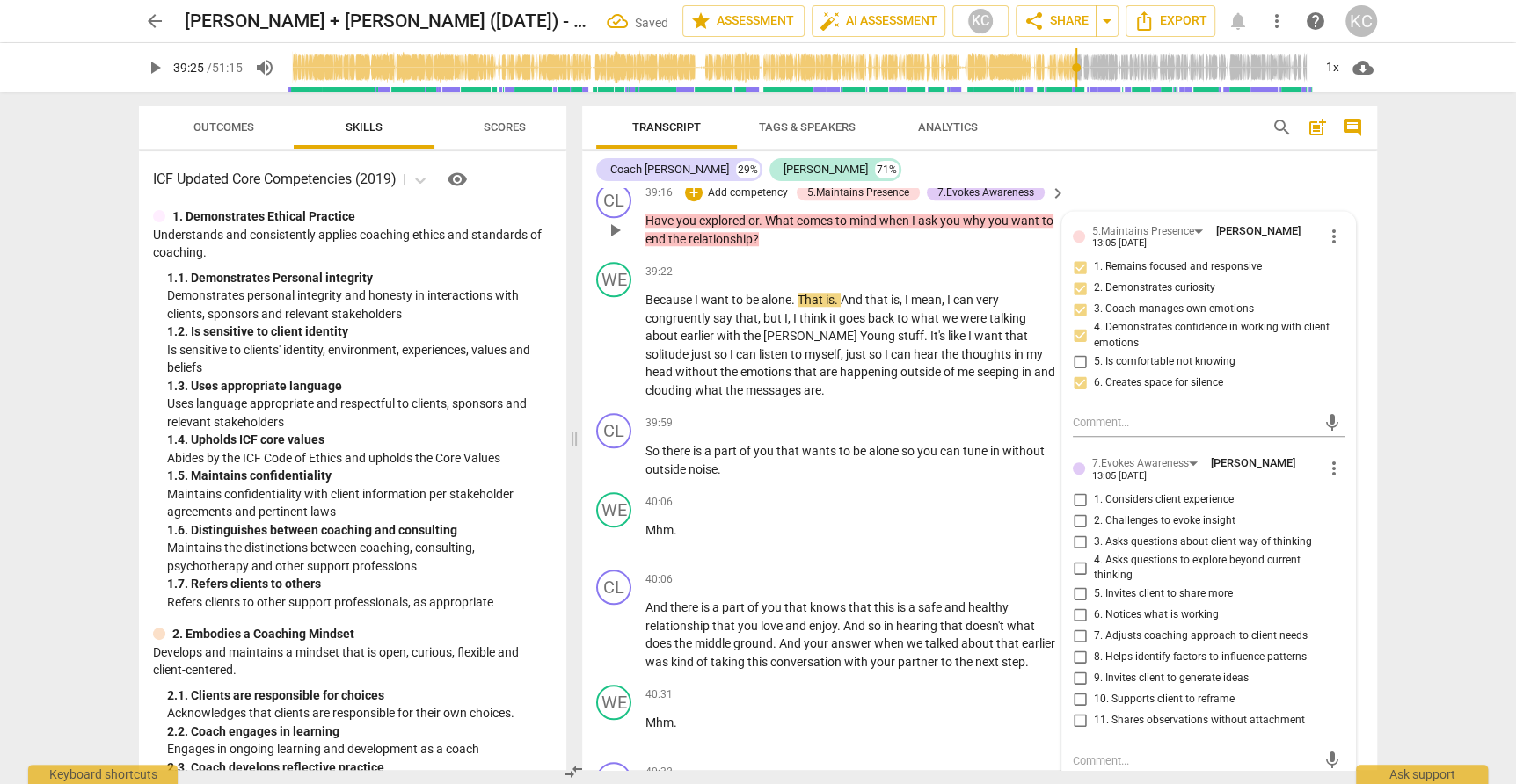
click at [1076, 557] on input "4. Asks questions to explore beyond current thinking" at bounding box center [1080, 568] width 28 height 21
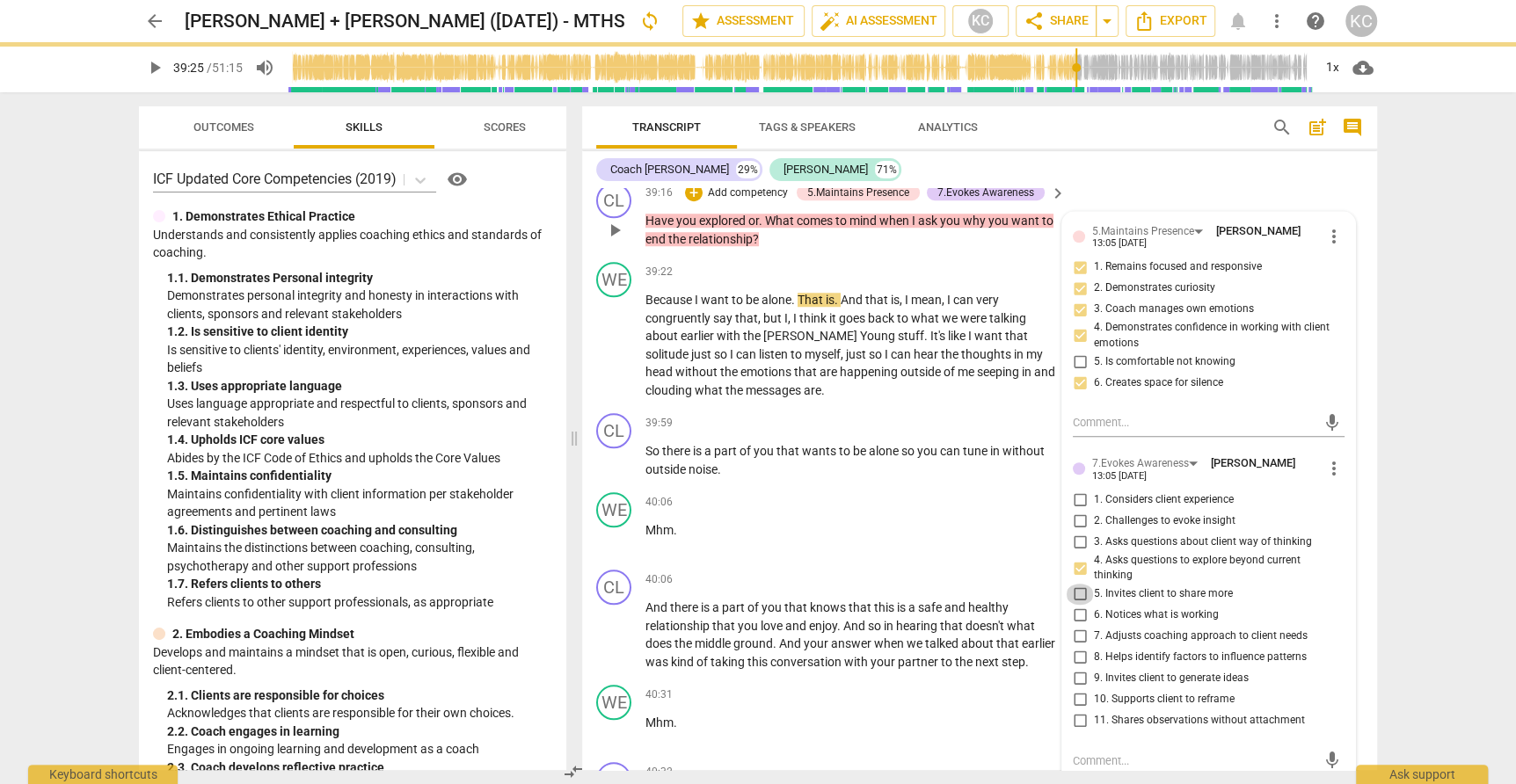
click at [1076, 584] on input "5. Invites client to share more" at bounding box center [1080, 594] width 28 height 21
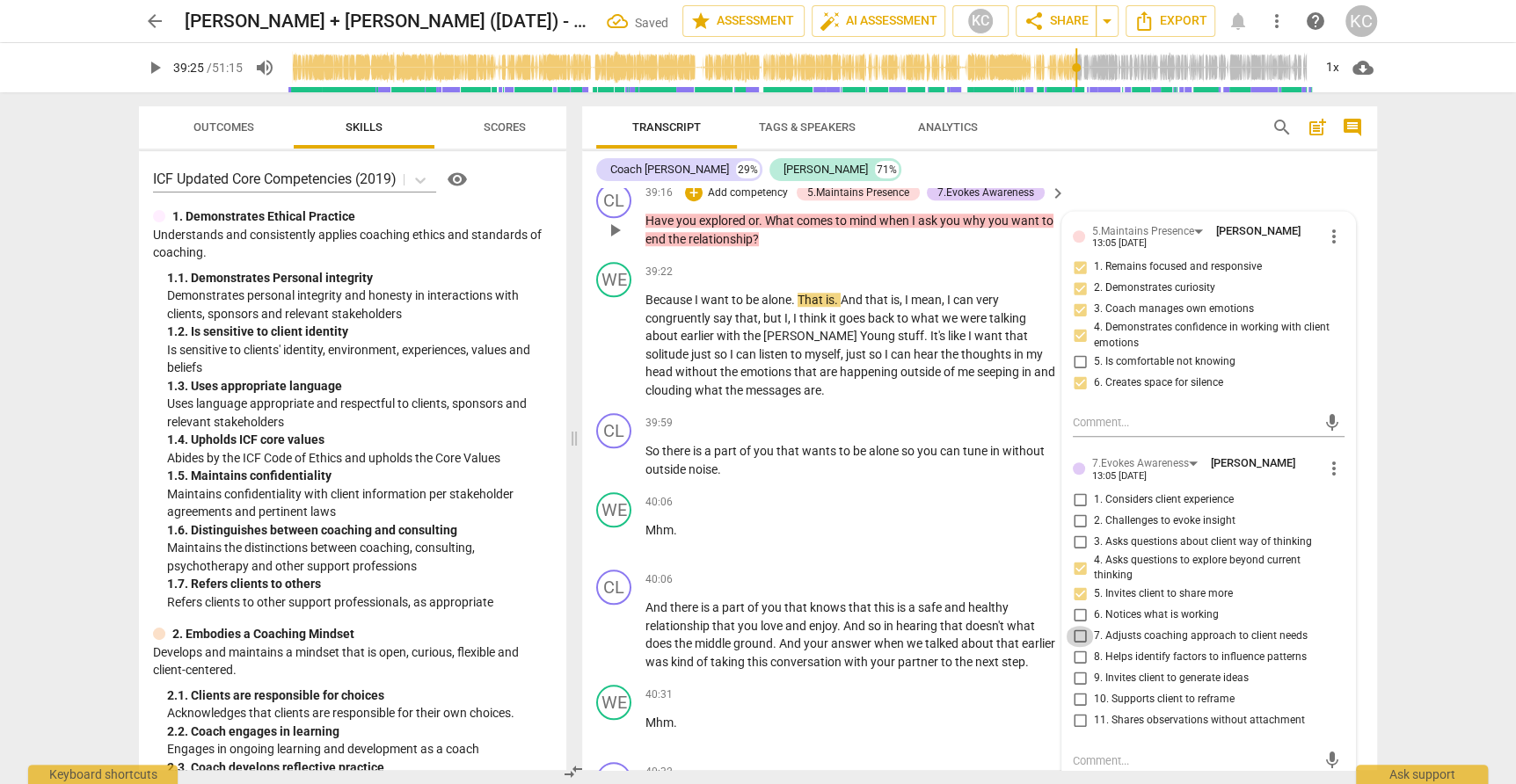
click at [1077, 626] on input "7. Adjusts coaching approach to client needs" at bounding box center [1080, 636] width 28 height 21
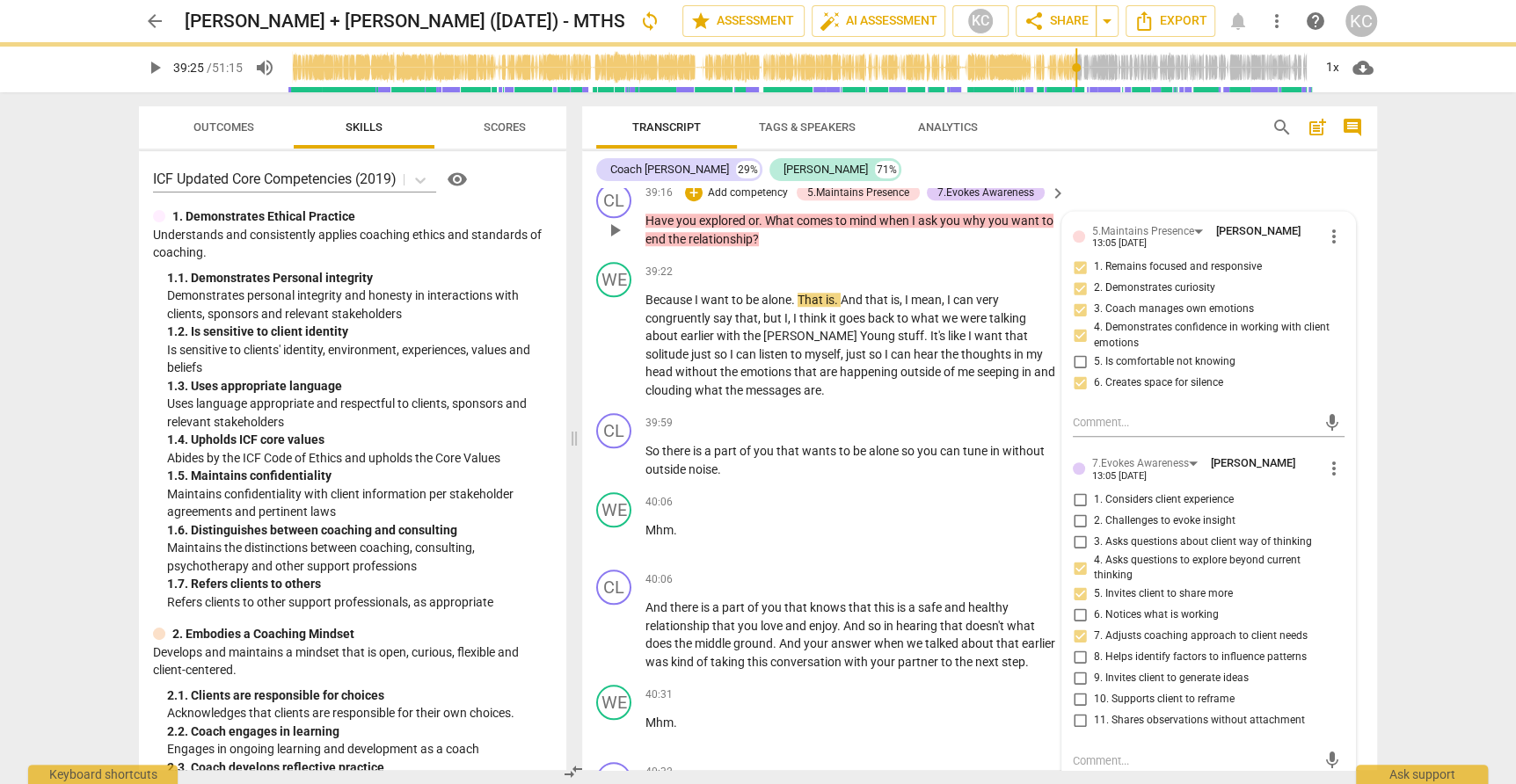
click at [1084, 752] on textarea at bounding box center [1195, 760] width 244 height 17
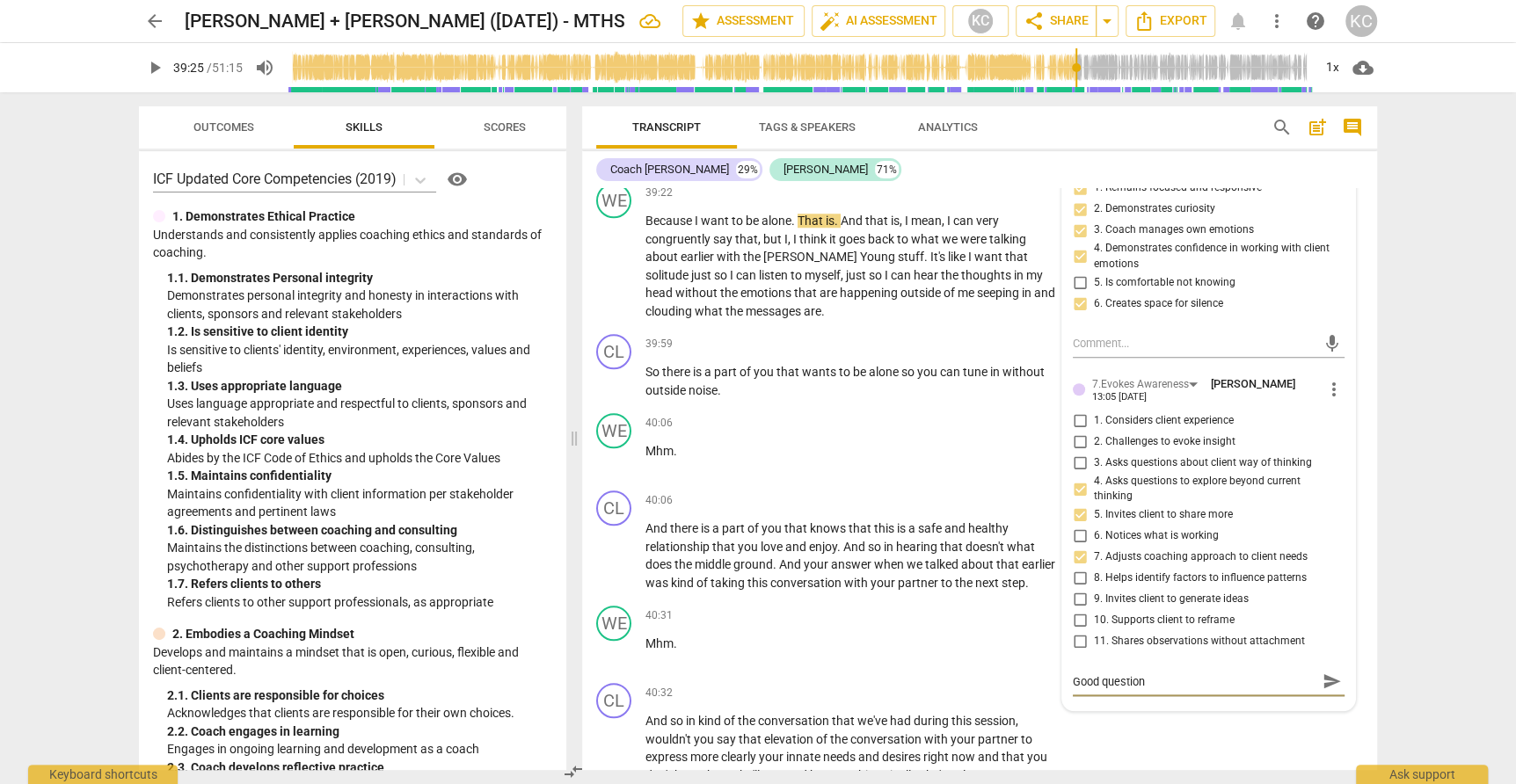
scroll to position [11343, 0]
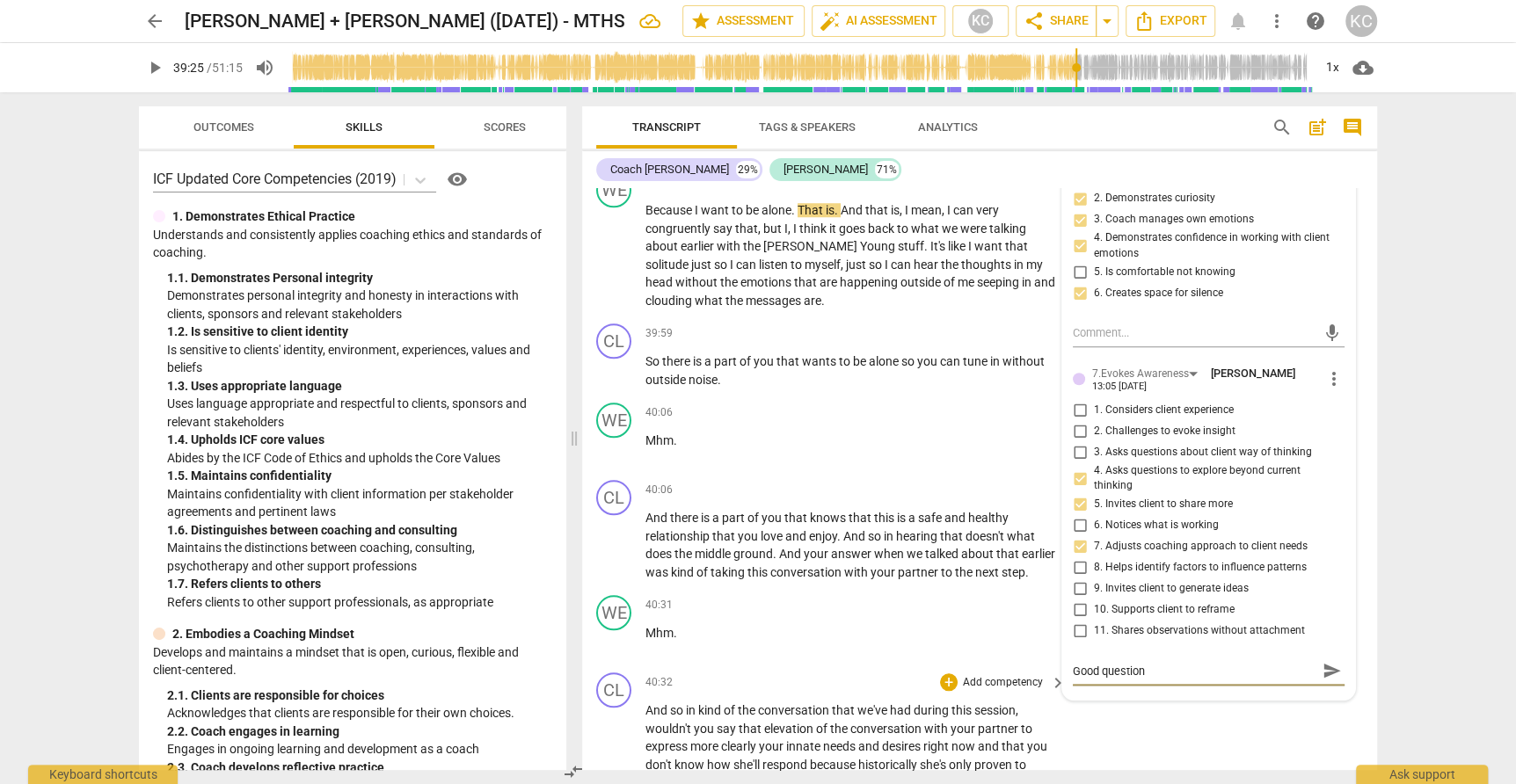
click at [1150, 705] on div "CL play_arrow pause 40:32 + Add competency keyboard_arrow_right And so in kind …" at bounding box center [979, 795] width 795 height 259
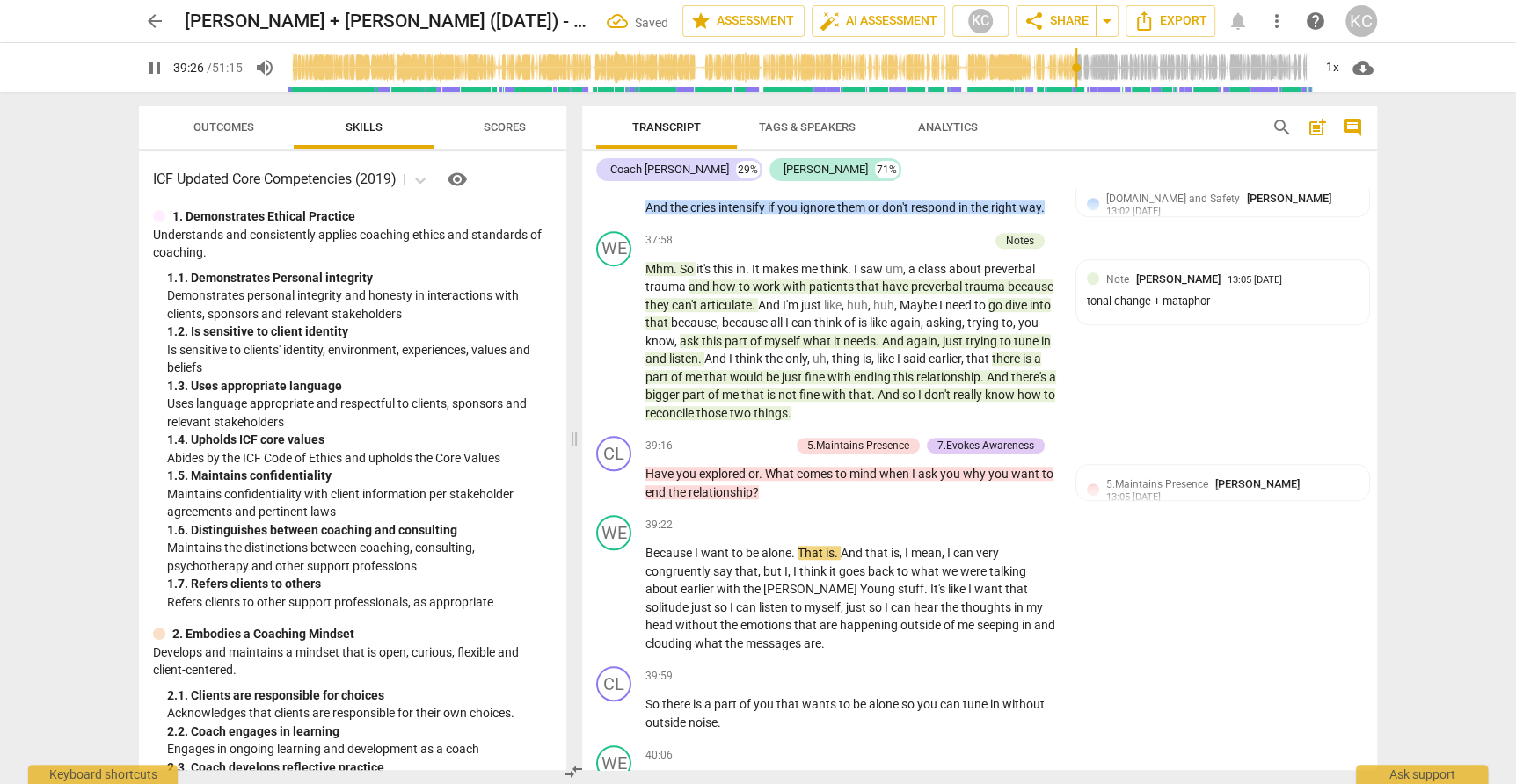
scroll to position [10997, 0]
click at [797, 548] on span "." at bounding box center [794, 555] width 6 height 14
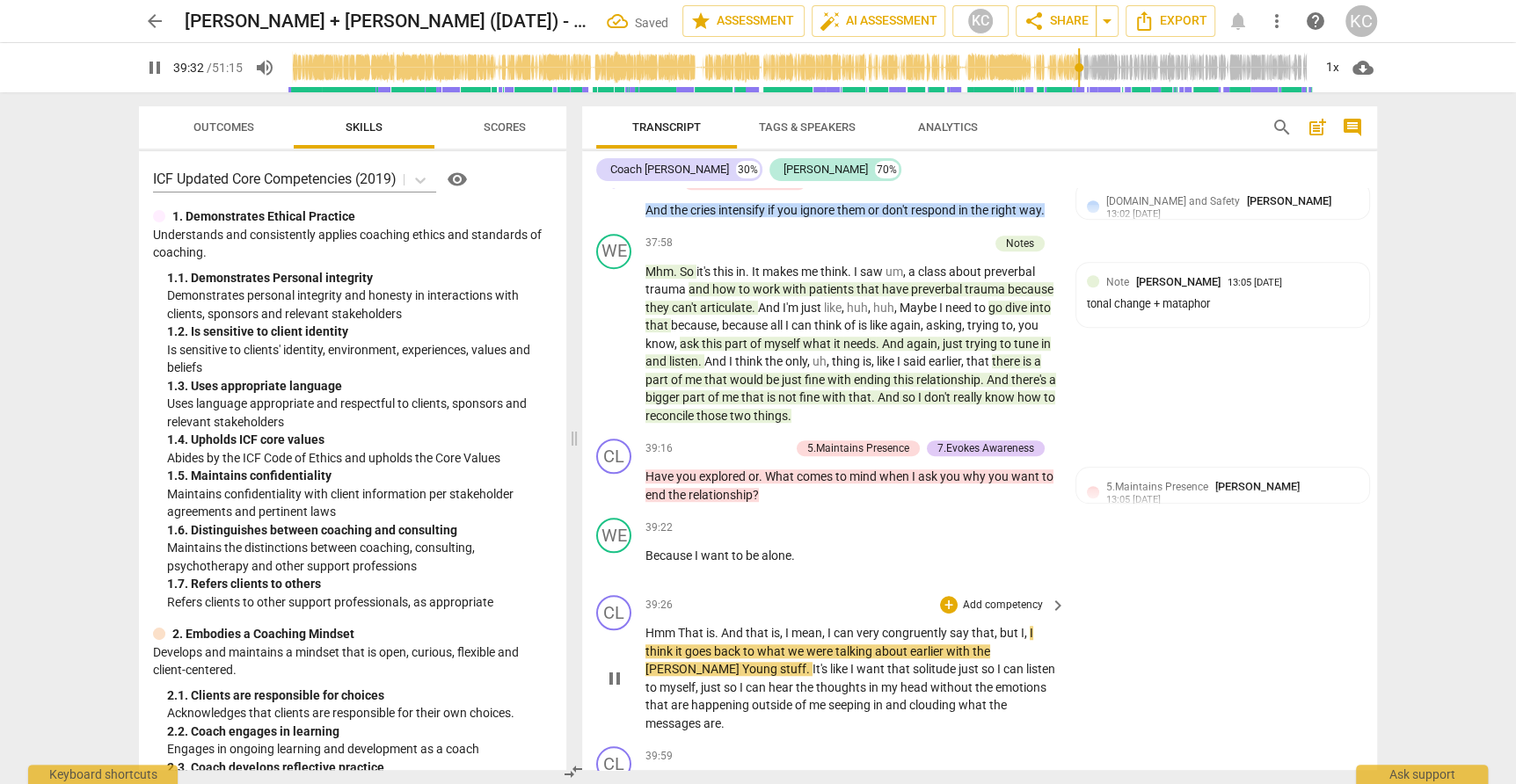
click at [677, 626] on span "Hmm" at bounding box center [661, 633] width 33 height 14
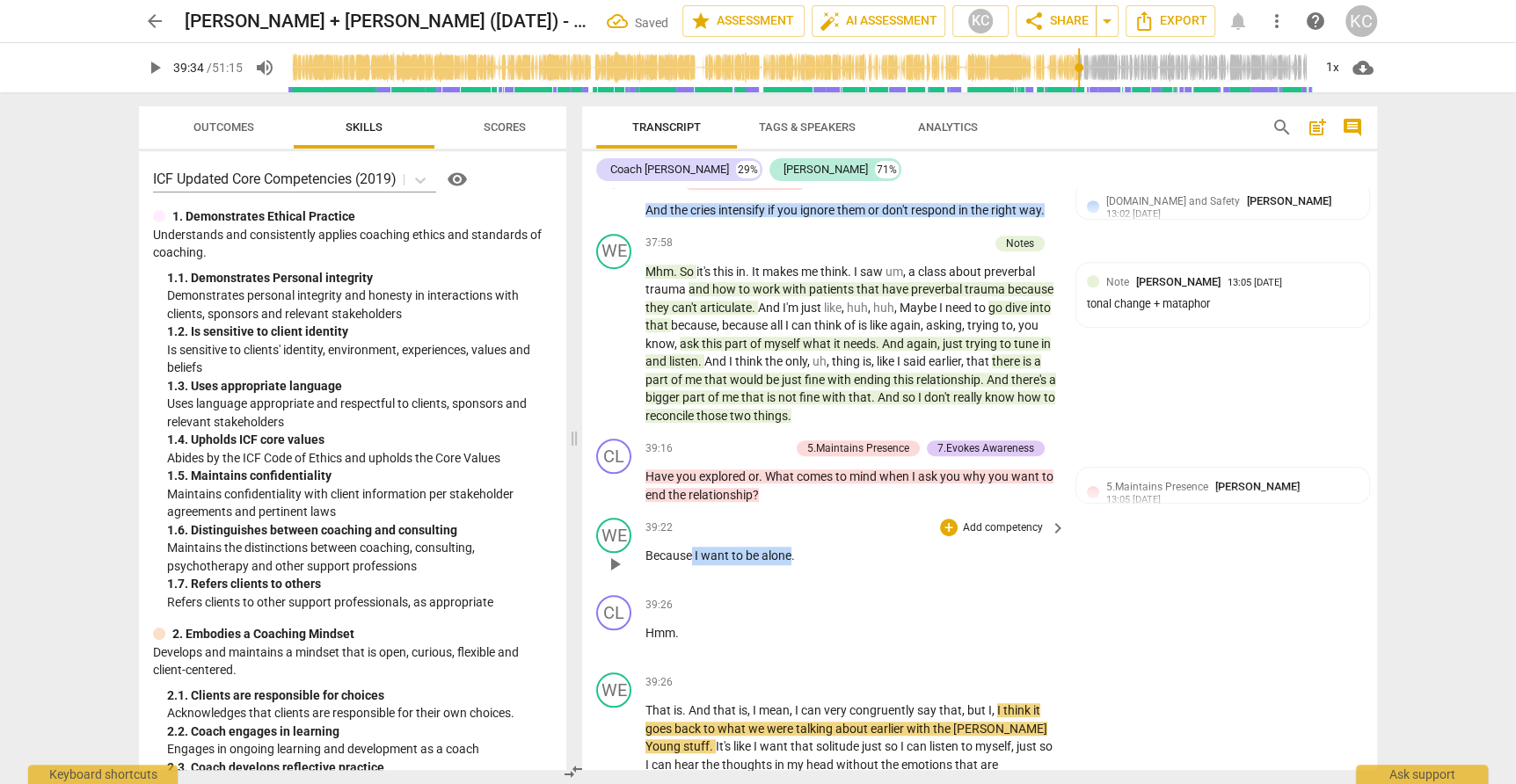
drag, startPoint x: 792, startPoint y: 498, endPoint x: 690, endPoint y: 497, distance: 102.0
click at [690, 546] on p "Because I want to be alone ." at bounding box center [851, 555] width 411 height 19
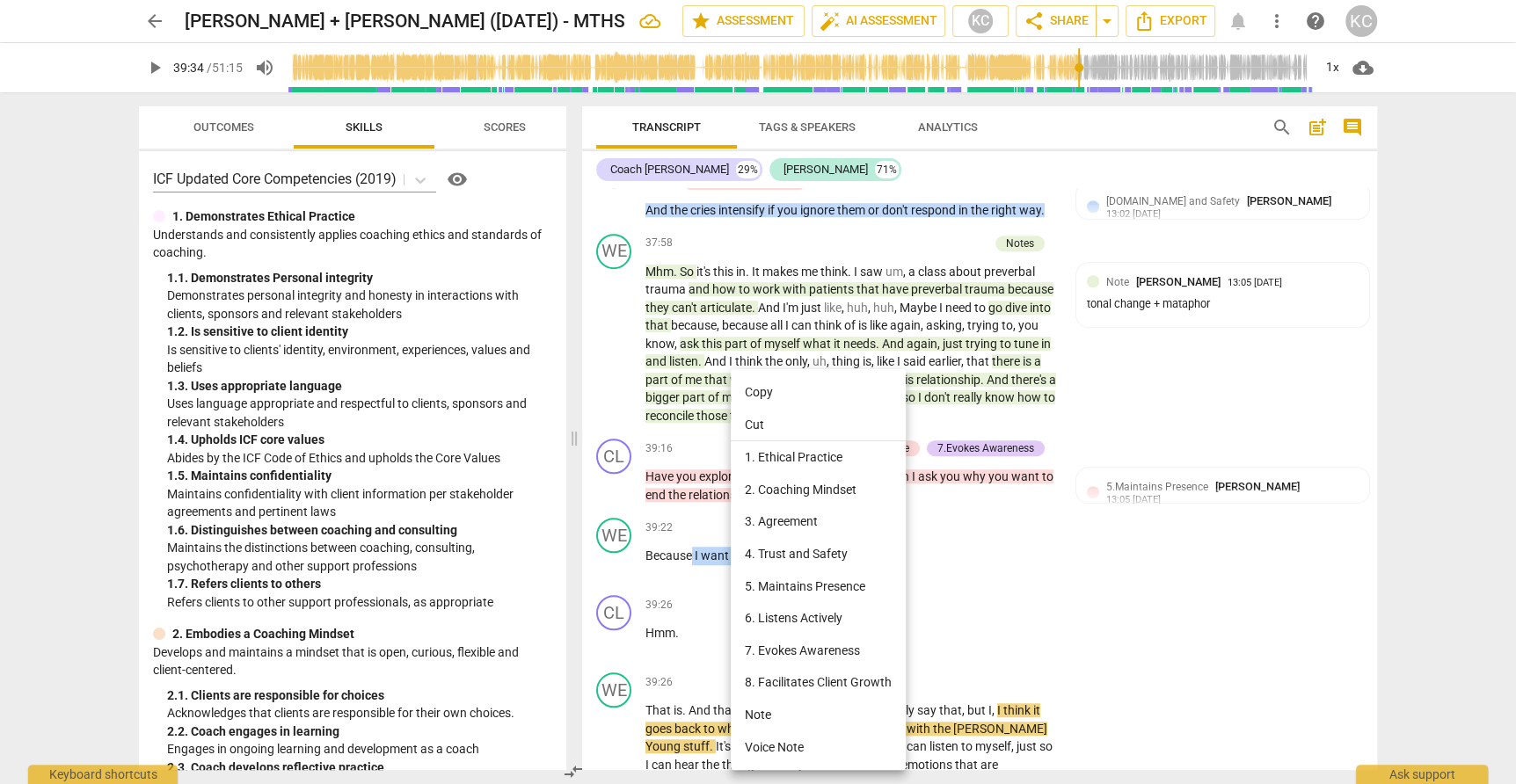
click at [763, 711] on li "Note" at bounding box center [818, 715] width 175 height 33
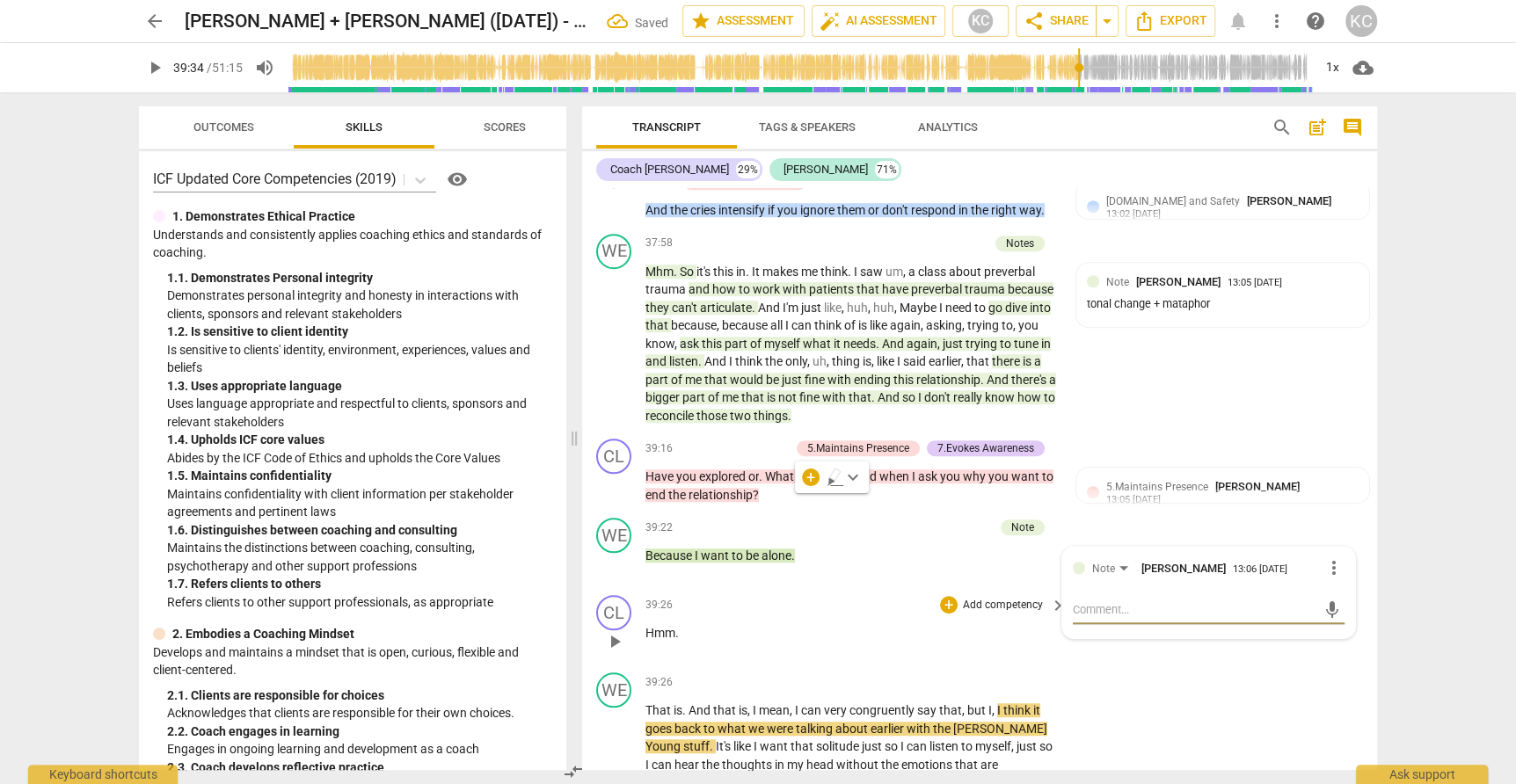
click at [620, 631] on span "play_arrow" at bounding box center [615, 642] width 21 height 21
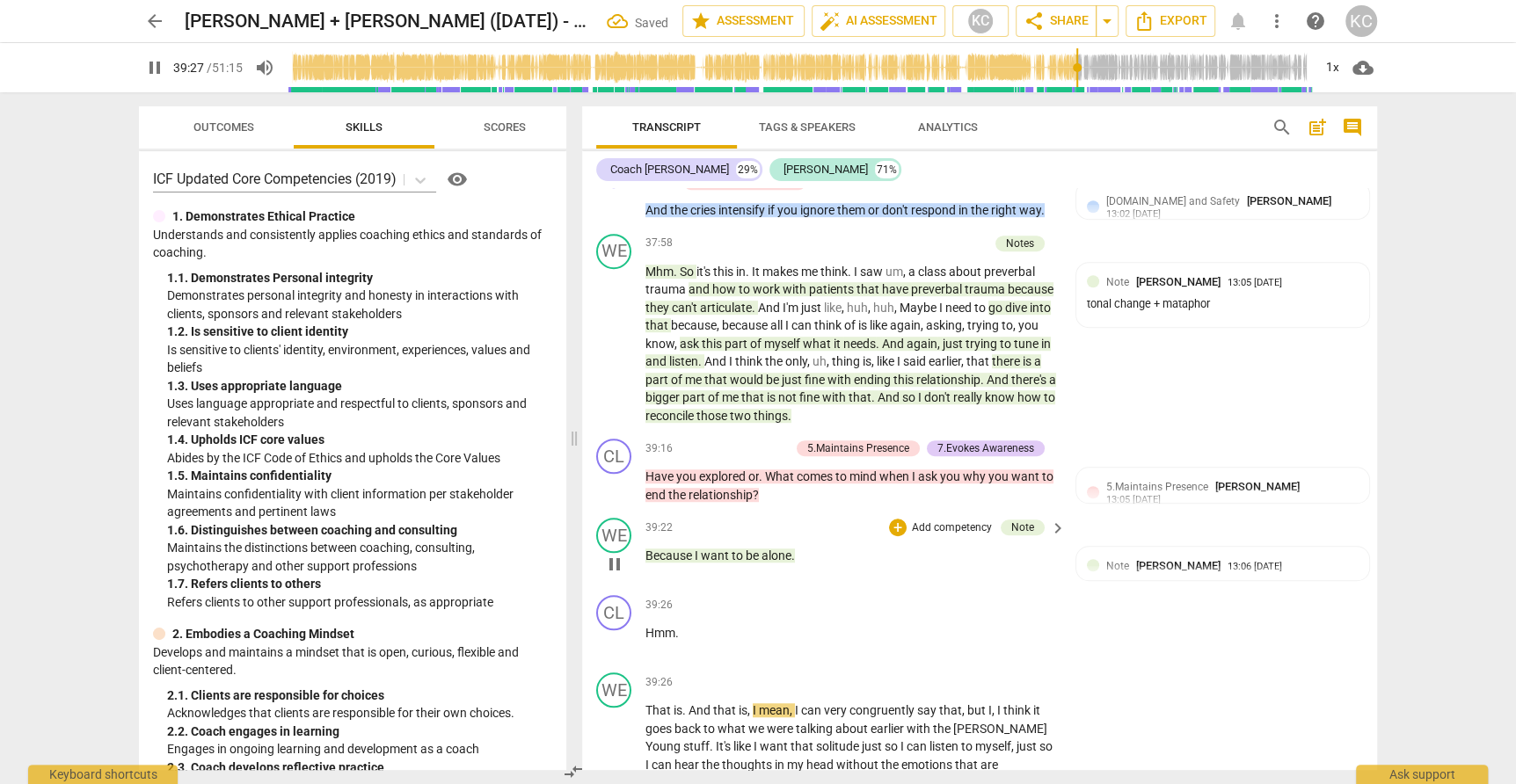
click at [618, 554] on span "pause" at bounding box center [615, 564] width 21 height 21
click at [618, 554] on span "play_arrow" at bounding box center [615, 564] width 21 height 21
drag, startPoint x: 681, startPoint y: 653, endPoint x: 646, endPoint y: 652, distance: 35.0
click at [646, 701] on p "That is . And that is , I mean , I can very congruently say that , but I , I th…" at bounding box center [851, 747] width 411 height 91
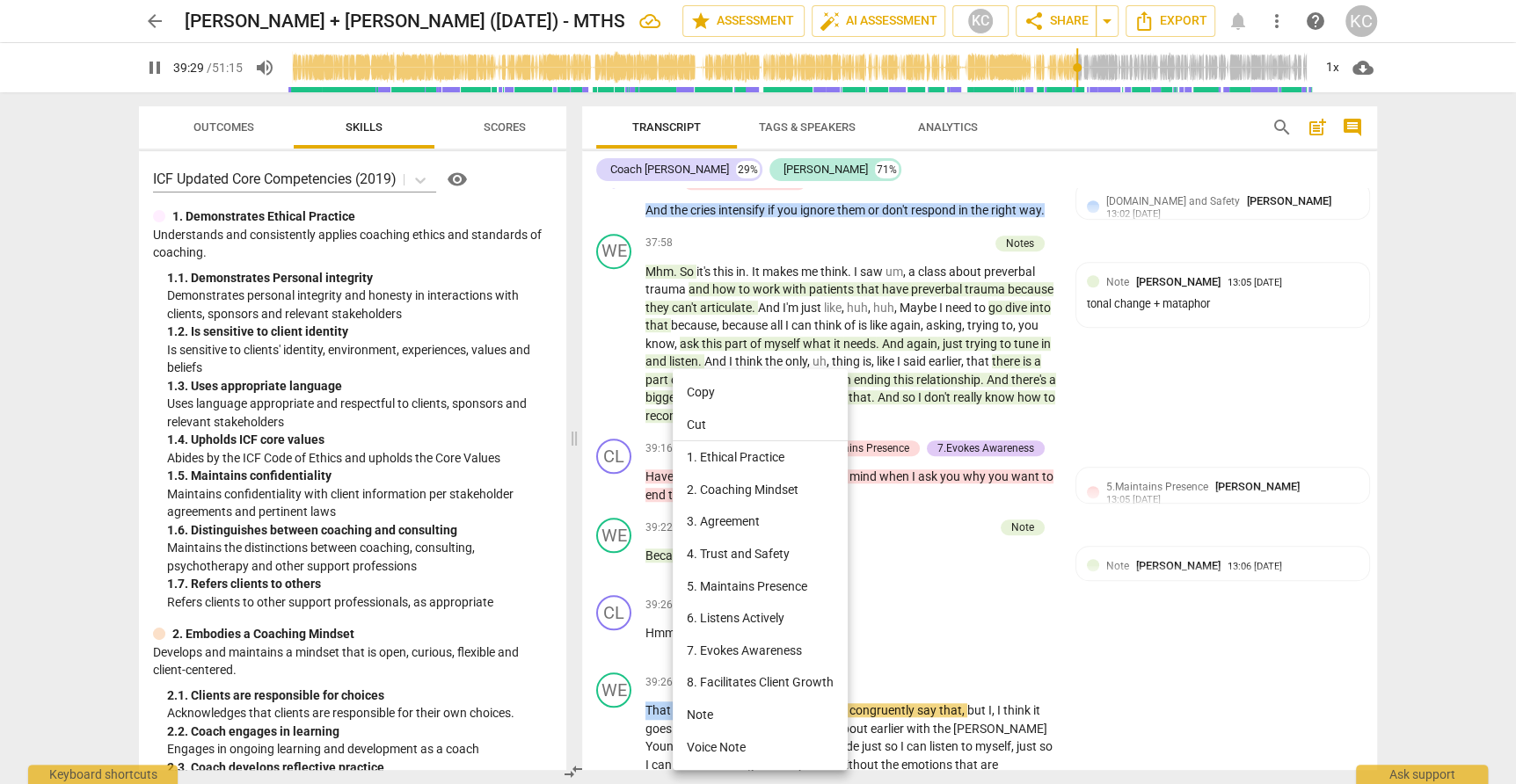
click at [693, 721] on li "Note" at bounding box center [760, 715] width 175 height 33
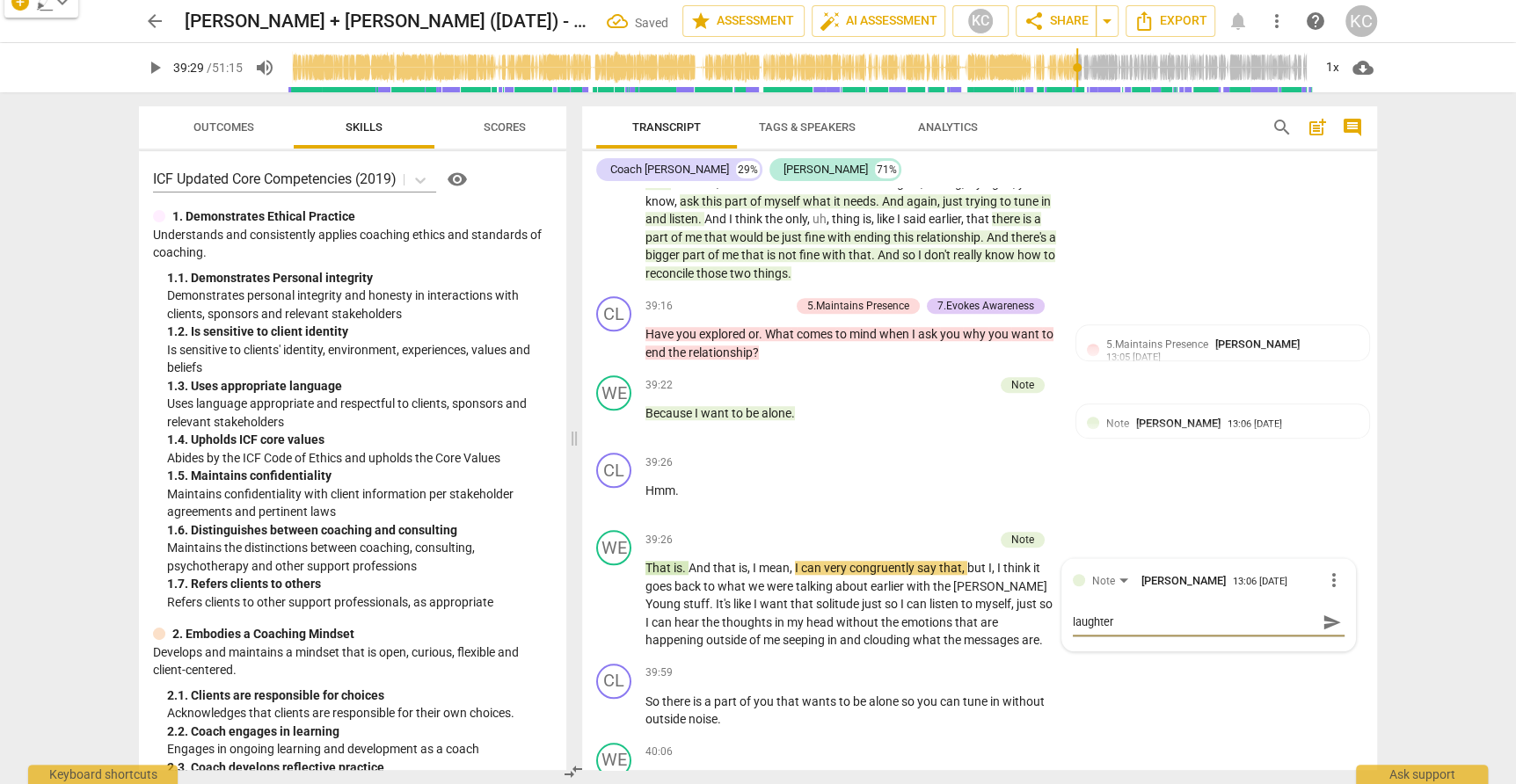
scroll to position [11169, 0]
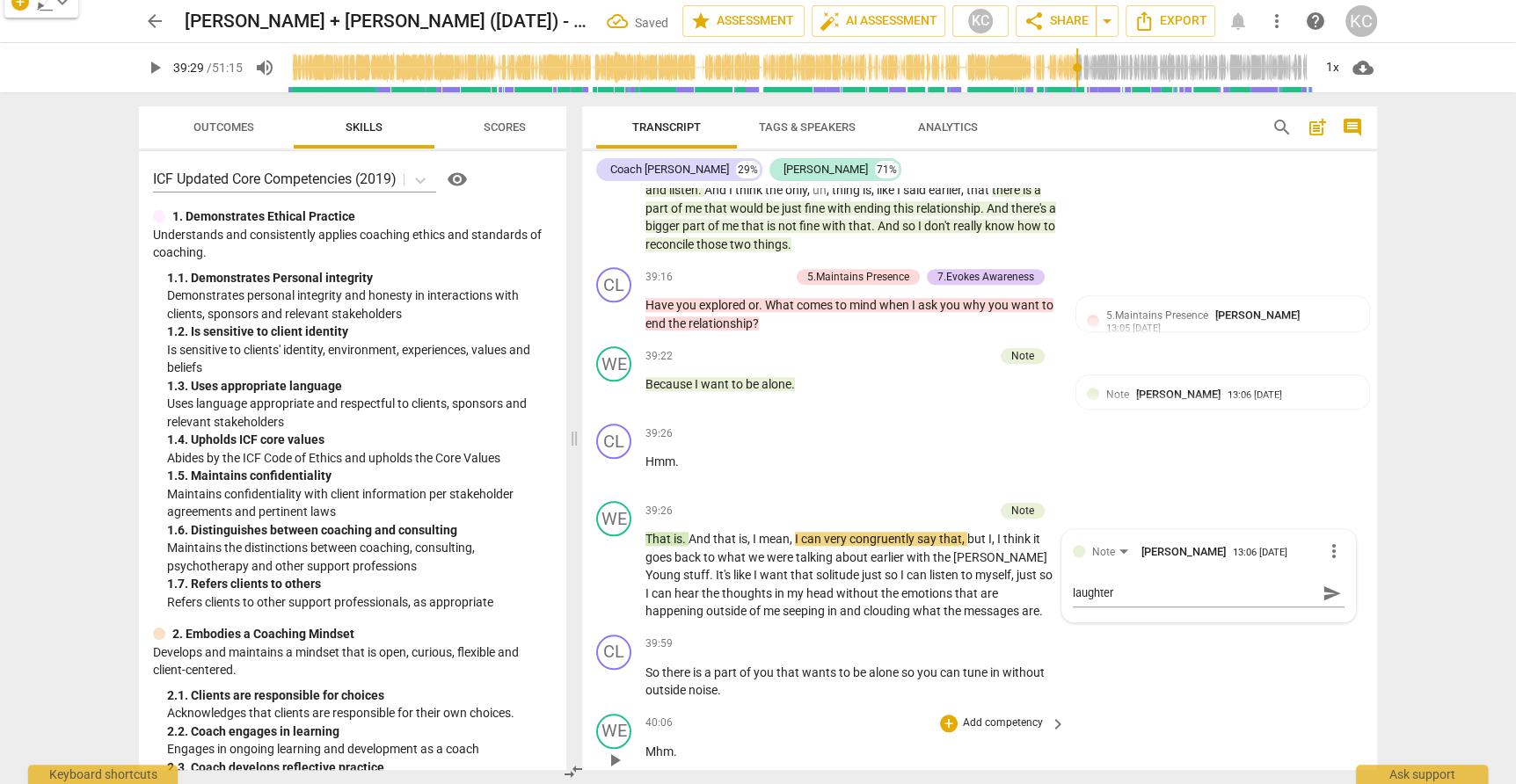
click at [1226, 707] on div "WE play_arrow pause 40:06 + Add competency keyboard_arrow_right Mhm ." at bounding box center [979, 745] width 795 height 77
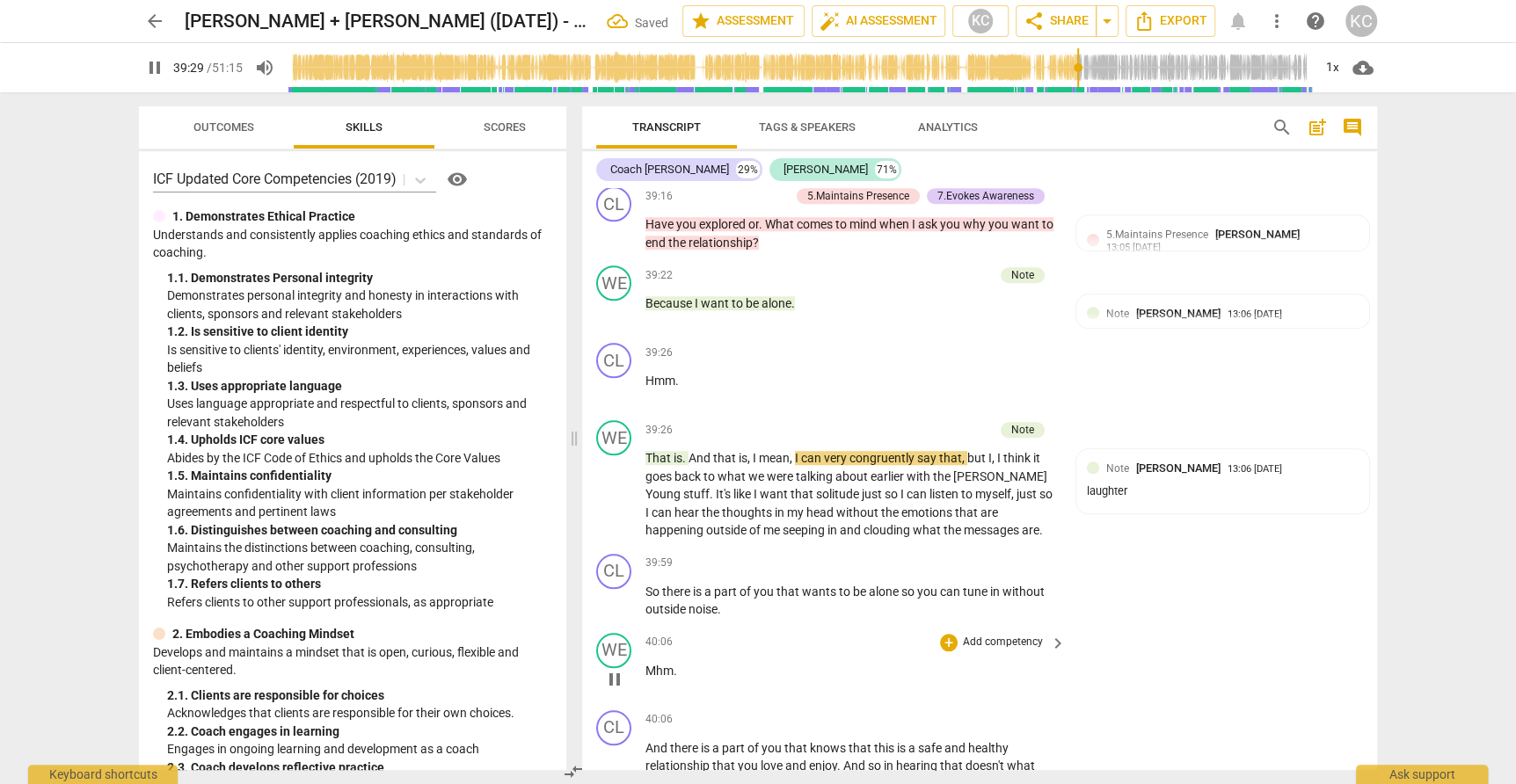
scroll to position [11265, 0]
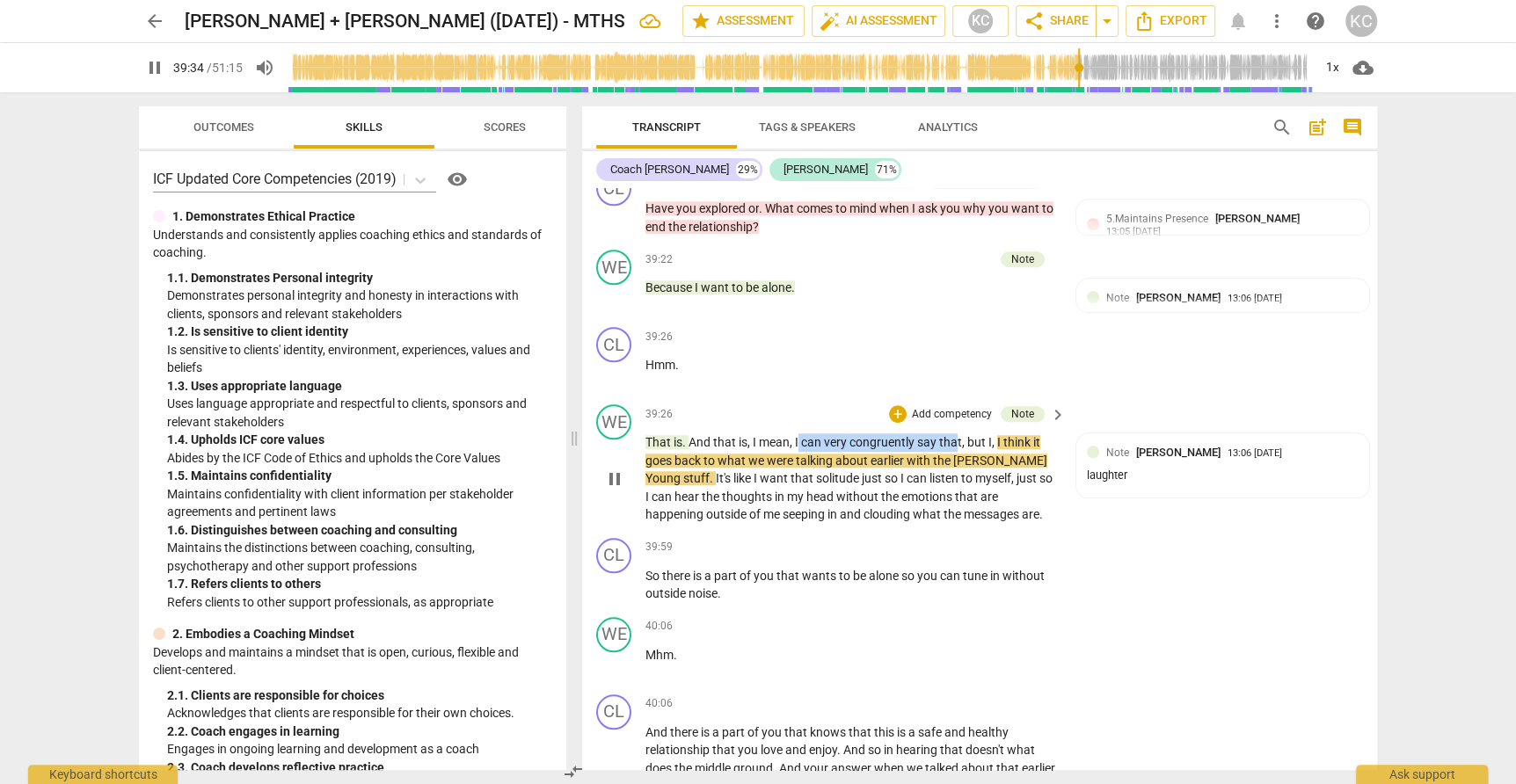
drag, startPoint x: 799, startPoint y: 381, endPoint x: 958, endPoint y: 384, distance: 159.0
click at [958, 433] on p "That is . And that is , I mean , I can very congruently say that , but I , I th…" at bounding box center [851, 479] width 411 height 91
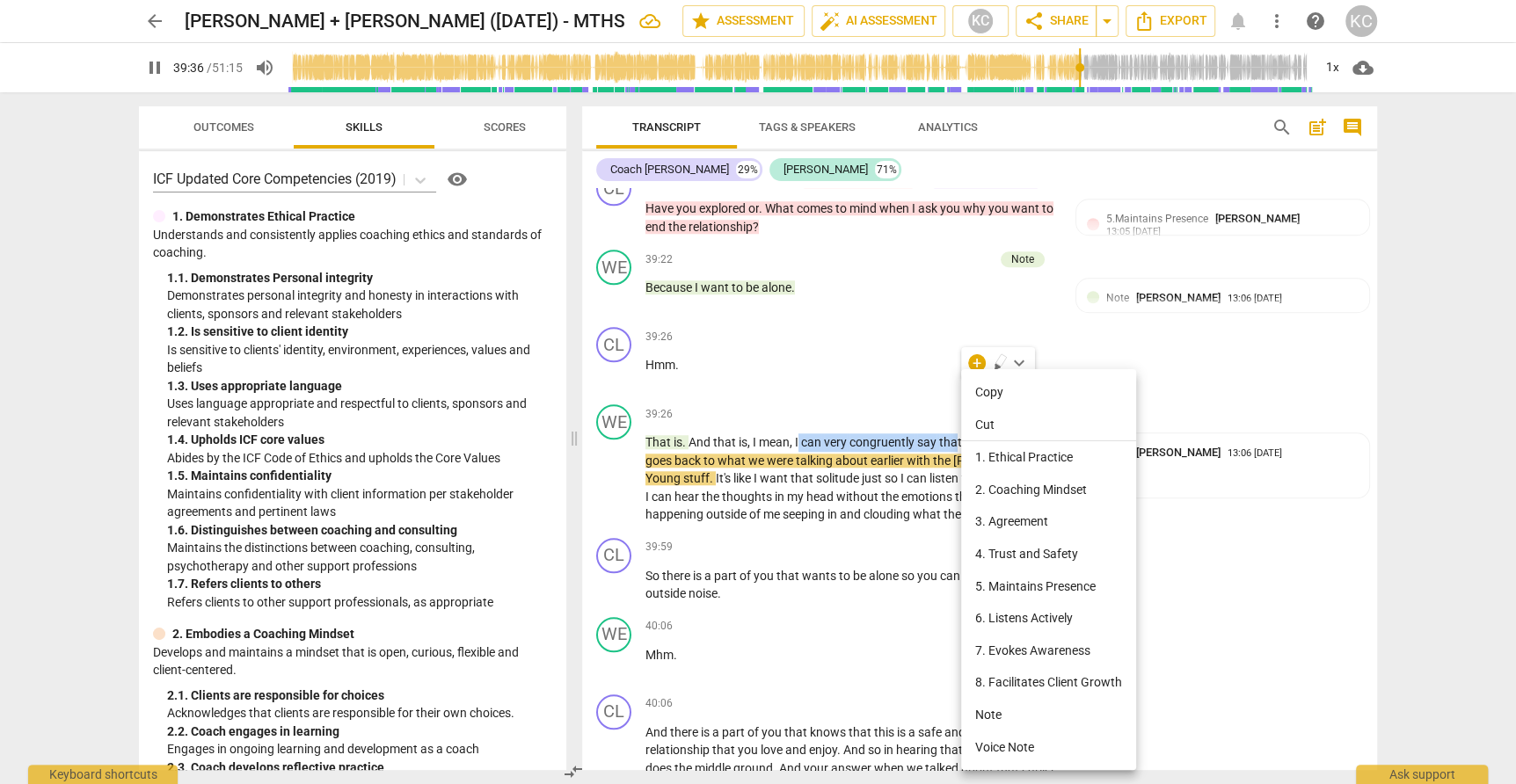
click at [998, 709] on li "Note" at bounding box center [1049, 715] width 175 height 33
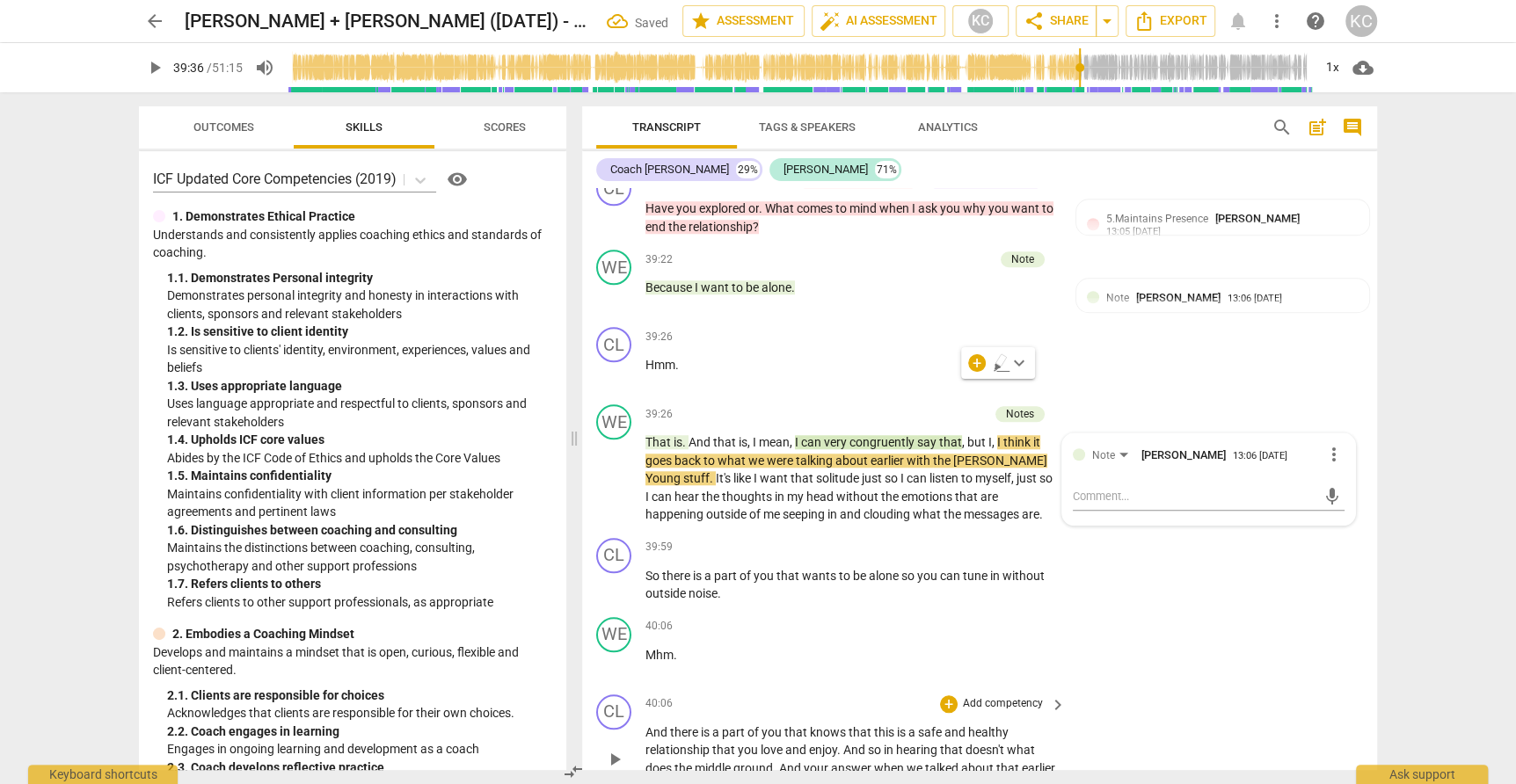
click at [1080, 697] on div "CL play_arrow pause 40:06 + Add competency keyboard_arrow_right And there is a …" at bounding box center [979, 744] width 795 height 115
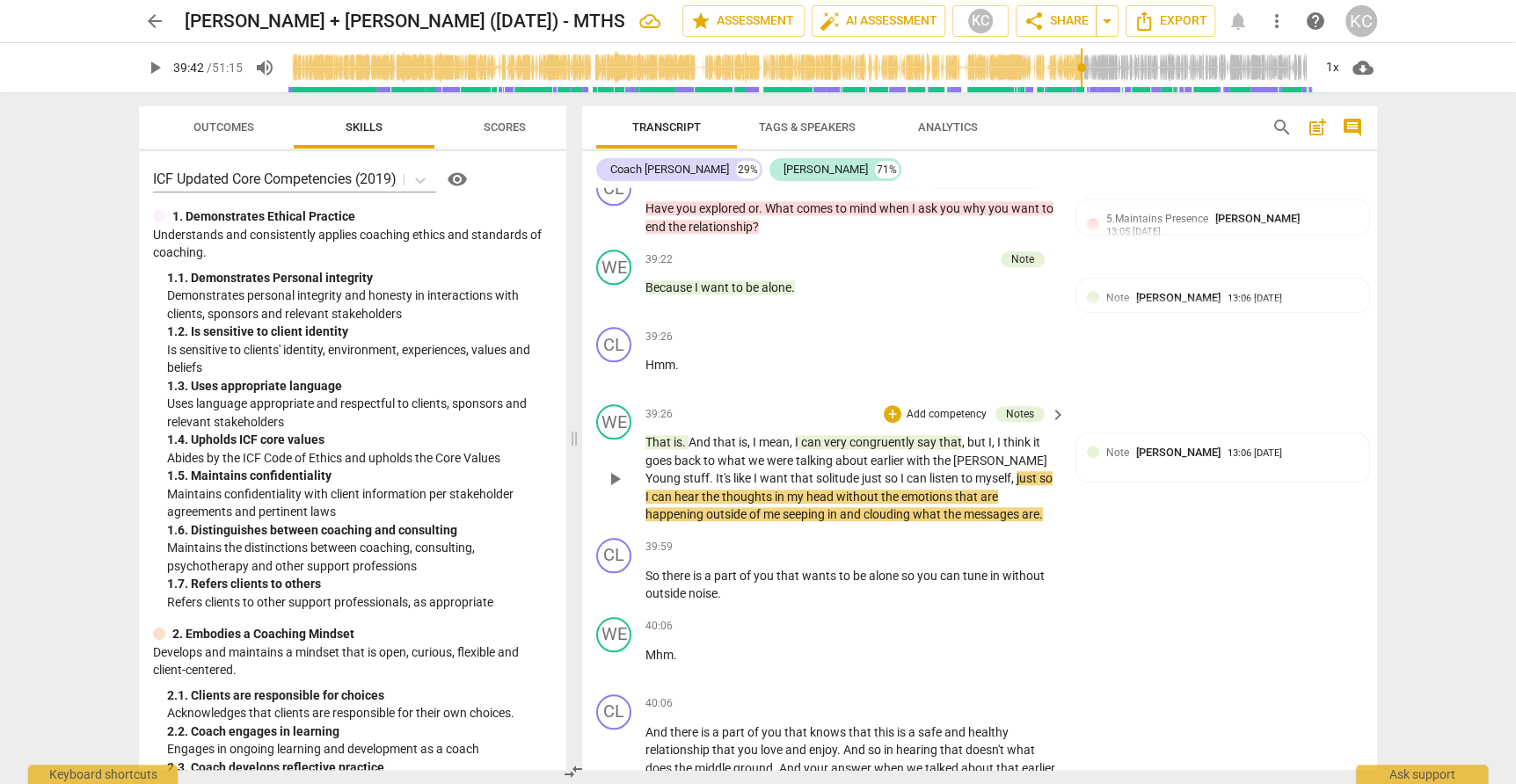
click at [929, 471] on span "listen" at bounding box center [945, 478] width 32 height 14
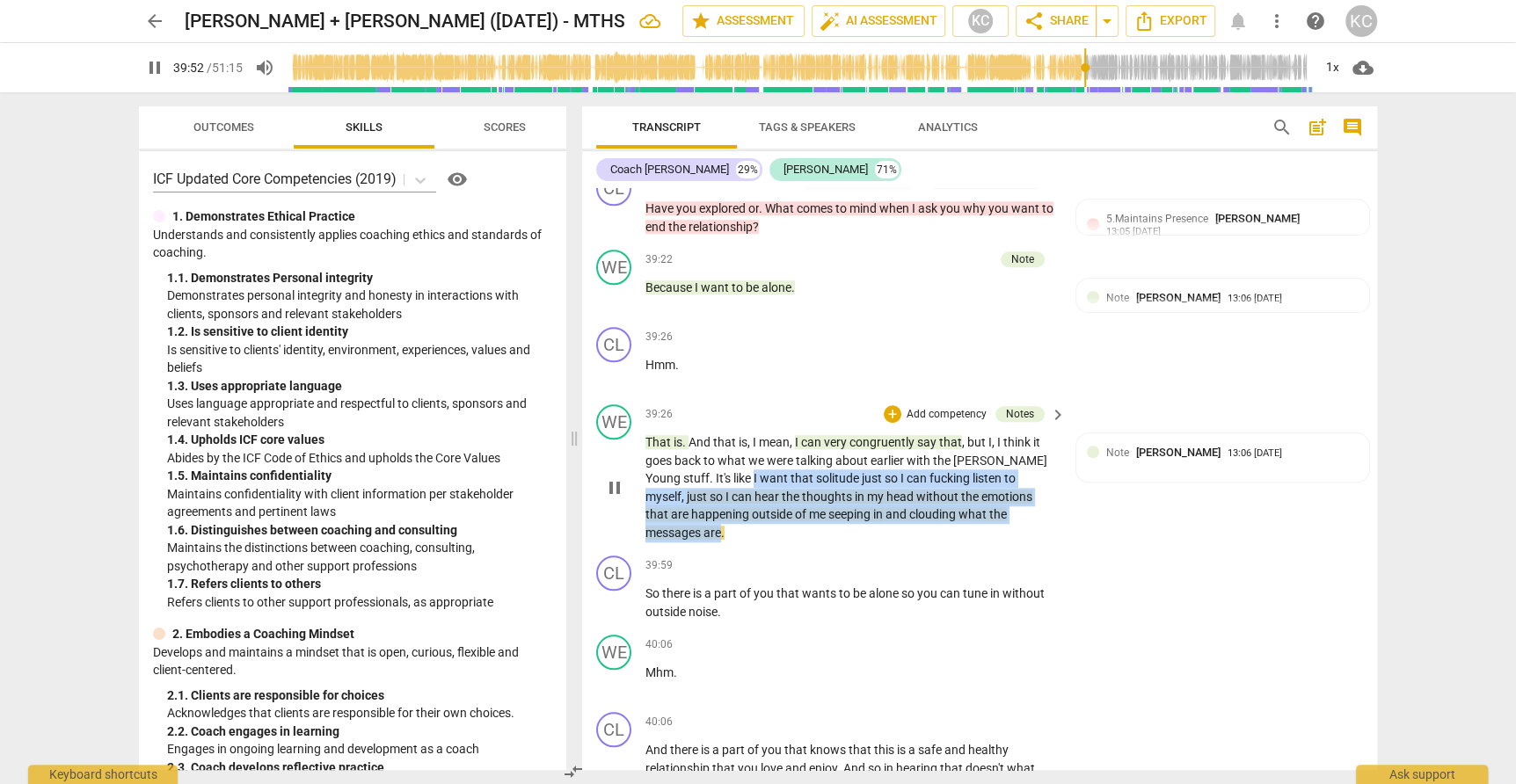
drag, startPoint x: 684, startPoint y: 418, endPoint x: 981, endPoint y: 452, distance: 298.9
click at [981, 453] on p "That is . And that is , I mean , I can very congruently say that , but I , I th…" at bounding box center [851, 487] width 411 height 108
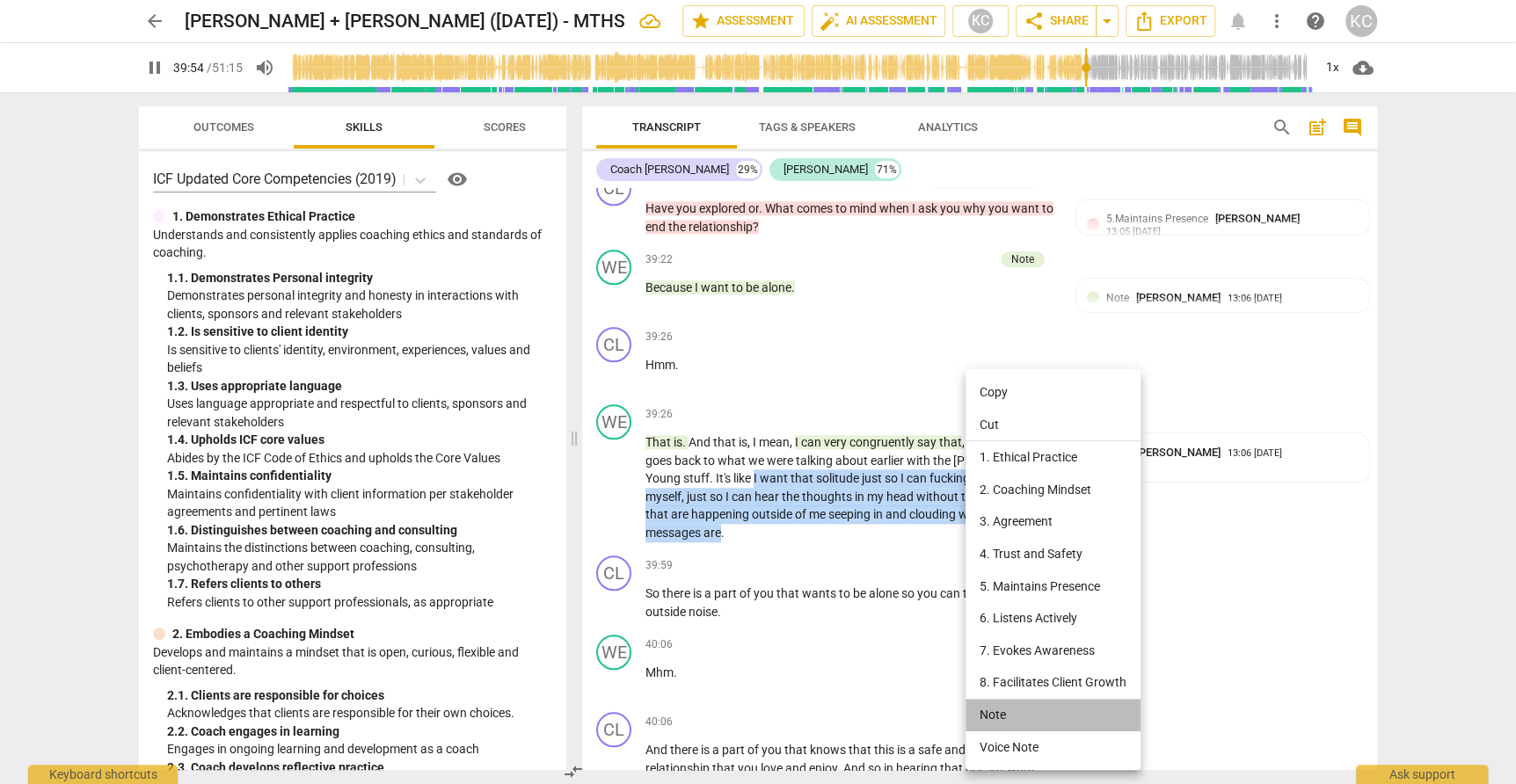
click at [1034, 709] on li "Note" at bounding box center [1052, 715] width 175 height 33
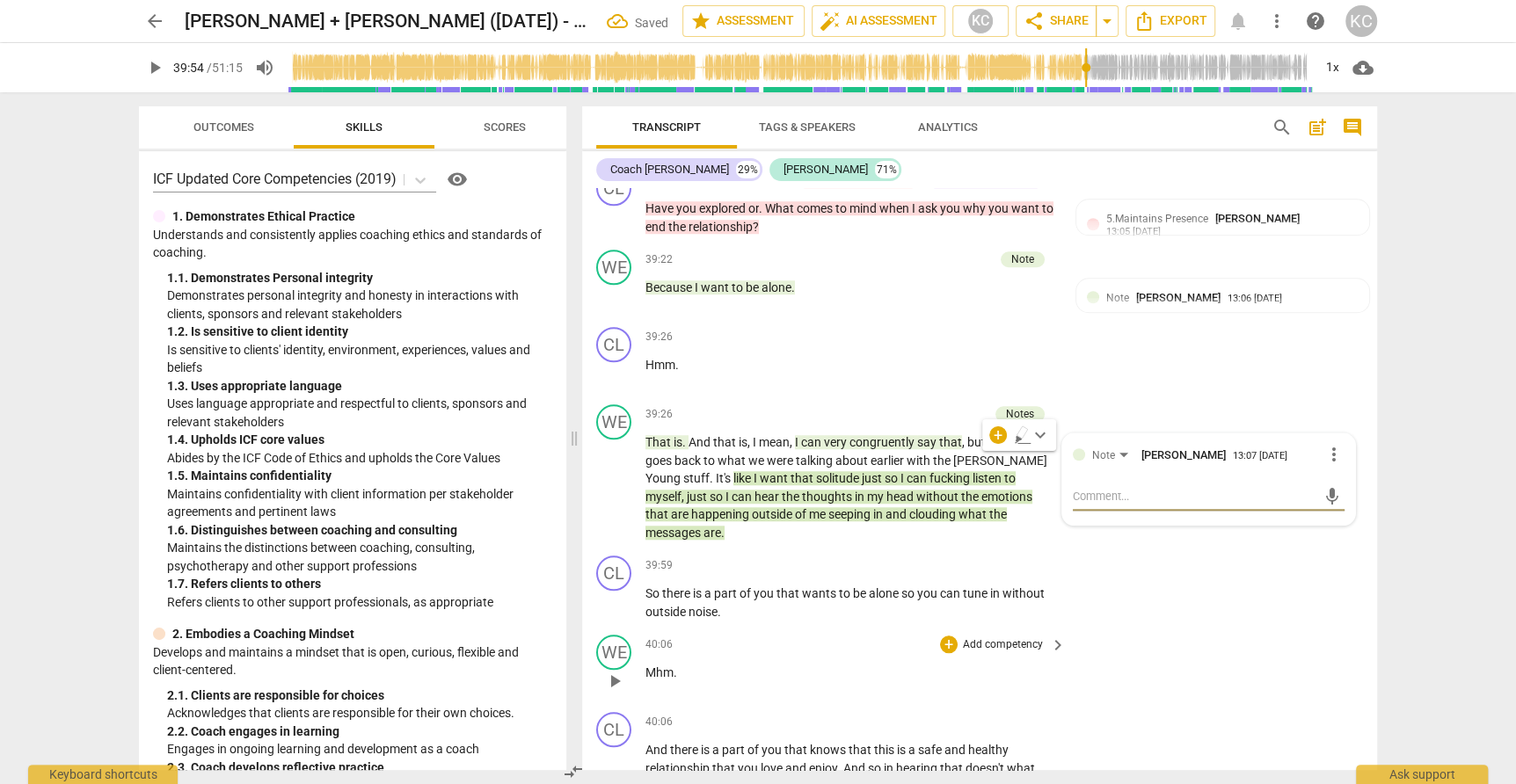
click at [1180, 627] on div "WE play_arrow pause 40:06 + Add competency keyboard_arrow_right Mhm ." at bounding box center [979, 666] width 795 height 77
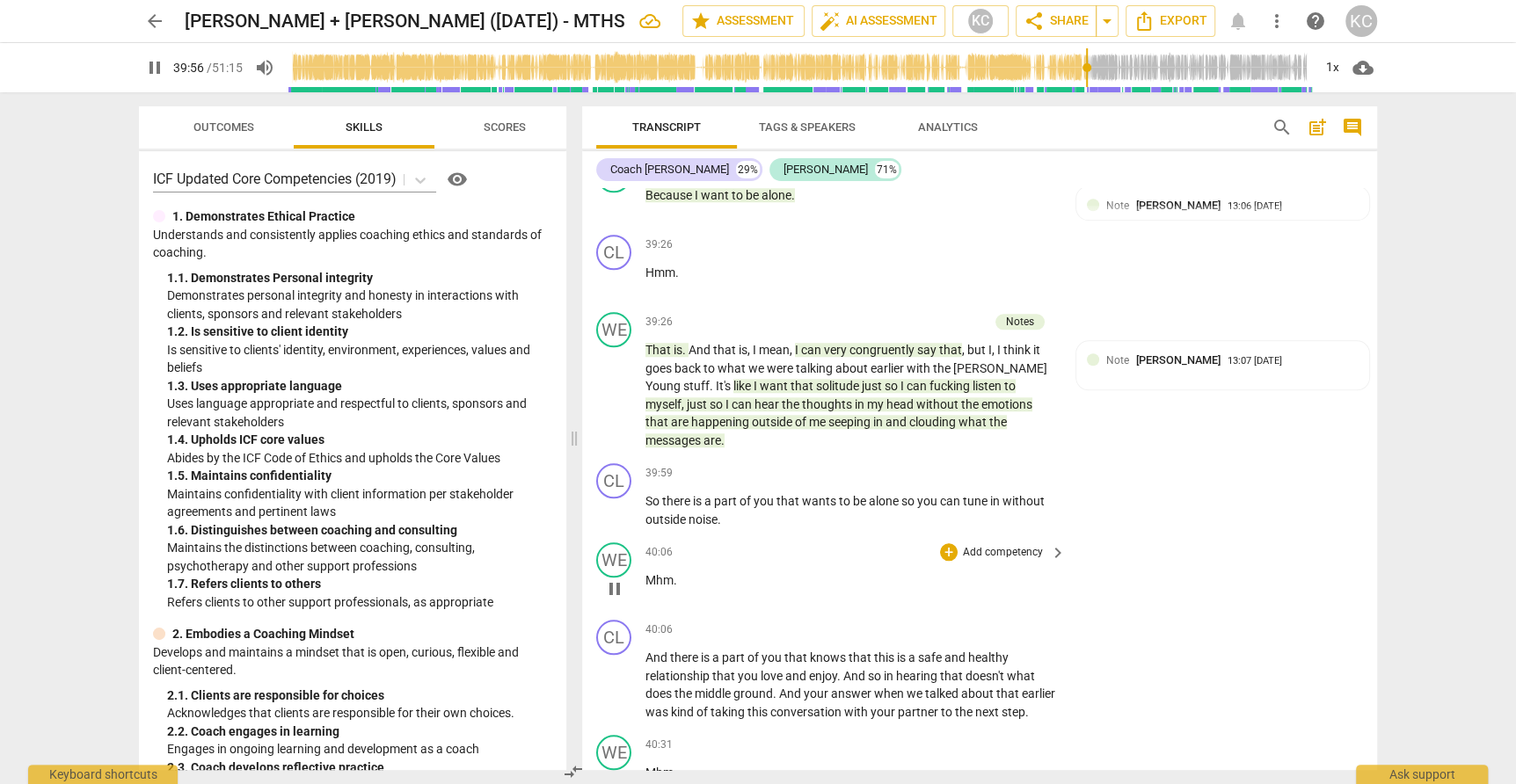
scroll to position [11363, 0]
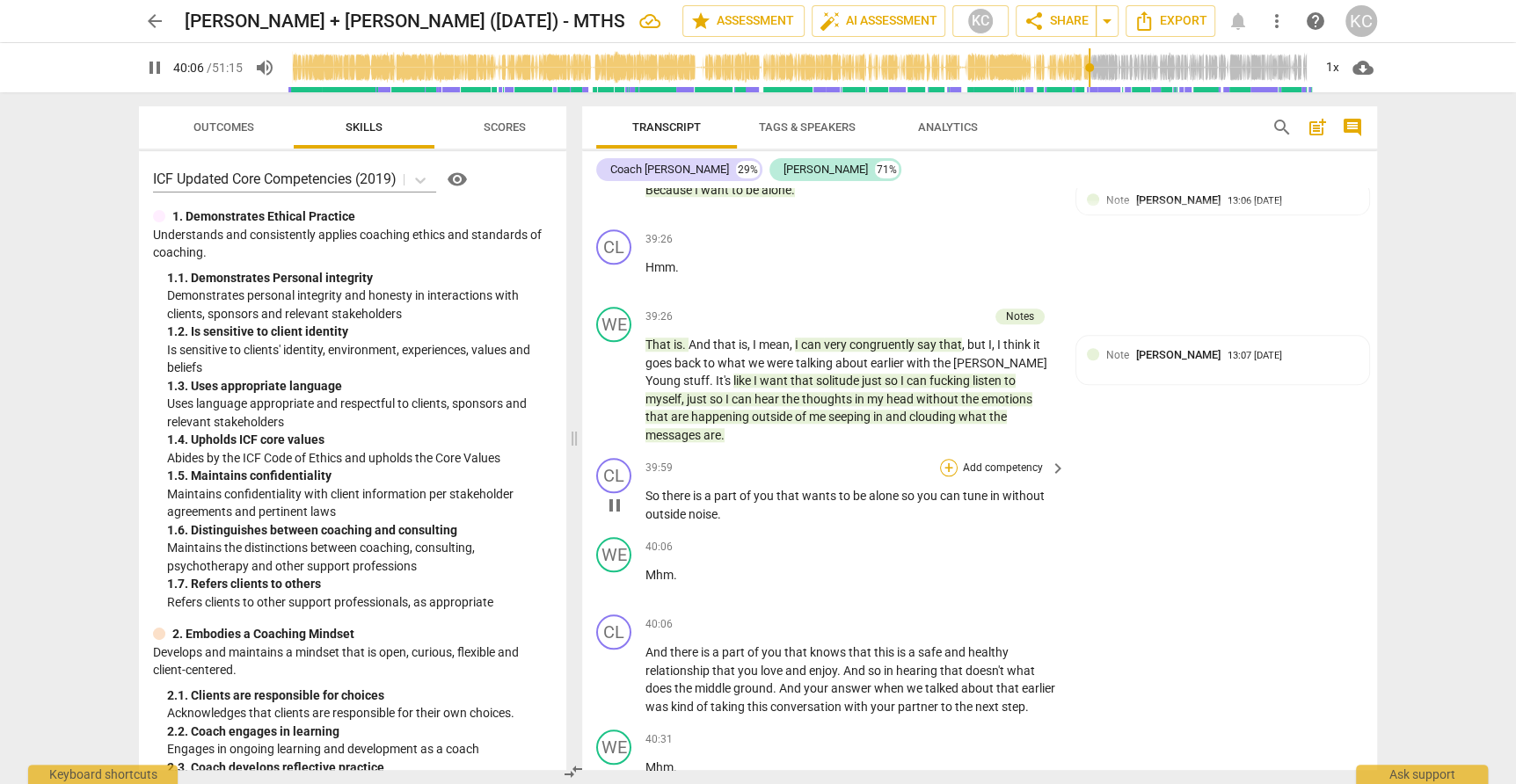
click at [947, 459] on div "+" at bounding box center [949, 468] width 18 height 18
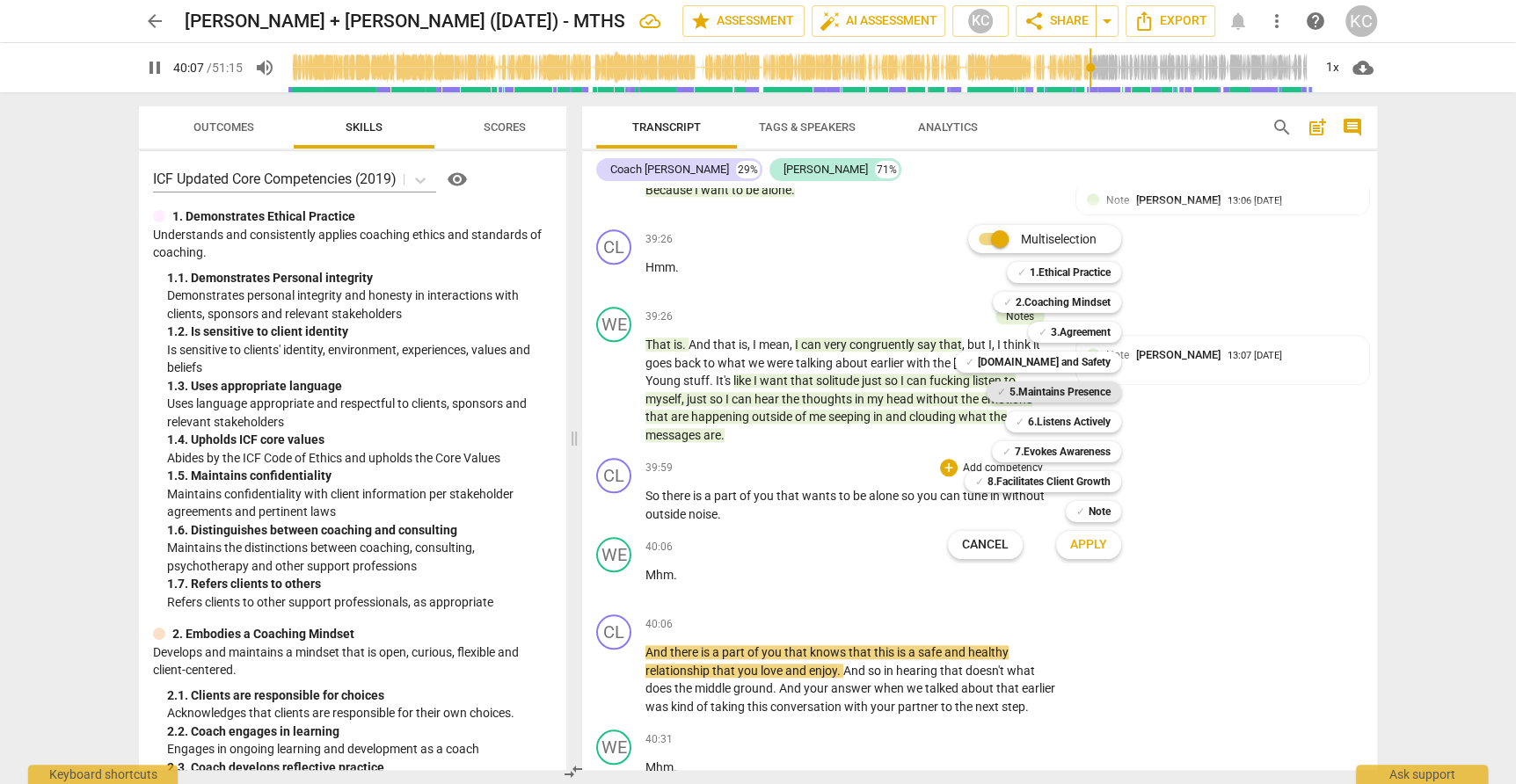
click at [1017, 397] on b "5.Maintains Presence" at bounding box center [1060, 392] width 101 height 21
click at [1036, 360] on b "[DOMAIN_NAME] and Safety" at bounding box center [1043, 362] width 133 height 21
click at [1082, 550] on span "Apply" at bounding box center [1088, 545] width 36 height 18
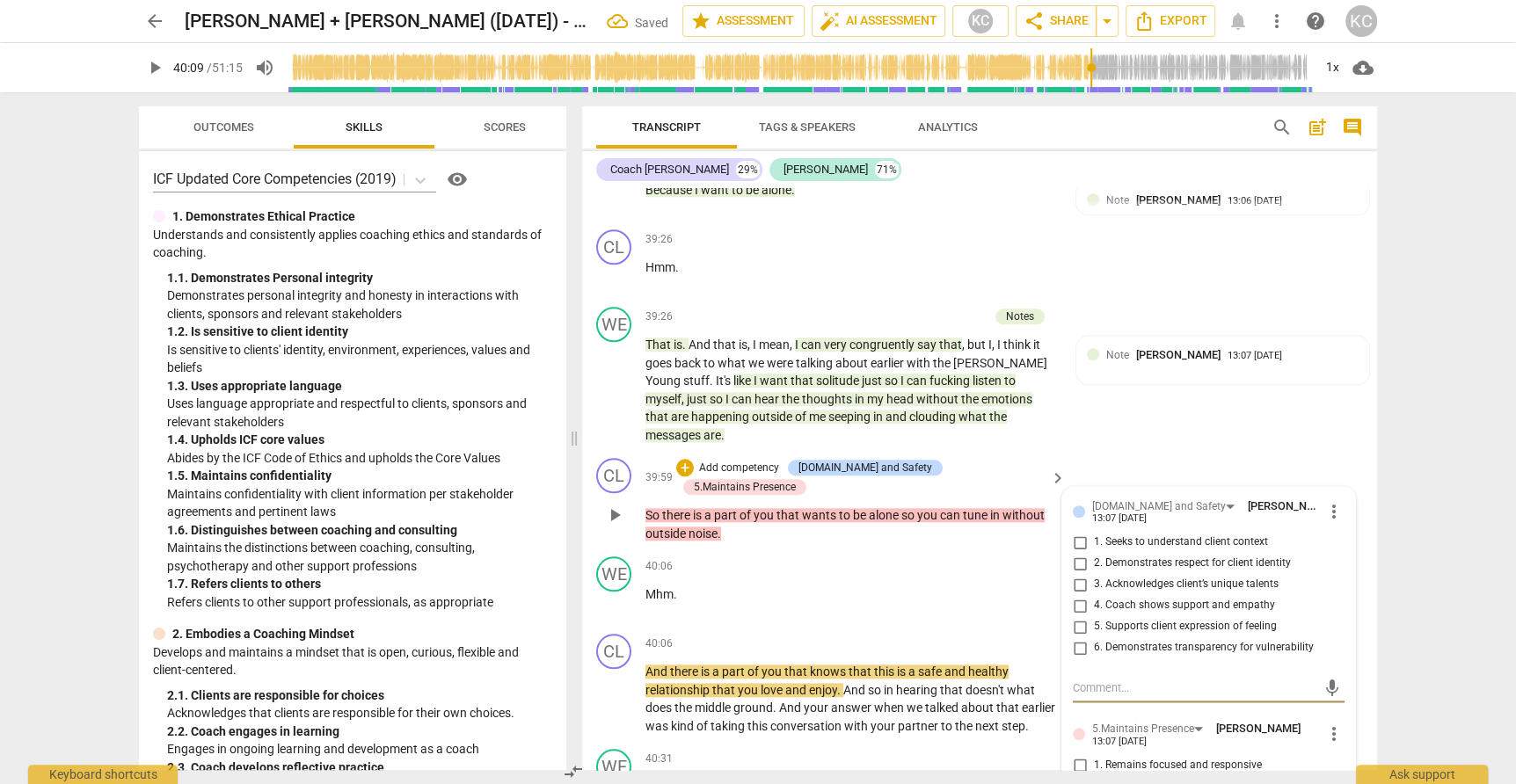
click at [1079, 532] on input "1. Seeks to understand client context" at bounding box center [1080, 543] width 28 height 21
click at [769, 461] on p "Add competency" at bounding box center [739, 469] width 84 height 16
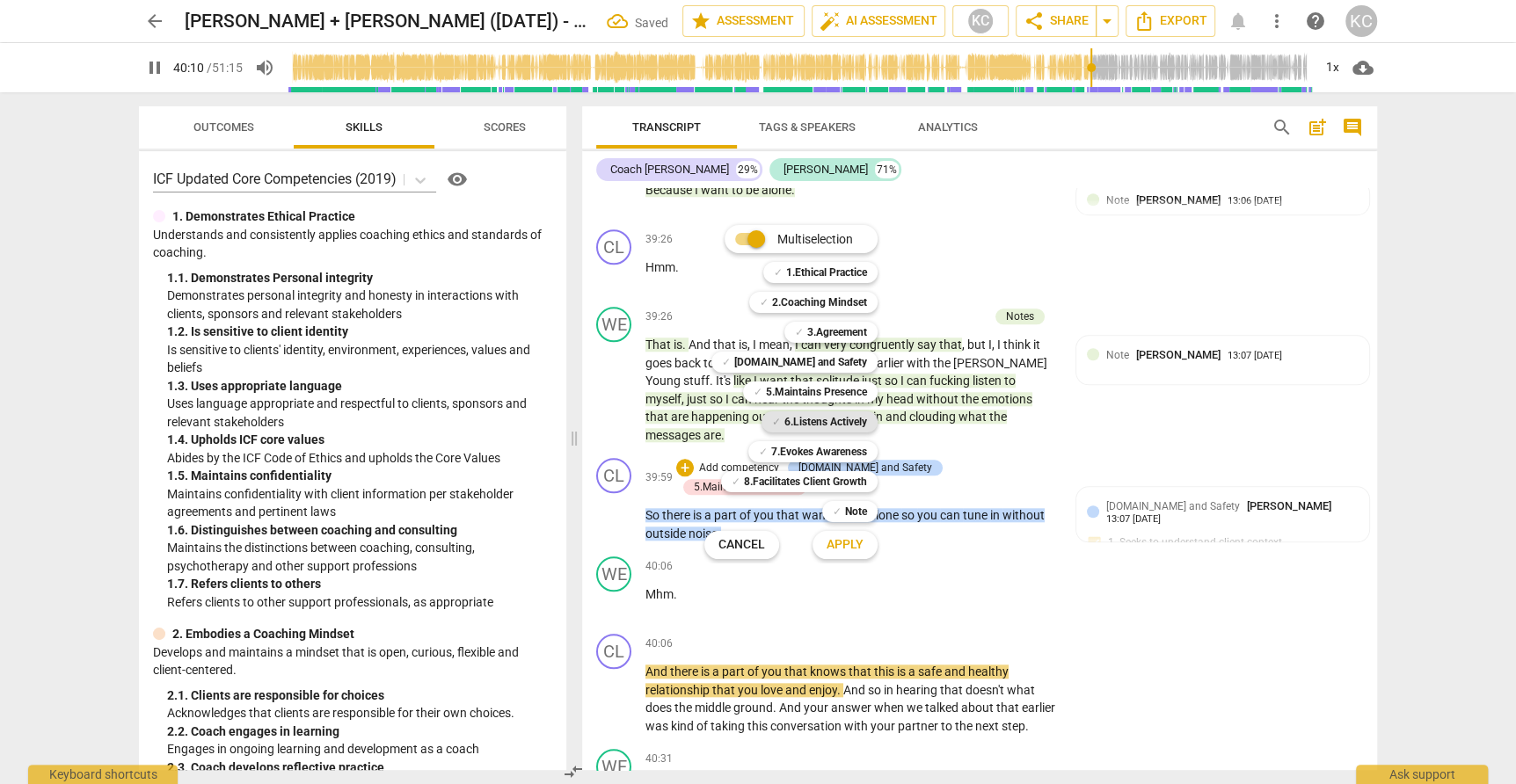
click at [801, 431] on b "6.Listens Actively" at bounding box center [825, 422] width 83 height 21
click at [838, 547] on span "Apply" at bounding box center [844, 545] width 36 height 18
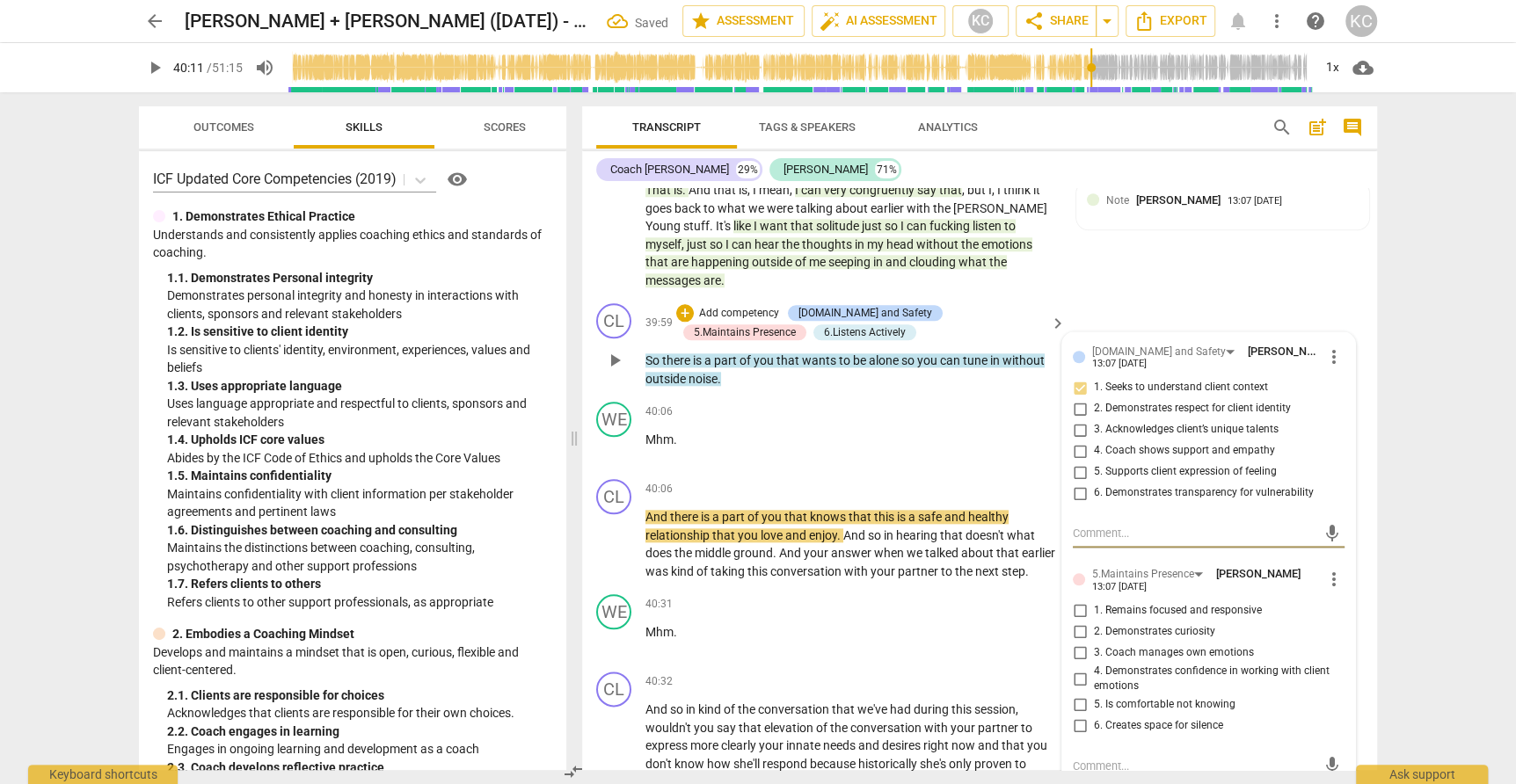
scroll to position [11537, 0]
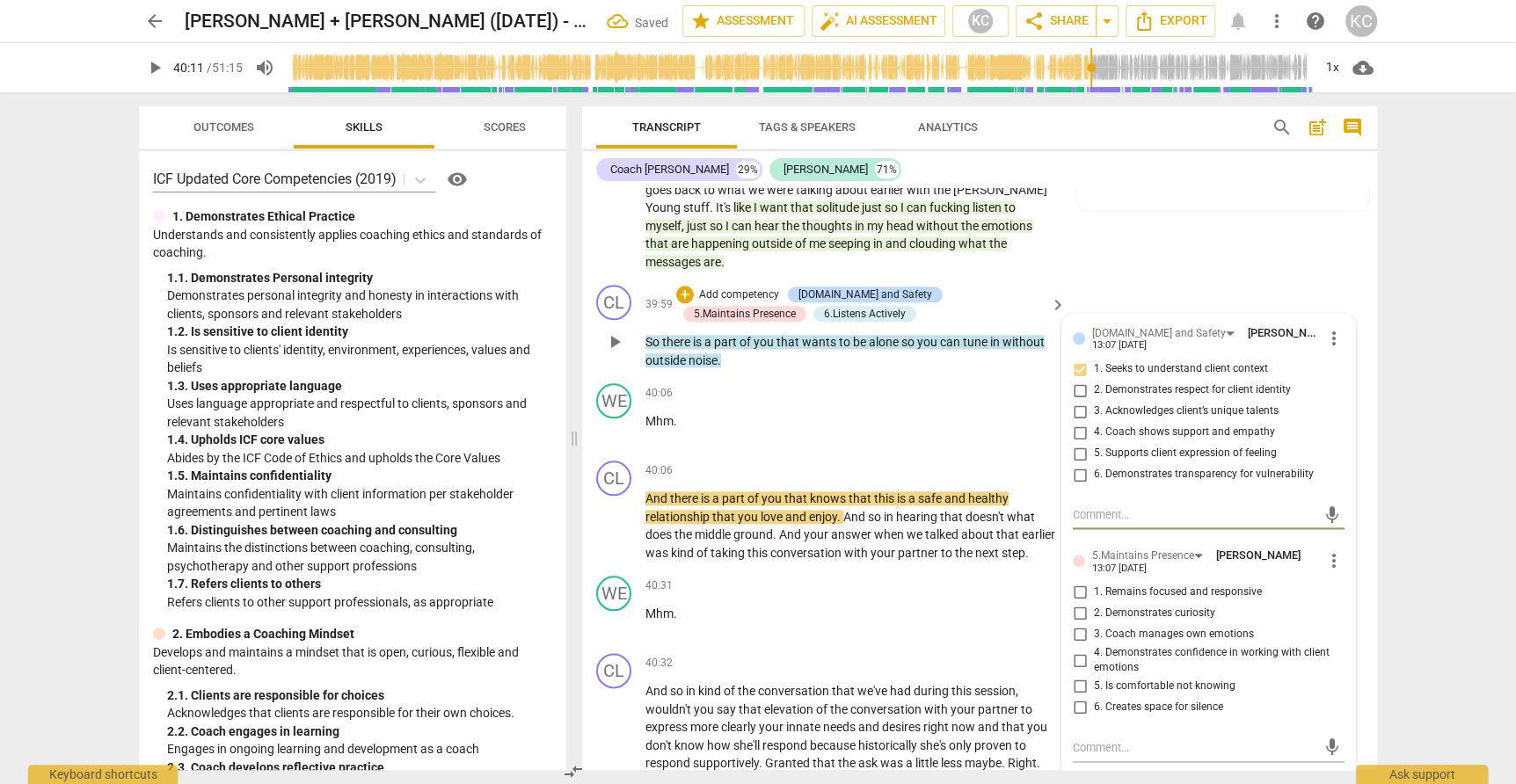
click at [1087, 582] on input "1. Remains focused and responsive" at bounding box center [1080, 593] width 28 height 21
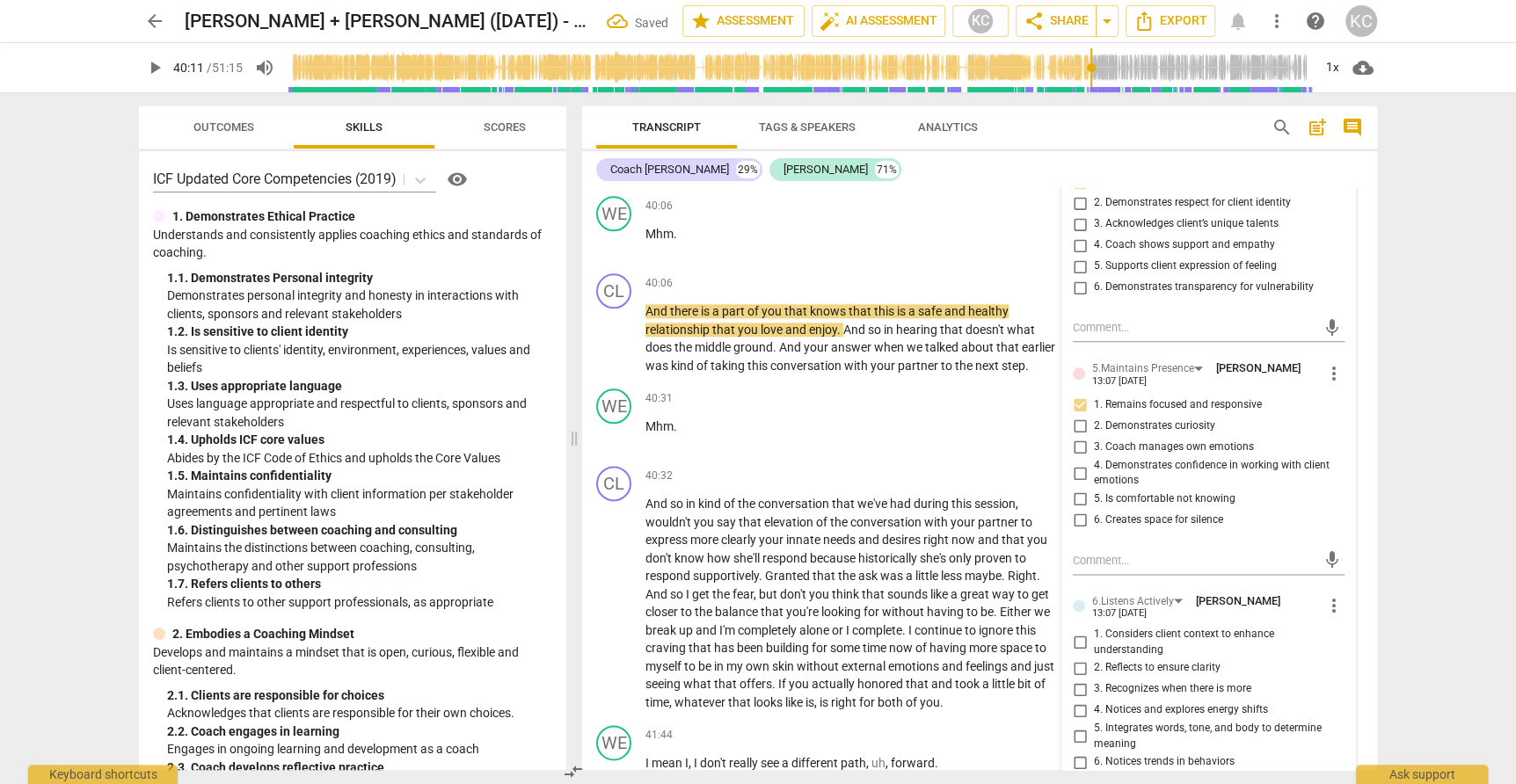
scroll to position [11726, 0]
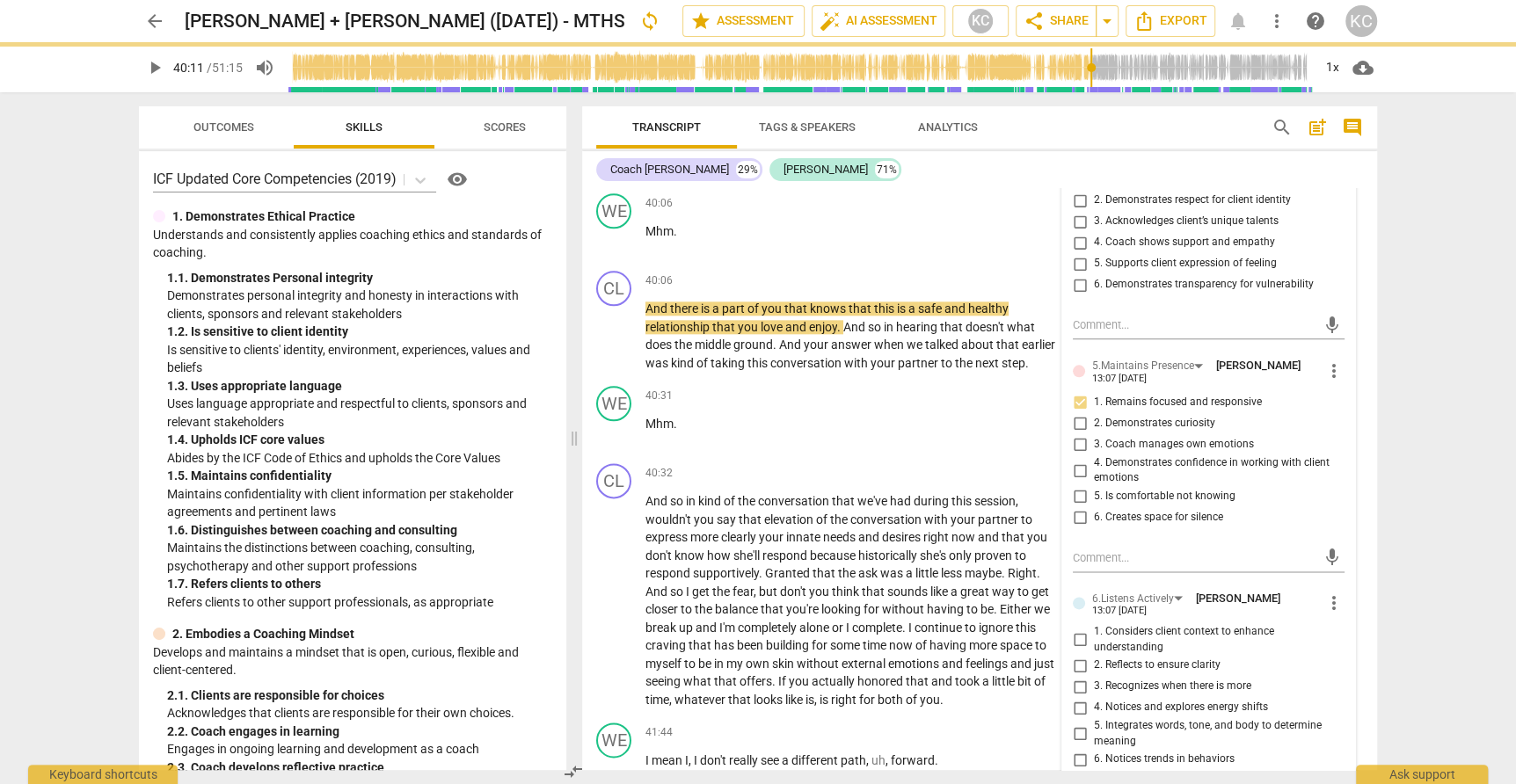
click at [1079, 655] on input "2. Reflects to ensure clarity" at bounding box center [1080, 666] width 28 height 21
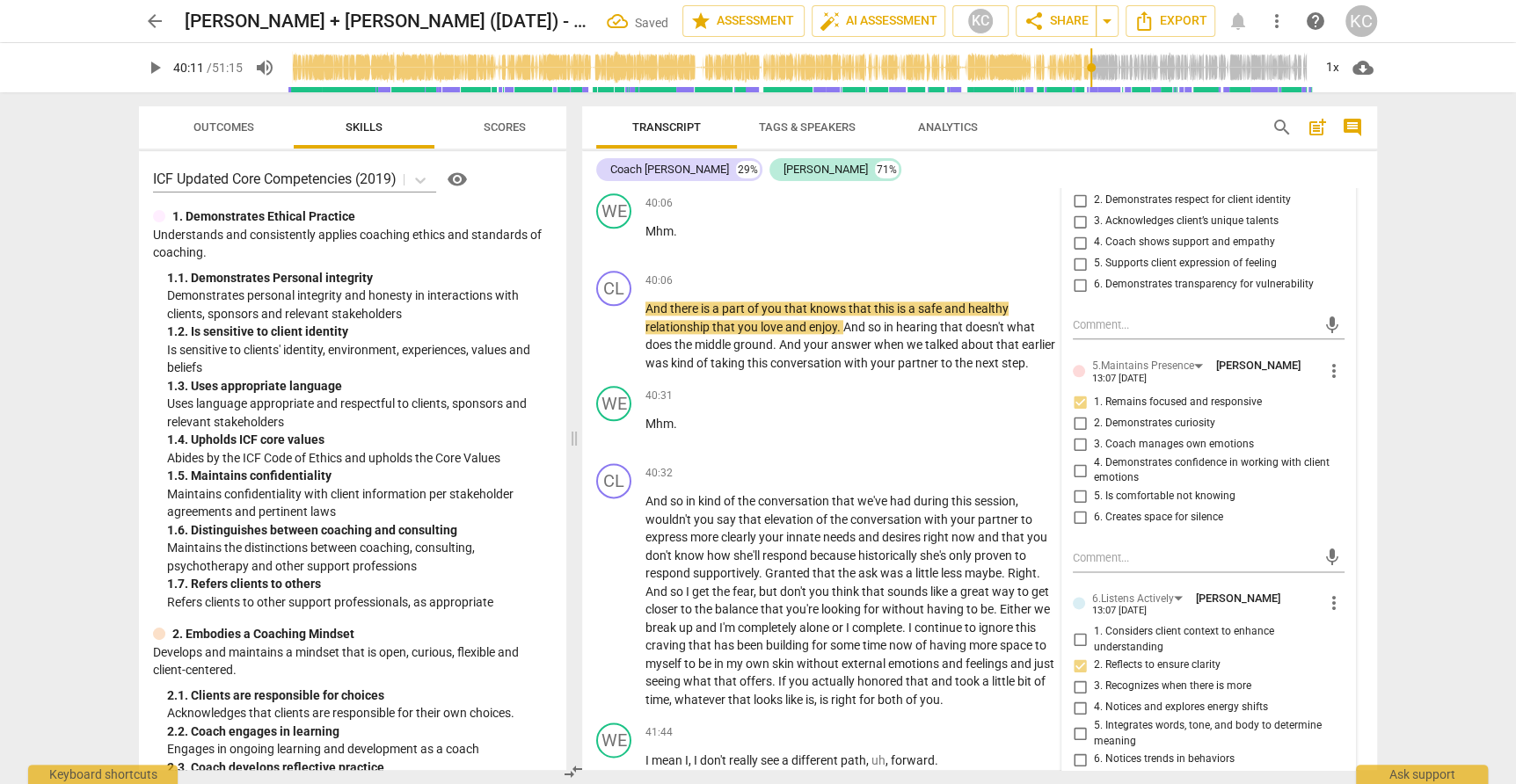
click at [1108, 783] on textarea at bounding box center [1195, 799] width 244 height 17
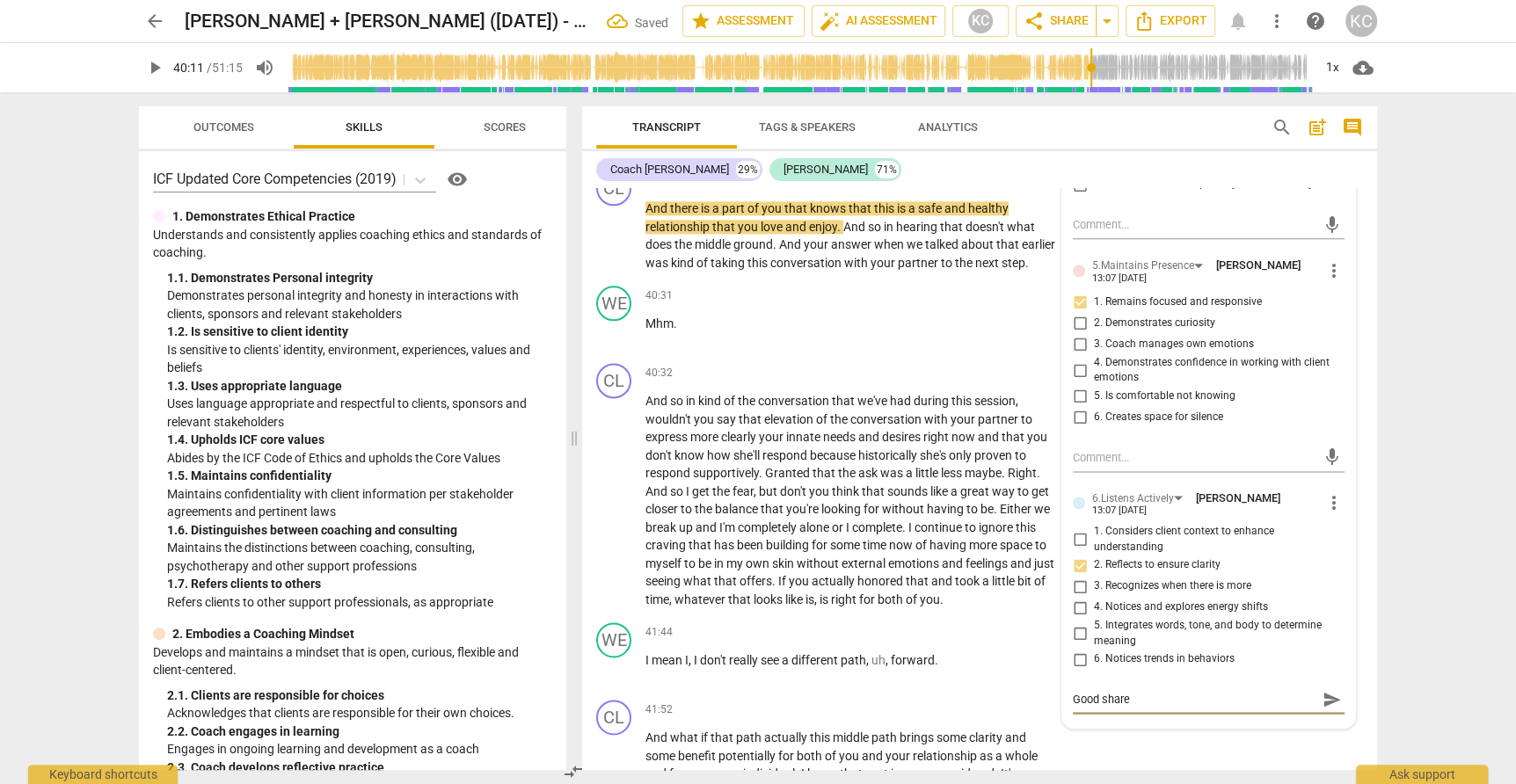
scroll to position [11842, 0]
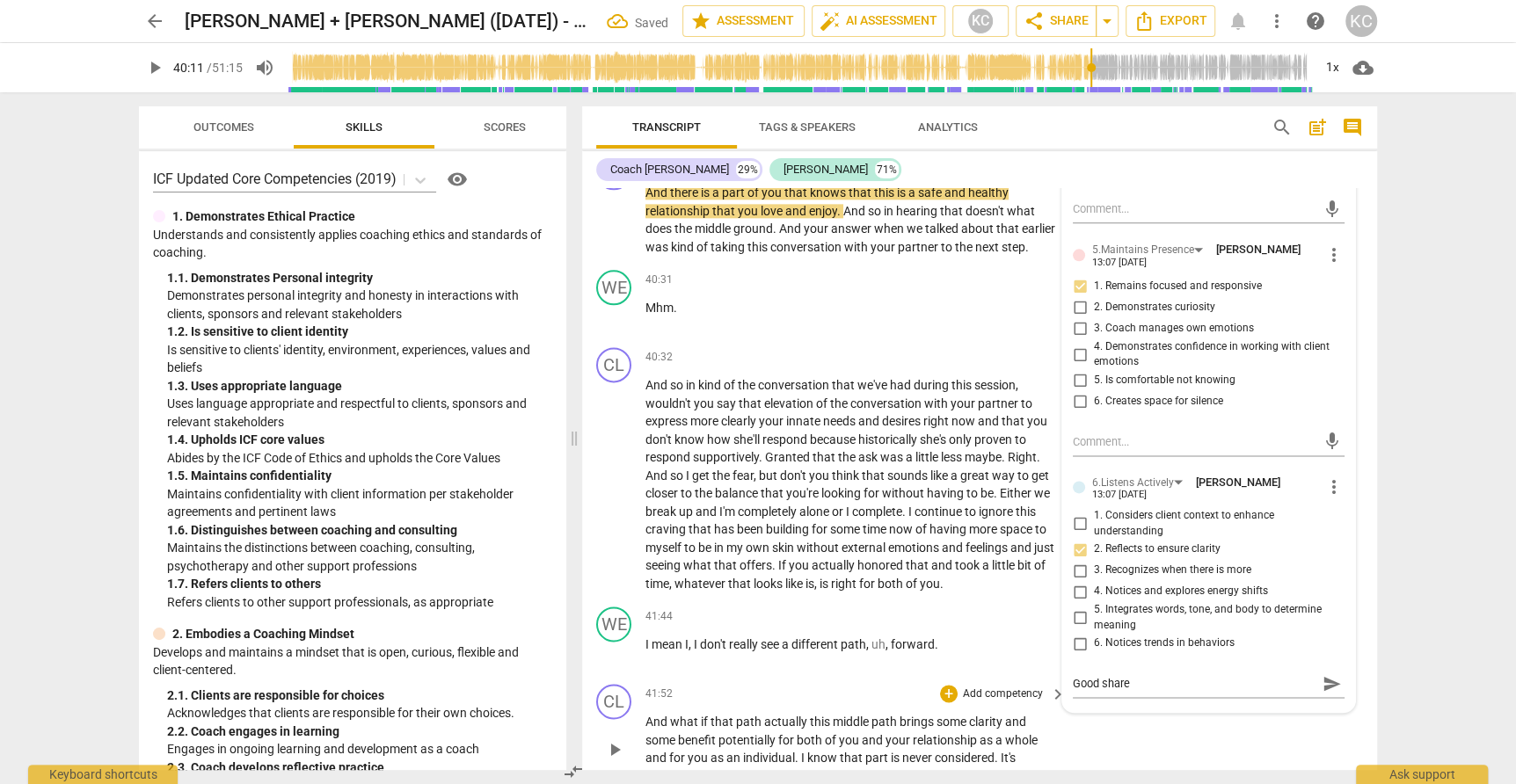
click at [1196, 712] on div "CL play_arrow pause 41:52 + Add competency keyboard_arrow_right And what if tha…" at bounding box center [979, 734] width 795 height 115
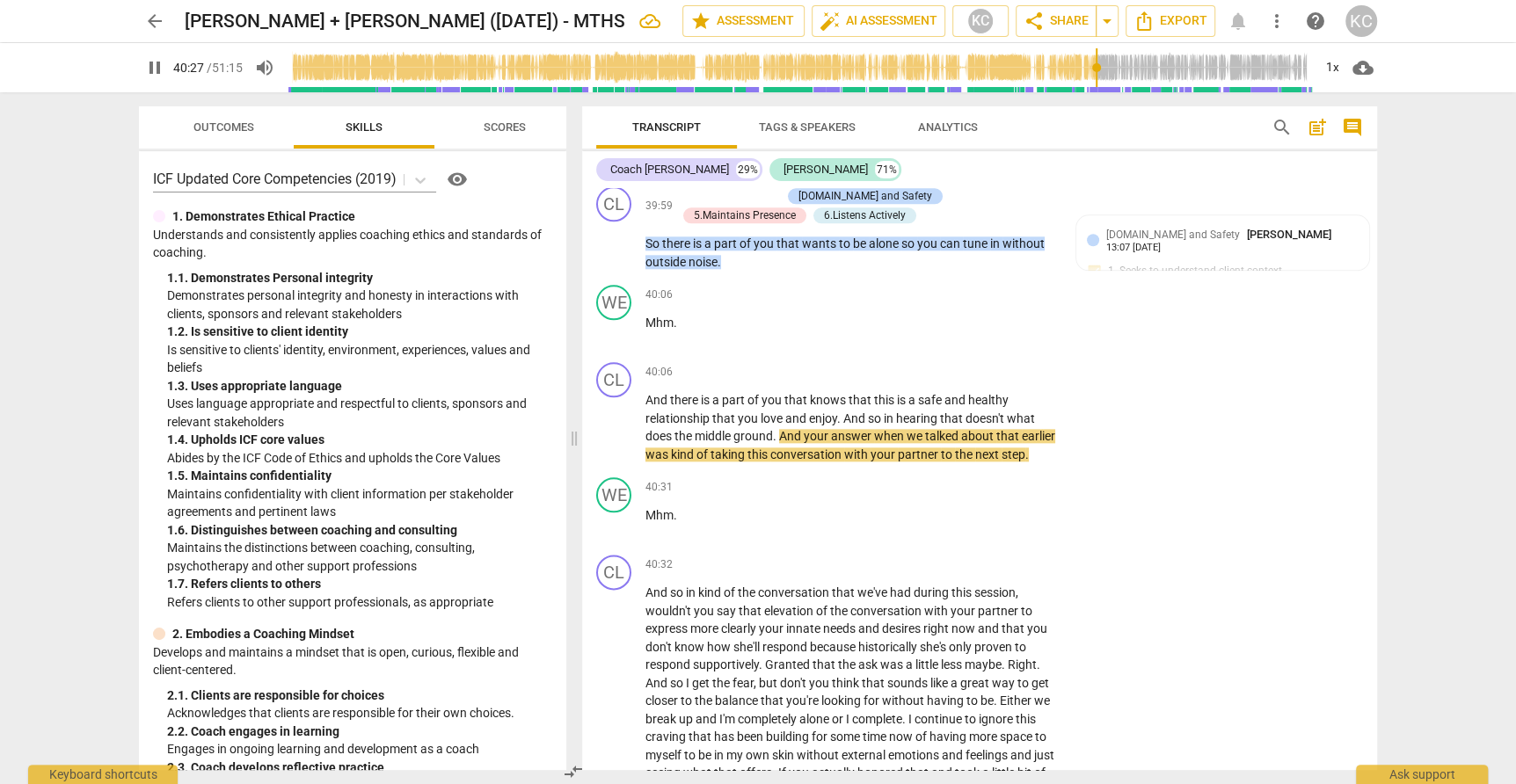
scroll to position [11636, 0]
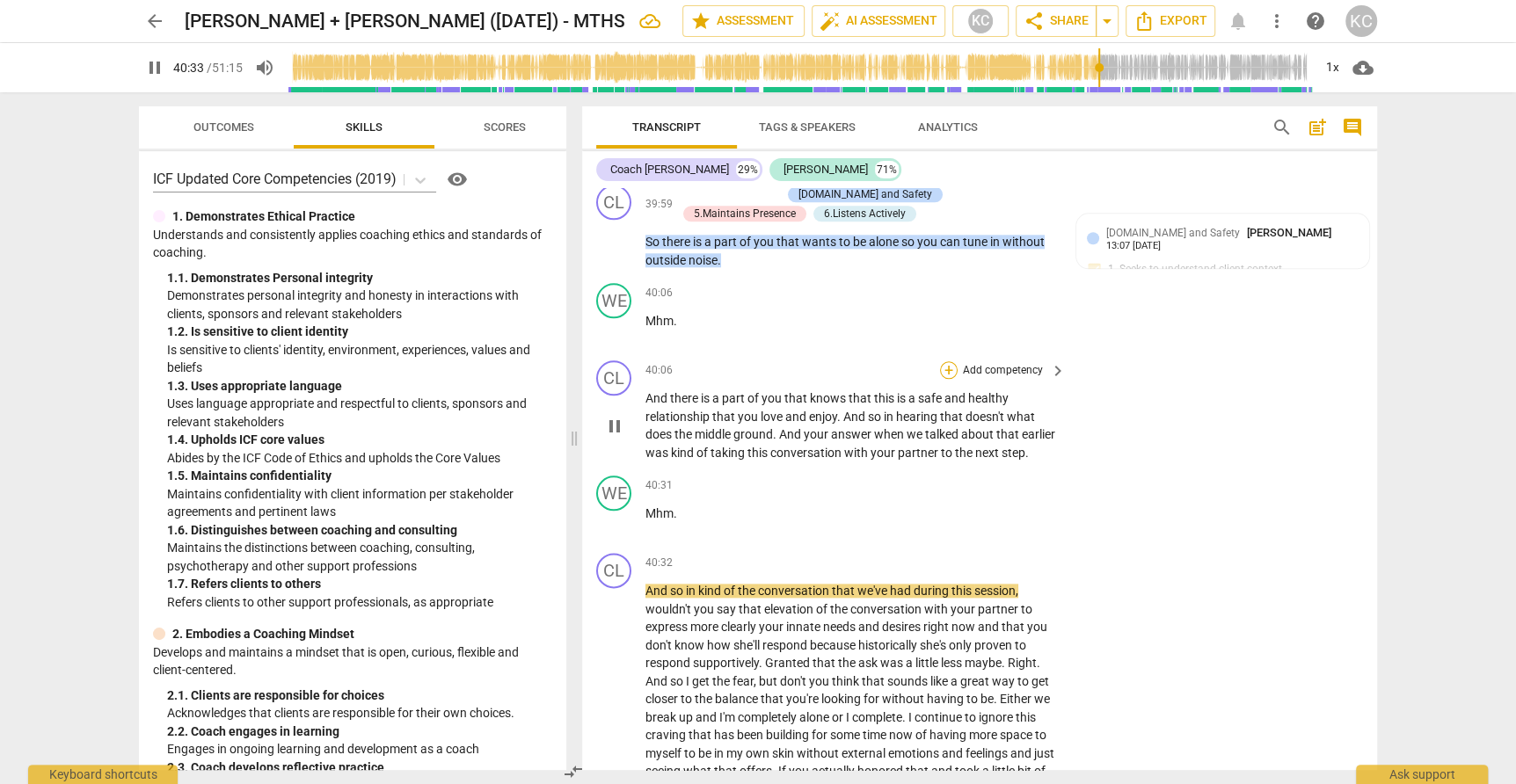
click at [945, 361] on div "+" at bounding box center [949, 370] width 18 height 18
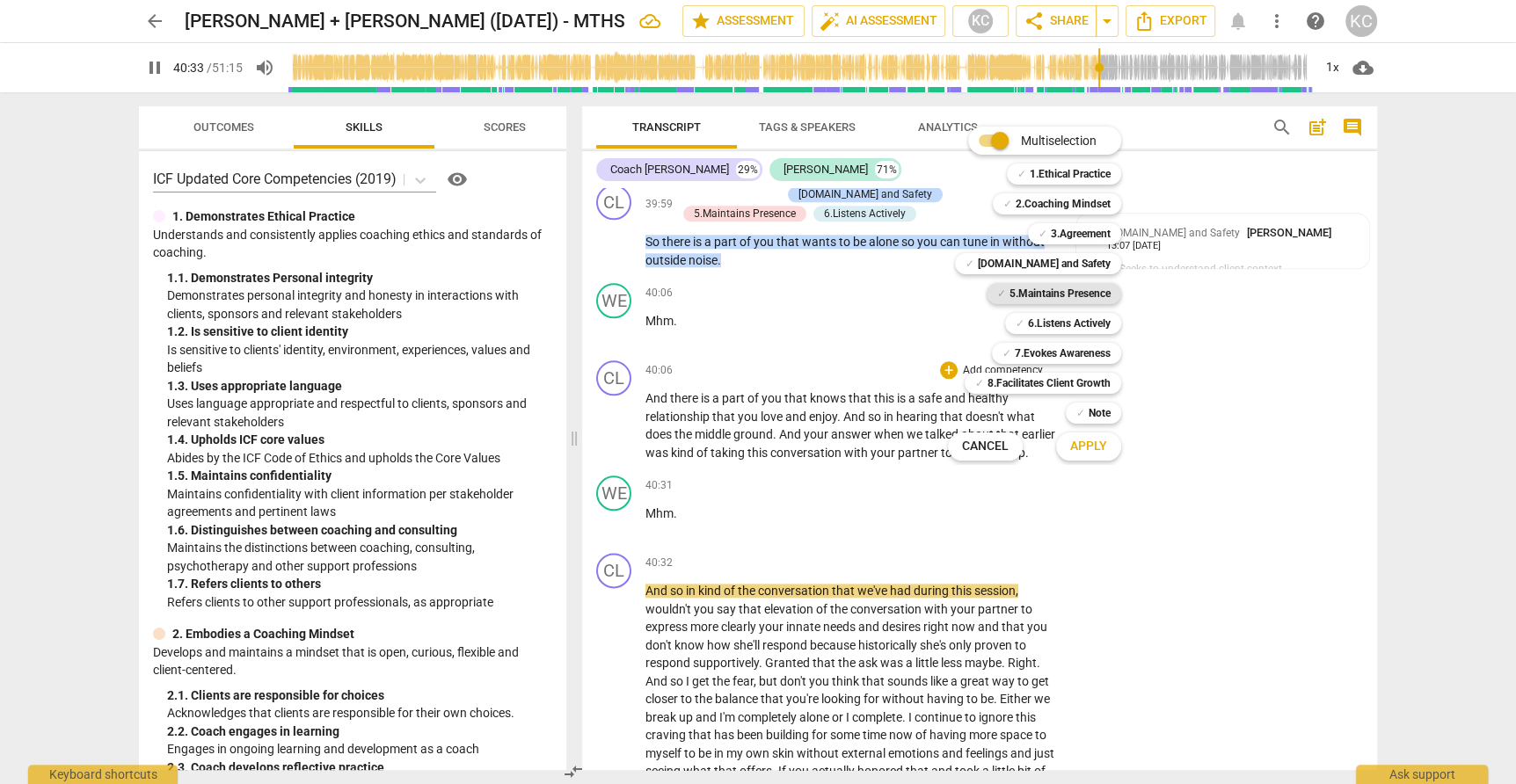
click at [1030, 297] on b "5.Maintains Presence" at bounding box center [1060, 294] width 101 height 21
click at [1036, 346] on b "7.Evokes Awareness" at bounding box center [1063, 353] width 96 height 21
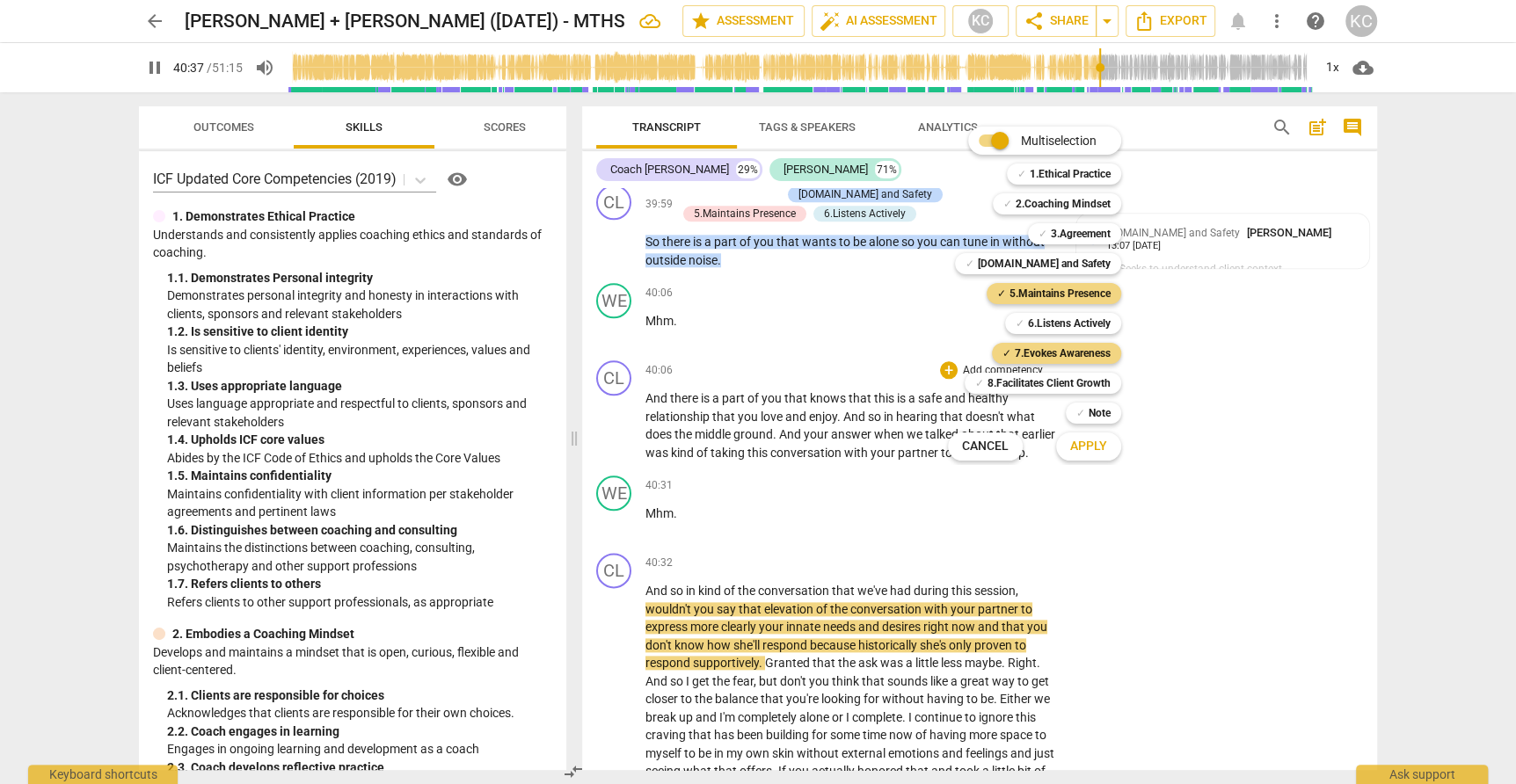
click at [1092, 449] on span "Apply" at bounding box center [1088, 447] width 36 height 18
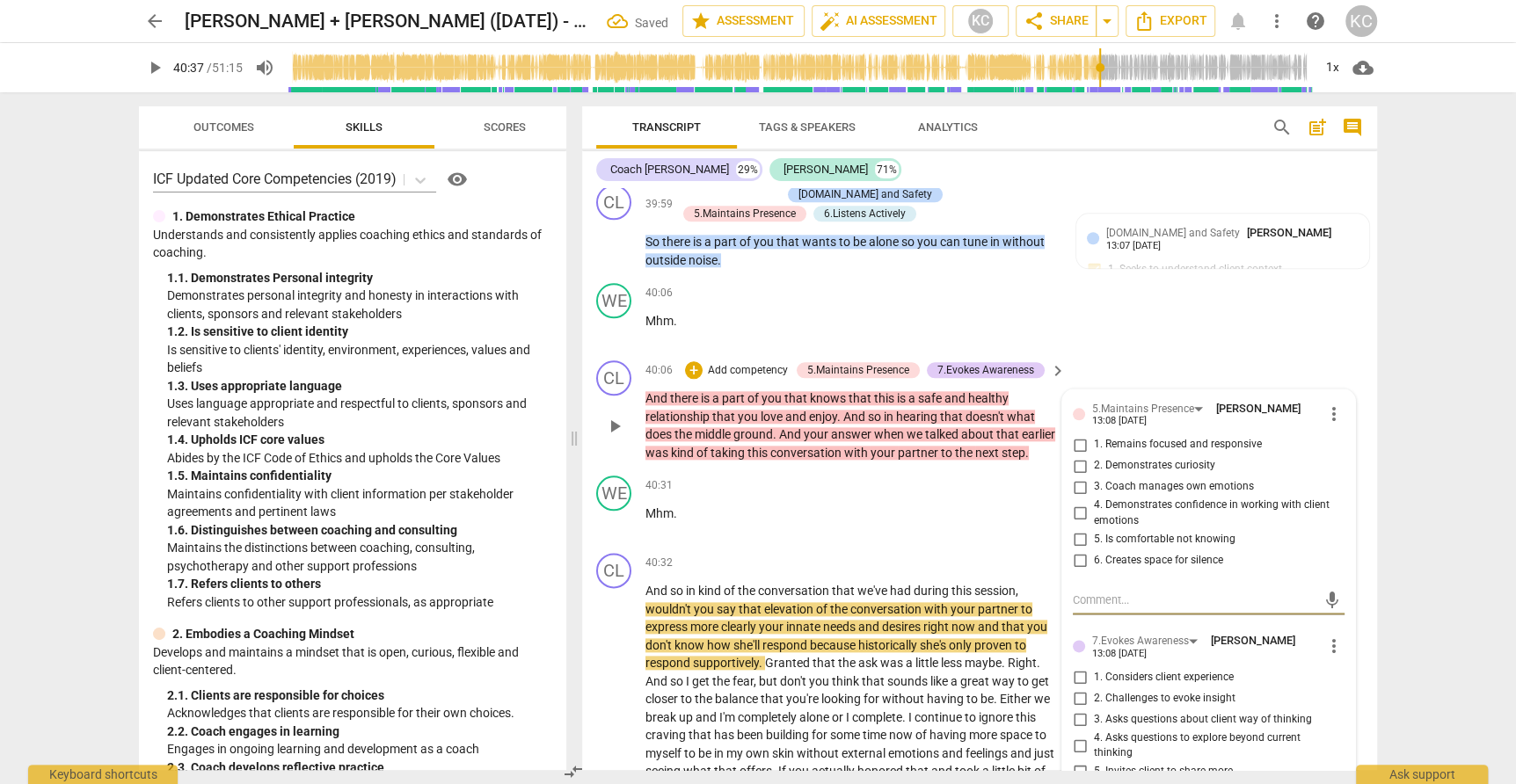
click at [1078, 434] on input "1. Remains focused and responsive" at bounding box center [1080, 445] width 28 height 21
click at [1076, 456] on input "2. Demonstrates curiosity" at bounding box center [1080, 466] width 28 height 21
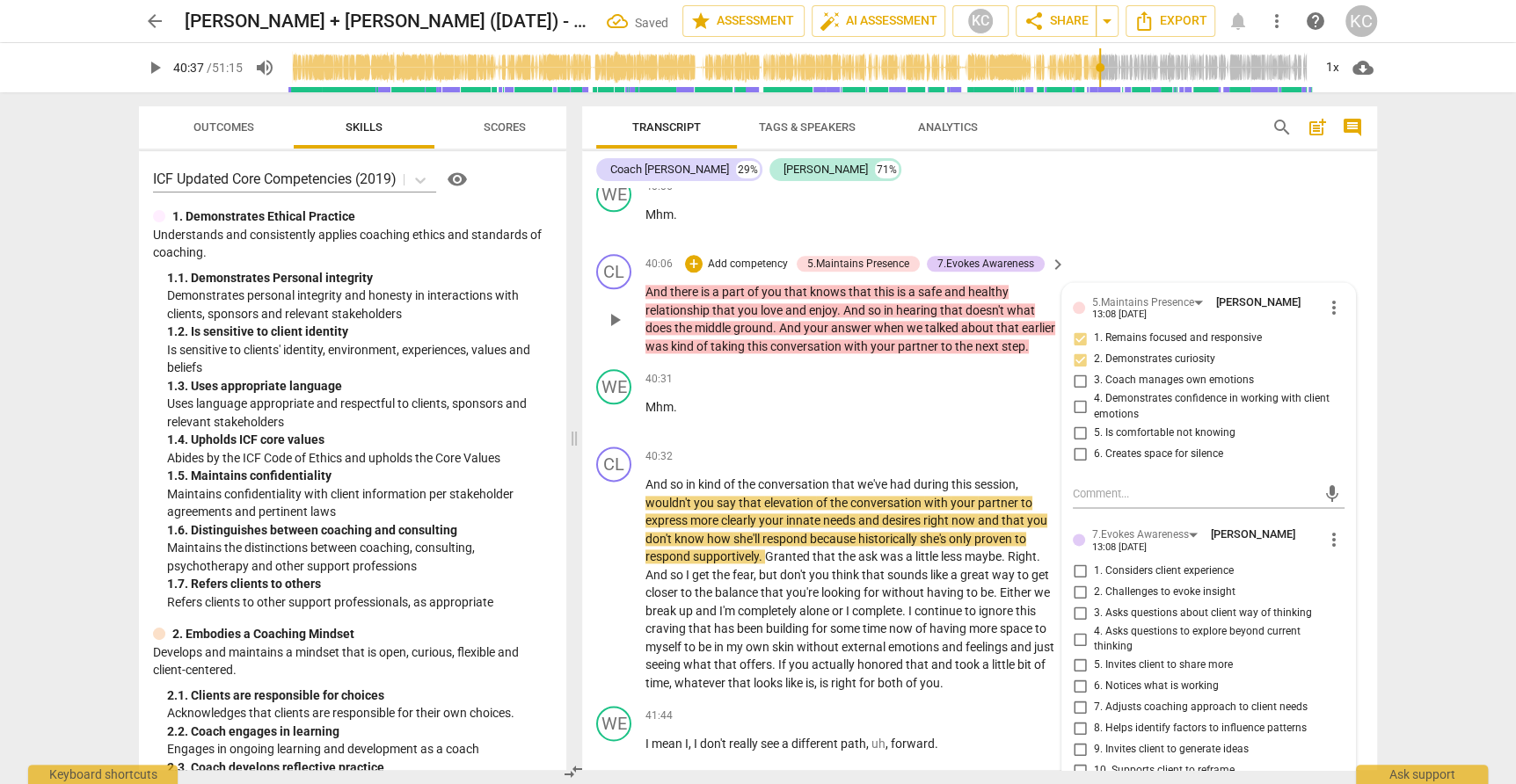
scroll to position [11755, 0]
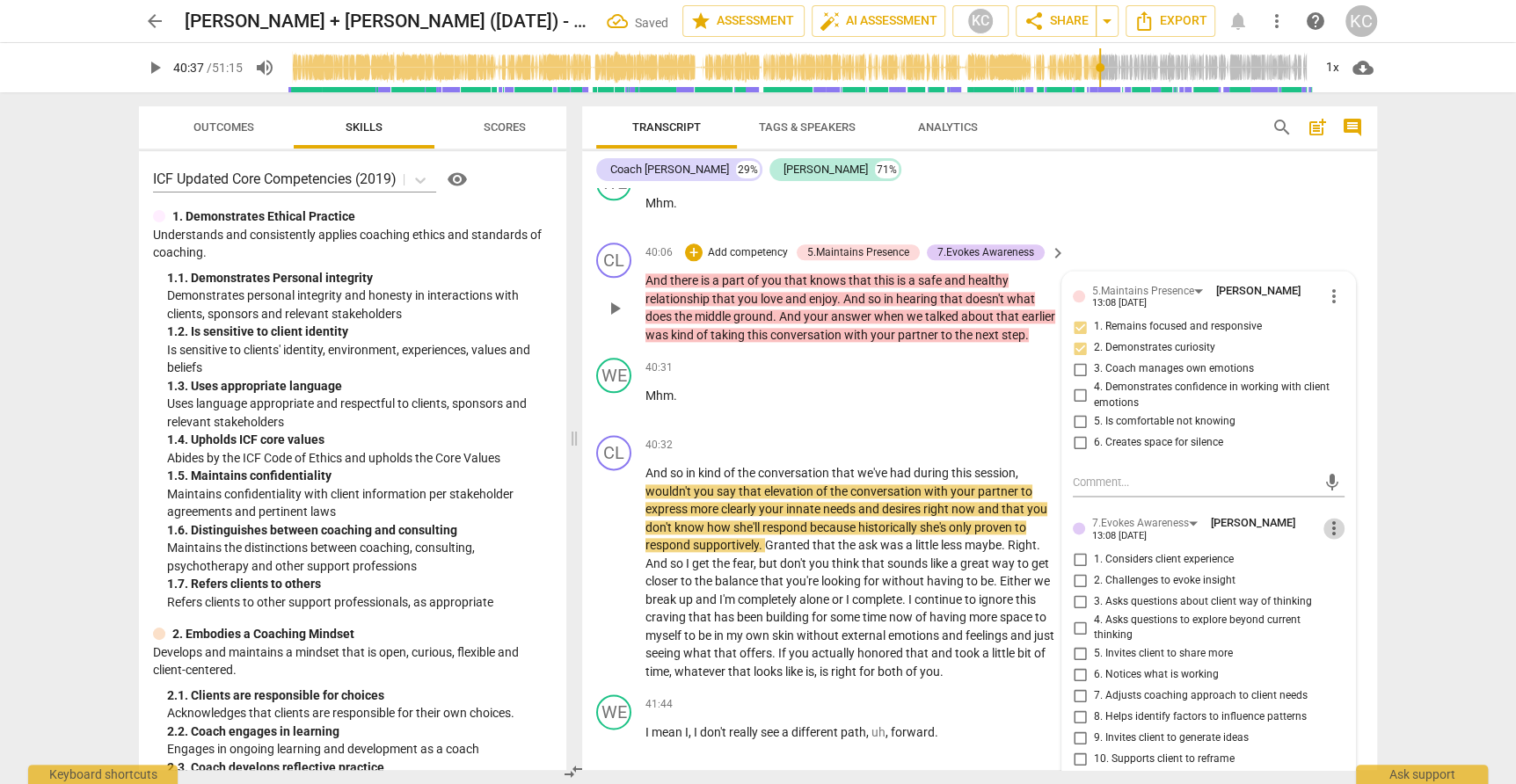
click at [1337, 518] on span "more_vert" at bounding box center [1334, 529] width 21 height 21
click at [1346, 486] on li "Delete" at bounding box center [1353, 485] width 61 height 34
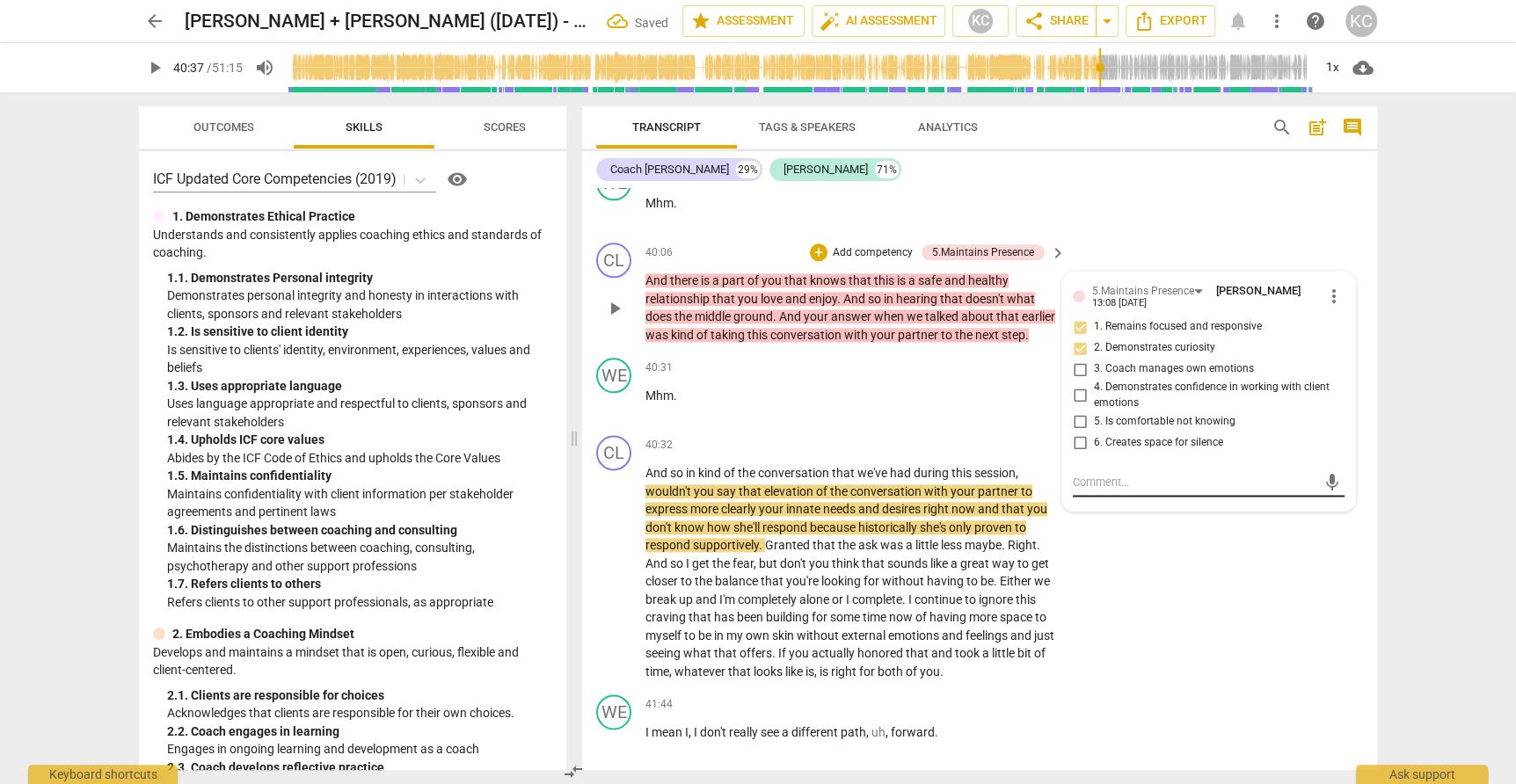
click at [1094, 473] on textarea at bounding box center [1195, 481] width 244 height 17
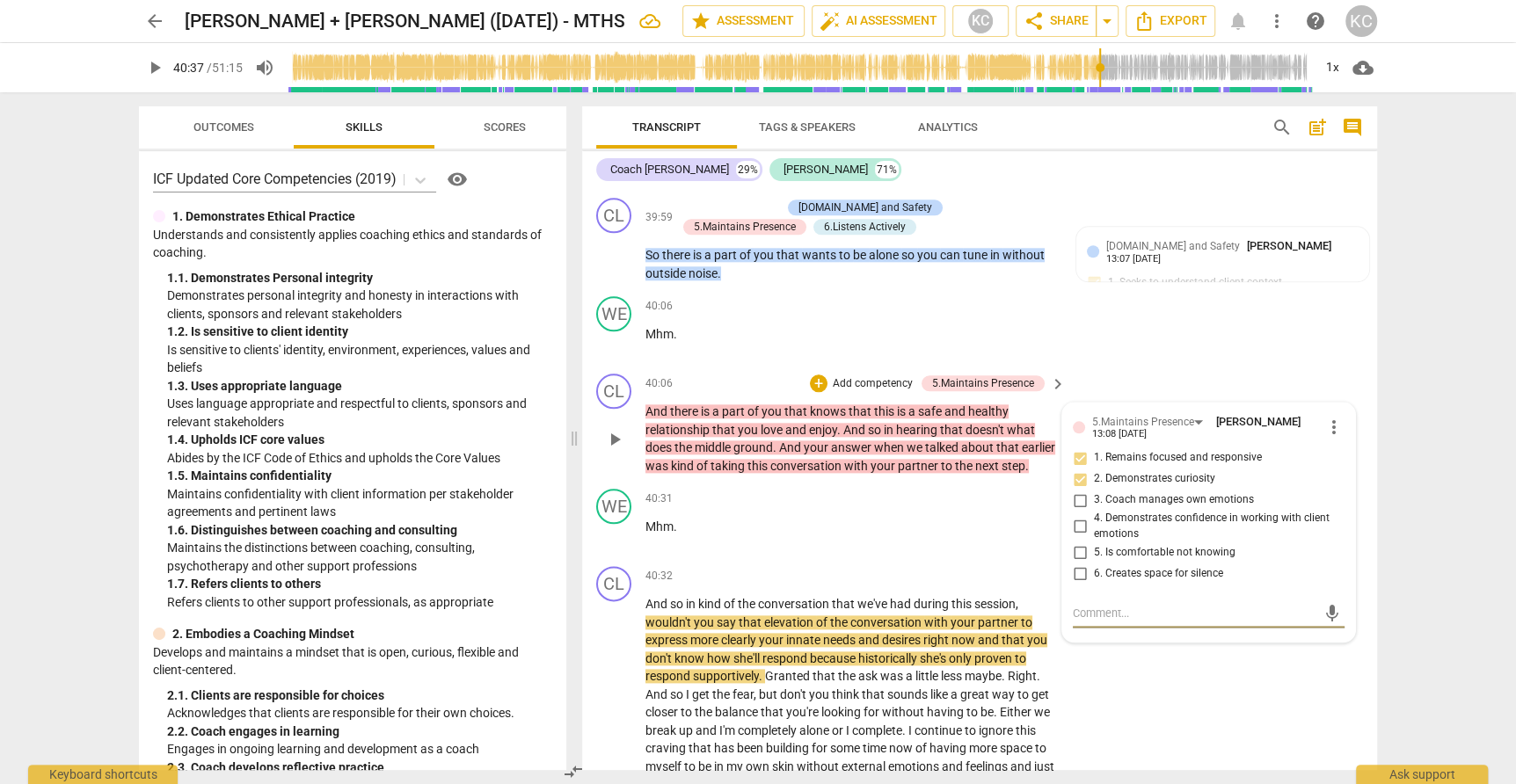
scroll to position [11608, 0]
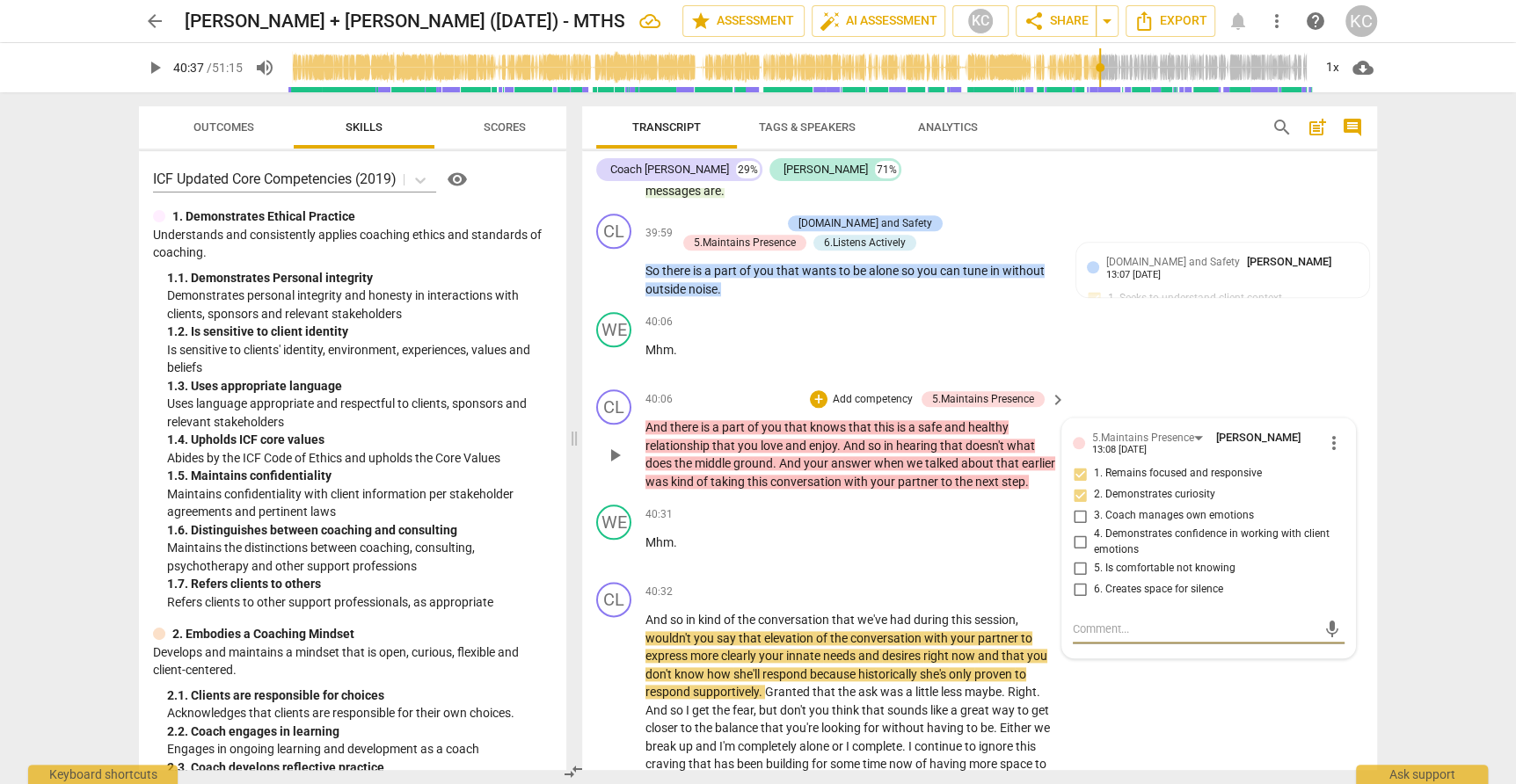
click at [1094, 620] on textarea at bounding box center [1195, 628] width 244 height 17
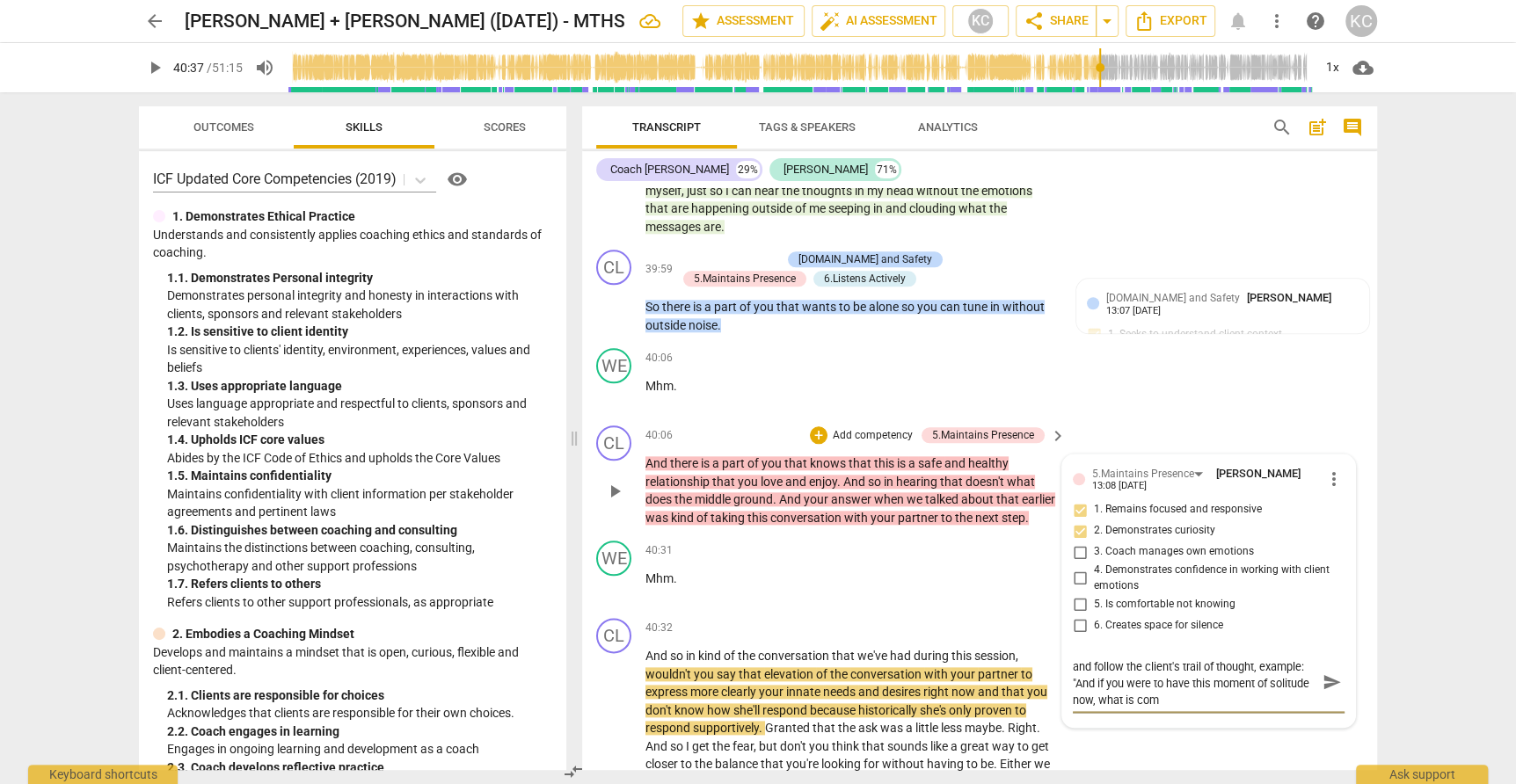
scroll to position [0, 0]
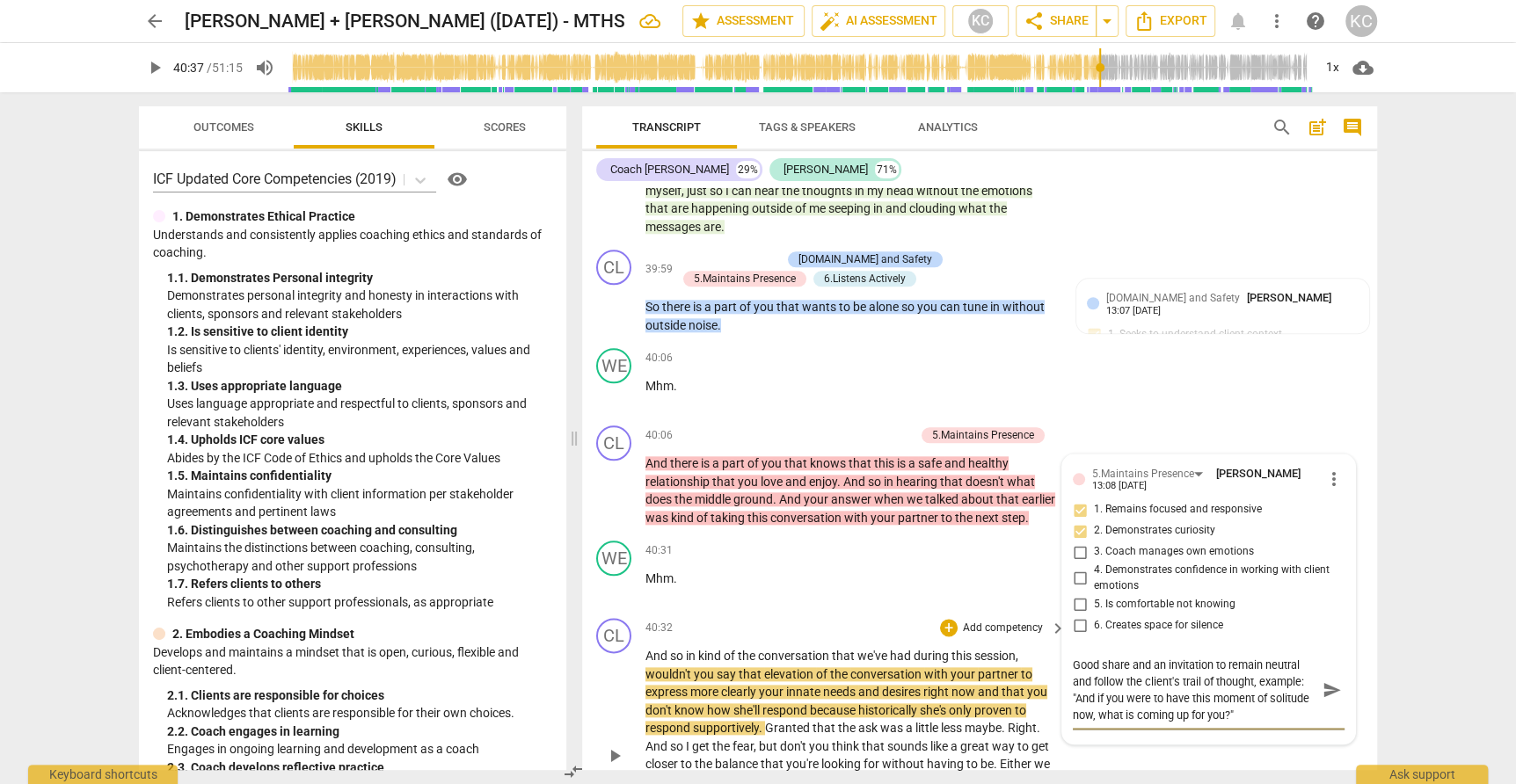
click at [1237, 721] on div "CL play_arrow pause 40:32 + Add competency keyboard_arrow_right And so in kind …" at bounding box center [979, 740] width 795 height 259
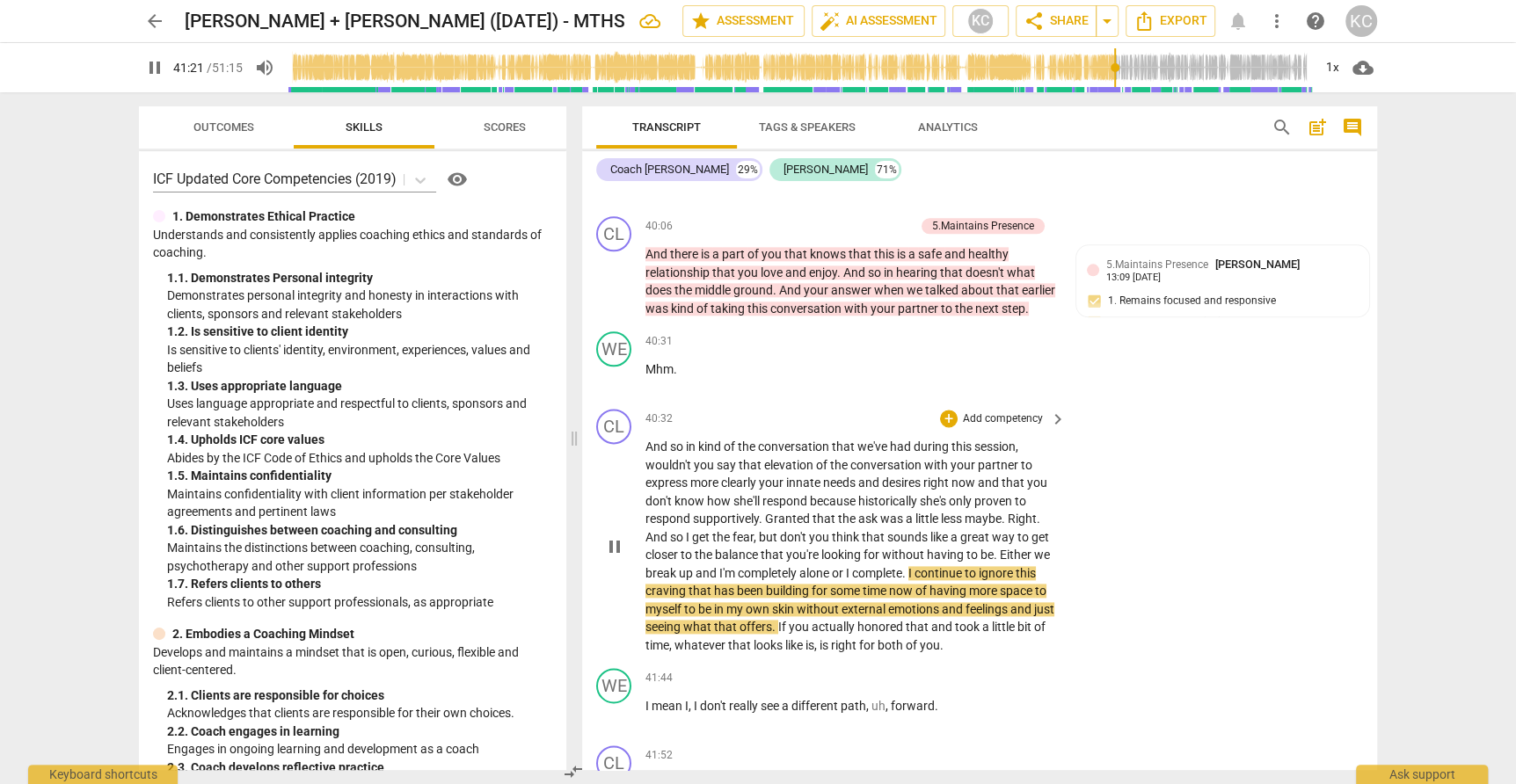
scroll to position [11783, 0]
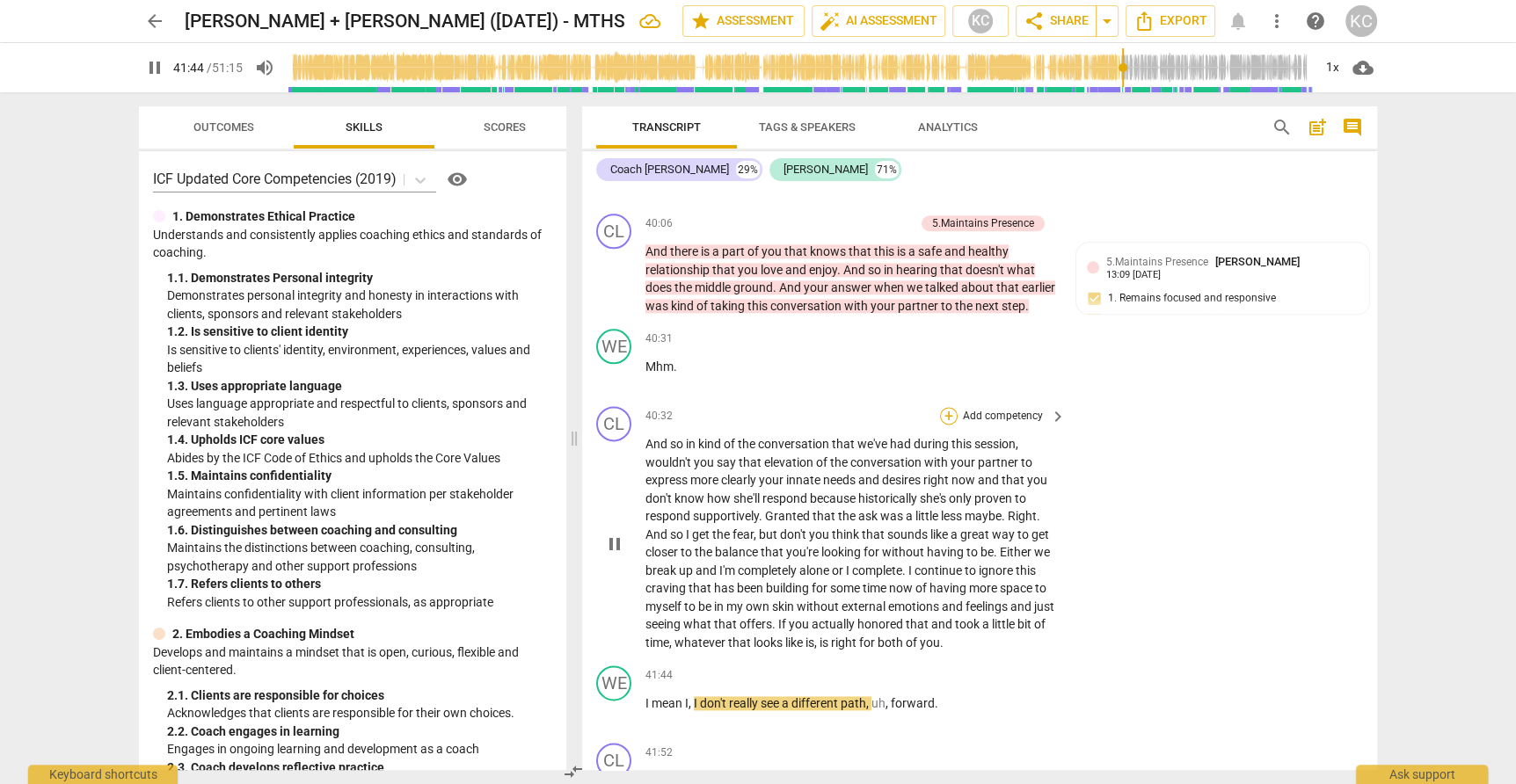
click at [949, 407] on div "+" at bounding box center [949, 416] width 18 height 18
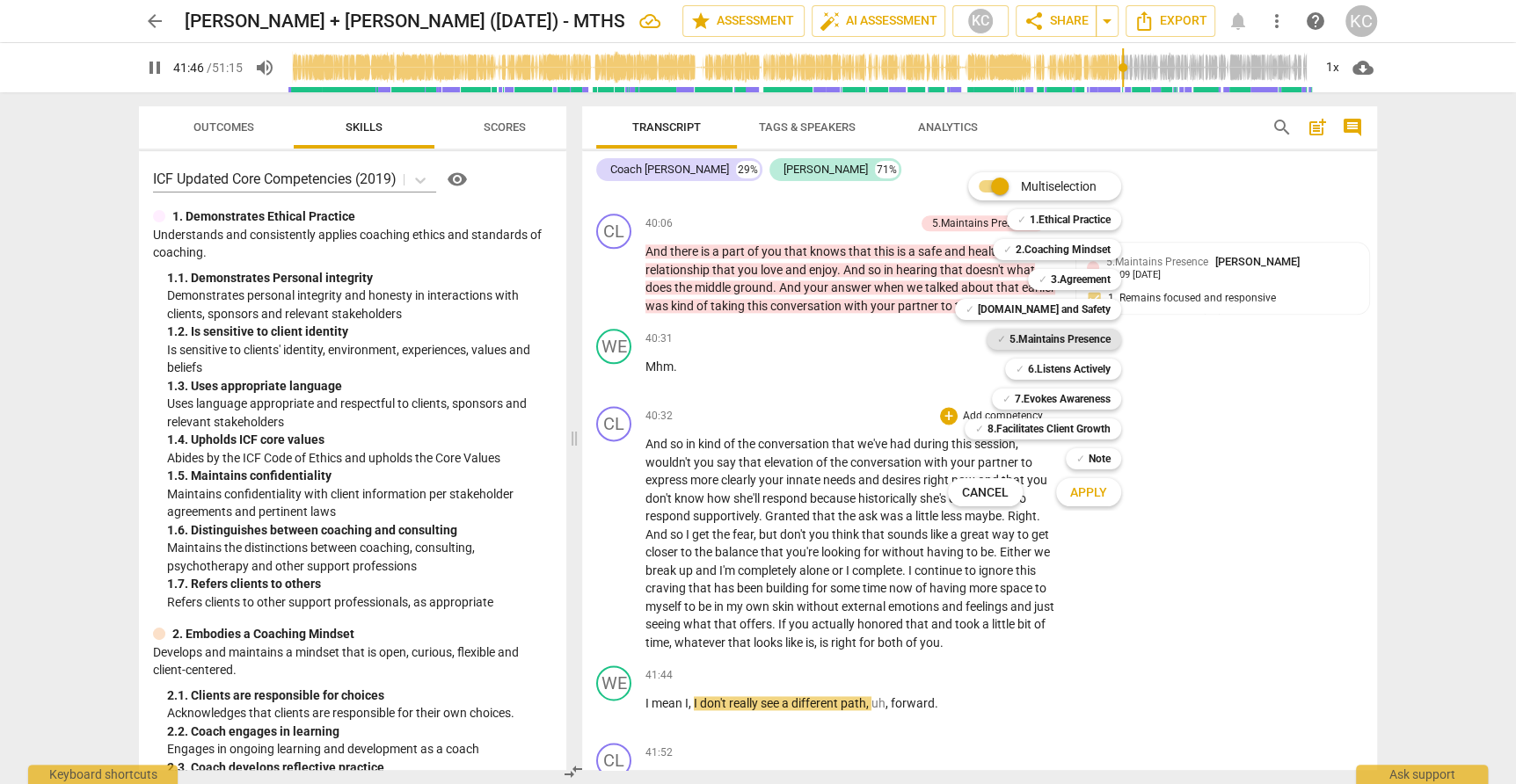
click at [1010, 344] on b "5.Maintains Presence" at bounding box center [1060, 339] width 101 height 21
click at [1090, 500] on span "Apply" at bounding box center [1088, 493] width 36 height 18
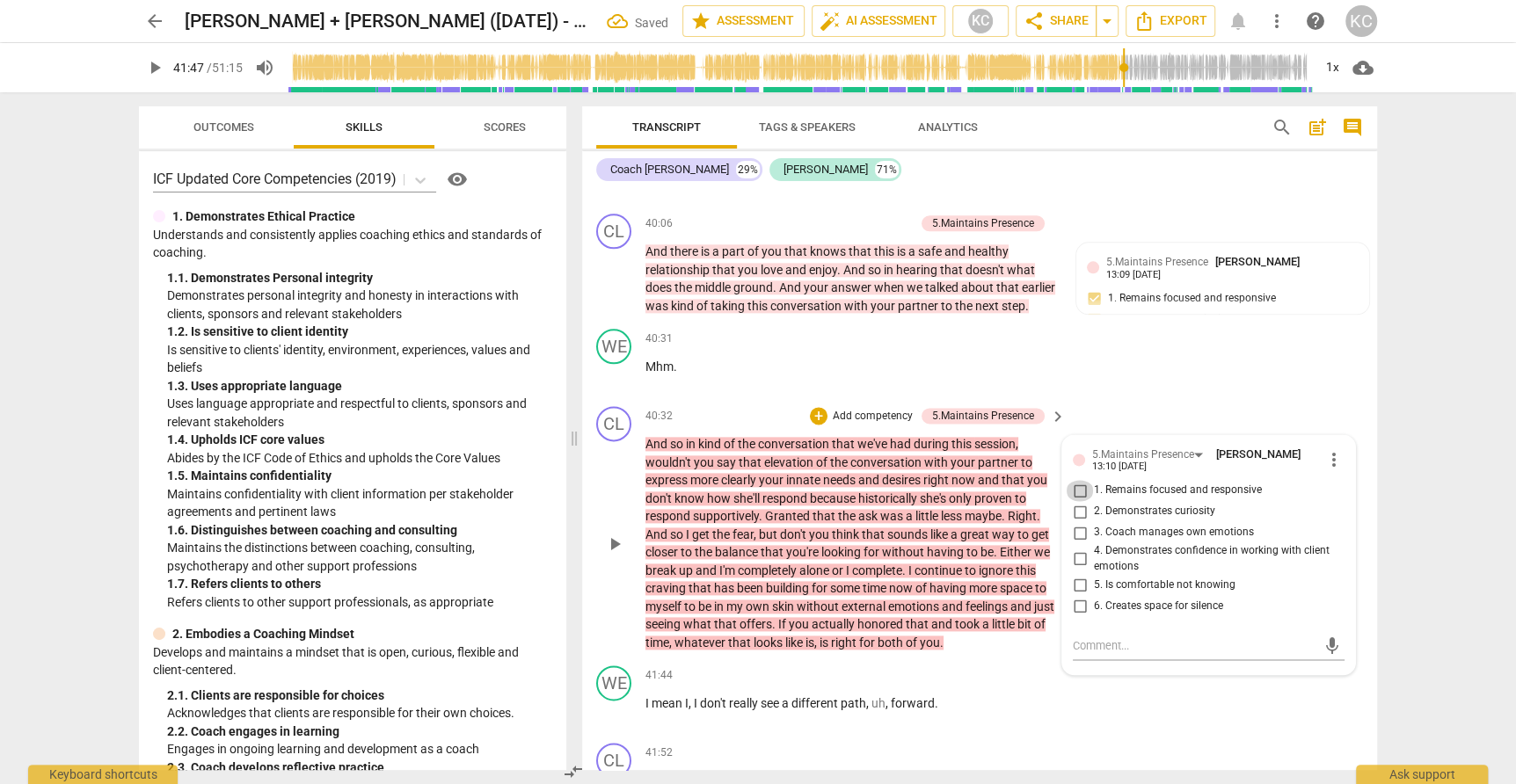
click at [1082, 480] on input "1. Remains focused and responsive" at bounding box center [1080, 490] width 28 height 21
click at [1089, 637] on textarea at bounding box center [1195, 645] width 244 height 17
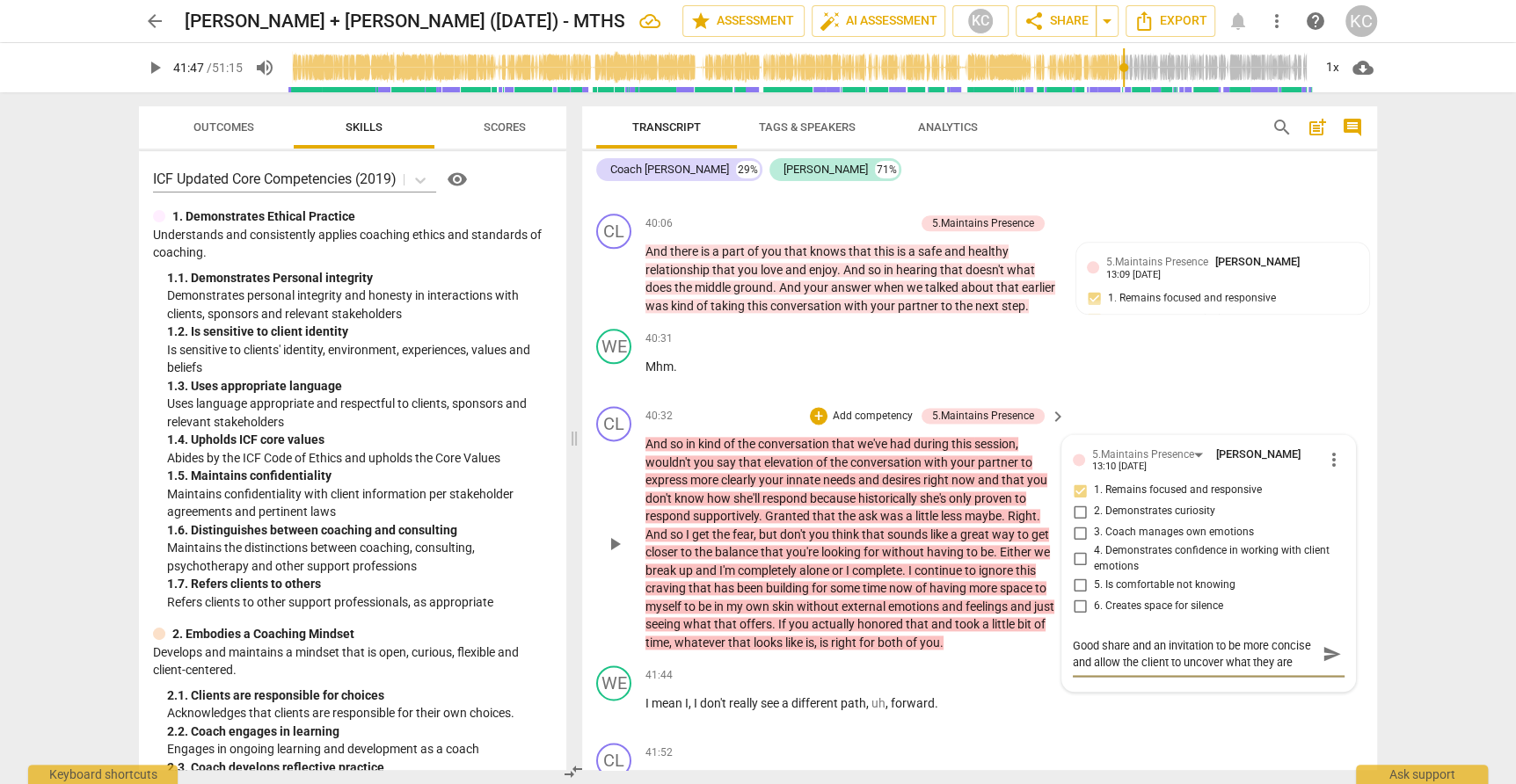
scroll to position [15, 0]
click at [1233, 659] on div "WE play_arrow pause 41:44 + Add competency keyboard_arrow_right I mean I , I do…" at bounding box center [979, 697] width 795 height 77
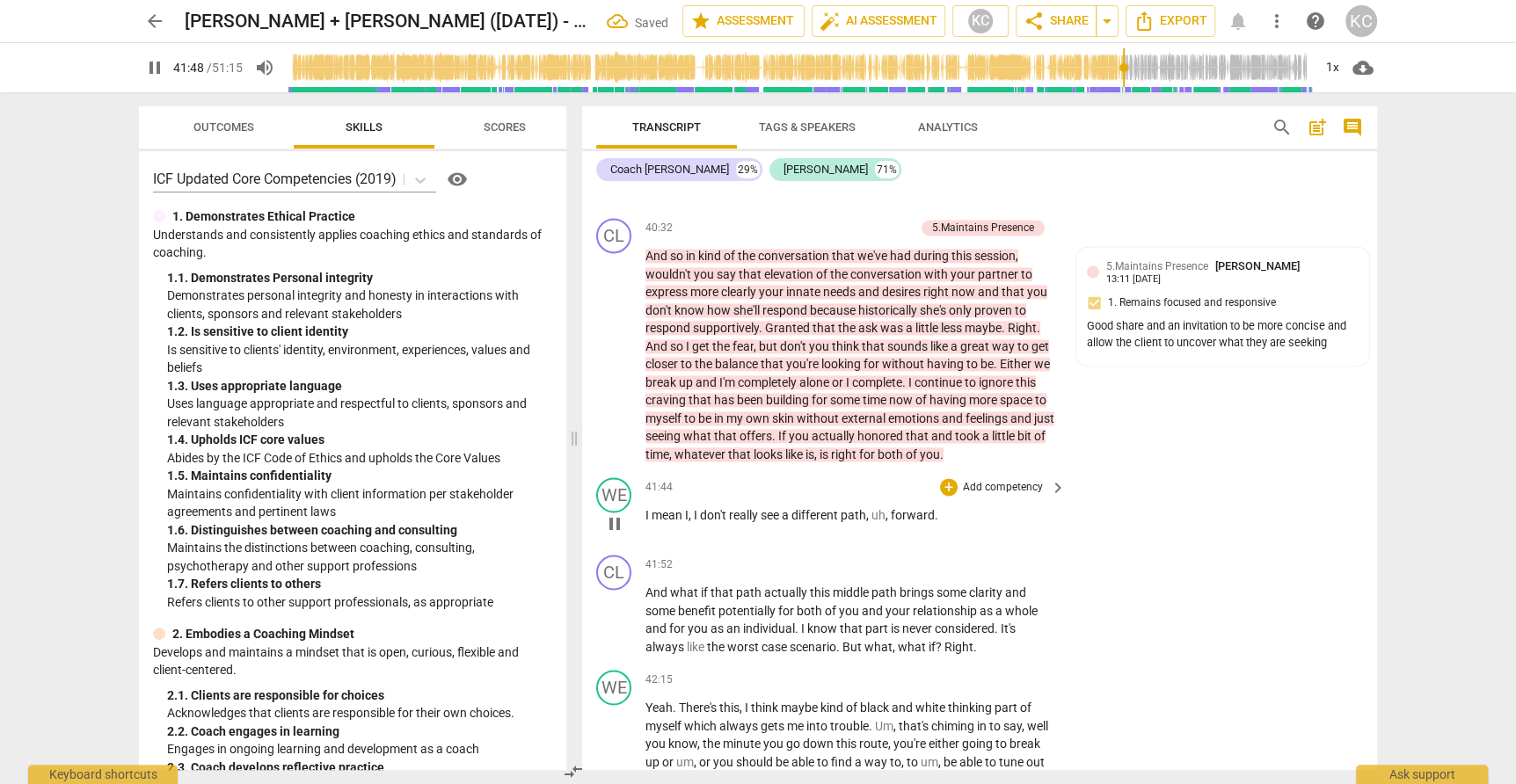
scroll to position [11977, 0]
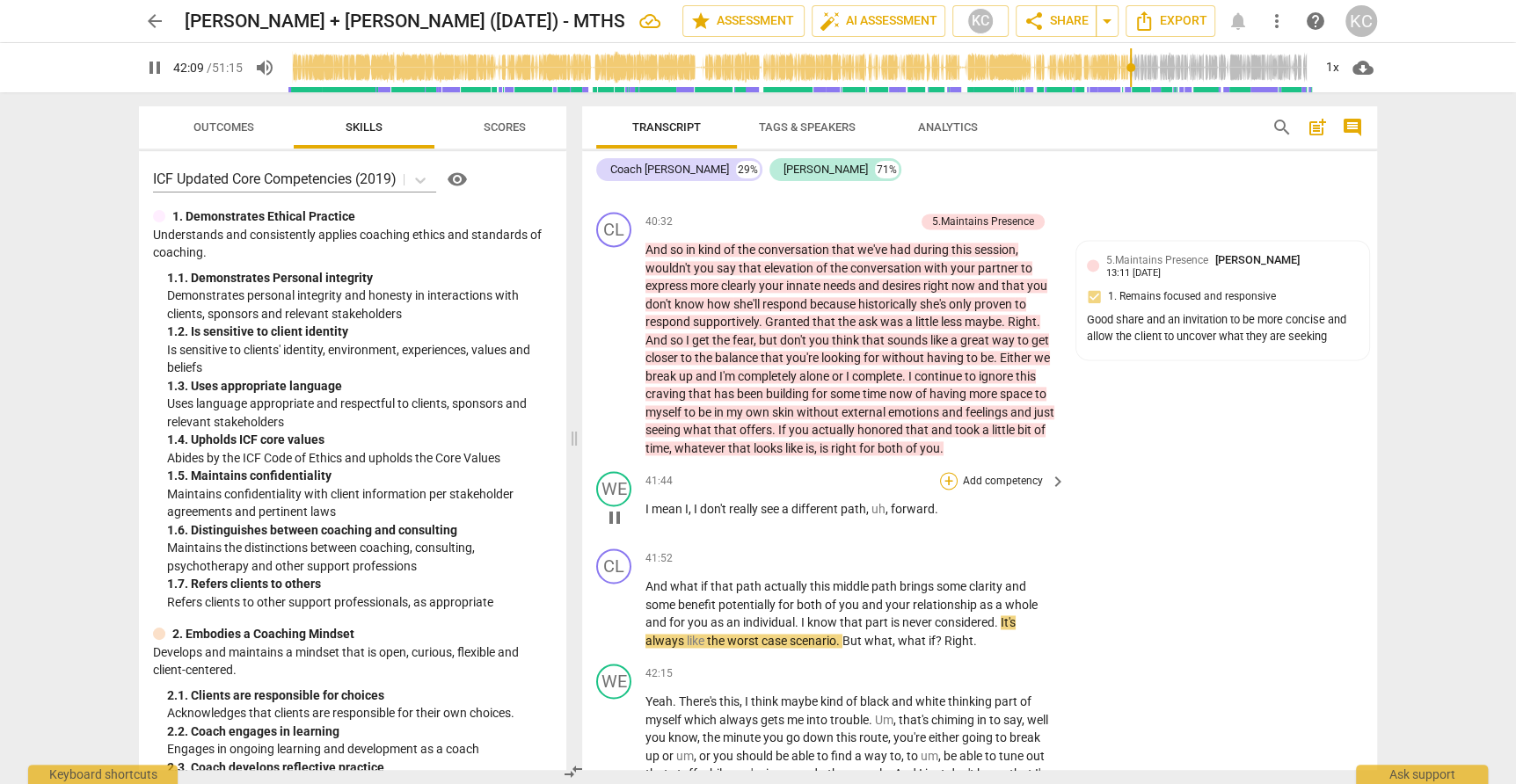
click at [946, 472] on div "+" at bounding box center [949, 481] width 18 height 18
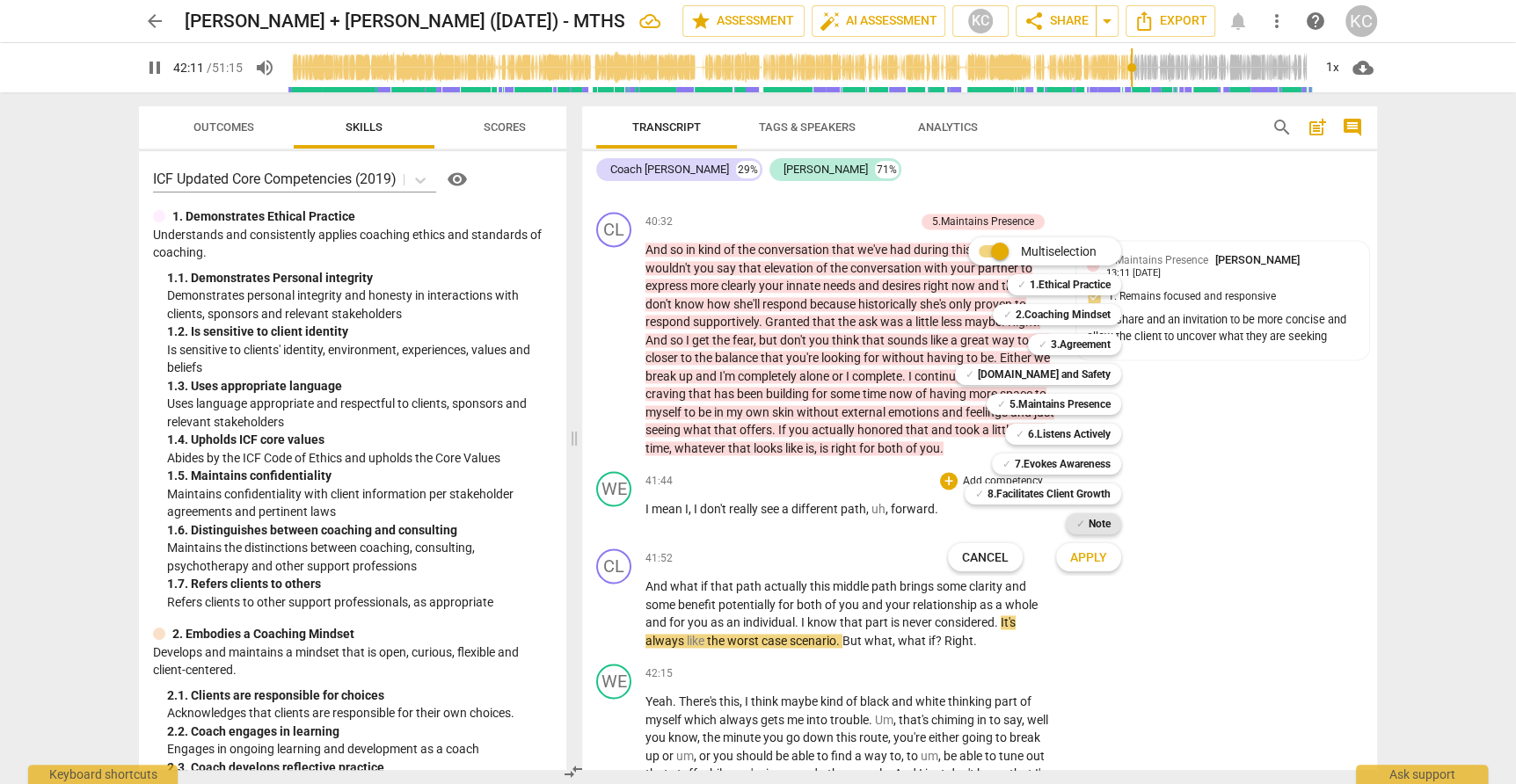
click at [1100, 525] on b "Note" at bounding box center [1099, 524] width 22 height 21
click at [1099, 553] on span "Apply" at bounding box center [1088, 558] width 36 height 18
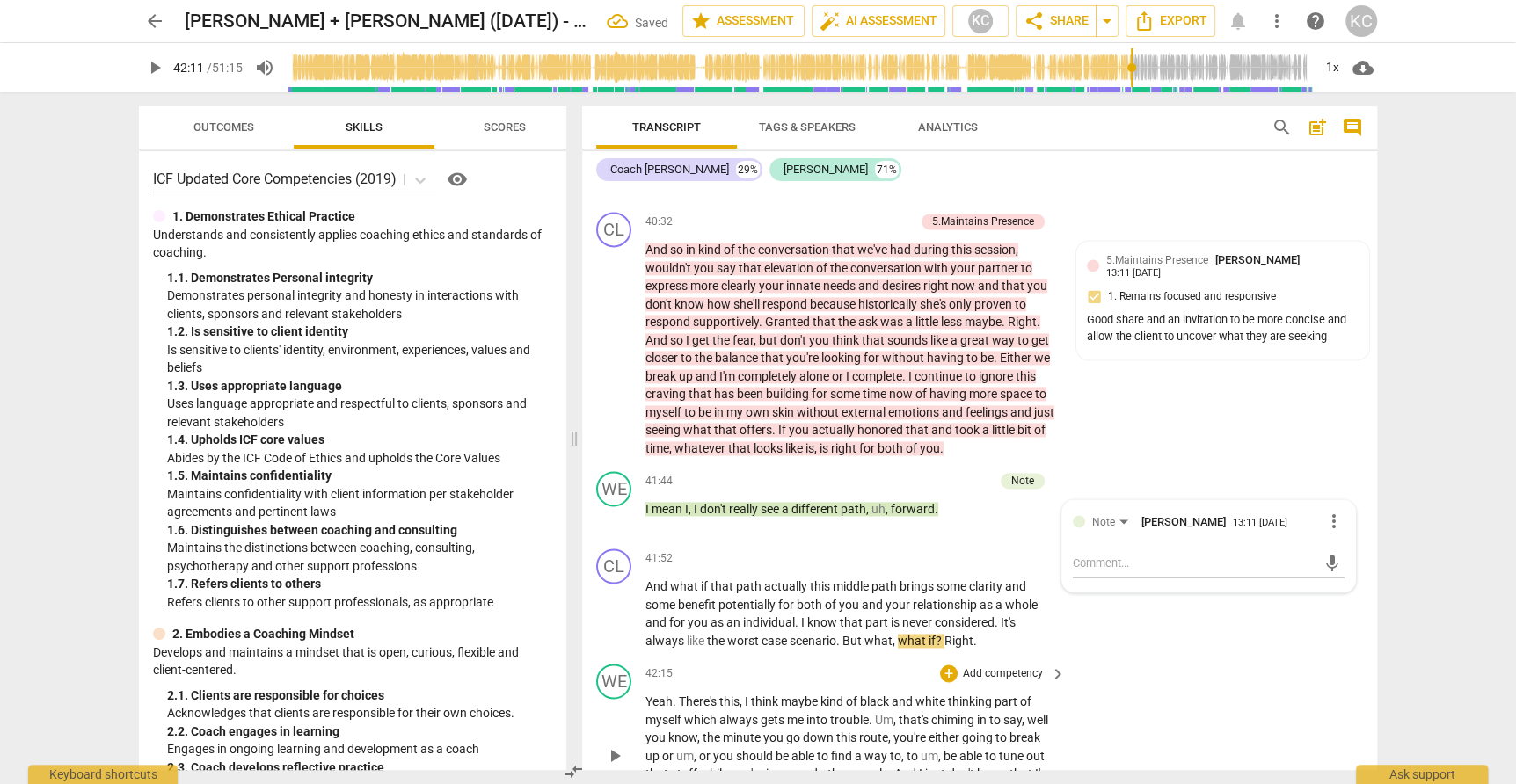
click at [1250, 657] on div "WE play_arrow pause 42:15 + Add competency keyboard_arrow_right Yeah . There's …" at bounding box center [979, 741] width 795 height 170
click at [945, 549] on div "+" at bounding box center [949, 558] width 18 height 18
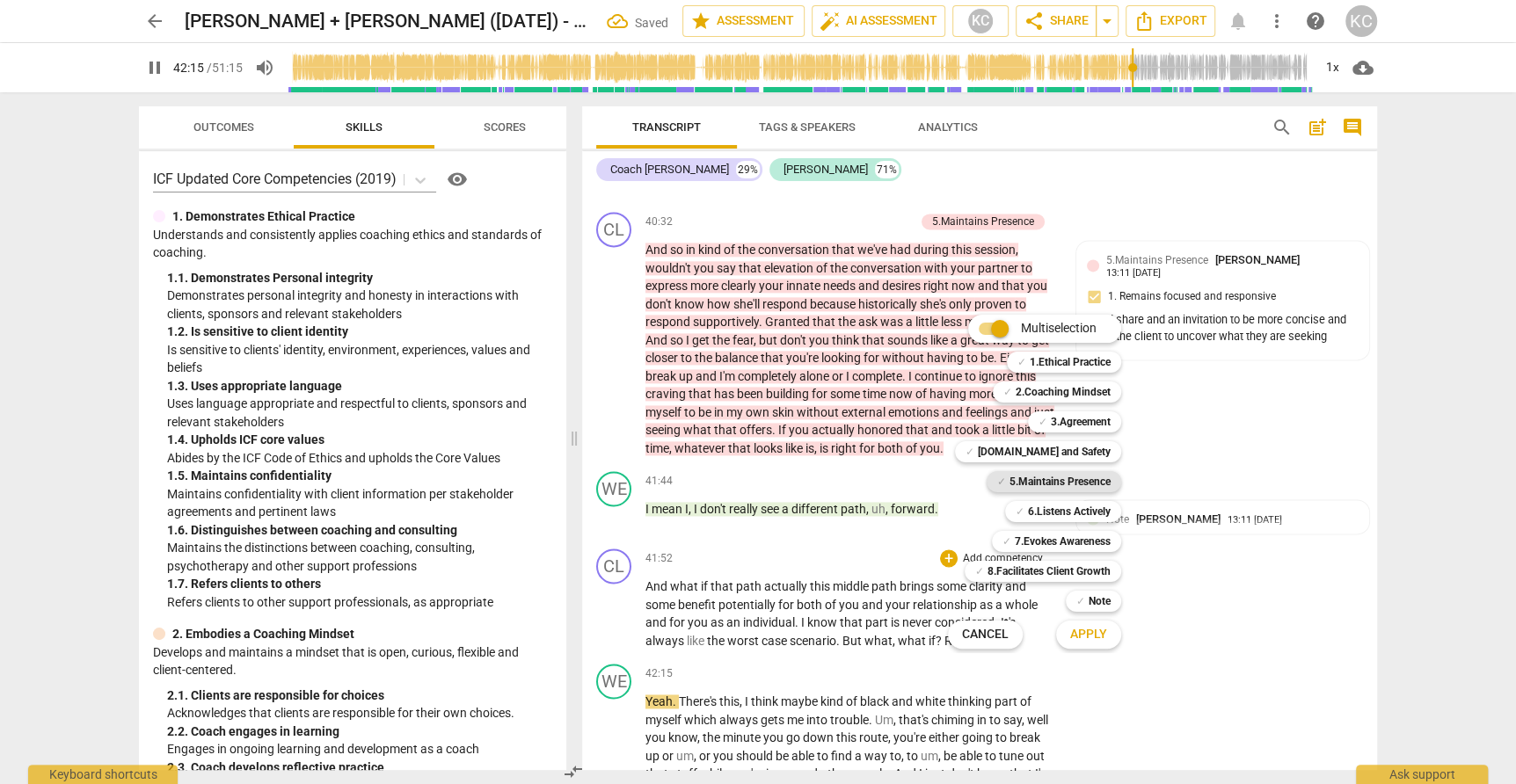
click at [1027, 481] on b "5.Maintains Presence" at bounding box center [1060, 481] width 101 height 21
click at [1090, 639] on span "Apply" at bounding box center [1088, 634] width 36 height 18
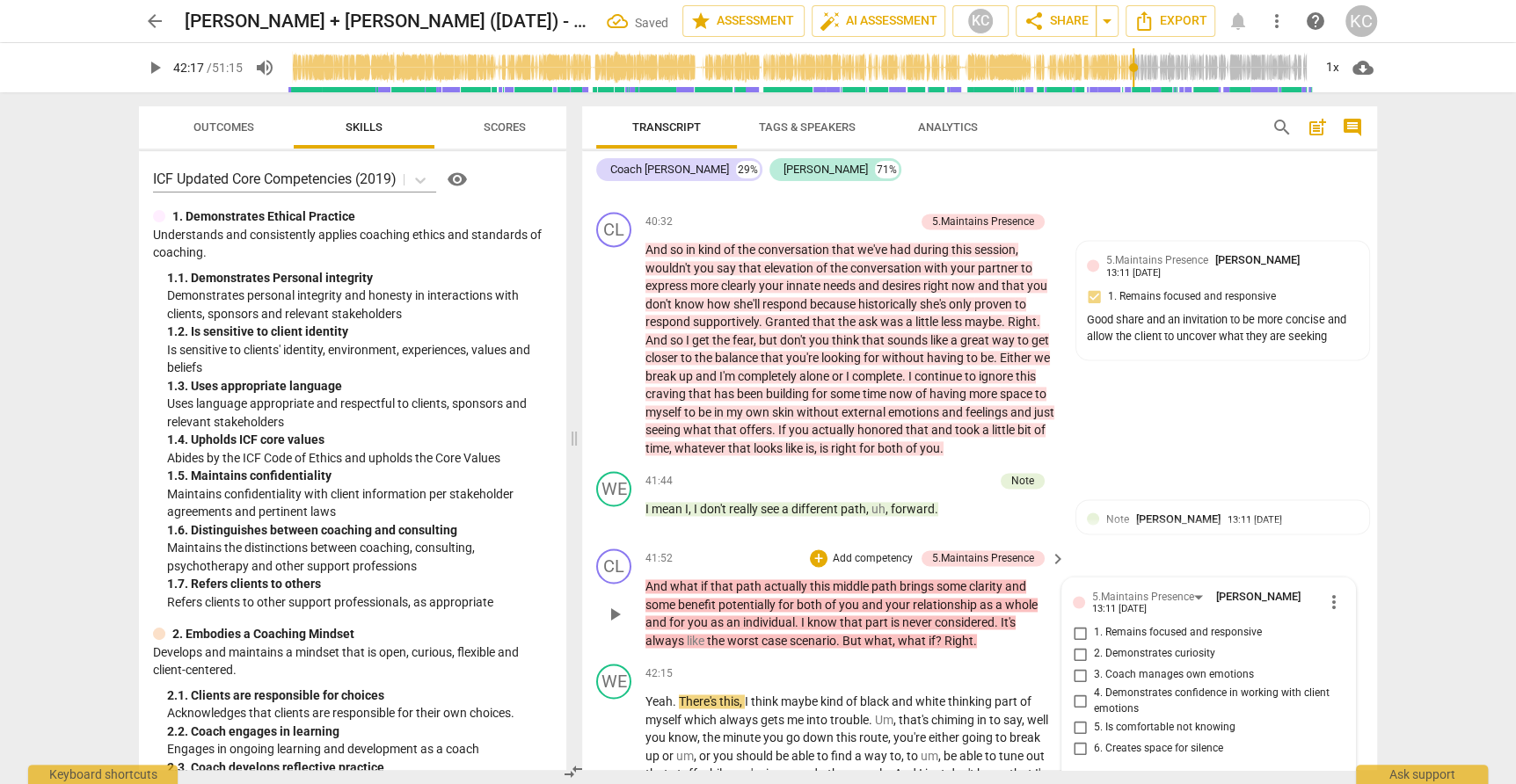
click at [860, 551] on p "Add competency" at bounding box center [872, 559] width 84 height 16
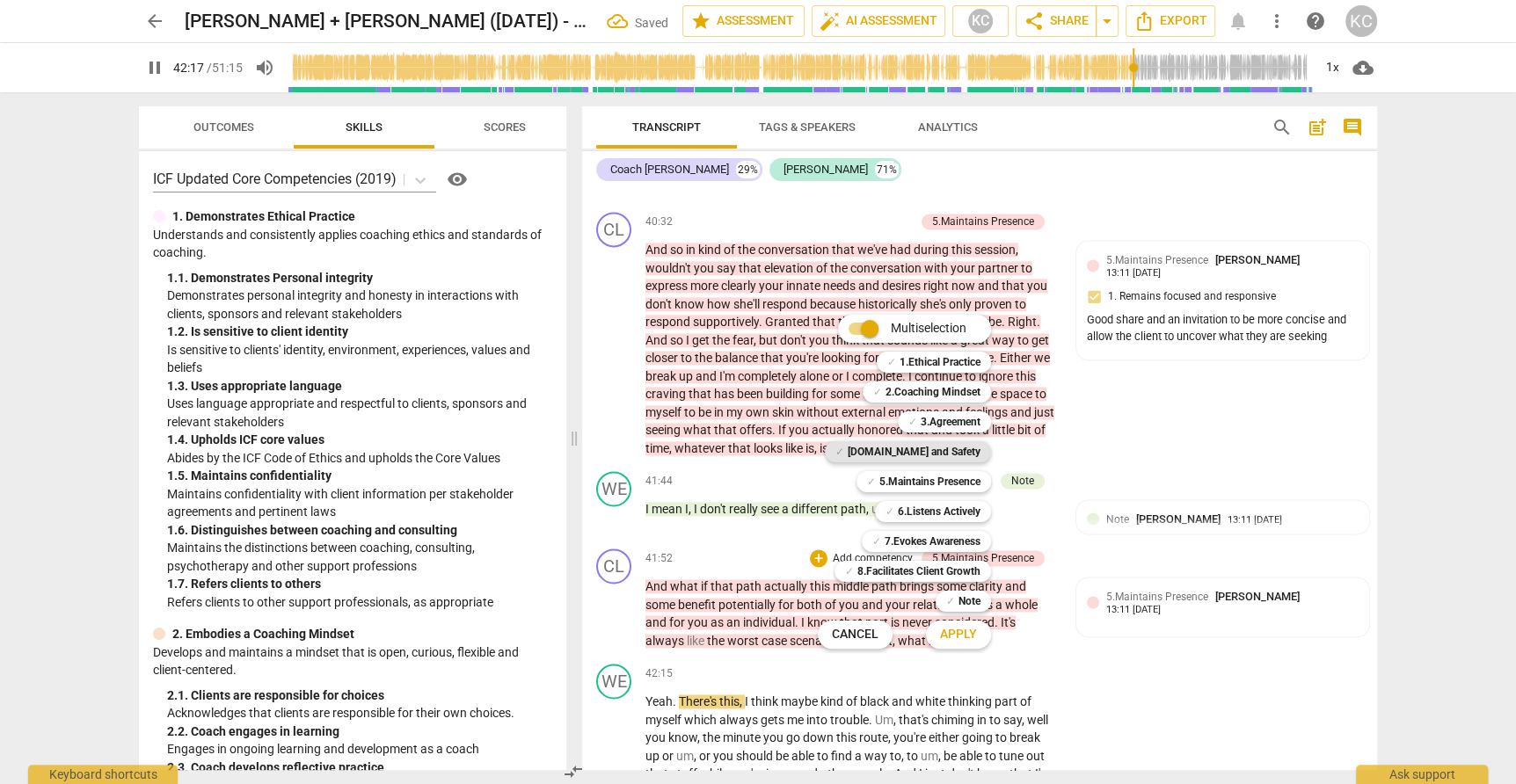
click at [922, 457] on b "[DOMAIN_NAME] and Safety" at bounding box center [913, 452] width 133 height 21
click at [944, 640] on span "Apply" at bounding box center [958, 634] width 36 height 18
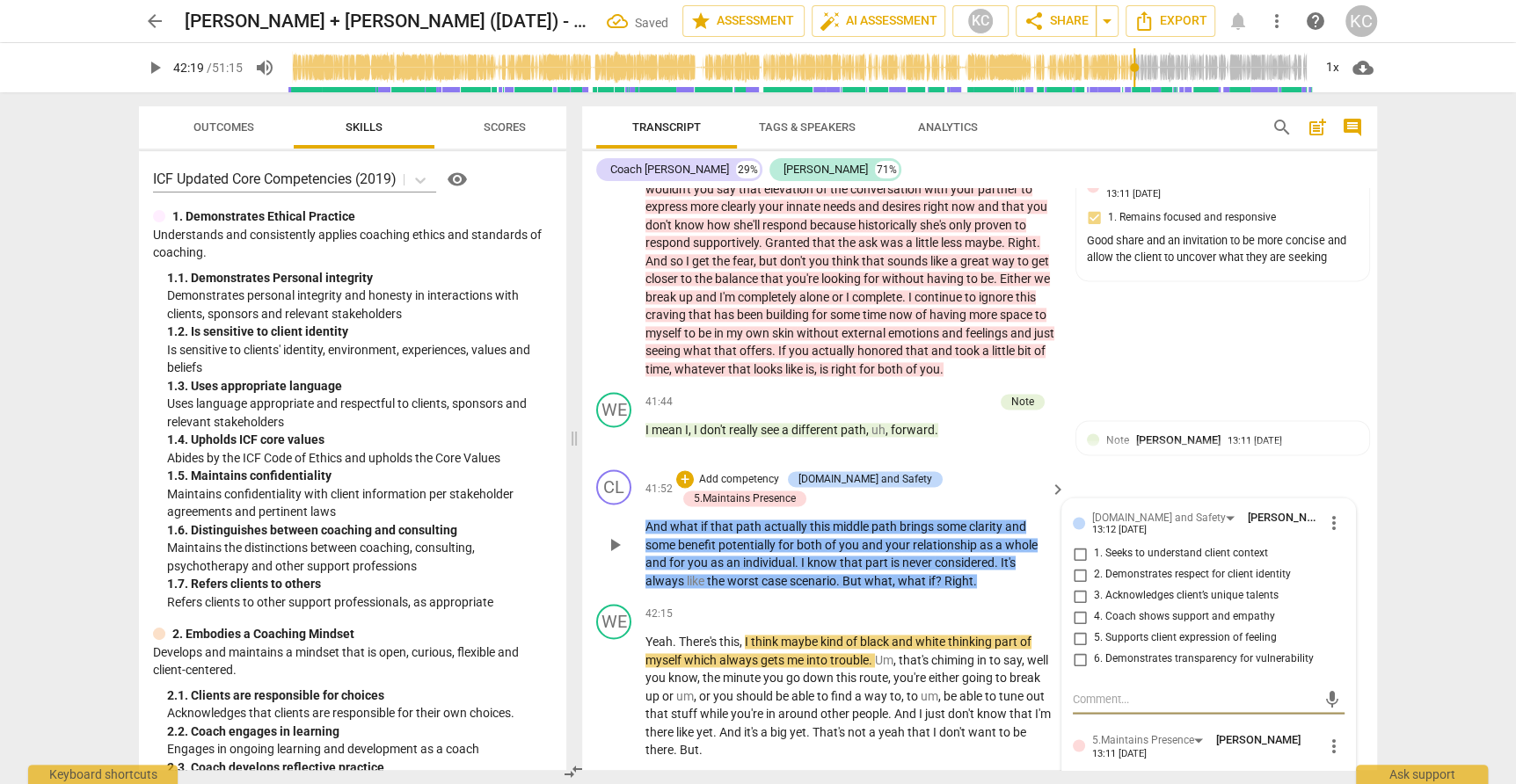
scroll to position [12087, 0]
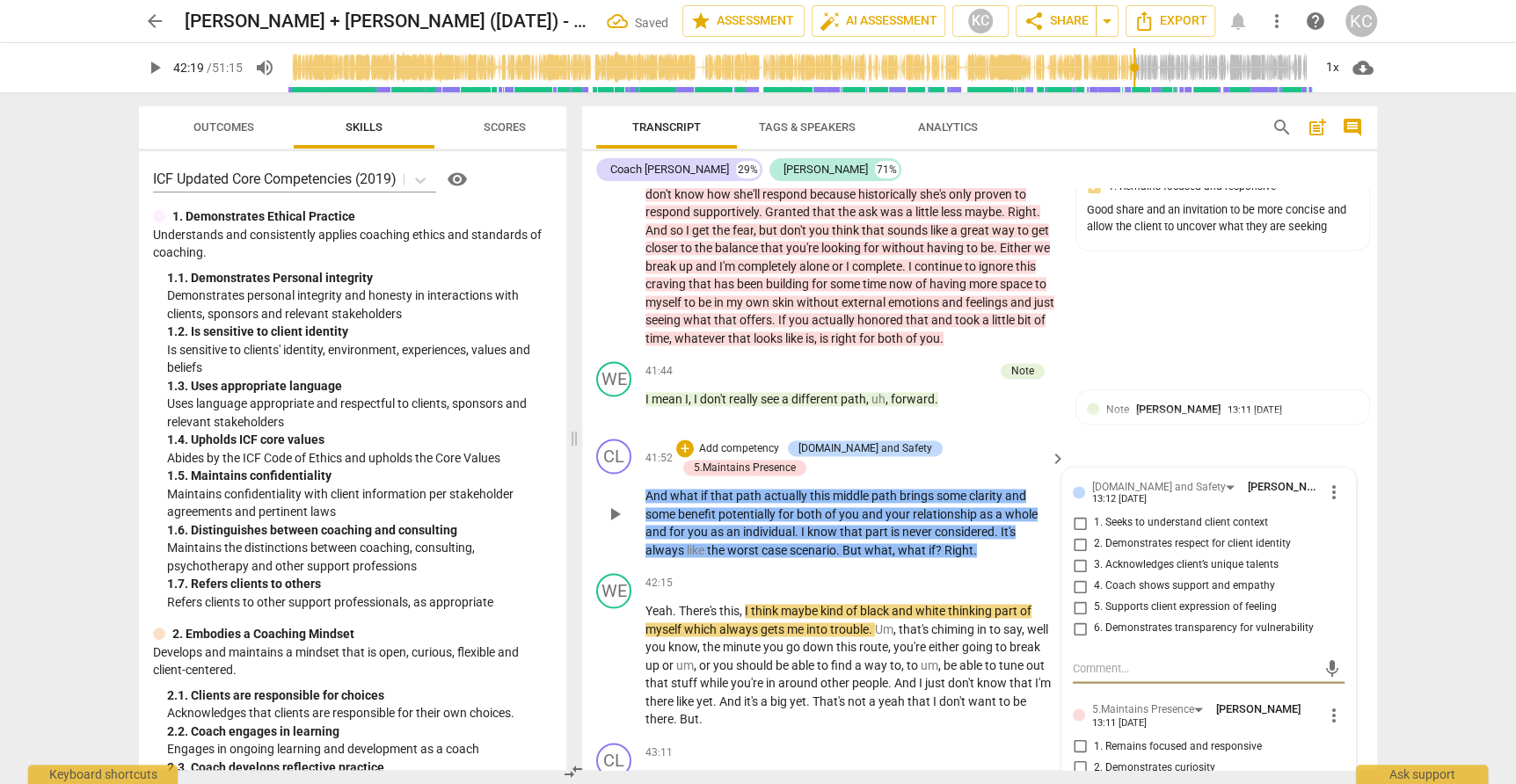
click at [1085, 513] on input "1. Seeks to understand client context" at bounding box center [1080, 523] width 28 height 21
click at [1075, 576] on input "4. Coach shows support and empathy" at bounding box center [1080, 586] width 28 height 21
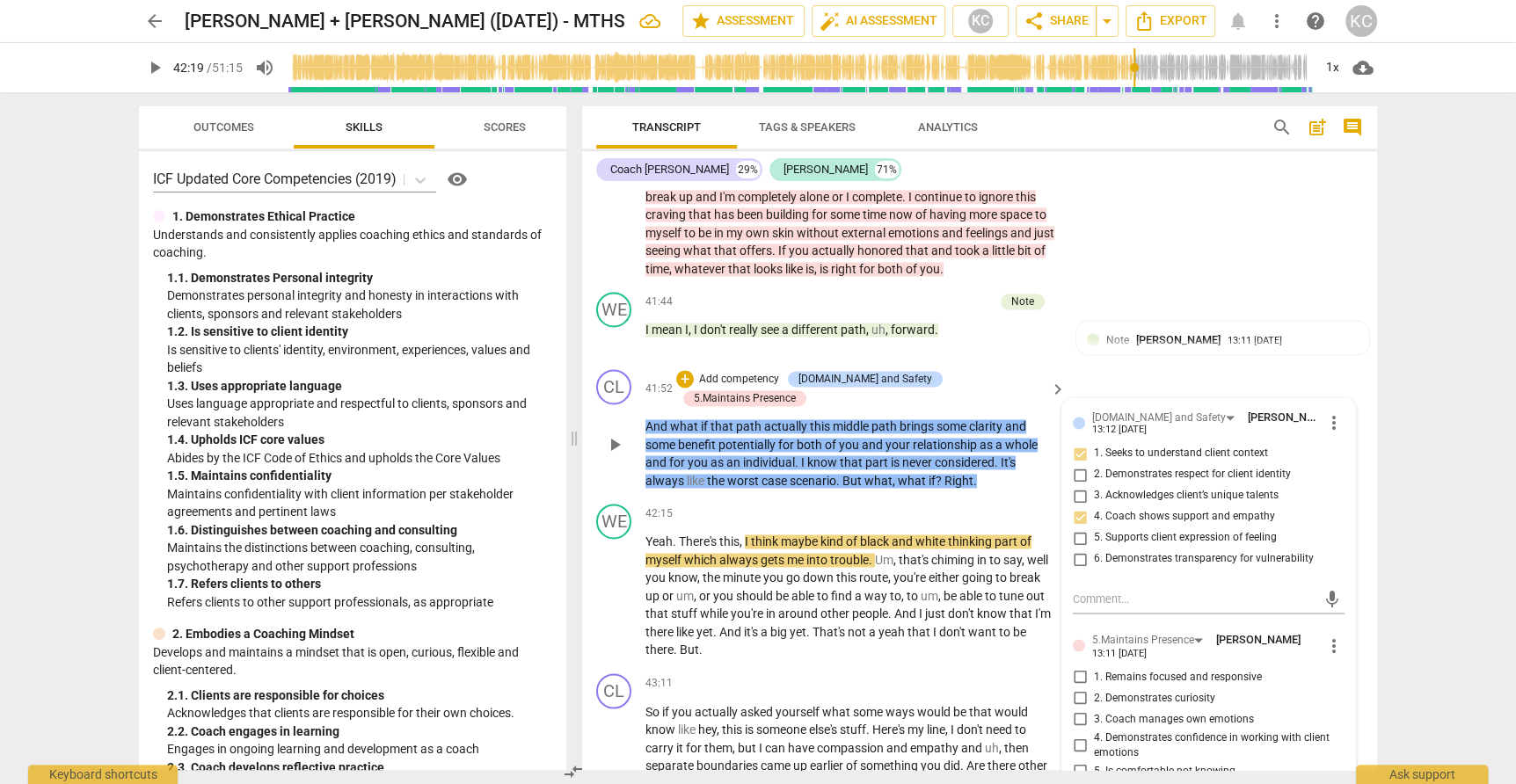
scroll to position [12181, 0]
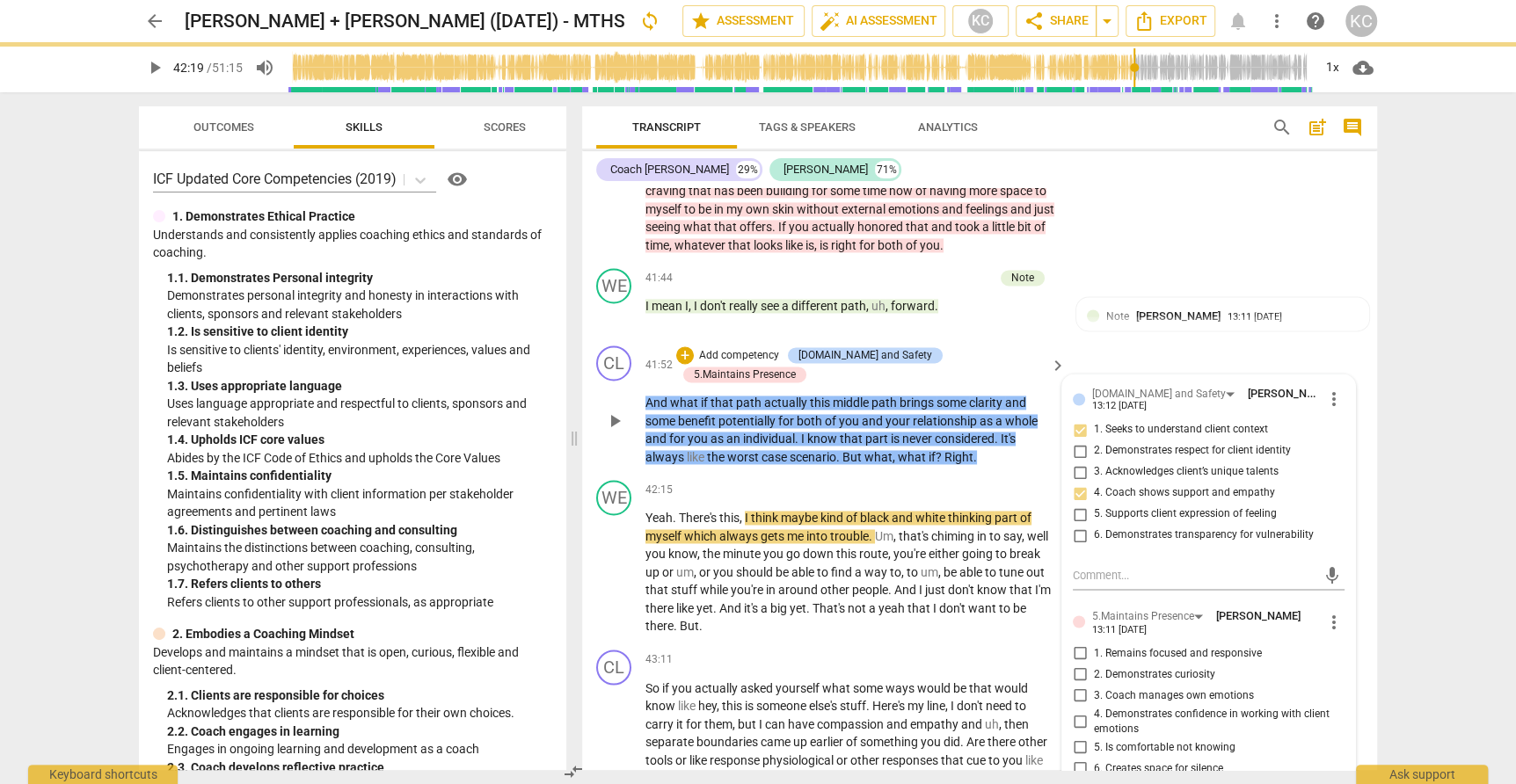
click at [1081, 643] on input "1. Remains focused and responsive" at bounding box center [1080, 653] width 28 height 21
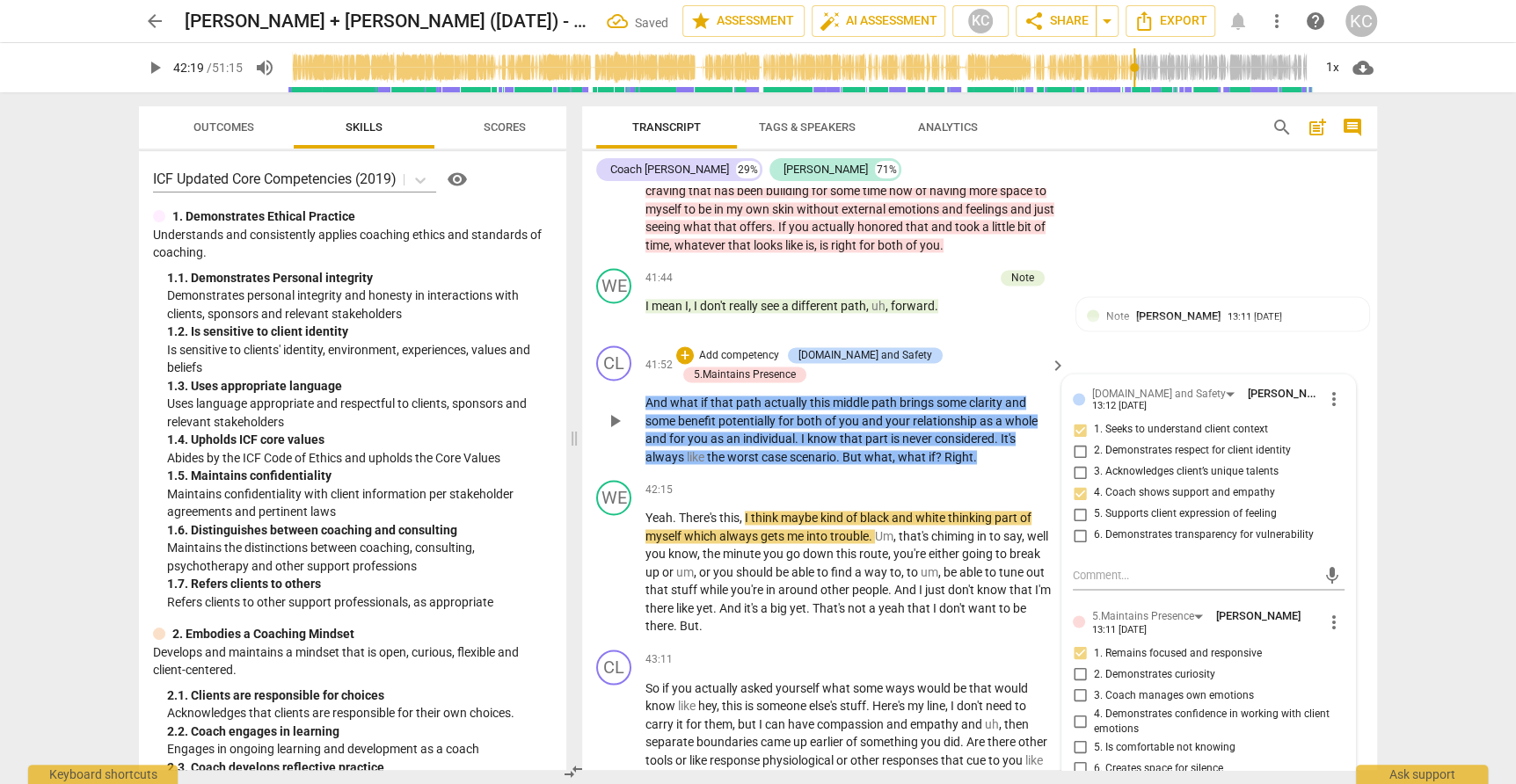
click at [1081, 664] on input "2. Demonstrates curiosity" at bounding box center [1080, 675] width 28 height 21
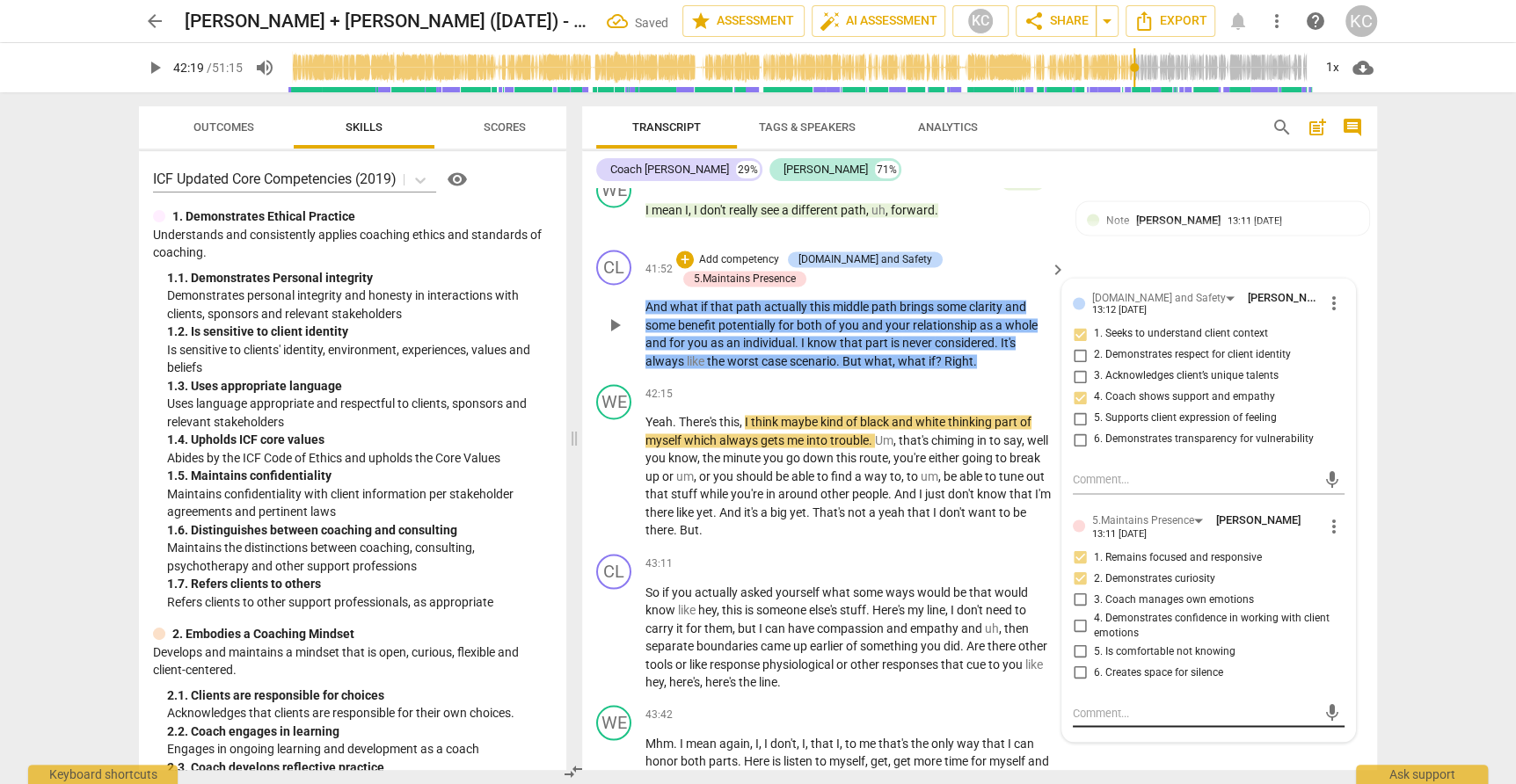
scroll to position [12243, 0]
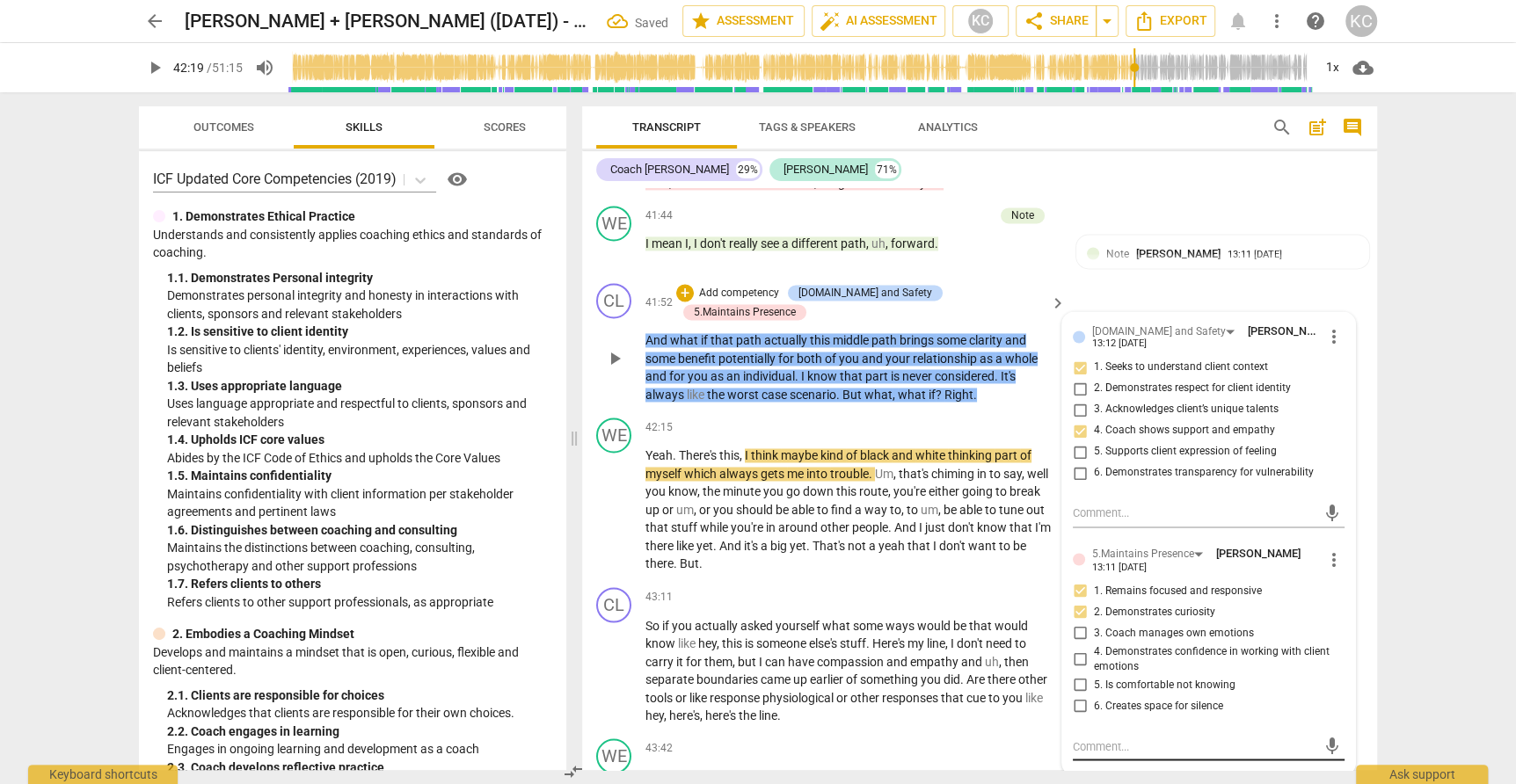
click at [1094, 738] on textarea at bounding box center [1195, 746] width 244 height 17
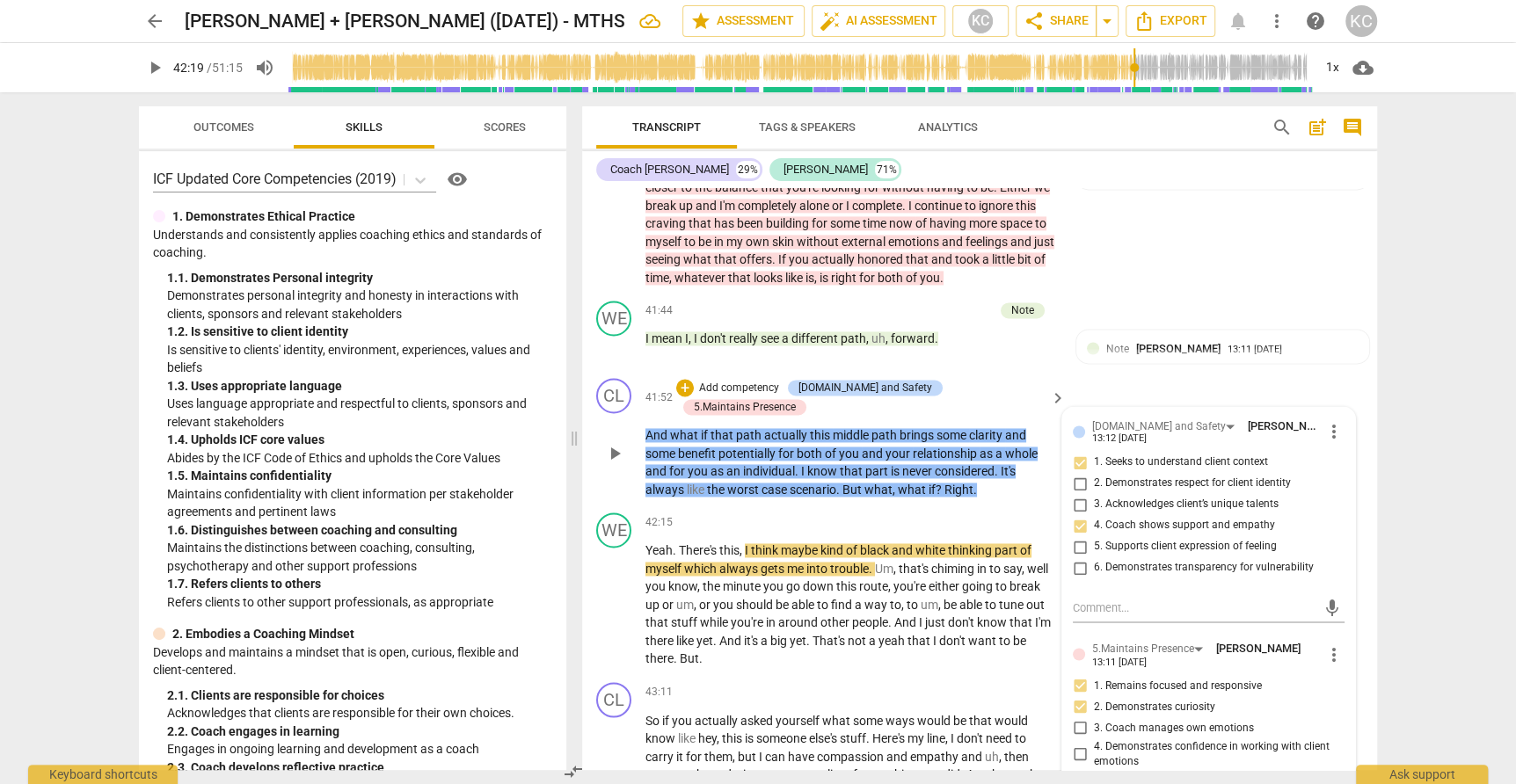
scroll to position [12144, 0]
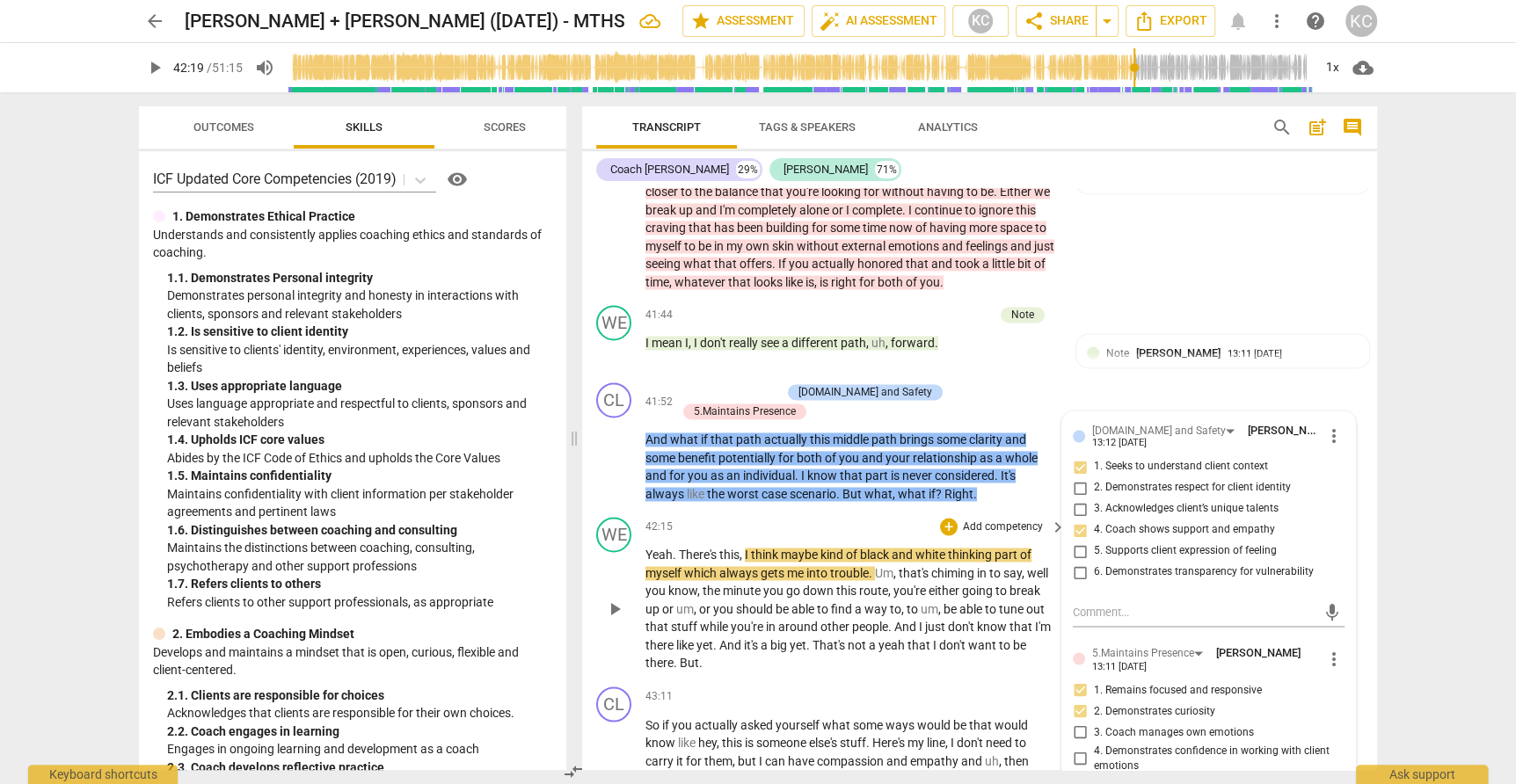
click at [775, 517] on div "42:15 + Add competency keyboard_arrow_right" at bounding box center [856, 527] width 422 height 20
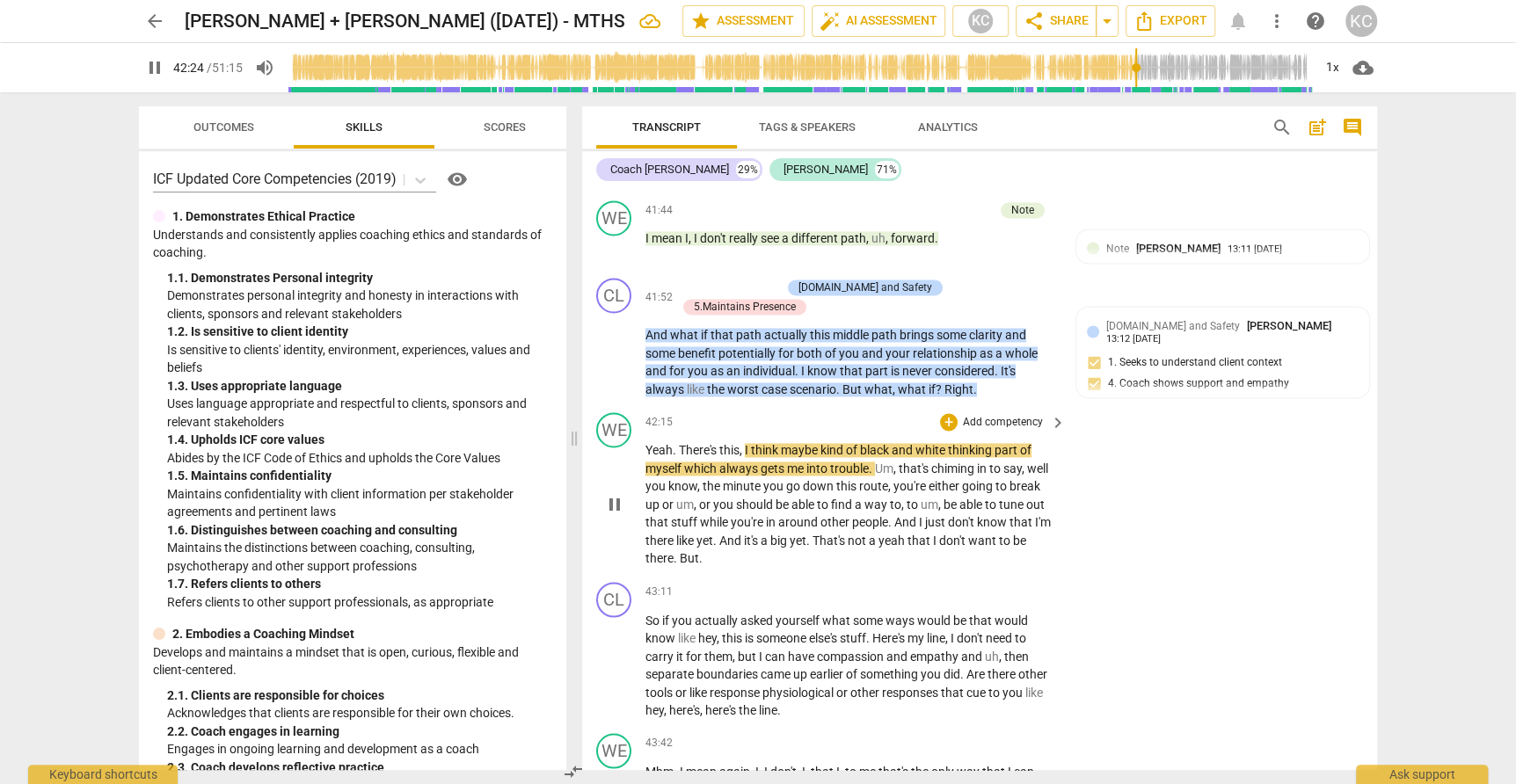
scroll to position [12222, 0]
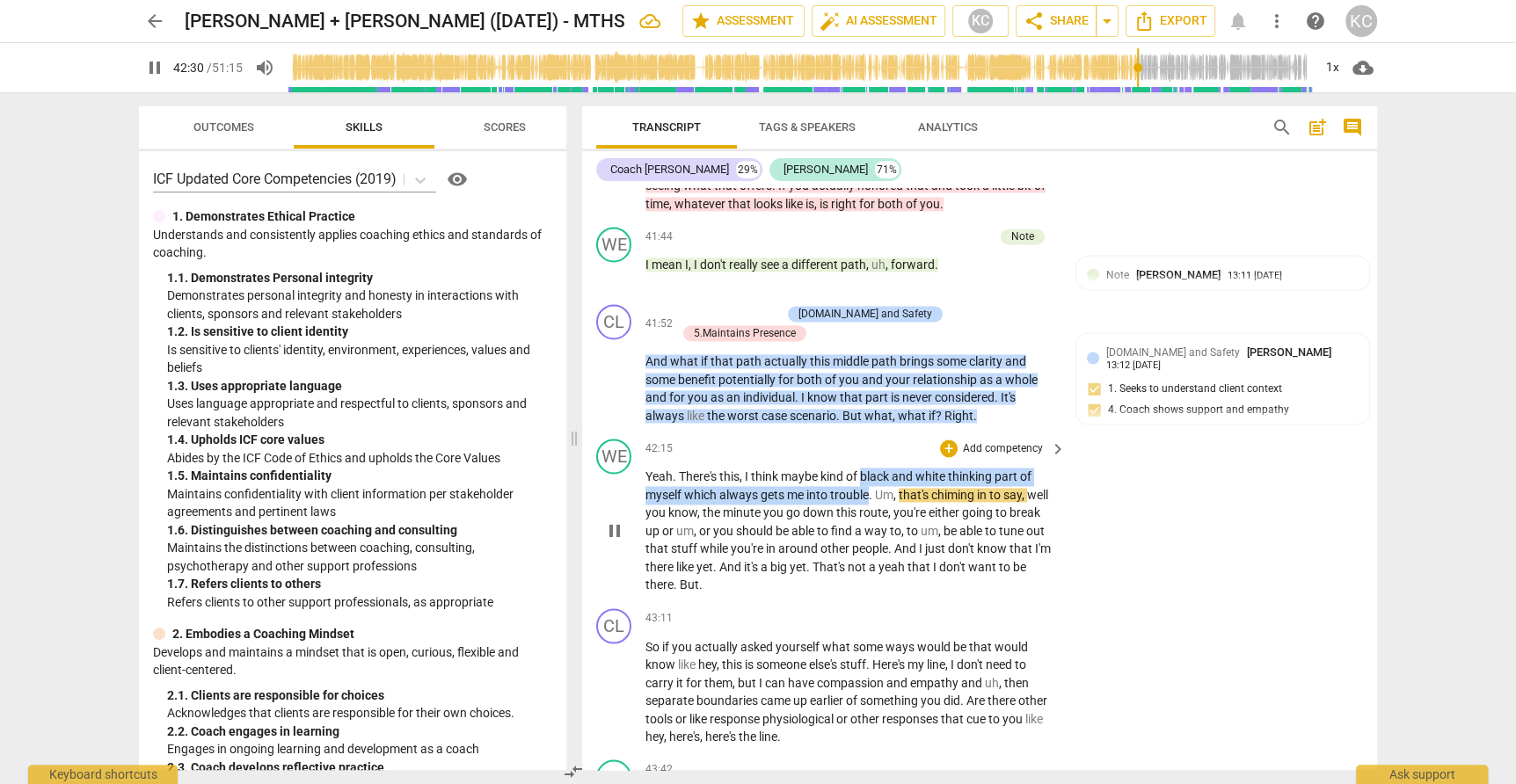
drag, startPoint x: 863, startPoint y: 380, endPoint x: 871, endPoint y: 393, distance: 15.3
click at [871, 467] on p "Yeah . There's this , I think maybe kind of black and white thinking part of my…" at bounding box center [851, 530] width 411 height 126
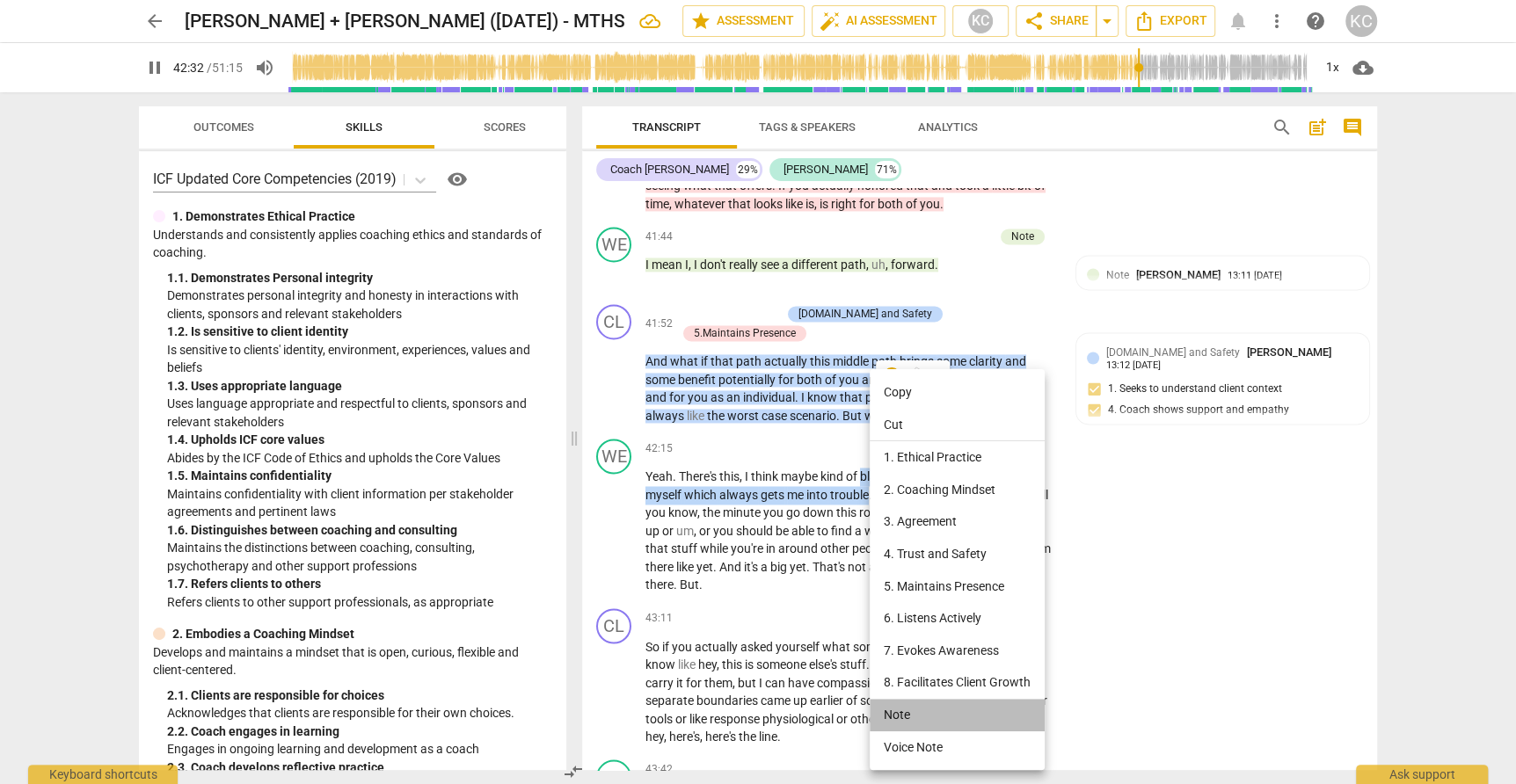
click at [904, 718] on li "Note" at bounding box center [957, 715] width 175 height 33
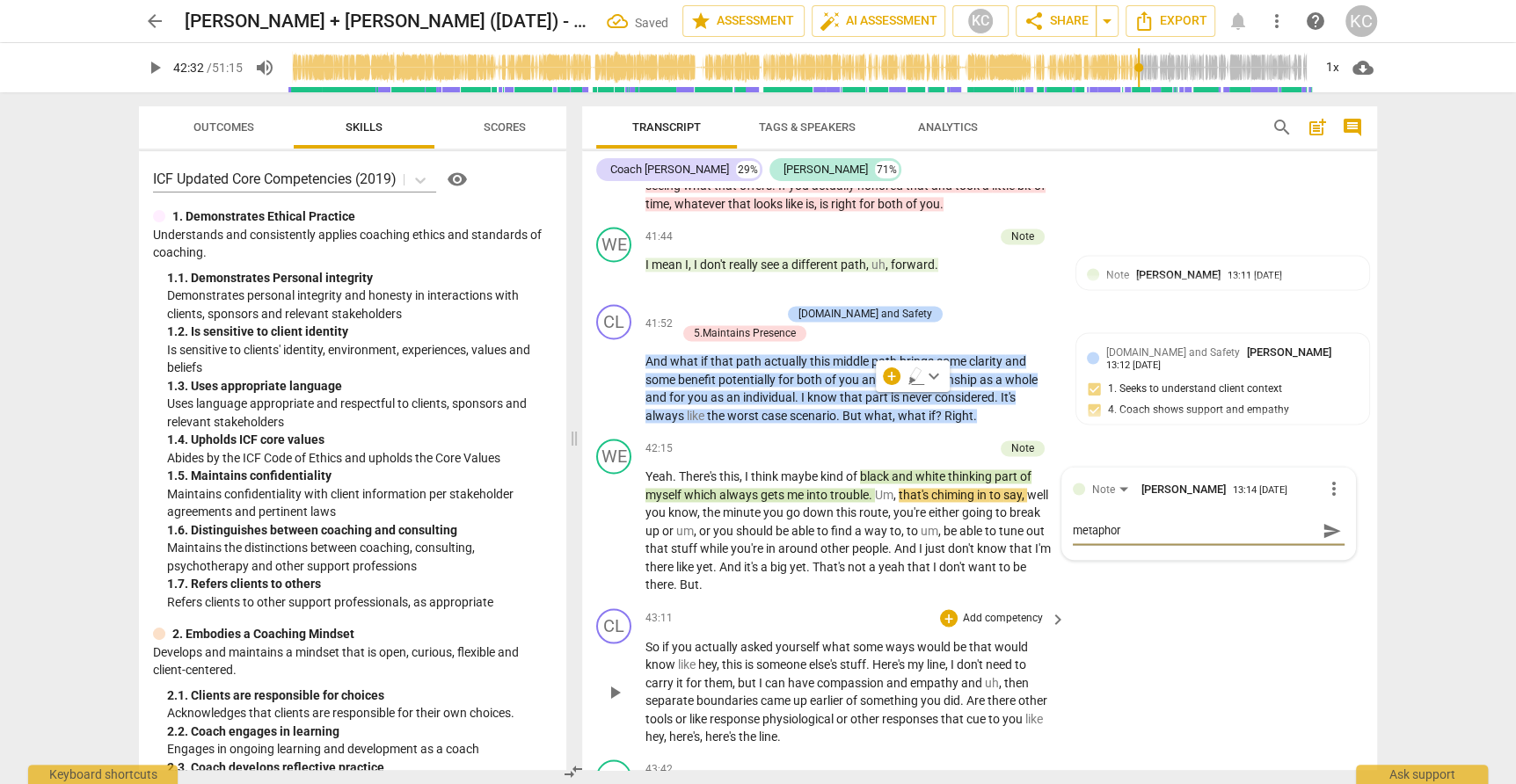
click at [1241, 602] on div "CL play_arrow pause 43:11 + Add competency keyboard_arrow_right So if you actua…" at bounding box center [979, 677] width 795 height 151
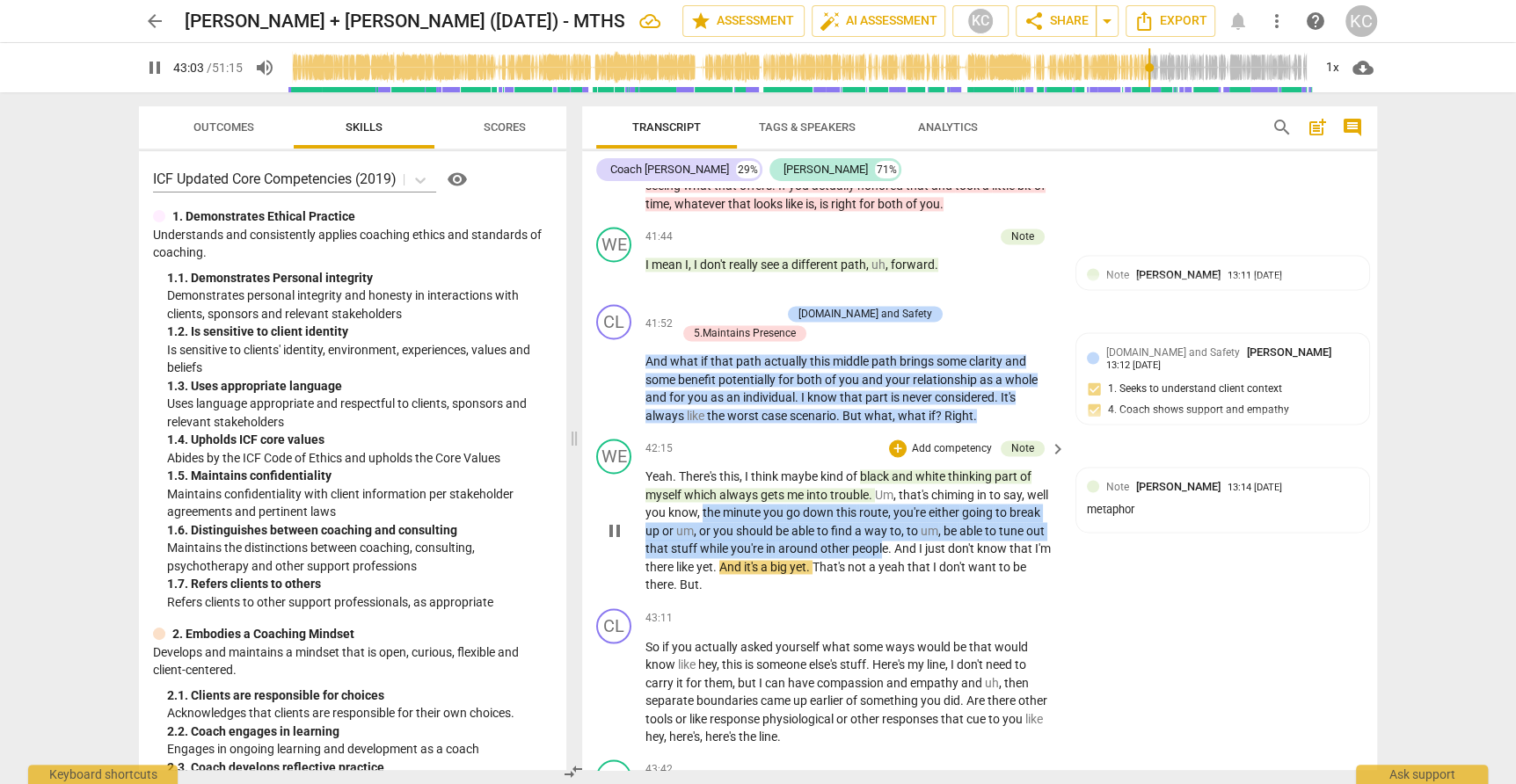
drag, startPoint x: 701, startPoint y: 416, endPoint x: 881, endPoint y: 451, distance: 183.4
click at [881, 467] on p "Yeah . There's this , I think maybe kind of black and white thinking part of my…" at bounding box center [851, 530] width 411 height 126
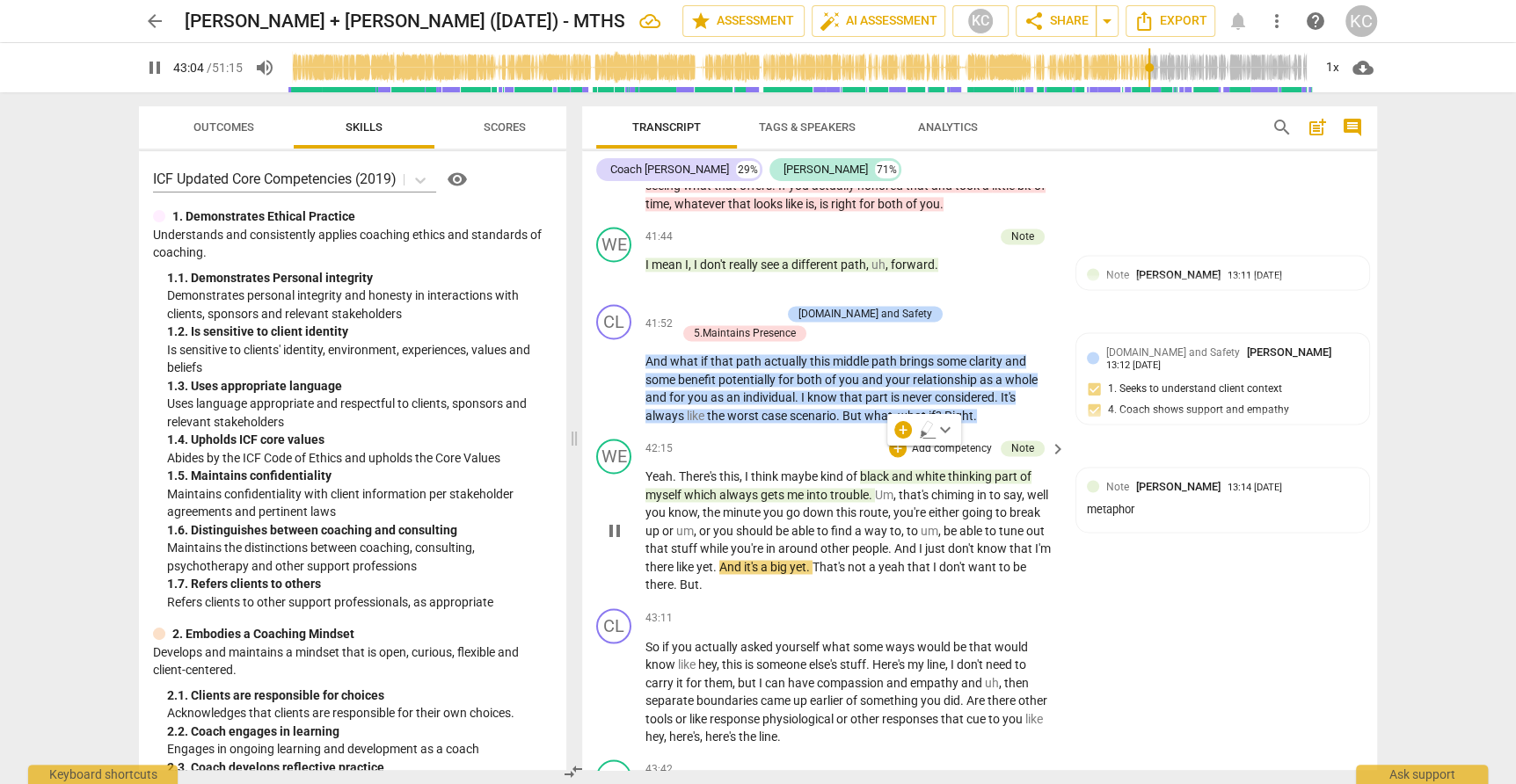
click at [912, 560] on span "that" at bounding box center [920, 567] width 26 height 14
drag, startPoint x: 917, startPoint y: 453, endPoint x: 805, endPoint y: 471, distance: 113.4
click at [805, 470] on p "Yeah . There's this , I think maybe kind of black and white thinking part of my…" at bounding box center [851, 530] width 411 height 126
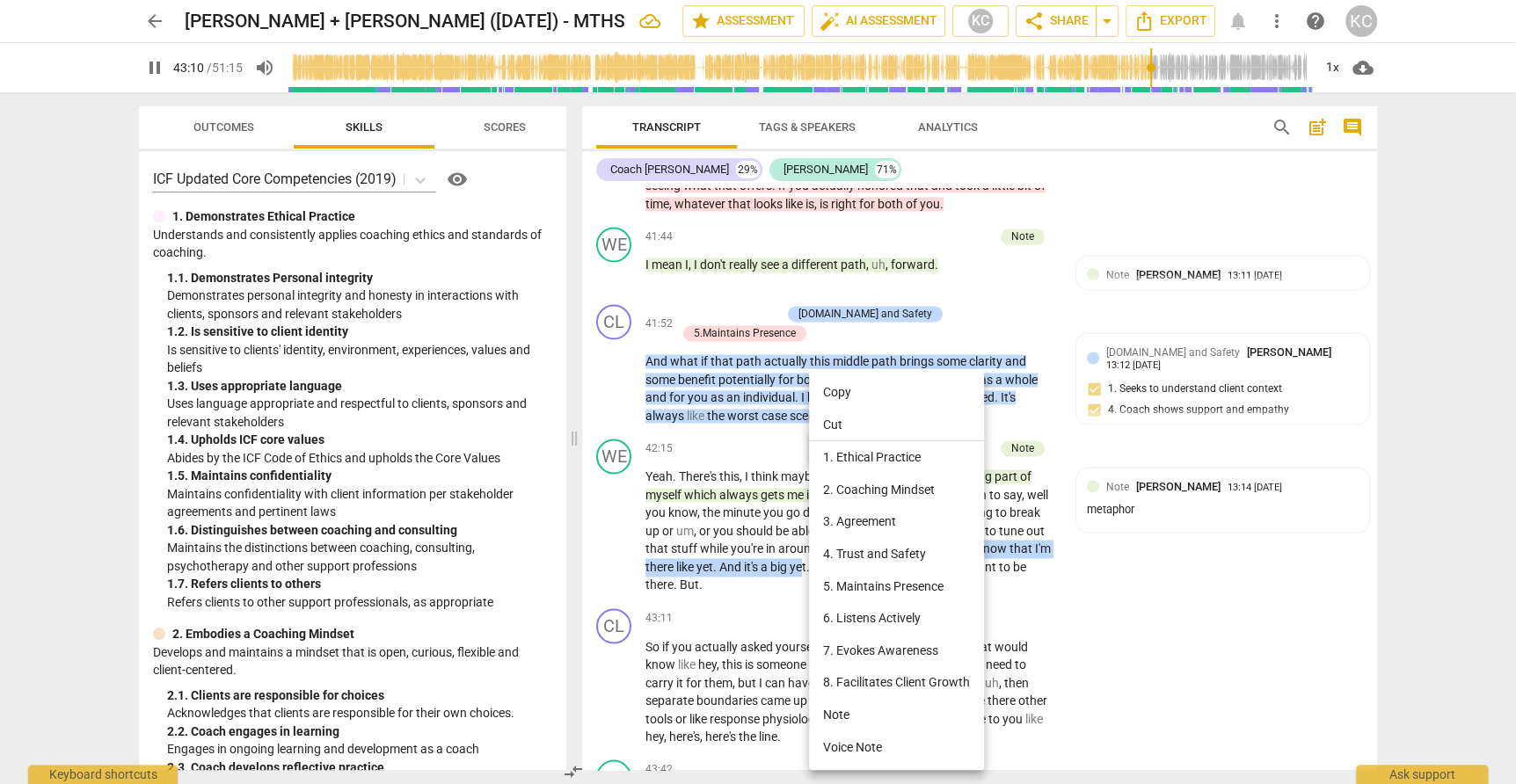
click at [840, 716] on li "Note" at bounding box center [896, 715] width 175 height 33
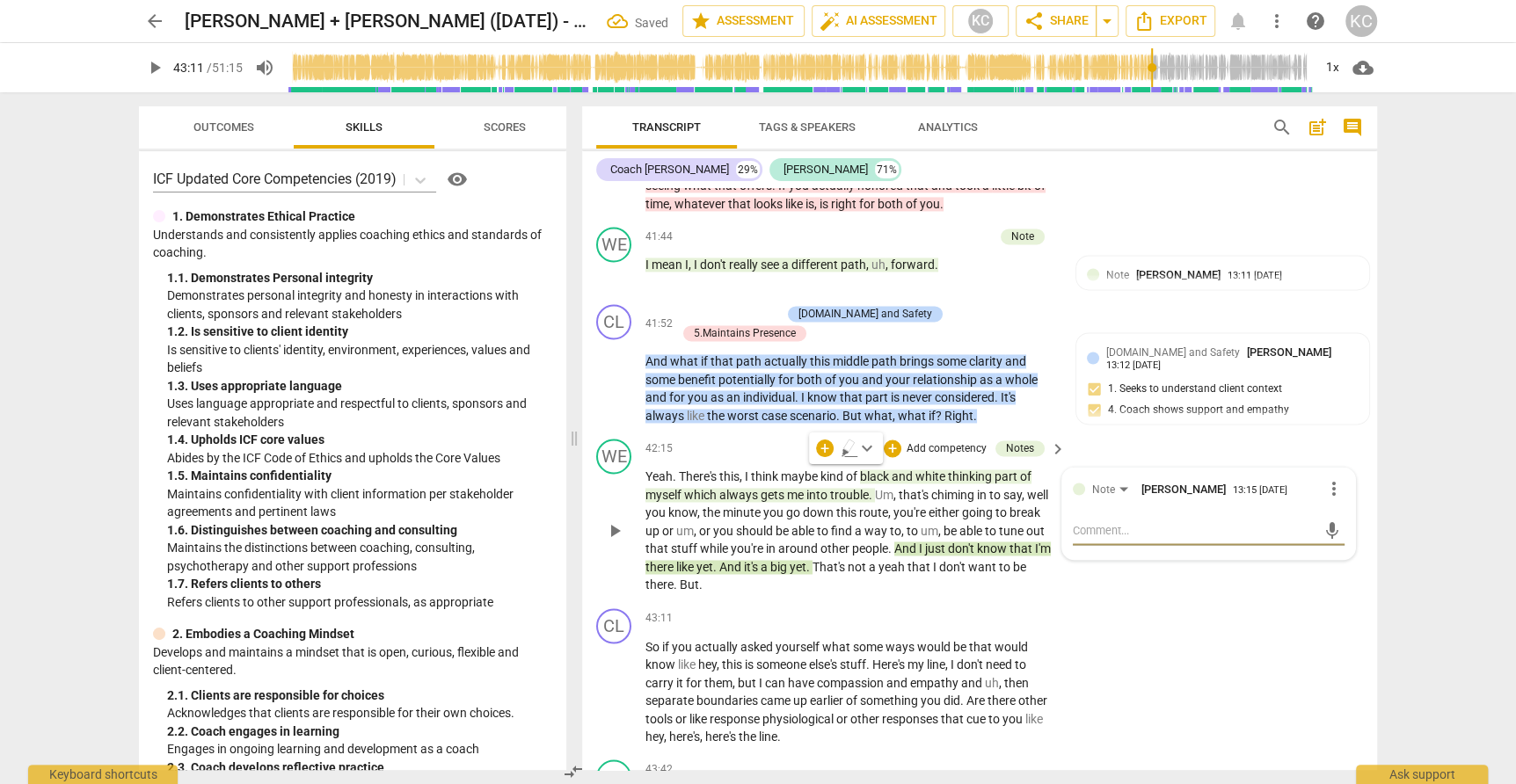
click at [883, 560] on span "yeah" at bounding box center [893, 567] width 29 height 14
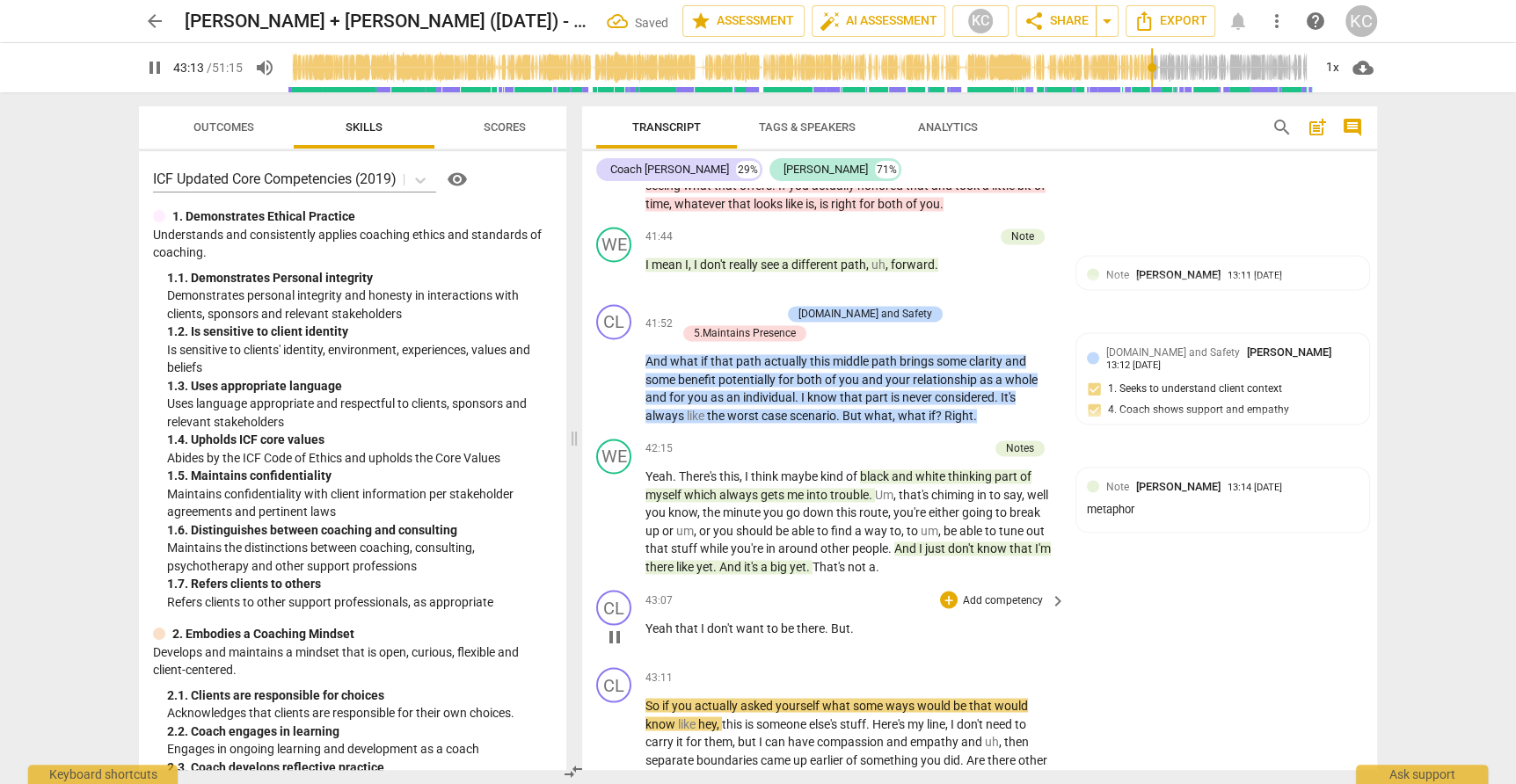
click at [672, 620] on span "Yeah" at bounding box center [661, 627] width 30 height 14
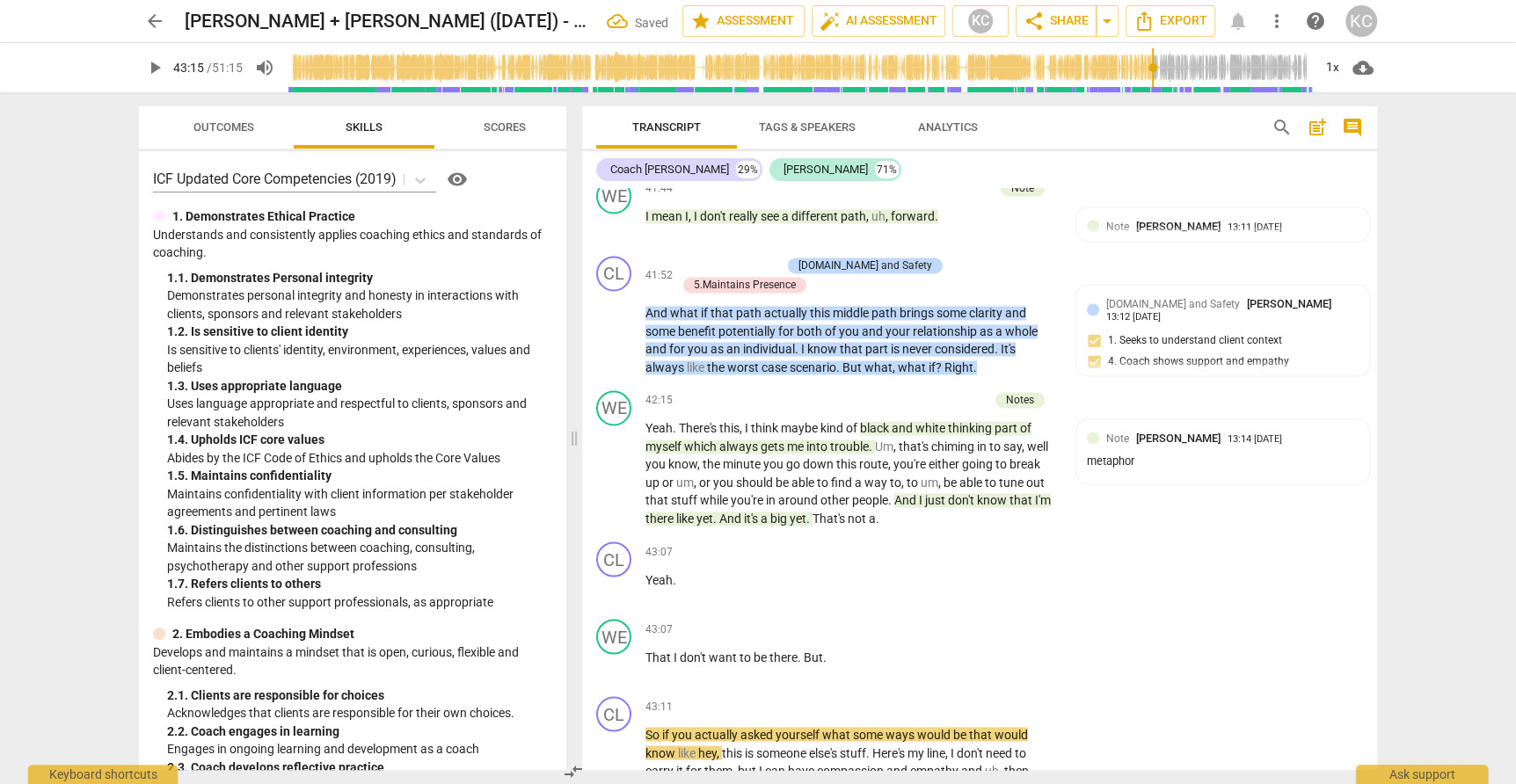
scroll to position [12282, 0]
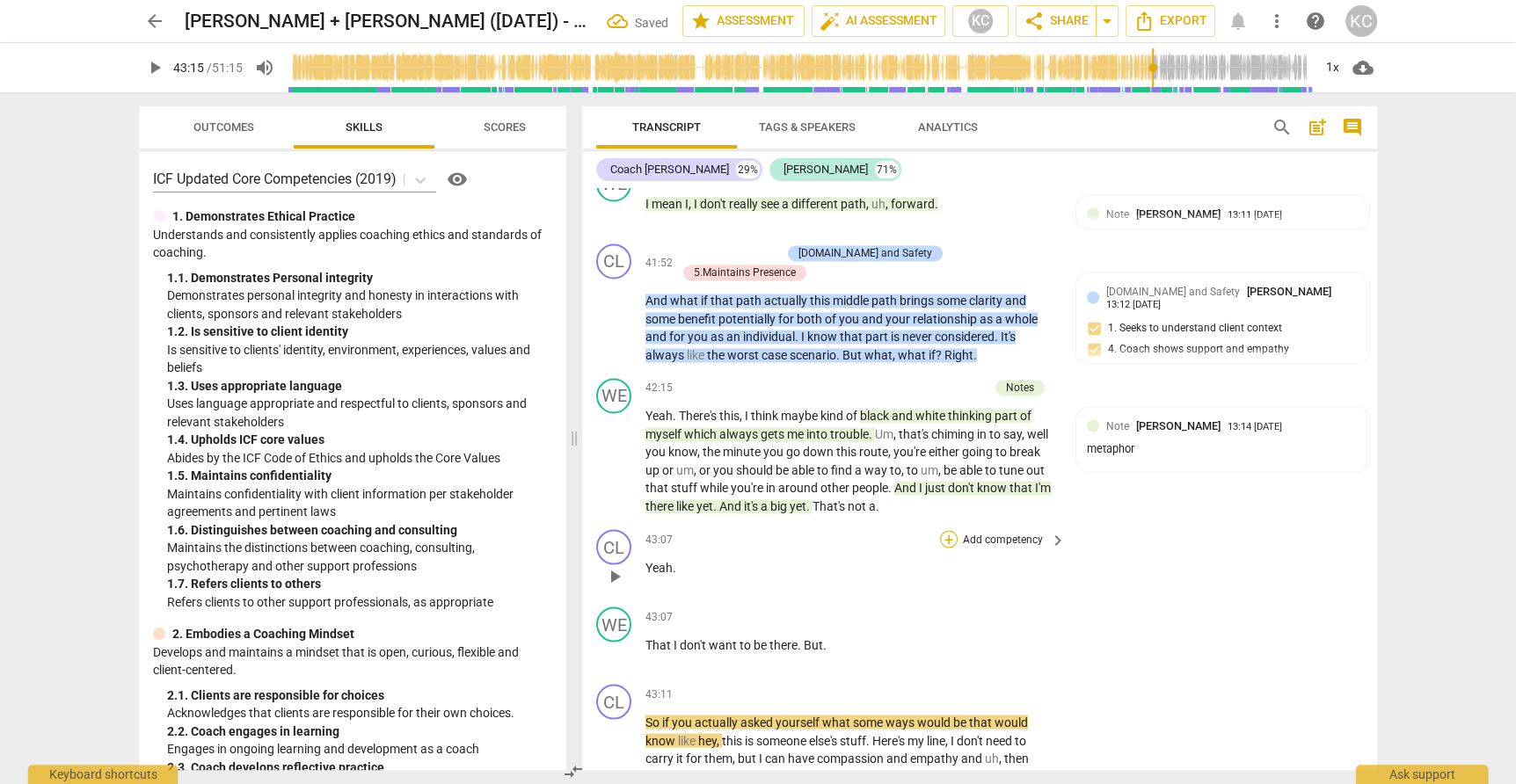
click at [946, 530] on div "+" at bounding box center [949, 539] width 18 height 18
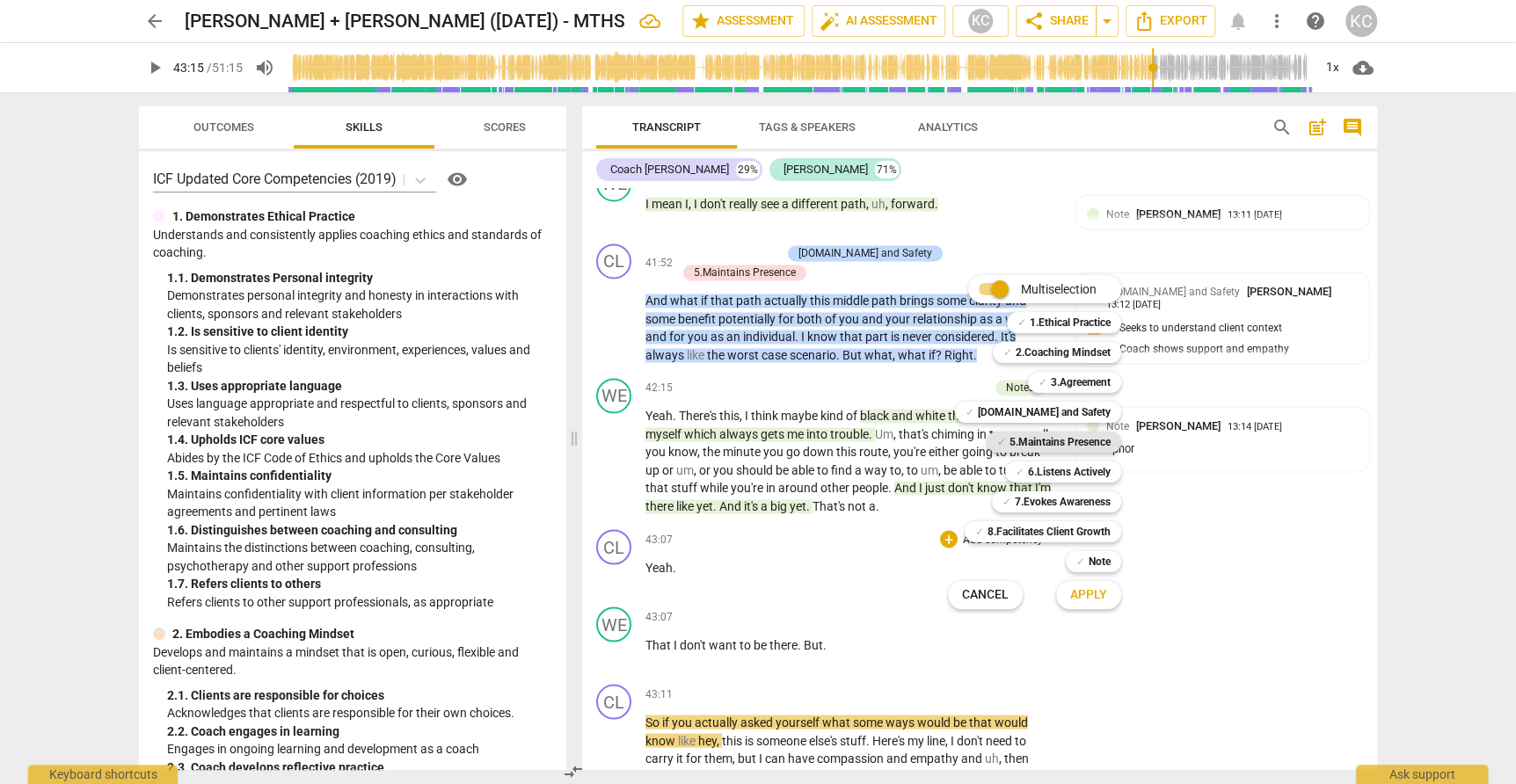
click at [1011, 440] on b "5.Maintains Presence" at bounding box center [1060, 442] width 101 height 21
click at [1091, 601] on span "Apply" at bounding box center [1088, 595] width 36 height 18
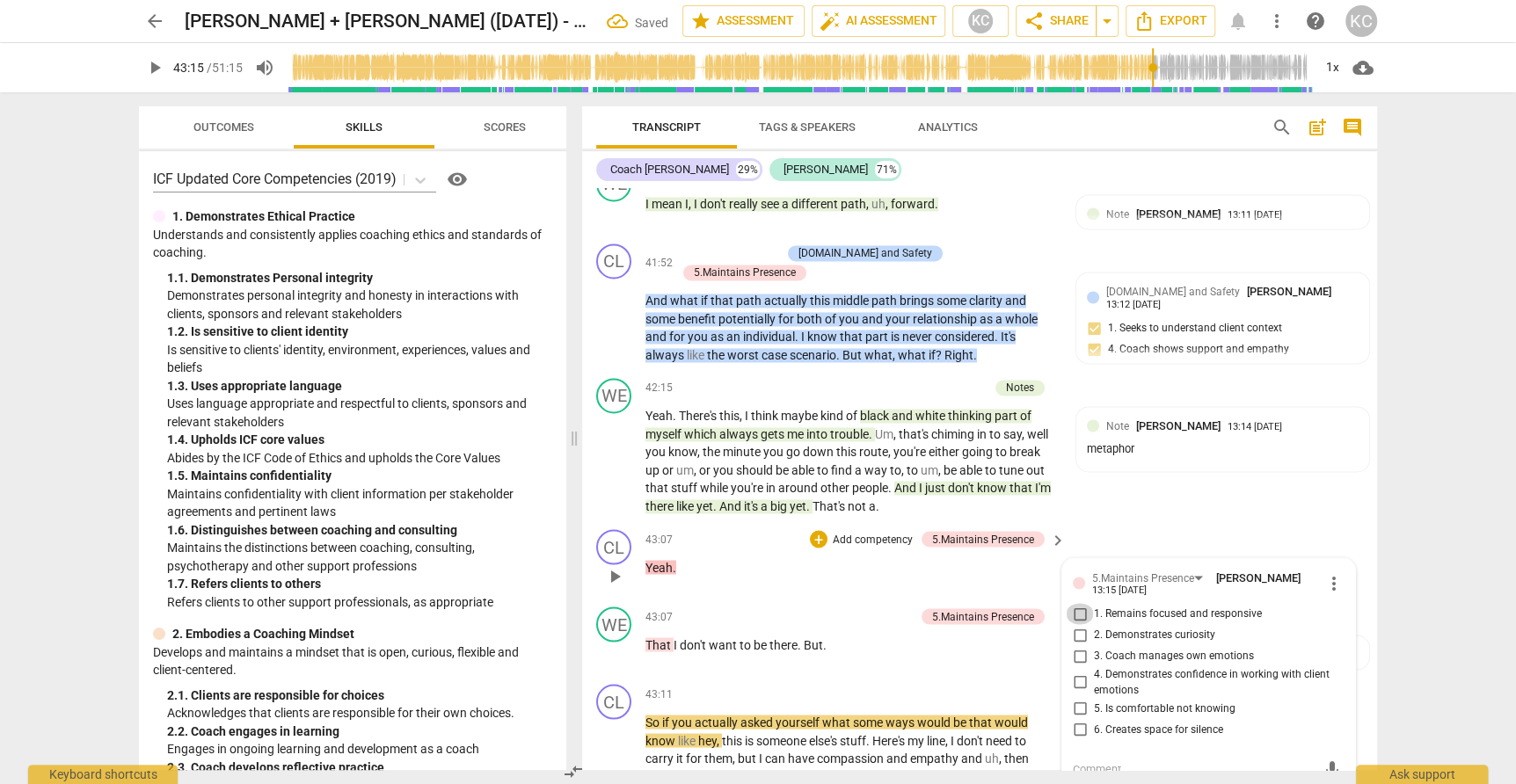
click at [1075, 603] on input "1. Remains focused and responsive" at bounding box center [1080, 614] width 28 height 21
click at [1107, 760] on textarea at bounding box center [1195, 768] width 244 height 17
click at [1154, 522] on div "CL play_arrow pause 43:07 + Add competency 5.Maintains Presence keyboard_arrow_…" at bounding box center [979, 561] width 795 height 77
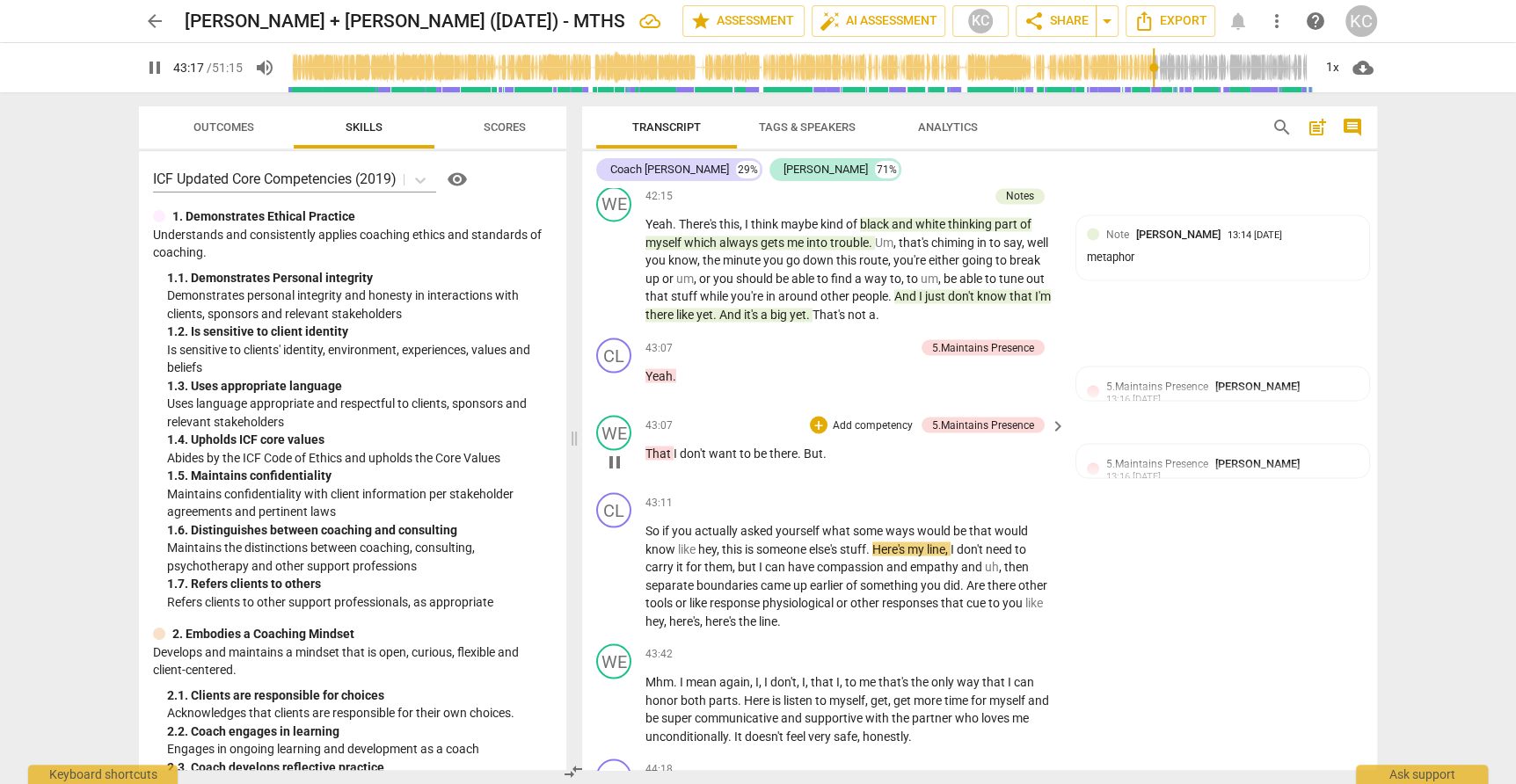
scroll to position [12475, 0]
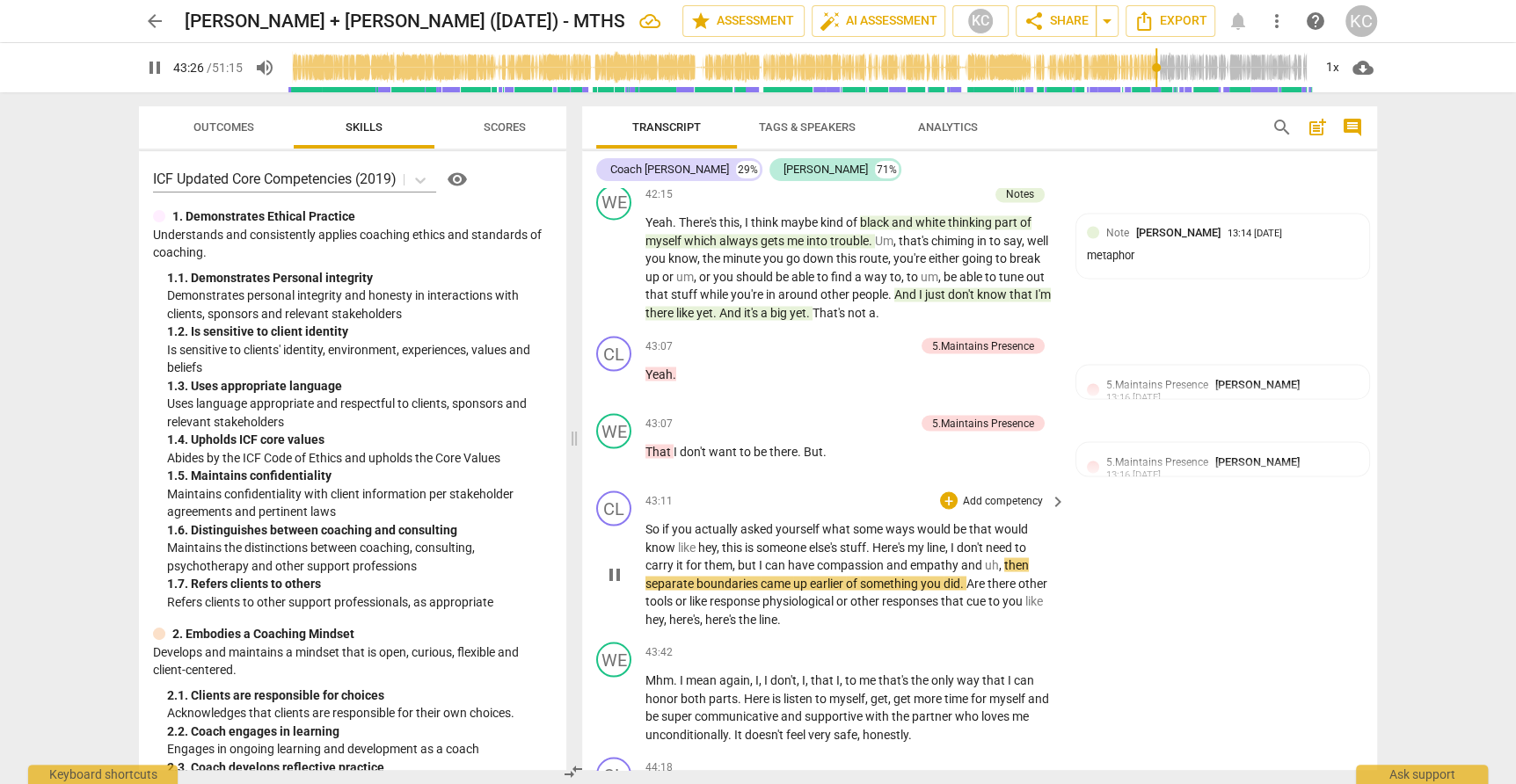
click at [696, 576] on span "boundaries" at bounding box center [728, 583] width 64 height 14
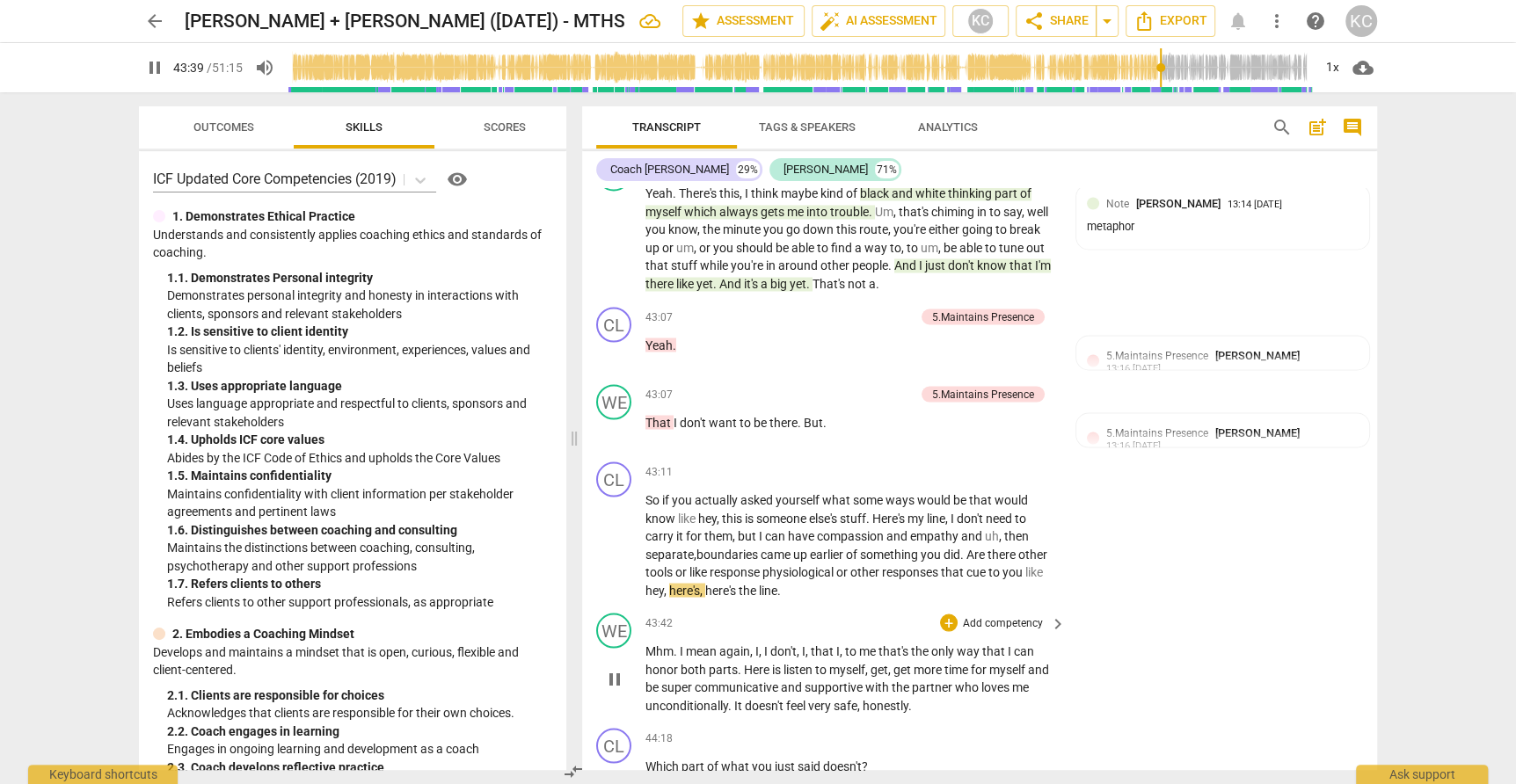
scroll to position [12507, 0]
click at [953, 461] on div "+" at bounding box center [949, 470] width 18 height 18
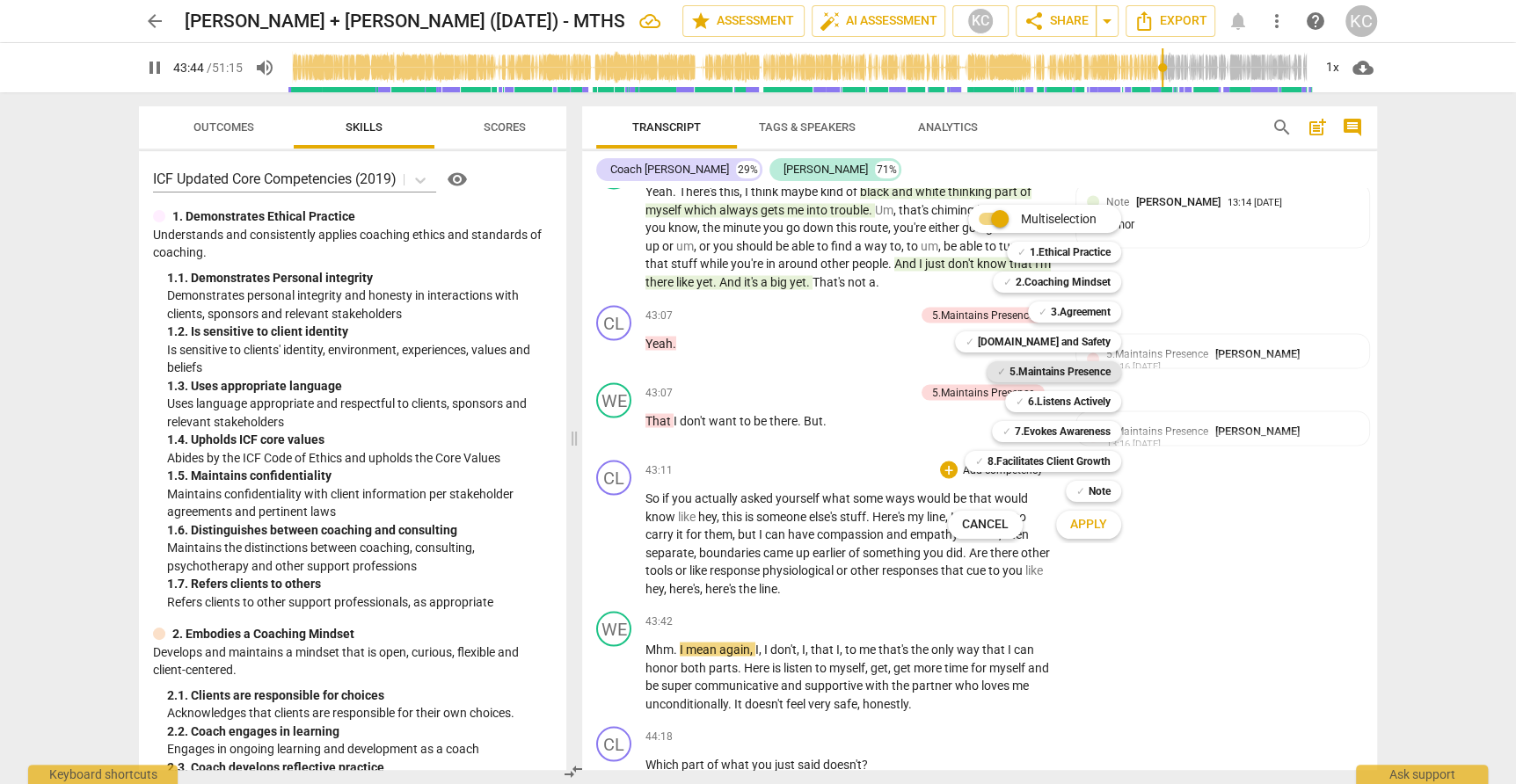
click at [1028, 368] on b "5.Maintains Presence" at bounding box center [1060, 372] width 101 height 21
click at [1034, 398] on b "6.Listens Actively" at bounding box center [1069, 402] width 83 height 21
click at [1085, 521] on span "Apply" at bounding box center [1088, 525] width 36 height 18
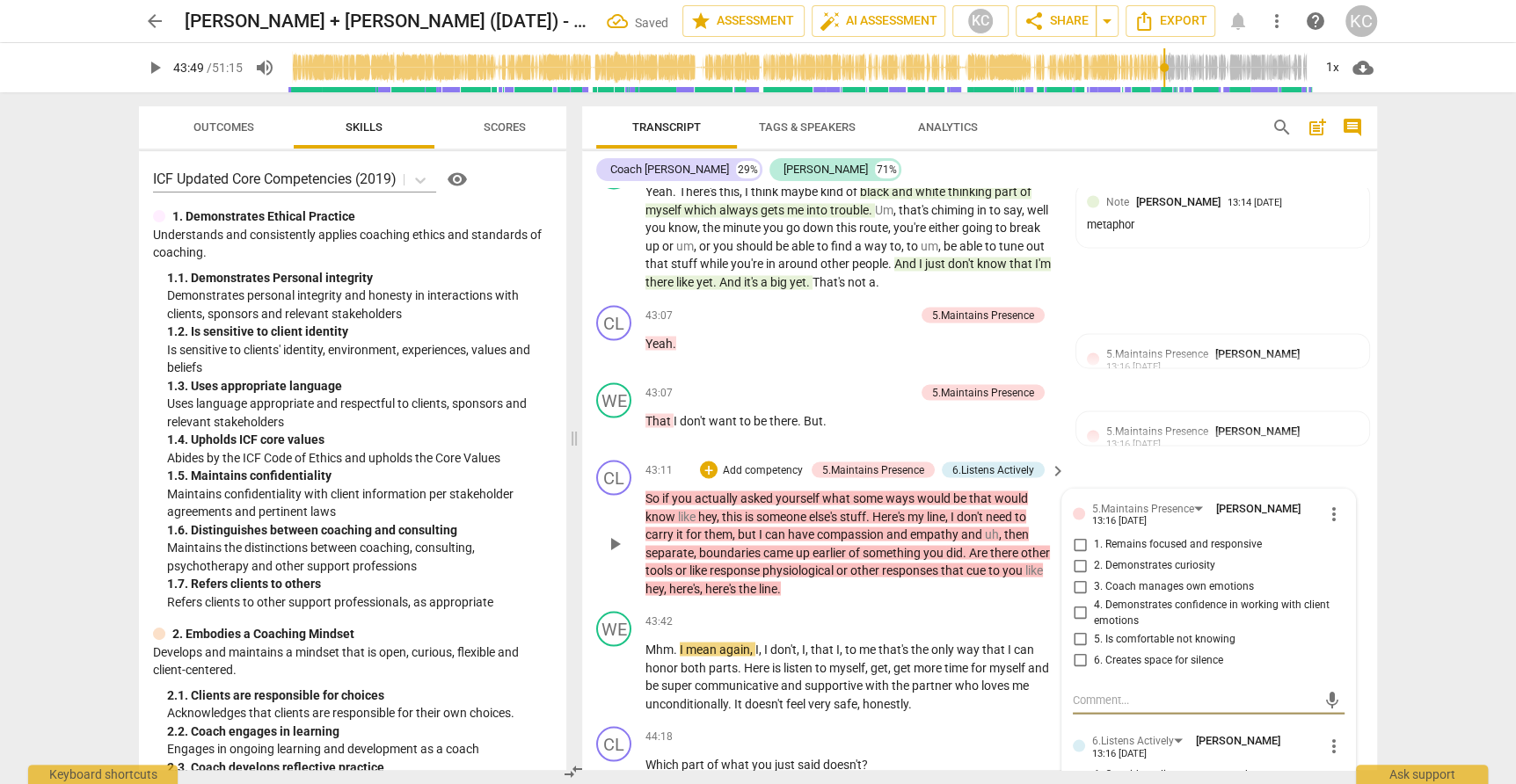
click at [1078, 534] on input "1. Remains focused and responsive" at bounding box center [1080, 545] width 28 height 21
click at [1077, 554] on input "2. Demonstrates curiosity" at bounding box center [1080, 565] width 28 height 21
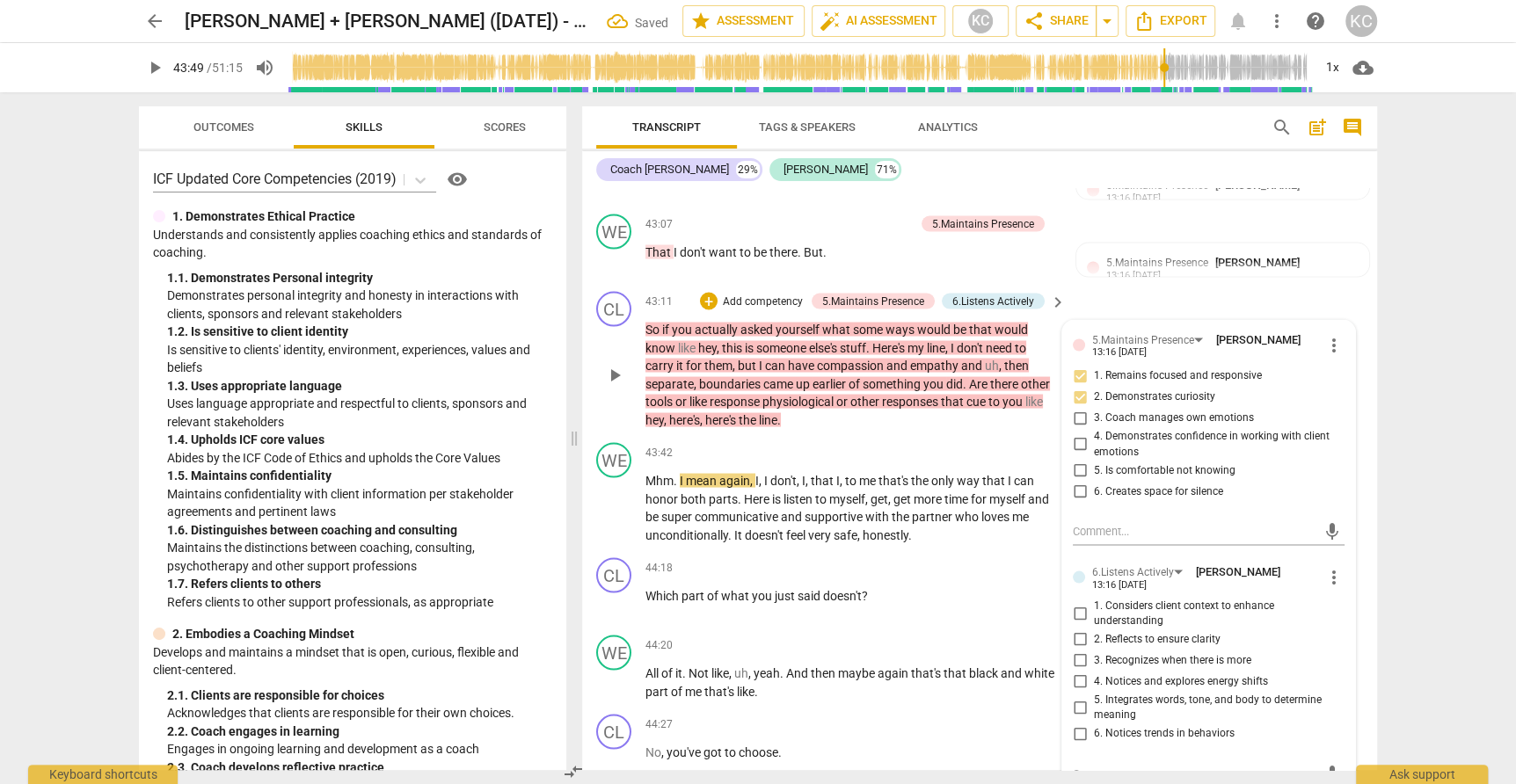
scroll to position [12680, 0]
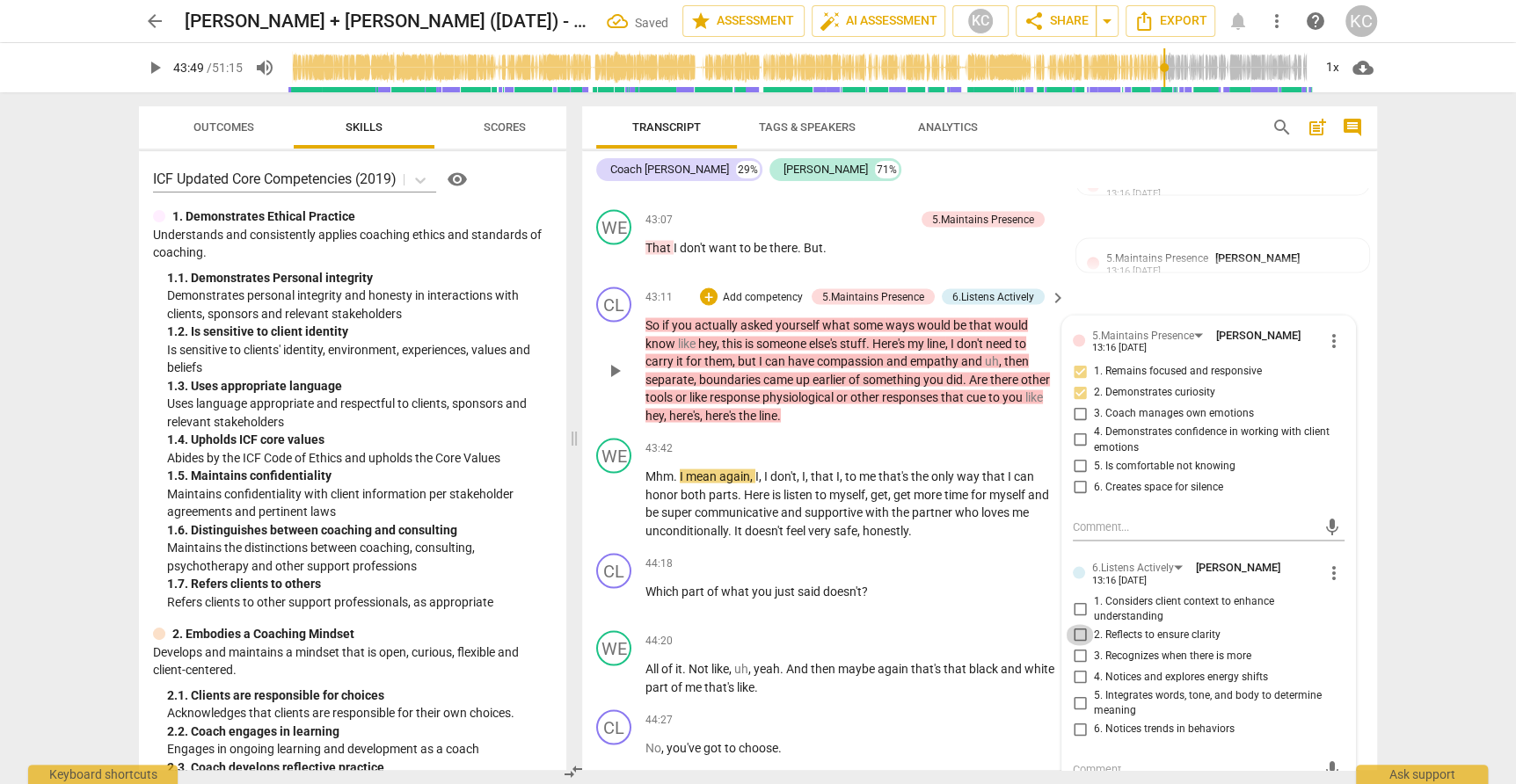
click at [1079, 624] on input "2. Reflects to ensure clarity" at bounding box center [1080, 634] width 28 height 21
click at [1082, 691] on input "5. Integrates words, tone, and body to determine meaning" at bounding box center [1080, 702] width 28 height 21
click at [1084, 760] on textarea at bounding box center [1195, 768] width 244 height 17
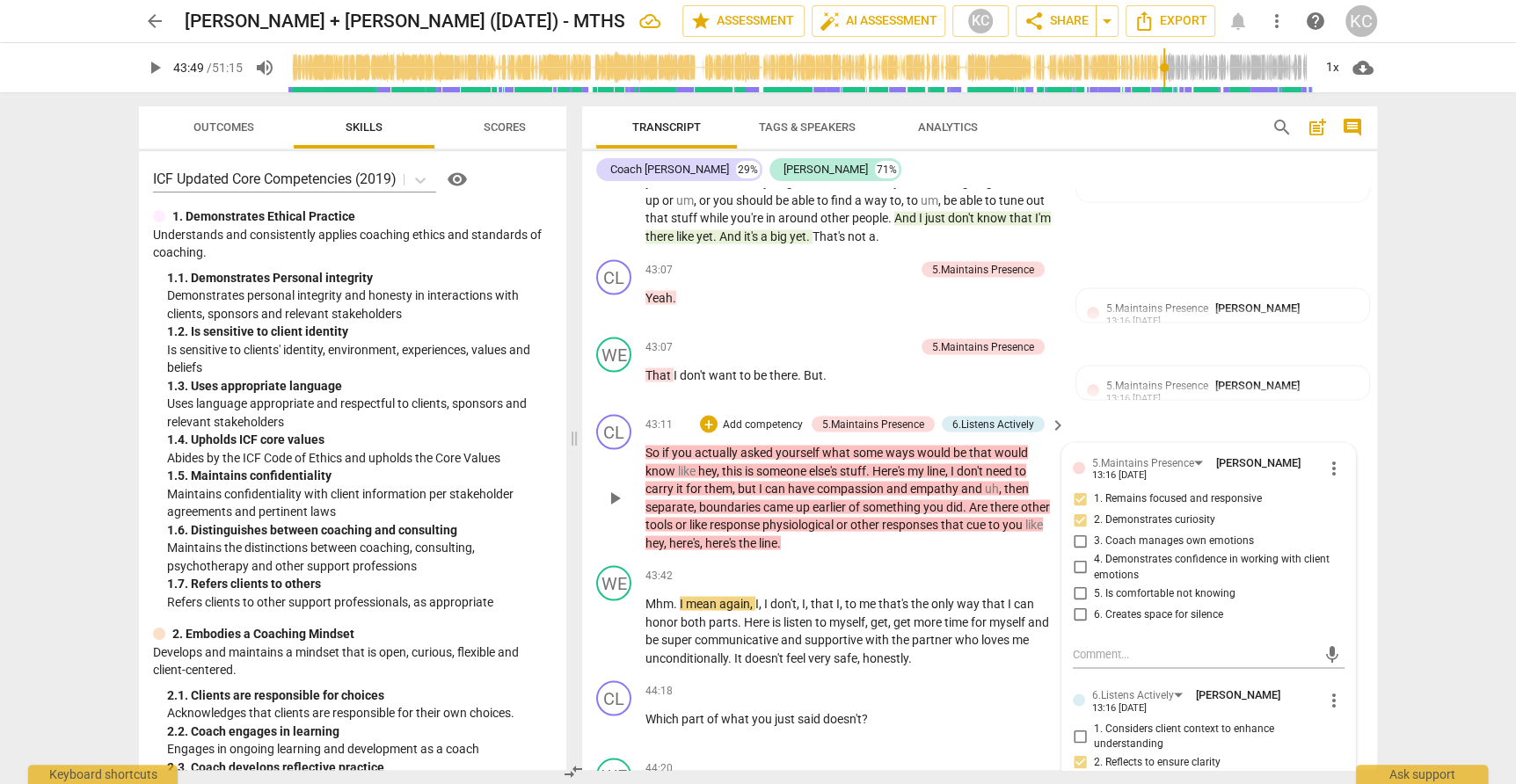
scroll to position [12550, 0]
click at [808, 675] on div "CL play_arrow pause 44:18 + Add competency keyboard_arrow_right Which part of w…" at bounding box center [979, 714] width 795 height 77
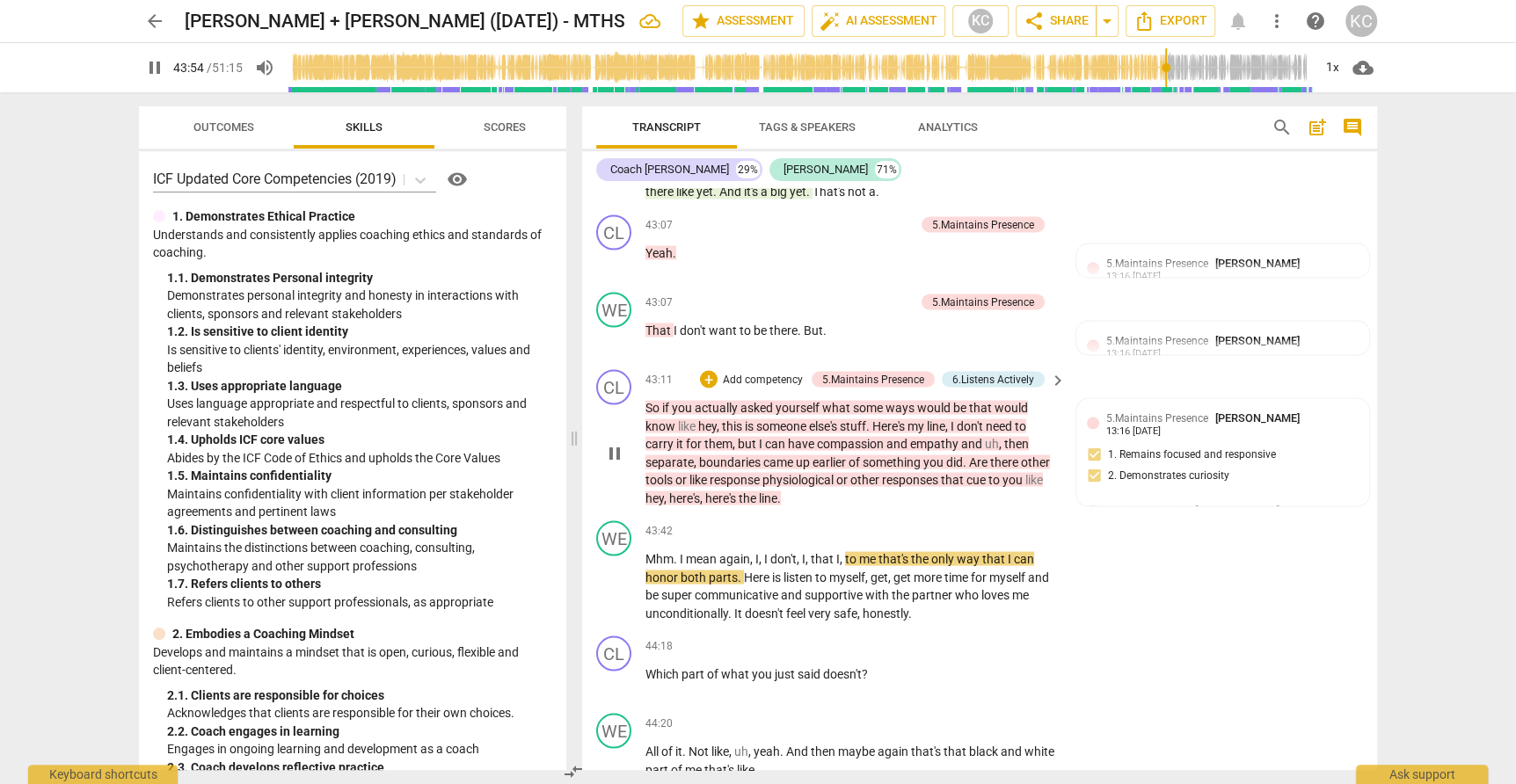
scroll to position [12602, 0]
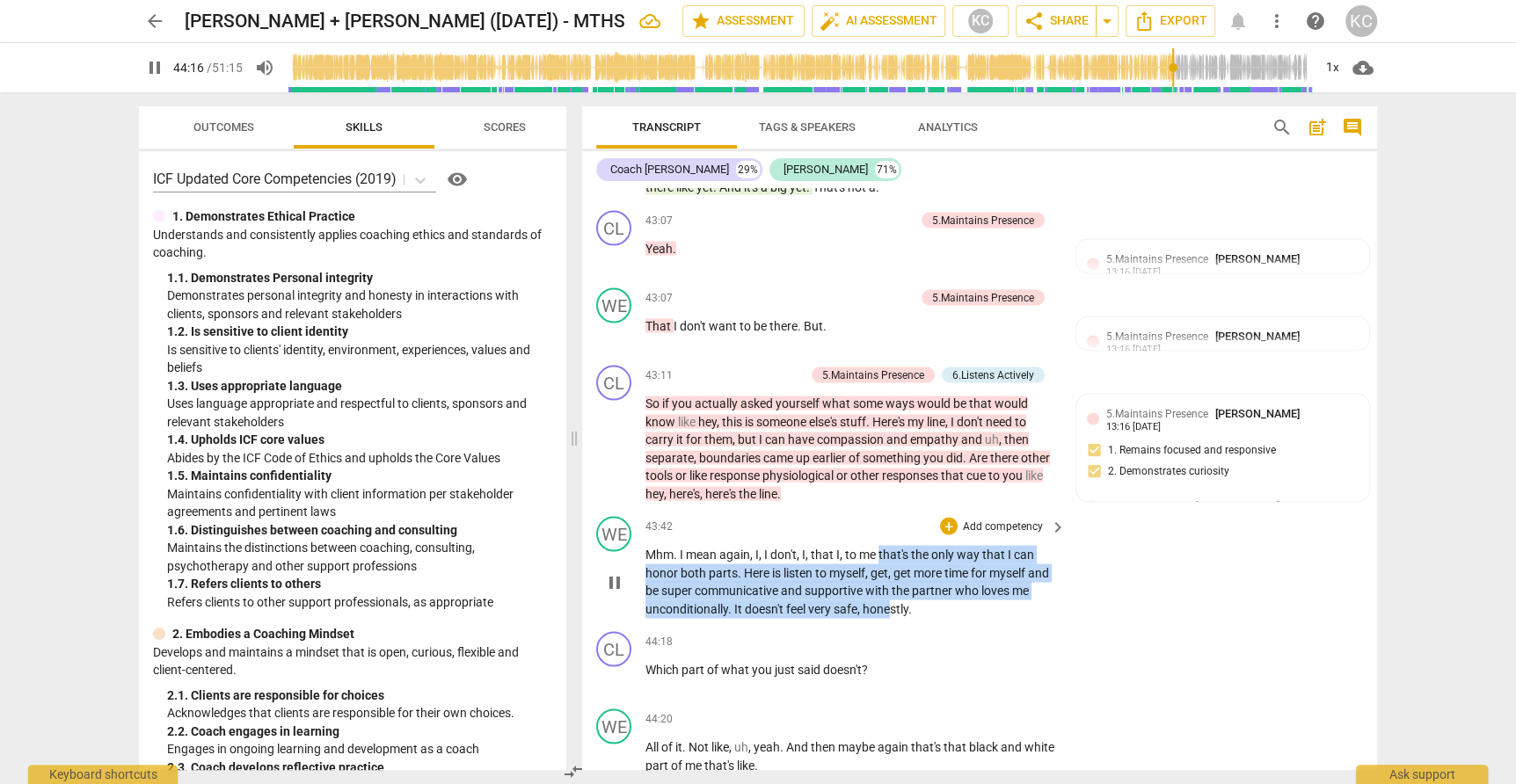
drag, startPoint x: 880, startPoint y: 455, endPoint x: 892, endPoint y: 510, distance: 56.3
click at [892, 545] on p "Mhm . I mean again , I , I don't , I , that I , to me that's the only way that …" at bounding box center [851, 580] width 411 height 72
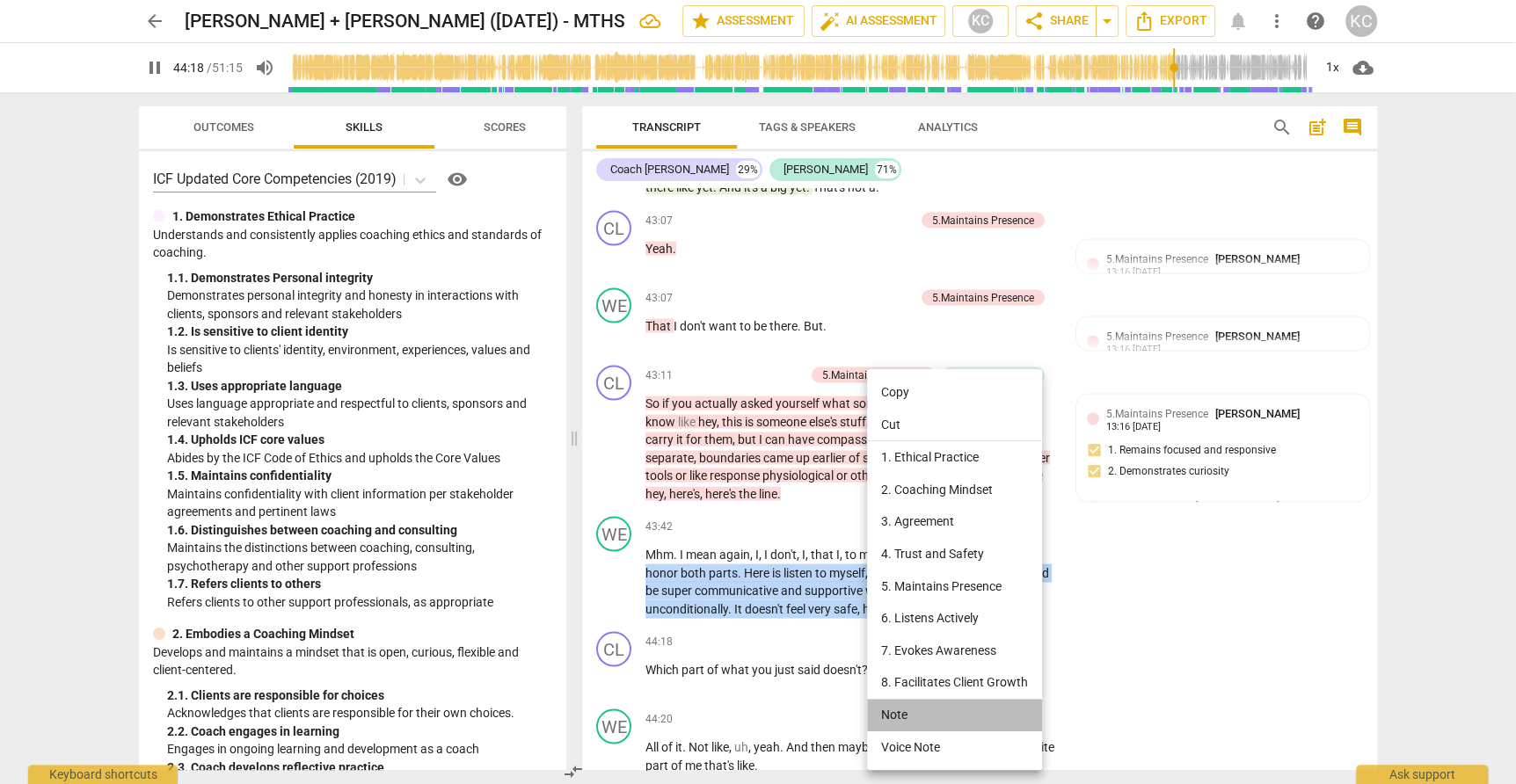
click at [926, 717] on li "Note" at bounding box center [954, 715] width 175 height 33
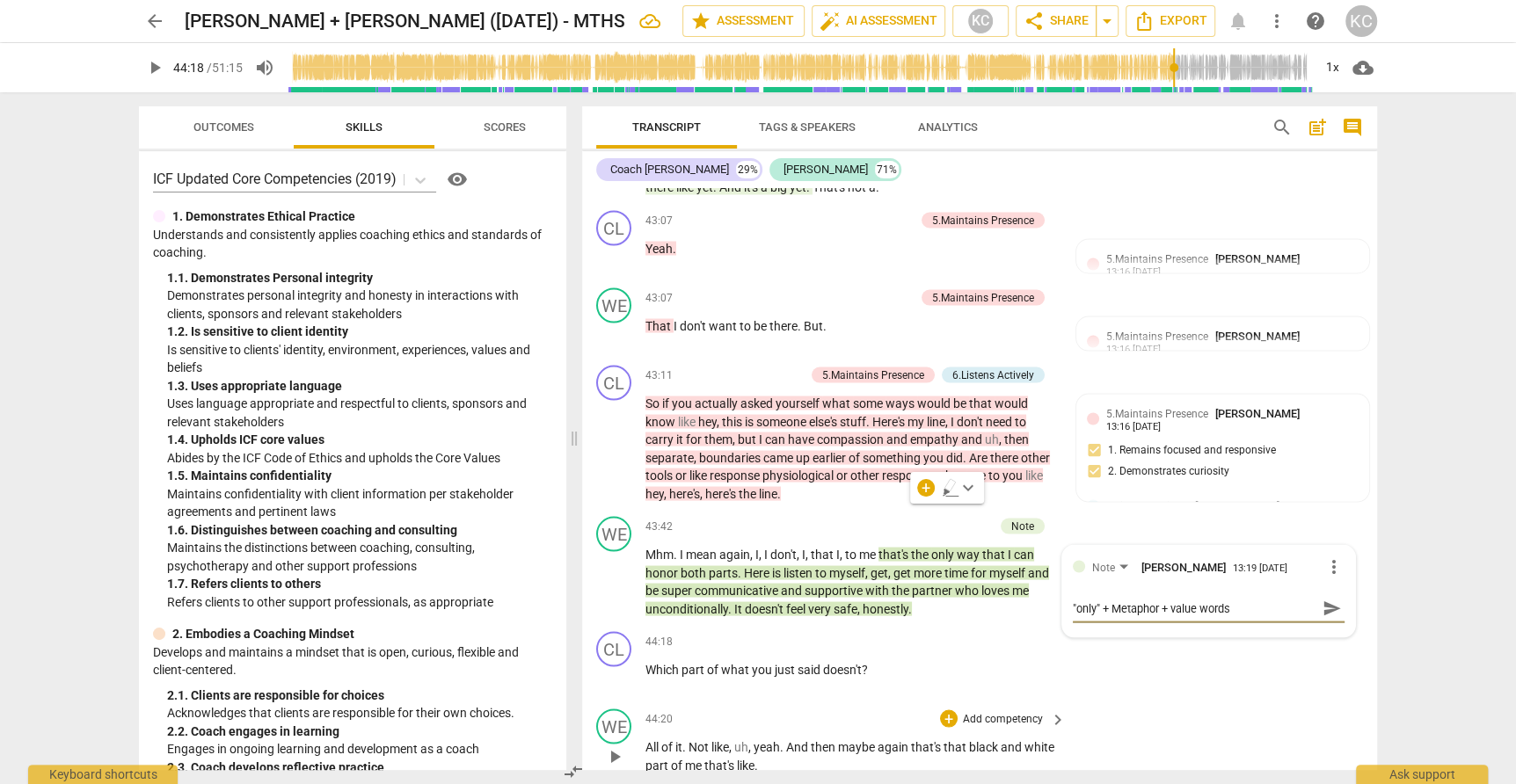
click at [1311, 701] on div "WE play_arrow pause 44:20 + Add competency keyboard_arrow_right All of it . Not…" at bounding box center [979, 740] width 795 height 79
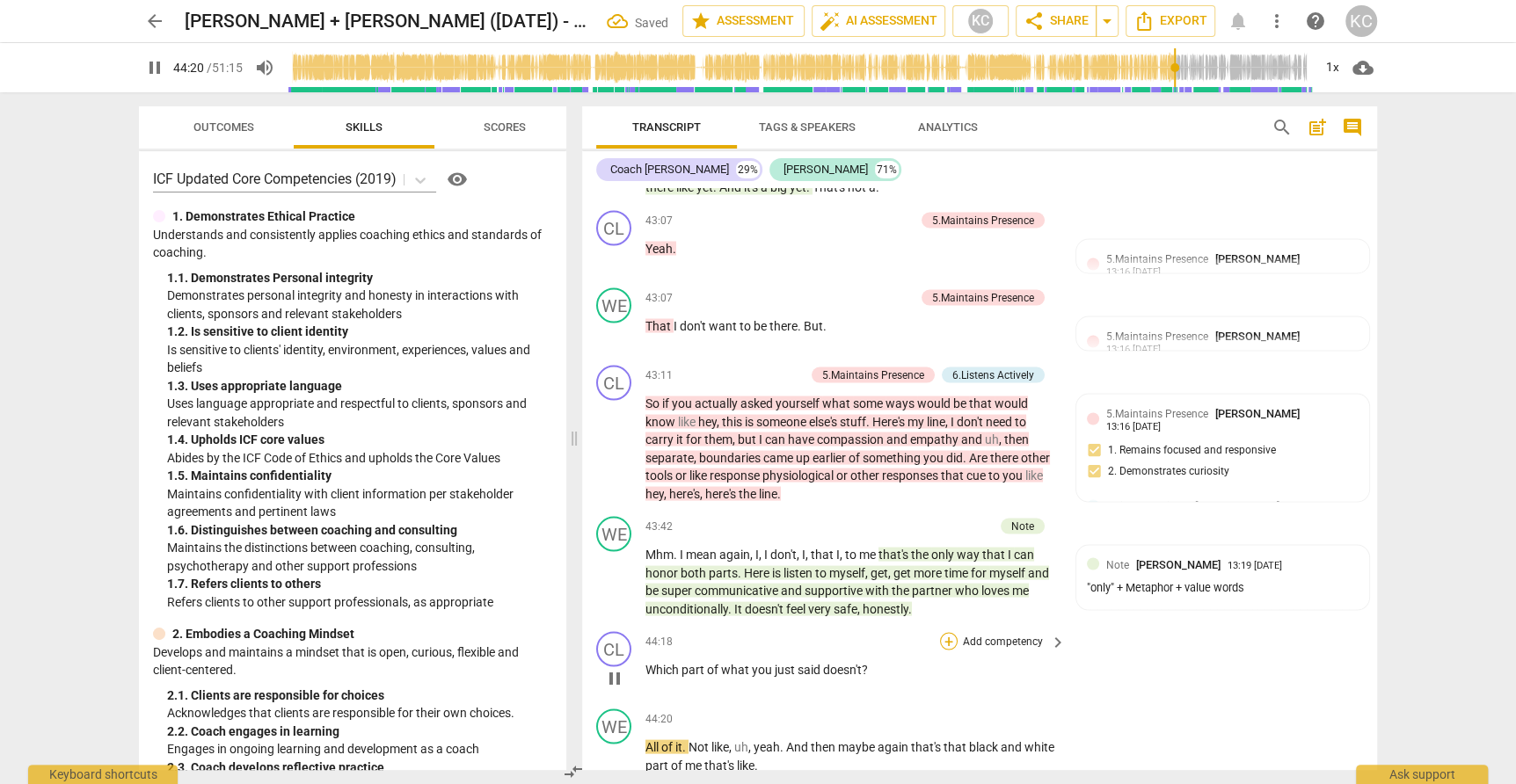
click at [945, 632] on div "+" at bounding box center [949, 641] width 18 height 18
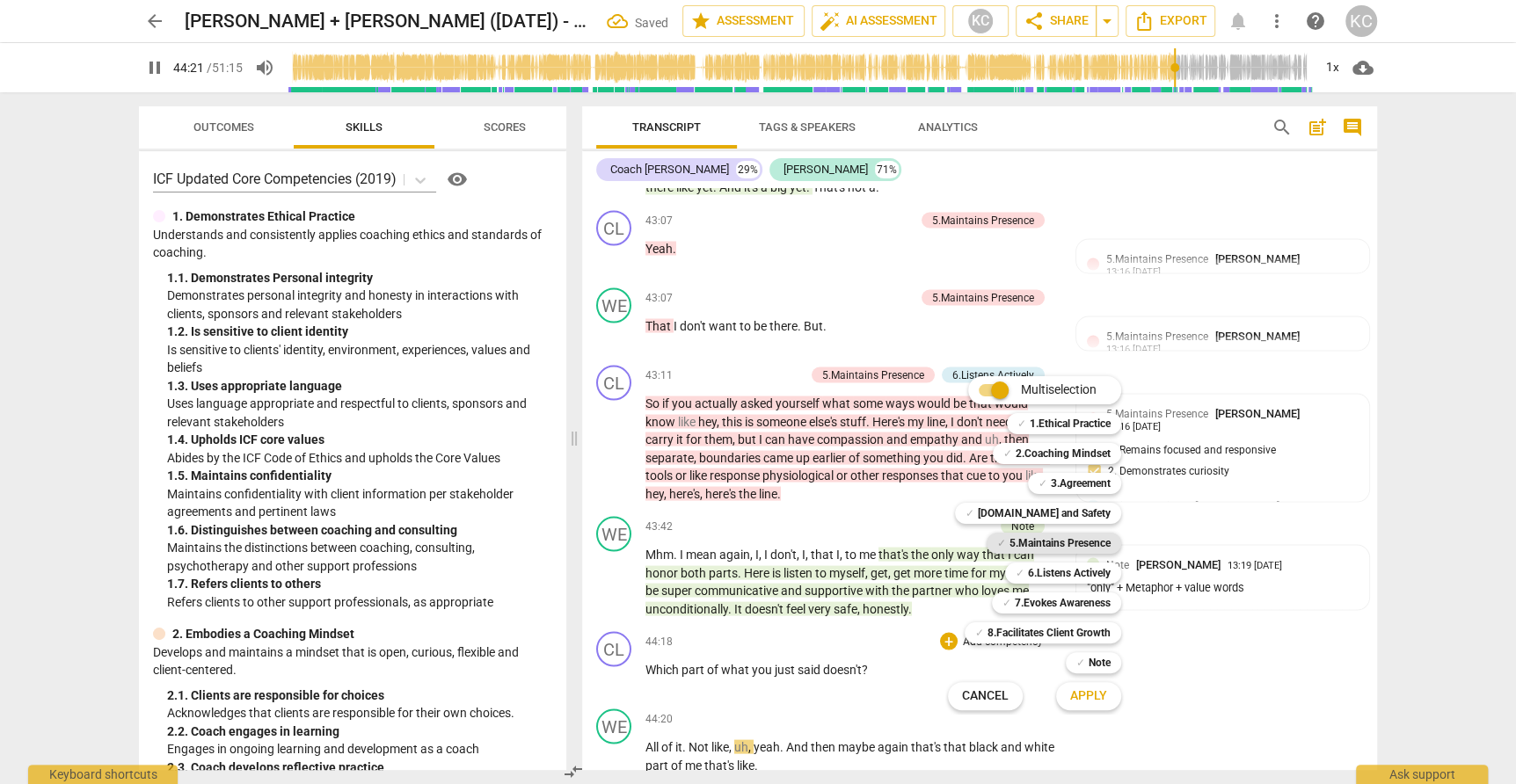
click at [1015, 542] on b "5.Maintains Presence" at bounding box center [1060, 544] width 101 height 21
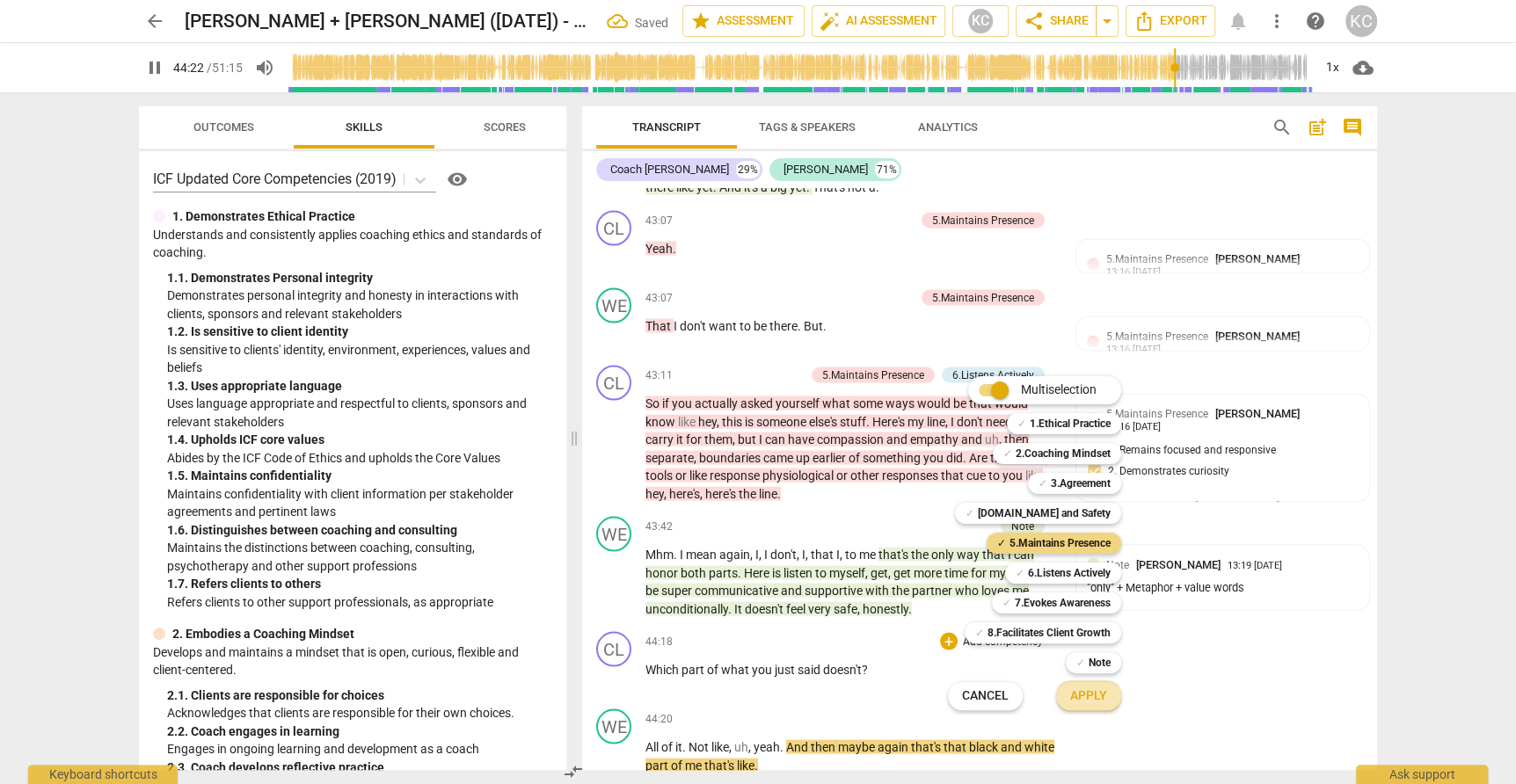
click at [1082, 695] on span "Apply" at bounding box center [1088, 696] width 36 height 18
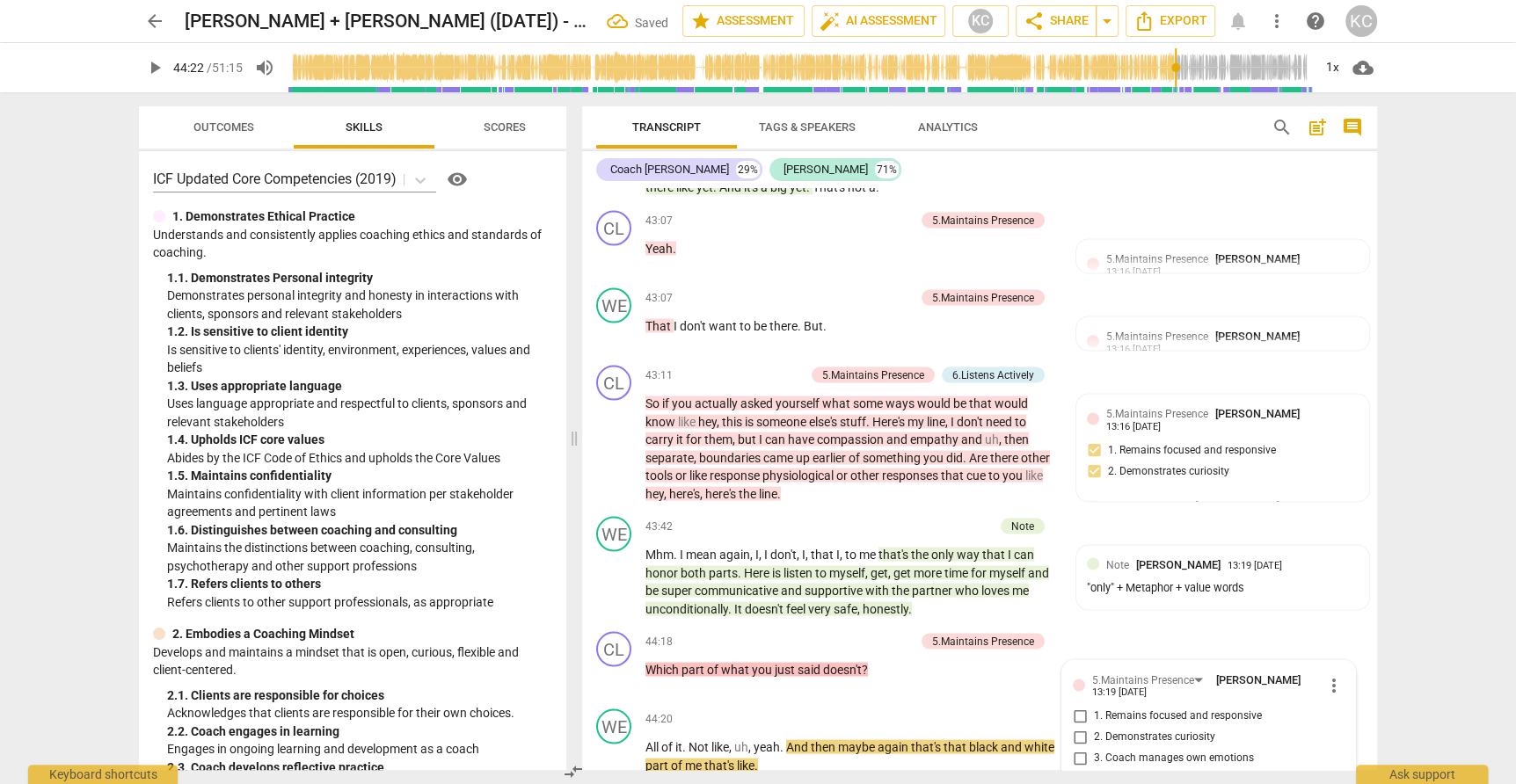
scroll to position [12610, 0]
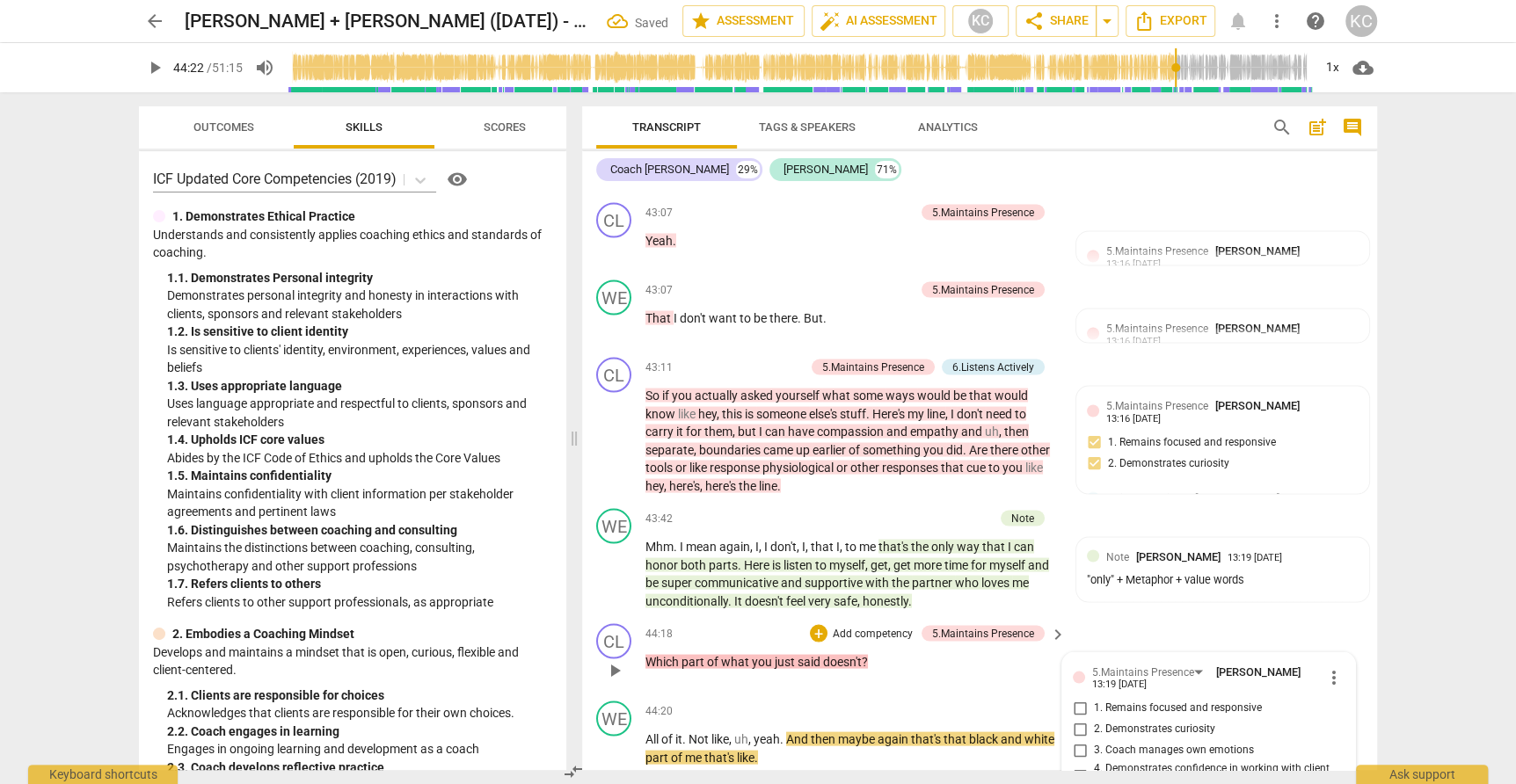
click at [1079, 697] on input "1. Remains focused and responsive" at bounding box center [1080, 707] width 28 height 21
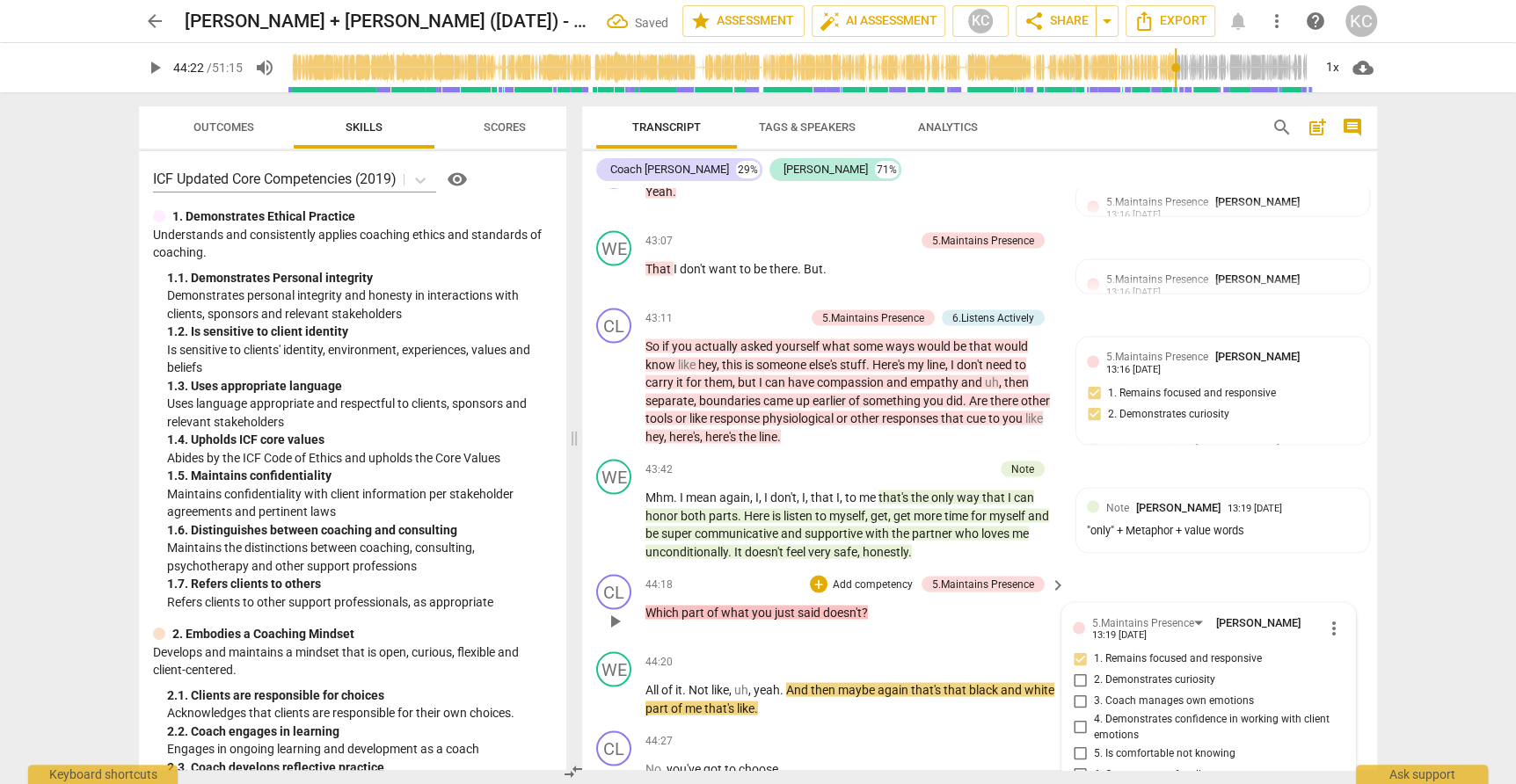
scroll to position [12662, 0]
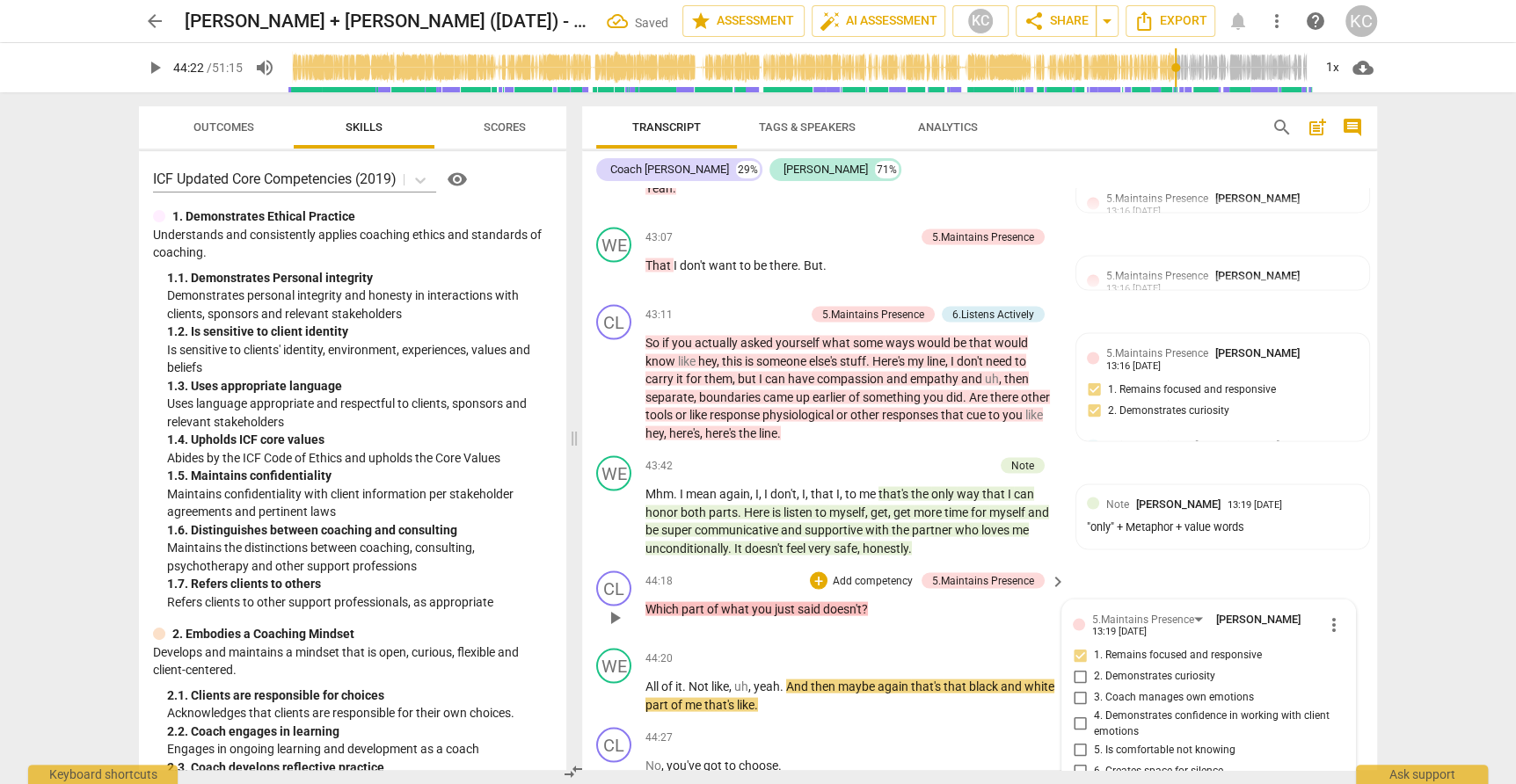
click at [1079, 666] on input "2. Demonstrates curiosity" at bounding box center [1080, 676] width 28 height 21
click at [1147, 563] on div "CL play_arrow pause 44:18 + Add competency 5.Maintains Presence keyboard_arrow_…" at bounding box center [979, 602] width 795 height 77
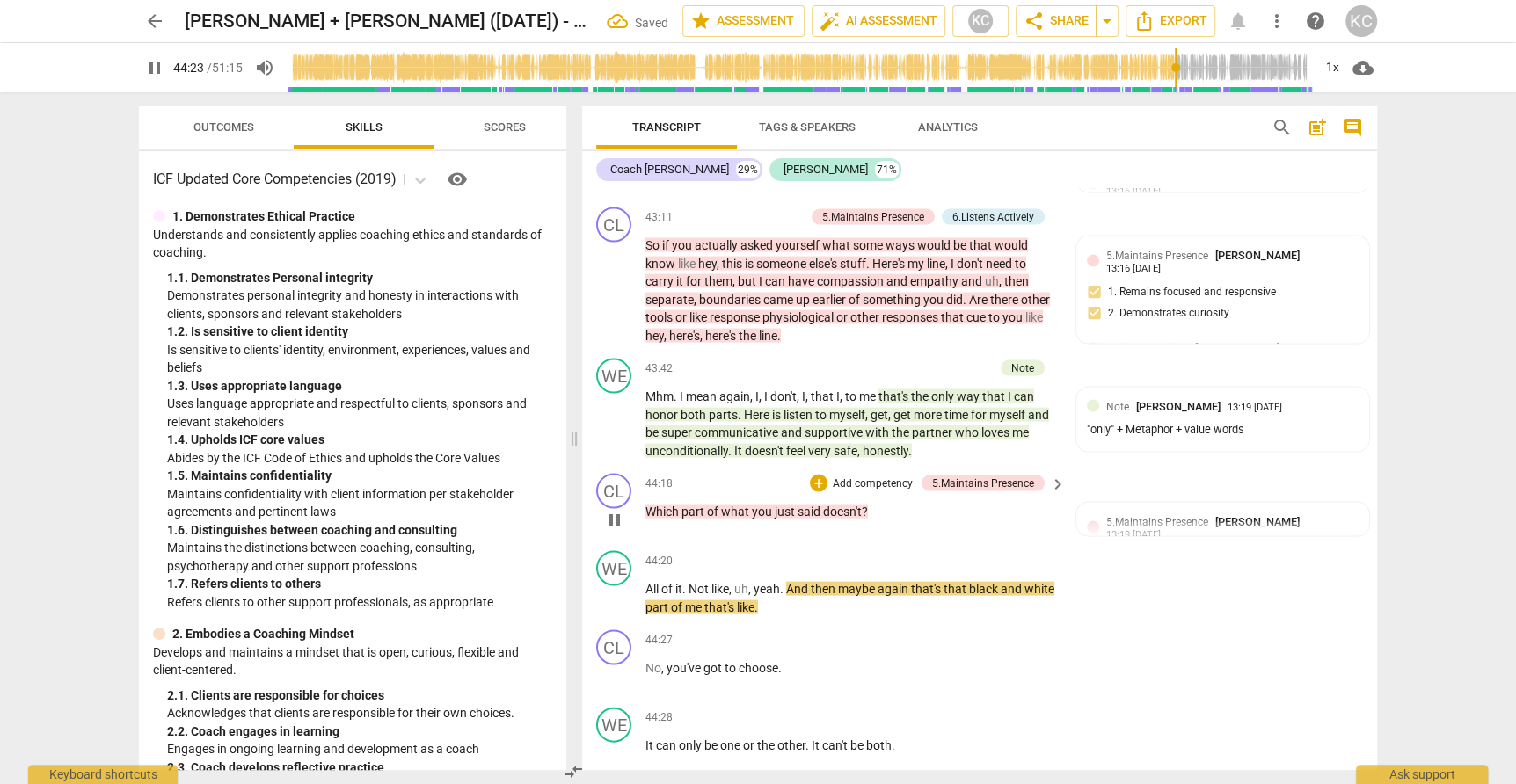
scroll to position [12765, 0]
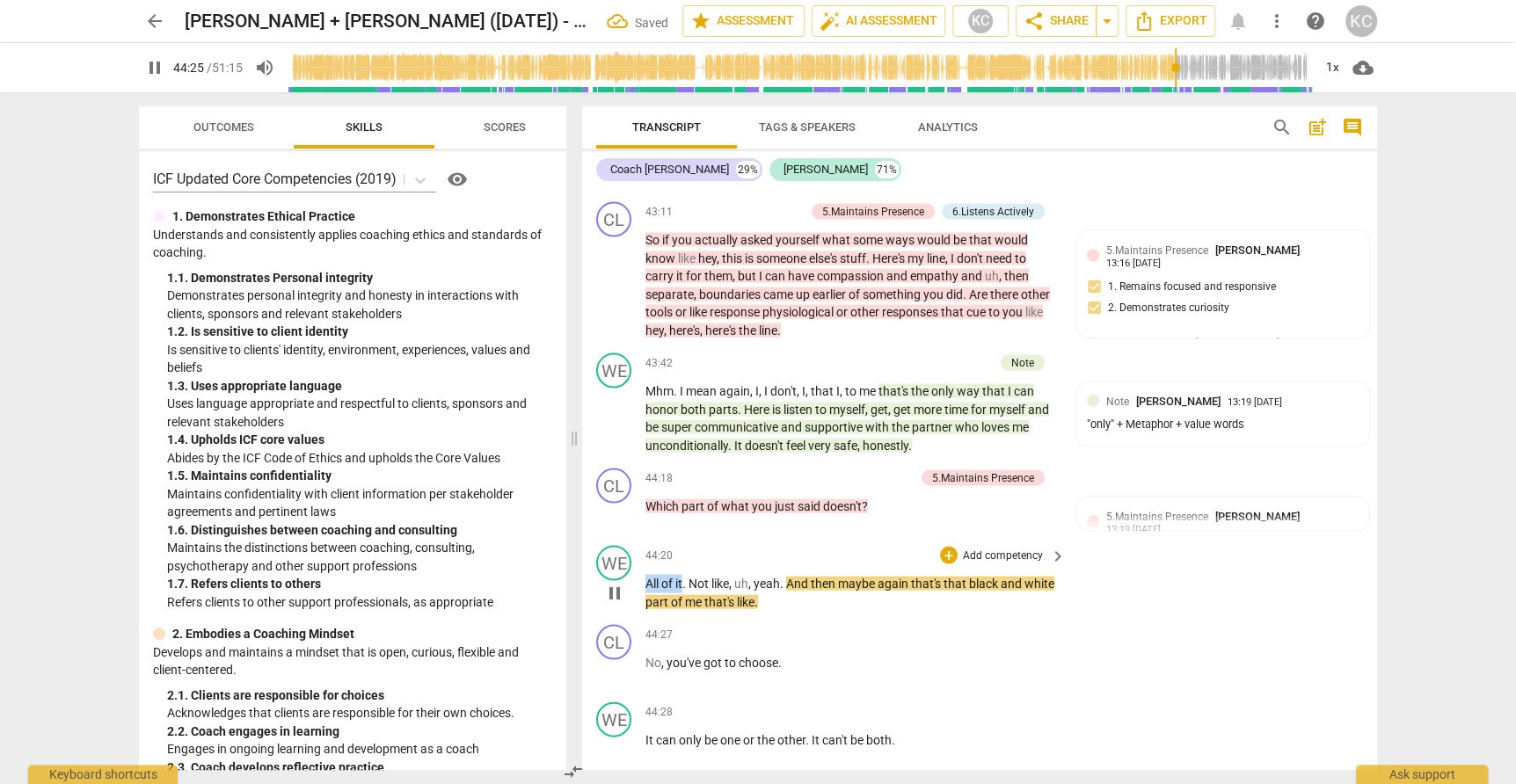
drag, startPoint x: 647, startPoint y: 488, endPoint x: 682, endPoint y: 484, distance: 35.2
click at [682, 574] on p "All of it . Not like , uh , yeah . And then maybe again that's that black and w…" at bounding box center [851, 592] width 411 height 36
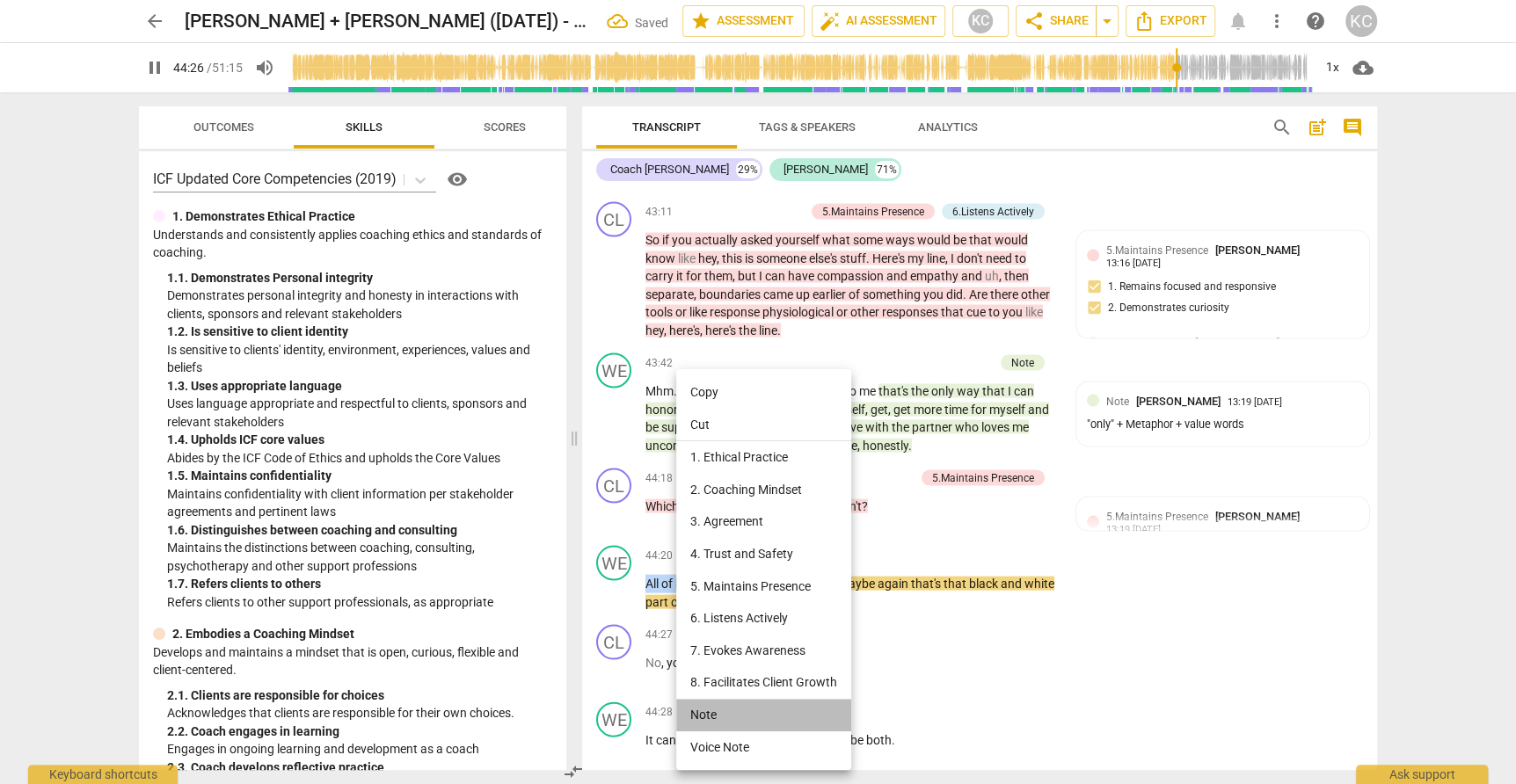
click at [701, 721] on li "Note" at bounding box center [764, 715] width 175 height 33
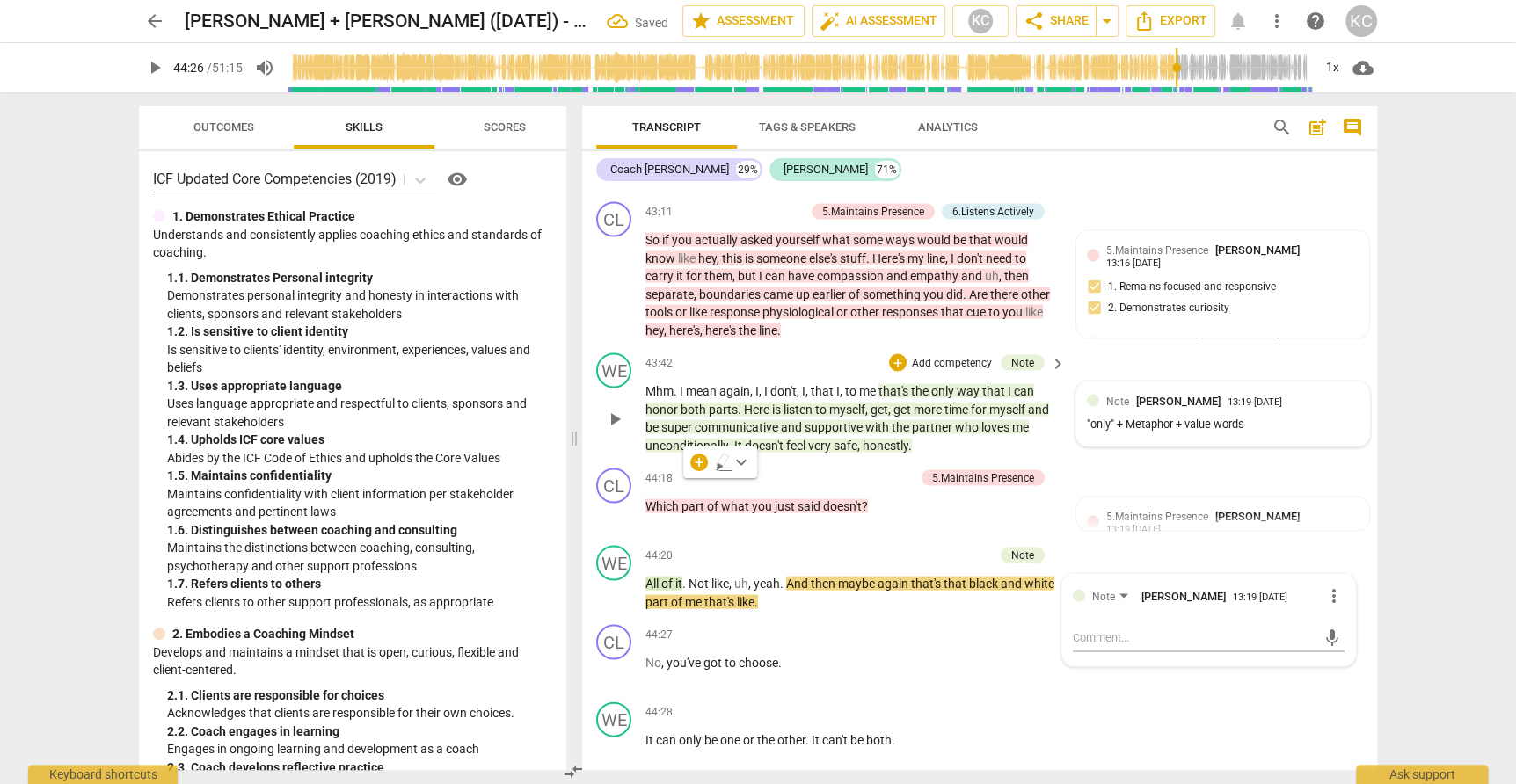
click at [1193, 392] on div "Note Kamal Chaballout 13:19 09-03-2025 "only" + Metaphor + value words" at bounding box center [1222, 414] width 272 height 43
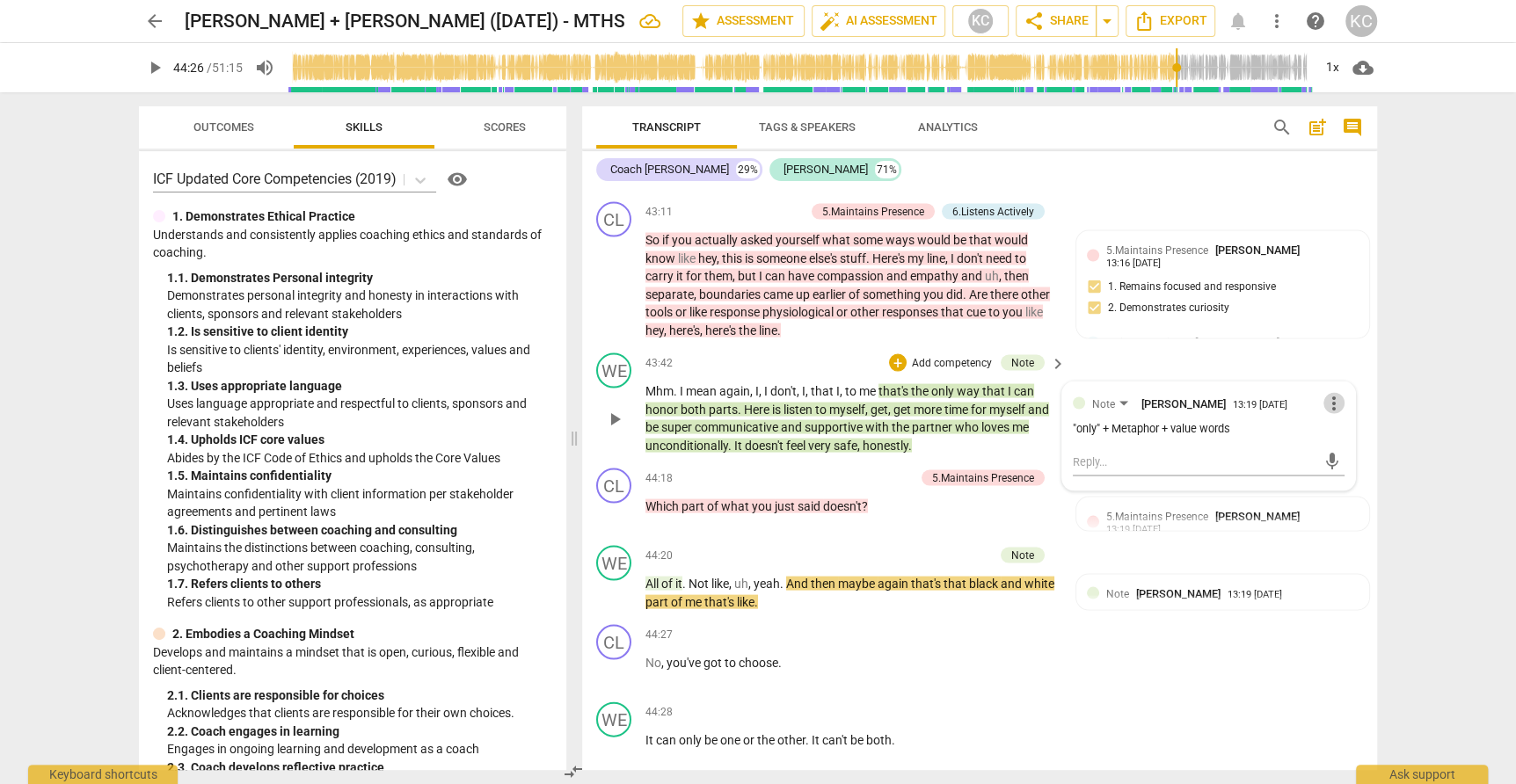
click at [1328, 392] on span "more_vert" at bounding box center [1334, 403] width 21 height 21
click at [1343, 307] on li "Edit" at bounding box center [1353, 305] width 61 height 34
click at [1257, 436] on textarea ""only" + Metaphor + value words" at bounding box center [1208, 444] width 272 height 17
click at [1287, 617] on div "CL play_arrow pause 44:27 + Add competency keyboard_arrow_right No , you've got…" at bounding box center [979, 655] width 795 height 77
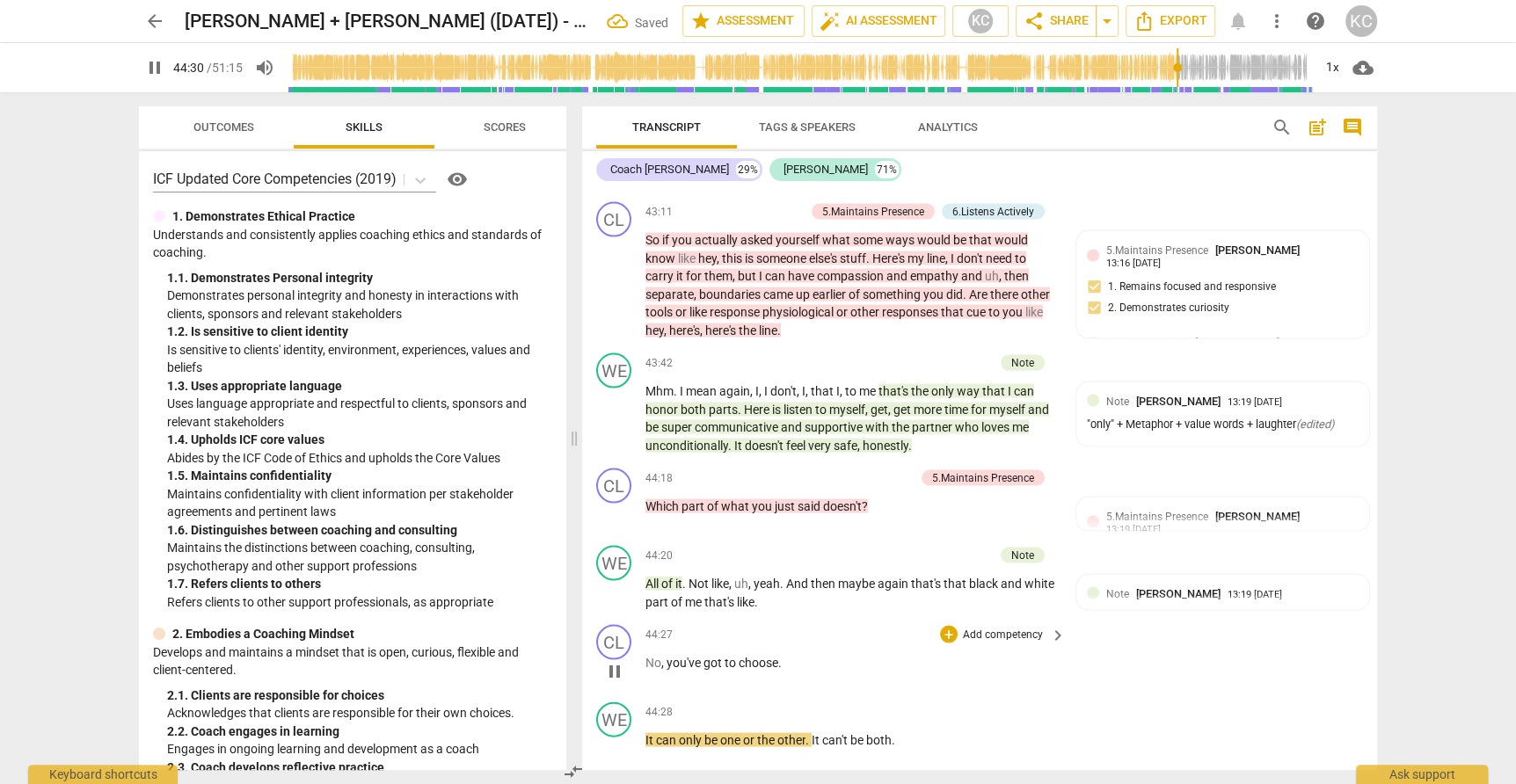
click at [645, 655] on span "No" at bounding box center [653, 662] width 16 height 14
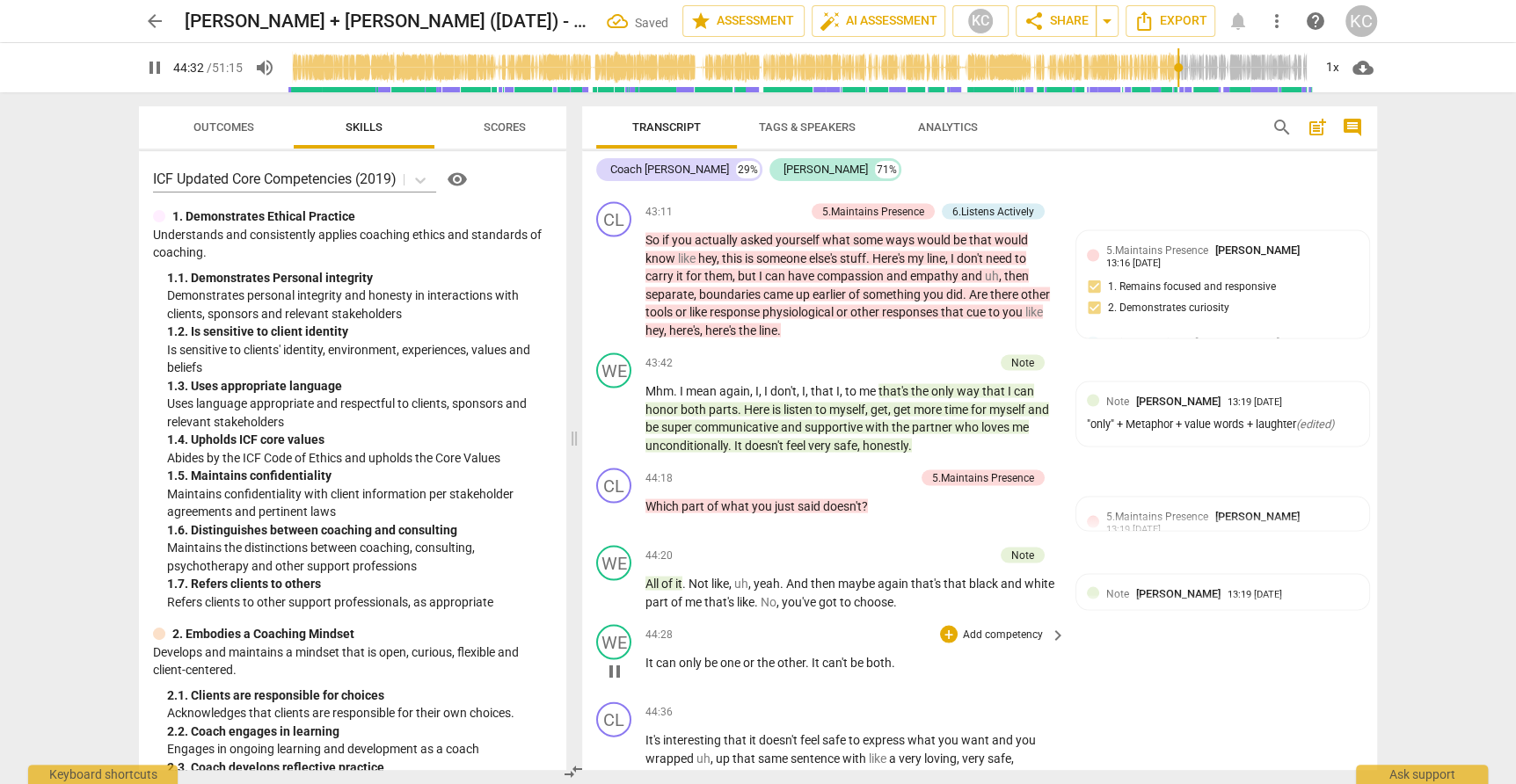
click at [646, 655] on span "It" at bounding box center [651, 662] width 11 height 14
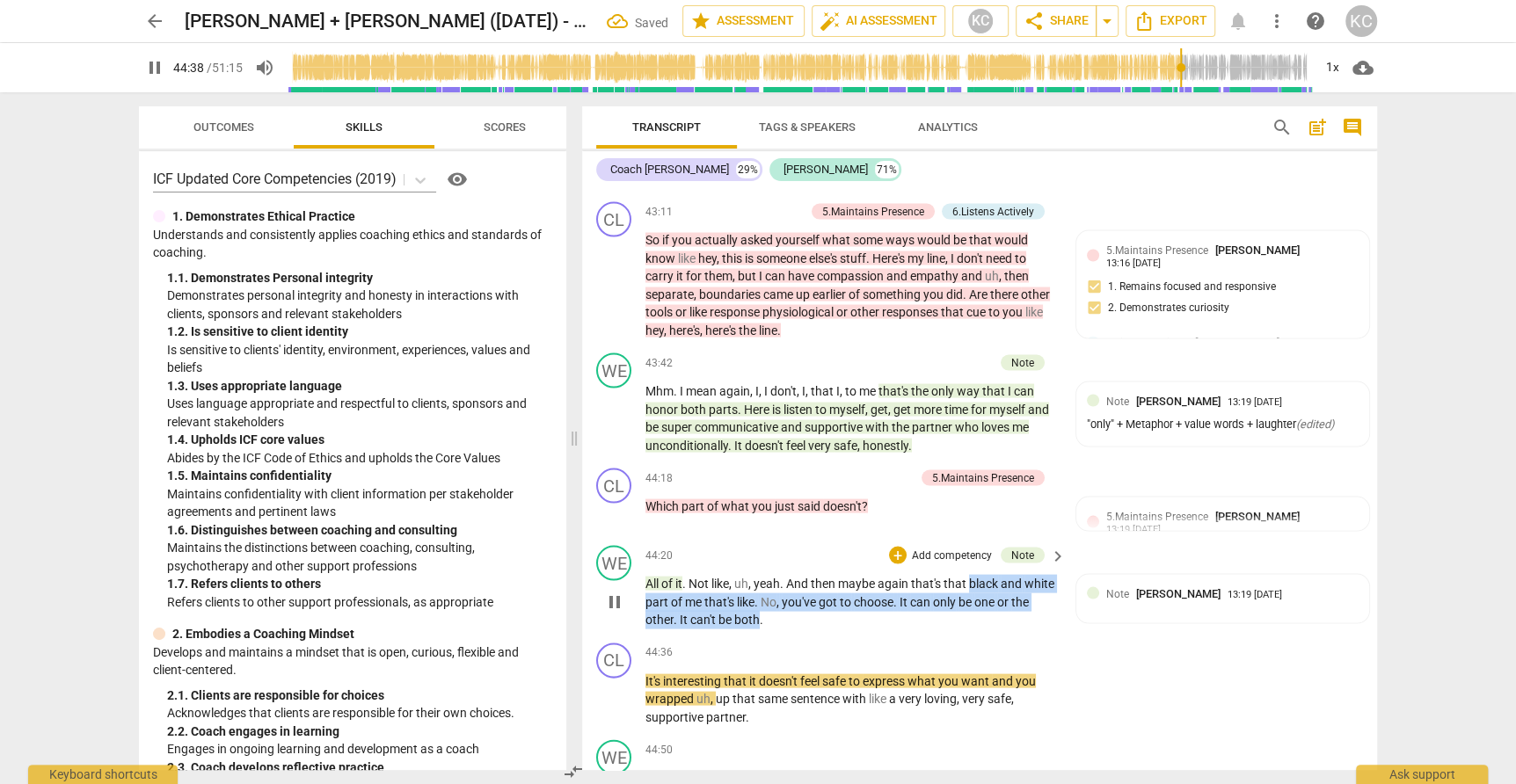
drag, startPoint x: 969, startPoint y: 482, endPoint x: 757, endPoint y: 519, distance: 215.2
click at [757, 574] on p "All of it . Not like , uh , yeah . And then maybe again that's that black and w…" at bounding box center [851, 601] width 411 height 54
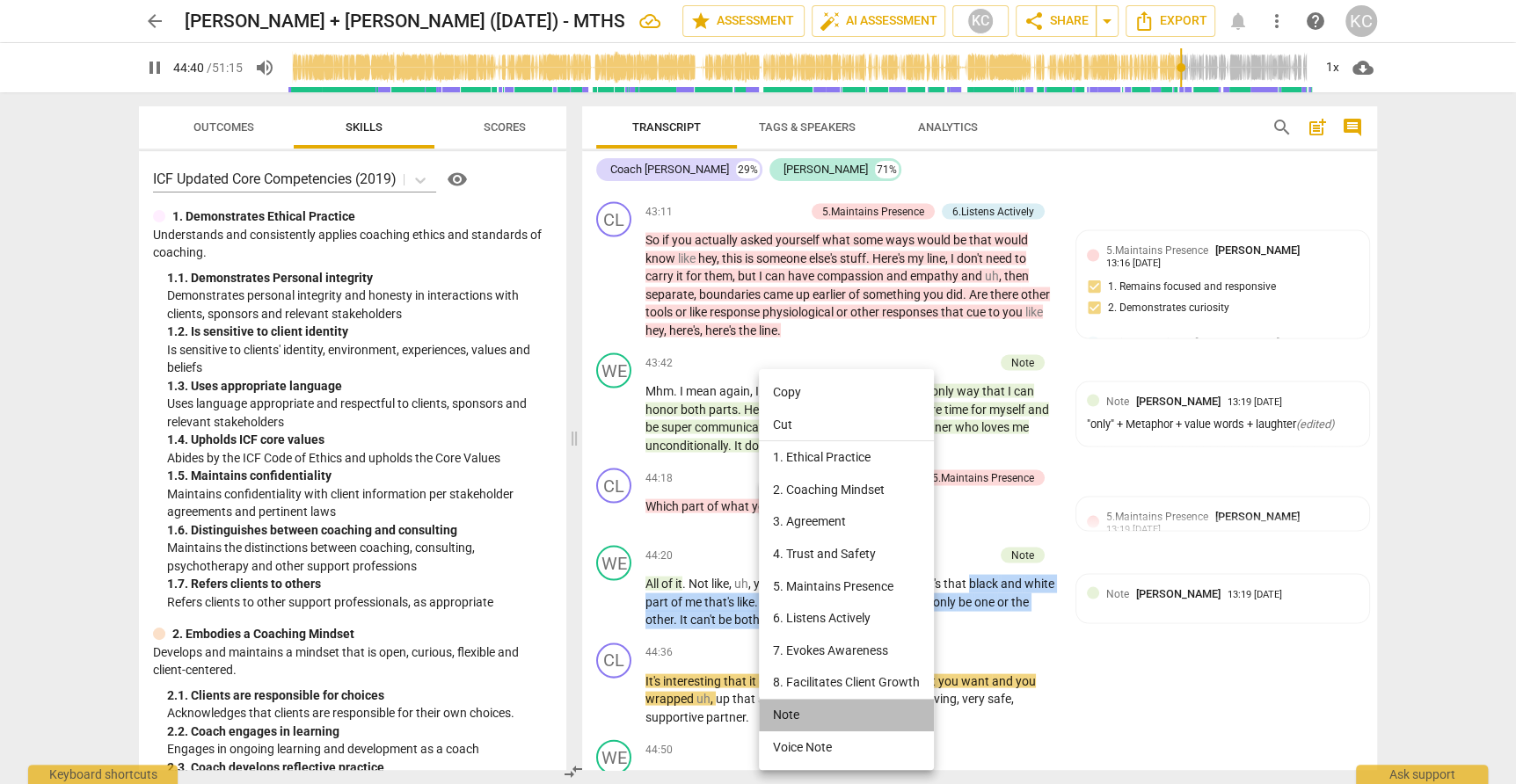
click at [785, 714] on li "Note" at bounding box center [846, 715] width 175 height 33
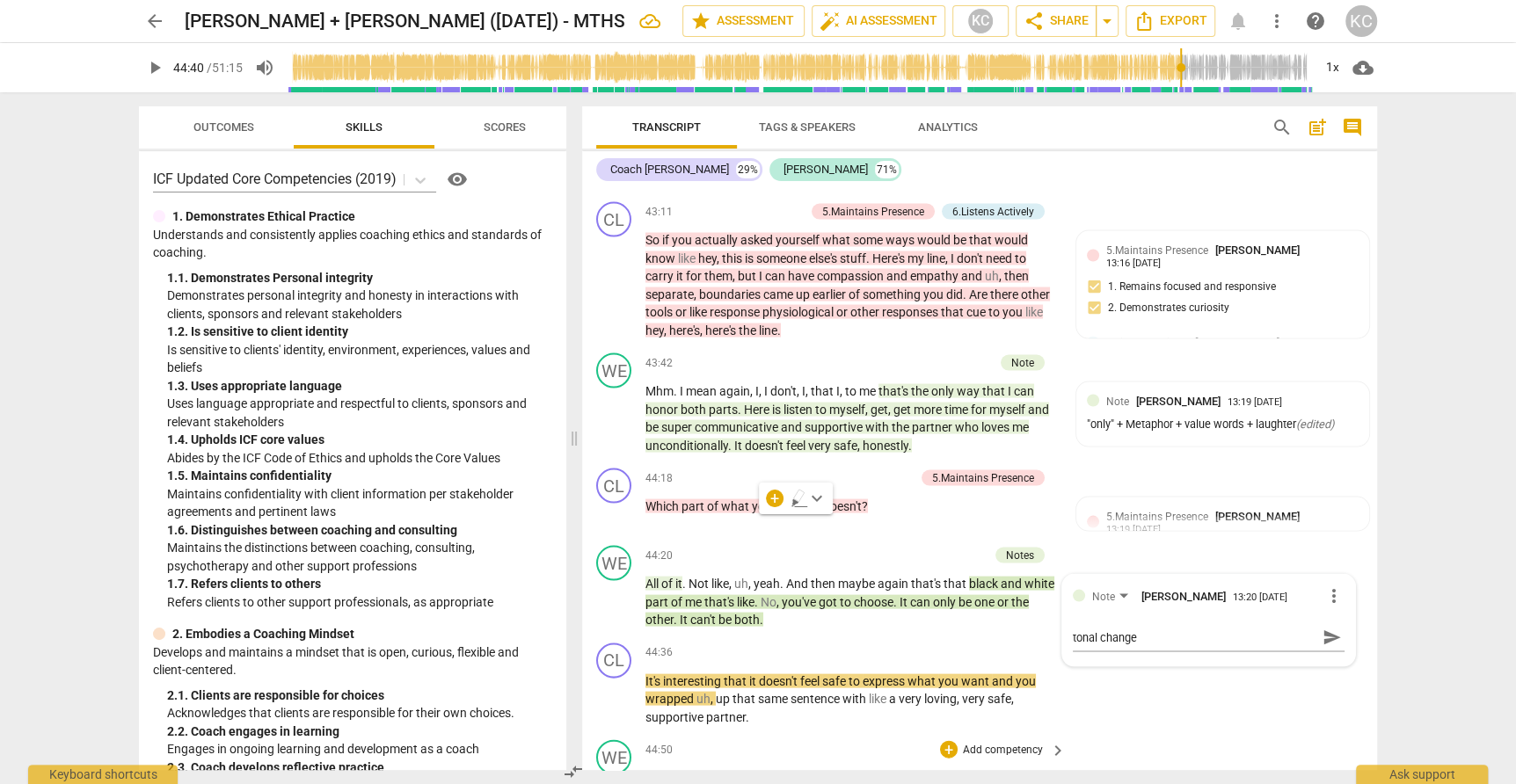
click at [1210, 732] on div "WE play_arrow pause 44:50 + Add competency keyboard_arrow_right Mhm ." at bounding box center [979, 771] width 795 height 77
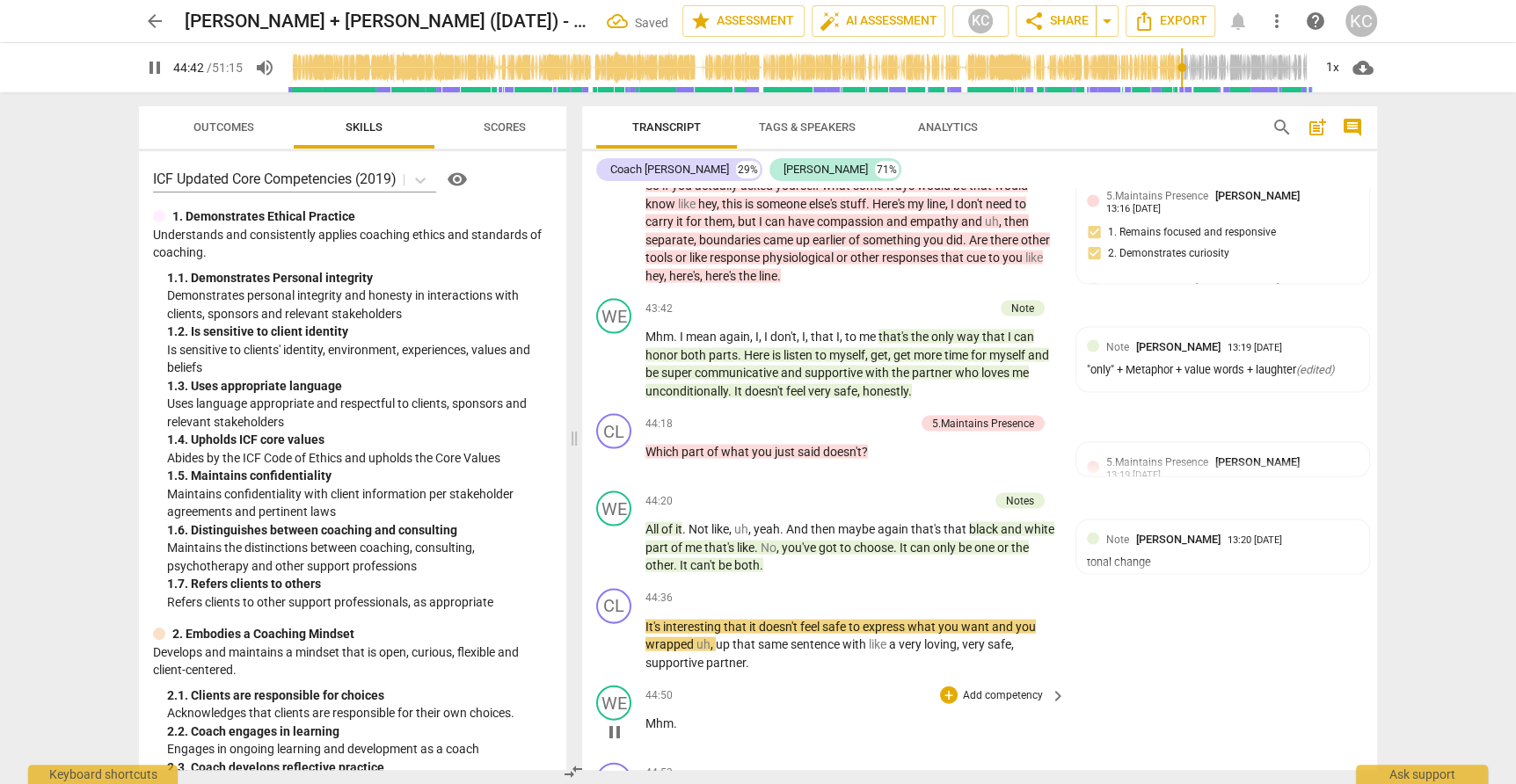
scroll to position [12826, 0]
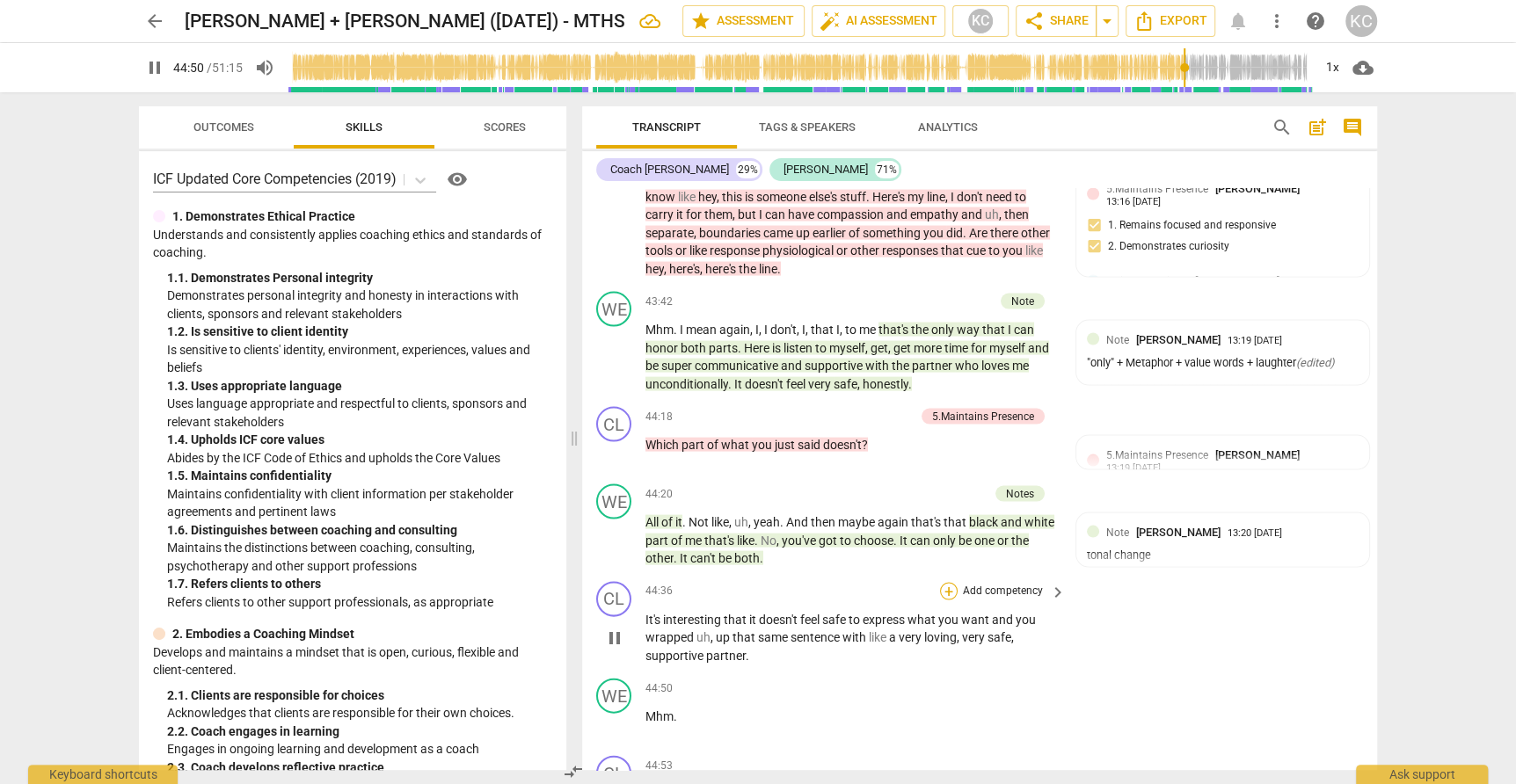
click at [951, 583] on div "+" at bounding box center [949, 592] width 18 height 18
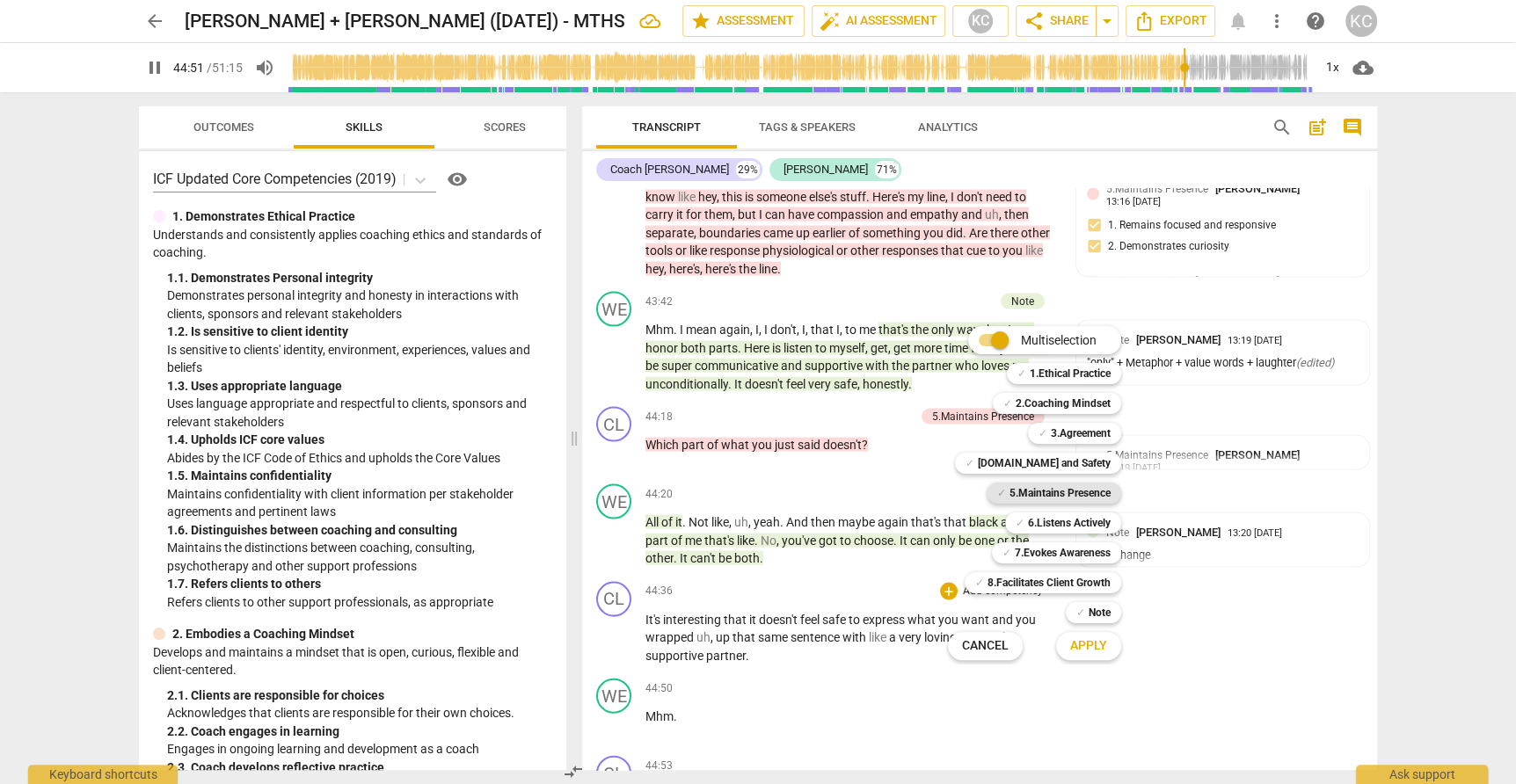
click at [1013, 489] on b "5.Maintains Presence" at bounding box center [1060, 493] width 101 height 21
click at [1065, 529] on b "6.Listens Actively" at bounding box center [1069, 523] width 83 height 21
click at [1090, 658] on button "Apply" at bounding box center [1088, 646] width 65 height 32
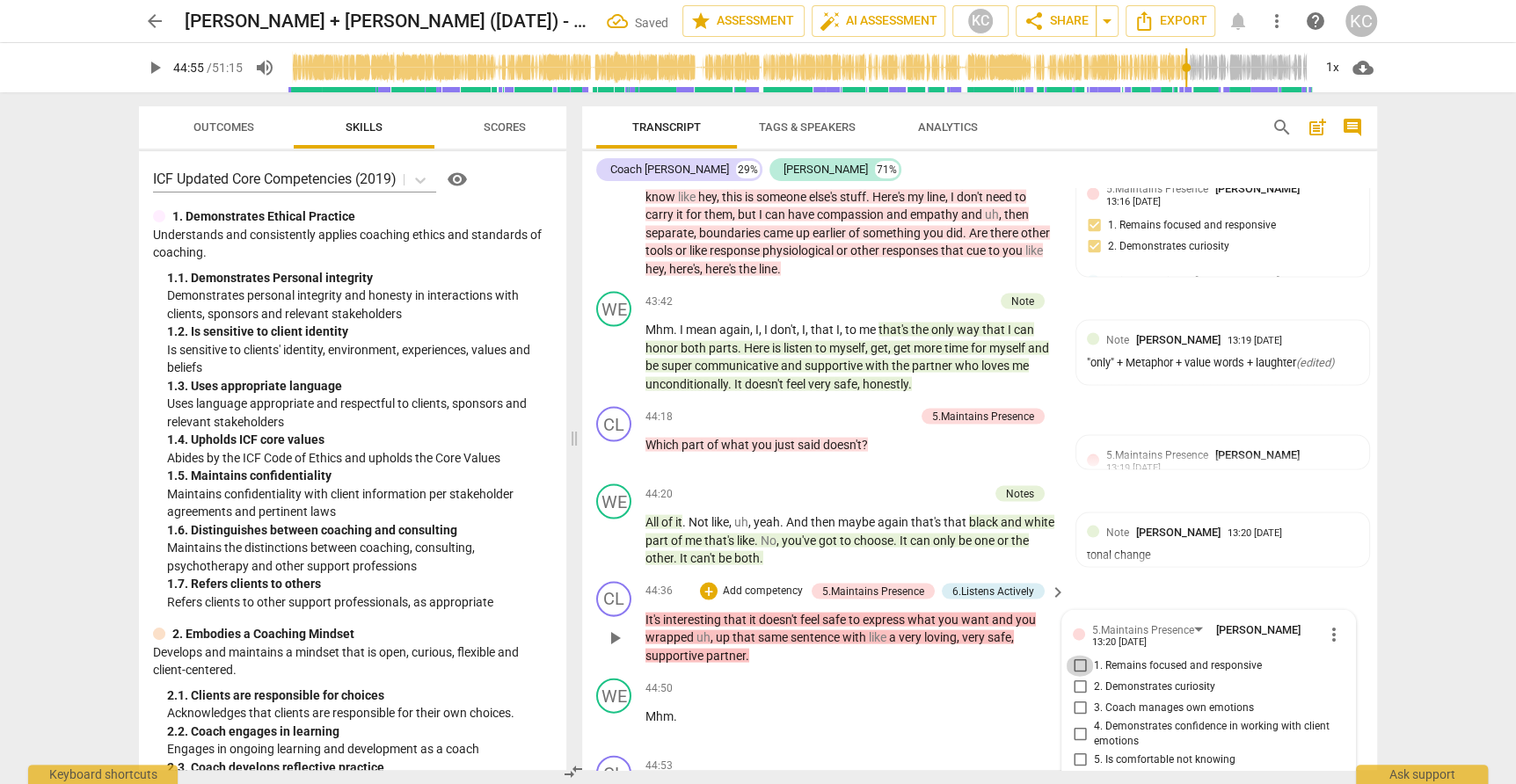
click at [1082, 656] on input "1. Remains focused and responsive" at bounding box center [1080, 667] width 28 height 21
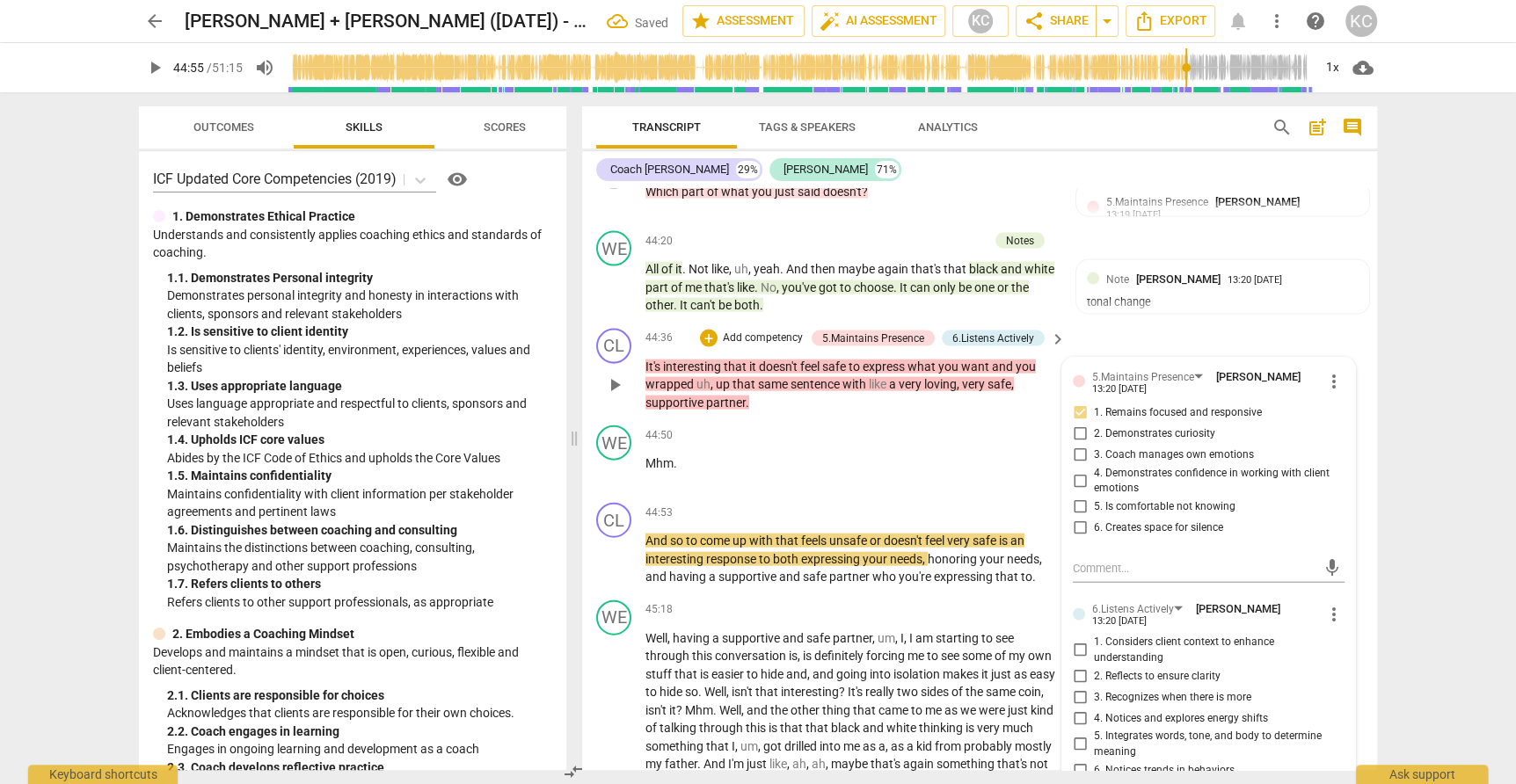
scroll to position [13080, 0]
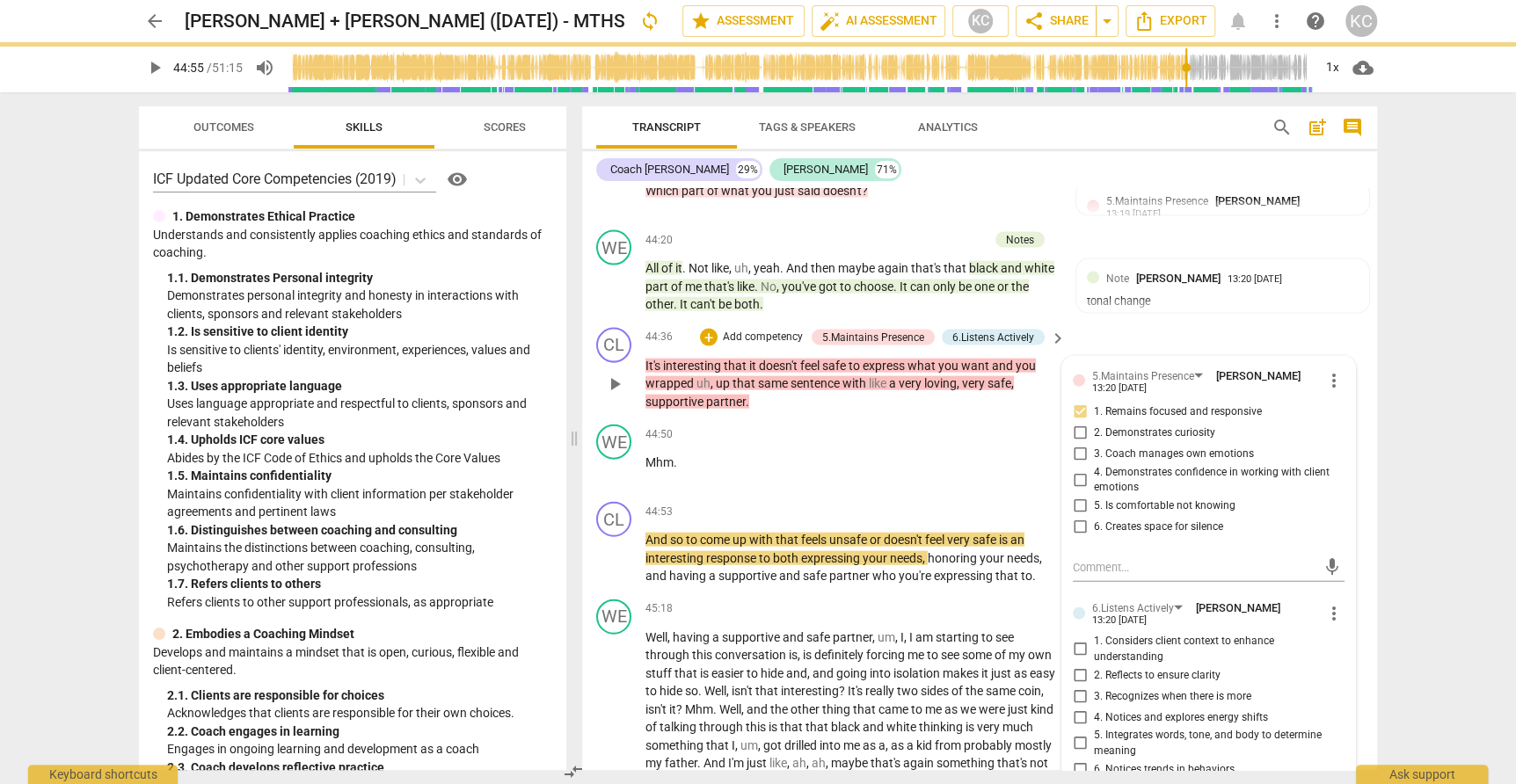
click at [1079, 733] on input "5. Integrates words, tone, and body to determine meaning" at bounding box center [1080, 744] width 28 height 21
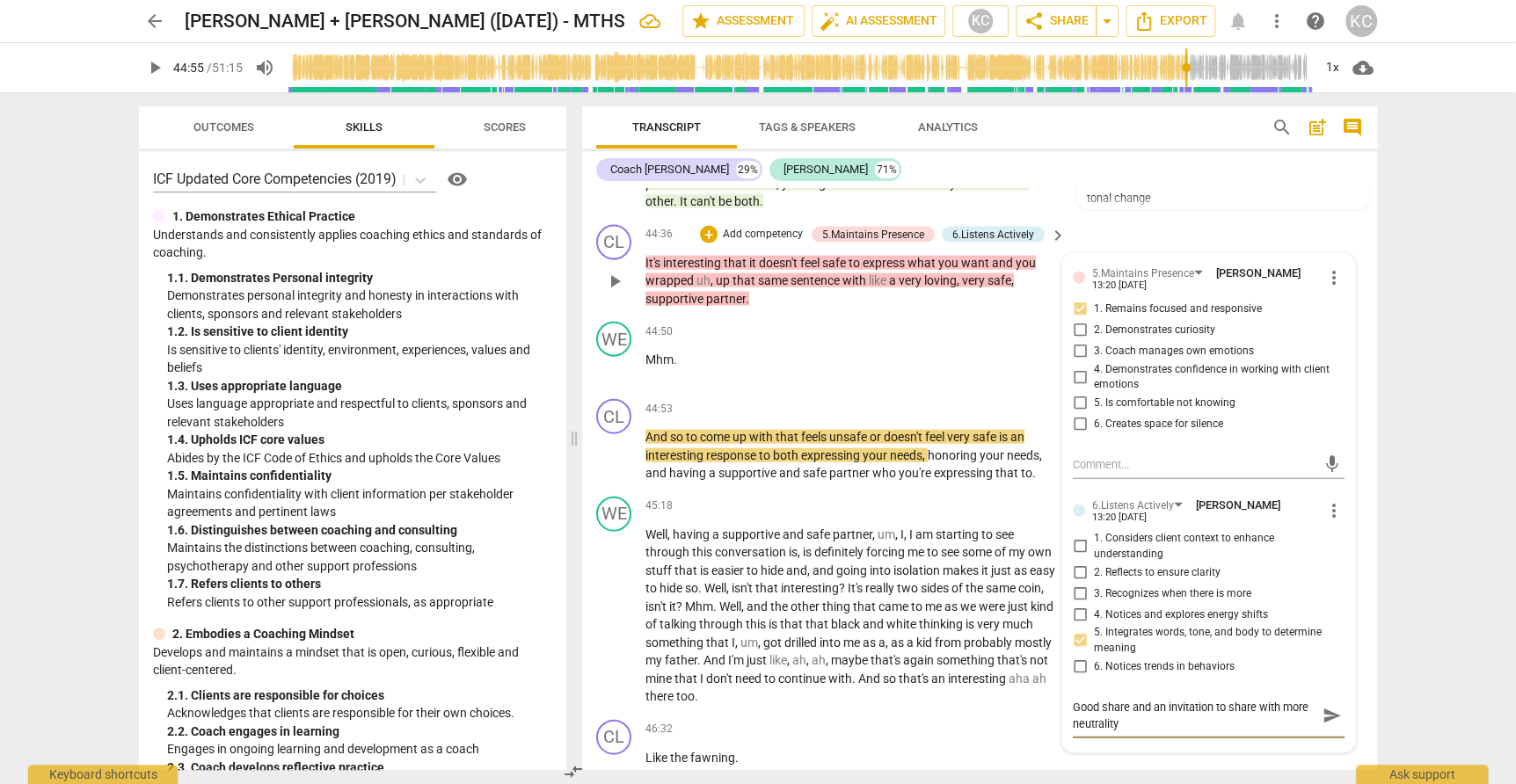
scroll to position [13205, 0]
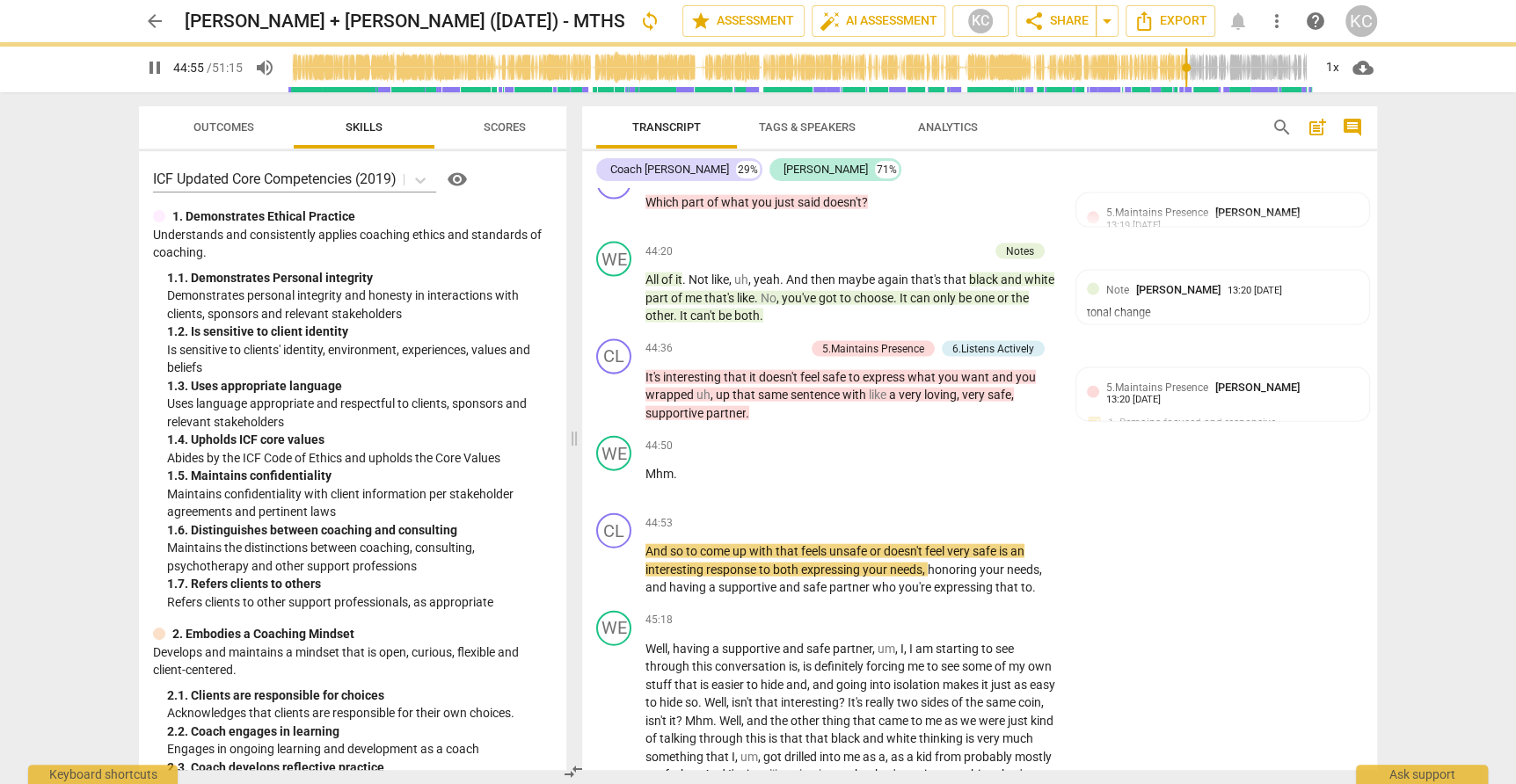
scroll to position [13054, 0]
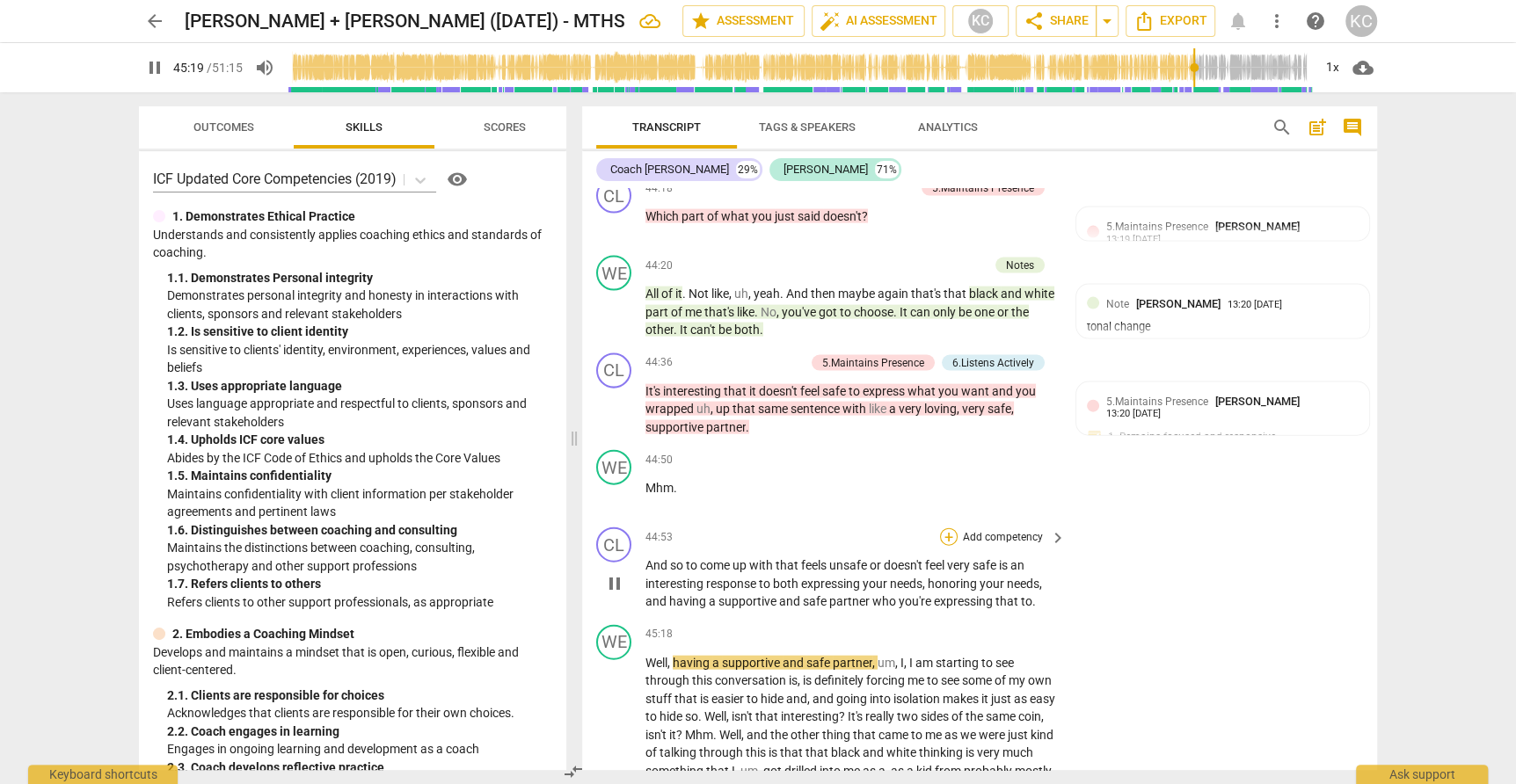
click at [952, 529] on div "+" at bounding box center [949, 537] width 18 height 18
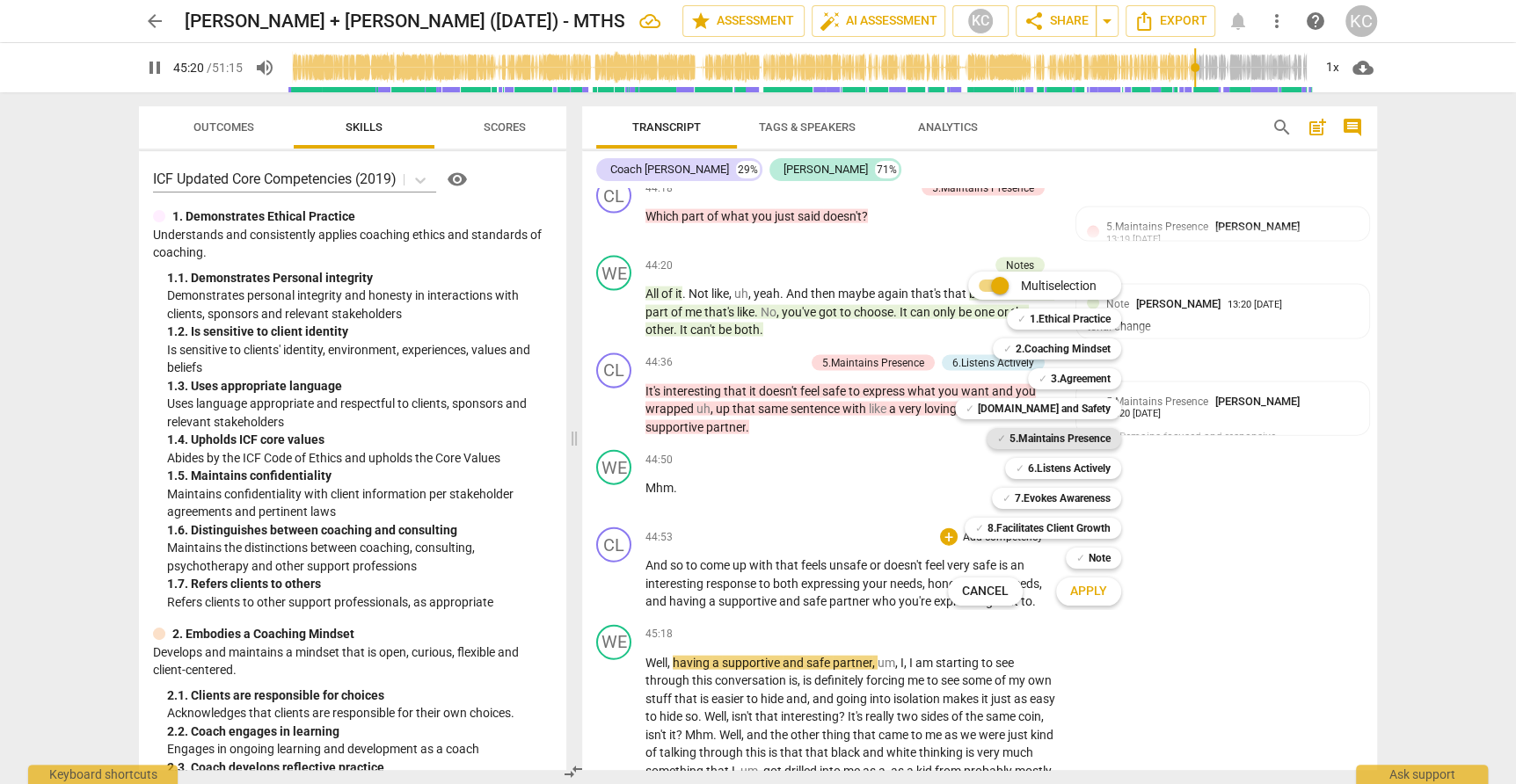
click at [1018, 436] on b "5.Maintains Presence" at bounding box center [1060, 439] width 101 height 21
click at [1029, 410] on b "[DOMAIN_NAME] and Safety" at bounding box center [1043, 408] width 133 height 21
click at [1095, 590] on span "Apply" at bounding box center [1088, 592] width 36 height 18
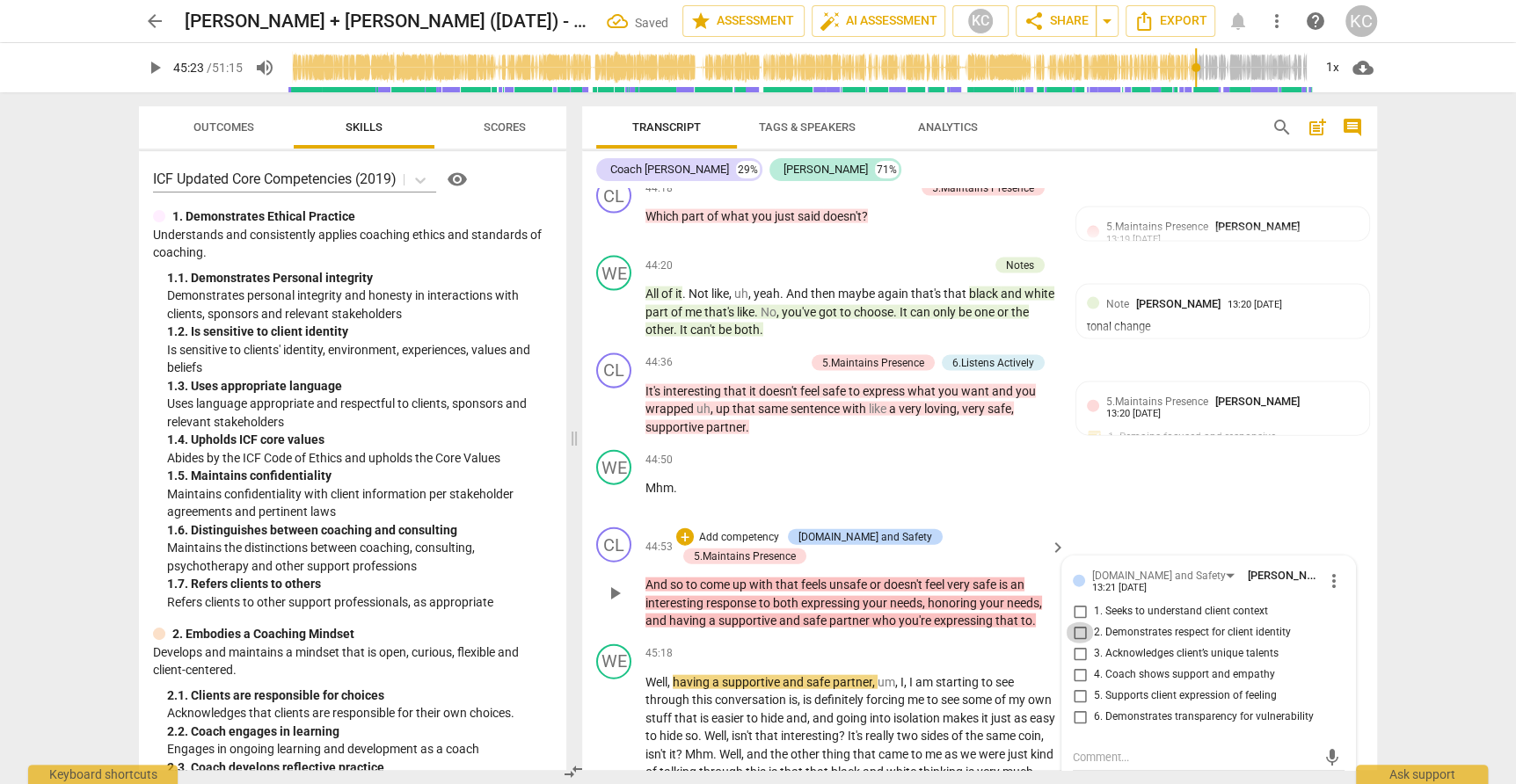
click at [1075, 622] on input "2. Demonstrates respect for client identity" at bounding box center [1080, 633] width 28 height 21
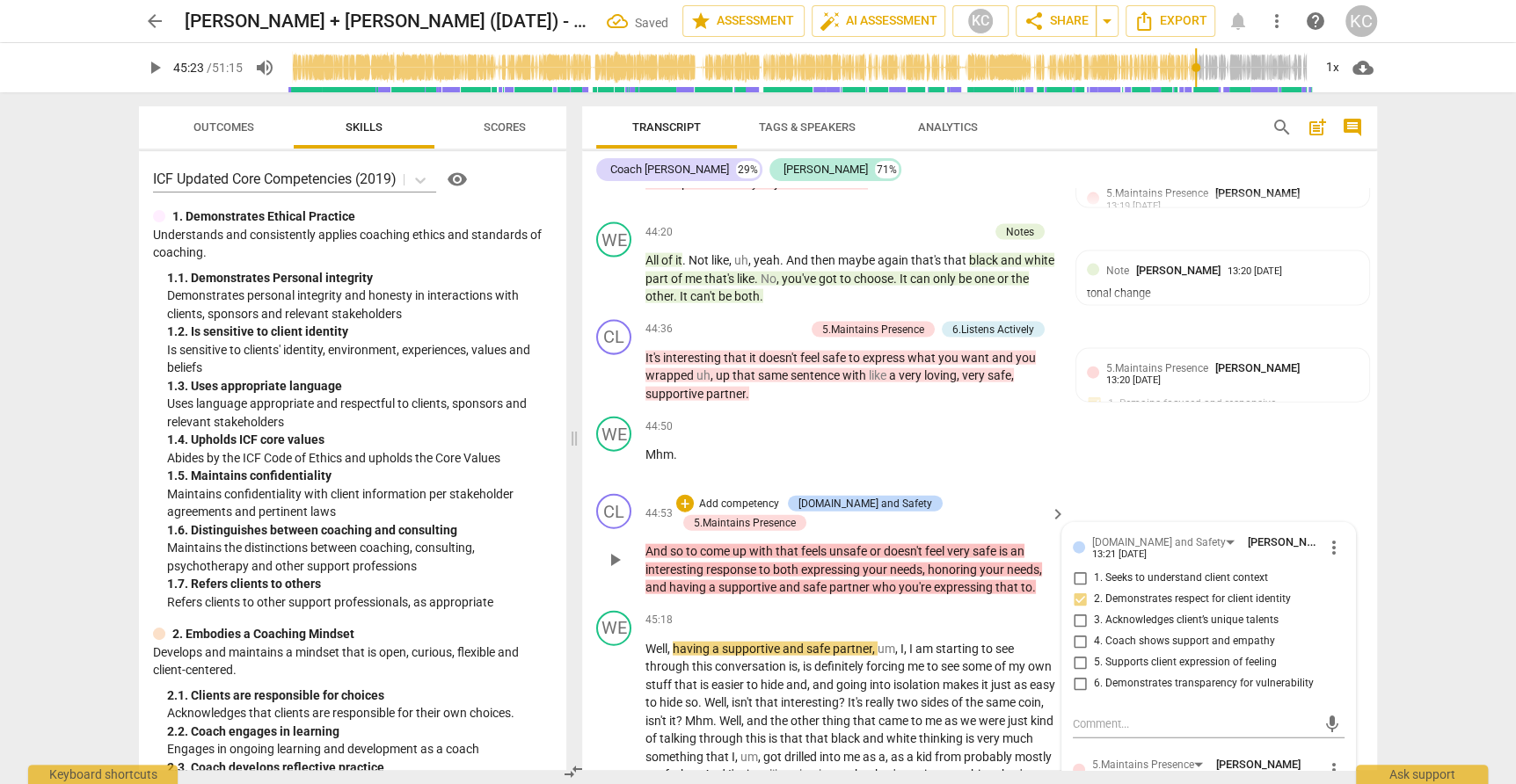
scroll to position [13145, 0]
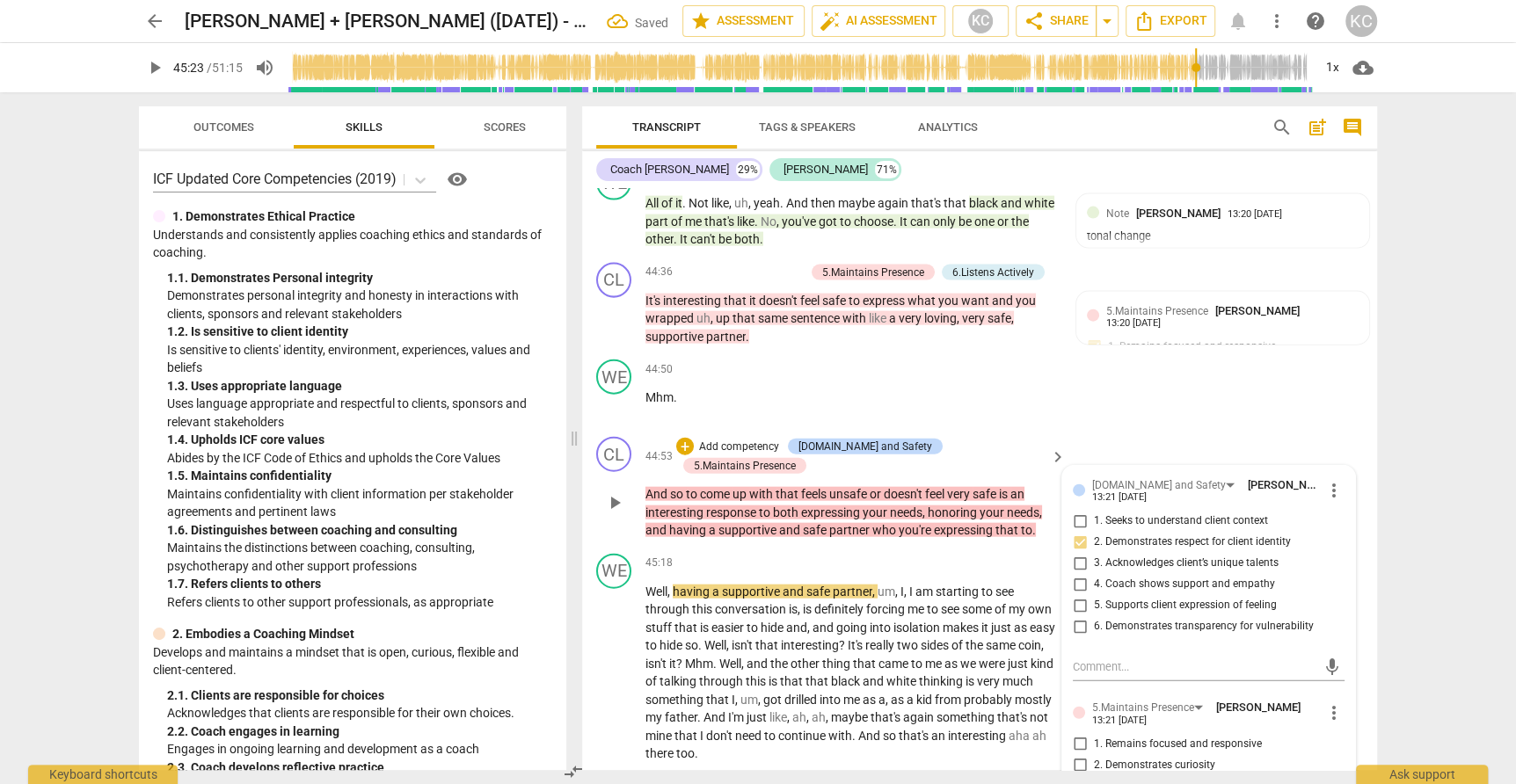
click at [1076, 616] on input "6. Demonstrates transparency for vulnerability" at bounding box center [1080, 626] width 28 height 21
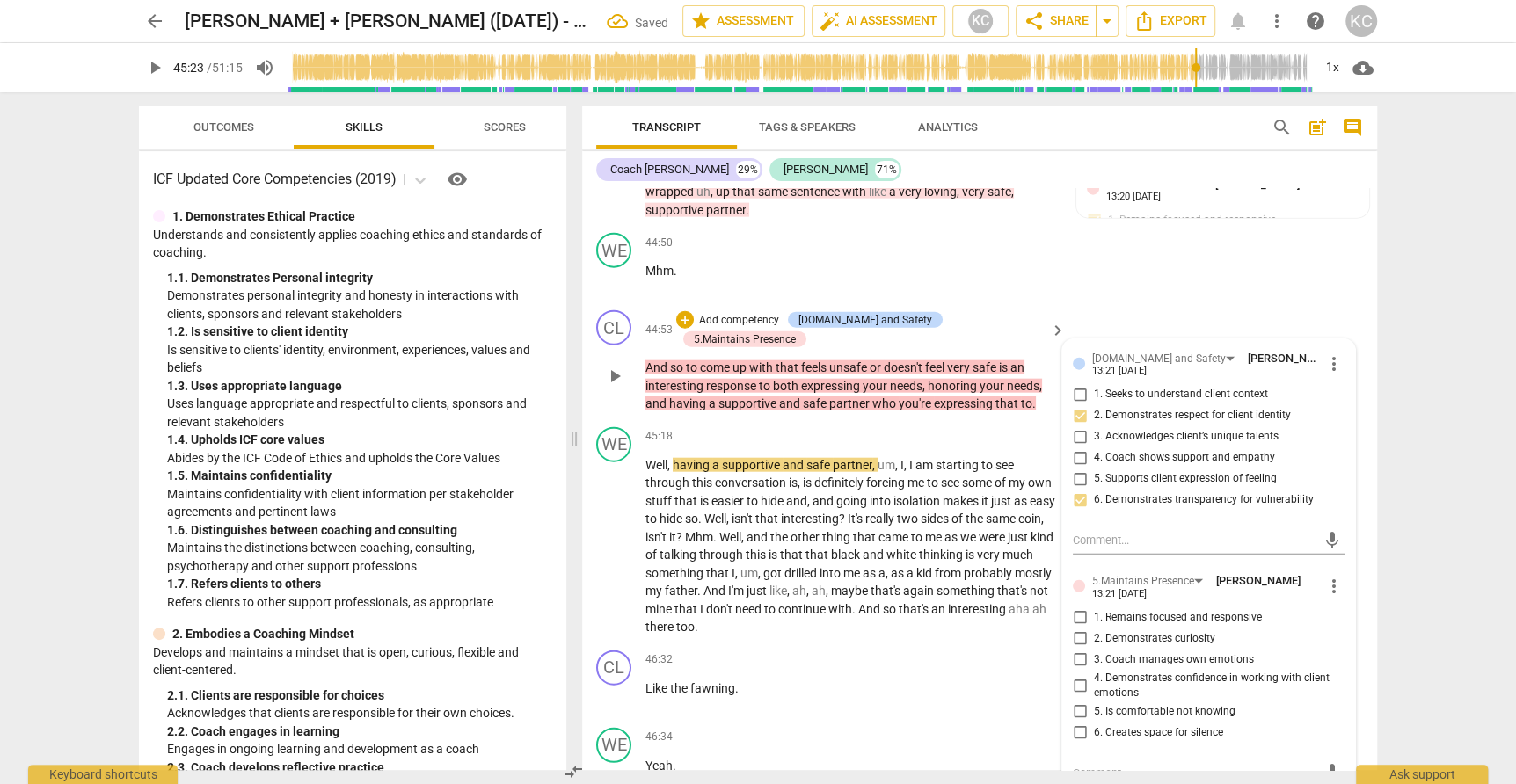
scroll to position [13297, 0]
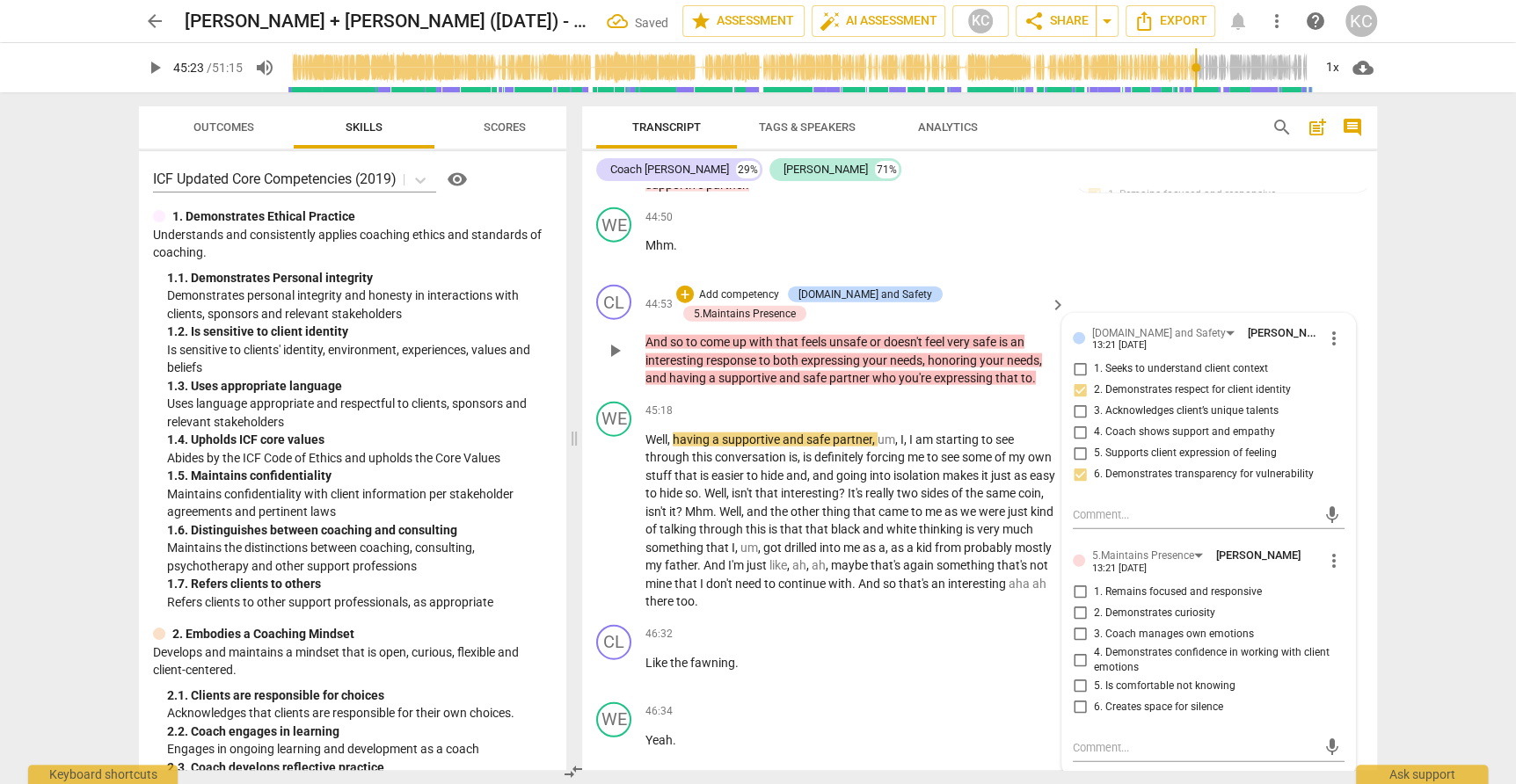
click at [1081, 582] on input "1. Remains focused and responsive" at bounding box center [1080, 593] width 28 height 21
click at [1097, 740] on textarea at bounding box center [1195, 748] width 244 height 17
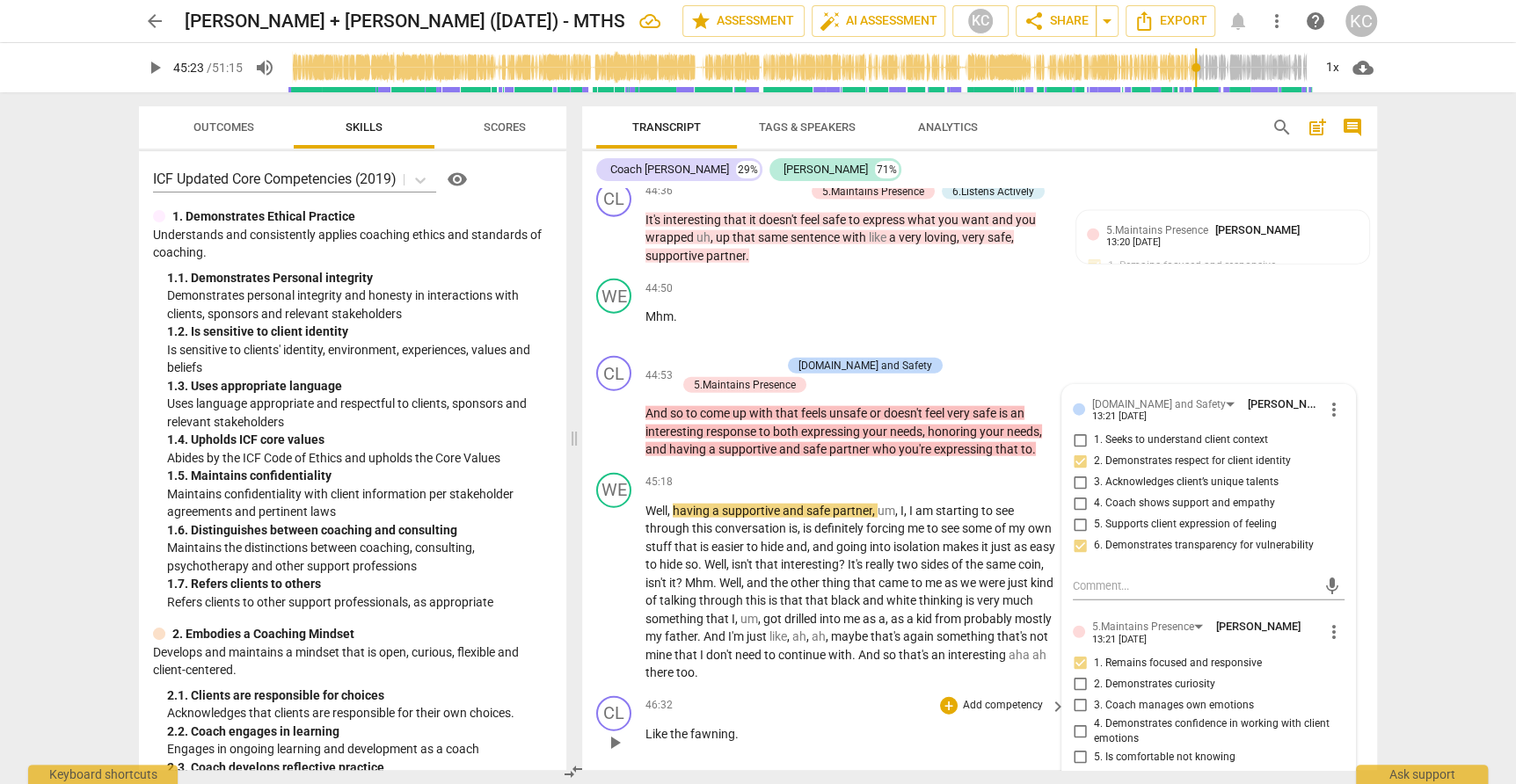
scroll to position [13199, 0]
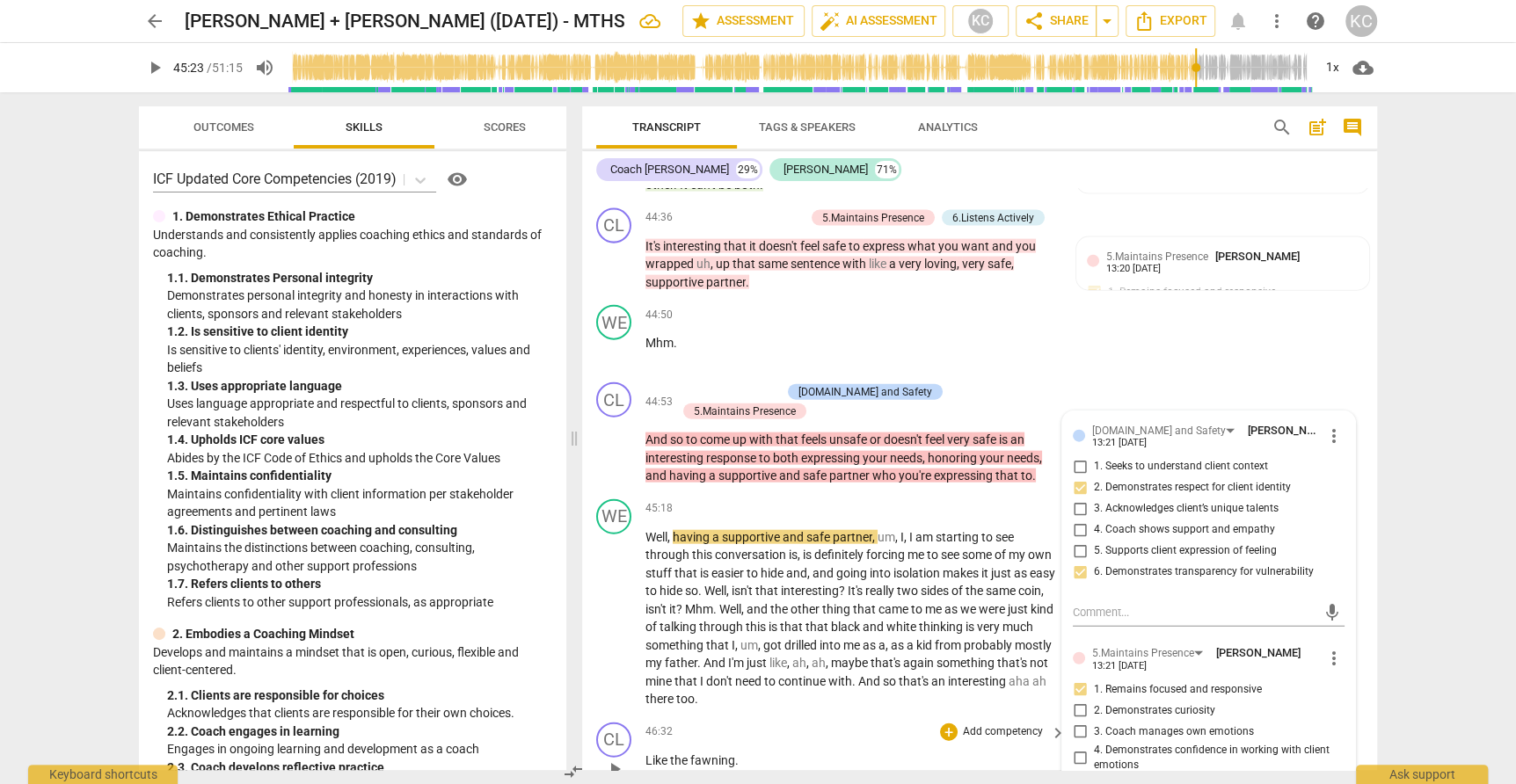
click at [833, 723] on div "46:32 + Add competency keyboard_arrow_right" at bounding box center [856, 732] width 422 height 20
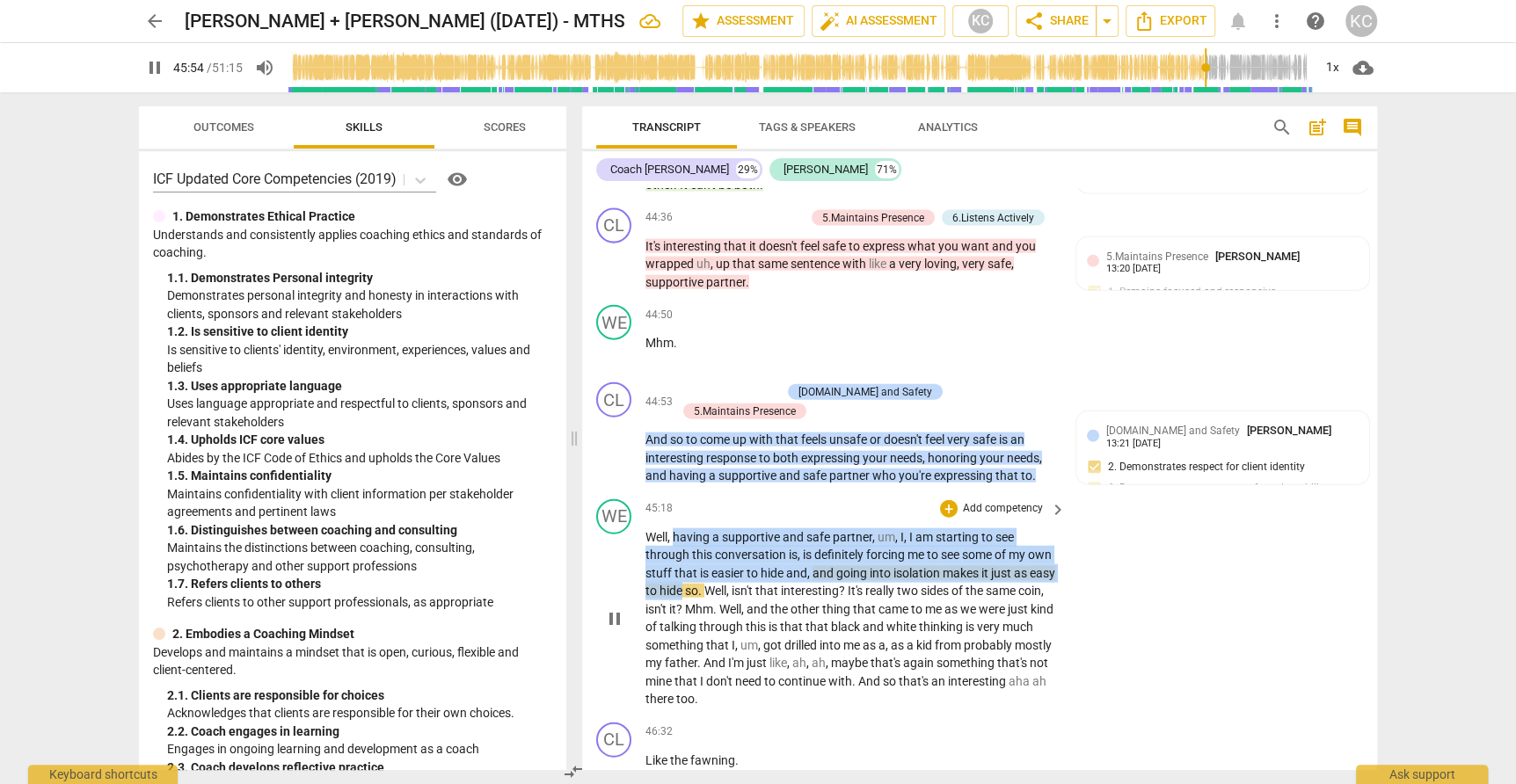
drag, startPoint x: 677, startPoint y: 416, endPoint x: 708, endPoint y: 469, distance: 61.4
click at [708, 529] on p "Well , having a supportive and safe partner , um , I , I am starting to see thr…" at bounding box center [851, 618] width 411 height 180
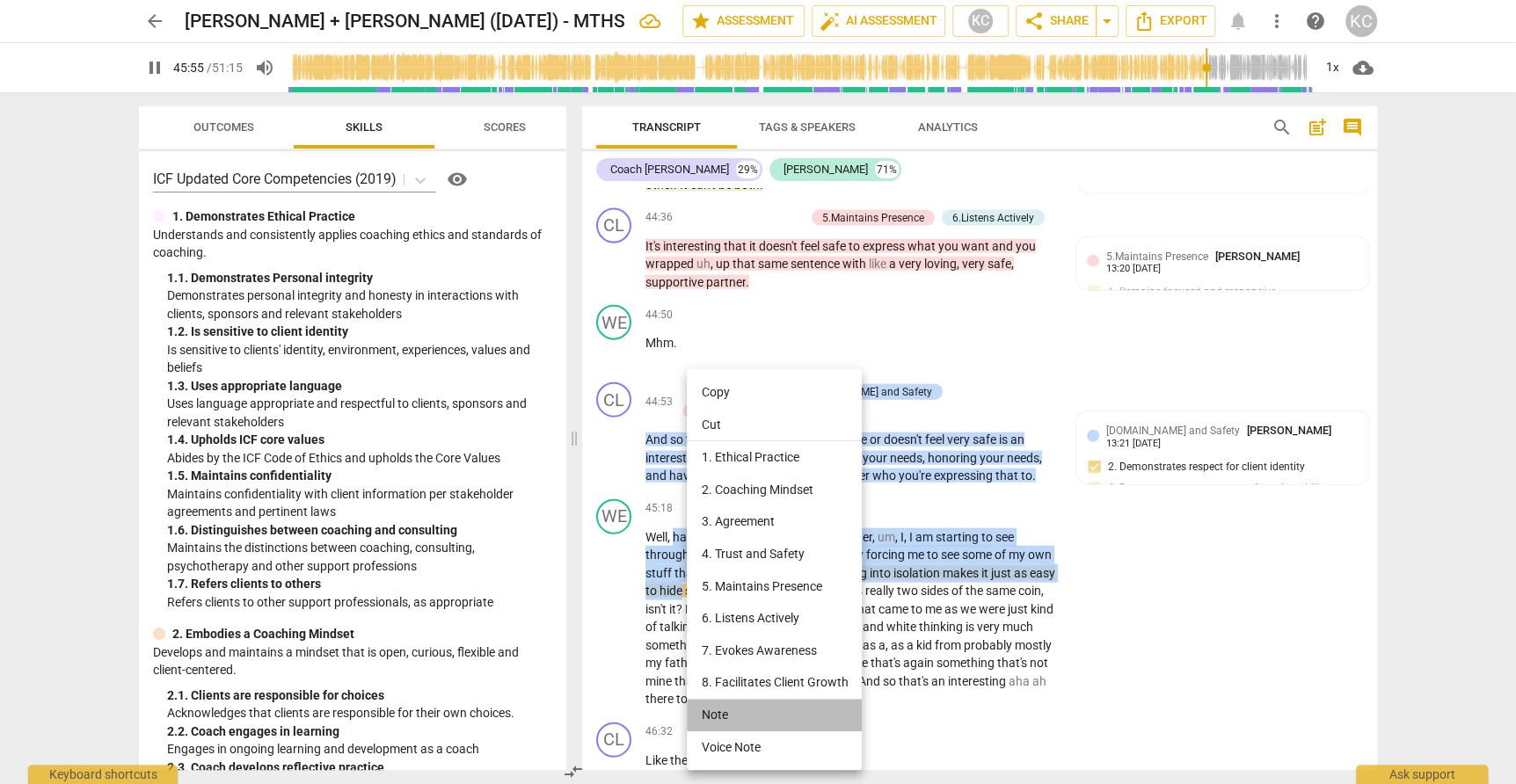
click at [738, 719] on li "Note" at bounding box center [774, 715] width 175 height 33
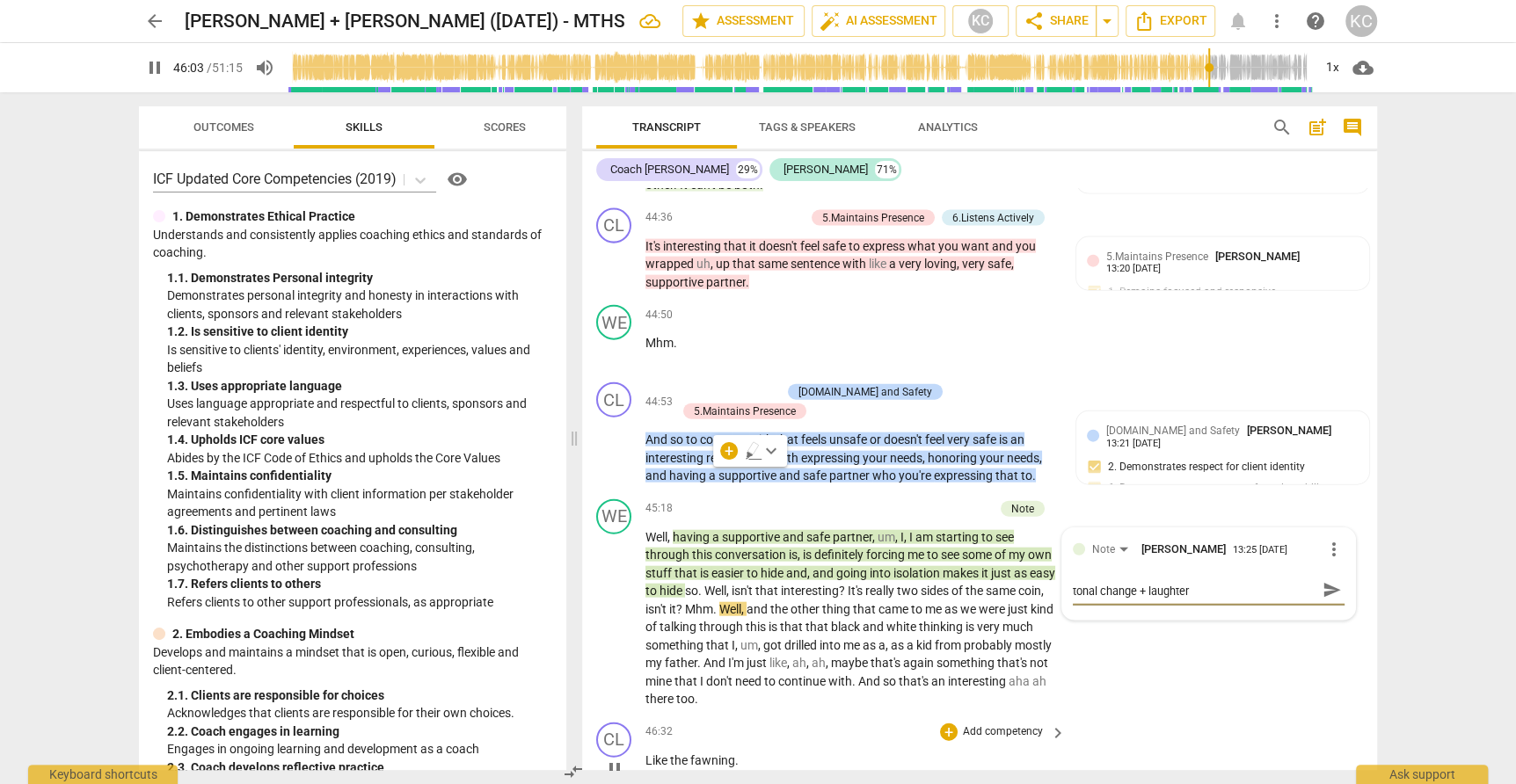
click at [1290, 715] on div "CL play_arrow pause 46:32 + Add competency keyboard_arrow_right Like the fawnin…" at bounding box center [979, 754] width 795 height 77
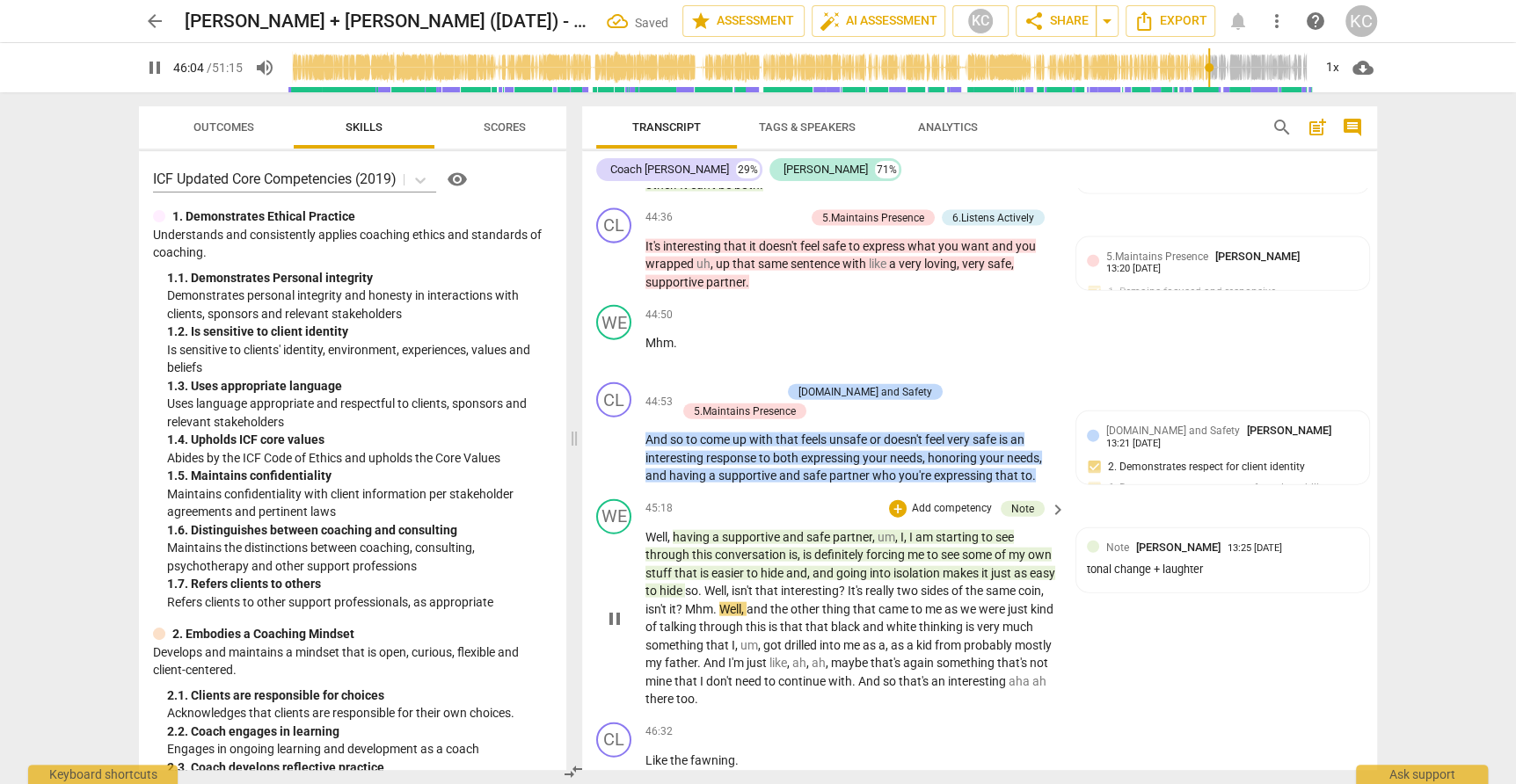
click at [713, 602] on span "Mhm" at bounding box center [699, 610] width 28 height 14
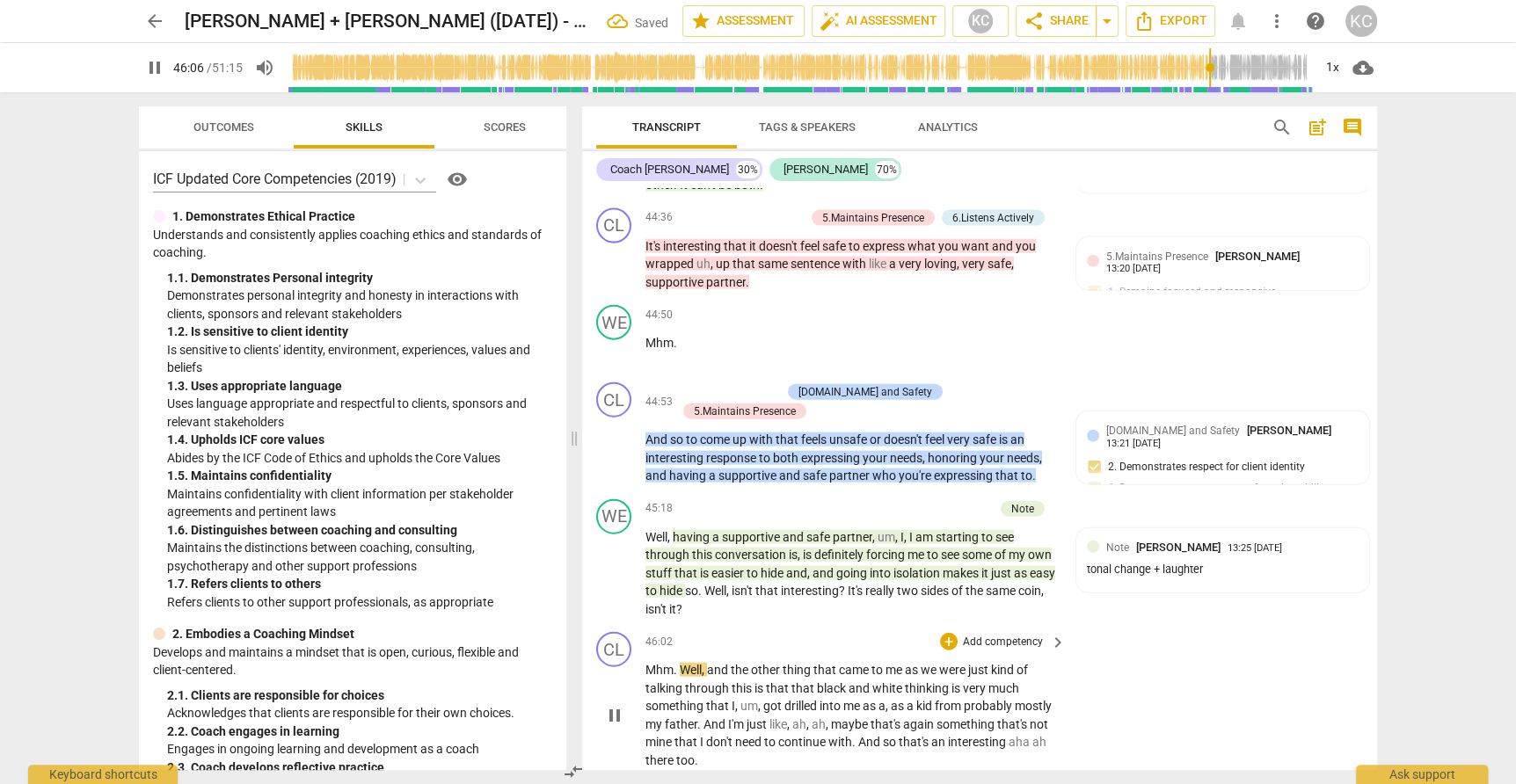
click at [682, 663] on span "Well" at bounding box center [690, 670] width 22 height 14
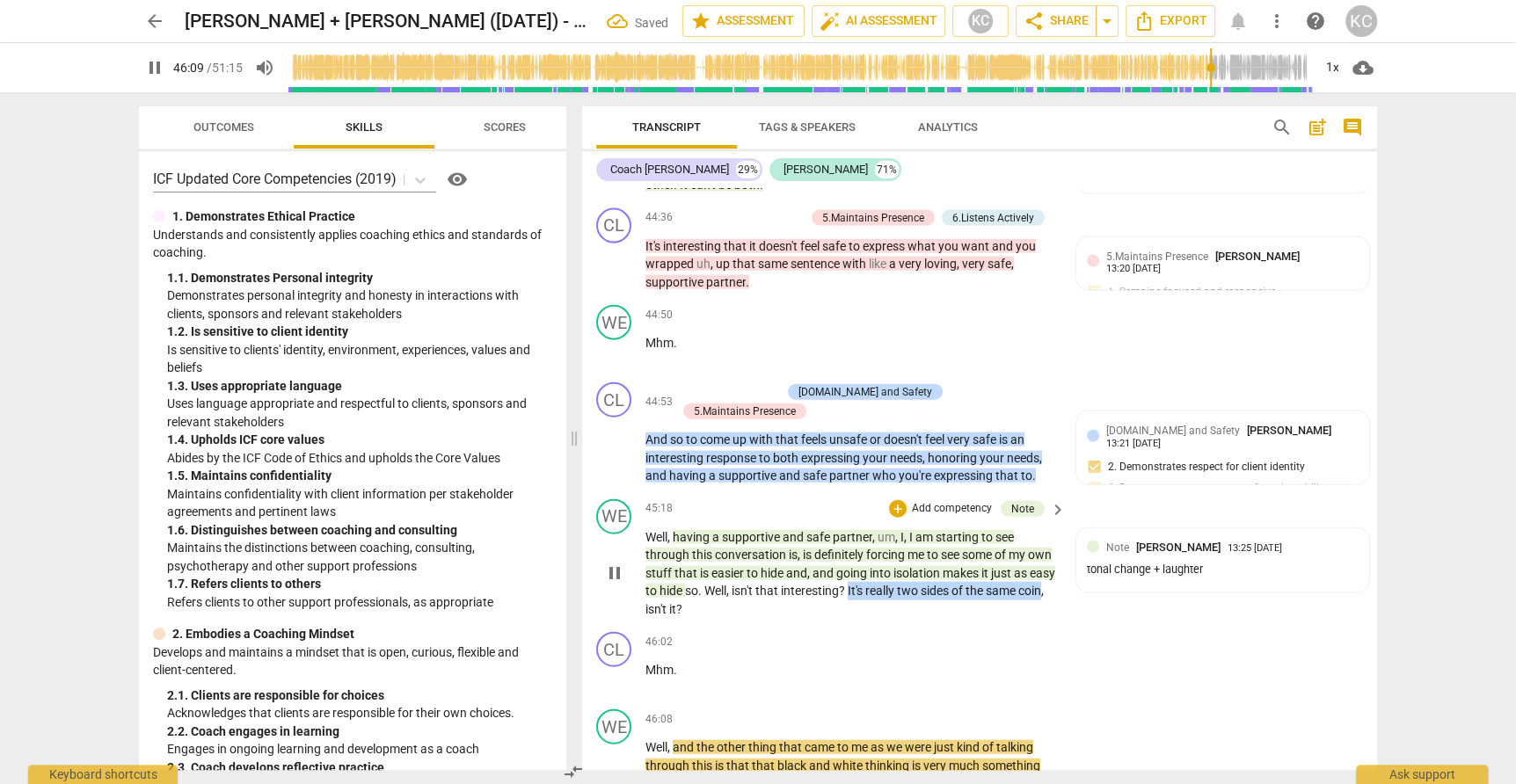
drag, startPoint x: 878, startPoint y: 472, endPoint x: 669, endPoint y: 491, distance: 209.9
click at [669, 529] on p "Well , having a supportive and safe partner , um , I , I am starting to see thr…" at bounding box center [851, 574] width 411 height 91
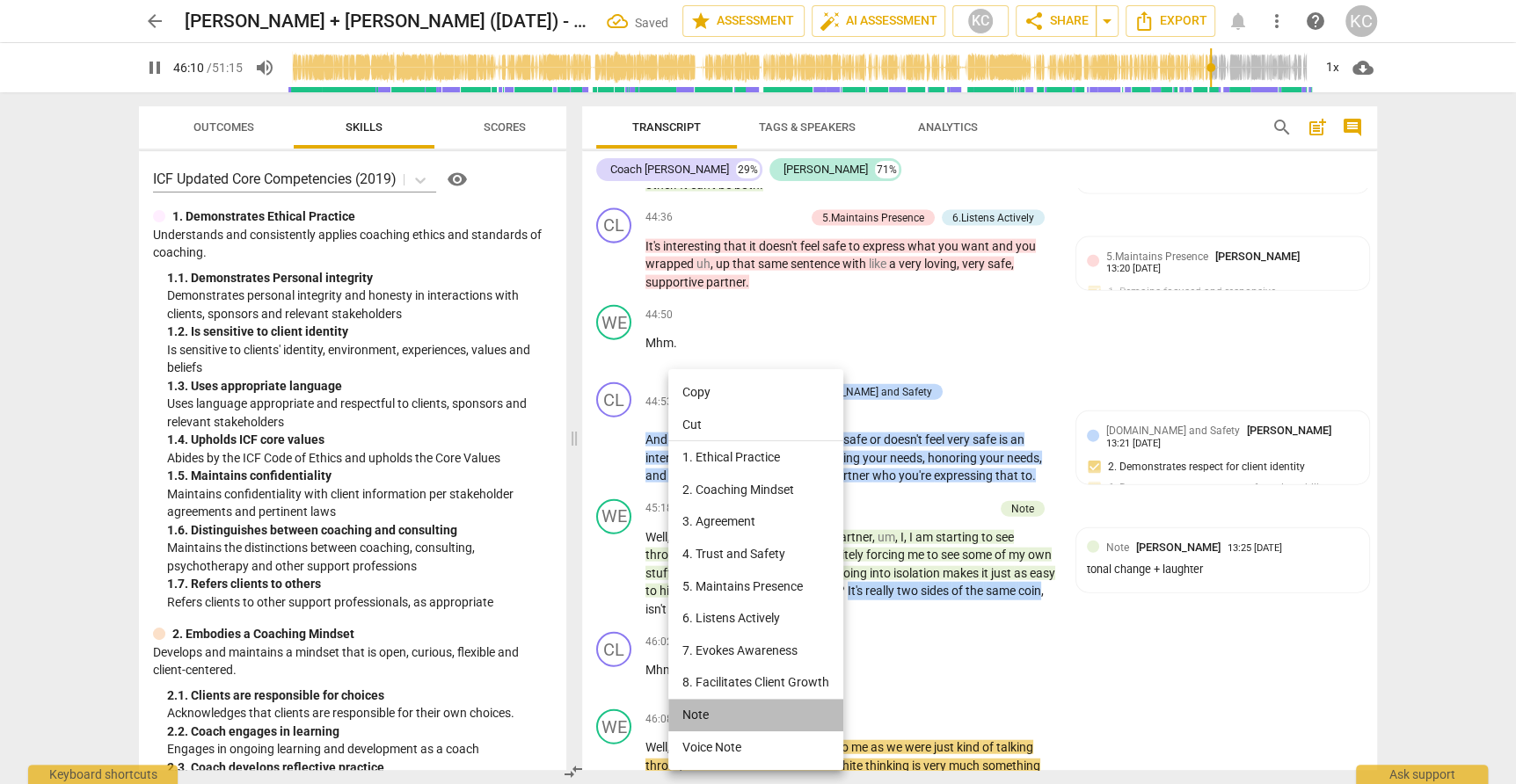
click at [703, 714] on li "Note" at bounding box center [756, 715] width 175 height 33
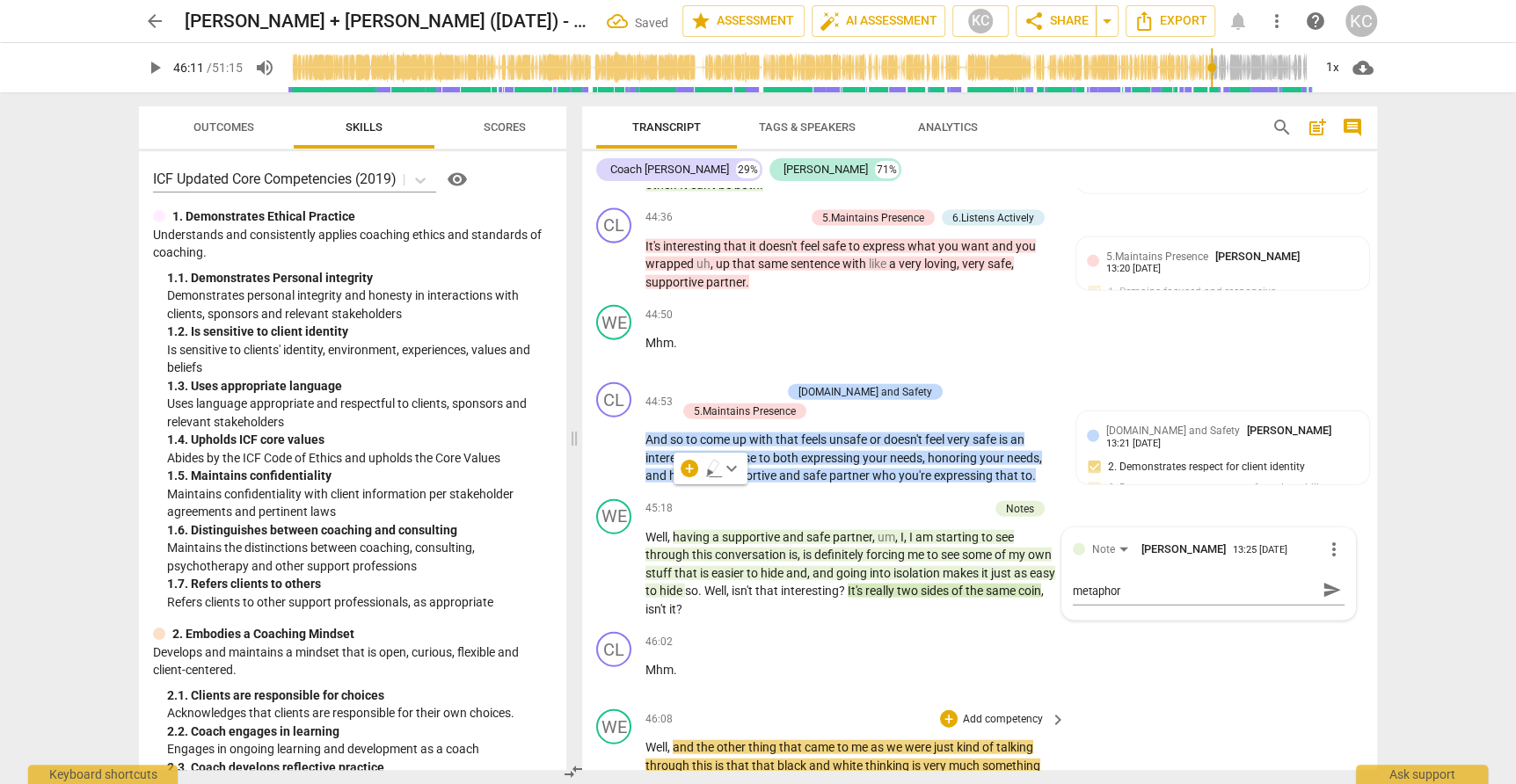
click at [1208, 702] on div "WE play_arrow pause 46:08 + Add competency keyboard_arrow_right Well , and the …" at bounding box center [979, 769] width 795 height 133
drag, startPoint x: 647, startPoint y: 627, endPoint x: 672, endPoint y: 626, distance: 25.0
click at [672, 739] on p "Well , and the other thing that came to me as we were just kind of talking thro…" at bounding box center [851, 784] width 411 height 91
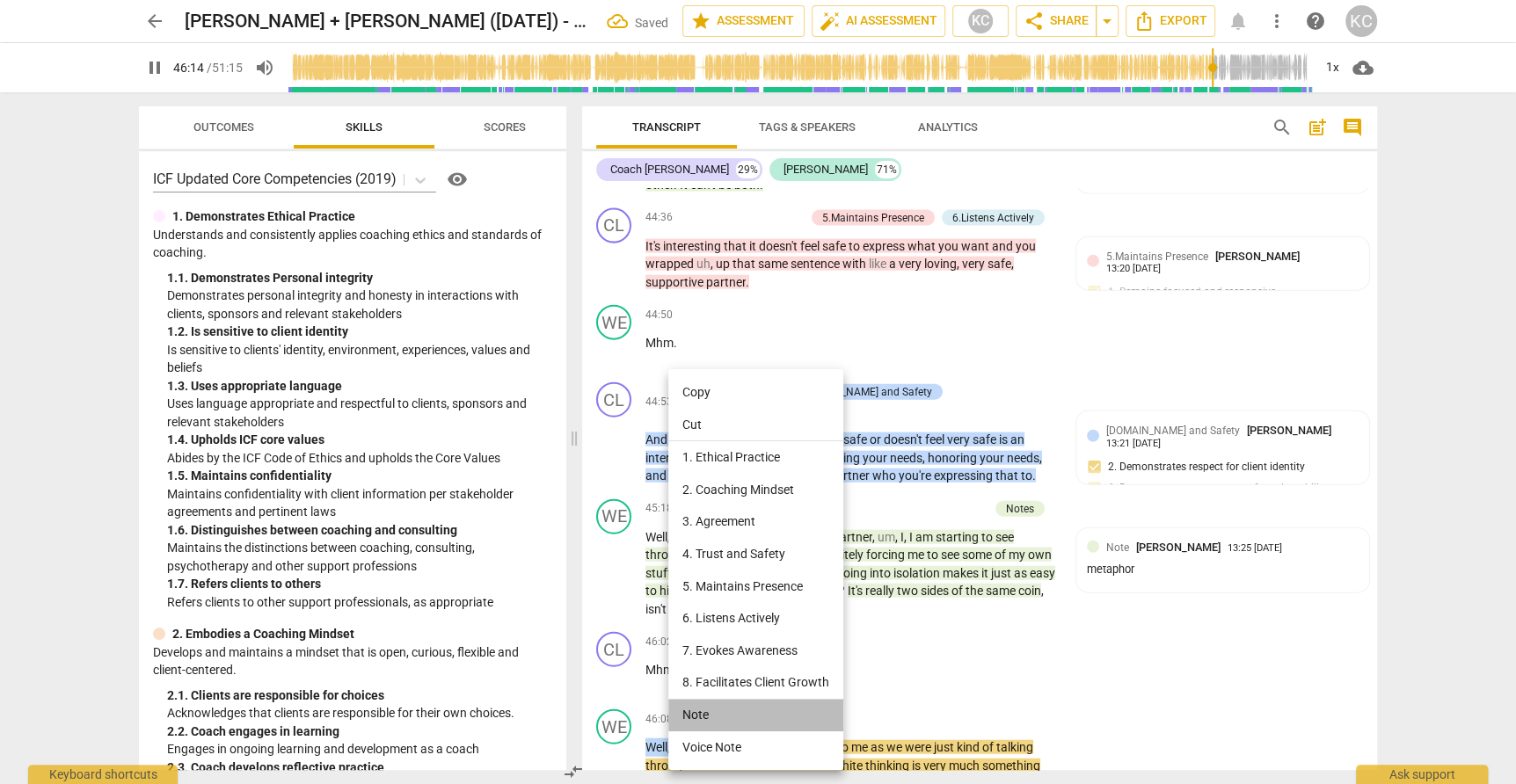
click at [695, 711] on li "Note" at bounding box center [756, 715] width 175 height 33
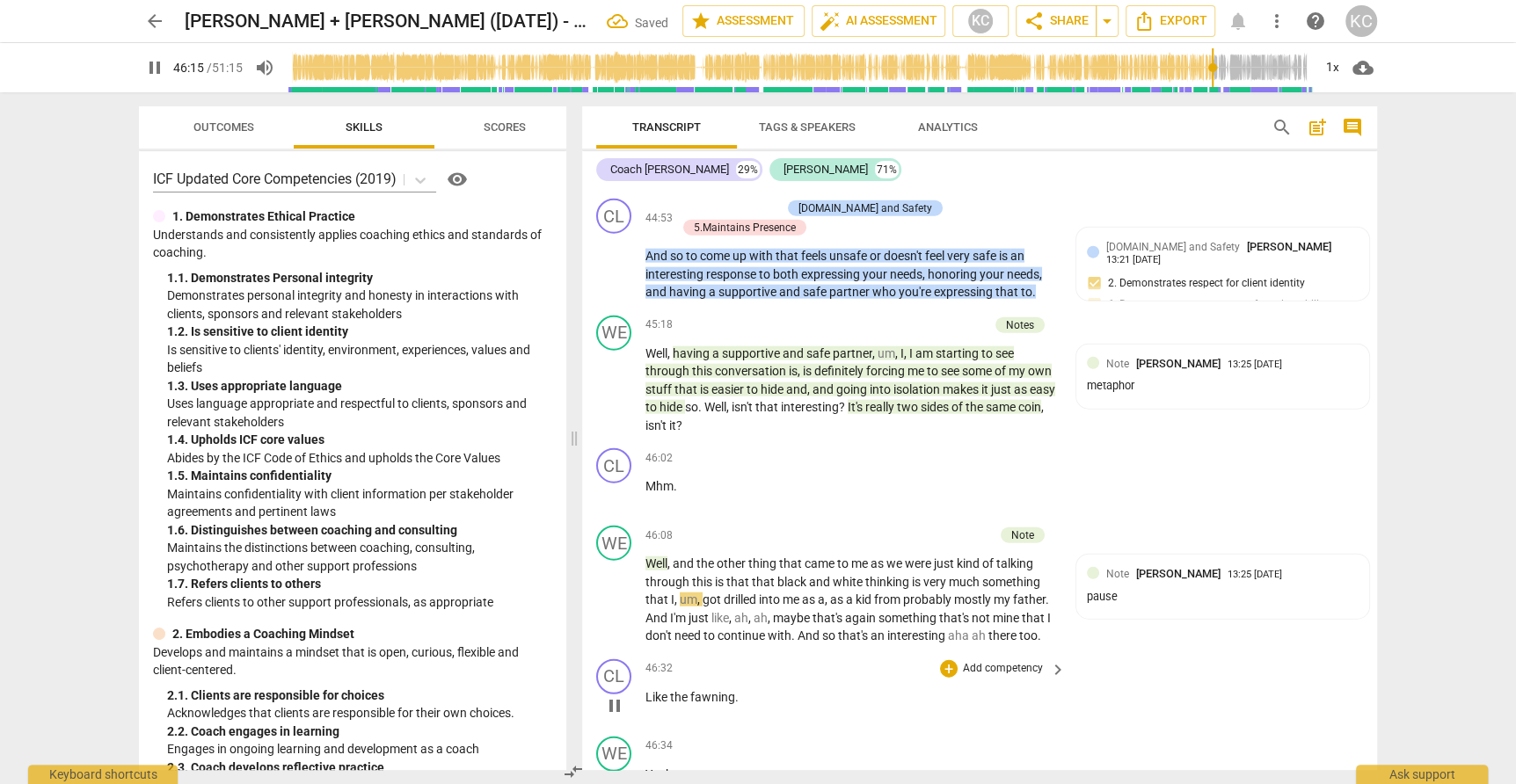
scroll to position [13397, 0]
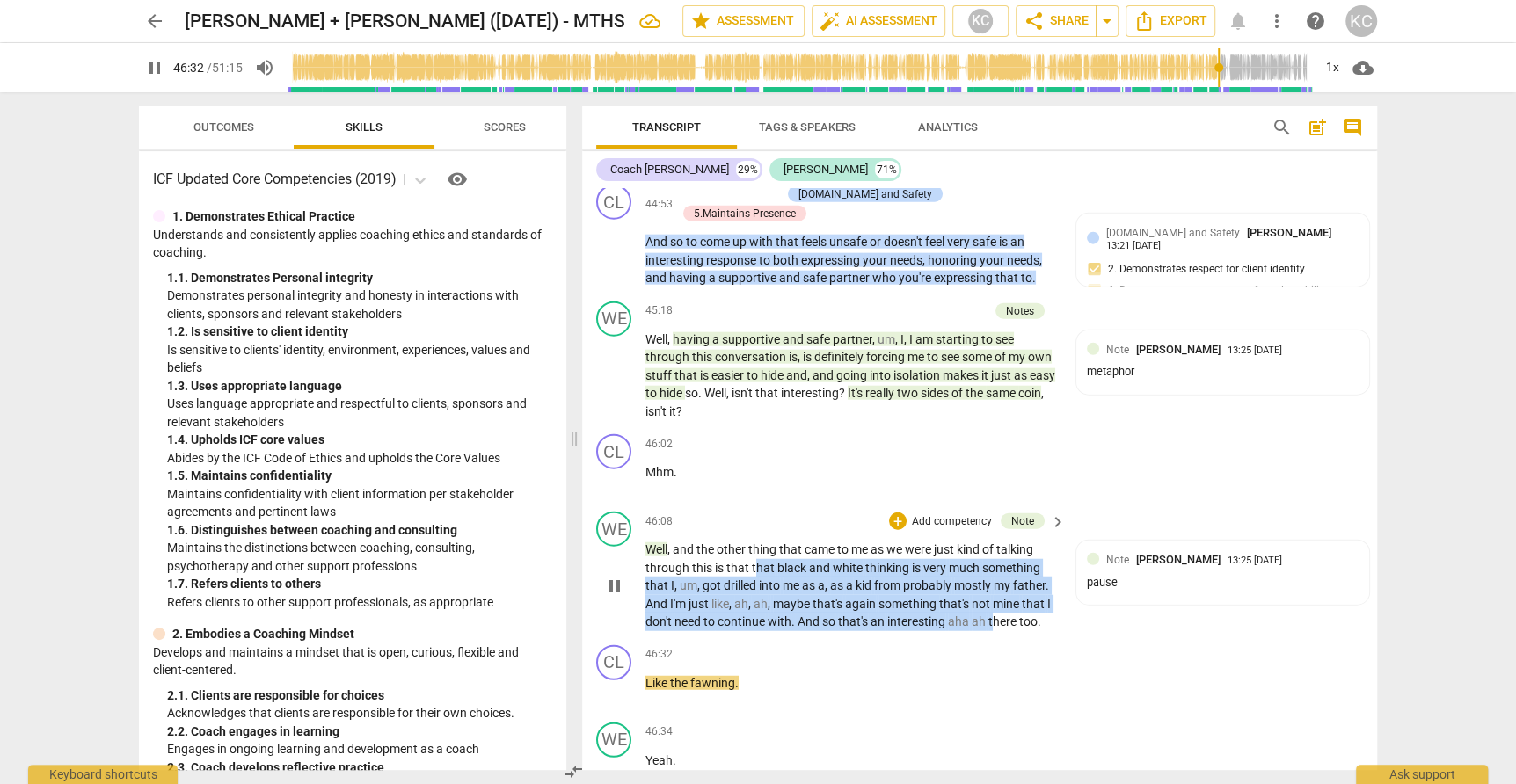
drag, startPoint x: 753, startPoint y: 446, endPoint x: 995, endPoint y: 498, distance: 247.5
click at [995, 540] on p "Well , and the other thing that came to me as we were just kind of talking thro…" at bounding box center [851, 586] width 411 height 91
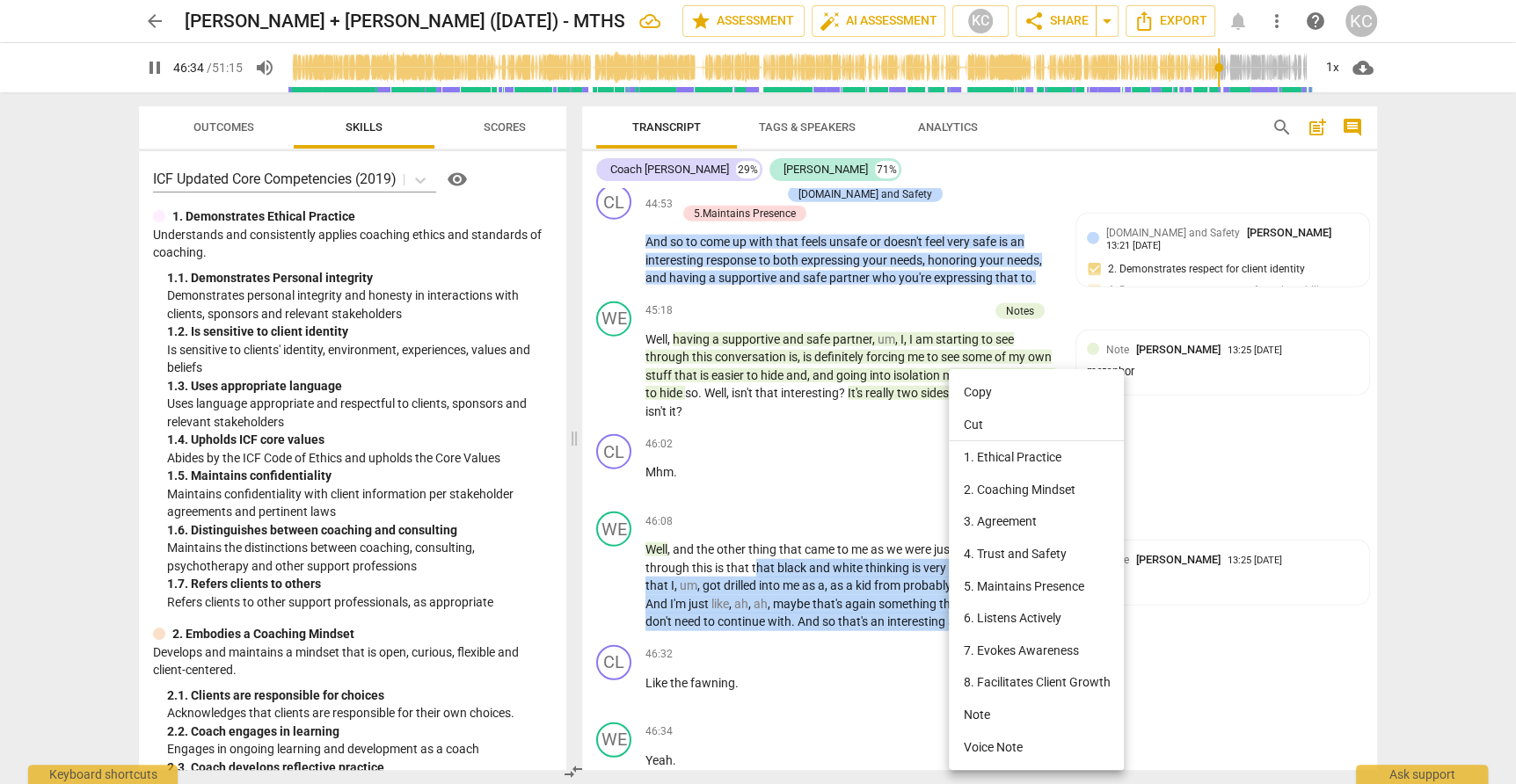
click at [976, 707] on li "Note" at bounding box center [1036, 715] width 175 height 33
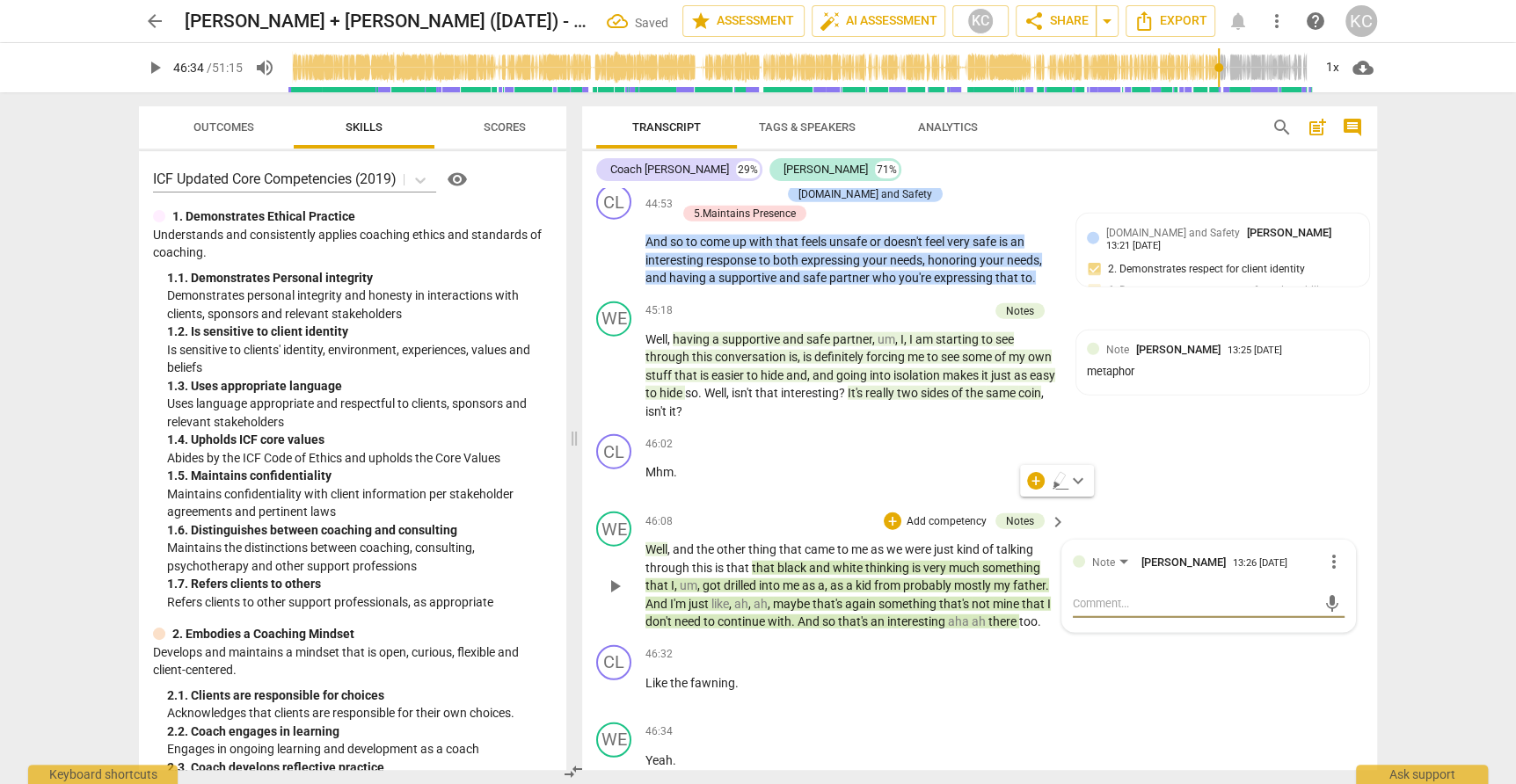
click at [1208, 595] on textarea at bounding box center [1195, 603] width 244 height 17
click at [1244, 638] on div "CL play_arrow pause 46:32 + Add competency keyboard_arrow_right Like the fawnin…" at bounding box center [979, 676] width 795 height 77
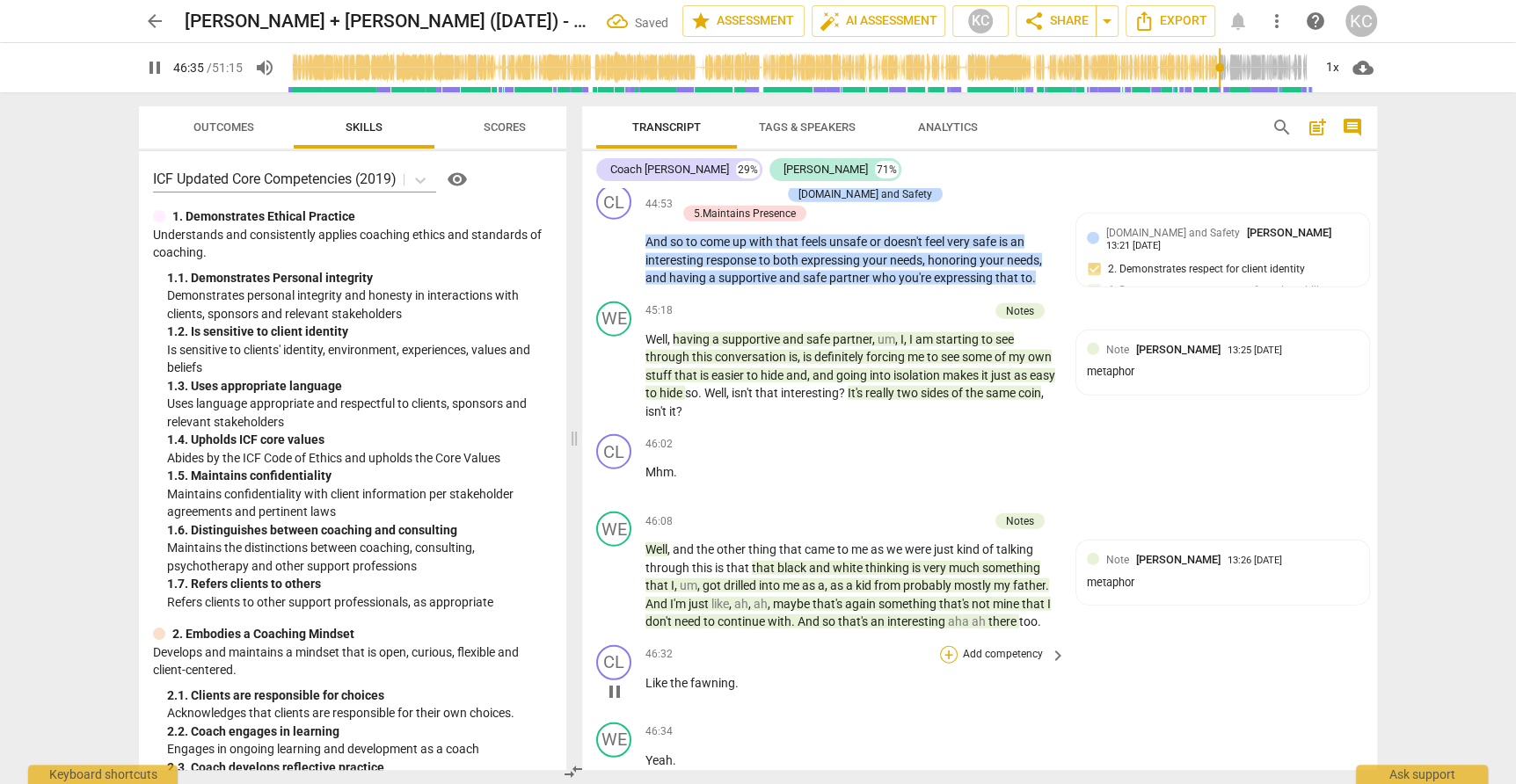
click at [953, 646] on div "+" at bounding box center [949, 655] width 18 height 18
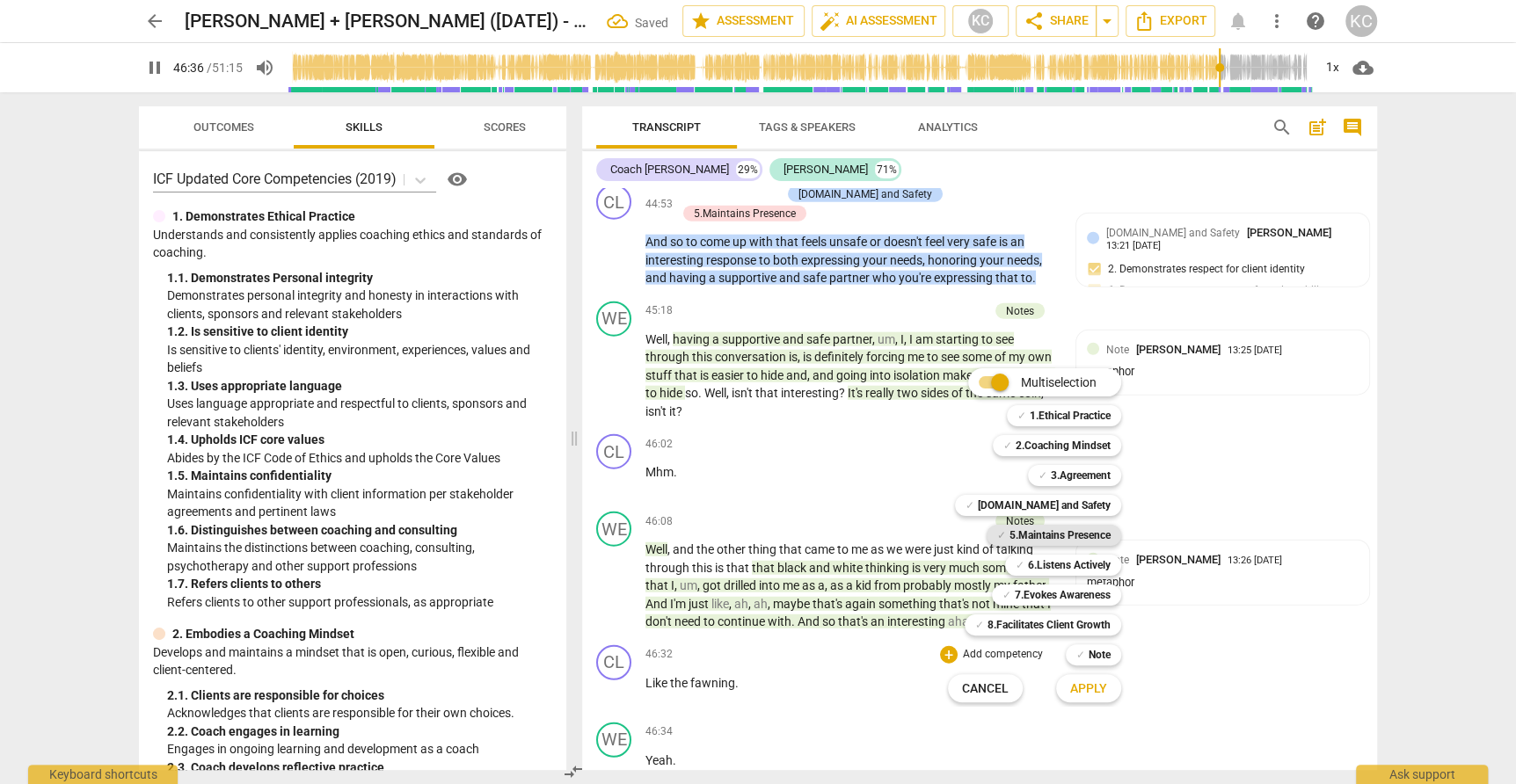
click at [999, 529] on span "✓" at bounding box center [1001, 536] width 9 height 21
click at [1074, 706] on div "Apply x" at bounding box center [1098, 688] width 99 height 36
click at [1071, 688] on span "Apply" at bounding box center [1088, 689] width 36 height 18
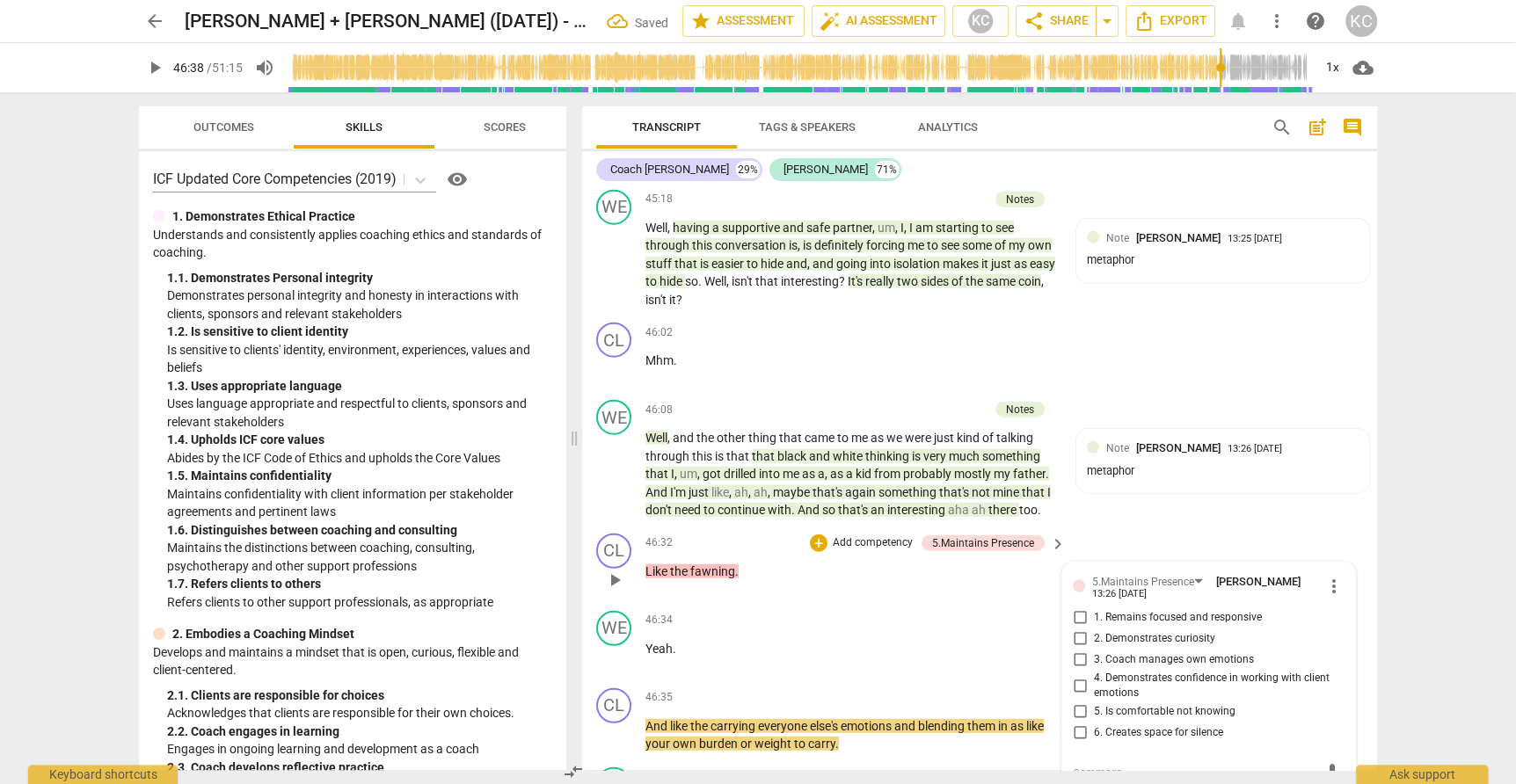
scroll to position [13518, 0]
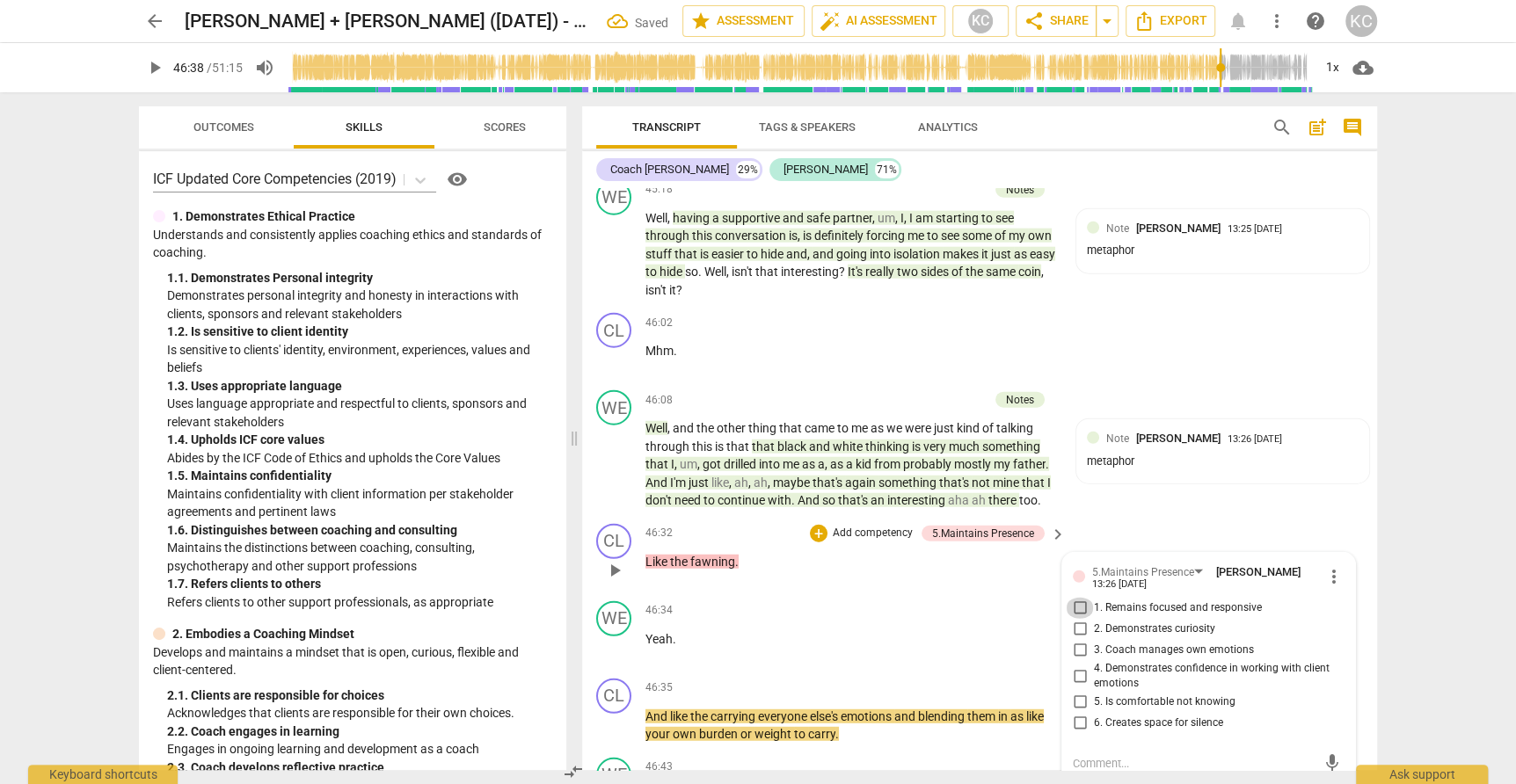
click at [1078, 598] on input "1. Remains focused and responsive" at bounding box center [1080, 609] width 28 height 21
click at [1082, 755] on textarea at bounding box center [1195, 763] width 244 height 17
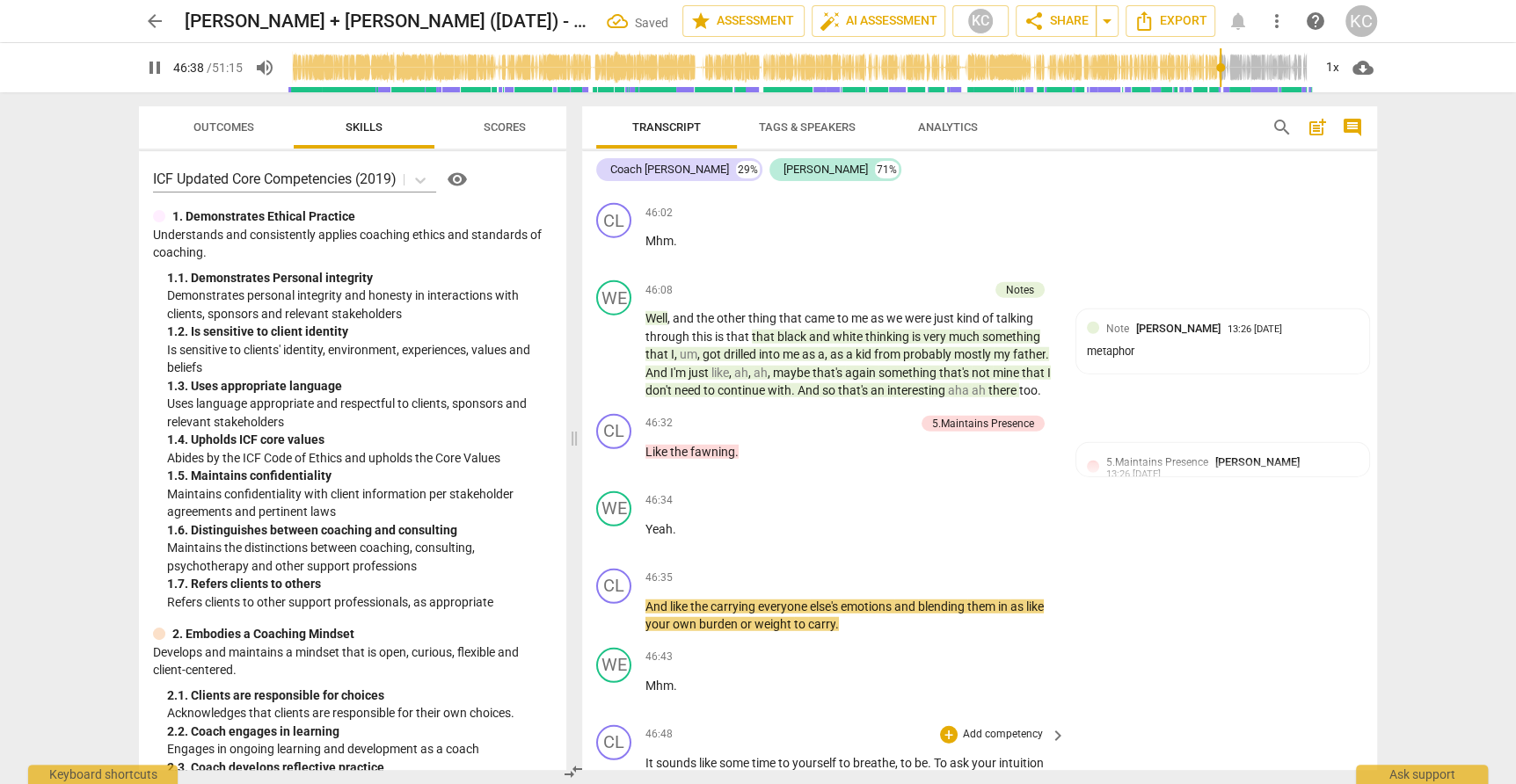
scroll to position [13644, 0]
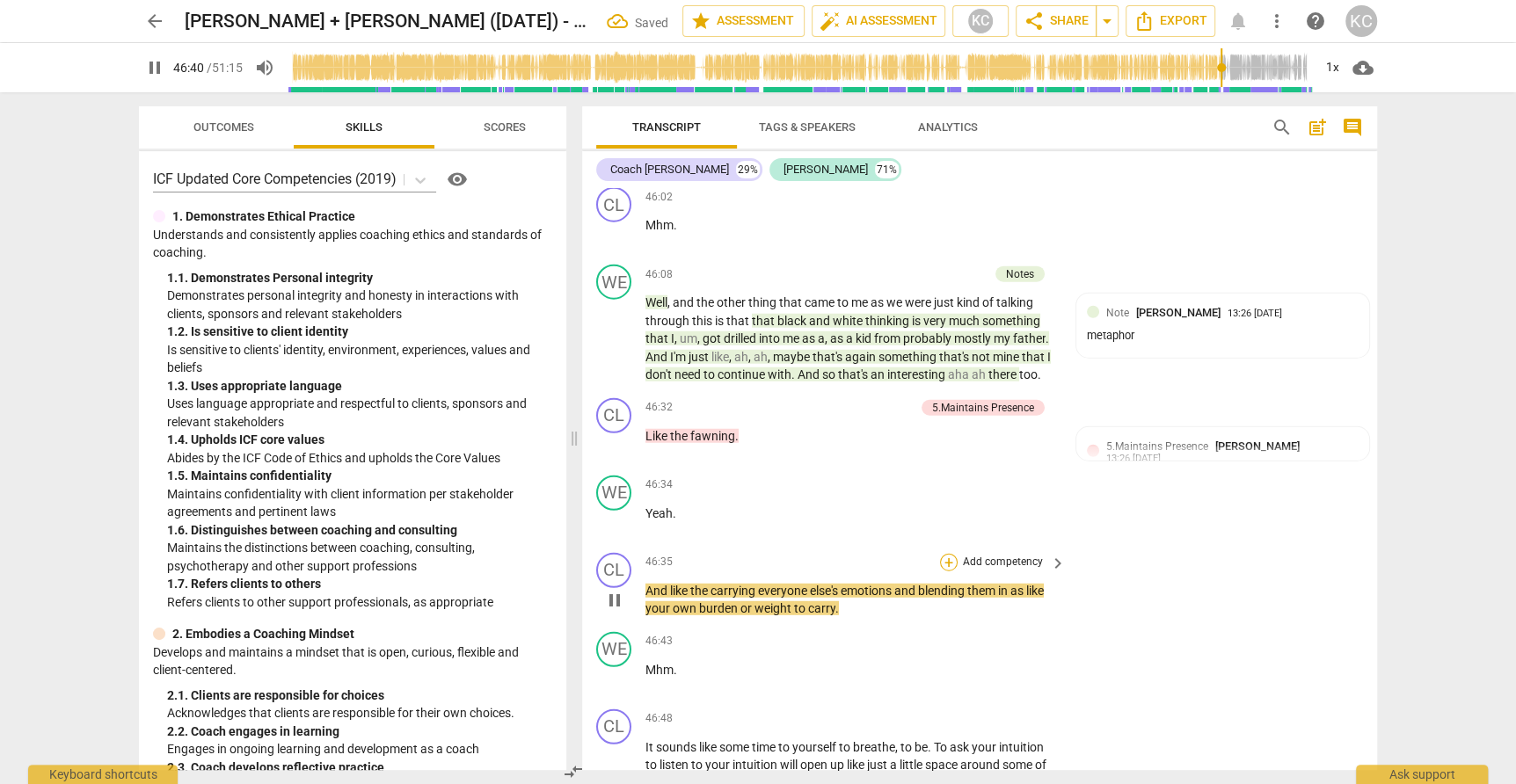
click at [952, 554] on div "+" at bounding box center [949, 562] width 18 height 18
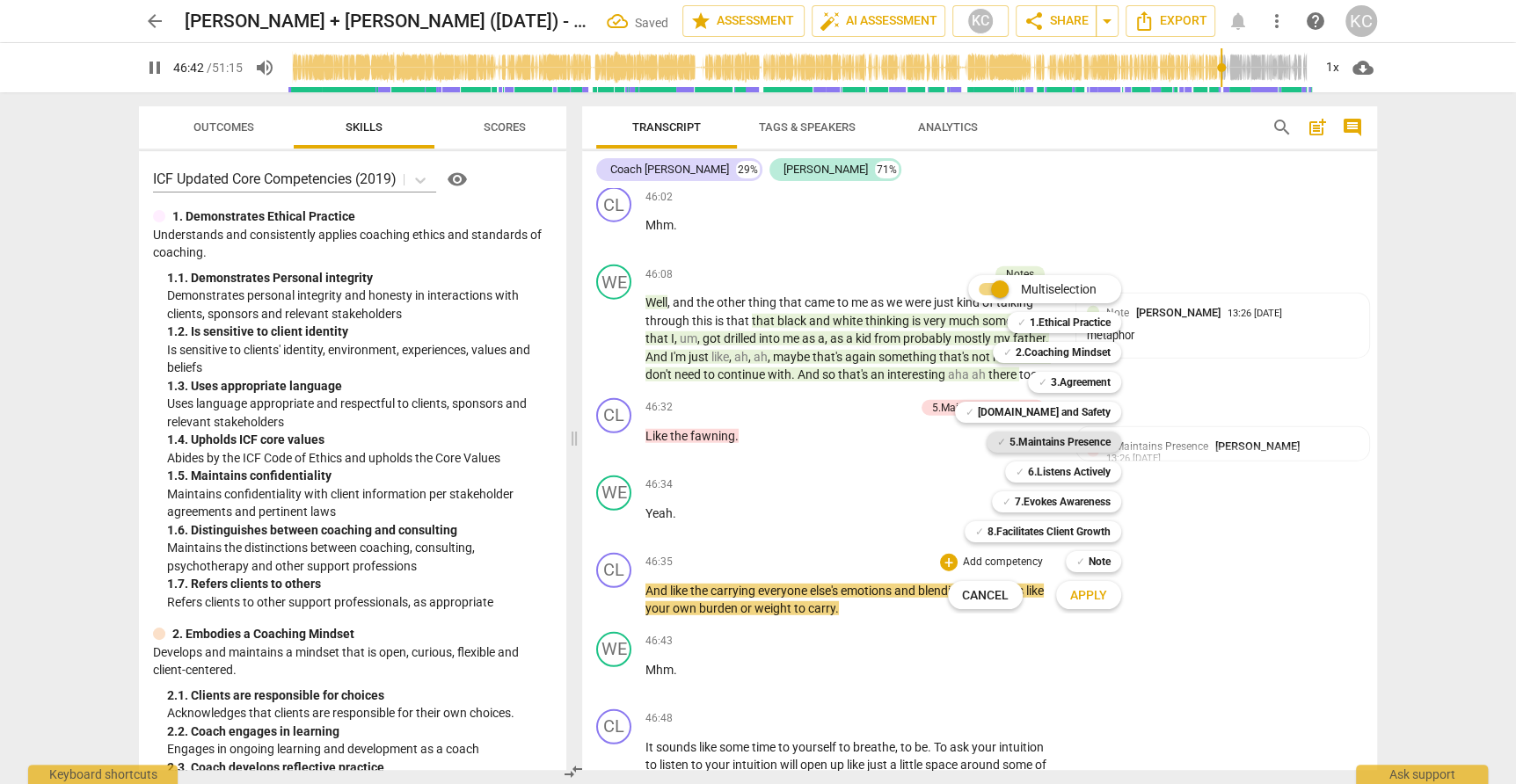
click at [1015, 444] on b "5.Maintains Presence" at bounding box center [1060, 442] width 101 height 21
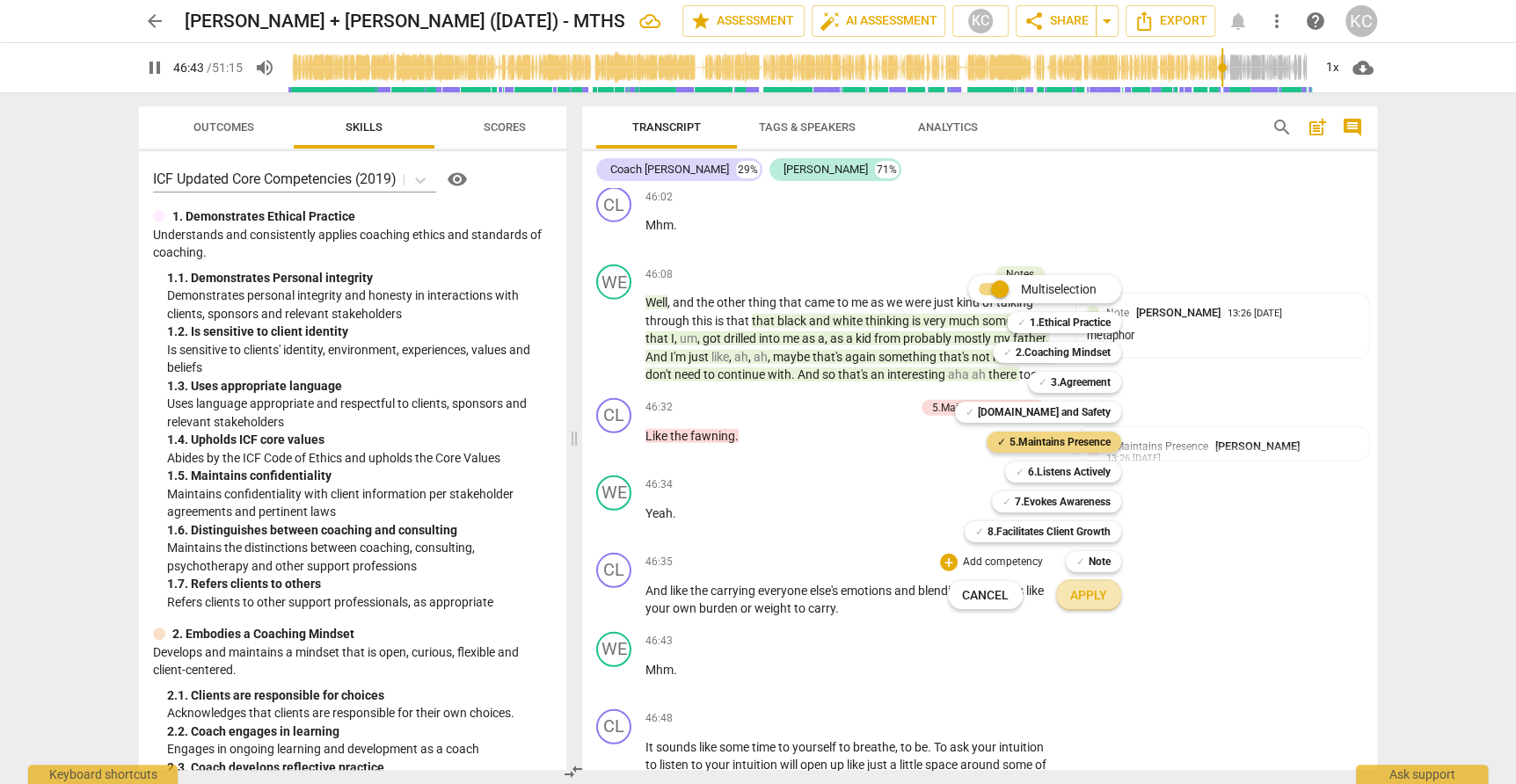
click at [1073, 599] on span "Apply" at bounding box center [1088, 596] width 36 height 18
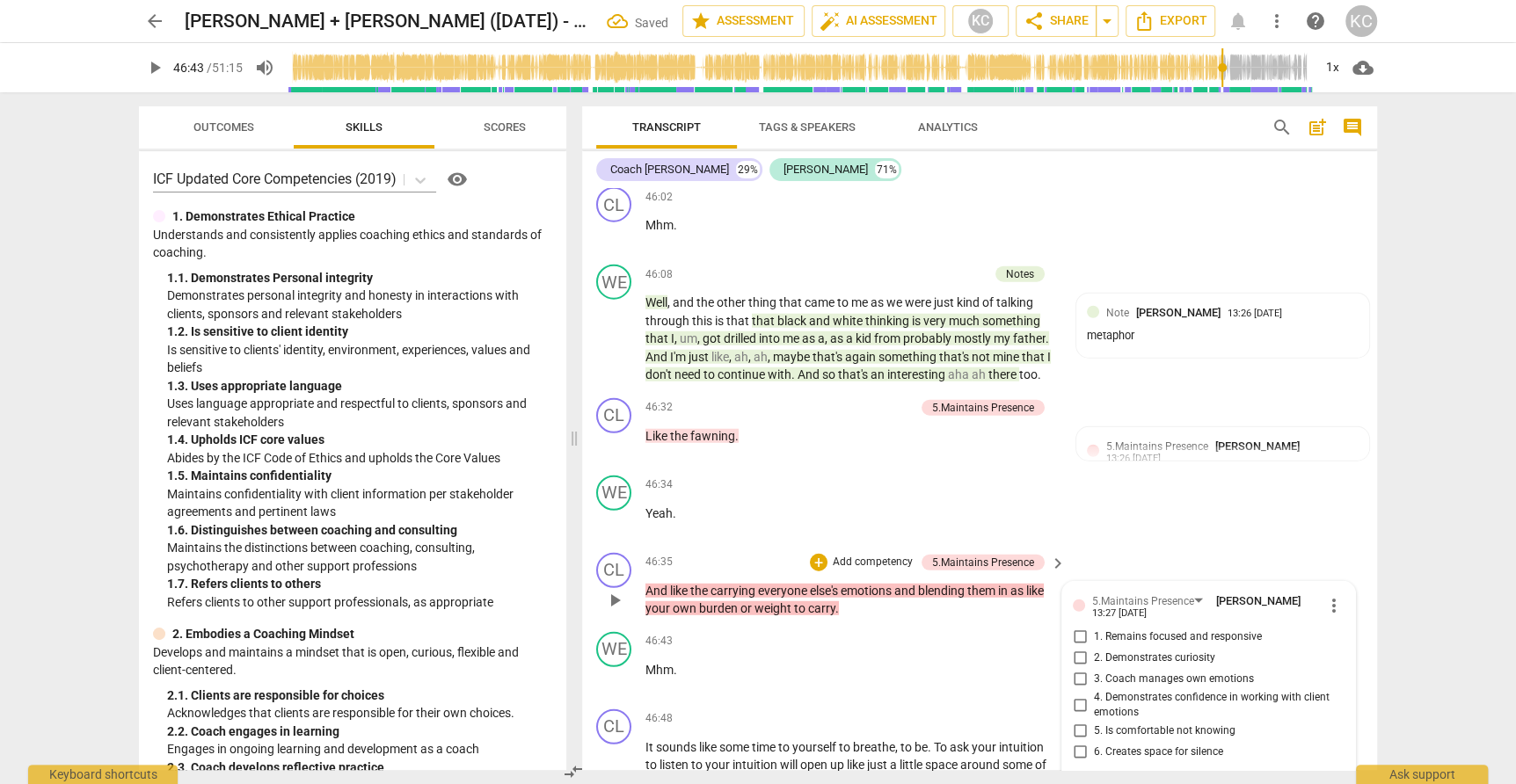
click at [1082, 626] on input "1. Remains focused and responsive" at bounding box center [1080, 637] width 28 height 21
click at [1095, 783] on textarea at bounding box center [1195, 792] width 244 height 17
click at [1164, 783] on textarea "Good responsivness" at bounding box center [1195, 792] width 244 height 17
click at [1159, 783] on textarea "Good responsivness" at bounding box center [1195, 792] width 244 height 17
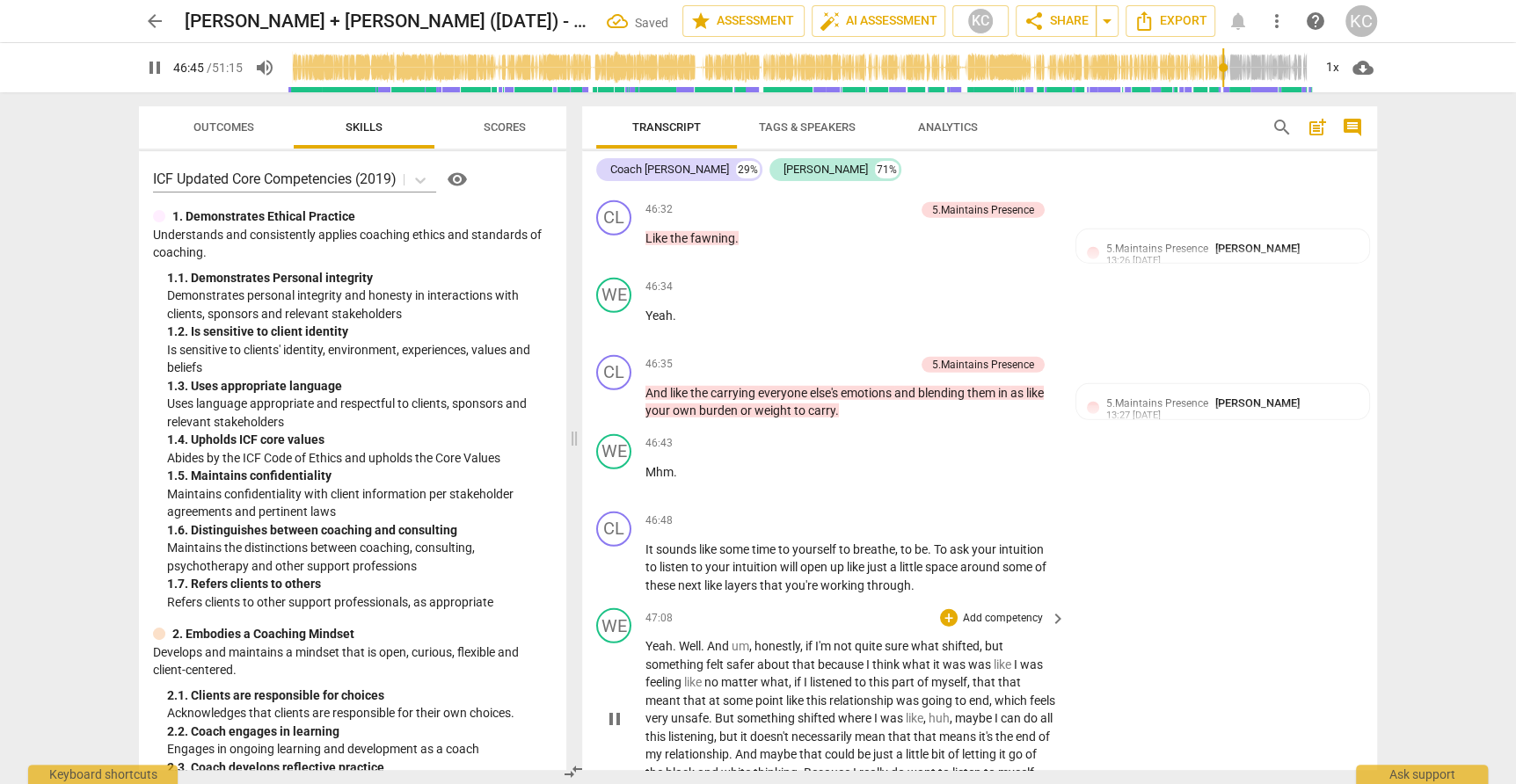
scroll to position [13859, 0]
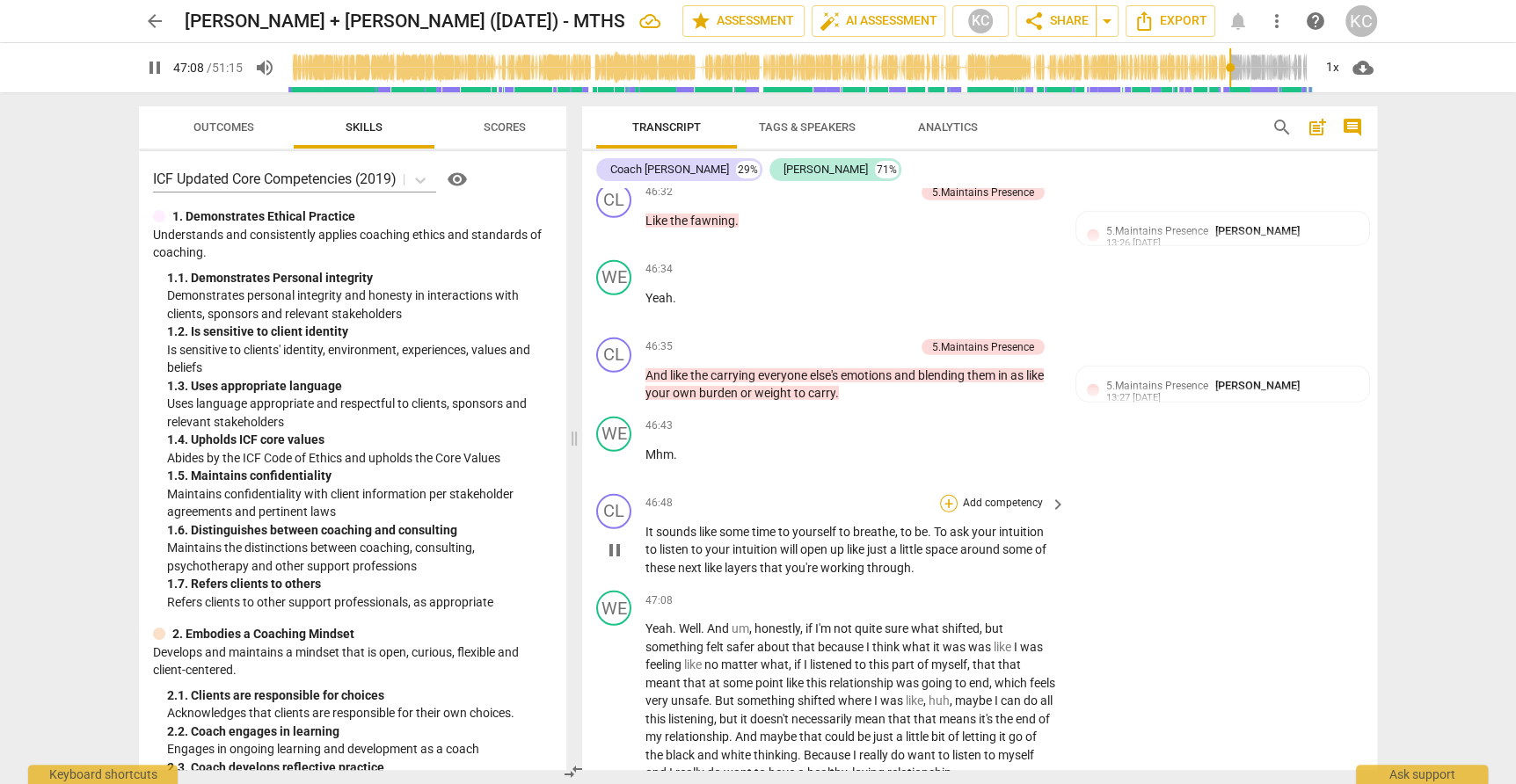
click at [953, 495] on div "+" at bounding box center [949, 504] width 18 height 18
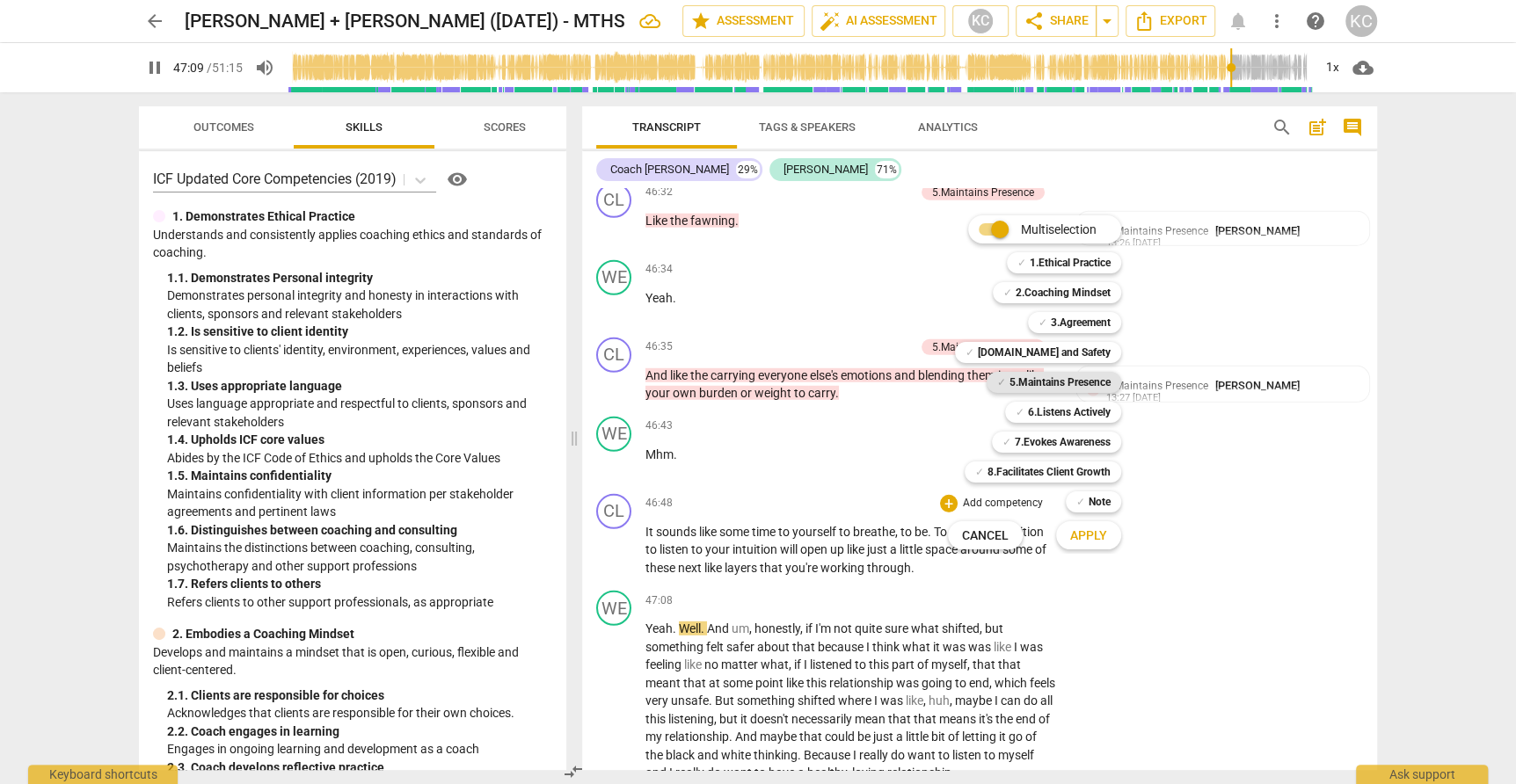
click at [1021, 383] on b "5.Maintains Presence" at bounding box center [1060, 383] width 101 height 21
click at [1080, 529] on span "Apply" at bounding box center [1088, 537] width 36 height 18
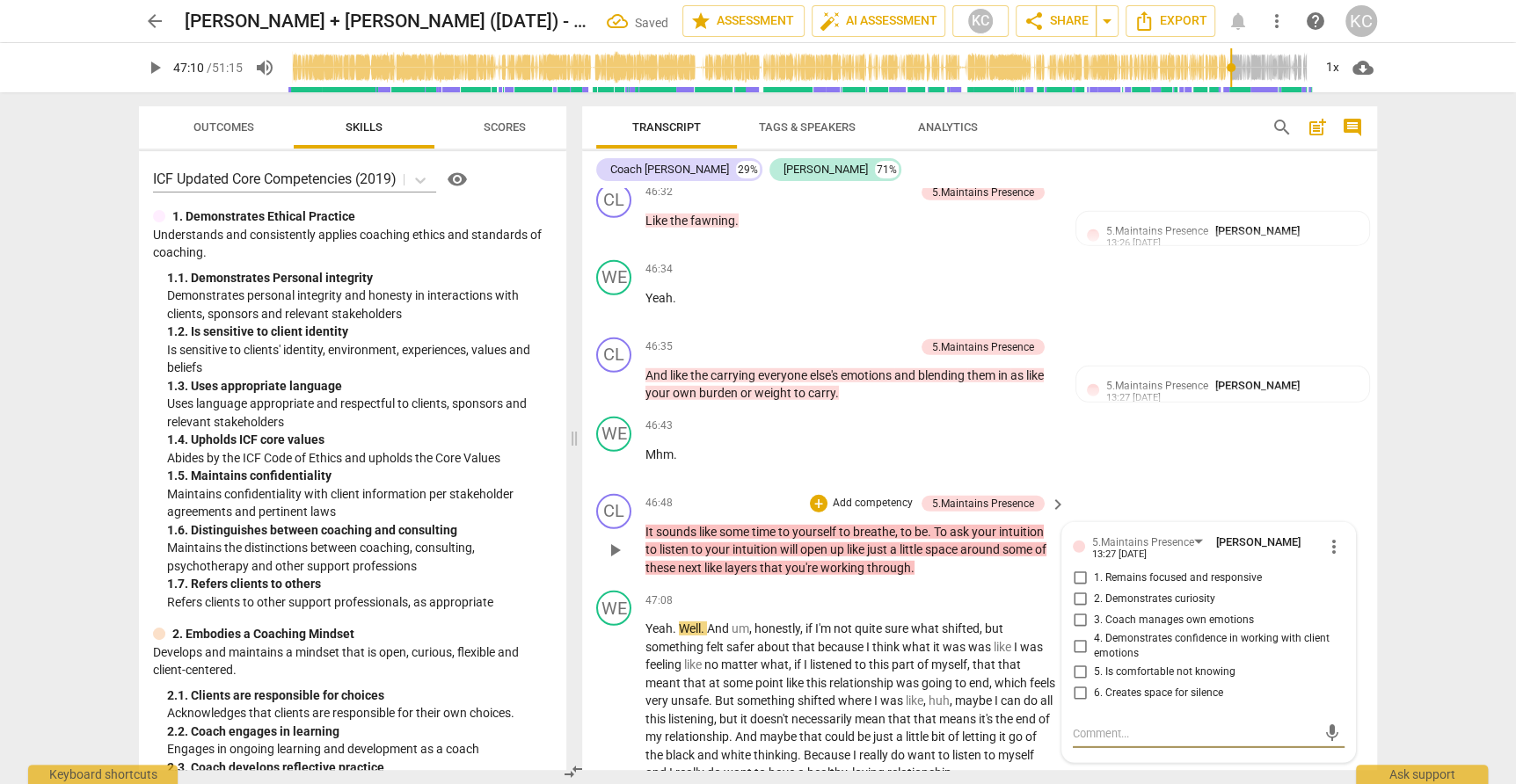
click at [1077, 568] on input "1. Remains focused and responsive" at bounding box center [1080, 578] width 28 height 21
click at [1091, 725] on textarea at bounding box center [1195, 733] width 244 height 17
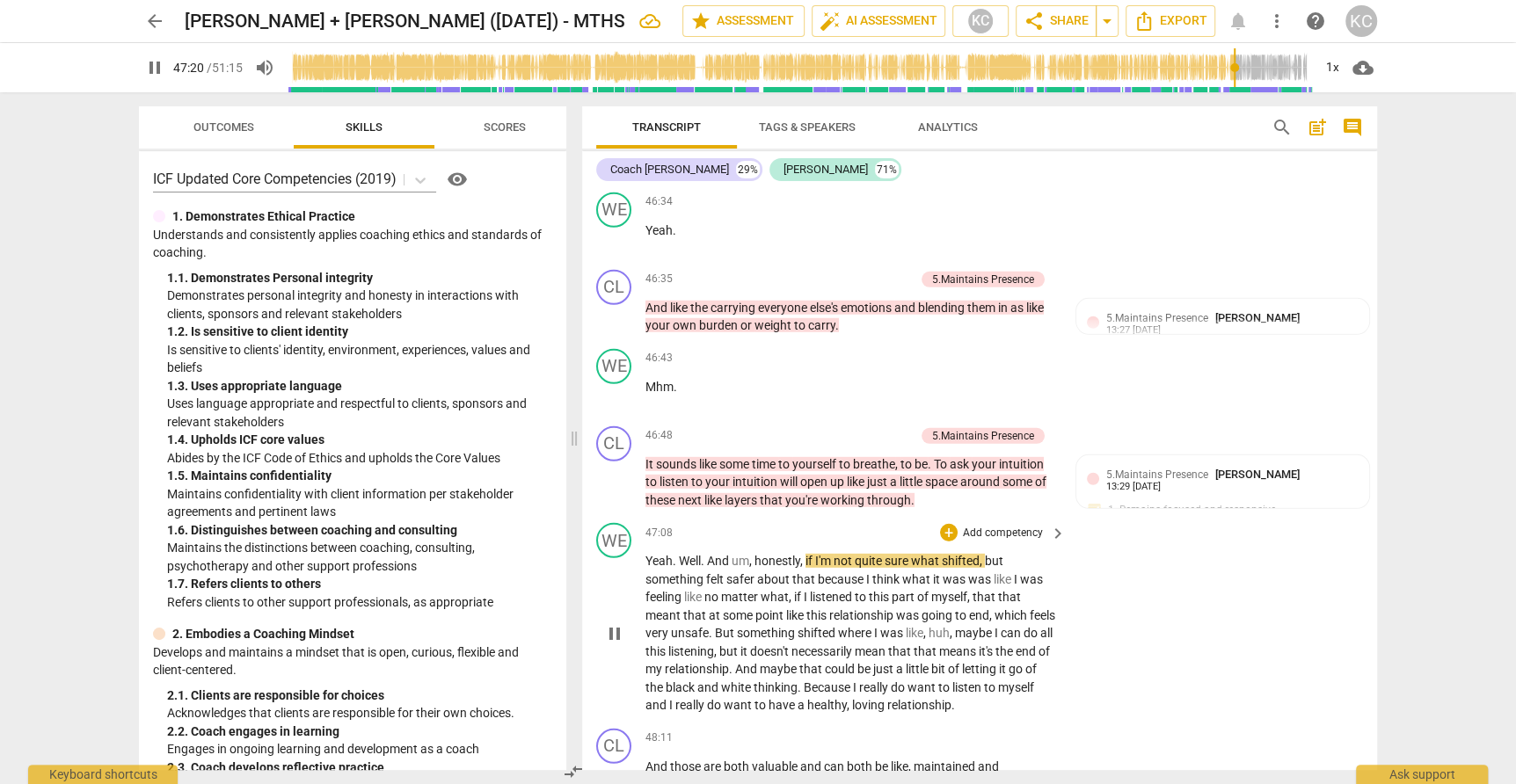
scroll to position [13930, 0]
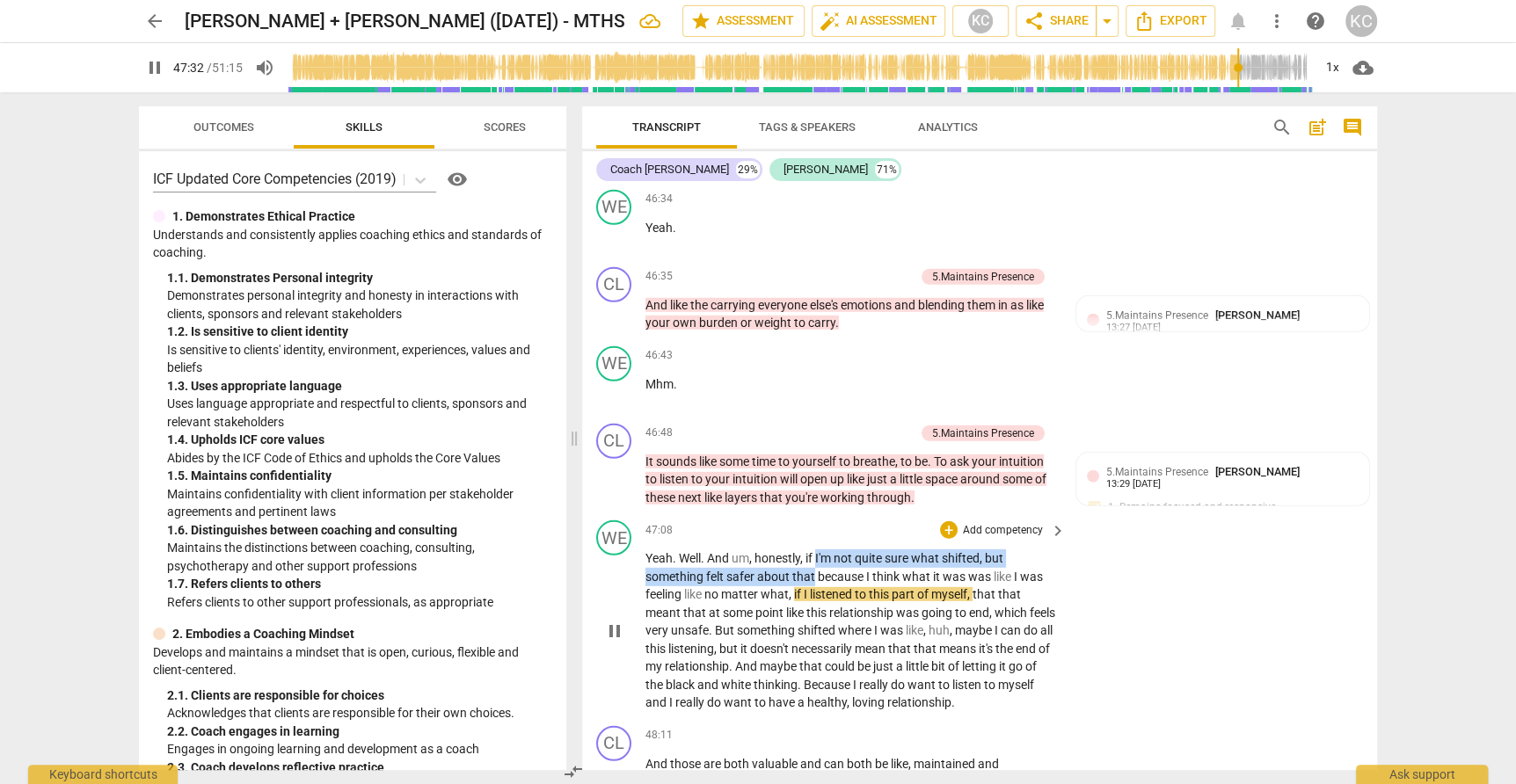
drag, startPoint x: 818, startPoint y: 437, endPoint x: 813, endPoint y: 452, distance: 15.8
click at [813, 549] on p "Yeah . Well . And um , honestly , if I'm not quite sure what shifted , but some…" at bounding box center [851, 630] width 411 height 163
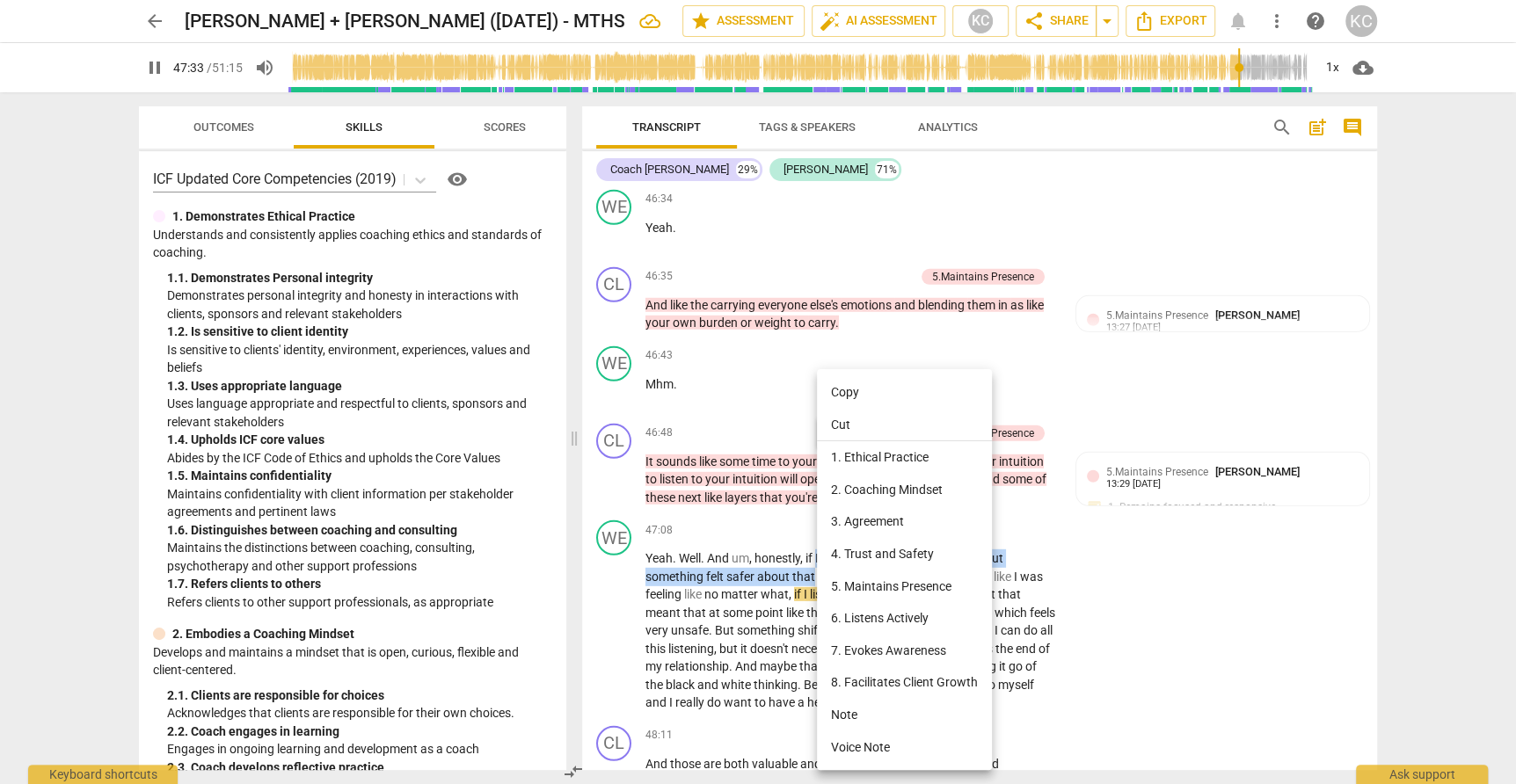
click at [844, 719] on li "Note" at bounding box center [904, 715] width 175 height 33
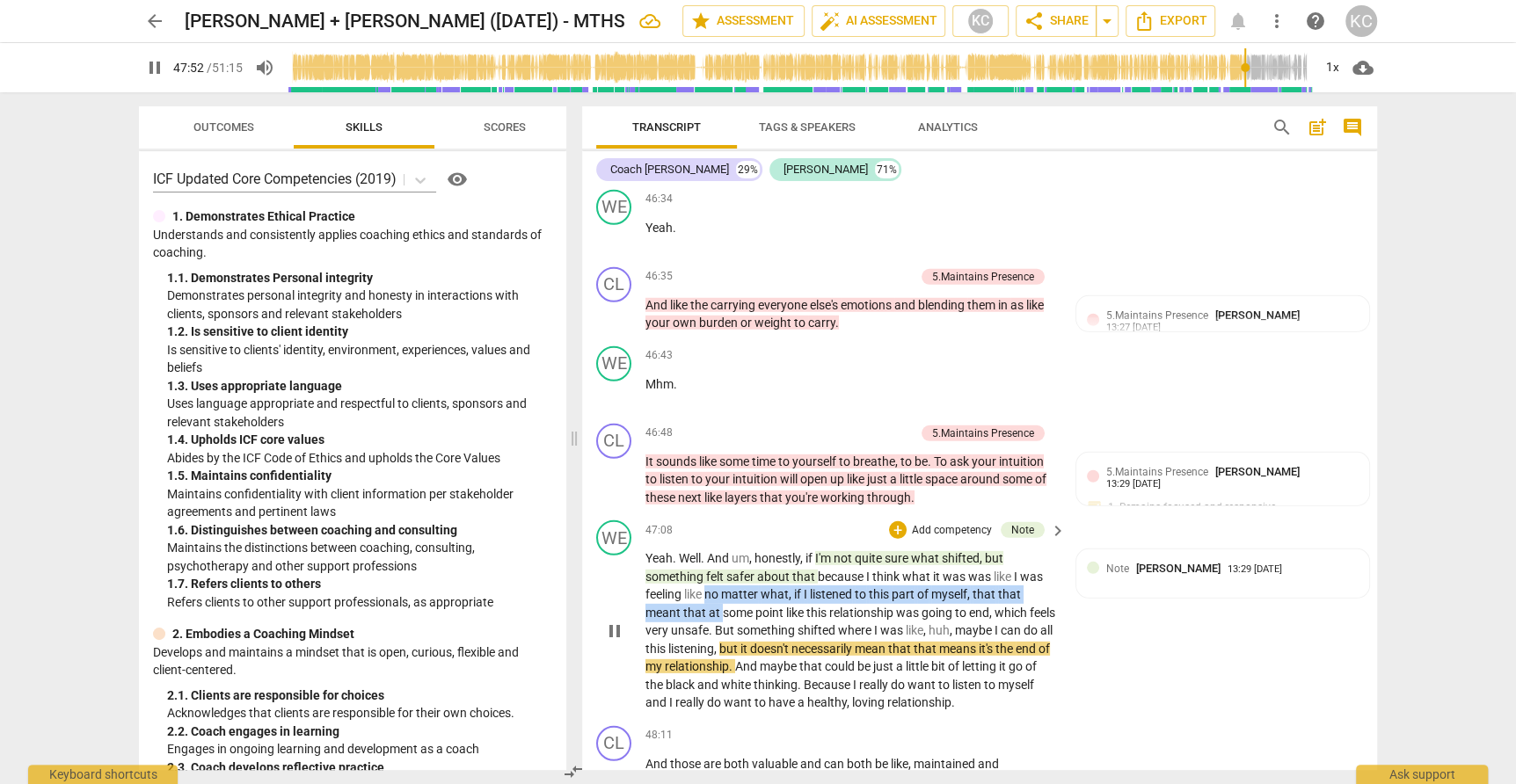
drag, startPoint x: 706, startPoint y: 472, endPoint x: 722, endPoint y: 483, distance: 19.4
click at [722, 549] on p "Yeah . Well . And um , honestly , if I'm not quite sure what shifted , but some…" at bounding box center [851, 630] width 411 height 163
click at [750, 549] on p "Yeah . Well . And um , honestly , if I'm not quite sure what shifted , but some…" at bounding box center [851, 630] width 411 height 163
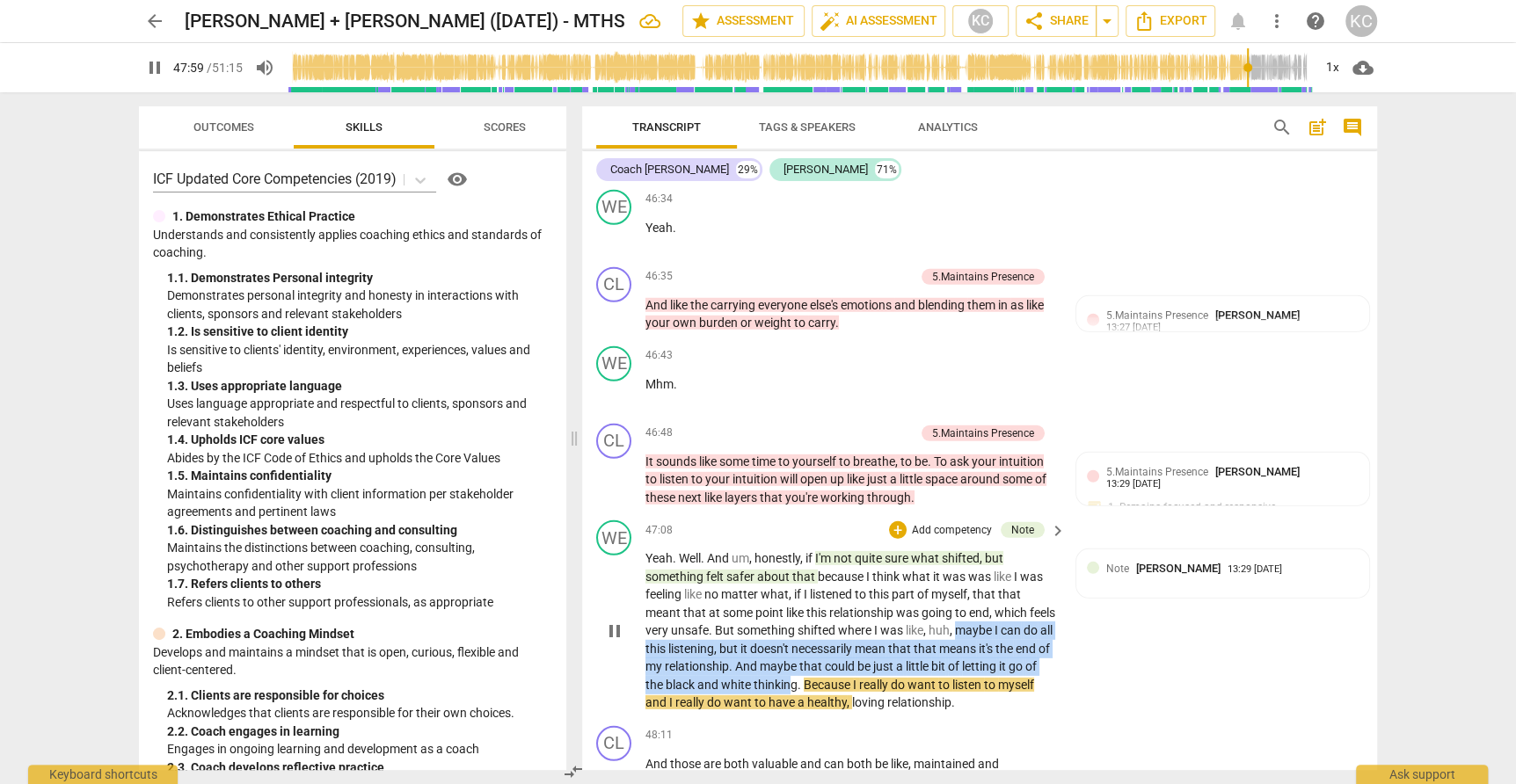
drag, startPoint x: 984, startPoint y: 505, endPoint x: 823, endPoint y: 562, distance: 170.8
click at [823, 562] on p "Yeah . Well . And um , honestly , if I'm not quite sure what shifted , but some…" at bounding box center [851, 630] width 411 height 163
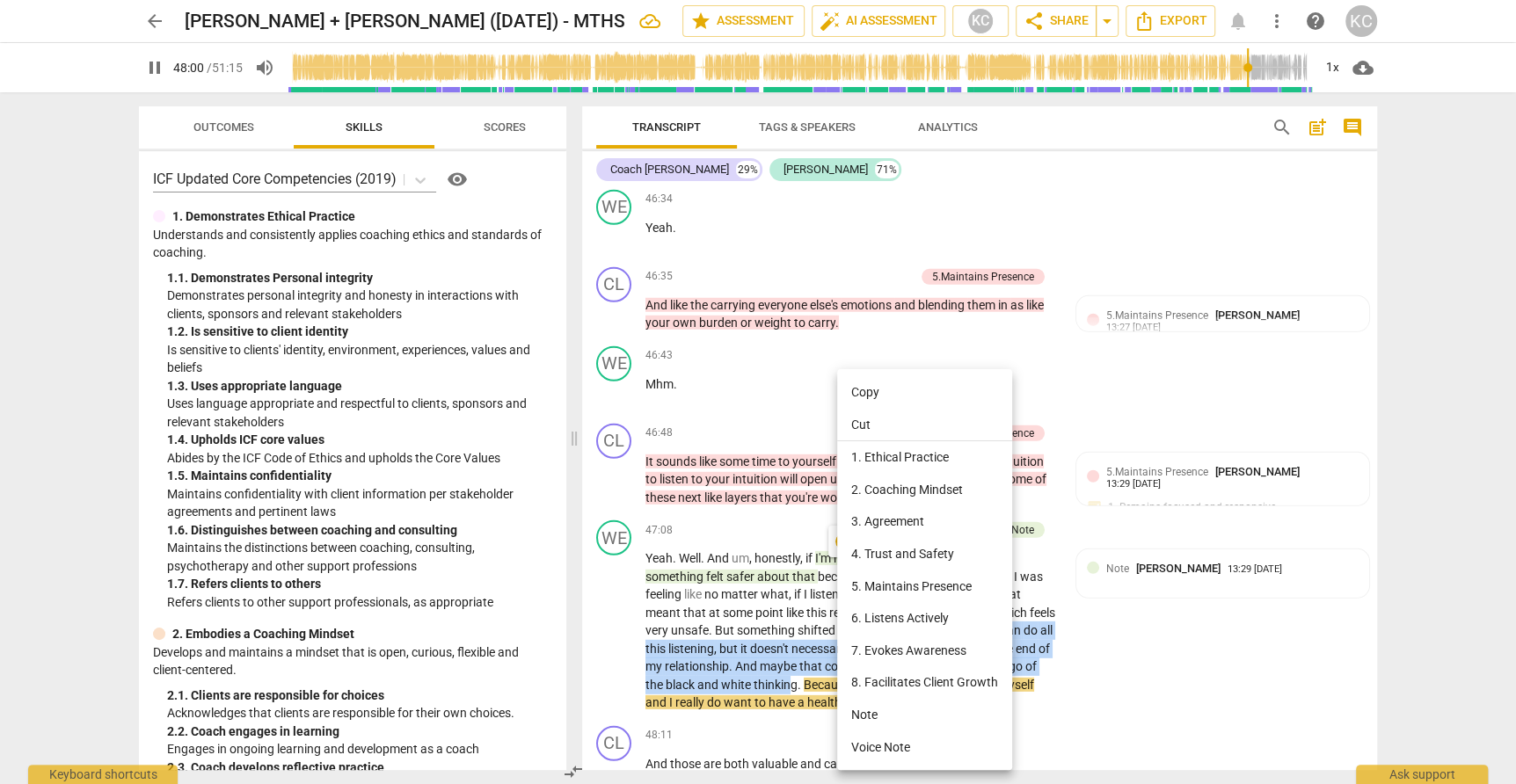
click at [869, 723] on li "Note" at bounding box center [924, 715] width 175 height 33
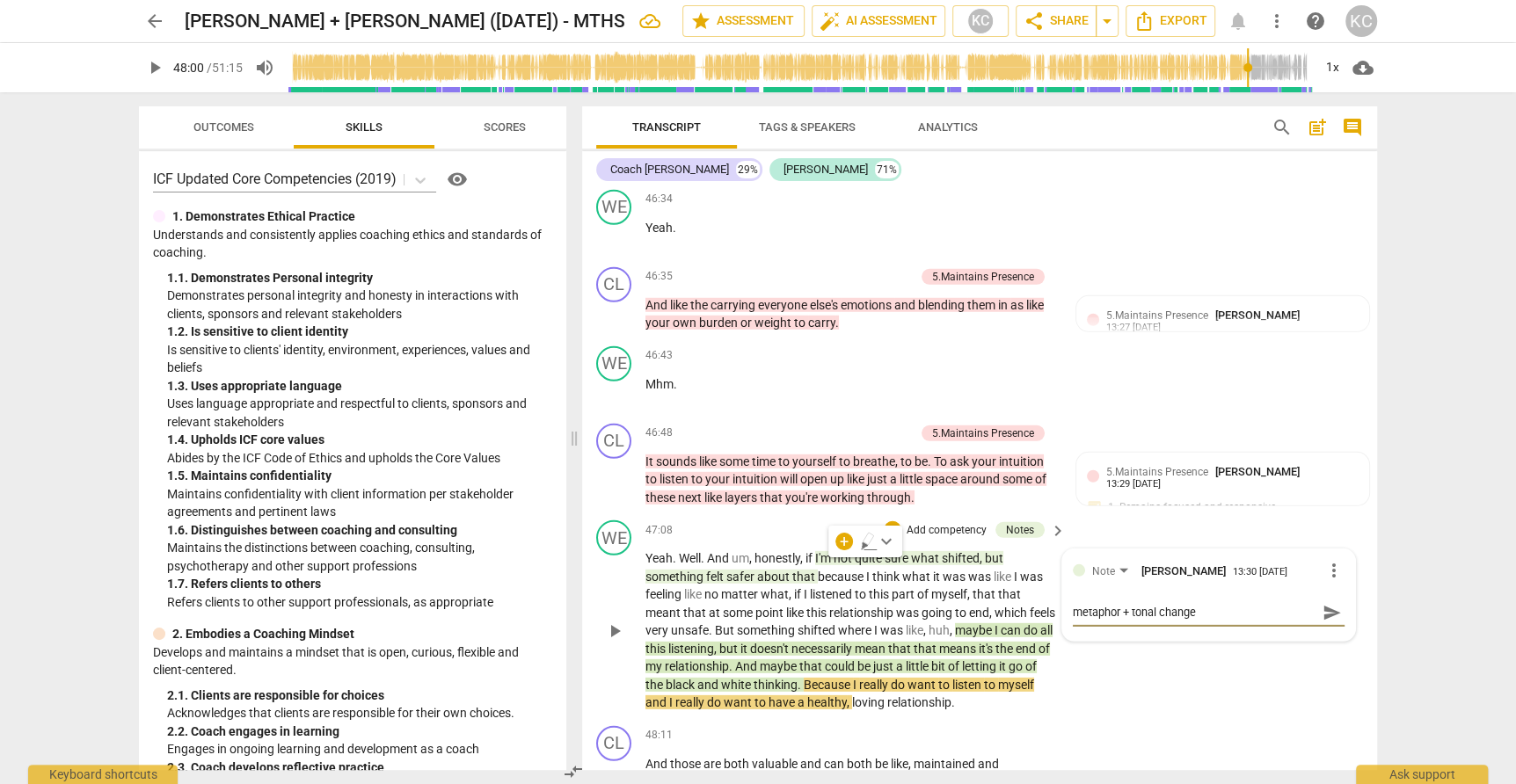
click at [1177, 586] on div "WE play_arrow pause 47:08 + Add competency Notes keyboard_arrow_right Yeah . We…" at bounding box center [979, 616] width 795 height 206
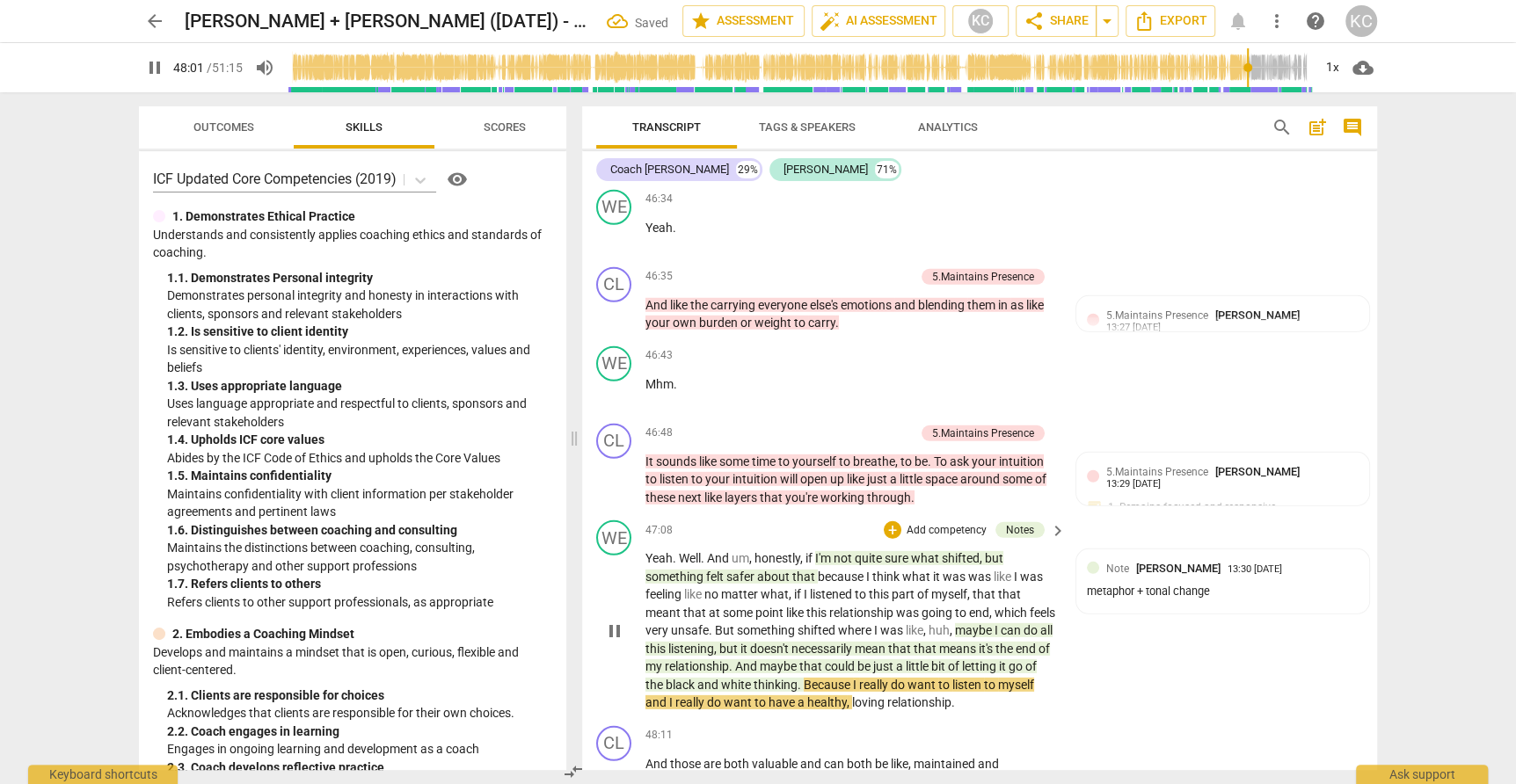
click at [839, 678] on span "Because" at bounding box center [828, 685] width 49 height 14
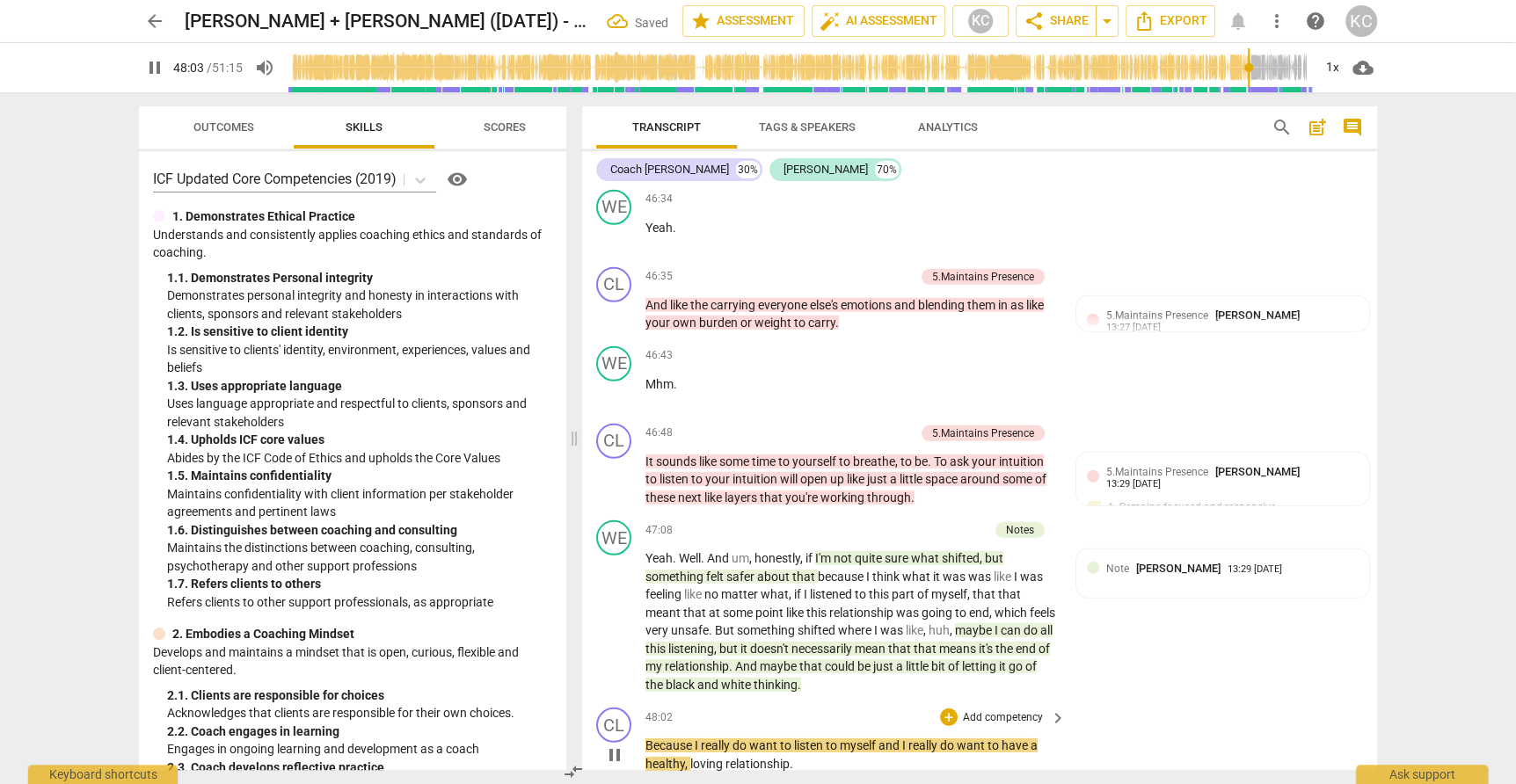
click at [656, 737] on p "Because I really do want to listen to myself and I really do want to have a hea…" at bounding box center [851, 755] width 411 height 36
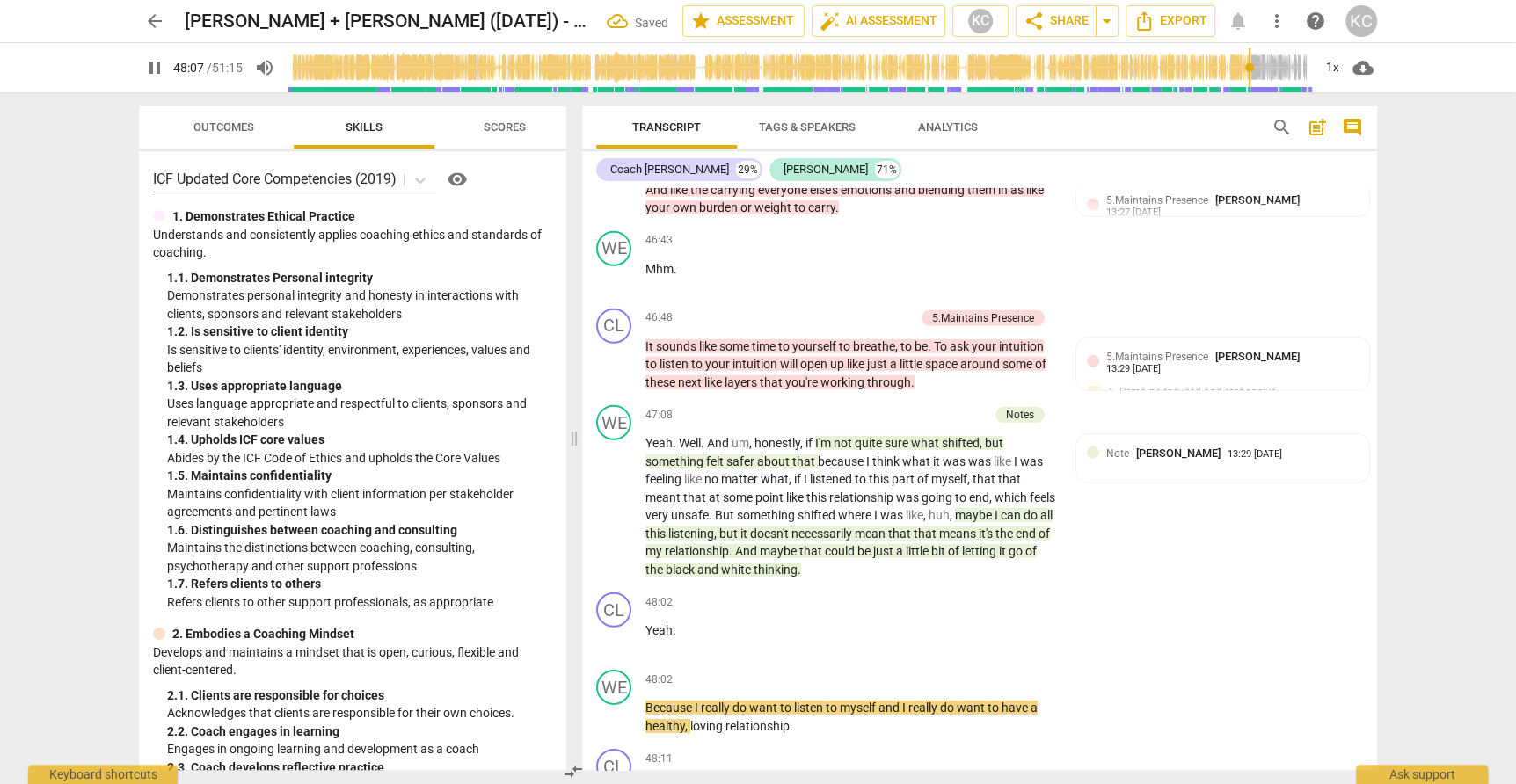
scroll to position [14059, 0]
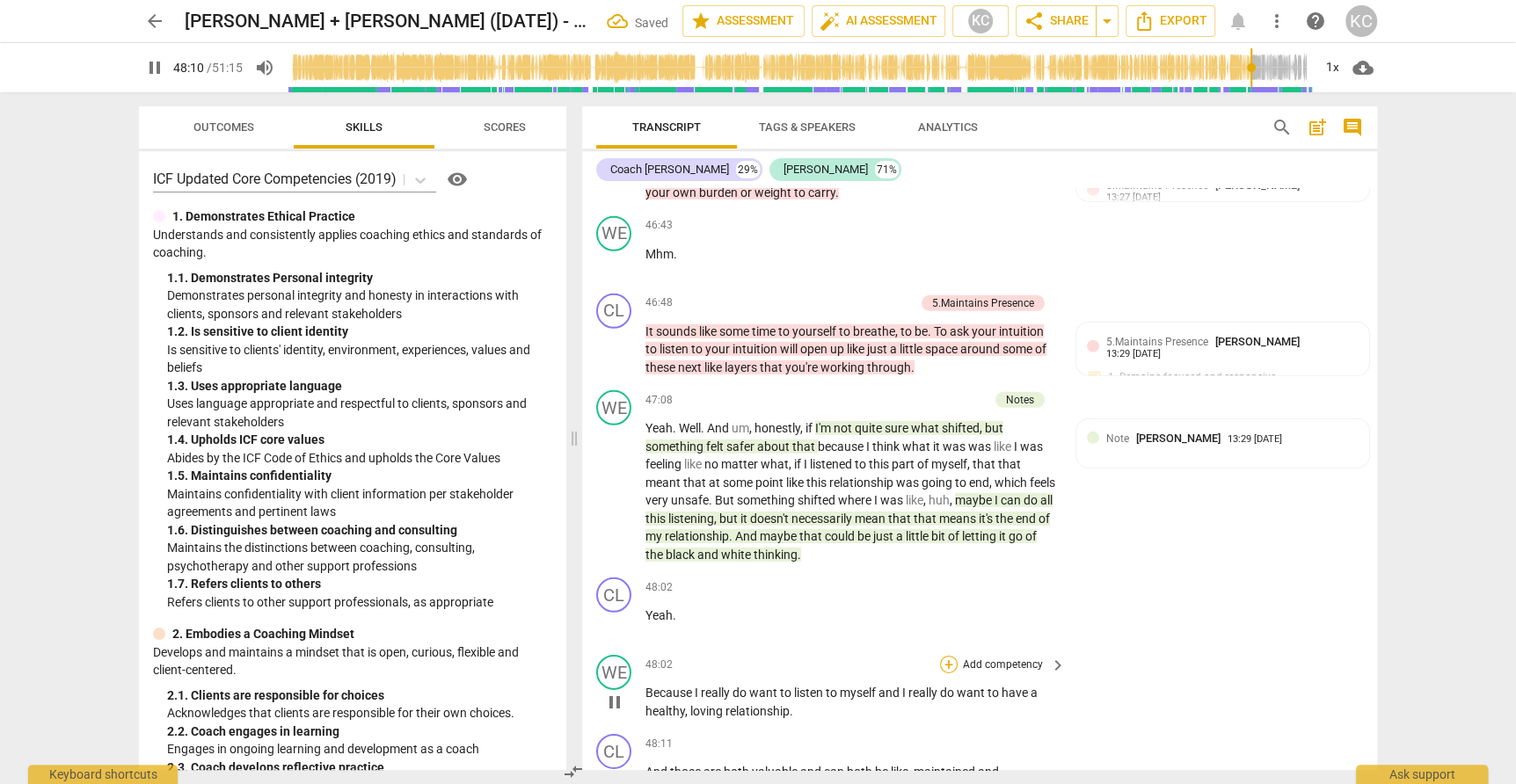
click at [952, 656] on div "+" at bounding box center [949, 665] width 18 height 18
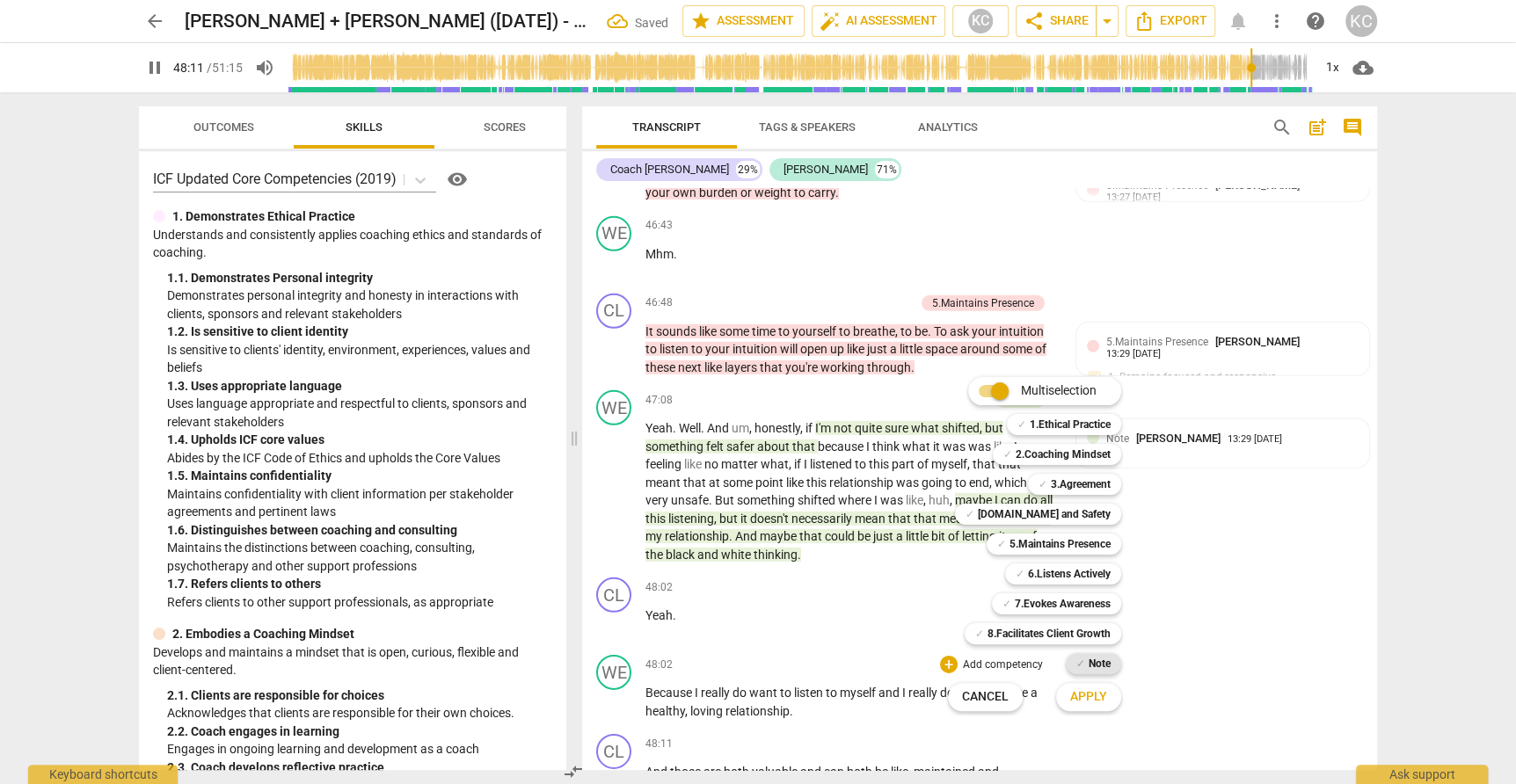
click at [1089, 664] on b "Note" at bounding box center [1099, 664] width 22 height 21
click at [1089, 690] on span "Apply" at bounding box center [1088, 697] width 36 height 18
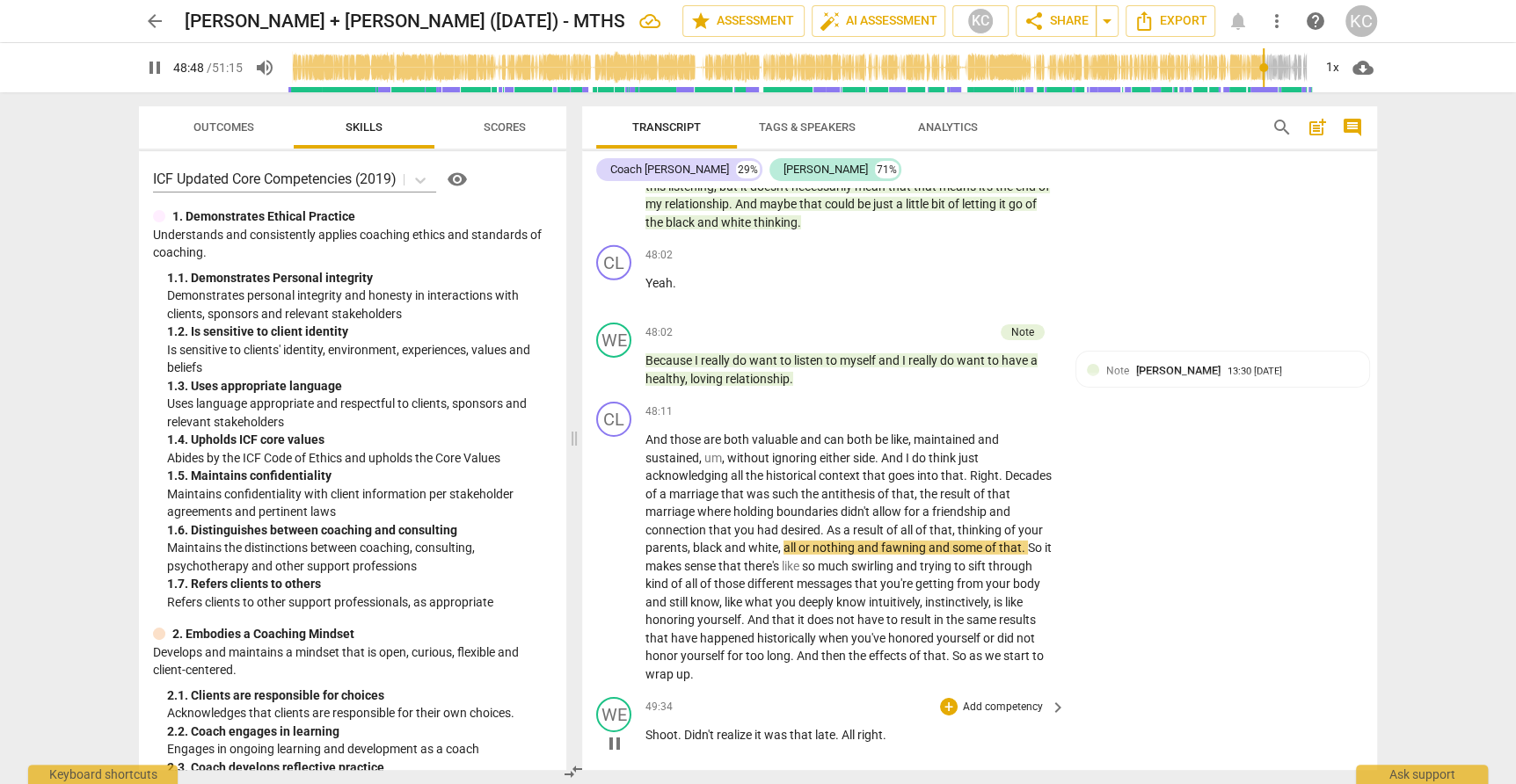
scroll to position [14399, 0]
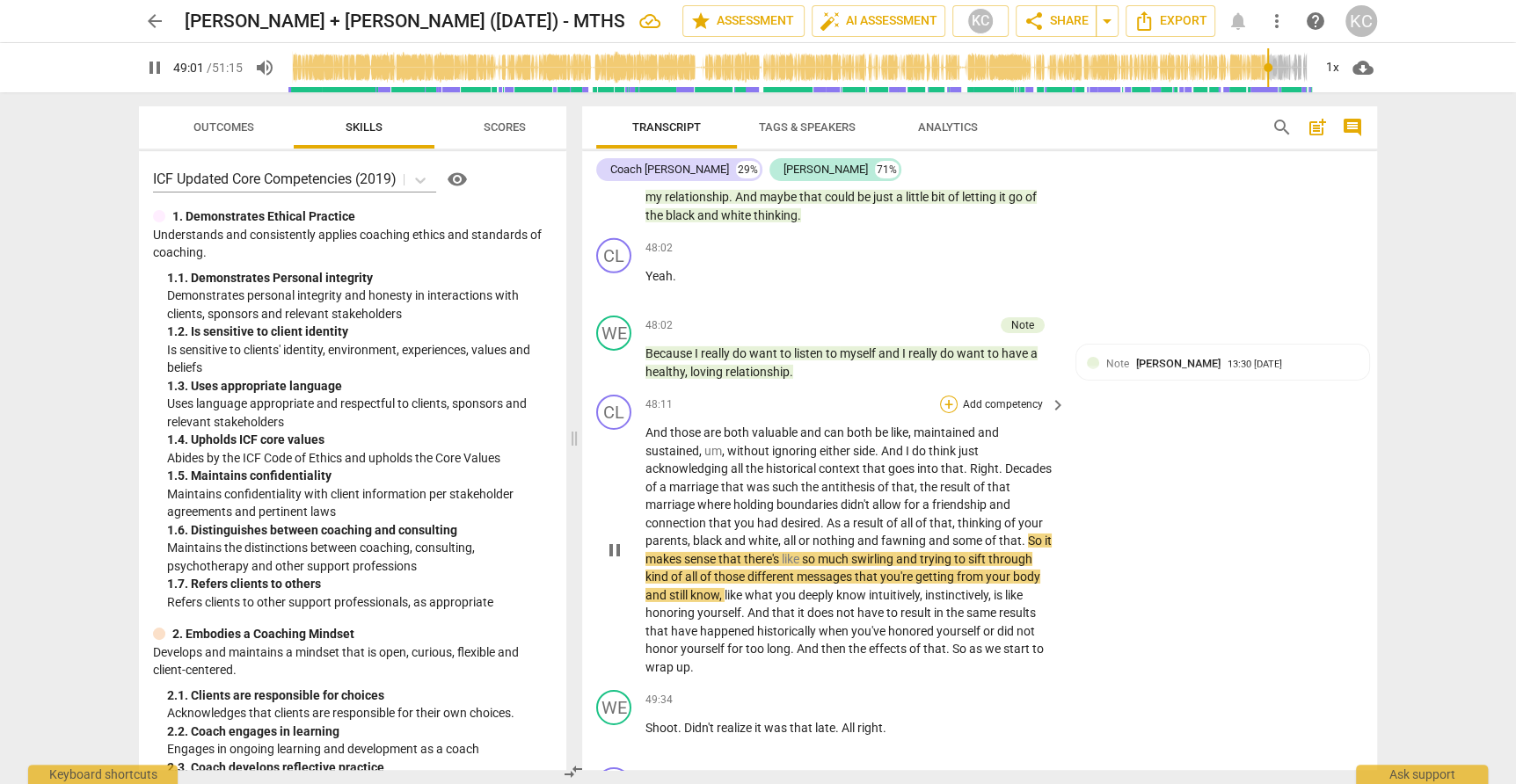
click at [951, 395] on div "+" at bounding box center [949, 404] width 18 height 18
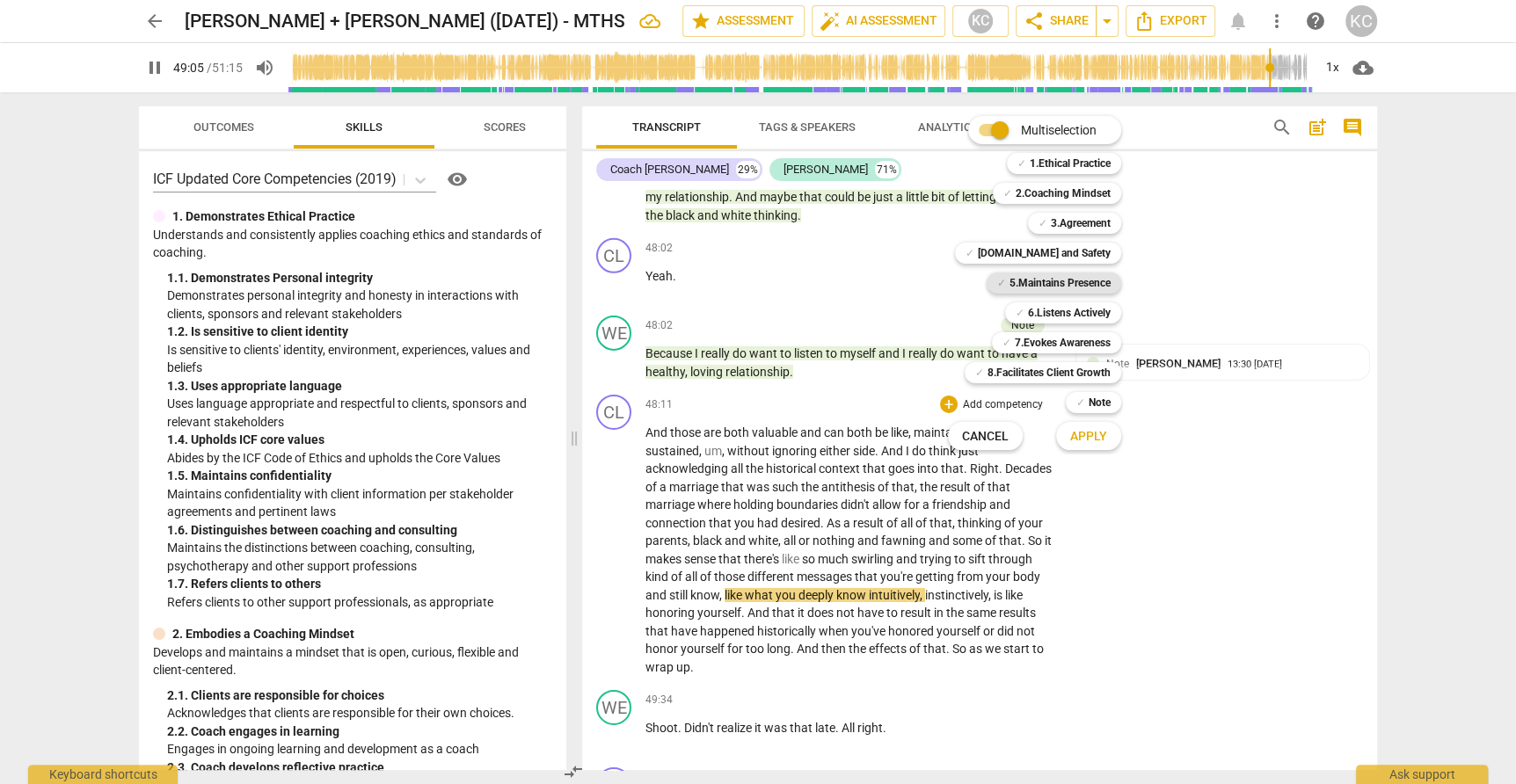
click at [1009, 283] on b "5.Maintains Presence" at bounding box center [1060, 283] width 101 height 21
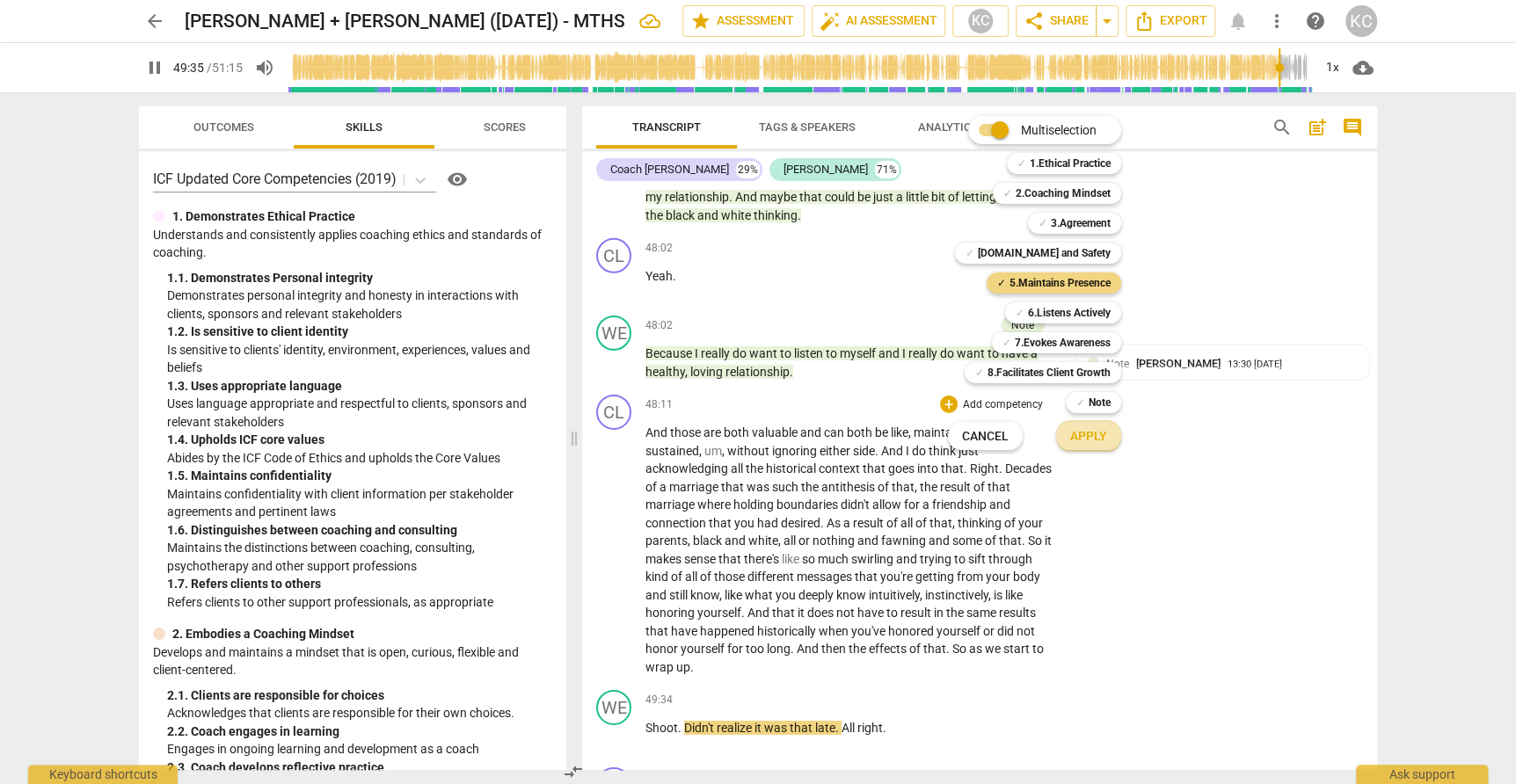
click at [1080, 439] on span "Apply" at bounding box center [1088, 437] width 36 height 18
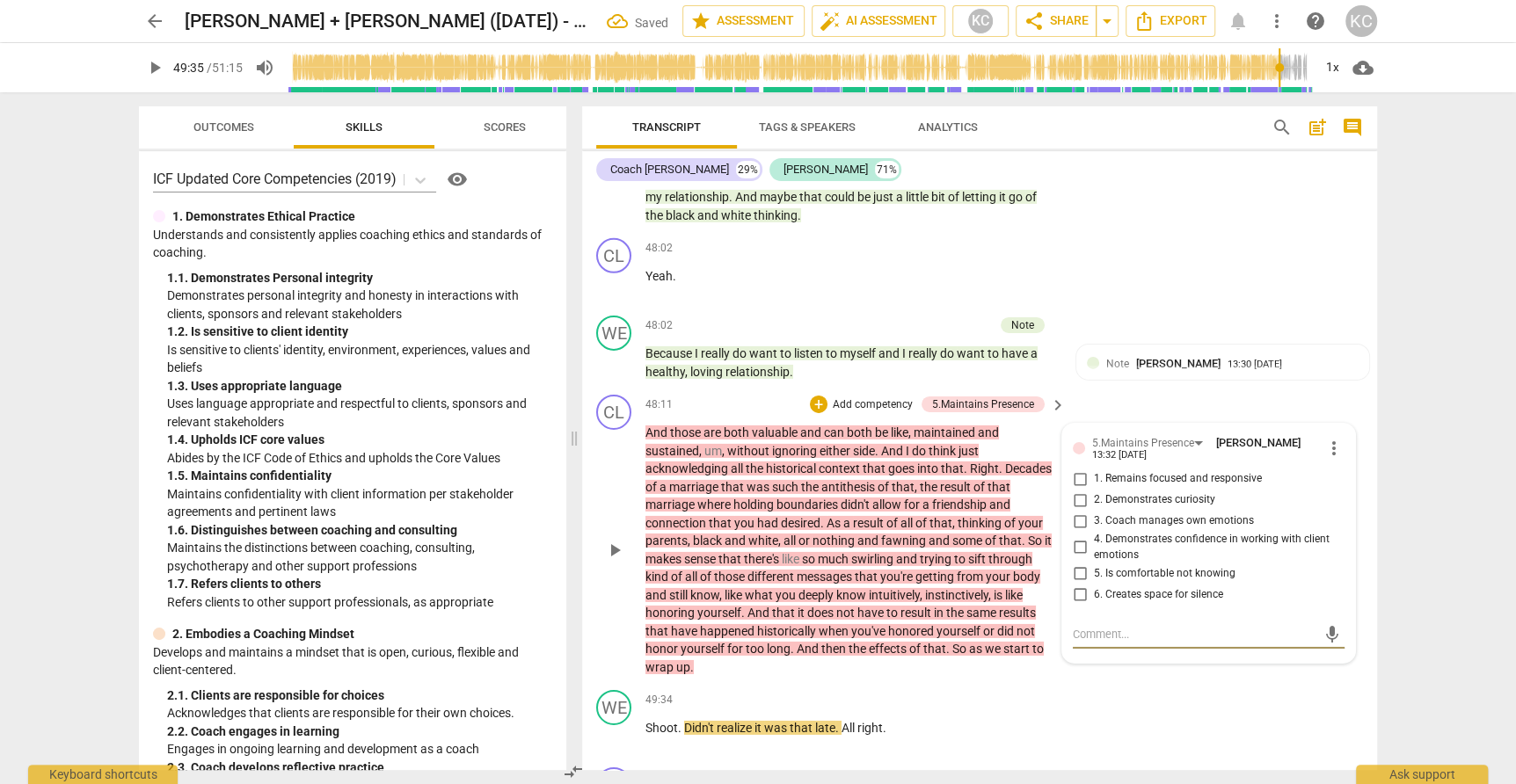
click at [1076, 468] on input "1. Remains focused and responsive" at bounding box center [1080, 479] width 28 height 21
click at [1103, 626] on textarea at bounding box center [1195, 634] width 244 height 17
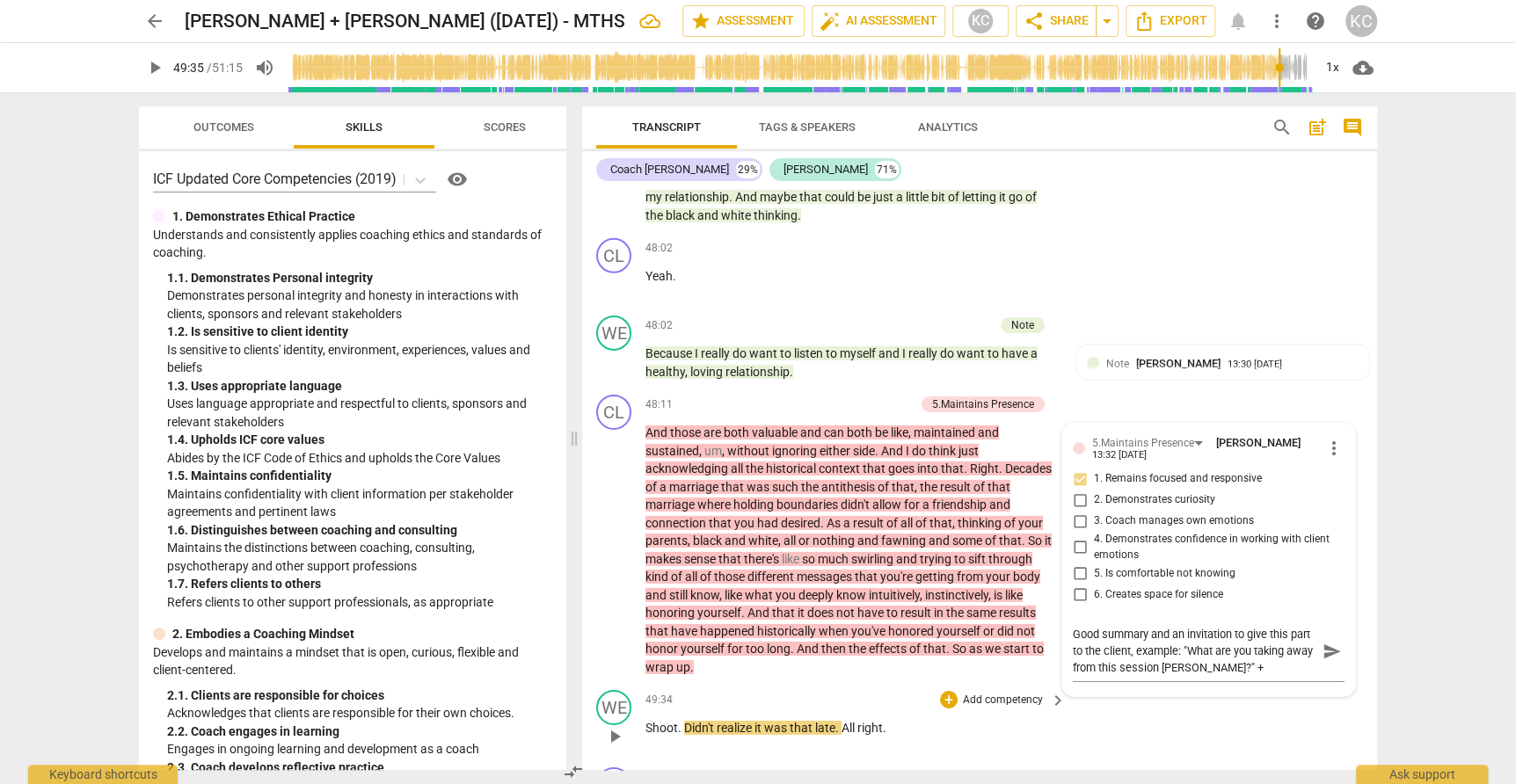
click at [1242, 683] on div "WE play_arrow pause 49:34 + Add competency keyboard_arrow_right Shoot . Didn't …" at bounding box center [979, 721] width 795 height 77
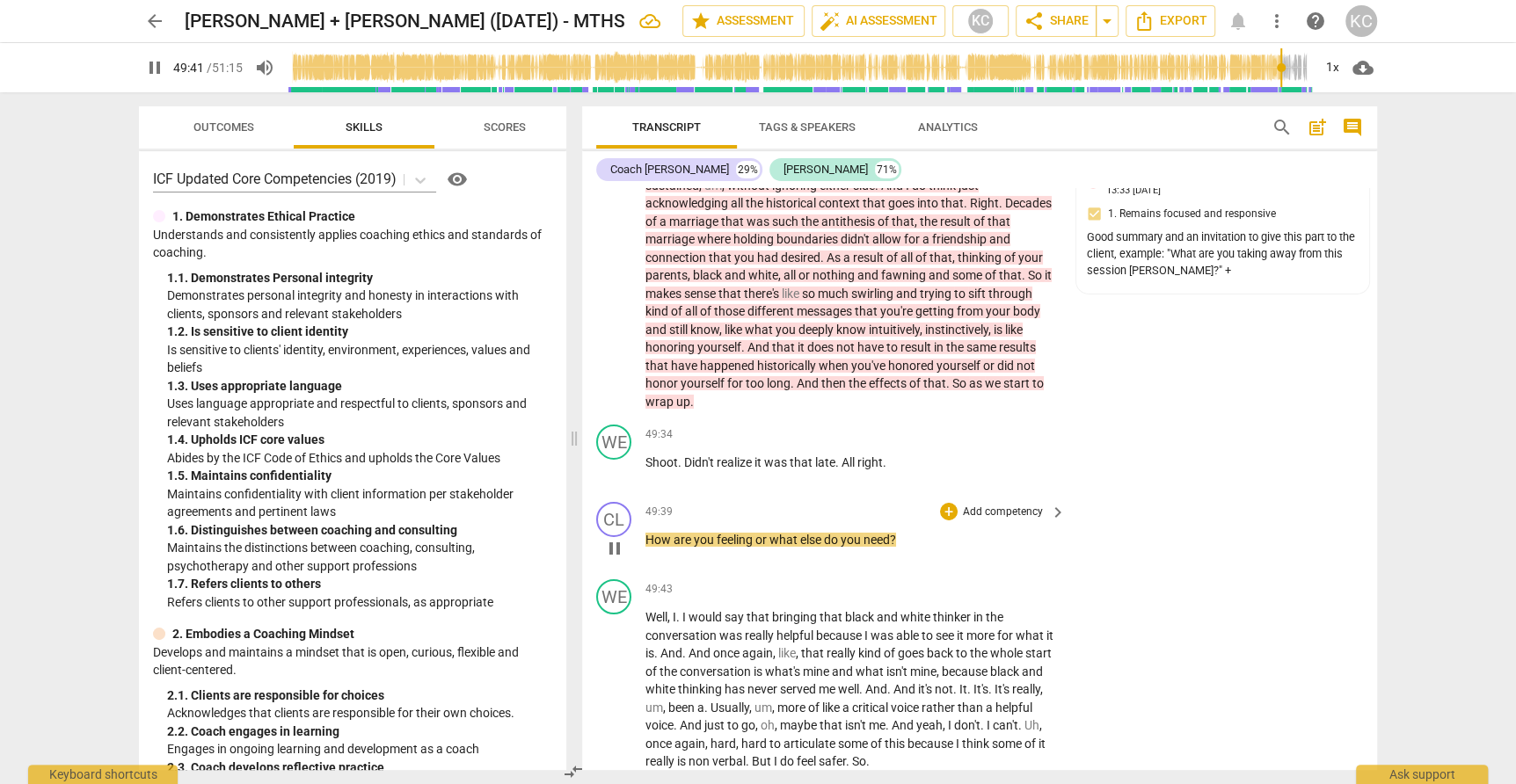
scroll to position [14666, 0]
click at [952, 501] on div "+" at bounding box center [949, 510] width 18 height 18
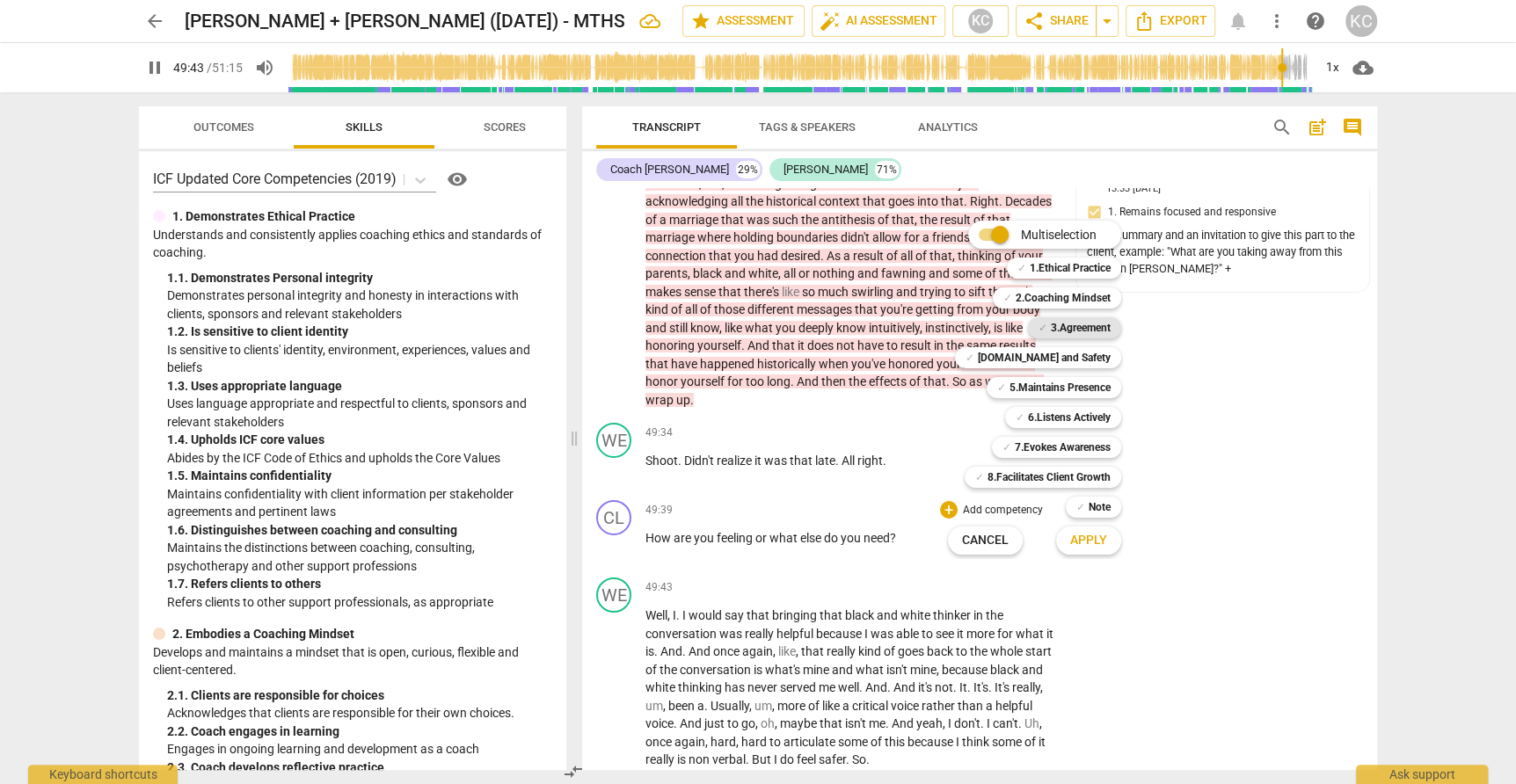
click at [1060, 329] on b "3.Agreement" at bounding box center [1080, 328] width 60 height 21
click at [1038, 476] on b "8.Facilitates Client Growth" at bounding box center [1049, 477] width 123 height 21
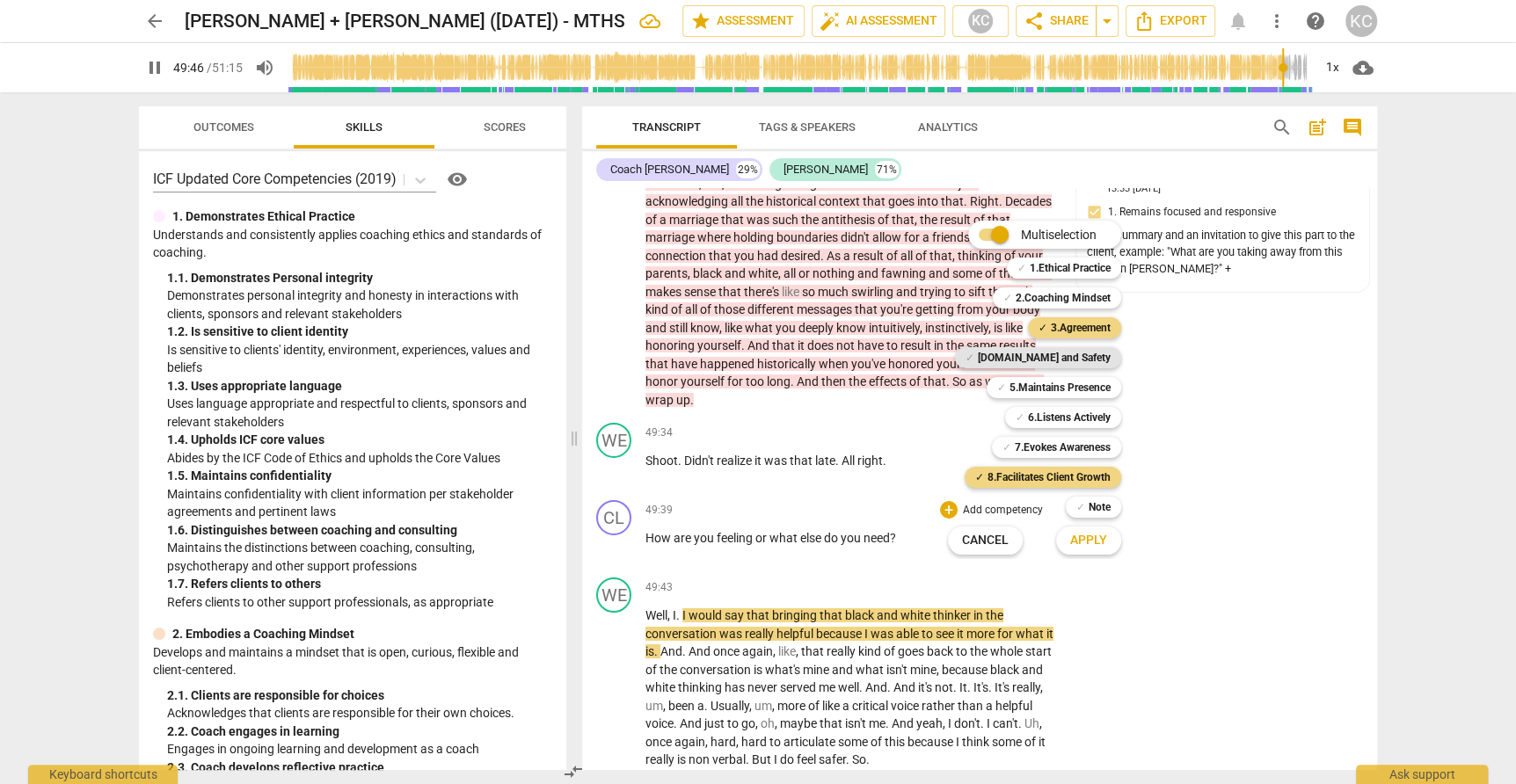
click at [1033, 359] on b "[DOMAIN_NAME] and Safety" at bounding box center [1043, 358] width 133 height 21
click at [1089, 547] on span "Apply" at bounding box center [1088, 541] width 36 height 18
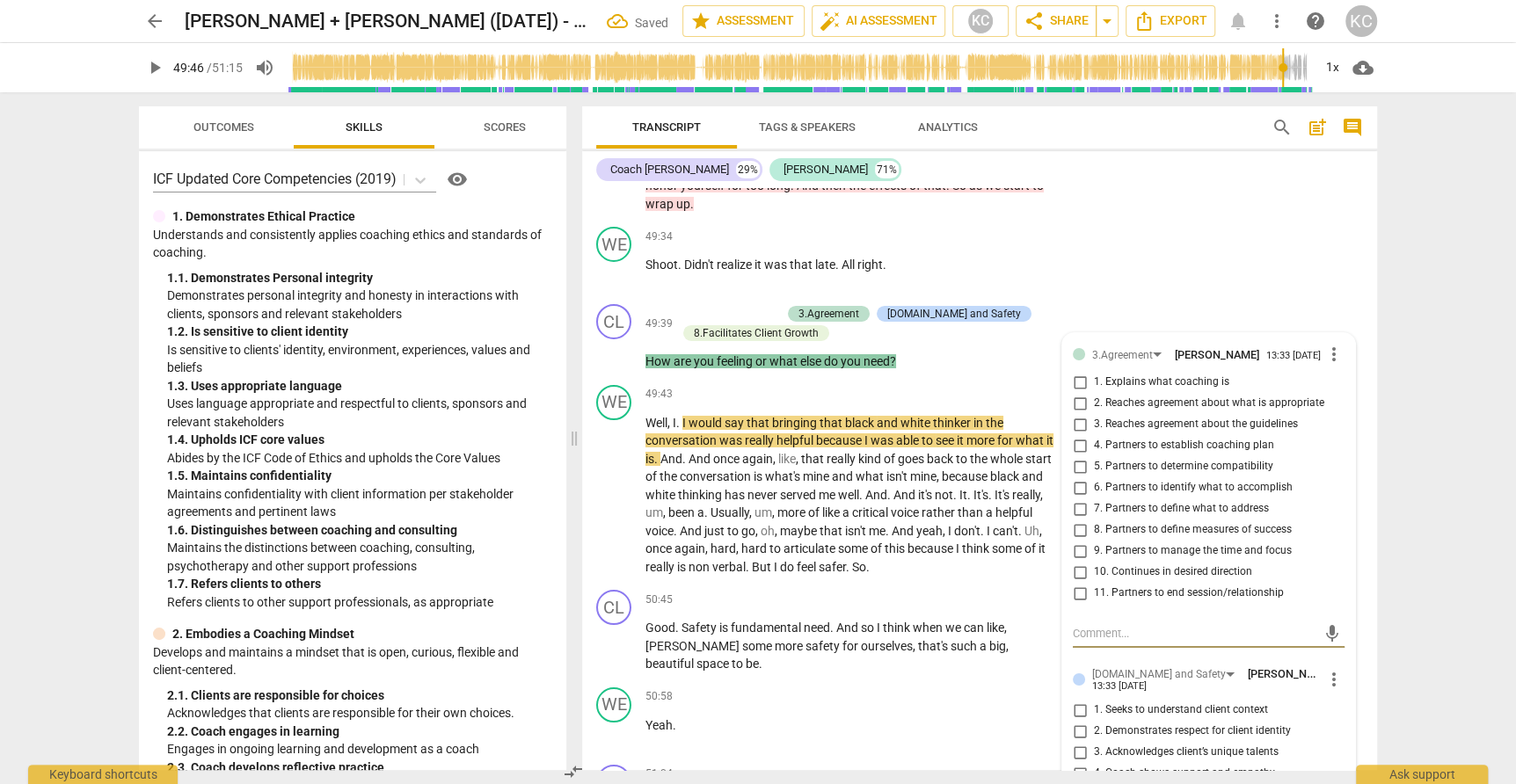
scroll to position [14863, 0]
click at [1078, 561] on input "10. Continues in desired direction" at bounding box center [1080, 571] width 28 height 21
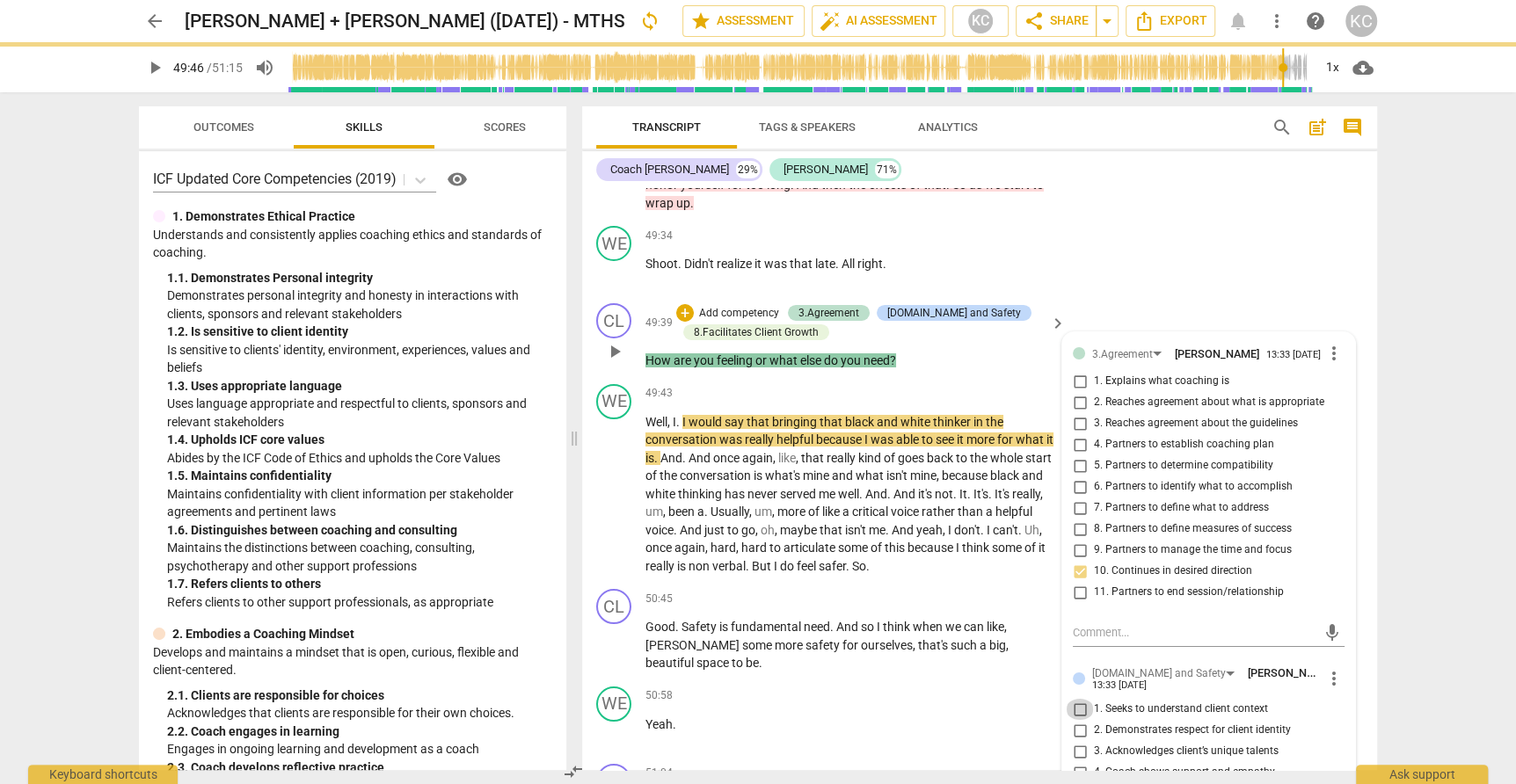
click at [1080, 699] on input "1. Seeks to understand client context" at bounding box center [1080, 709] width 28 height 21
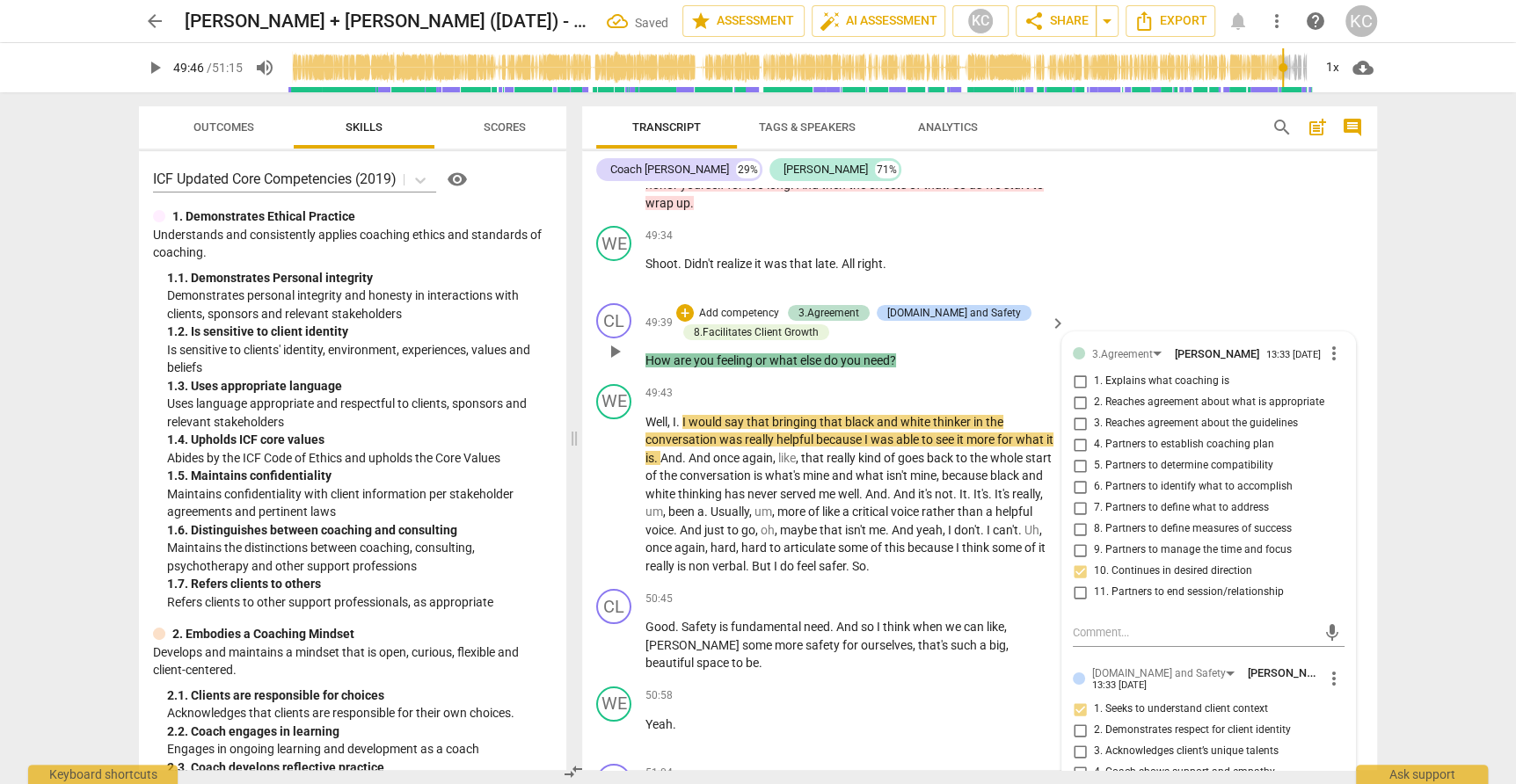
click at [1077, 762] on input "4. Coach shows support and empathy" at bounding box center [1080, 772] width 28 height 21
click at [1077, 783] on input "5. Supports client expression of feeling" at bounding box center [1080, 794] width 28 height 21
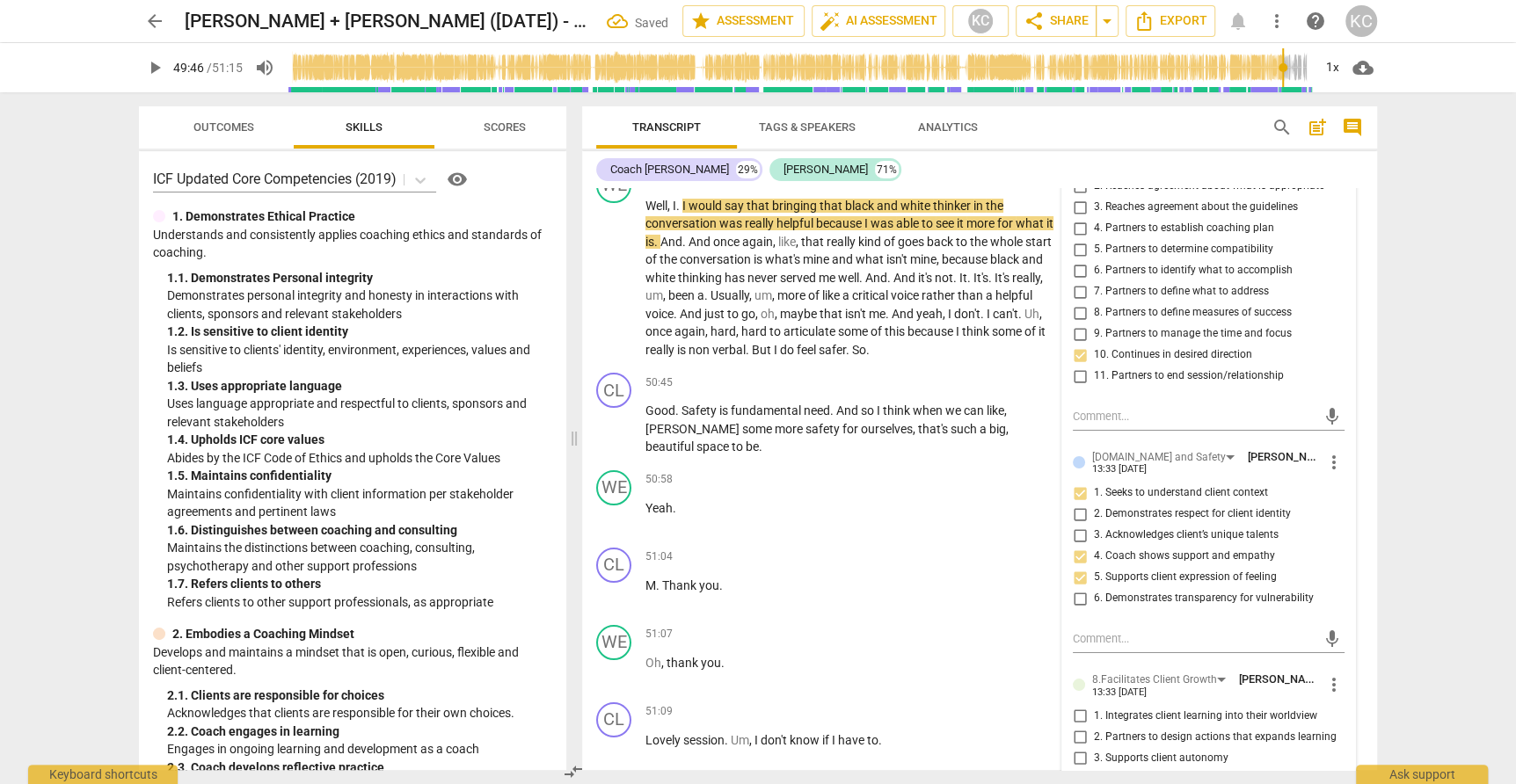
scroll to position [15126, 0]
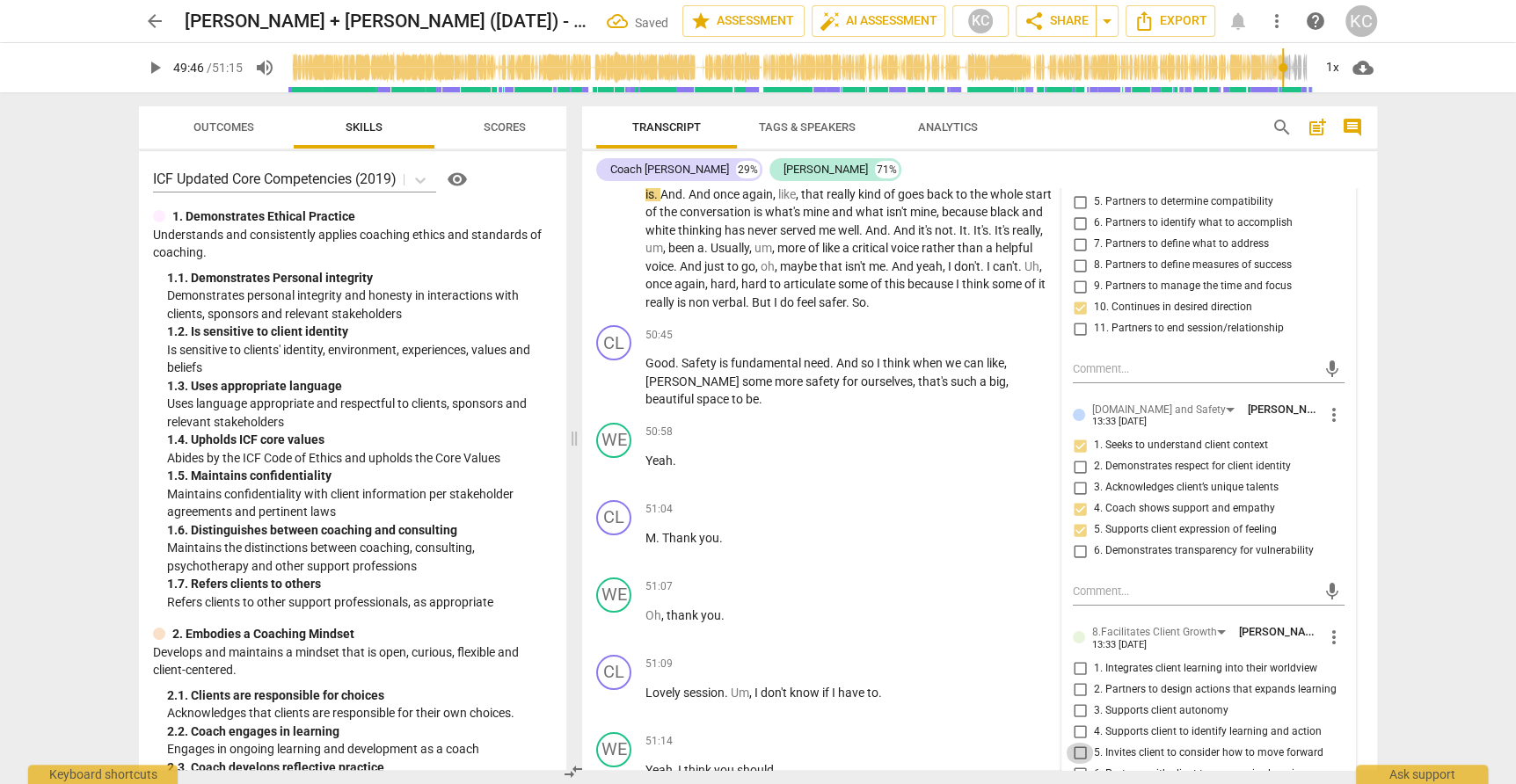
click at [1080, 743] on input "5. Invites client to consider how to move forward" at bounding box center [1080, 754] width 28 height 21
click at [824, 570] on div "WE play_arrow pause 51:07 + Add competency keyboard_arrow_right Oh , thank you ." at bounding box center [979, 609] width 795 height 77
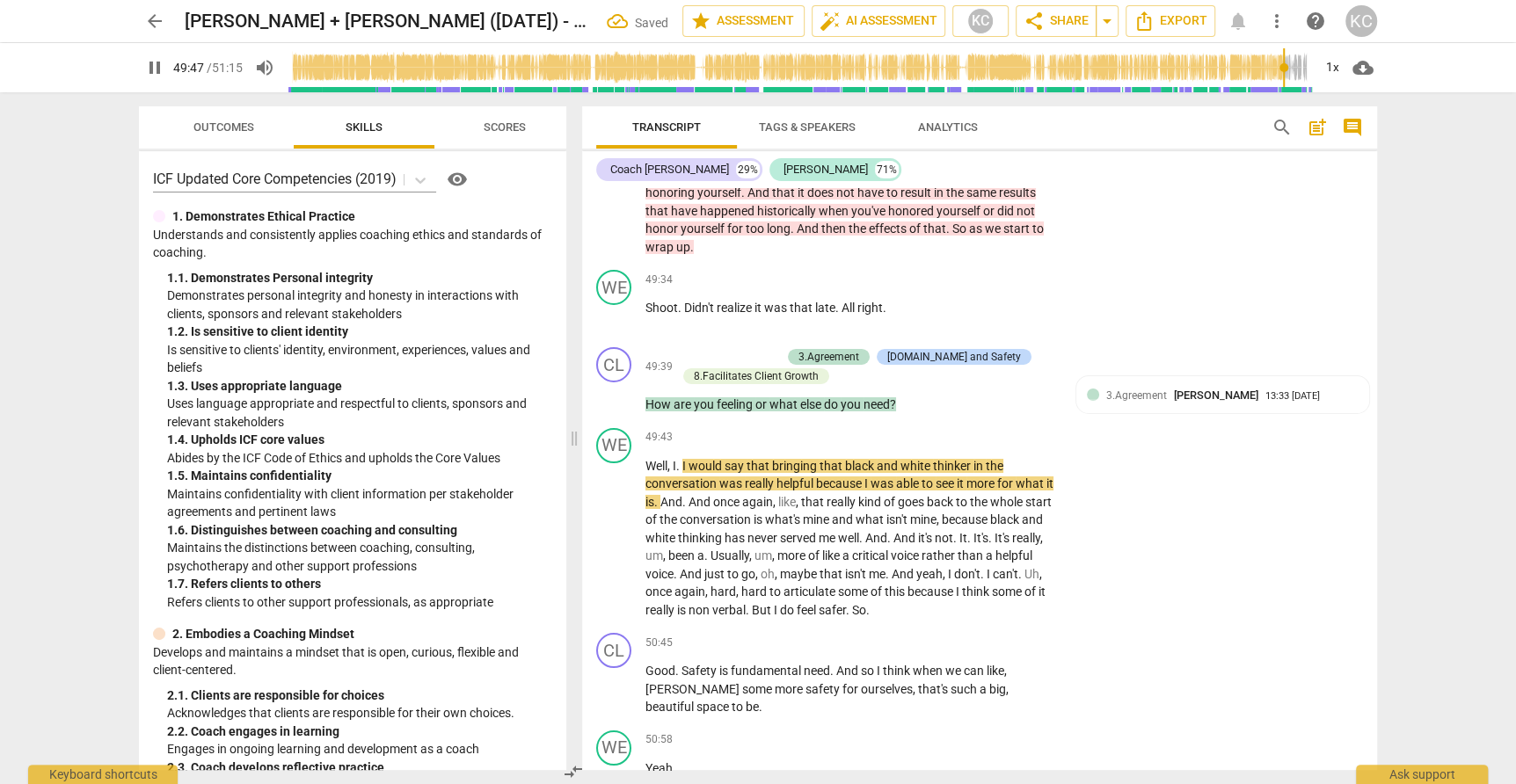
scroll to position [14823, 0]
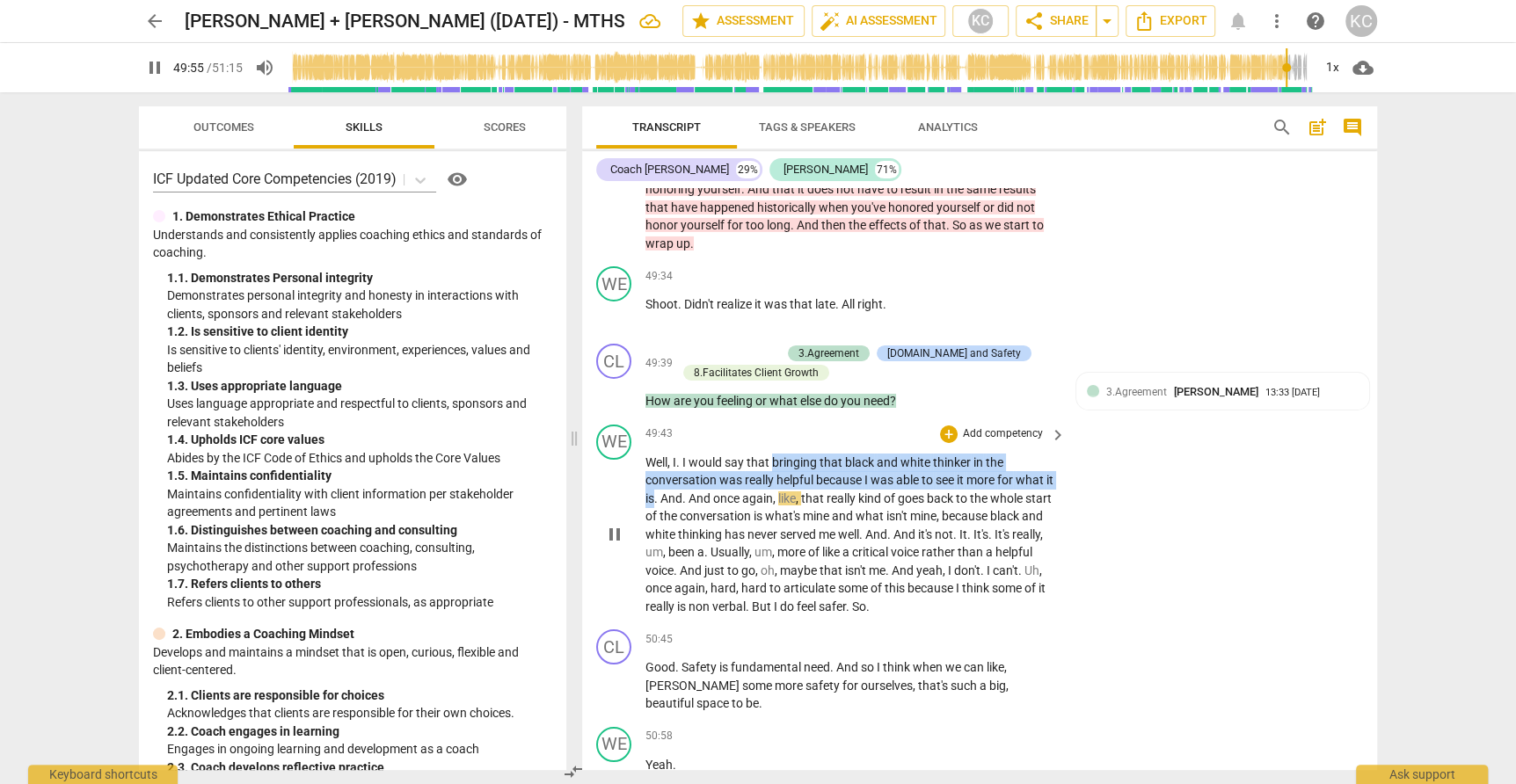
drag, startPoint x: 771, startPoint y: 335, endPoint x: 663, endPoint y: 376, distance: 115.5
click at [663, 454] on p "Well , I . I would say that bringing that black and white thinker in the conver…" at bounding box center [851, 535] width 411 height 163
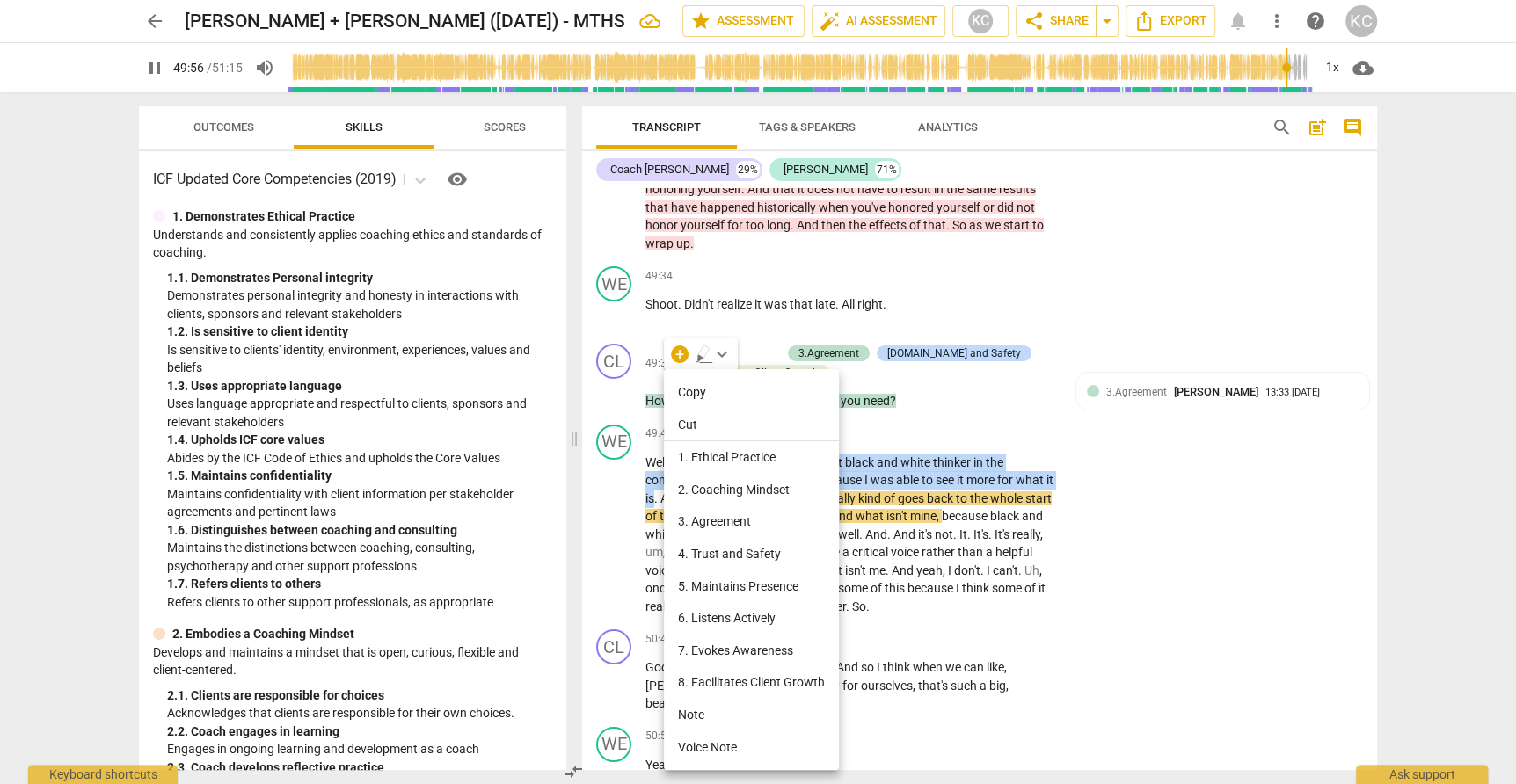
click at [704, 707] on li "Note" at bounding box center [751, 715] width 175 height 33
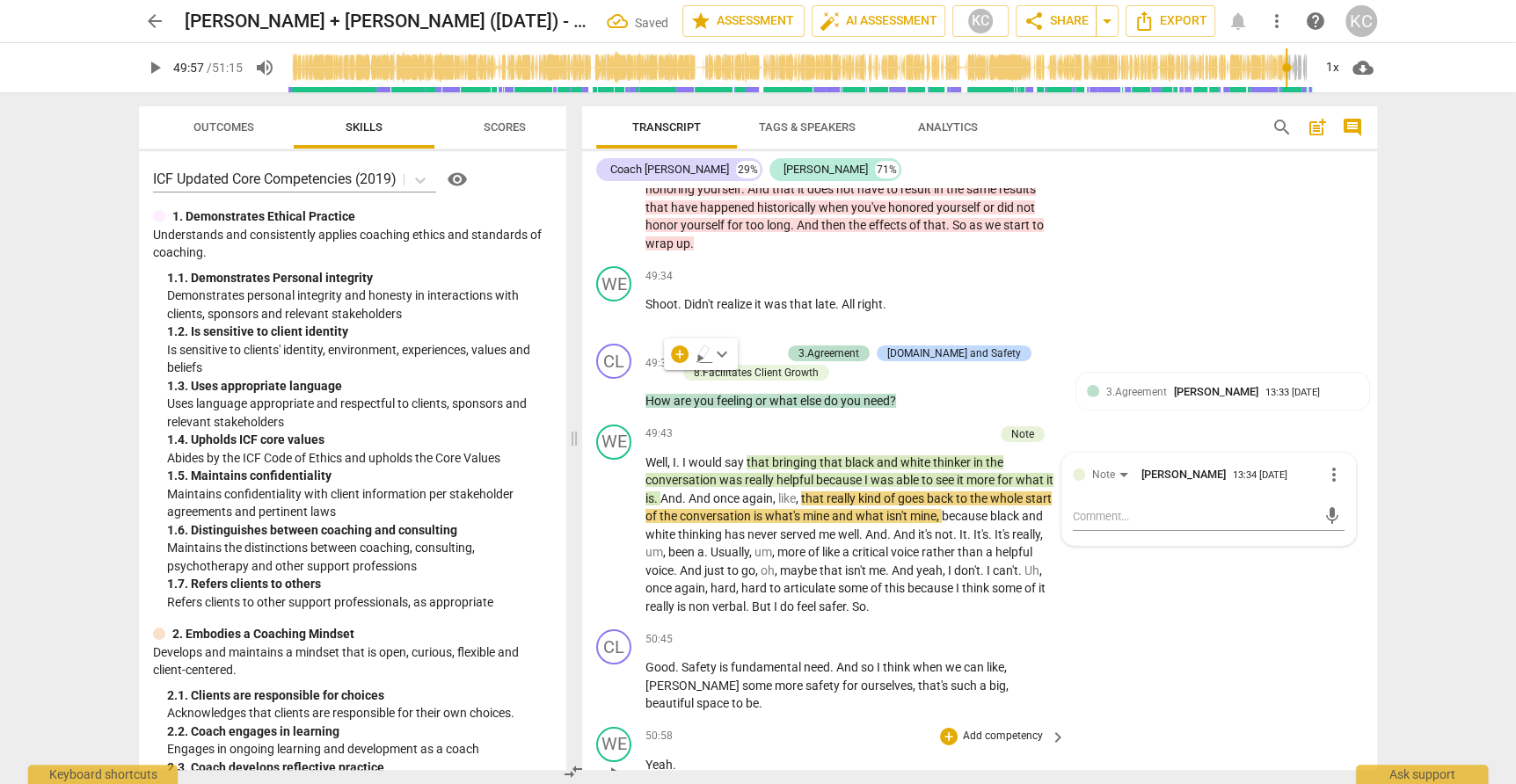
click at [1304, 720] on div "WE play_arrow pause 50:58 + Add competency keyboard_arrow_right Yeah ." at bounding box center [979, 758] width 795 height 77
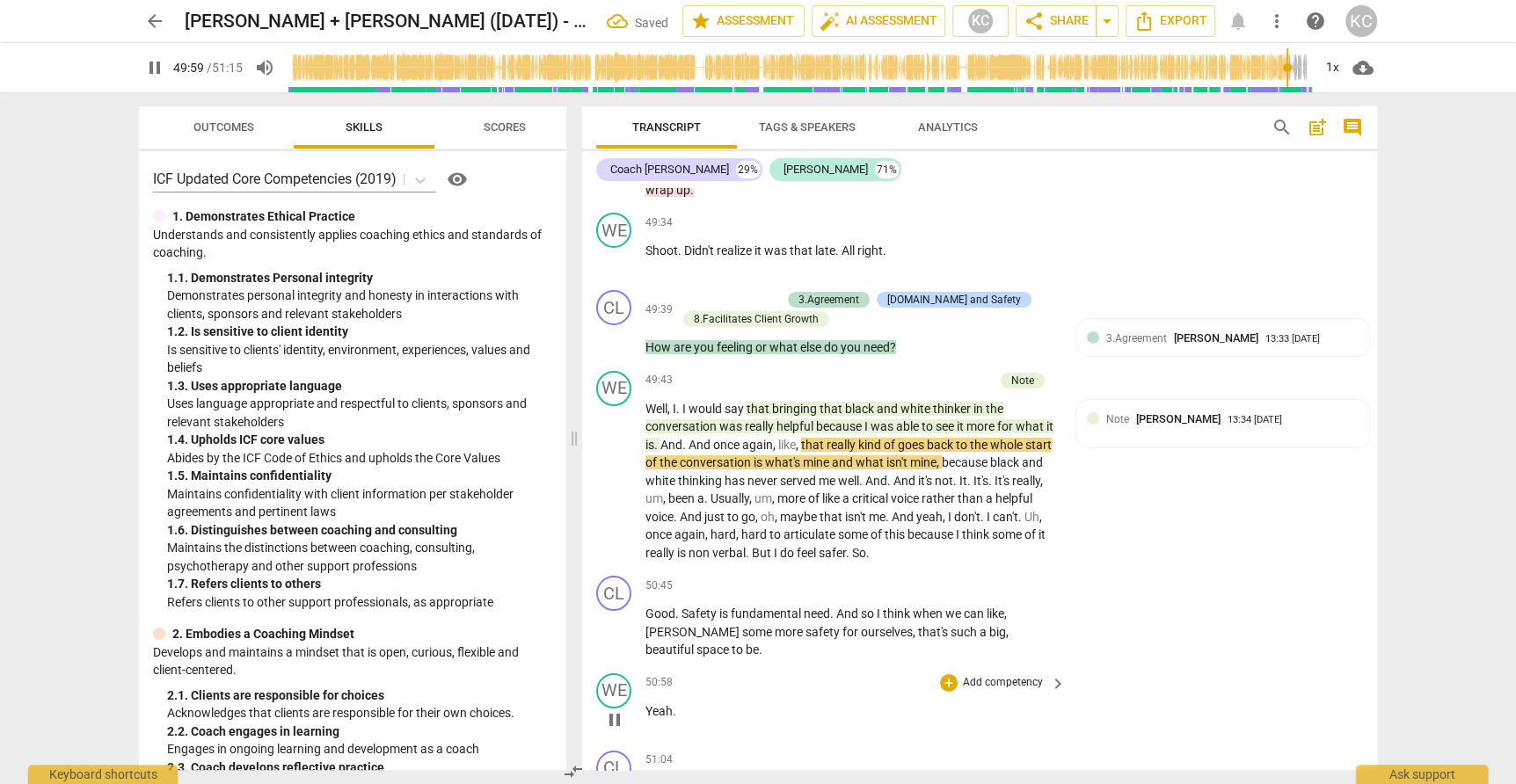
scroll to position [14909, 0]
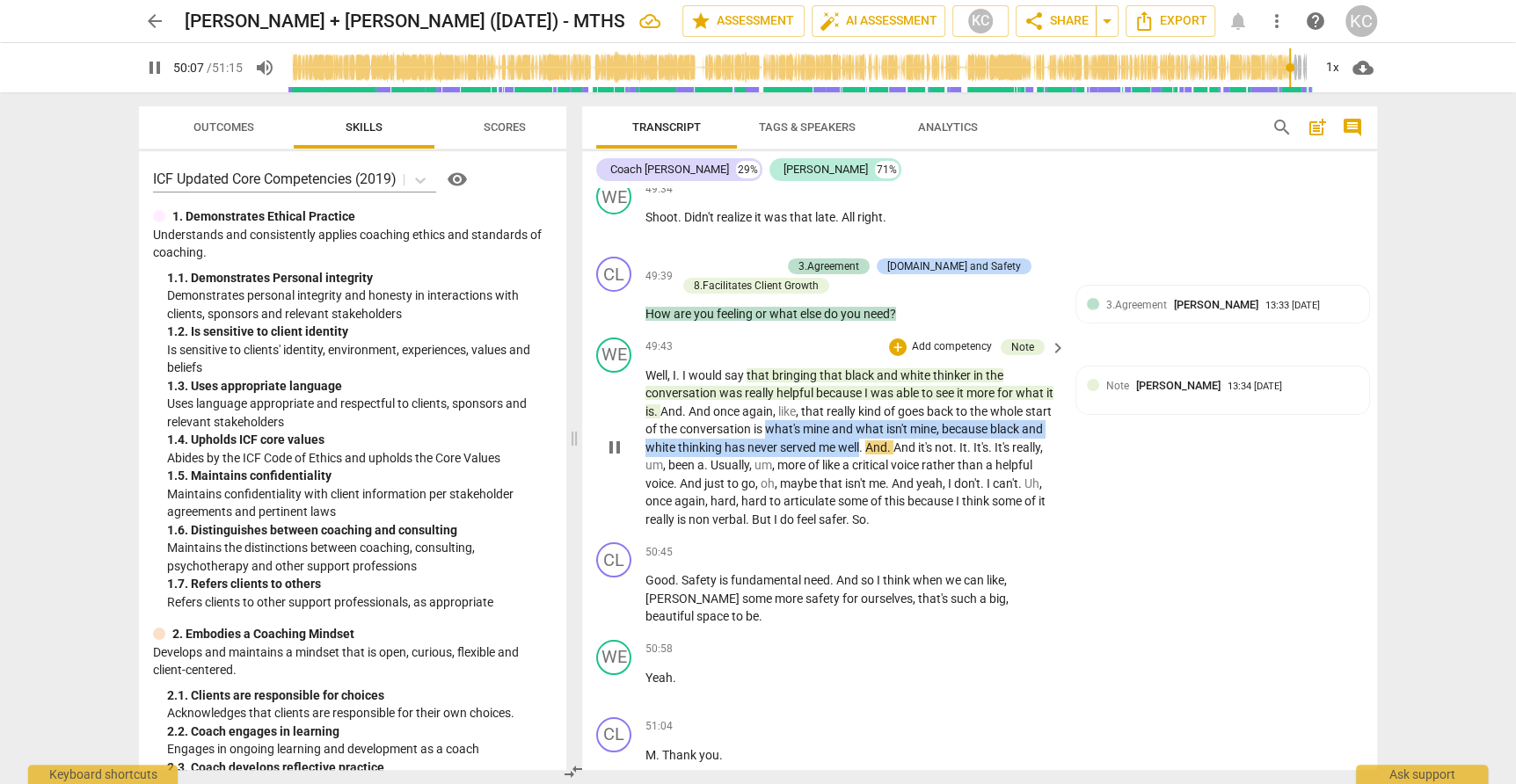
drag, startPoint x: 794, startPoint y: 306, endPoint x: 882, endPoint y: 319, distance: 89.0
click at [883, 367] on p "Well , I . I would say that bringing that black and white thinker in the conver…" at bounding box center [851, 448] width 411 height 163
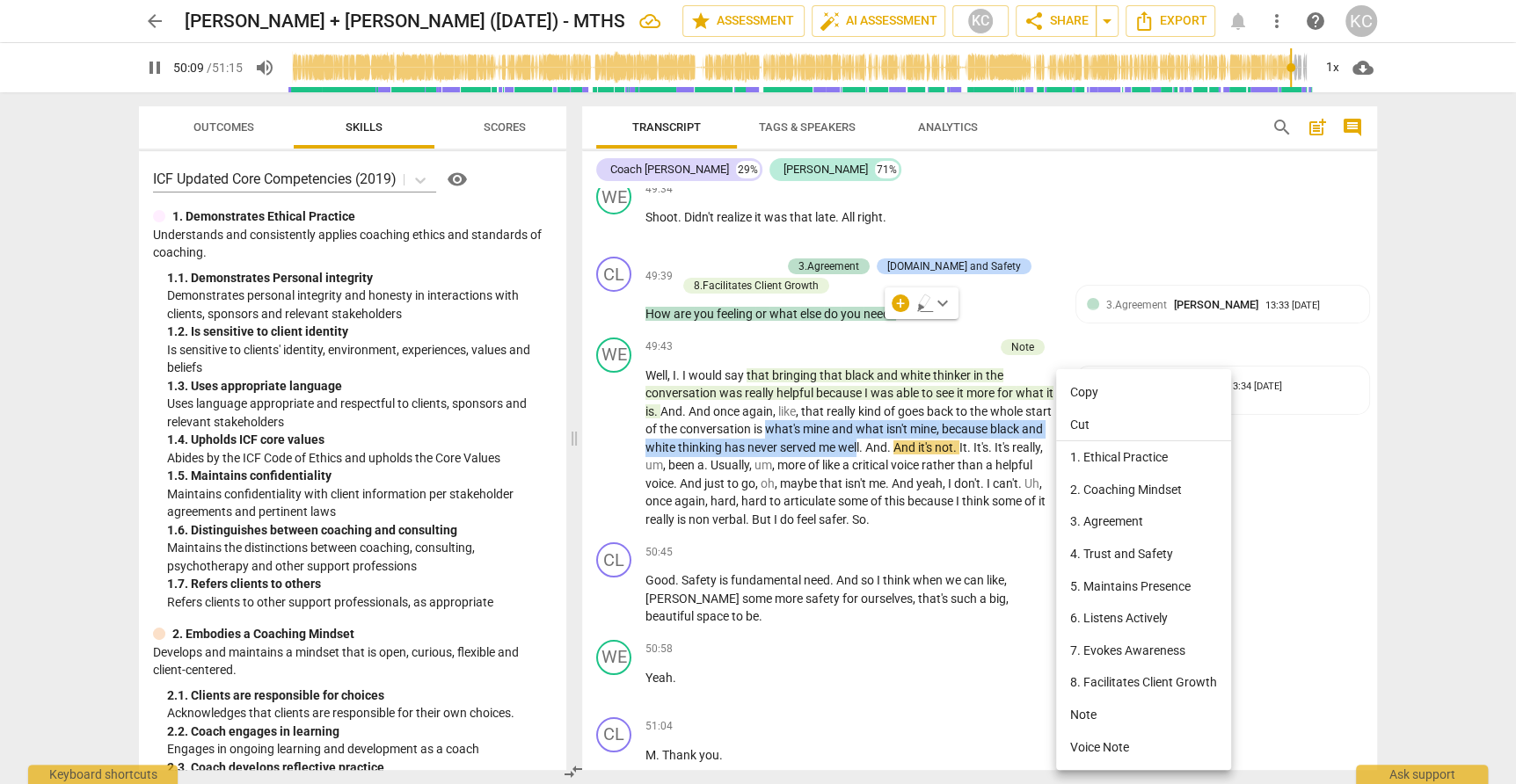
click at [1083, 707] on li "Note" at bounding box center [1143, 715] width 175 height 33
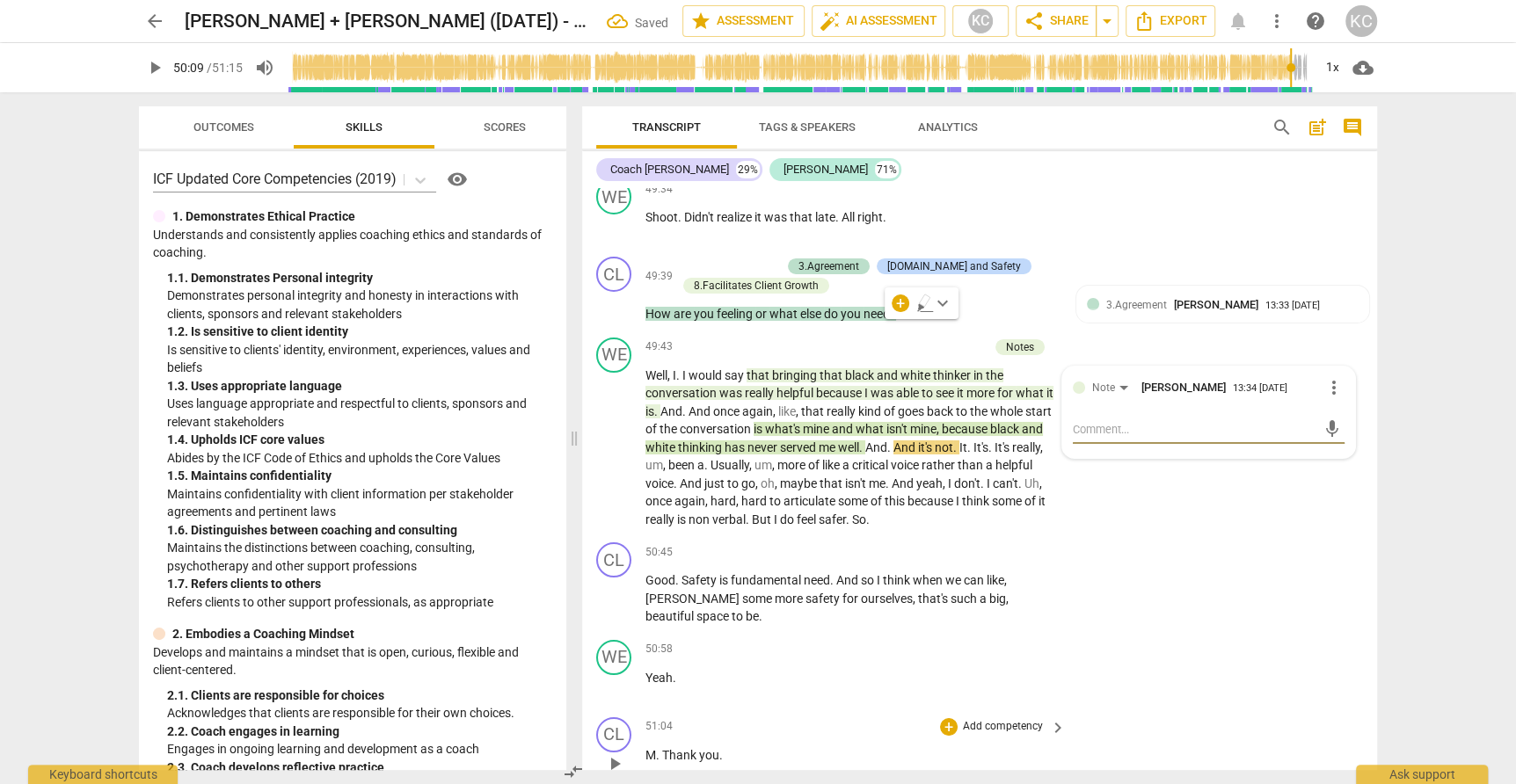
click at [1278, 710] on div "CL play_arrow pause 51:04 + Add competency keyboard_arrow_right M . Thank you ." at bounding box center [979, 748] width 795 height 77
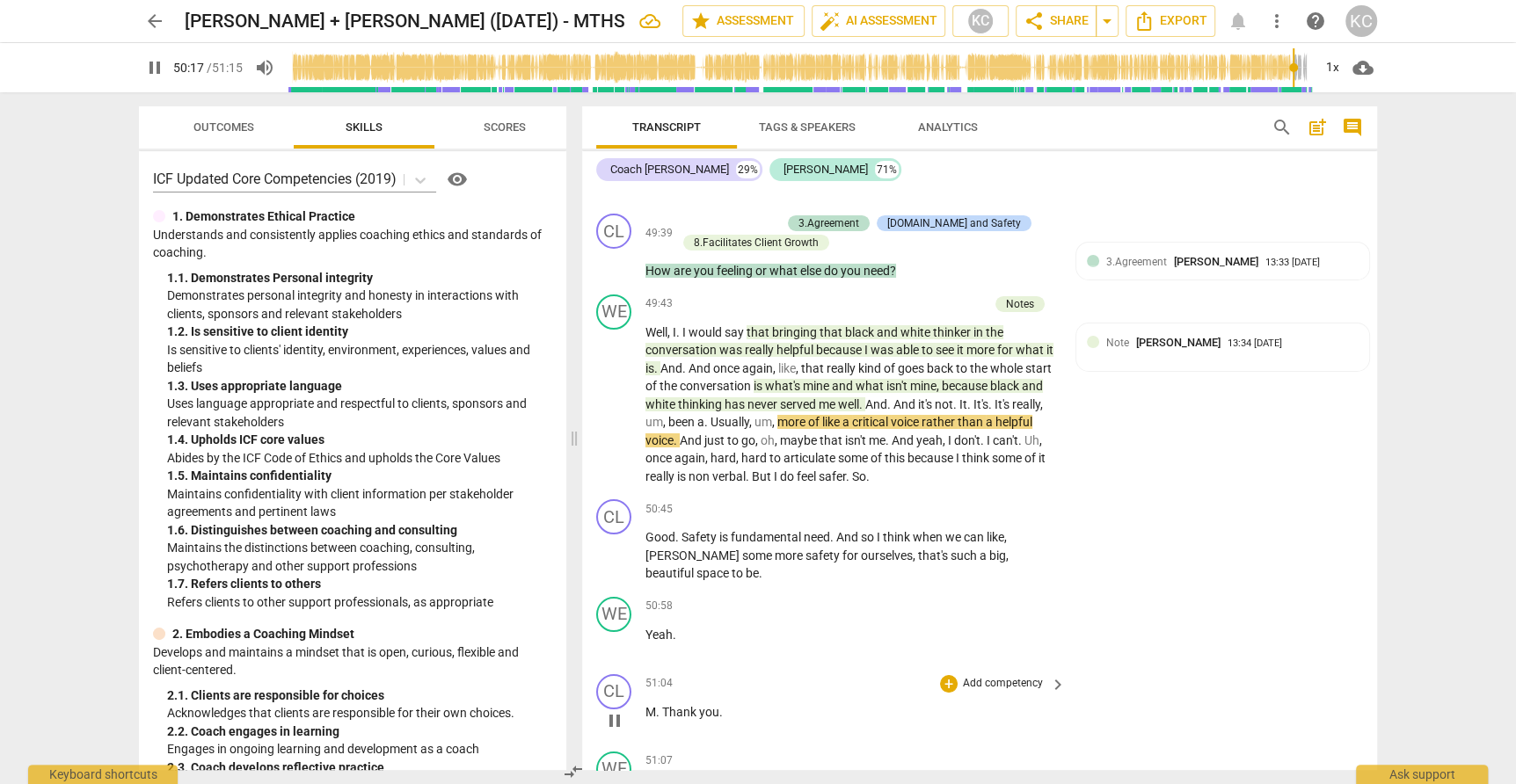
scroll to position [14936, 0]
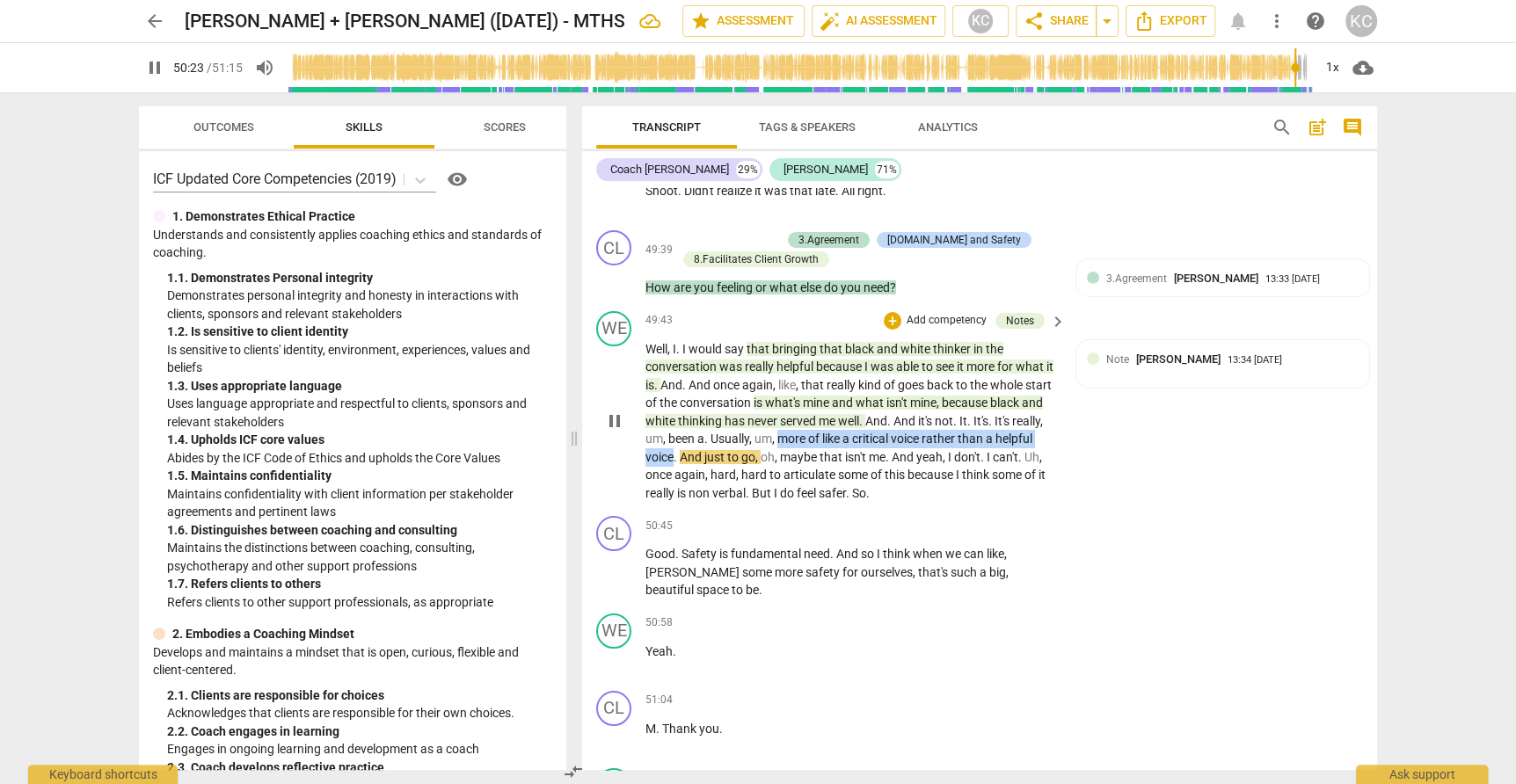
drag, startPoint x: 812, startPoint y: 315, endPoint x: 714, endPoint y: 335, distance: 100.0
click at [715, 340] on p "Well , I . I would say that bringing that black and white thinker in the conver…" at bounding box center [851, 421] width 411 height 163
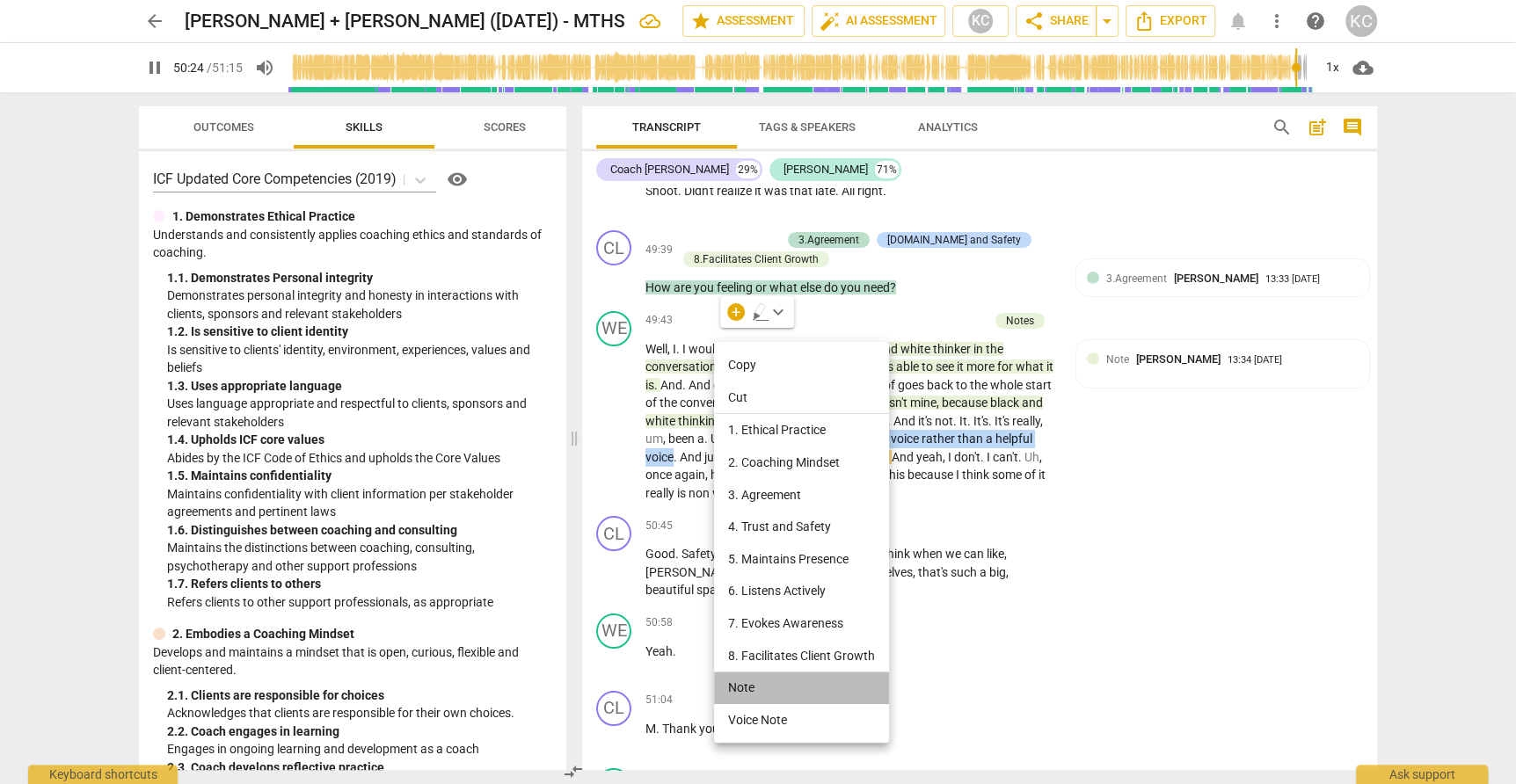
click at [755, 688] on li "Note" at bounding box center [801, 688] width 175 height 33
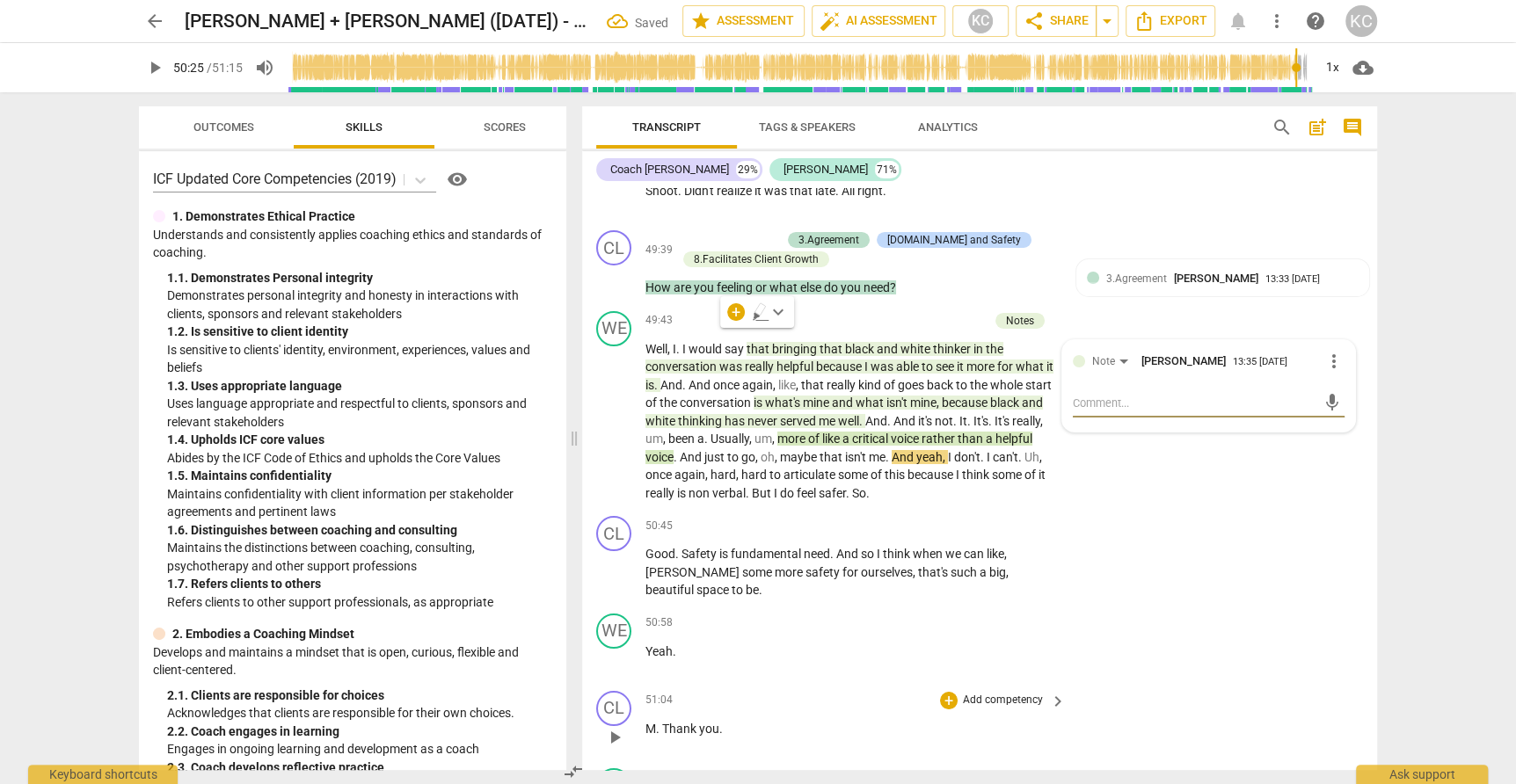
click at [1231, 683] on div "CL play_arrow pause 51:04 + Add competency keyboard_arrow_right M . Thank you ." at bounding box center [979, 722] width 795 height 77
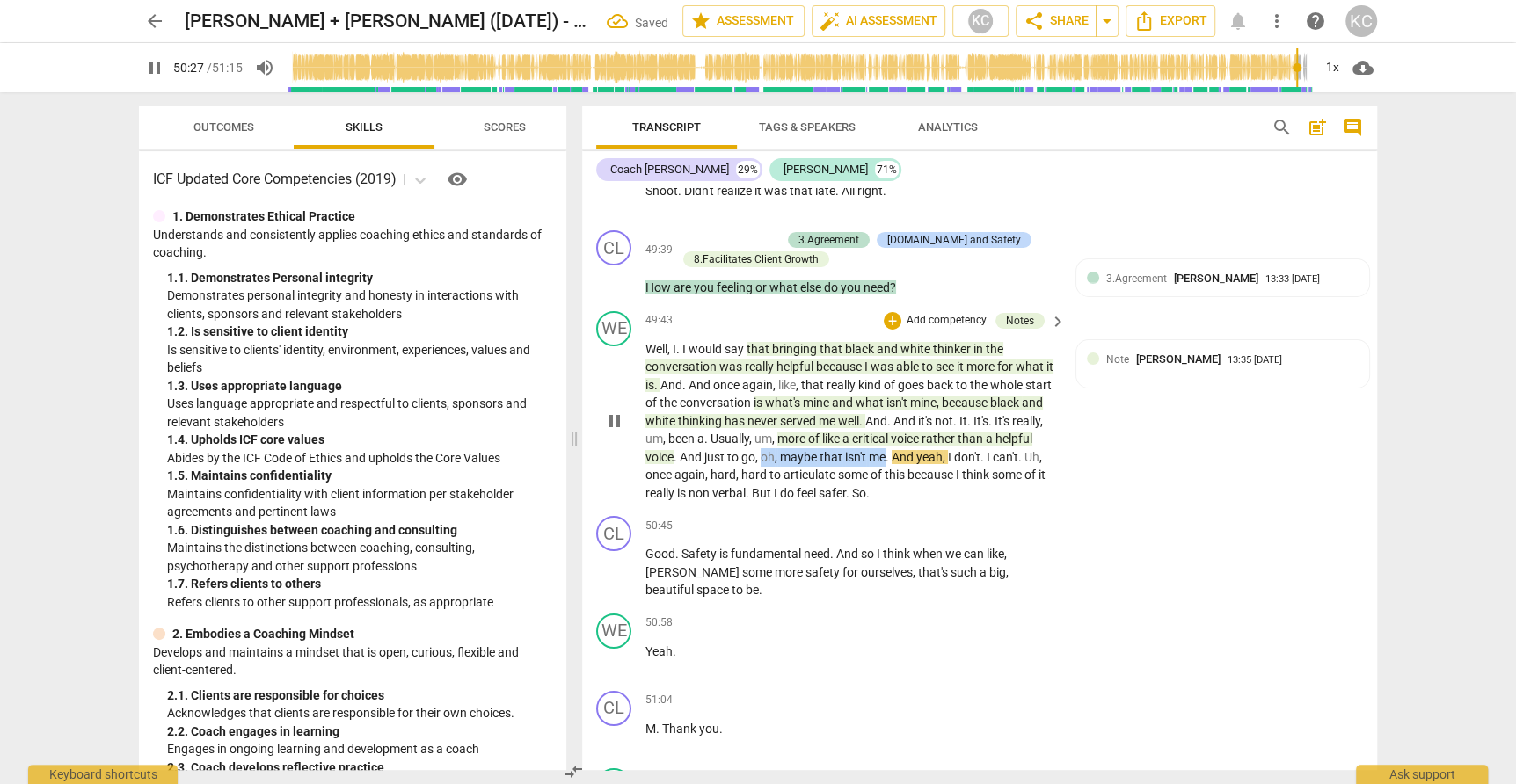
drag, startPoint x: 801, startPoint y: 333, endPoint x: 926, endPoint y: 334, distance: 125.0
click at [926, 340] on p "Well , I . I would say that bringing that black and white thinker in the conver…" at bounding box center [851, 421] width 411 height 163
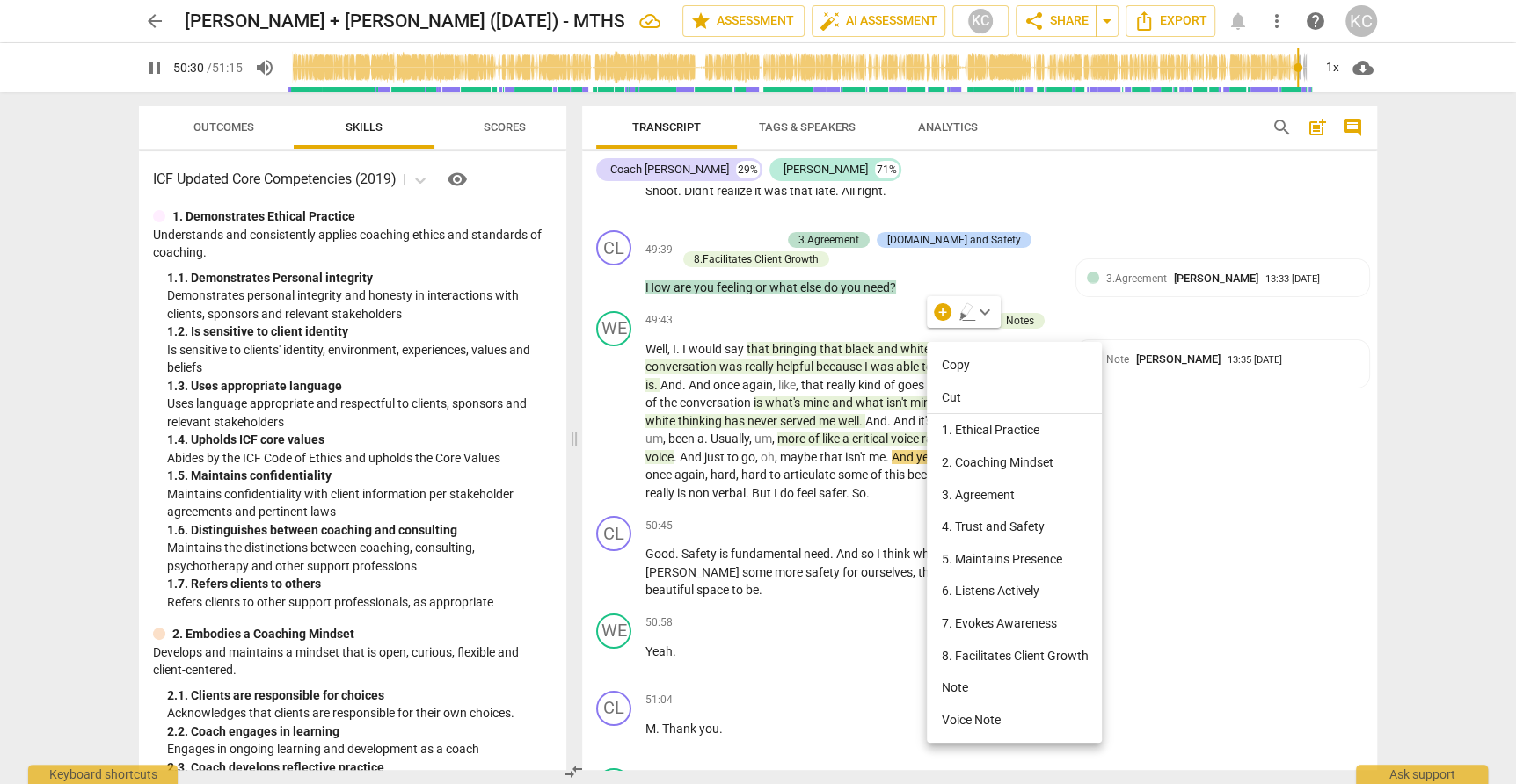
click at [1228, 502] on div at bounding box center [758, 392] width 1516 height 784
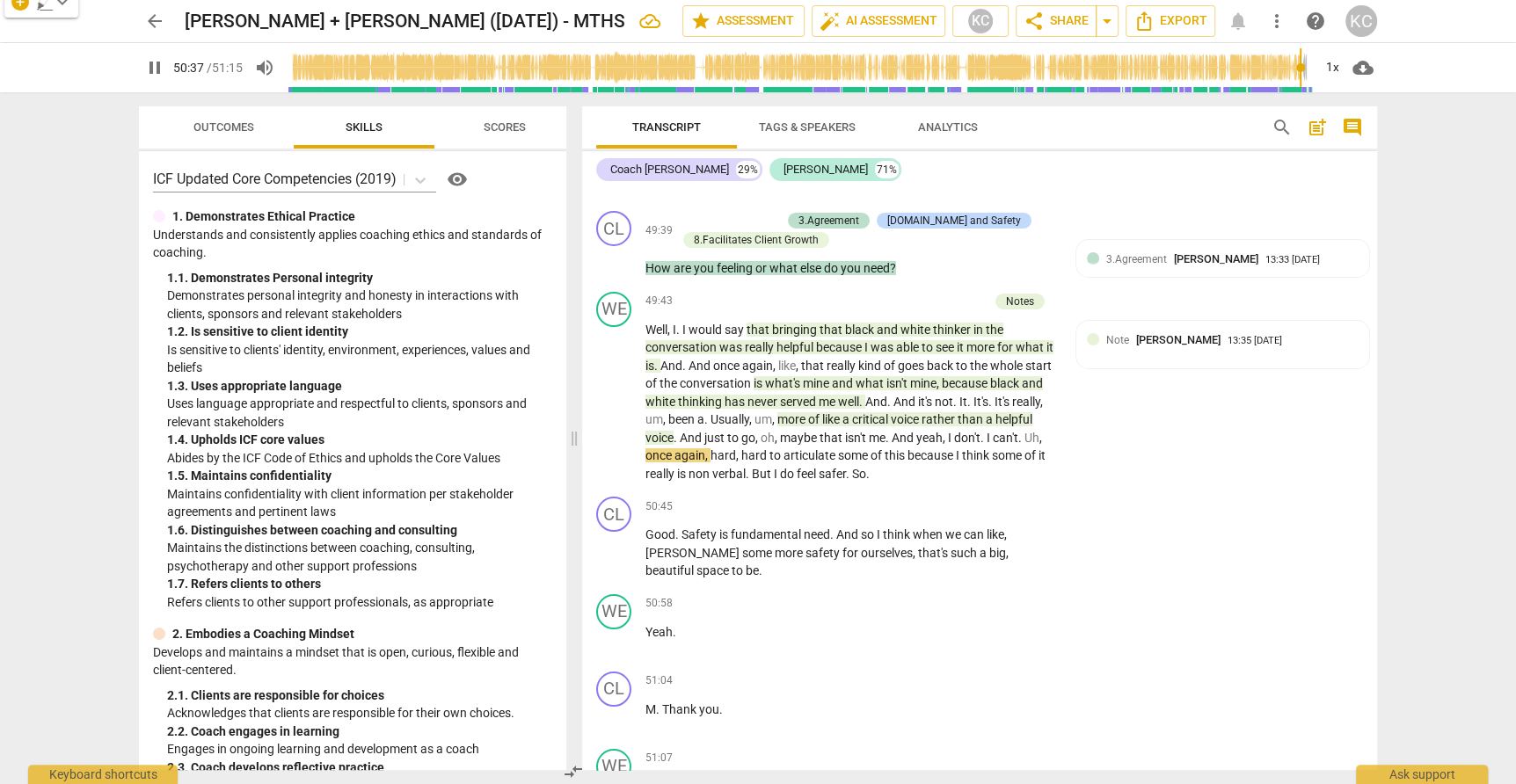
scroll to position [14965, 0]
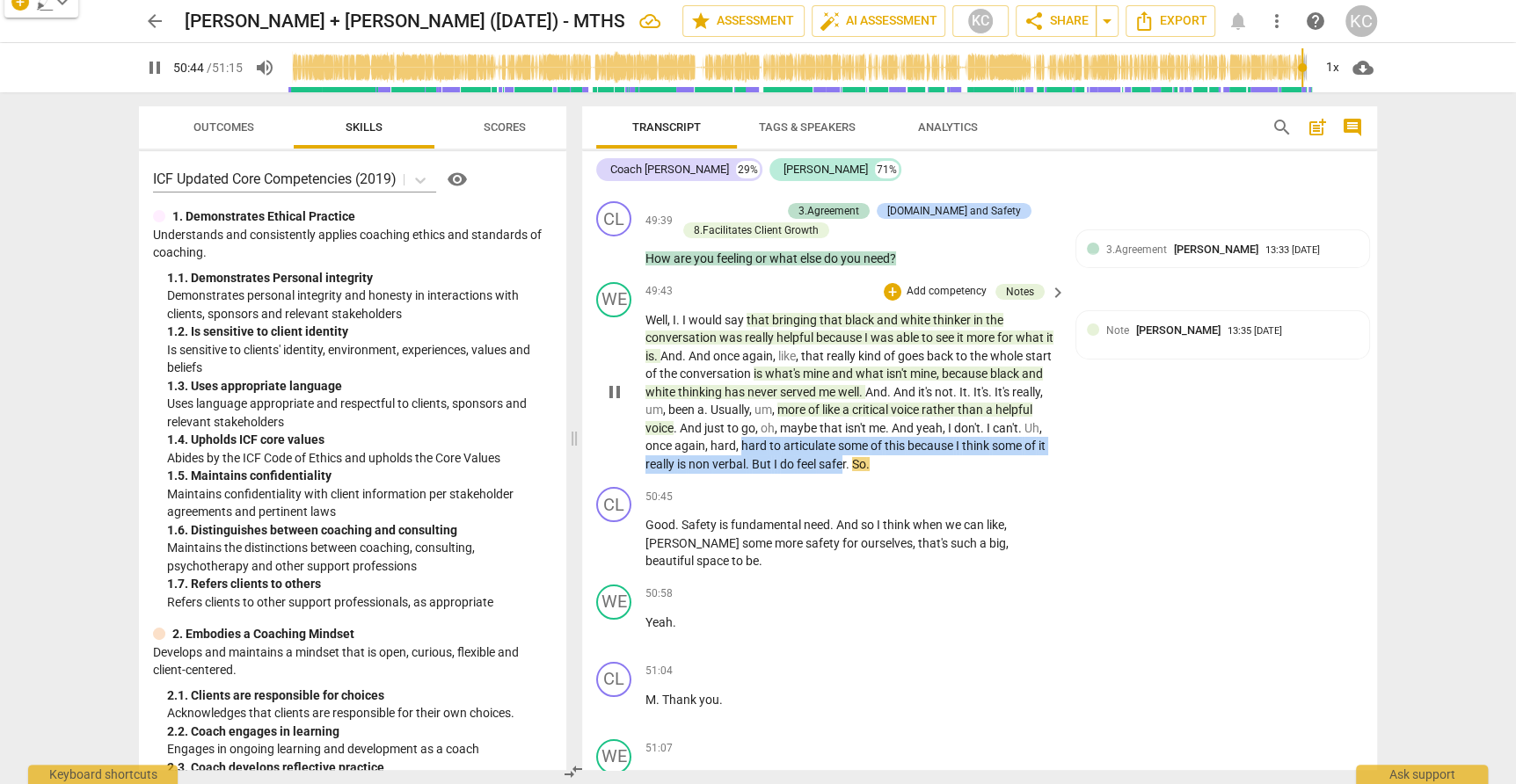
drag, startPoint x: 793, startPoint y: 319, endPoint x: 901, endPoint y: 340, distance: 110.0
click at [901, 340] on p "Well , I . I would say that bringing that black and white thinker in the conver…" at bounding box center [851, 392] width 411 height 163
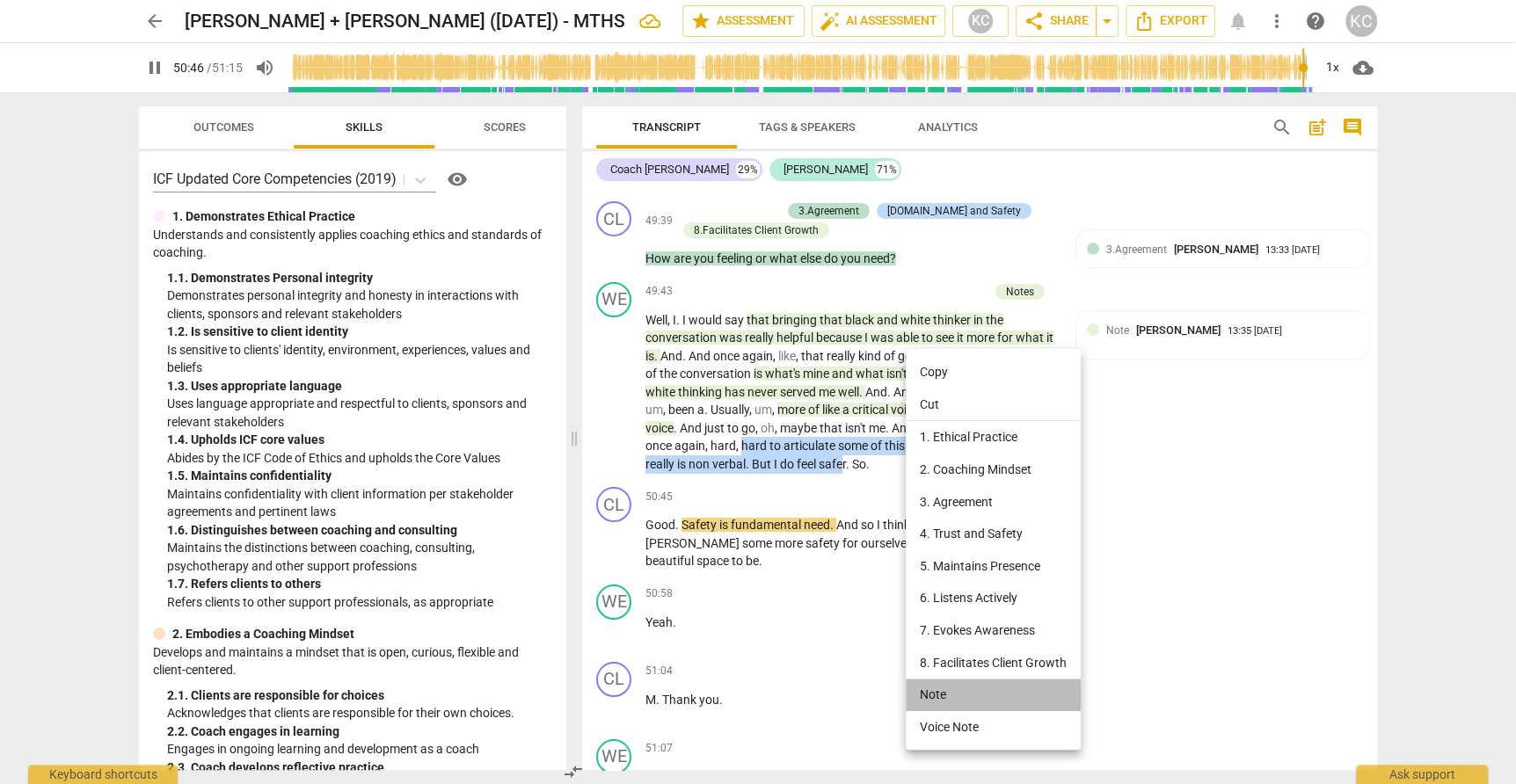
click at [929, 691] on li "Note" at bounding box center [993, 695] width 175 height 33
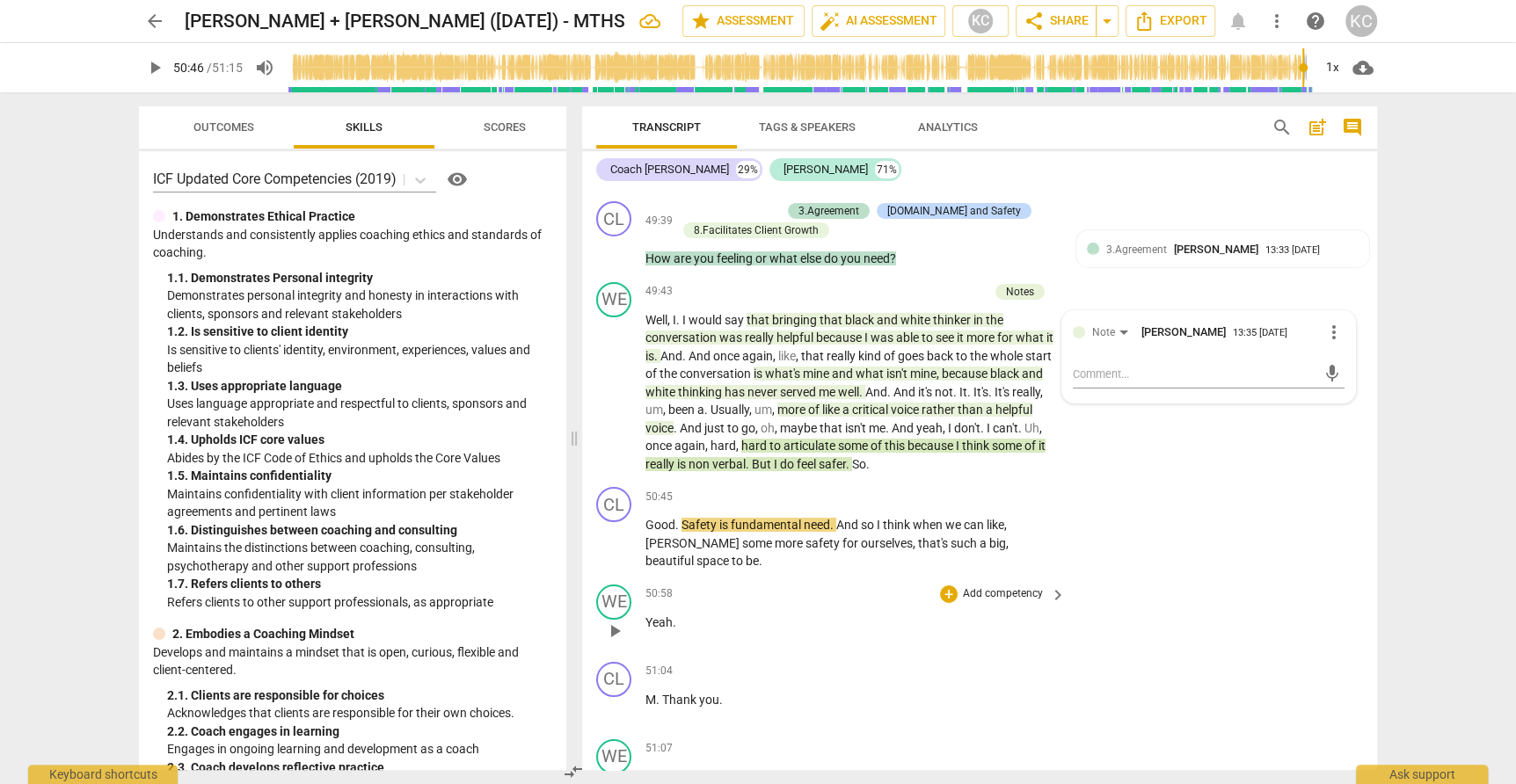
click at [1153, 578] on div "WE play_arrow pause 50:58 + Add competency keyboard_arrow_right Yeah ." at bounding box center [979, 616] width 795 height 77
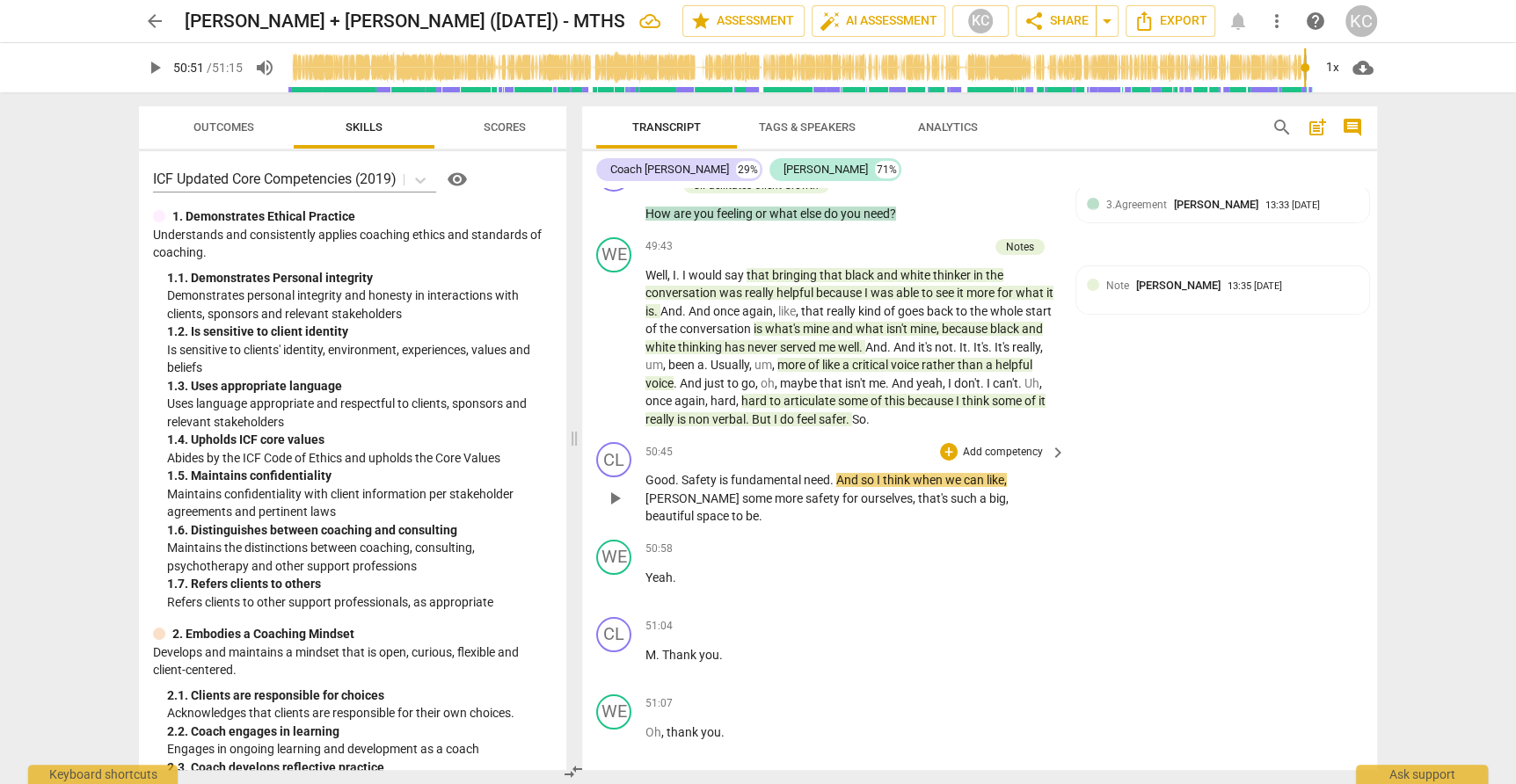
click at [616, 488] on span "play_arrow" at bounding box center [615, 498] width 21 height 21
click at [657, 473] on span "Good" at bounding box center [661, 480] width 30 height 14
click at [612, 488] on span "pause" at bounding box center [615, 498] width 21 height 21
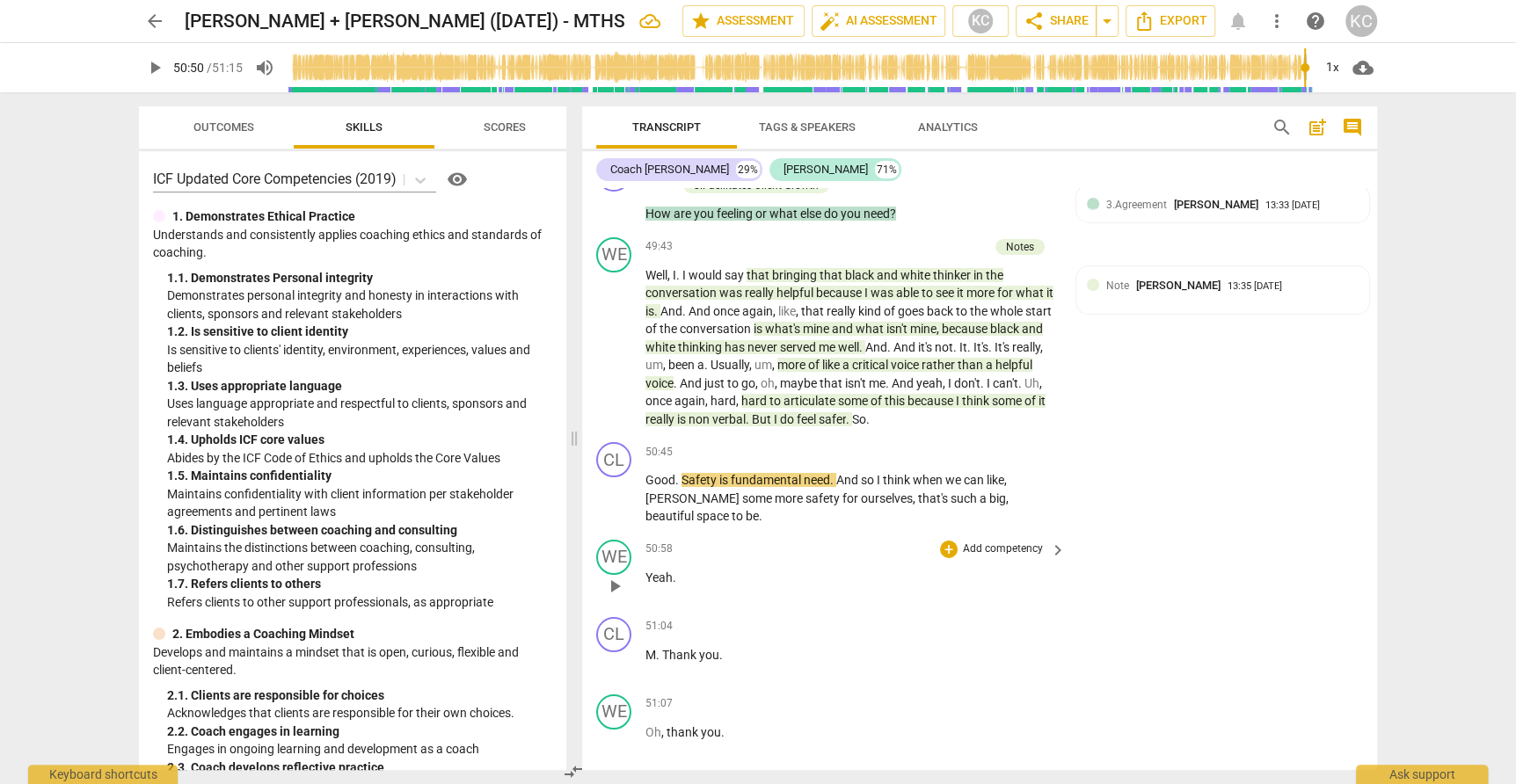
drag, startPoint x: 715, startPoint y: 359, endPoint x: 753, endPoint y: 409, distance: 62.8
click at [715, 473] on span "Safety" at bounding box center [700, 480] width 37 height 14
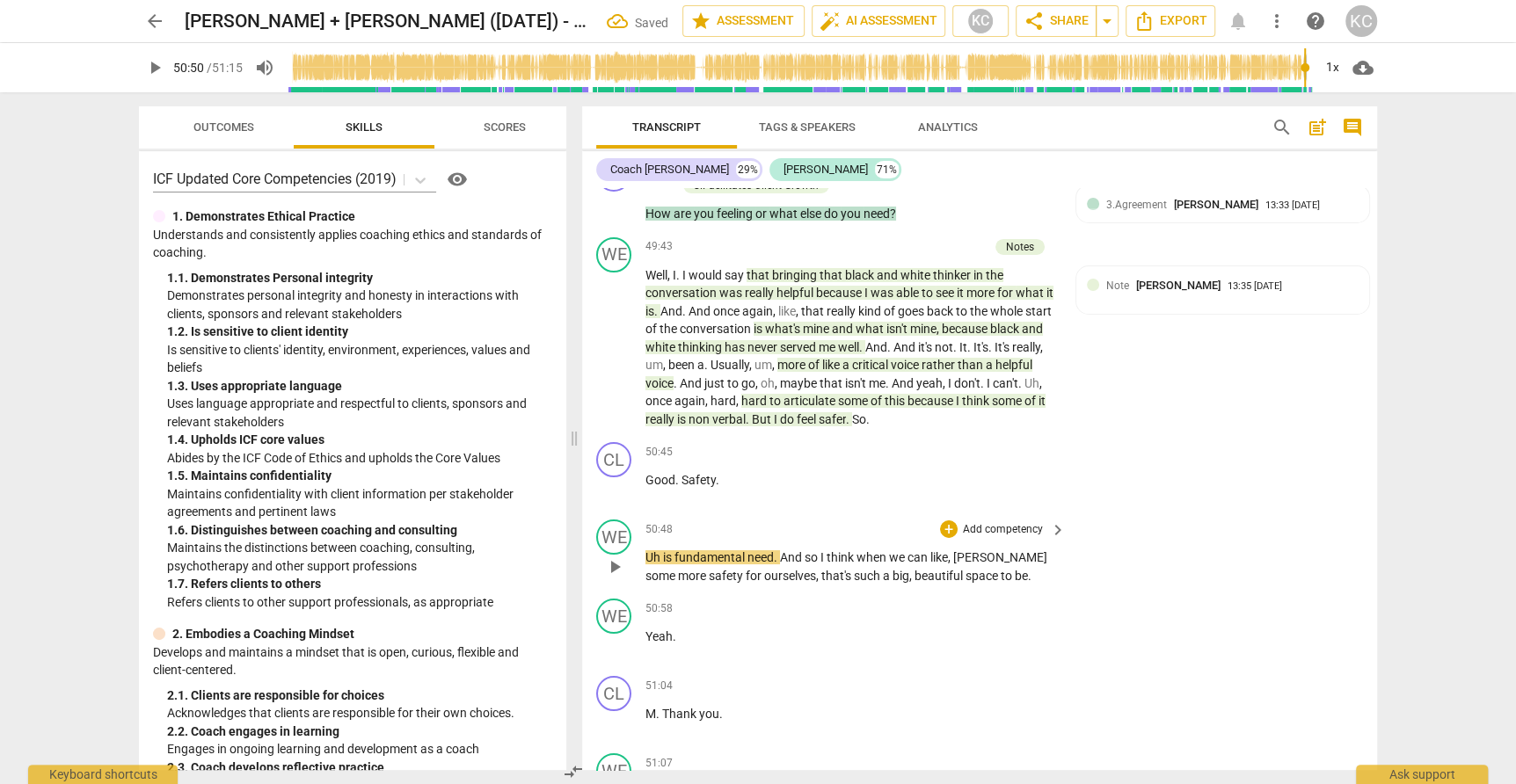
click at [664, 550] on span "is" at bounding box center [669, 557] width 12 height 14
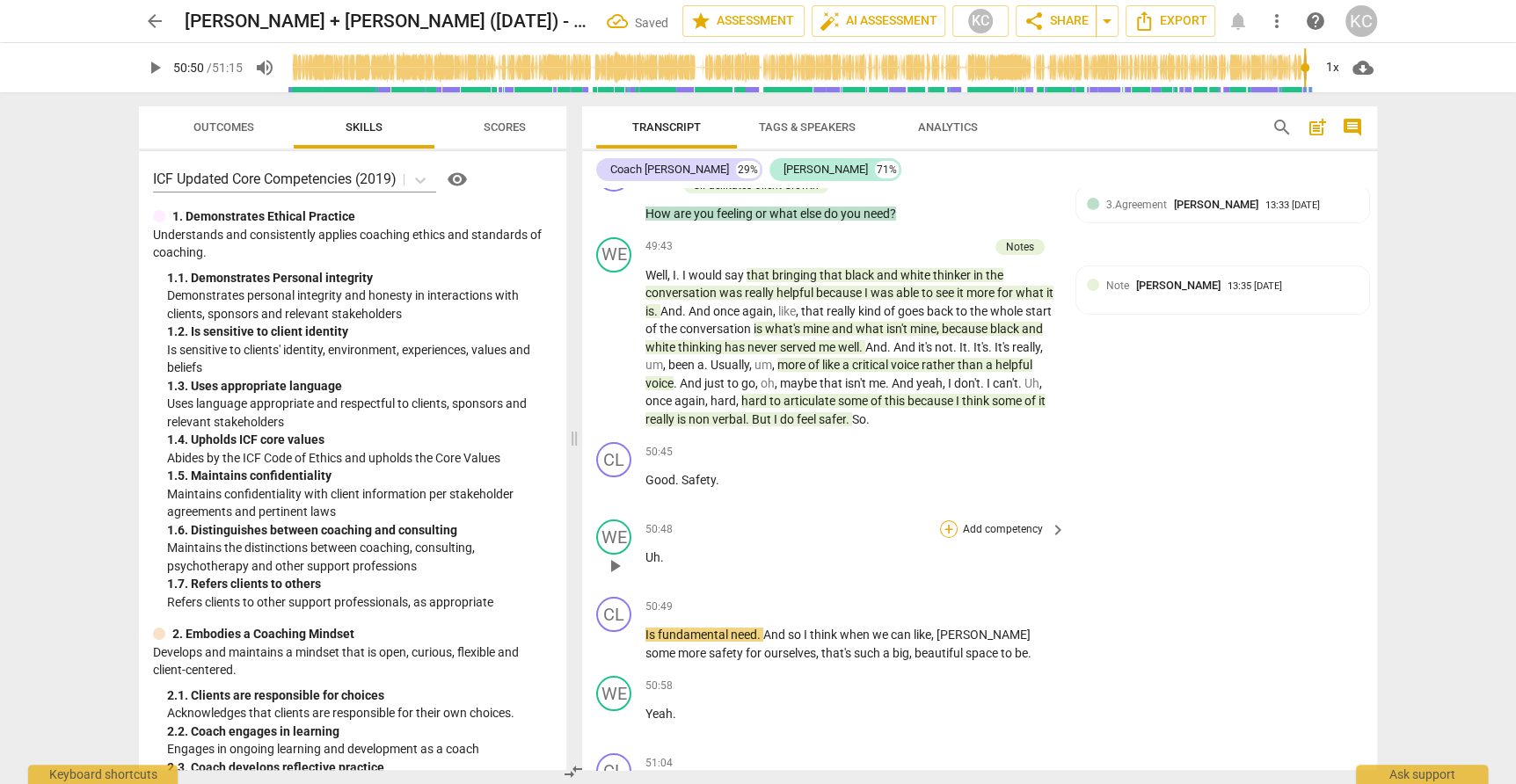
click at [953, 521] on div "+" at bounding box center [949, 529] width 18 height 18
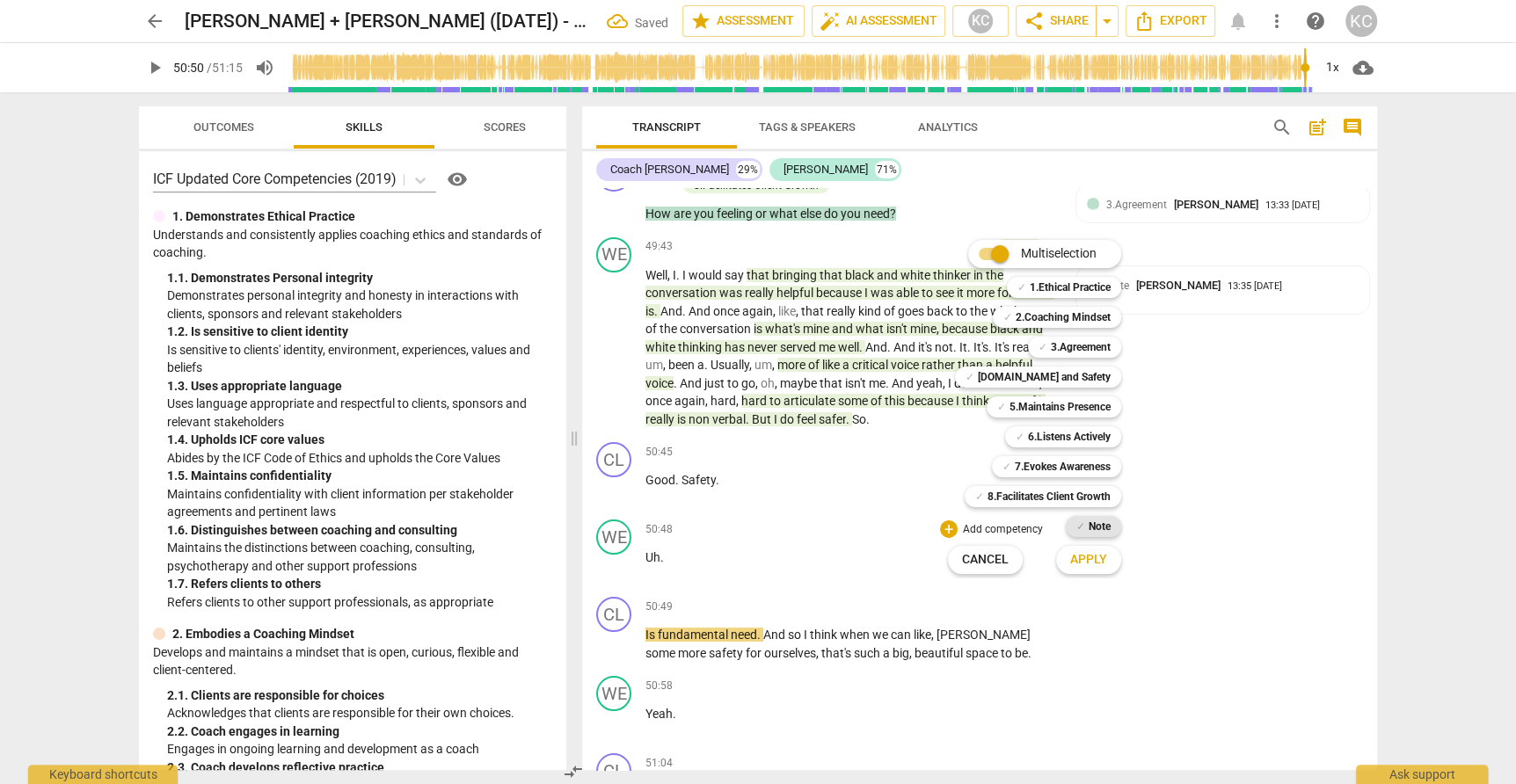
click at [1090, 529] on b "Note" at bounding box center [1099, 527] width 22 height 21
click at [1091, 554] on span "Apply" at bounding box center [1088, 560] width 36 height 18
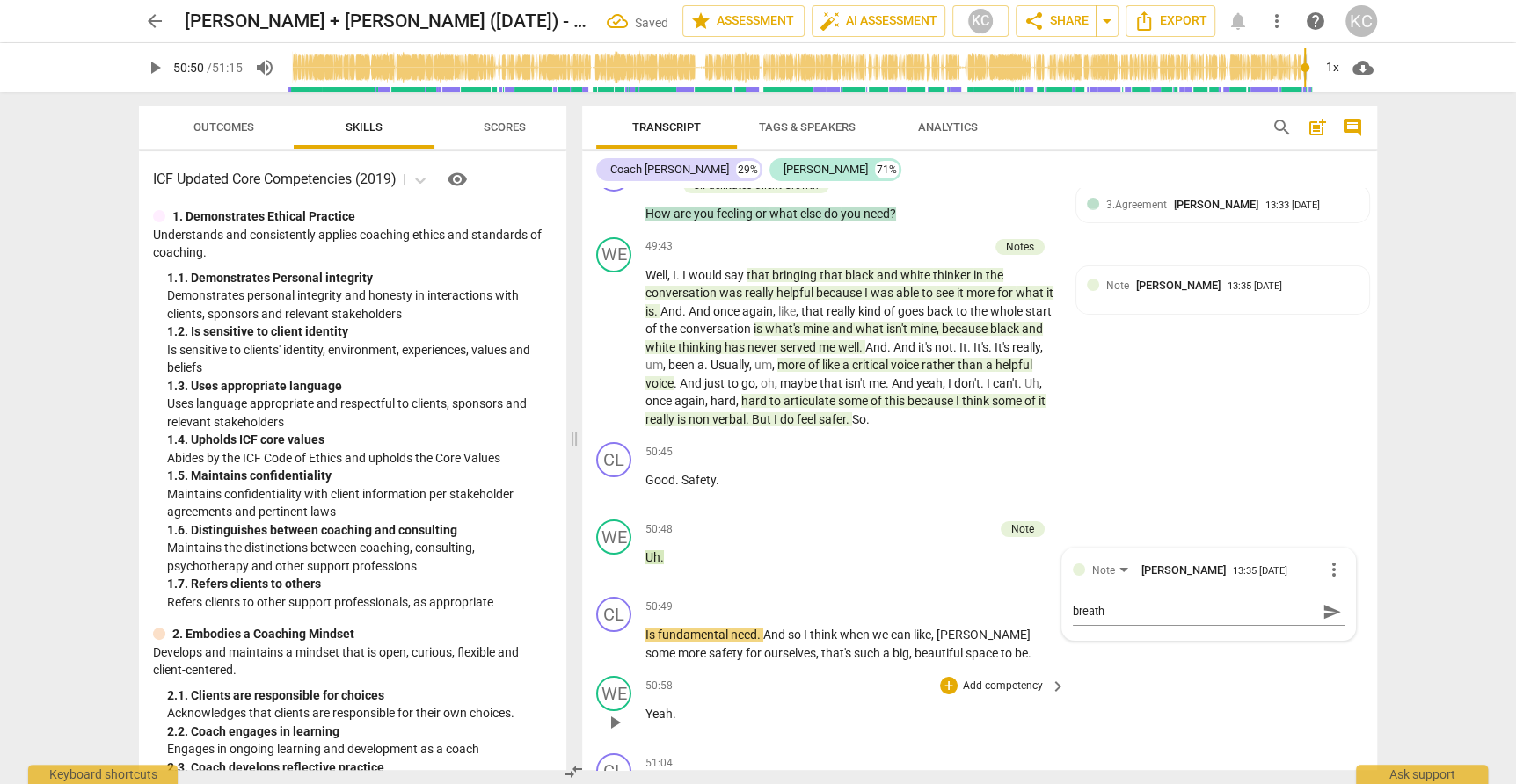
click at [1251, 669] on div "WE play_arrow pause 50:58 + Add competency keyboard_arrow_right Yeah ." at bounding box center [979, 707] width 795 height 77
click at [952, 443] on div "+" at bounding box center [949, 452] width 18 height 18
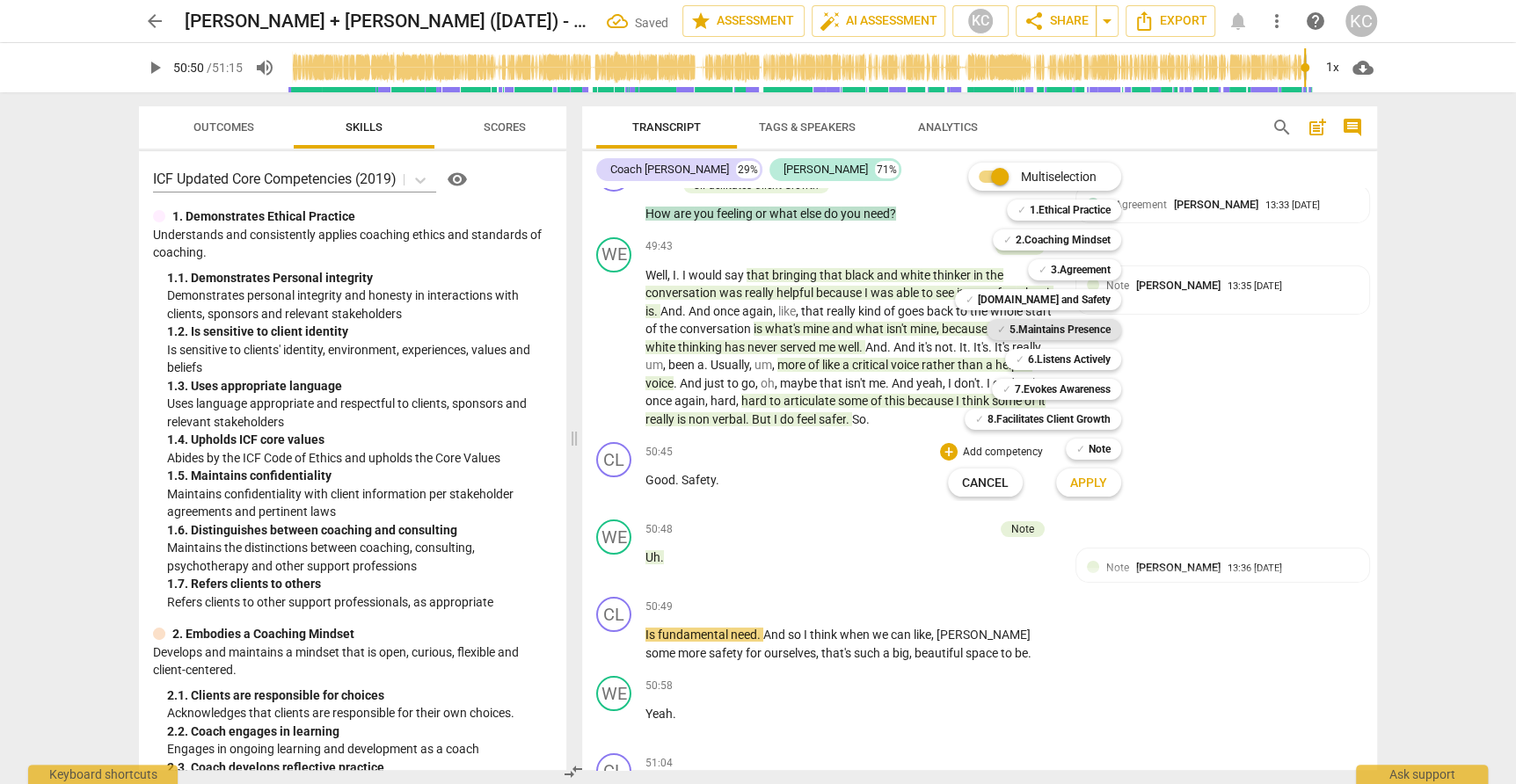
click at [1043, 331] on b "5.Maintains Presence" at bounding box center [1060, 330] width 101 height 21
click at [1084, 486] on span "Apply" at bounding box center [1088, 483] width 36 height 18
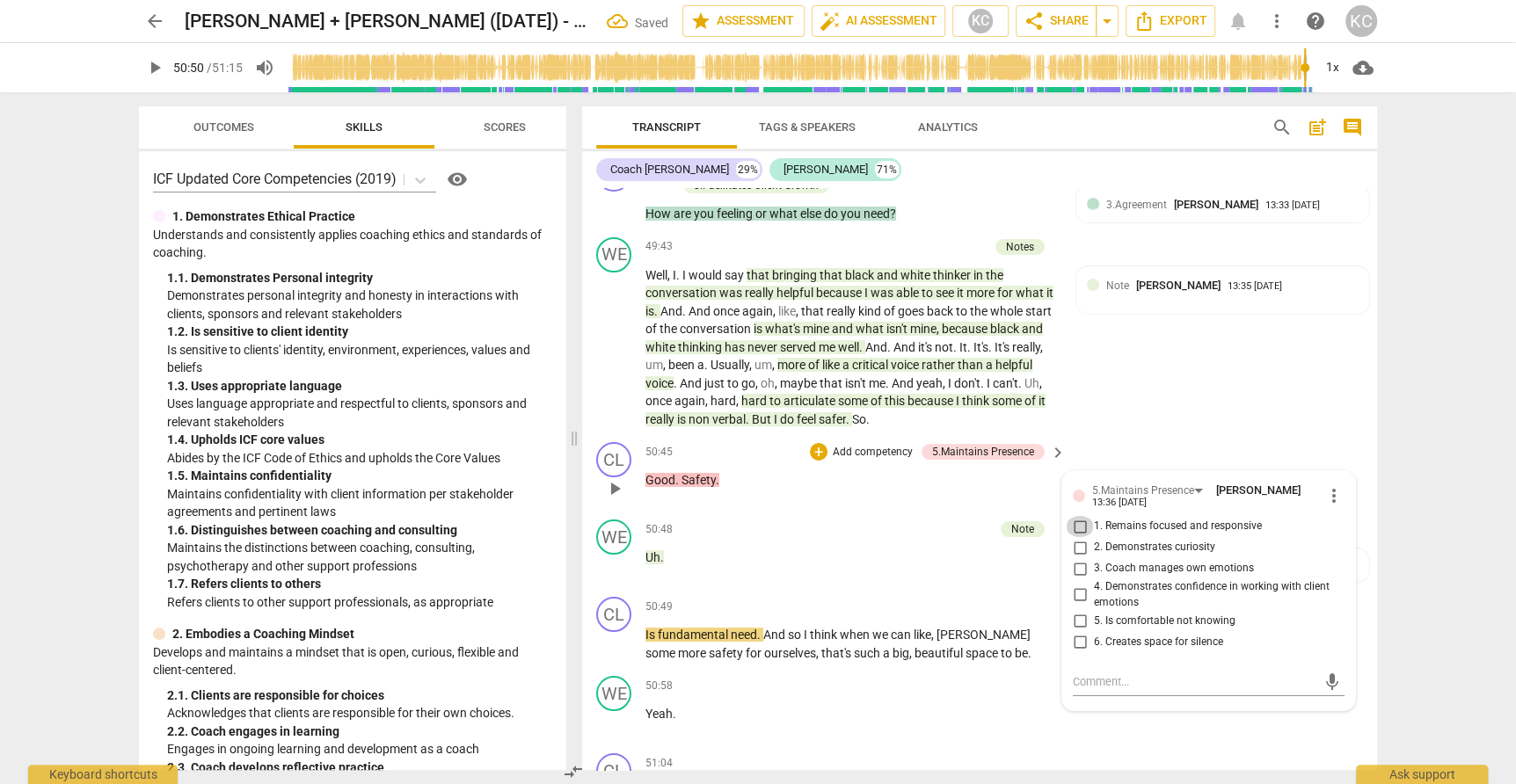
click at [1076, 516] on input "1. Remains focused and responsive" at bounding box center [1080, 527] width 28 height 21
click at [1157, 435] on div "CL play_arrow pause 50:45 + Add competency 5.Maintains Presence keyboard_arrow_…" at bounding box center [979, 473] width 795 height 77
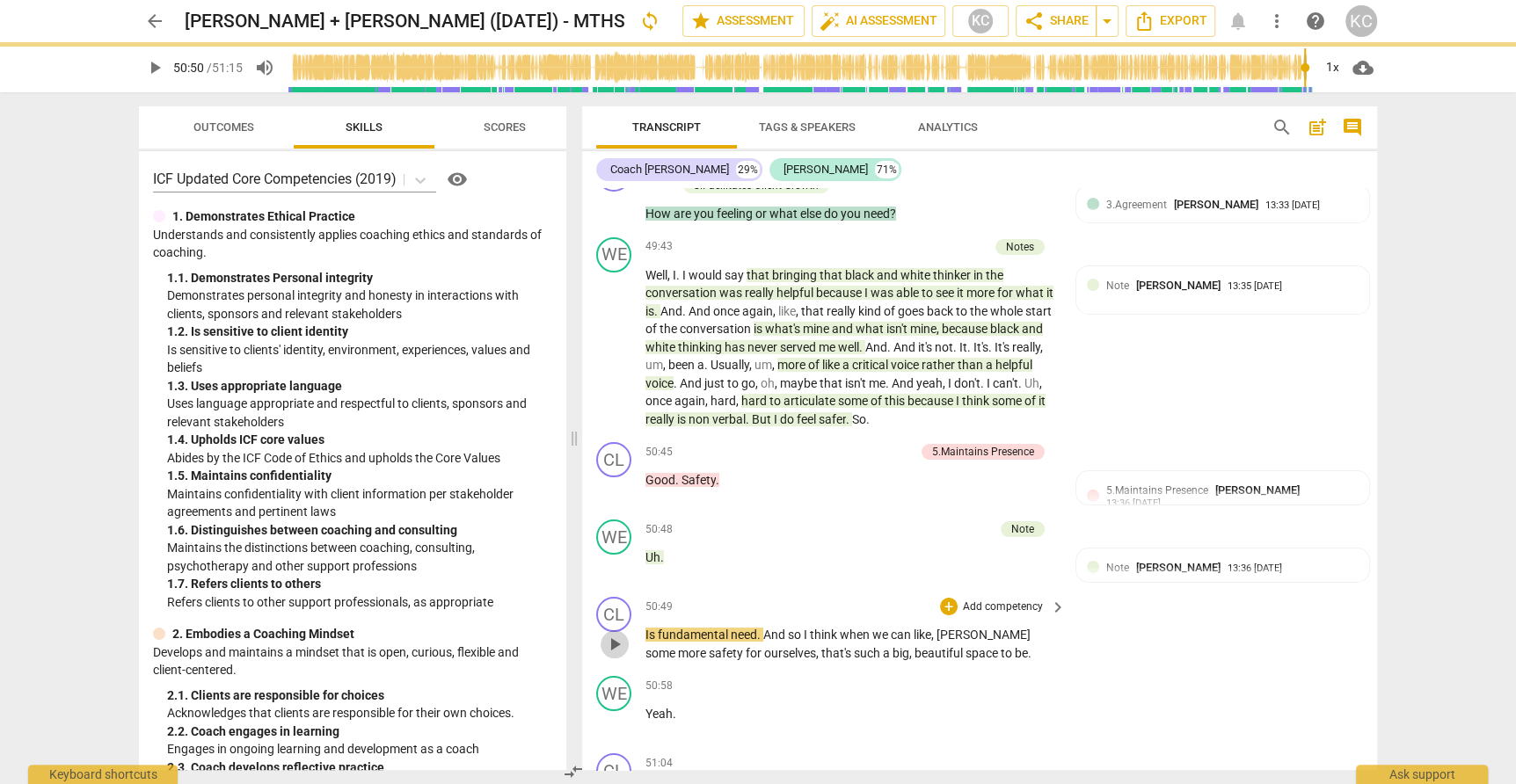
click at [611, 634] on span "play_arrow" at bounding box center [615, 644] width 21 height 21
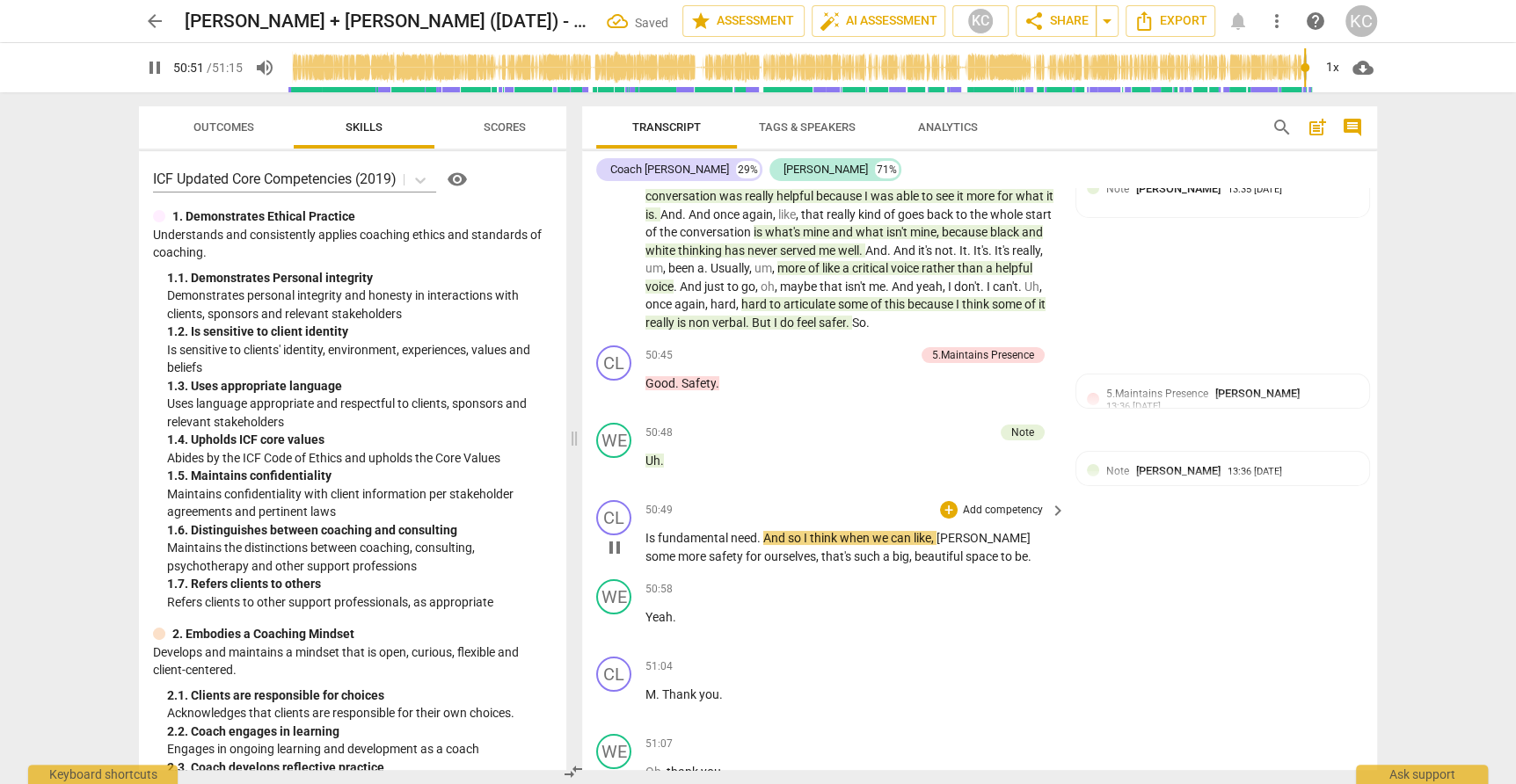
scroll to position [15109, 0]
click at [949, 499] on div "+" at bounding box center [949, 508] width 18 height 18
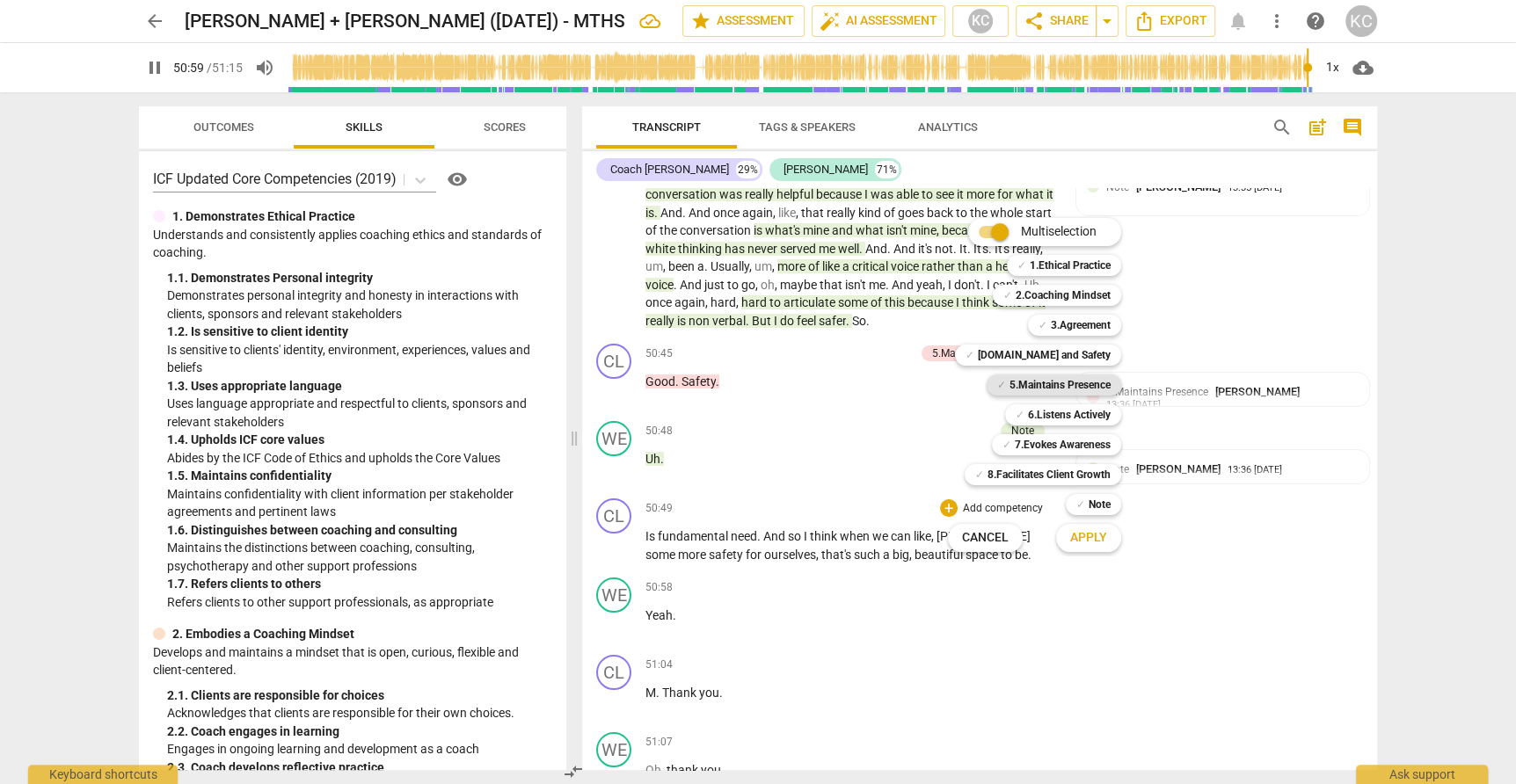
click at [1012, 390] on b "5.Maintains Presence" at bounding box center [1060, 385] width 101 height 21
click at [1082, 546] on button "Apply" at bounding box center [1088, 538] width 65 height 32
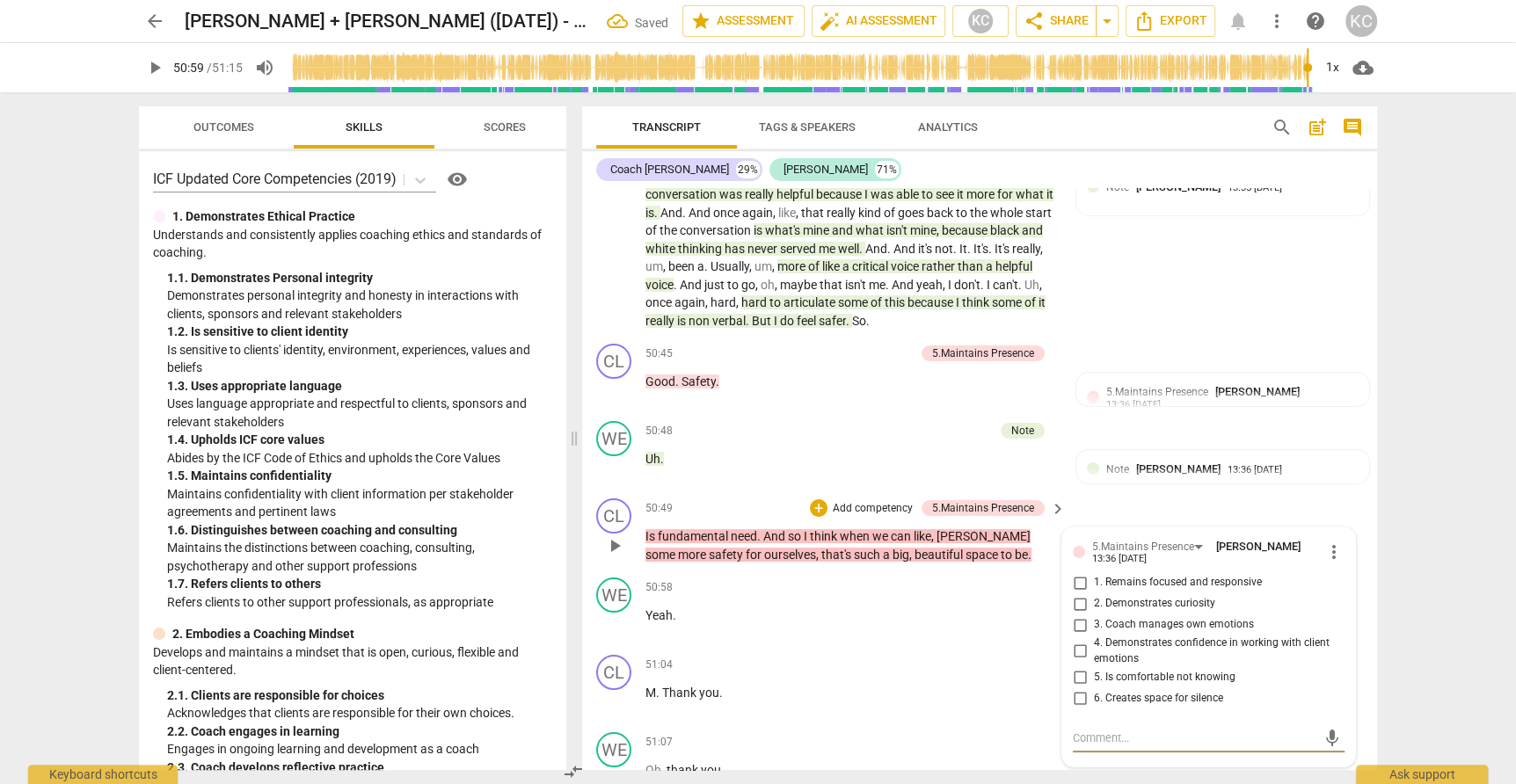
click at [1078, 572] on input "1. Remains focused and responsive" at bounding box center [1080, 583] width 28 height 21
click at [1106, 730] on textarea at bounding box center [1195, 738] width 244 height 17
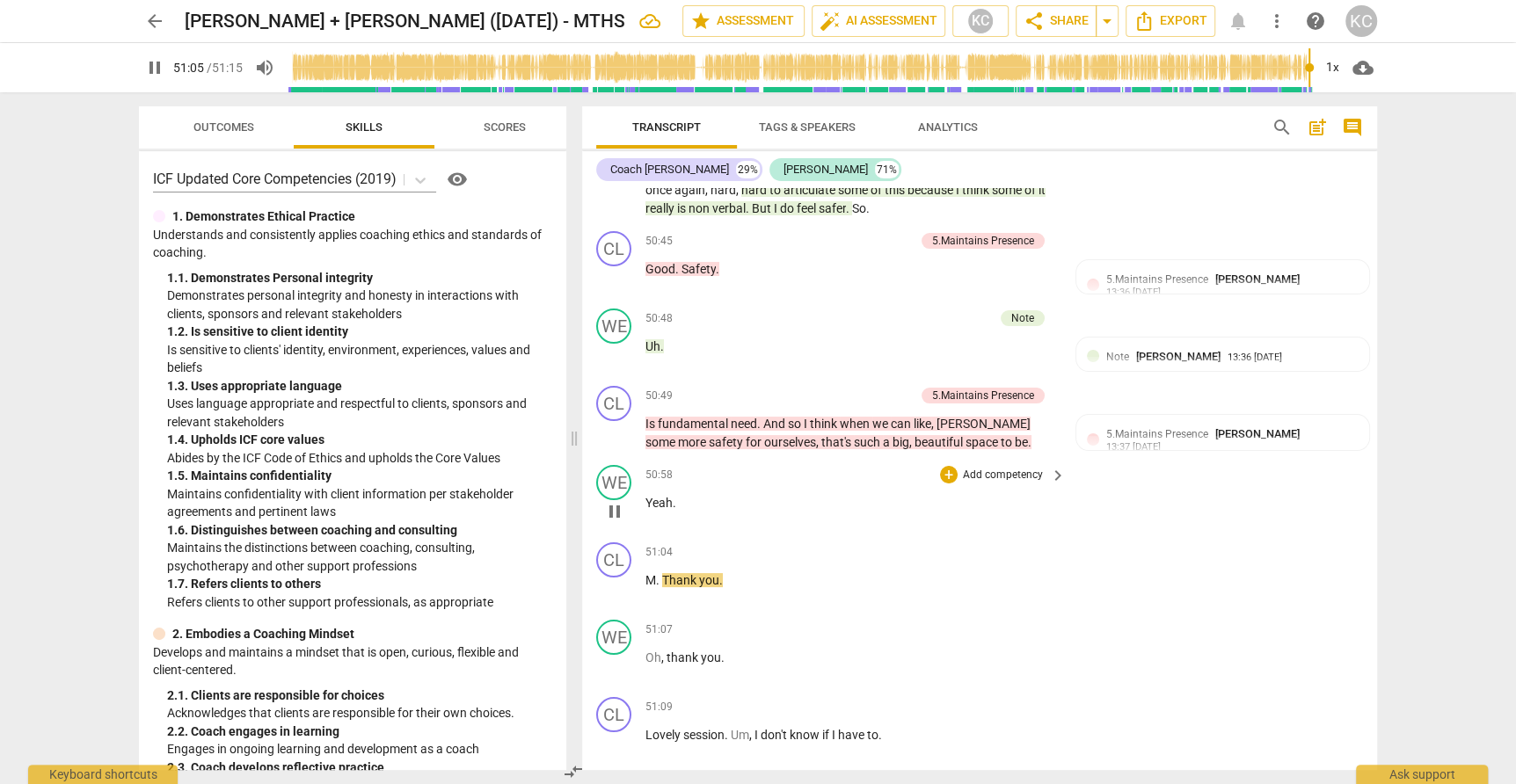
scroll to position [15234, 0]
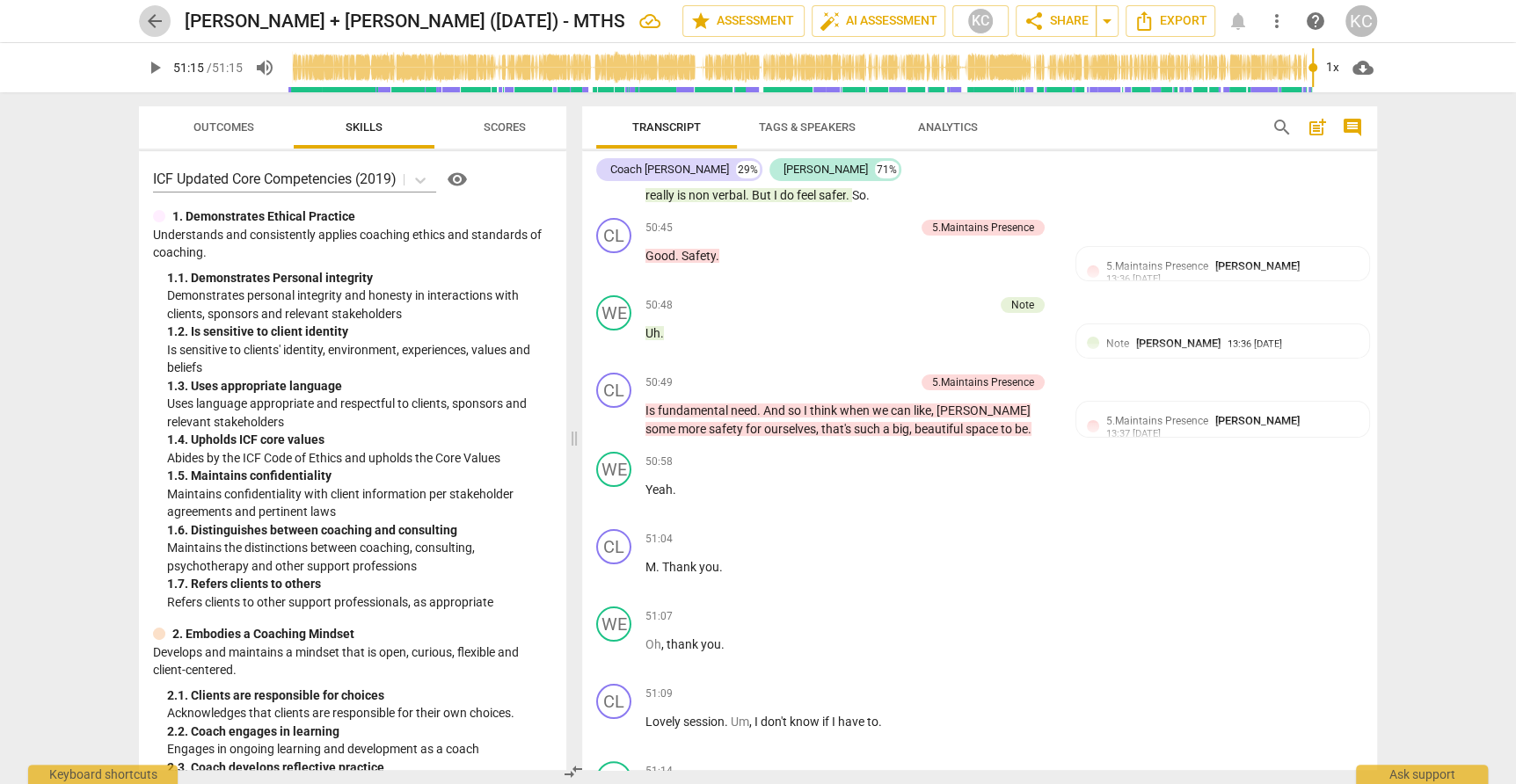
click at [152, 23] on span "arrow_back" at bounding box center [155, 21] width 21 height 21
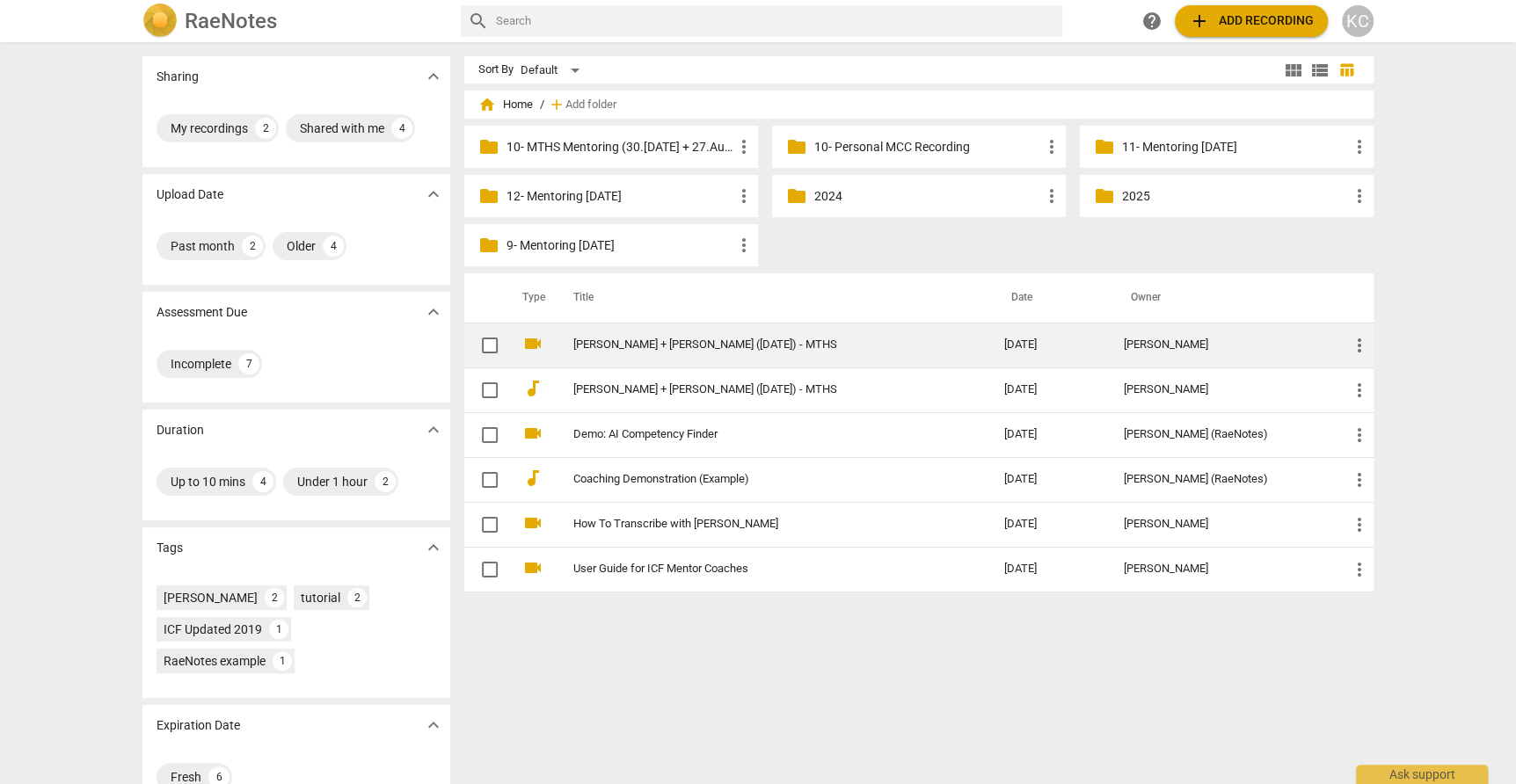
click at [598, 346] on link "Katherine + Rachel (26.Aug.25) - MTHS" at bounding box center [757, 344] width 367 height 13
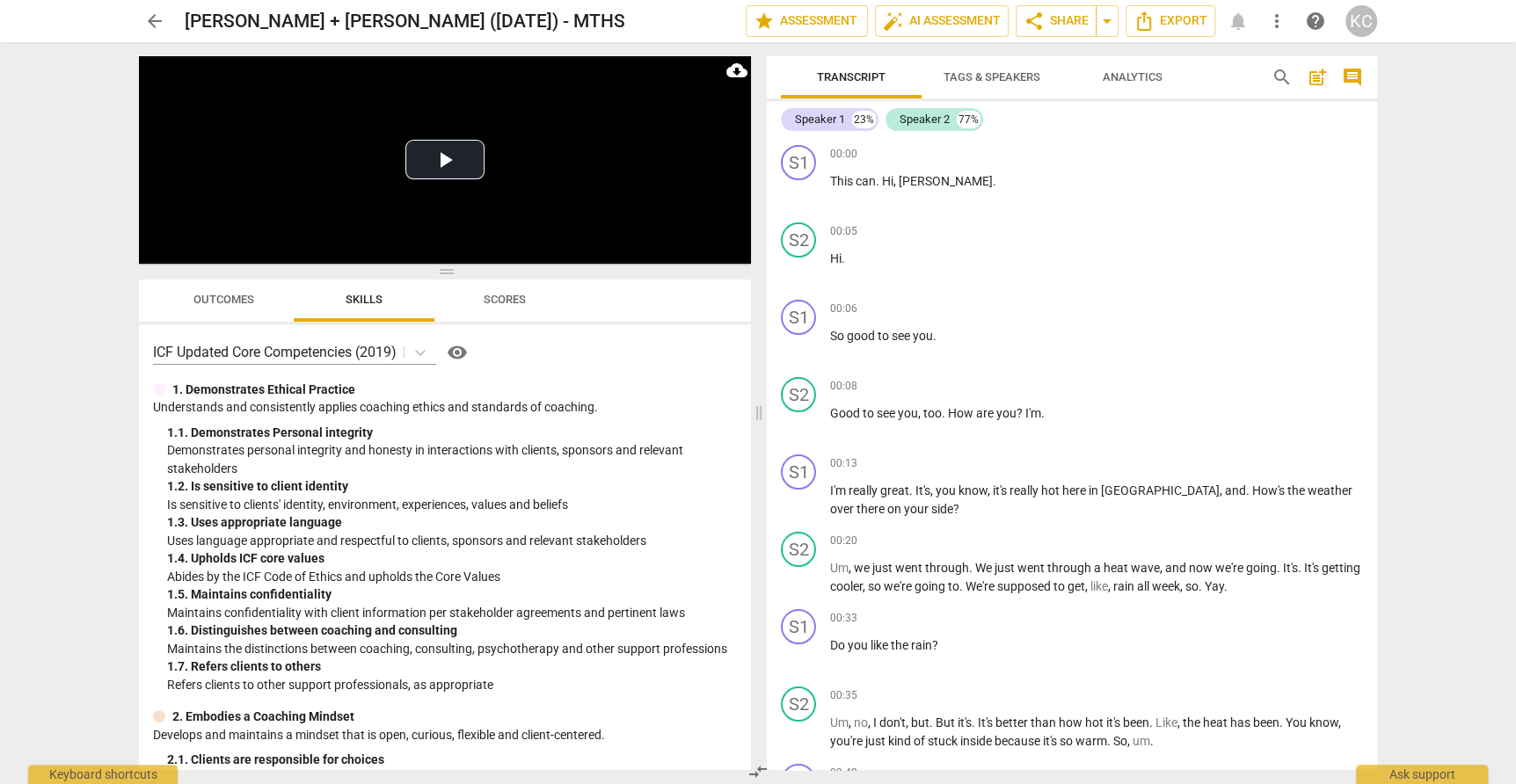
drag, startPoint x: 447, startPoint y: 278, endPoint x: 449, endPoint y: 324, distance: 46.0
click at [449, 324] on div "Outcomes Skills Scores ICF Updated Core Competencies (2019) visibility 1. Demon…" at bounding box center [444, 521] width 612 height 497
drag, startPoint x: 448, startPoint y: 263, endPoint x: 448, endPoint y: 295, distance: 32.0
click at [448, 271] on div "Play Video move_up Play Current Time 00:00 / Duration Time 42:49 Loaded : 0% Pr…" at bounding box center [444, 163] width 612 height 214
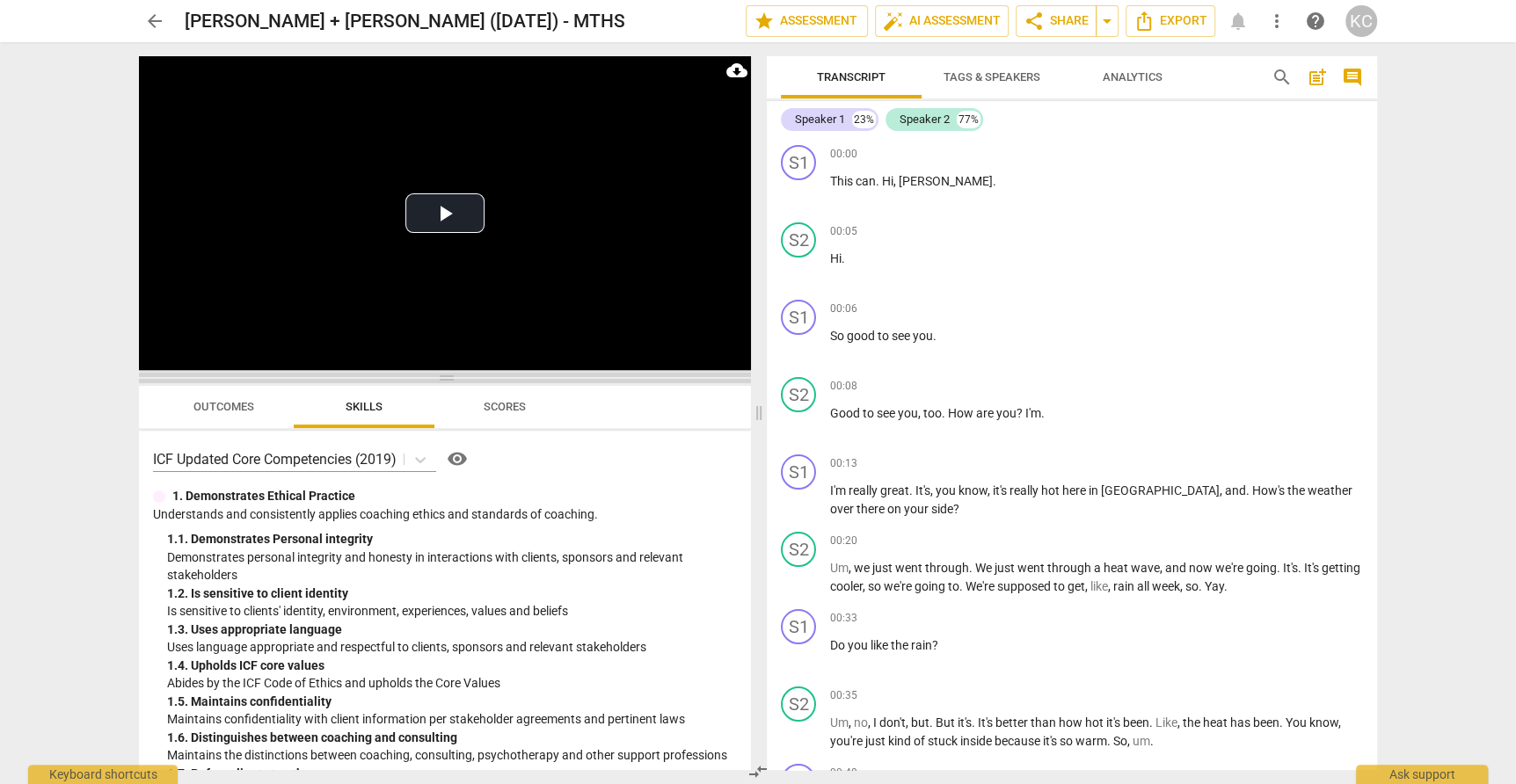
drag, startPoint x: 445, startPoint y: 272, endPoint x: 449, endPoint y: 380, distance: 108.1
click at [449, 380] on span at bounding box center [444, 378] width 612 height 11
click at [447, 204] on button "Play Video" at bounding box center [444, 213] width 79 height 39
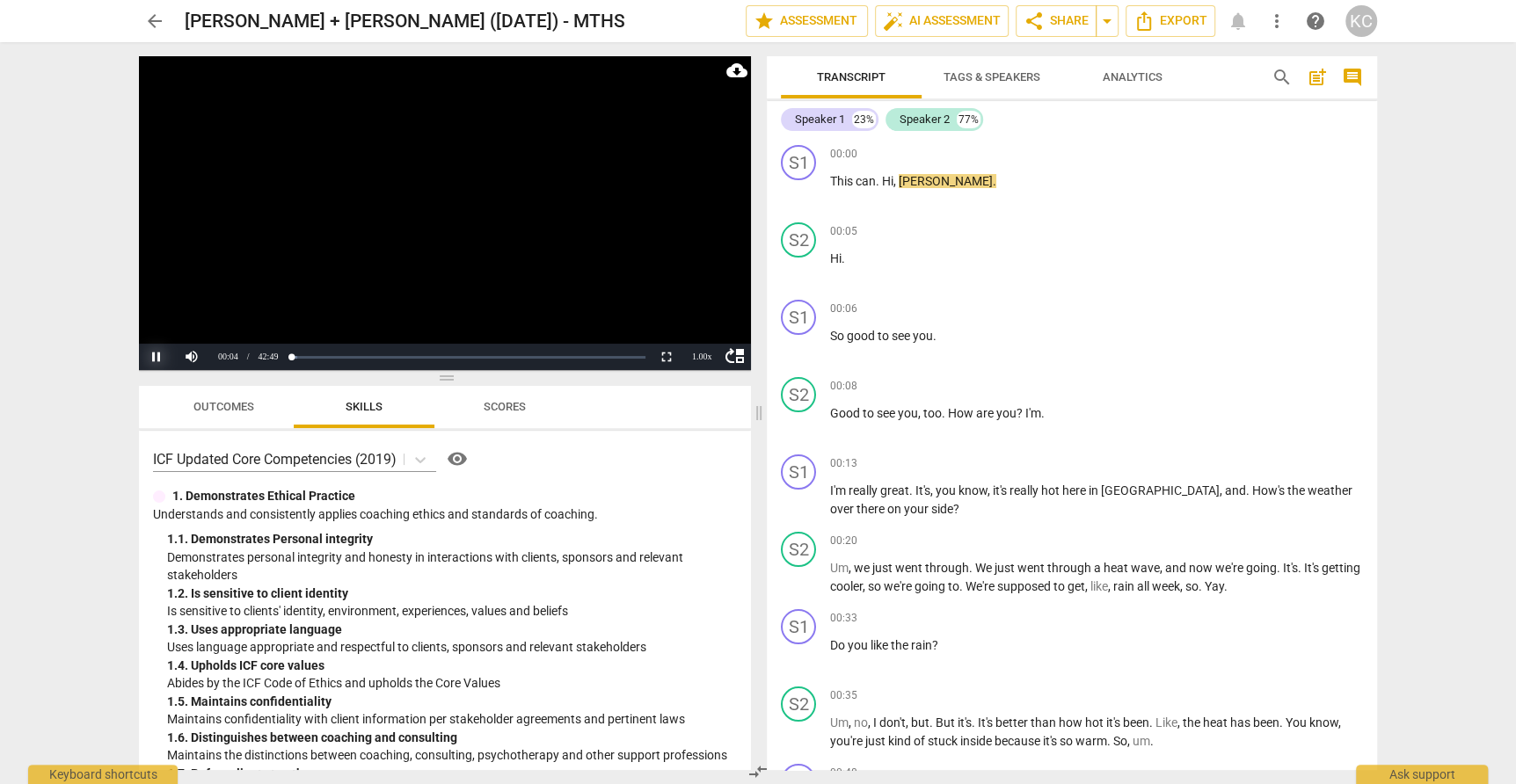
click at [150, 356] on button "Pause" at bounding box center [157, 357] width 36 height 27
click at [1023, 74] on span "Tags & Speakers" at bounding box center [992, 77] width 97 height 13
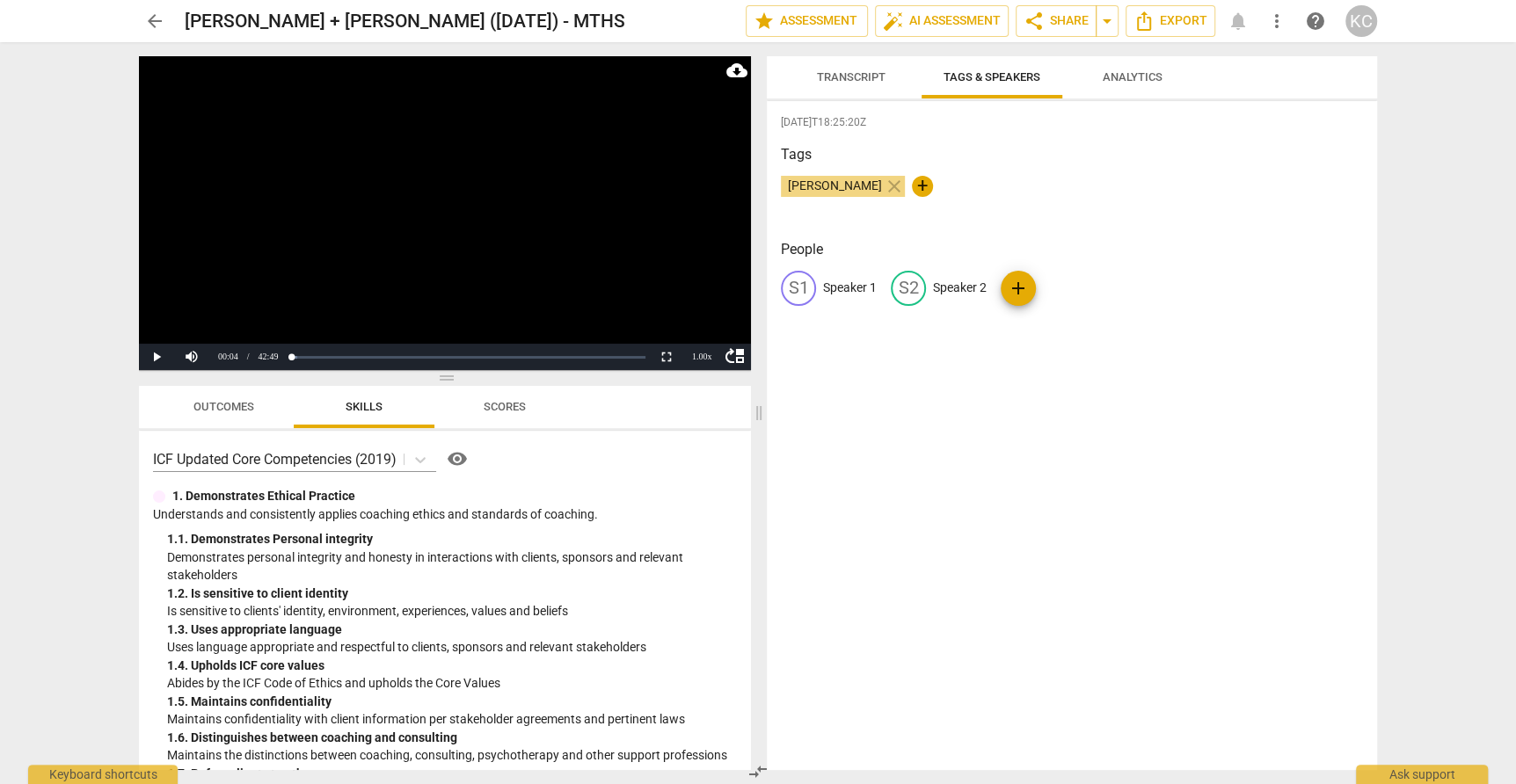
click at [852, 282] on p "Speaker 1" at bounding box center [849, 287] width 53 height 19
click at [1082, 287] on p "Speaker 2" at bounding box center [1074, 287] width 53 height 19
click at [1240, 141] on div "2025-08-26T18:25:20Z Tags Kamal Chaballout close + People CK Coach Katherine ed…" at bounding box center [1071, 436] width 610 height 669
click at [855, 81] on span "Transcript" at bounding box center [851, 77] width 69 height 13
